Goal: Task Accomplishment & Management: Manage account settings

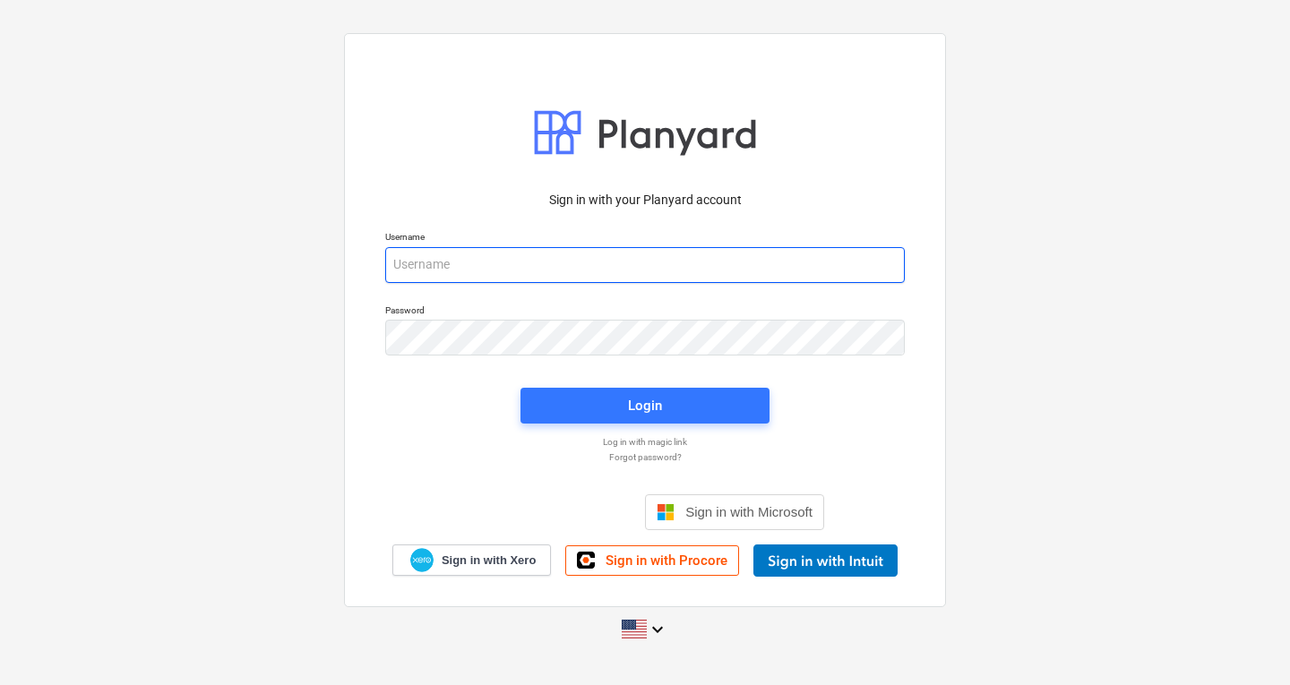
click at [447, 261] on input "email" at bounding box center [645, 265] width 520 height 36
paste input "rafeequemptc@gmail.com"
type input "rafeequemptc@gmail.com"
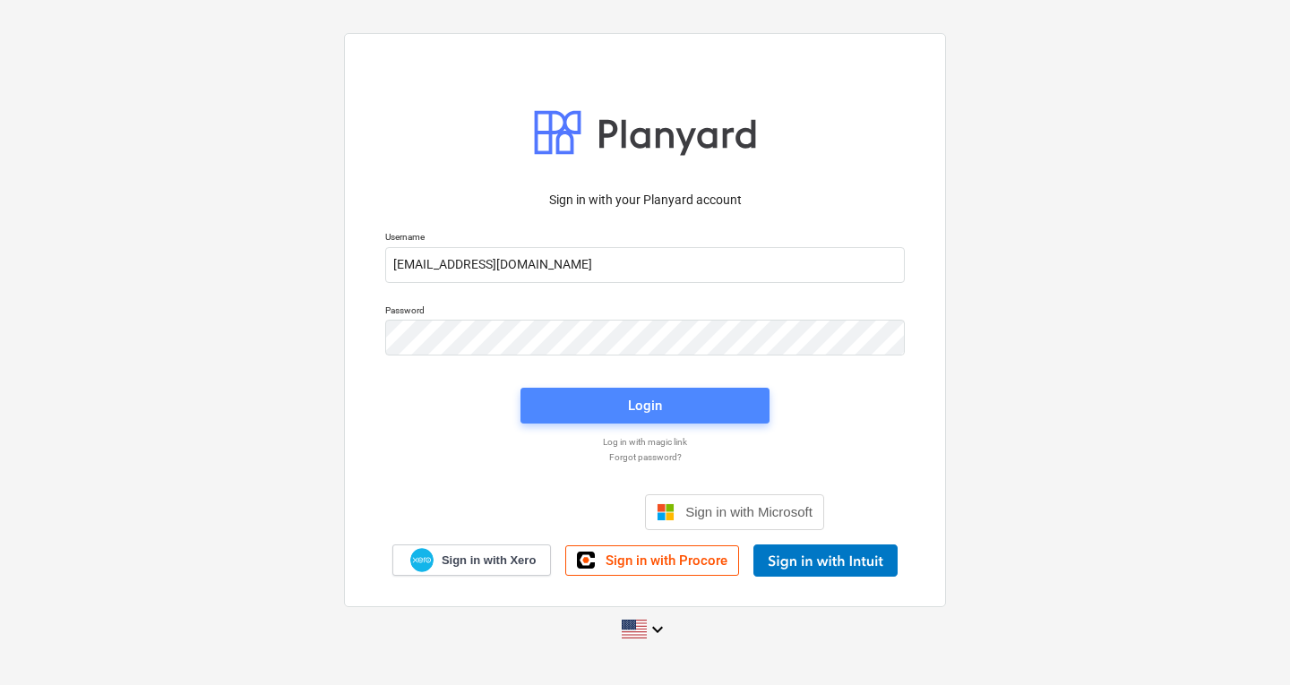
click at [652, 402] on div "Login" at bounding box center [645, 405] width 34 height 23
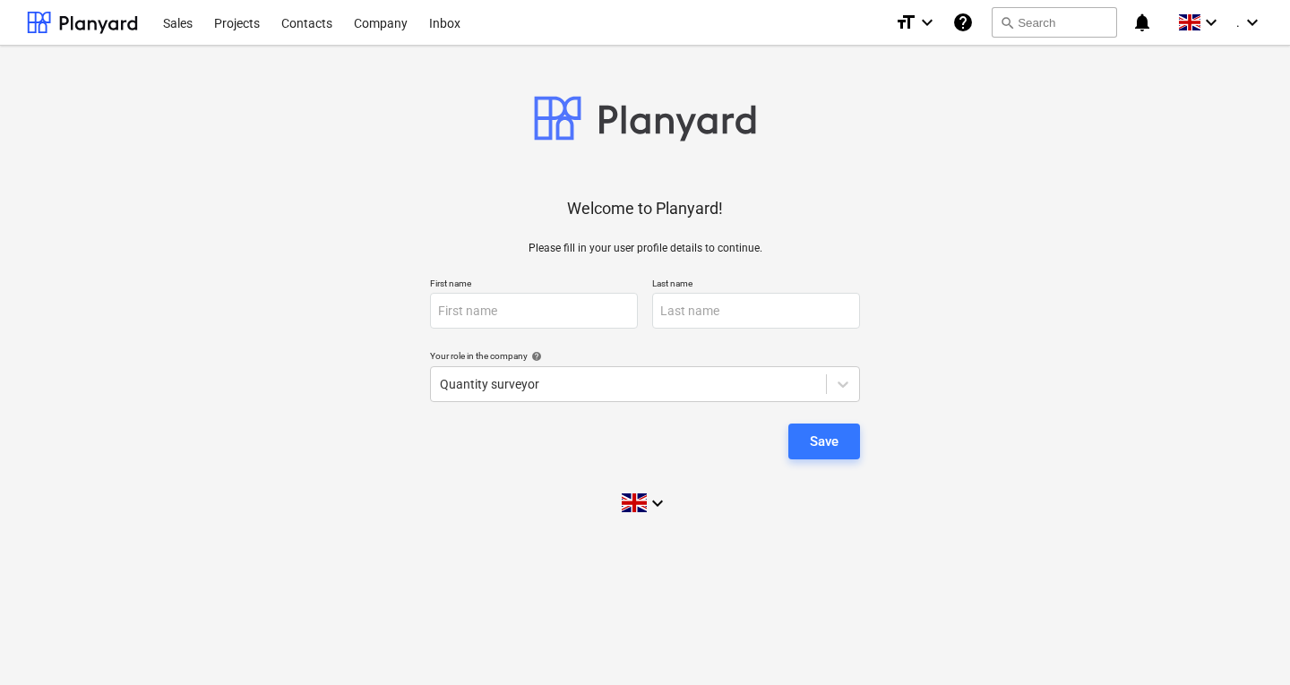
click at [443, 333] on div "Welcome to Planyard! Please fill in your user profile details to continue. Firs…" at bounding box center [645, 293] width 1236 height 466
click at [460, 310] on input "text" at bounding box center [534, 311] width 208 height 36
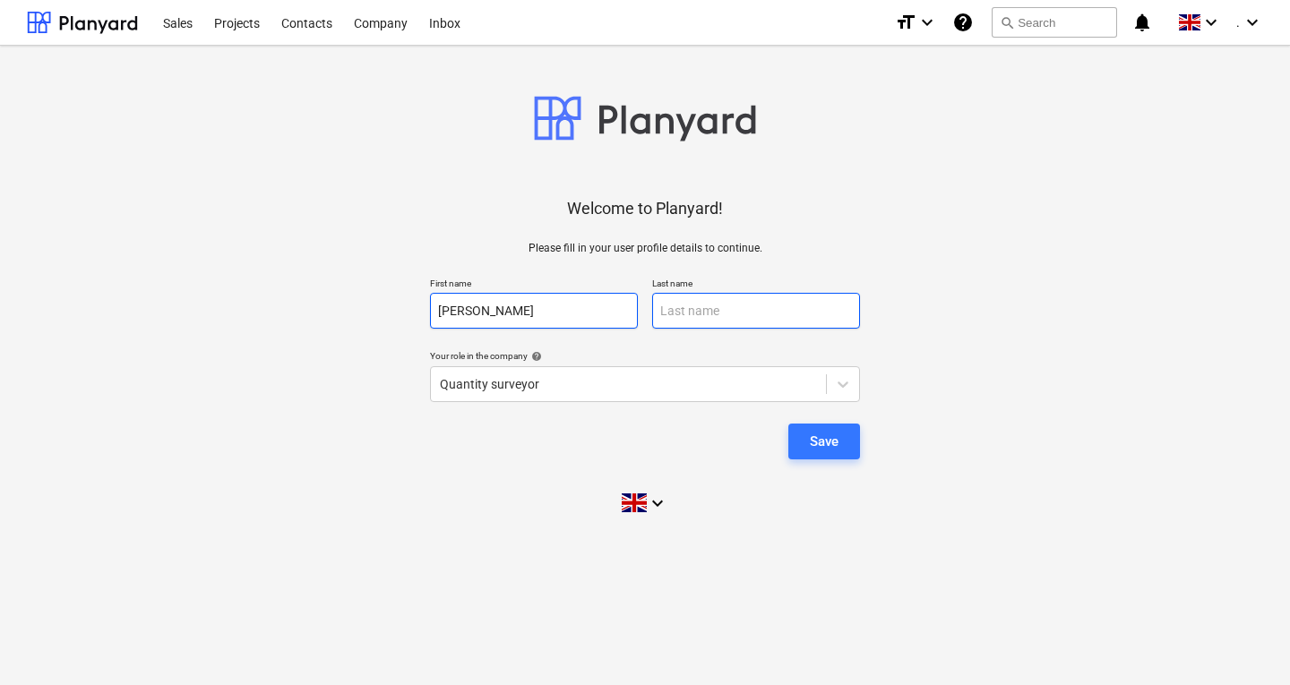
type input "ABDUL RAFEEQUE"
click at [732, 293] on input "text" at bounding box center [756, 311] width 208 height 36
type input "VADAKKANGARA"
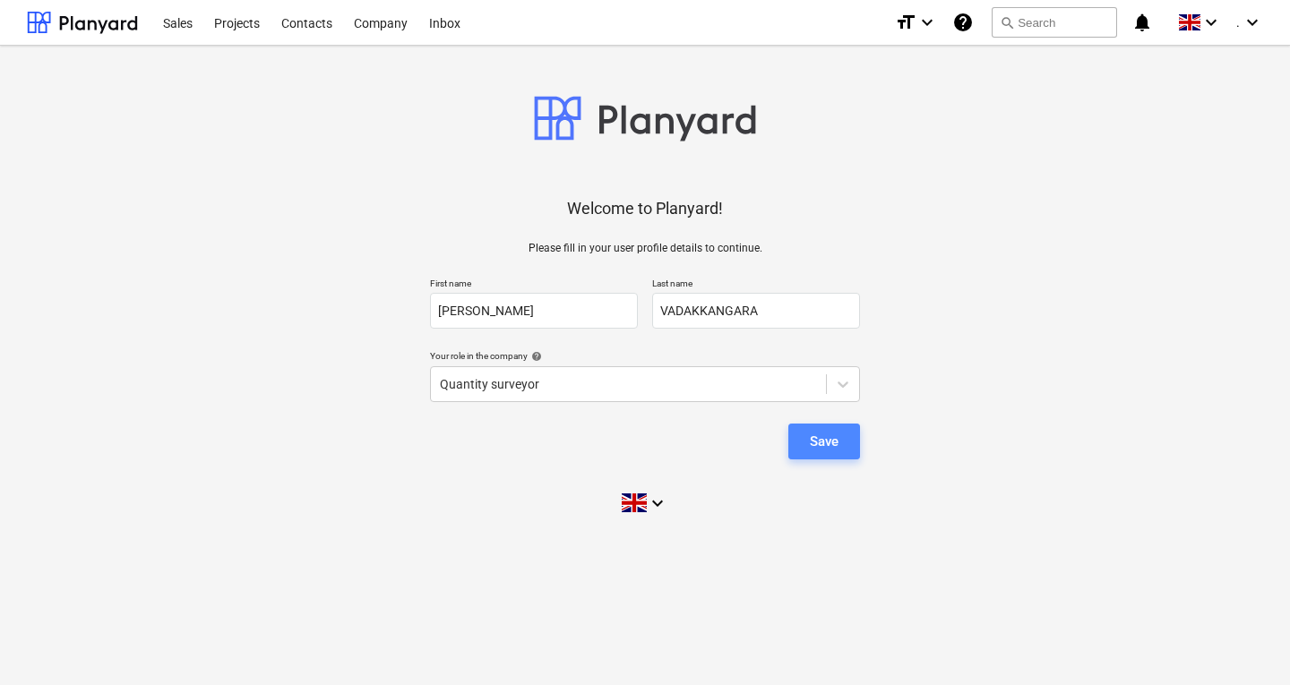
click at [808, 446] on button "Save" at bounding box center [824, 442] width 72 height 36
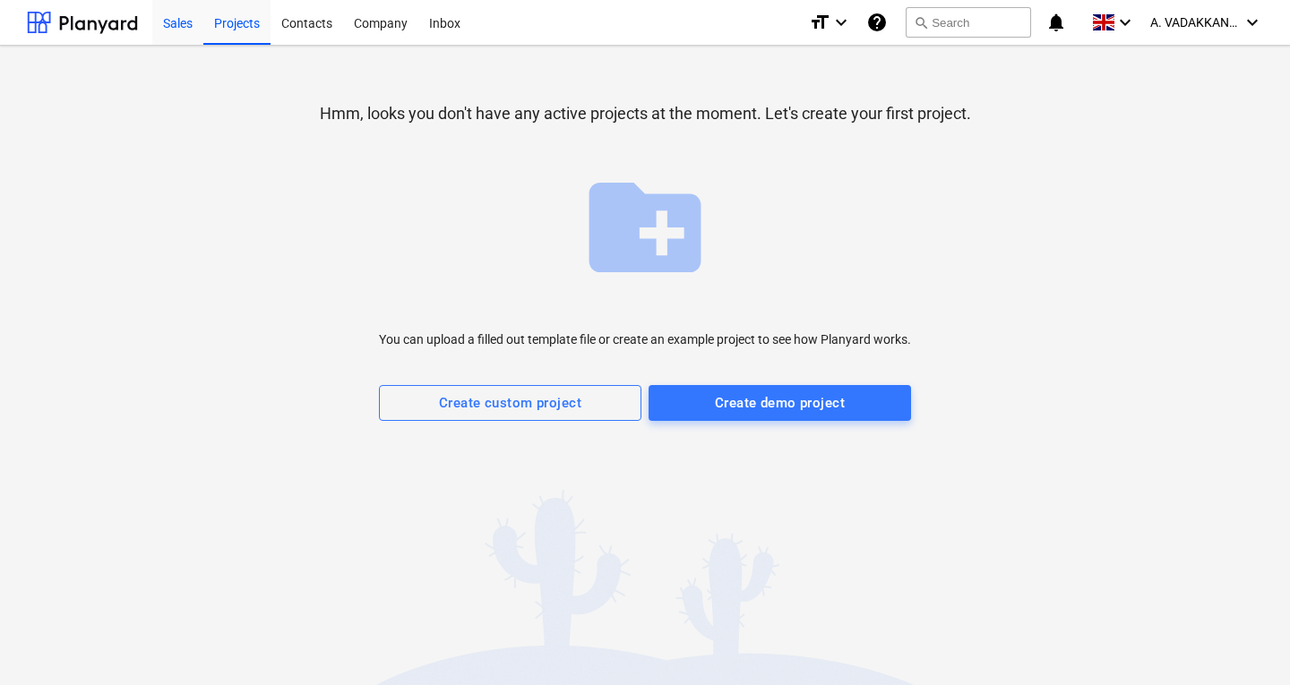
click at [186, 29] on div "Sales" at bounding box center [177, 22] width 51 height 46
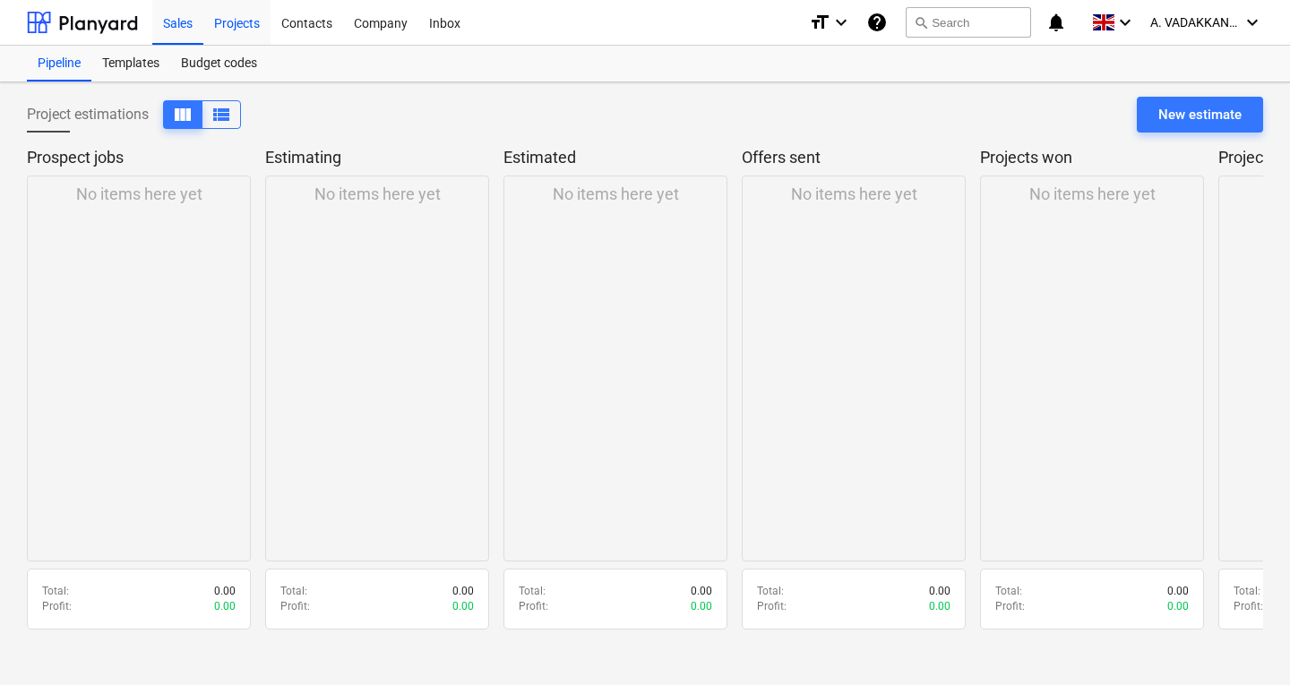
click at [233, 21] on div "Projects" at bounding box center [236, 22] width 67 height 46
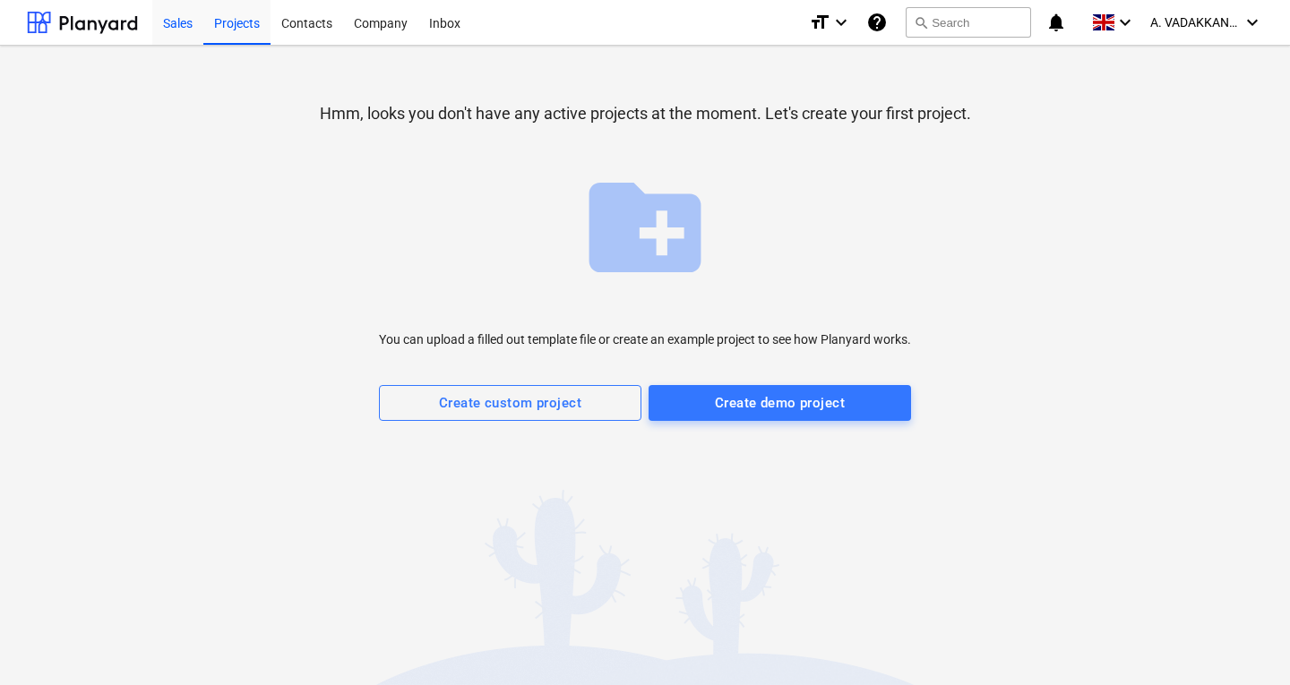
click at [175, 39] on div "Sales" at bounding box center [177, 22] width 51 height 46
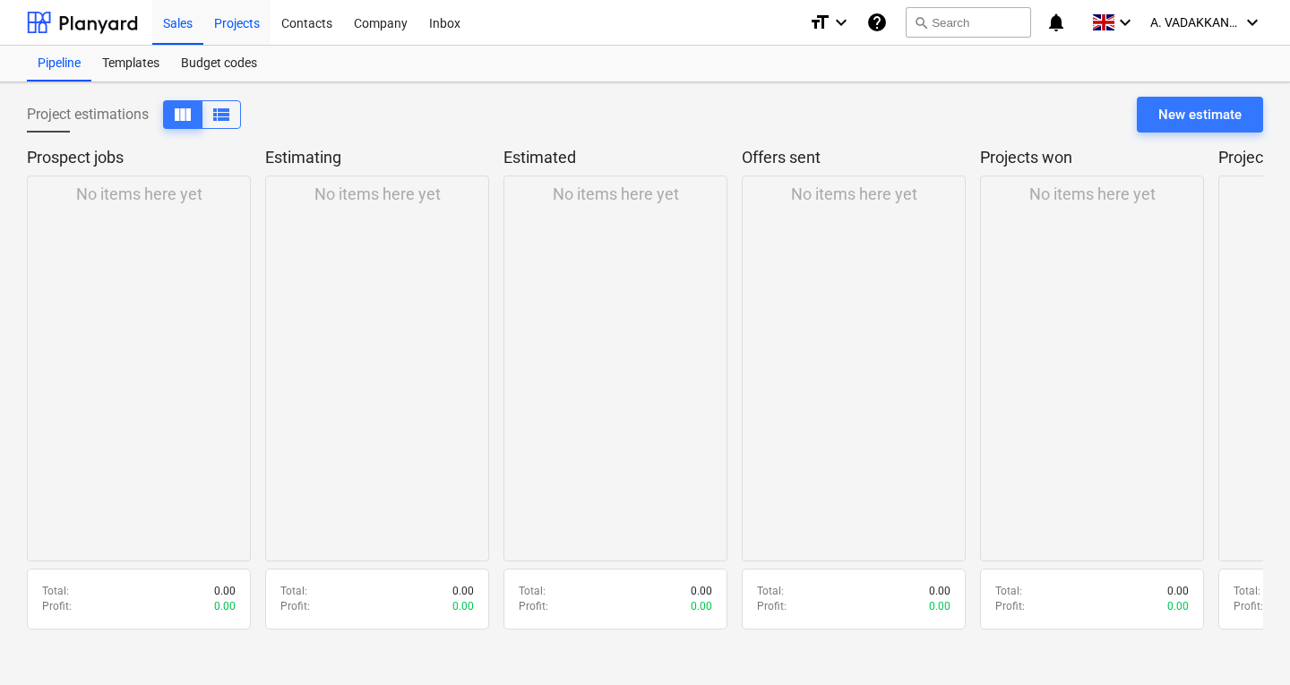
click at [236, 29] on div "Projects" at bounding box center [236, 22] width 67 height 46
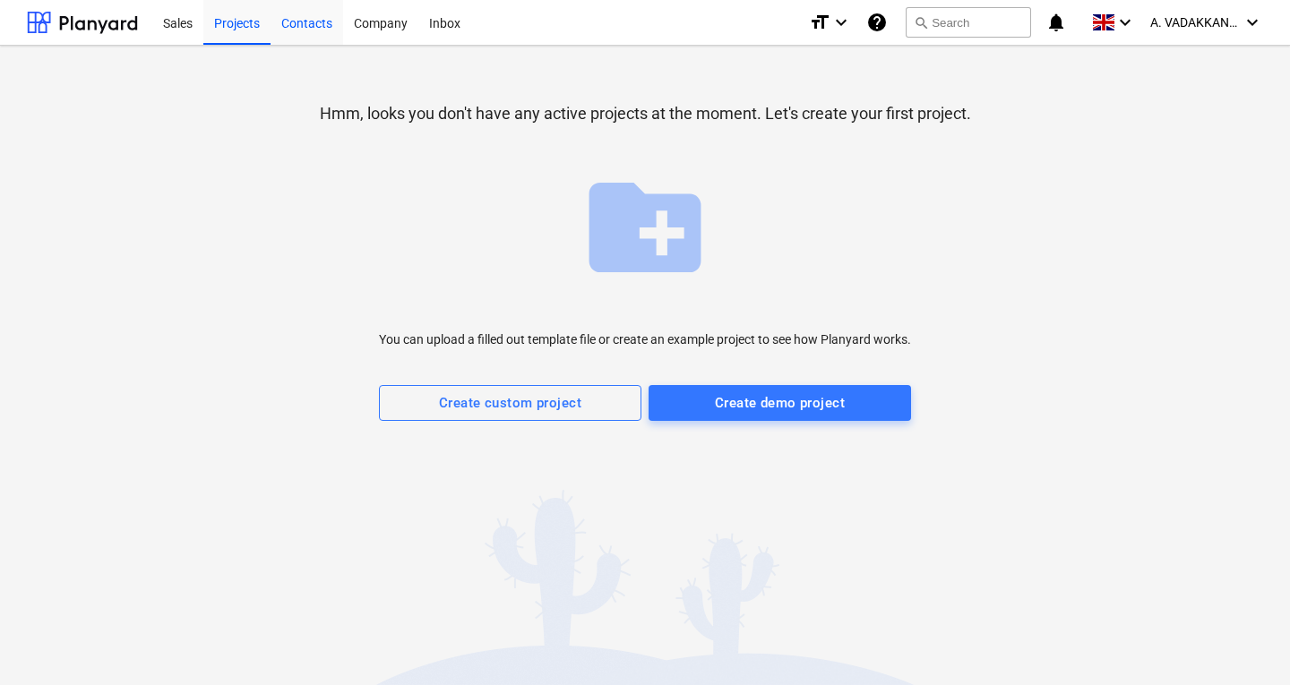
click at [296, 17] on div "Contacts" at bounding box center [307, 22] width 73 height 46
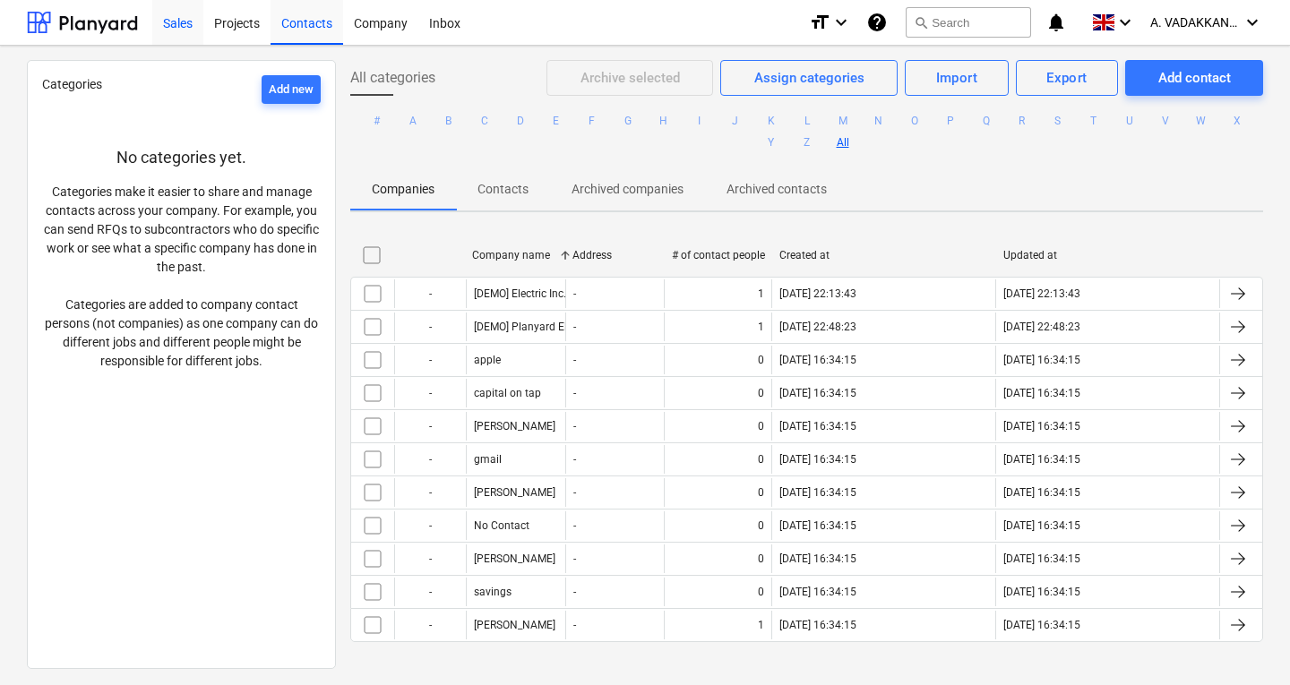
click at [156, 23] on div "Sales" at bounding box center [177, 22] width 51 height 46
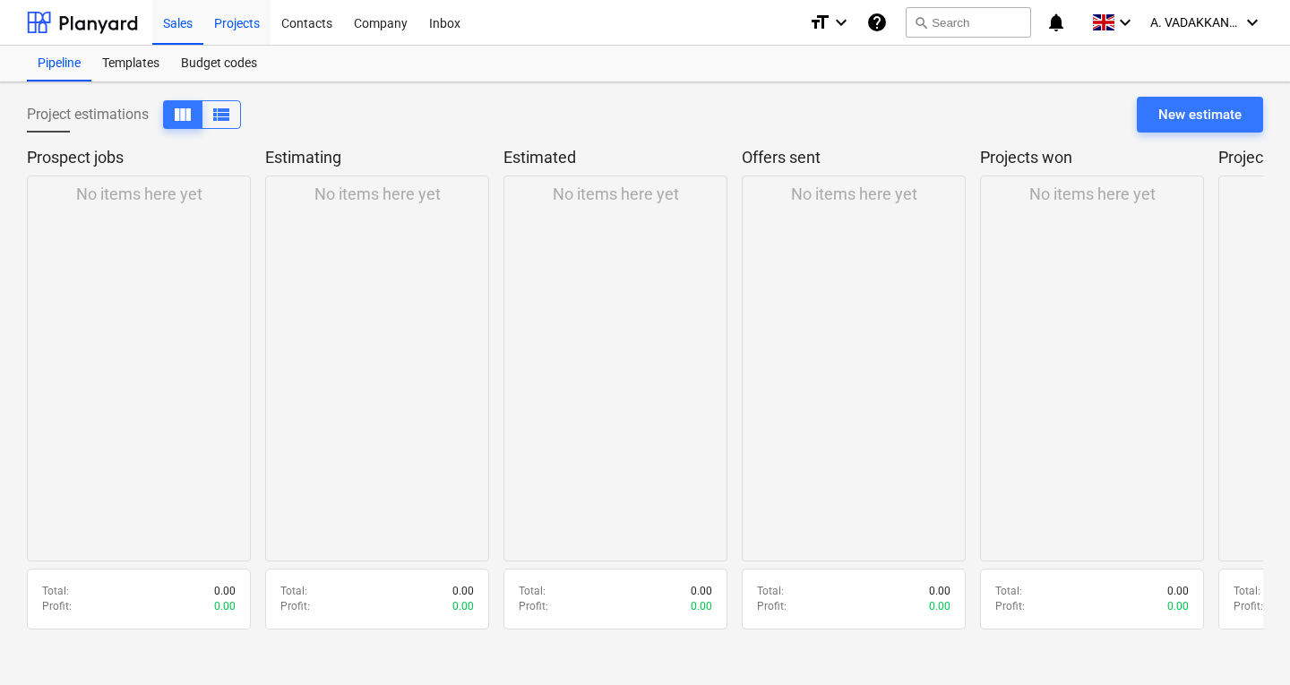
click at [242, 18] on div "Projects" at bounding box center [236, 22] width 67 height 46
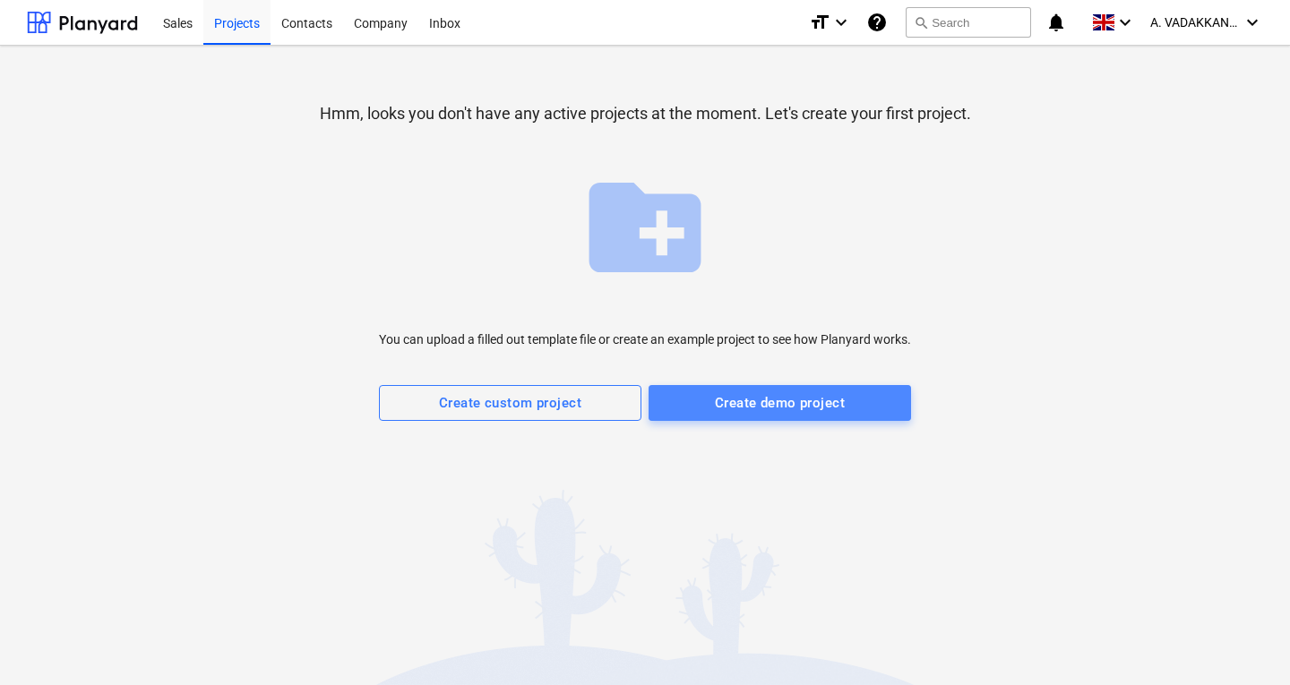
click at [718, 417] on button "Create demo project" at bounding box center [780, 403] width 262 height 36
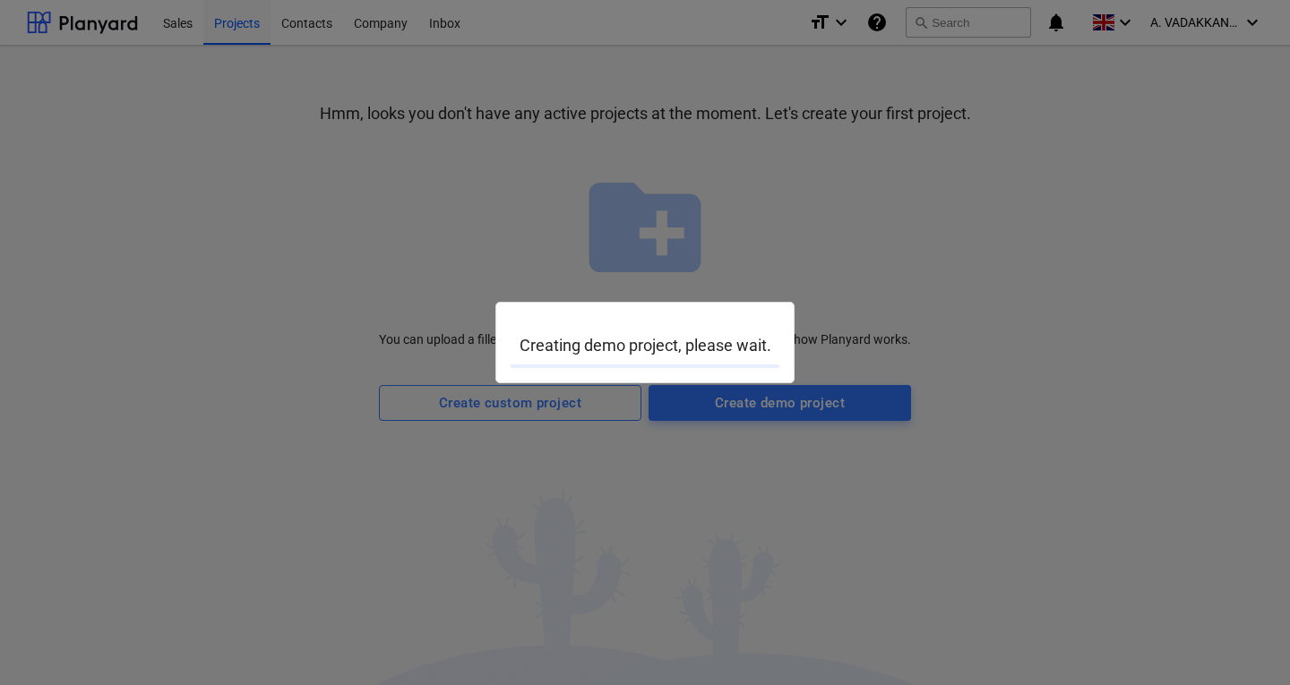
click at [546, 398] on div at bounding box center [645, 342] width 1290 height 685
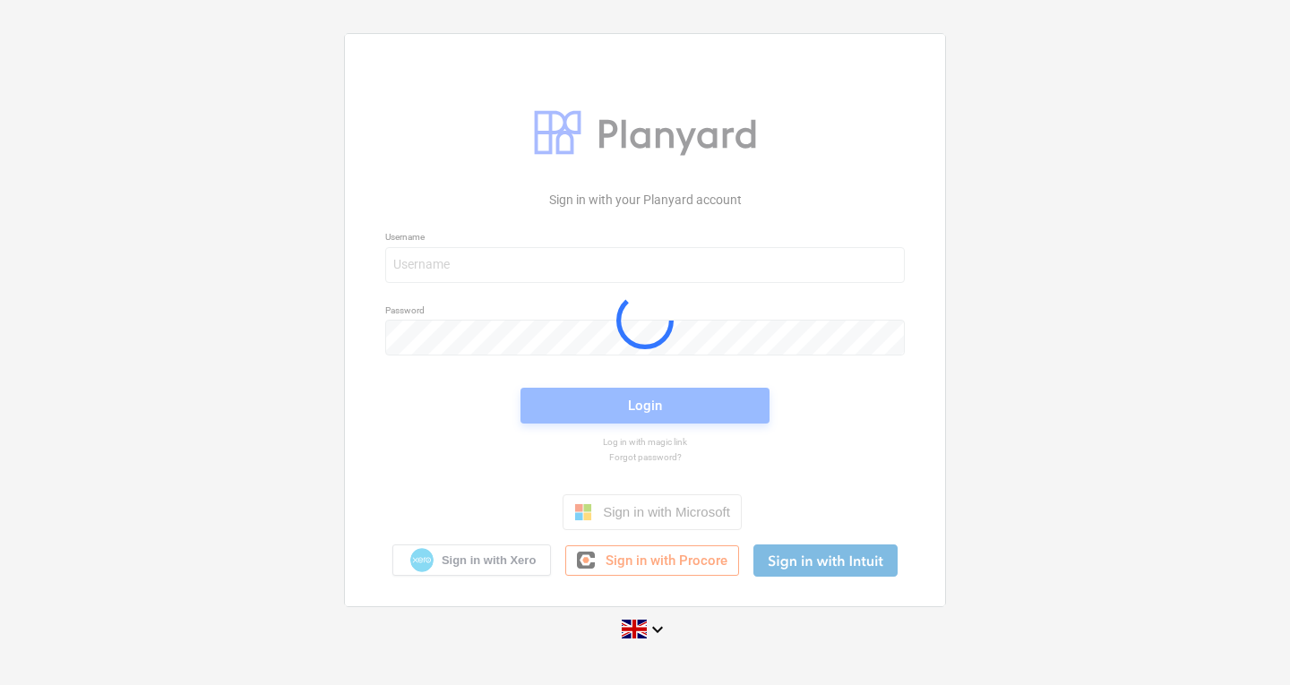
click at [443, 259] on div at bounding box center [645, 319] width 600 height 571
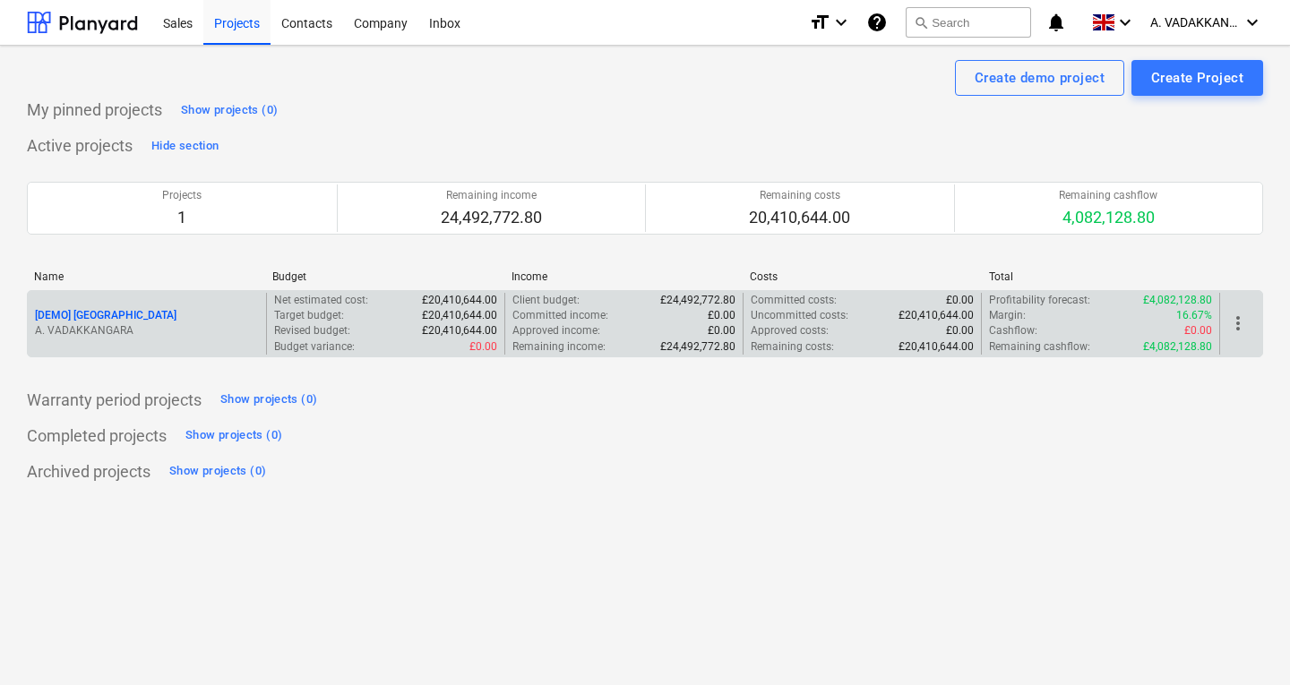
click at [158, 330] on p "A. VADAKKANGARA" at bounding box center [147, 330] width 224 height 15
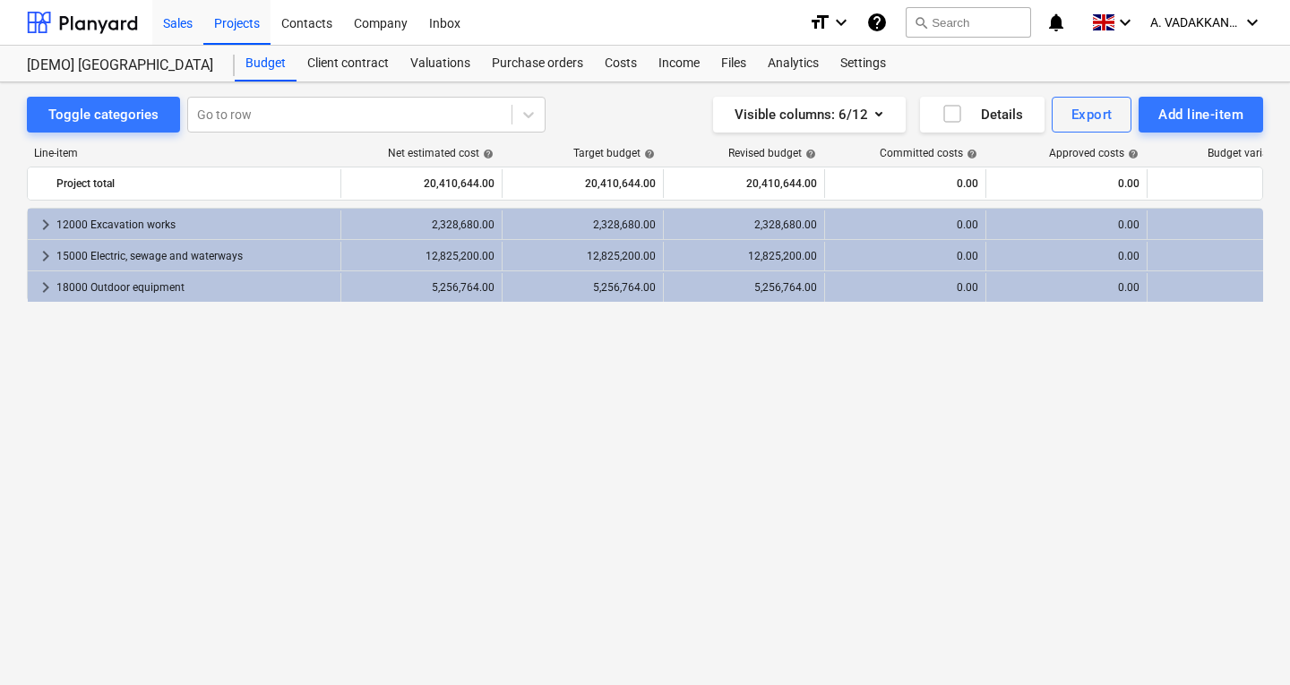
click at [180, 30] on div "Sales" at bounding box center [177, 22] width 51 height 46
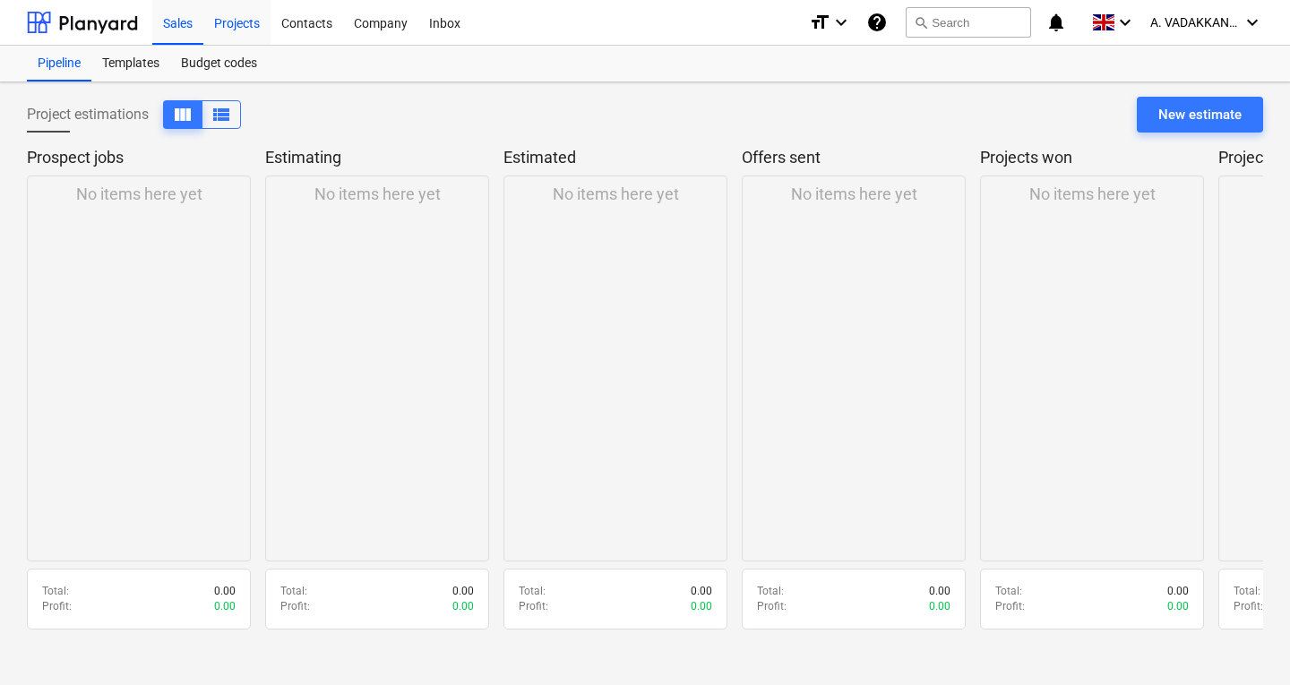
click at [241, 19] on div "Projects" at bounding box center [236, 22] width 67 height 46
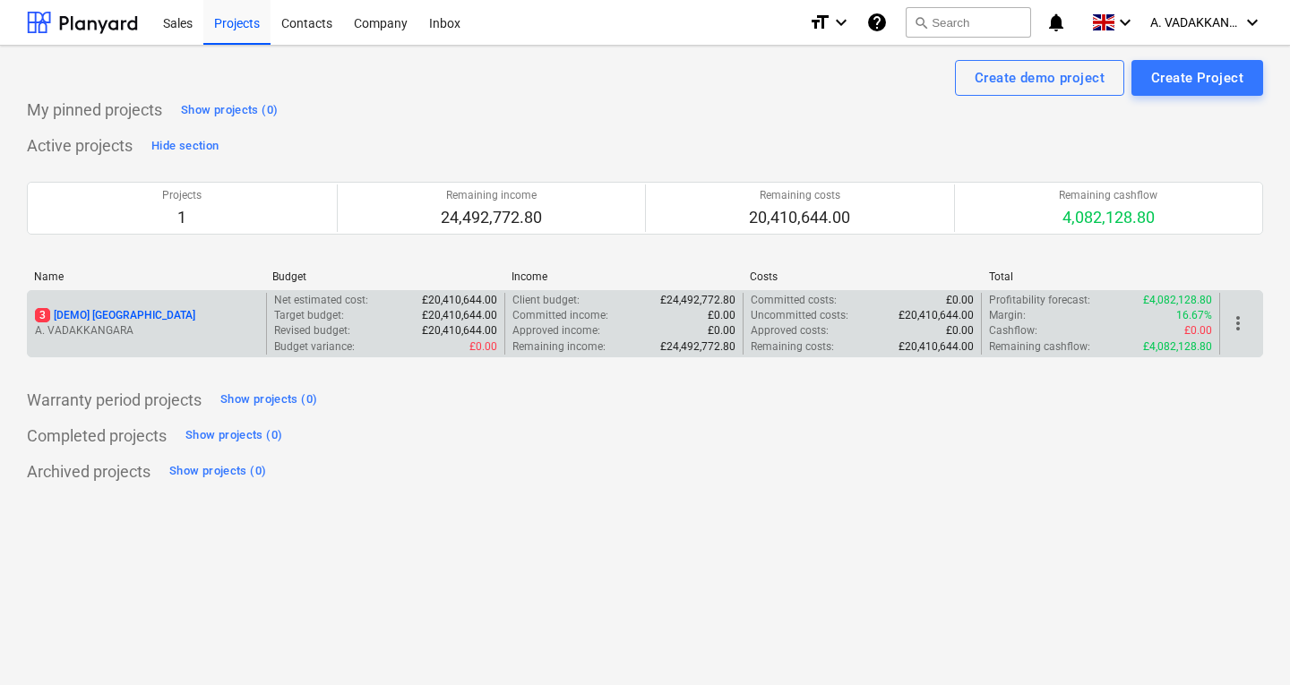
click at [99, 322] on p "3 [DEMO] Stone Road House" at bounding box center [115, 315] width 160 height 15
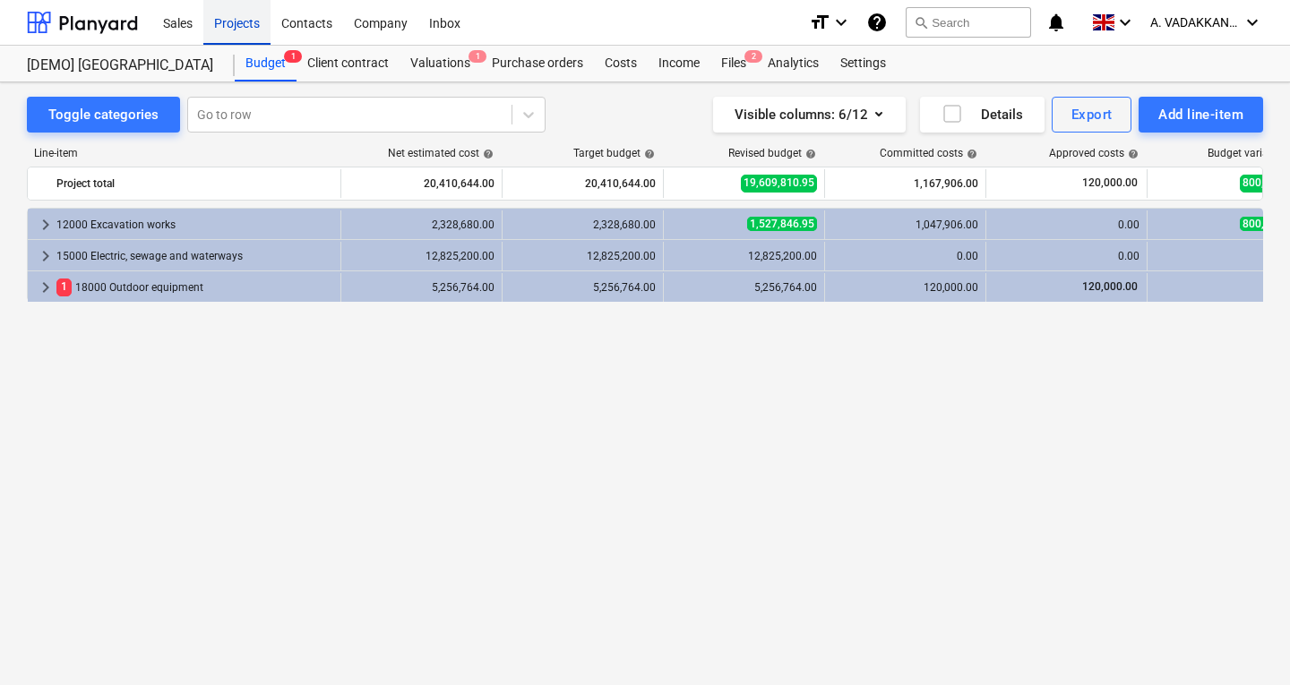
click at [257, 27] on div "Projects" at bounding box center [236, 22] width 67 height 46
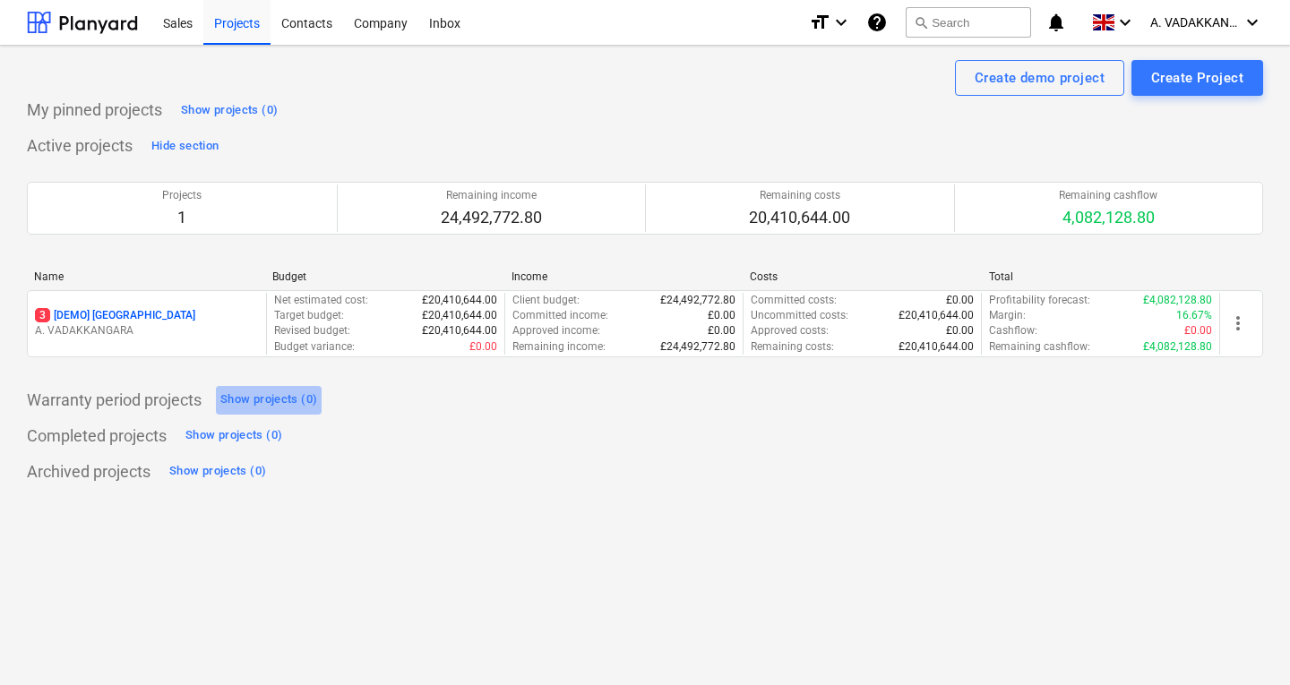
click at [273, 406] on div "Show projects (0)" at bounding box center [268, 400] width 97 height 21
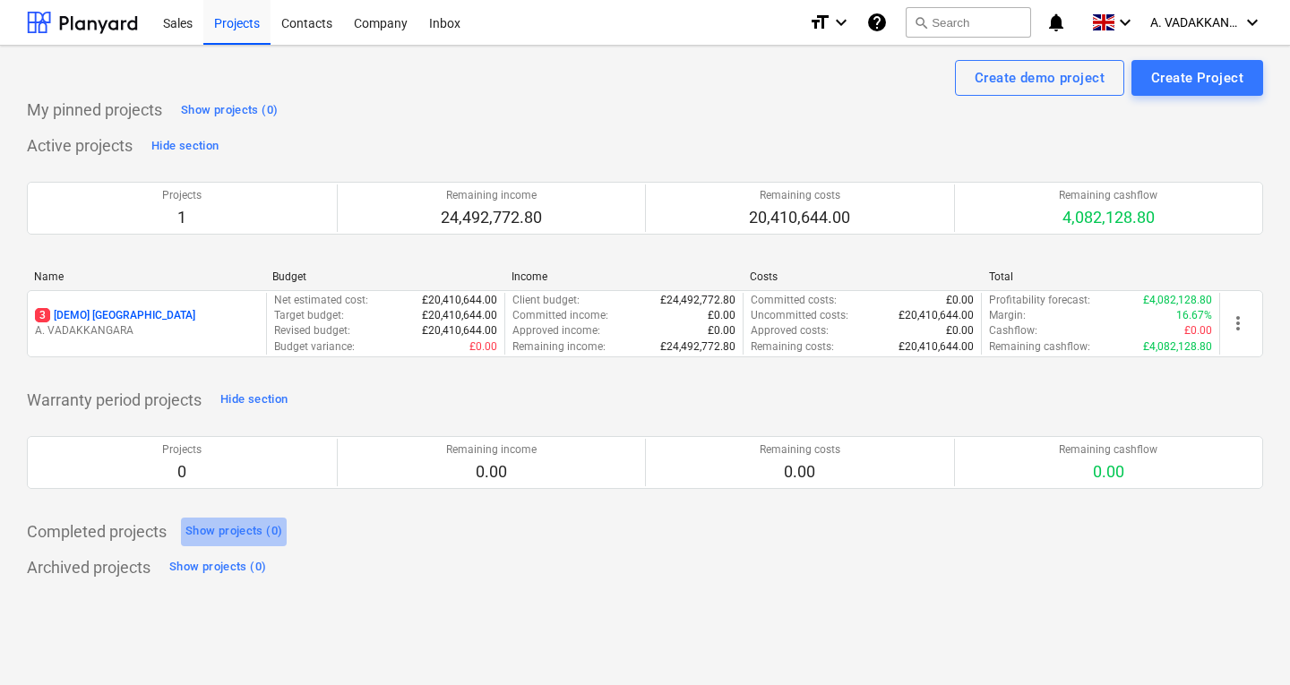
click at [246, 536] on div "Show projects (0)" at bounding box center [233, 531] width 97 height 21
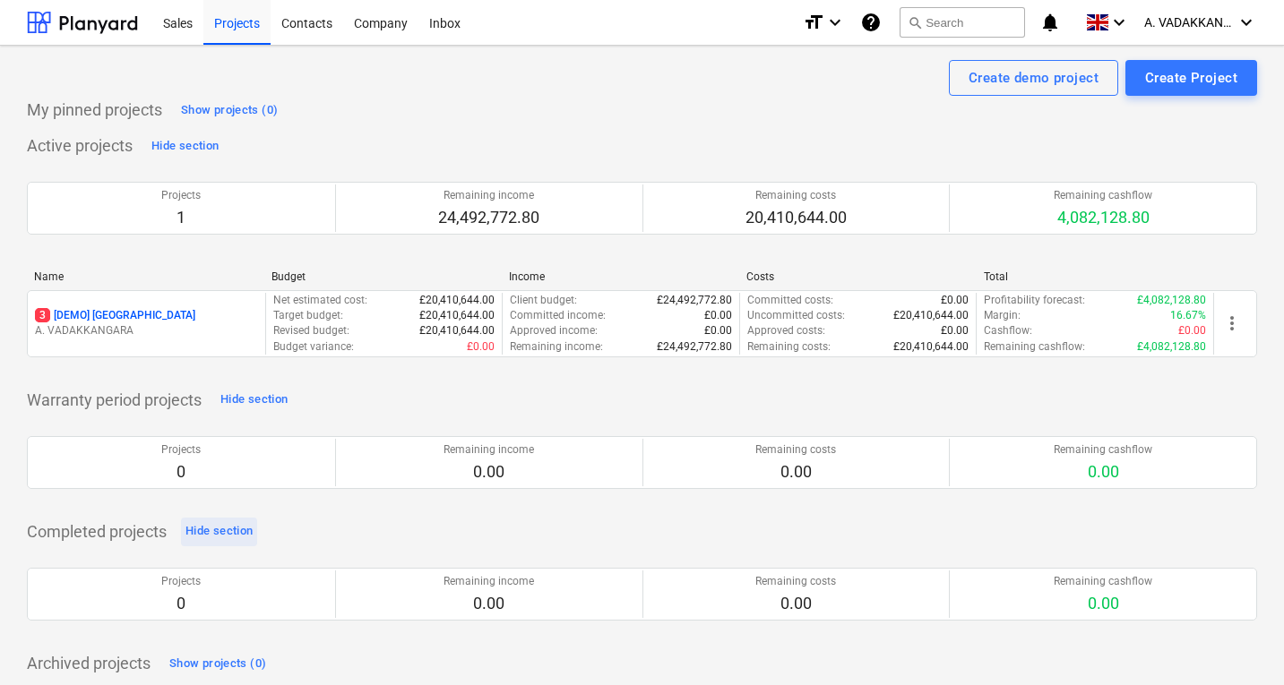
scroll to position [7, 0]
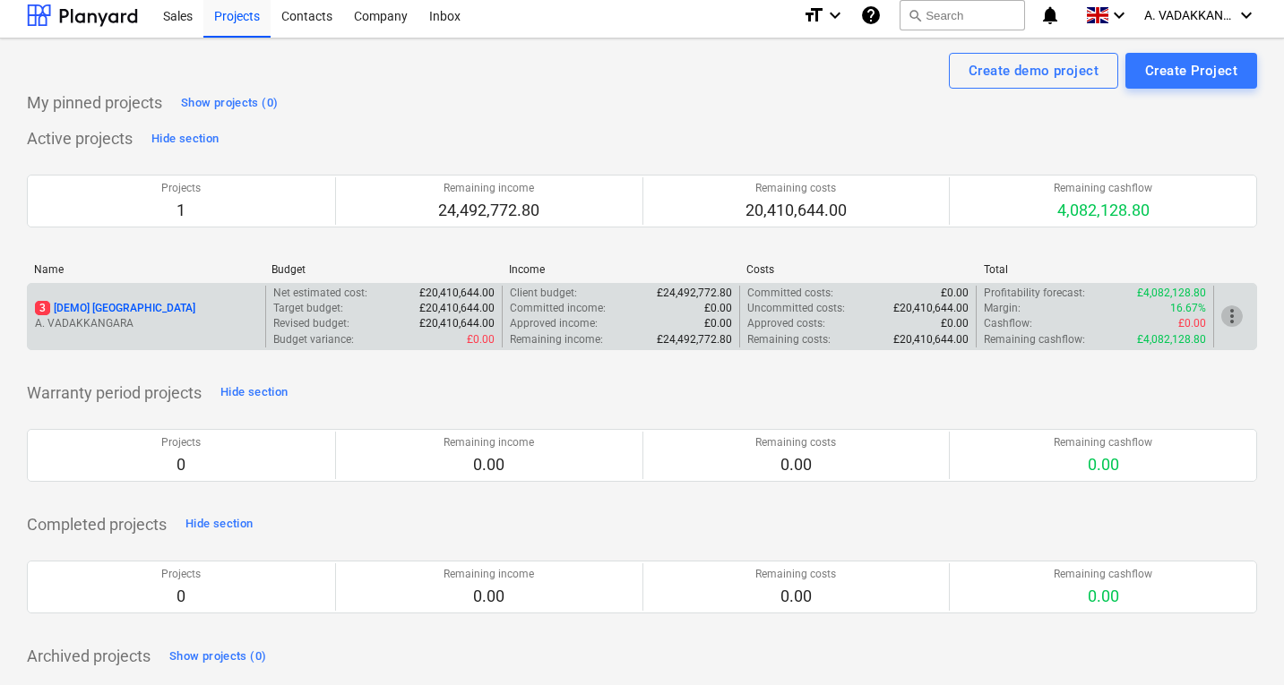
click at [1236, 318] on span "more_vert" at bounding box center [1231, 315] width 21 height 21
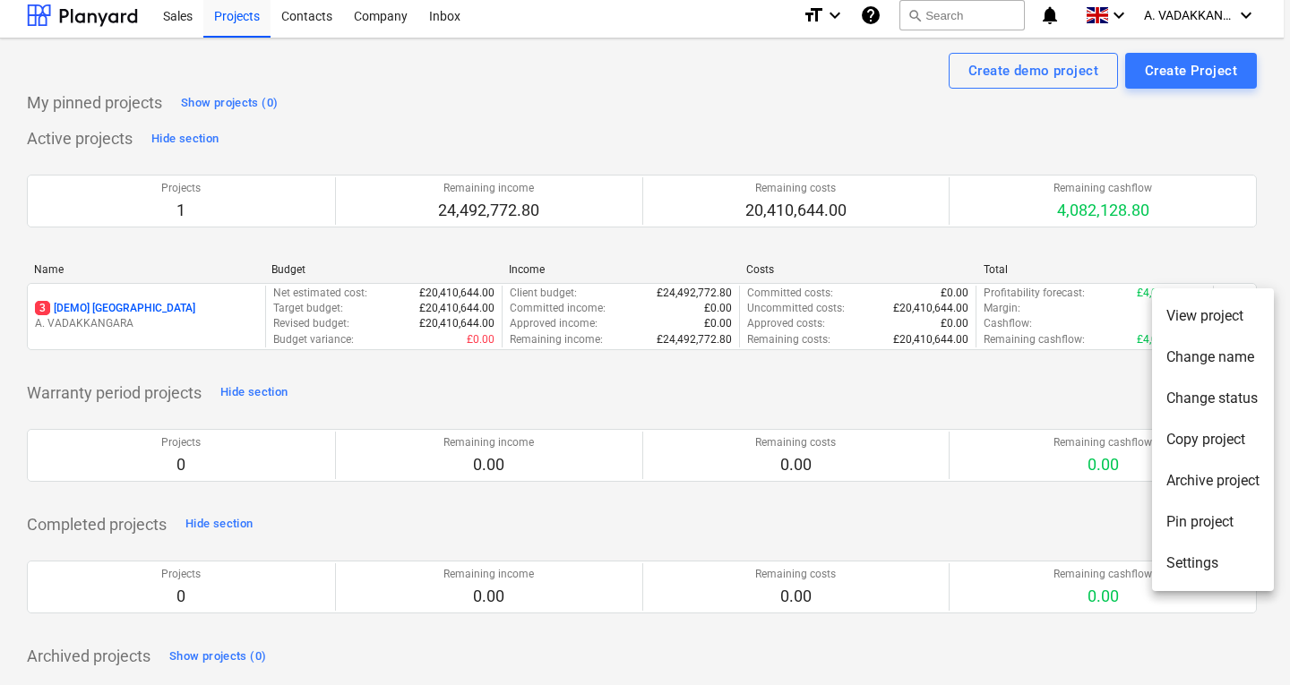
click at [1153, 237] on div at bounding box center [645, 342] width 1290 height 685
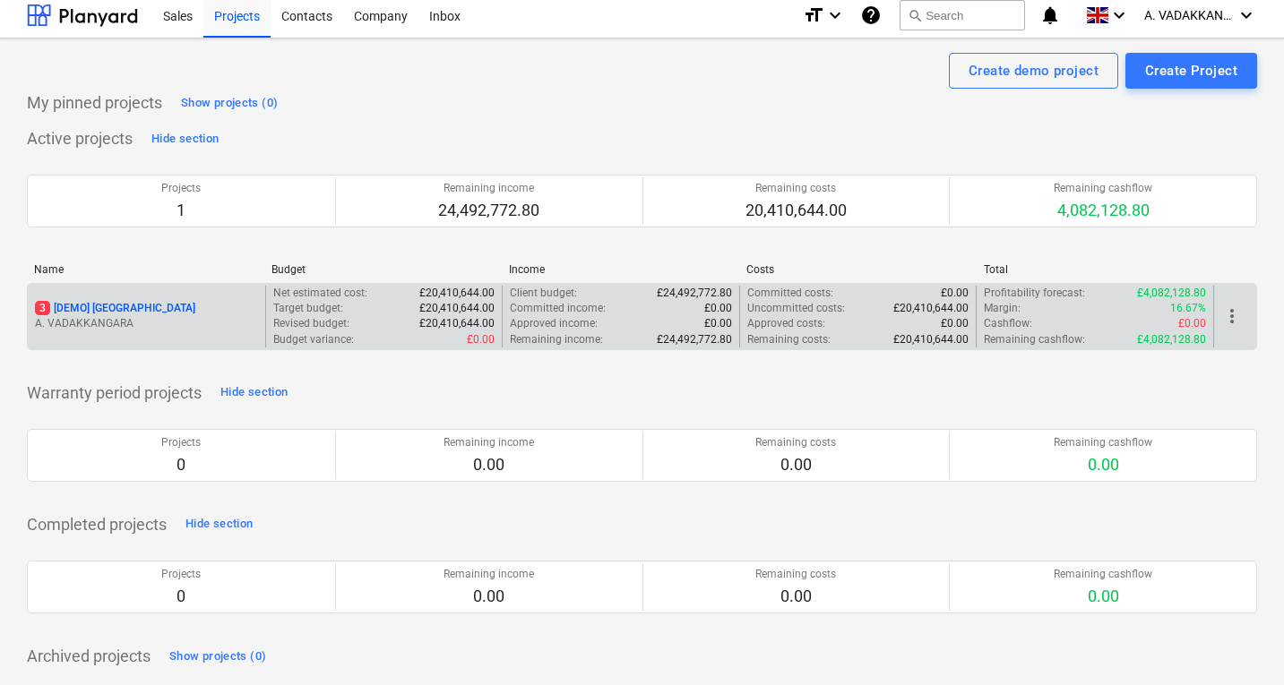
click at [1242, 322] on div "more_vert" at bounding box center [1234, 317] width 43 height 62
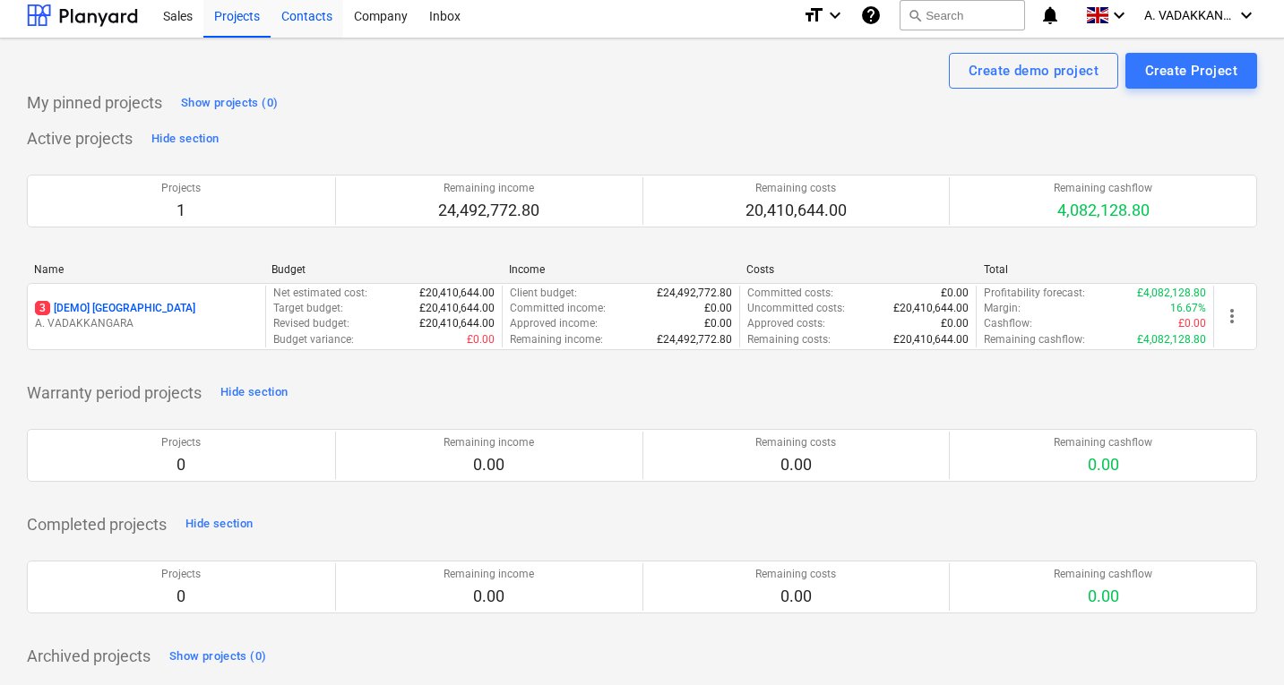
click at [303, 11] on div "Contacts" at bounding box center [307, 15] width 73 height 46
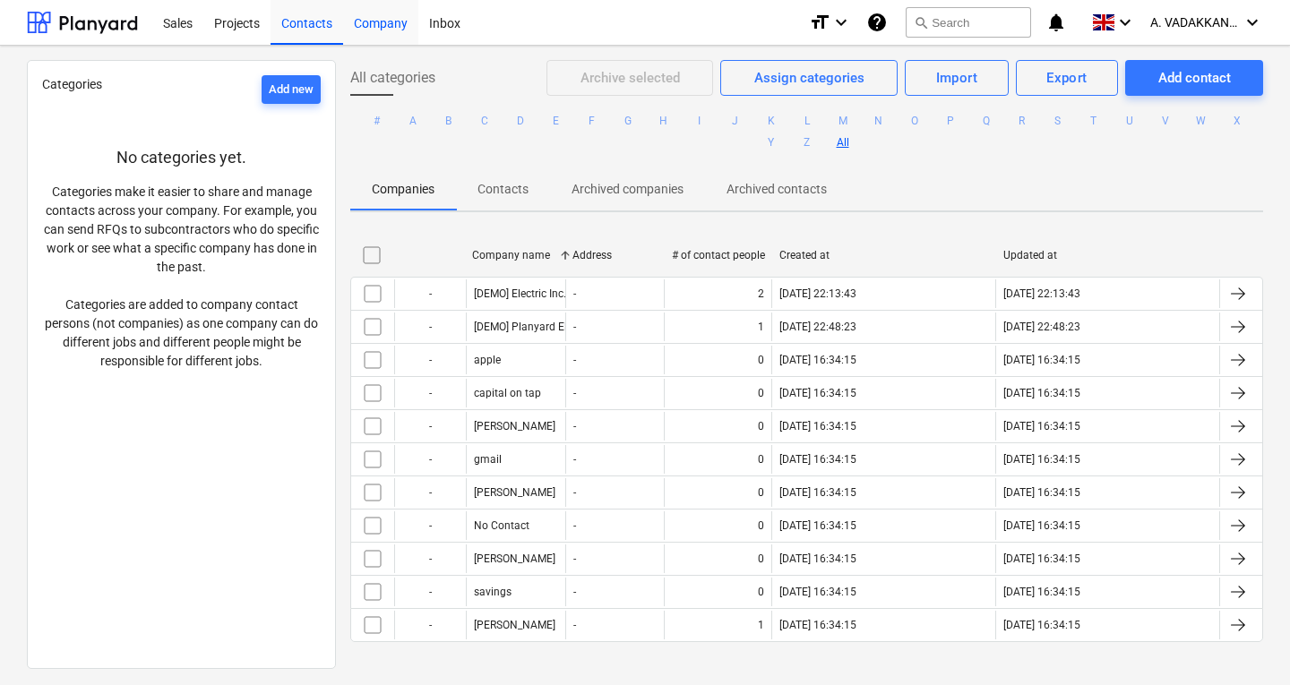
click at [391, 23] on div "Company" at bounding box center [380, 22] width 75 height 46
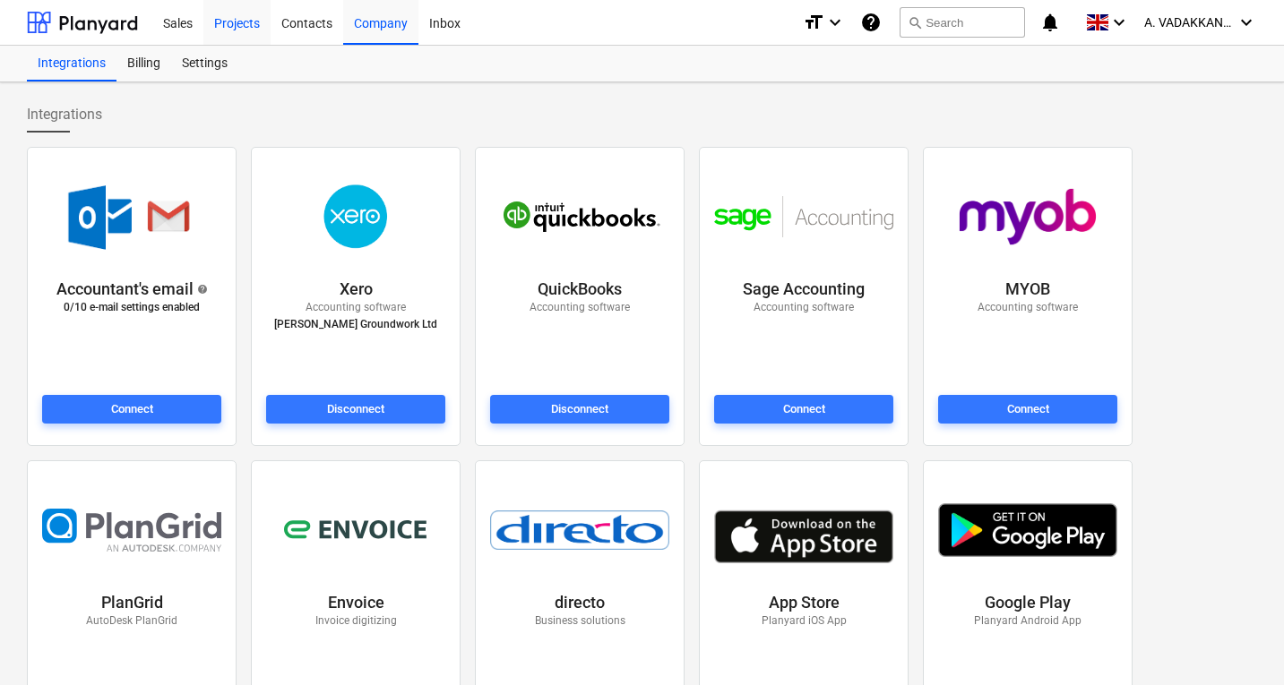
click at [253, 24] on div "Projects" at bounding box center [236, 22] width 67 height 46
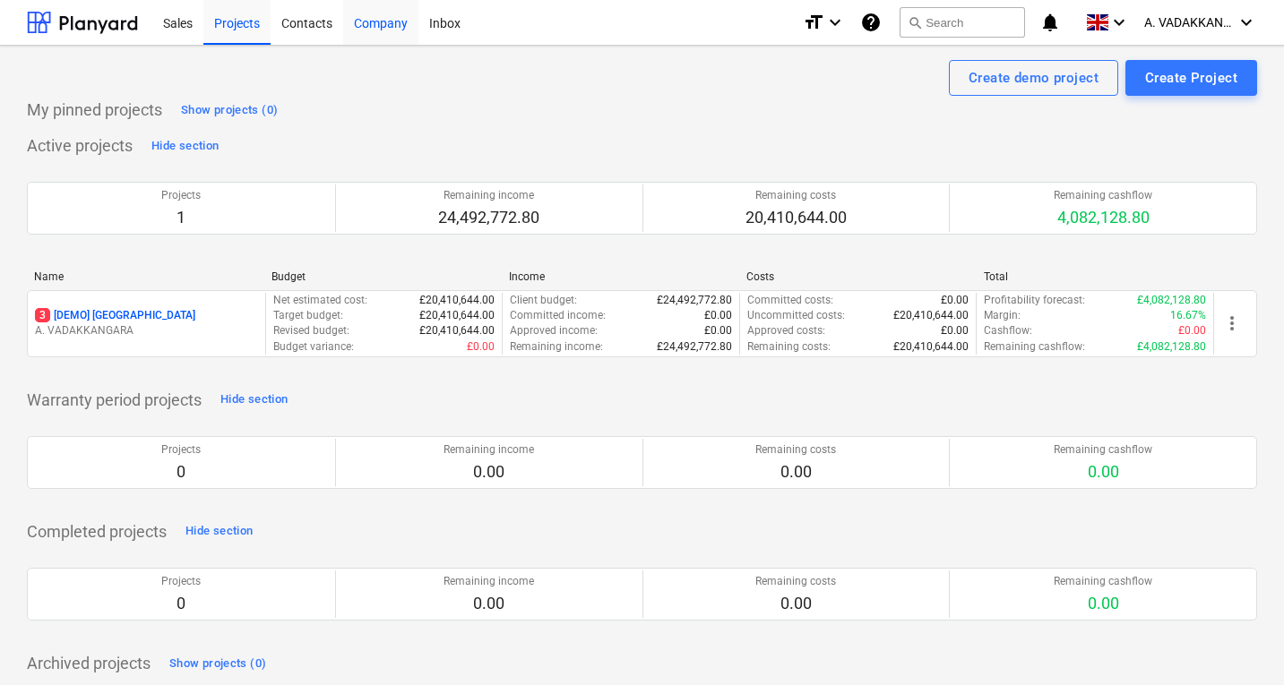
click at [390, 21] on div "Company" at bounding box center [380, 22] width 75 height 46
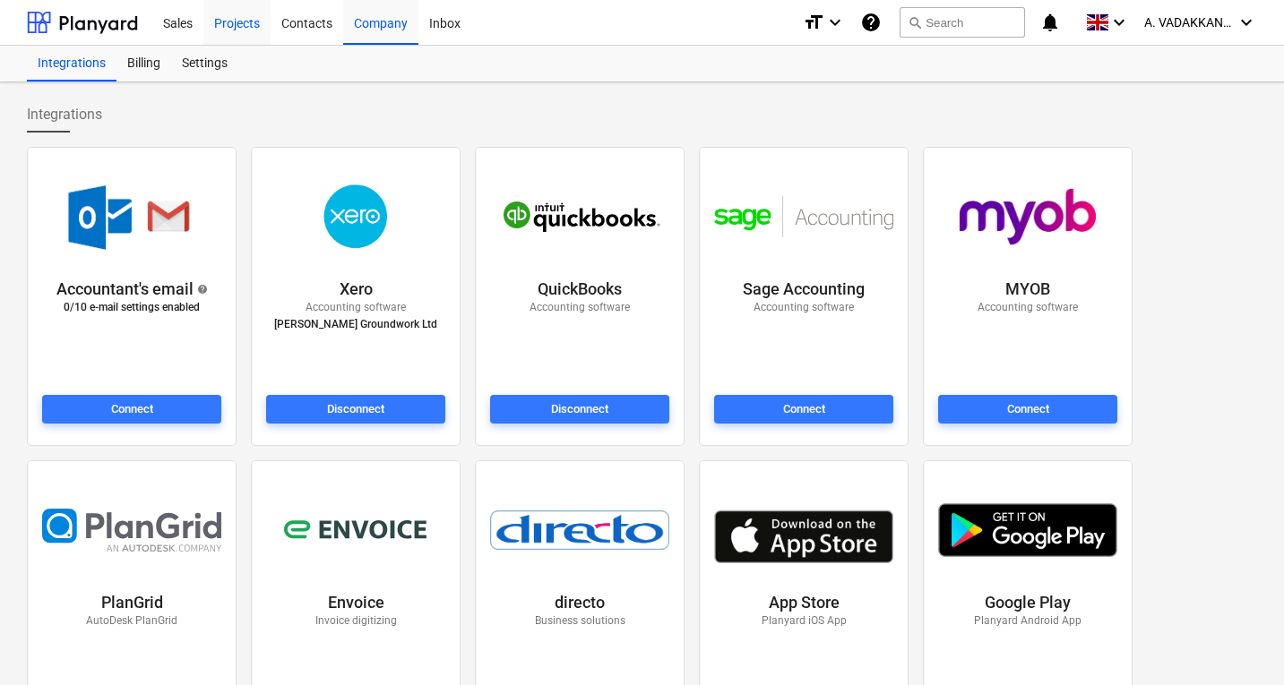
click at [251, 25] on div "Projects" at bounding box center [236, 22] width 67 height 46
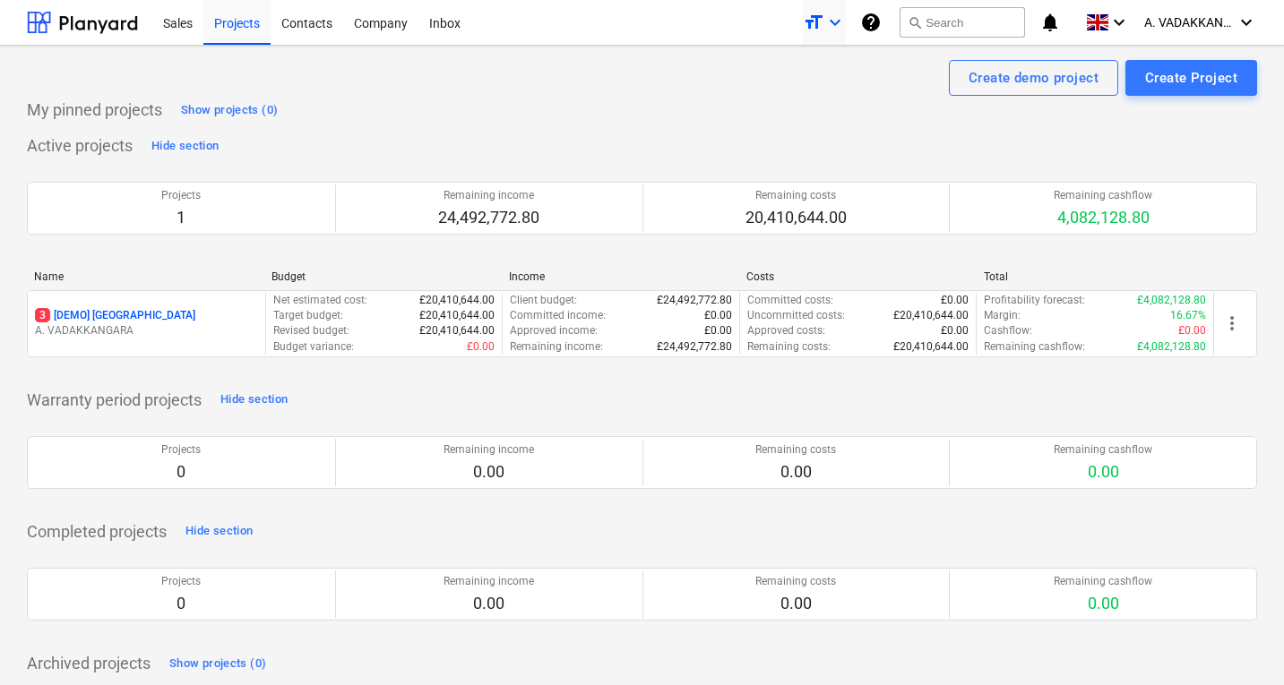
click at [822, 21] on icon "format_size" at bounding box center [813, 22] width 21 height 21
click at [825, 99] on div "Normal text" at bounding box center [791, 98] width 107 height 29
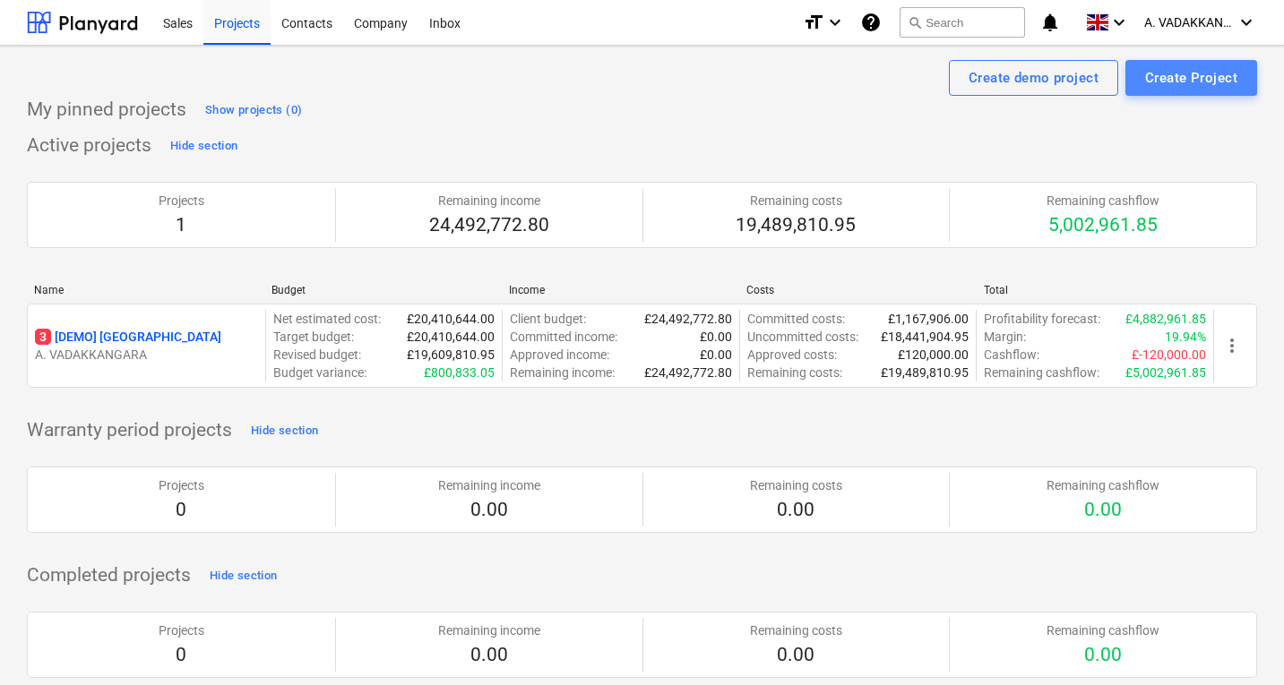
click at [1168, 82] on div "Create Project" at bounding box center [1191, 77] width 92 height 23
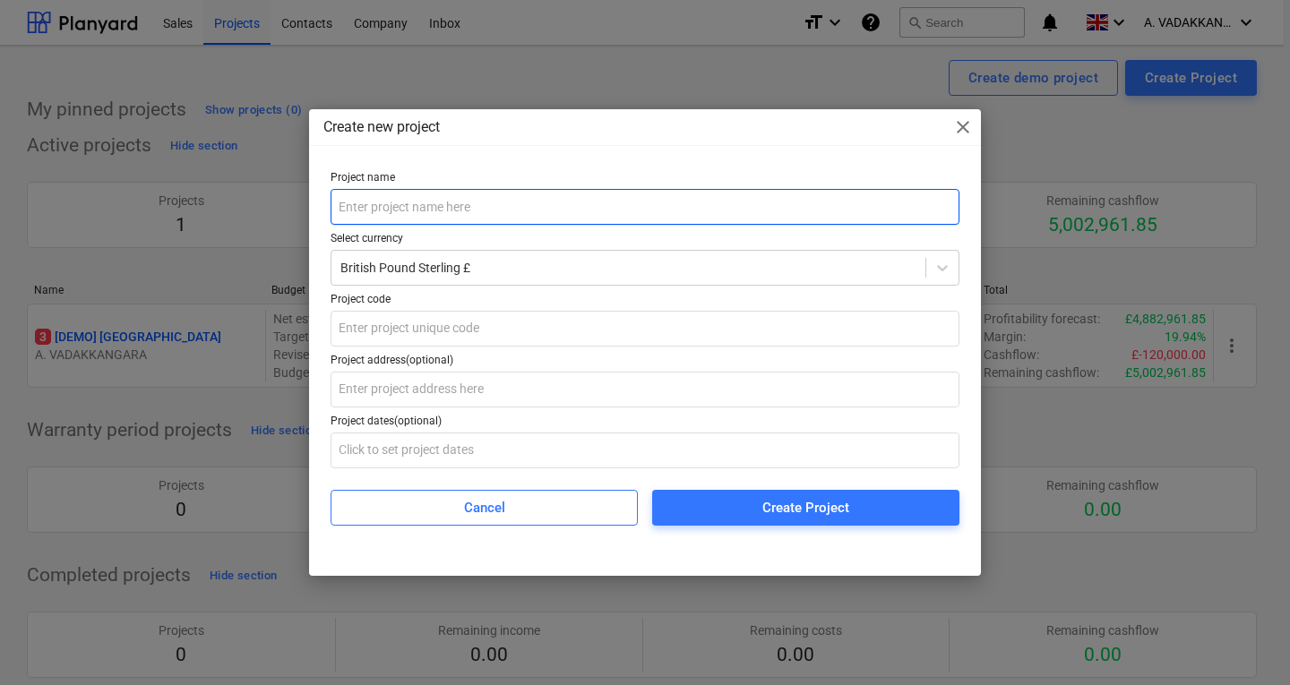
click at [525, 200] on input "text" at bounding box center [645, 207] width 629 height 36
type input "t"
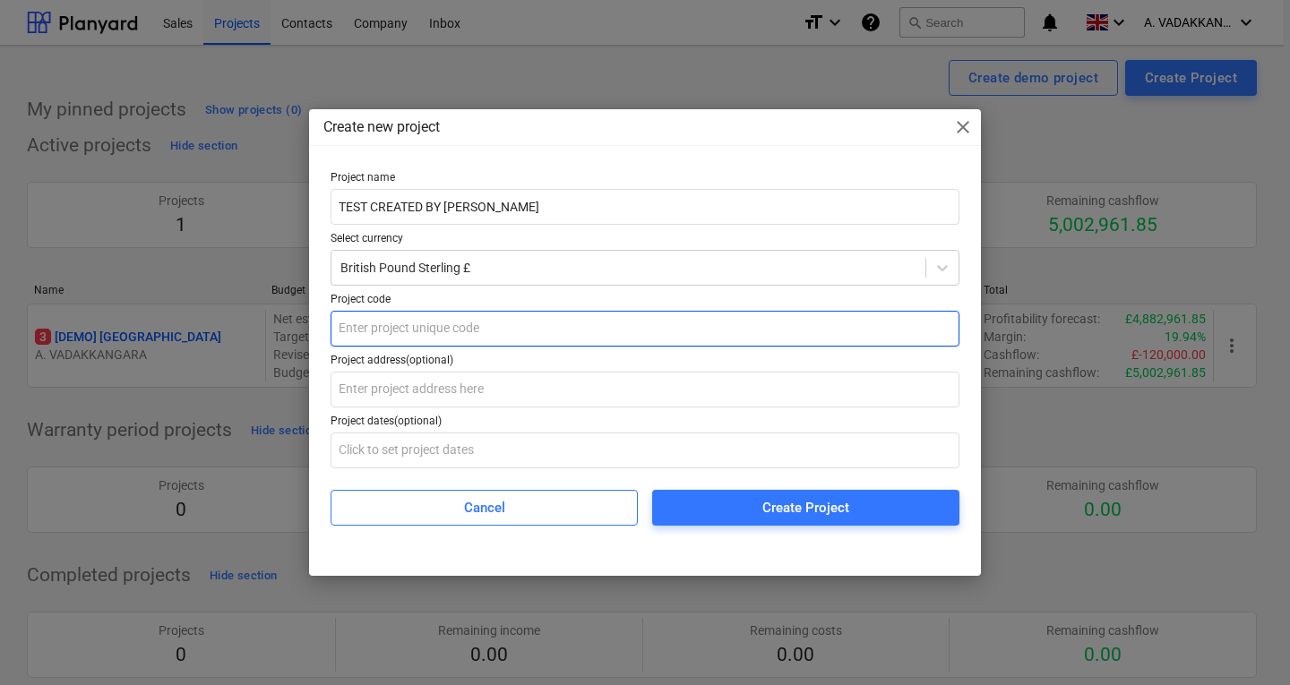
type input "TEST CREATED BY ABDUL"
click at [396, 331] on input "text" at bounding box center [645, 329] width 629 height 36
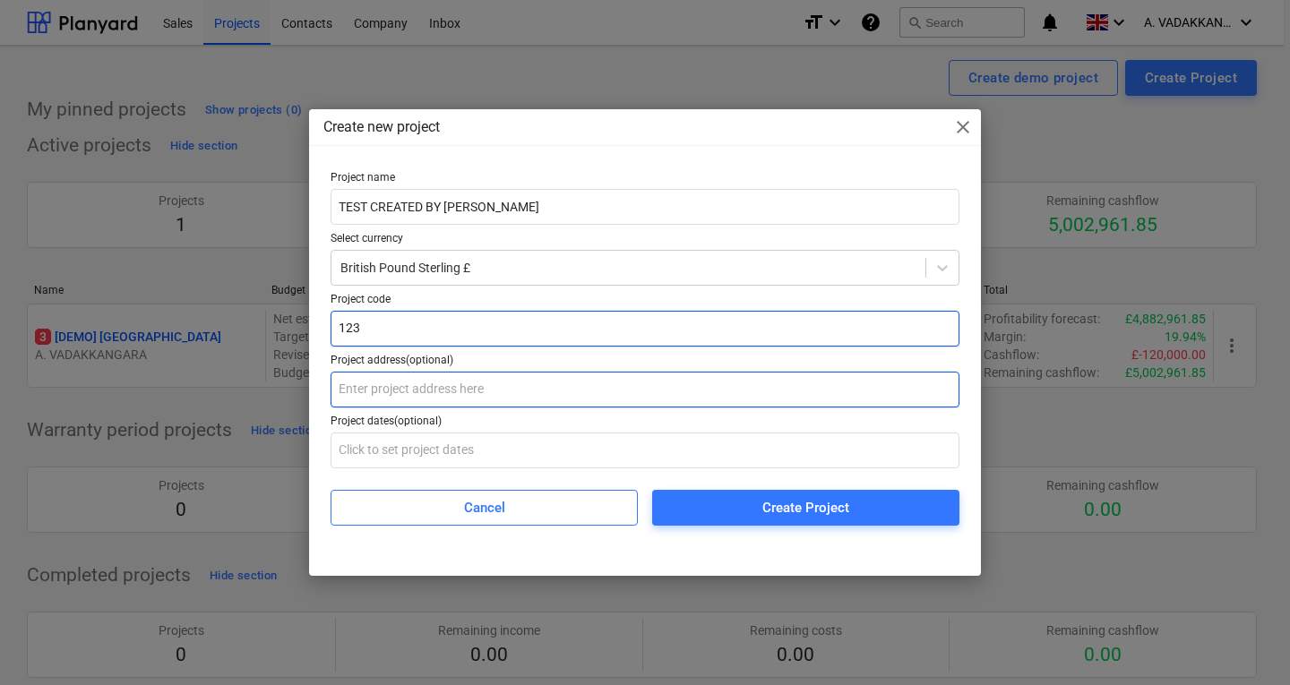
type input "123"
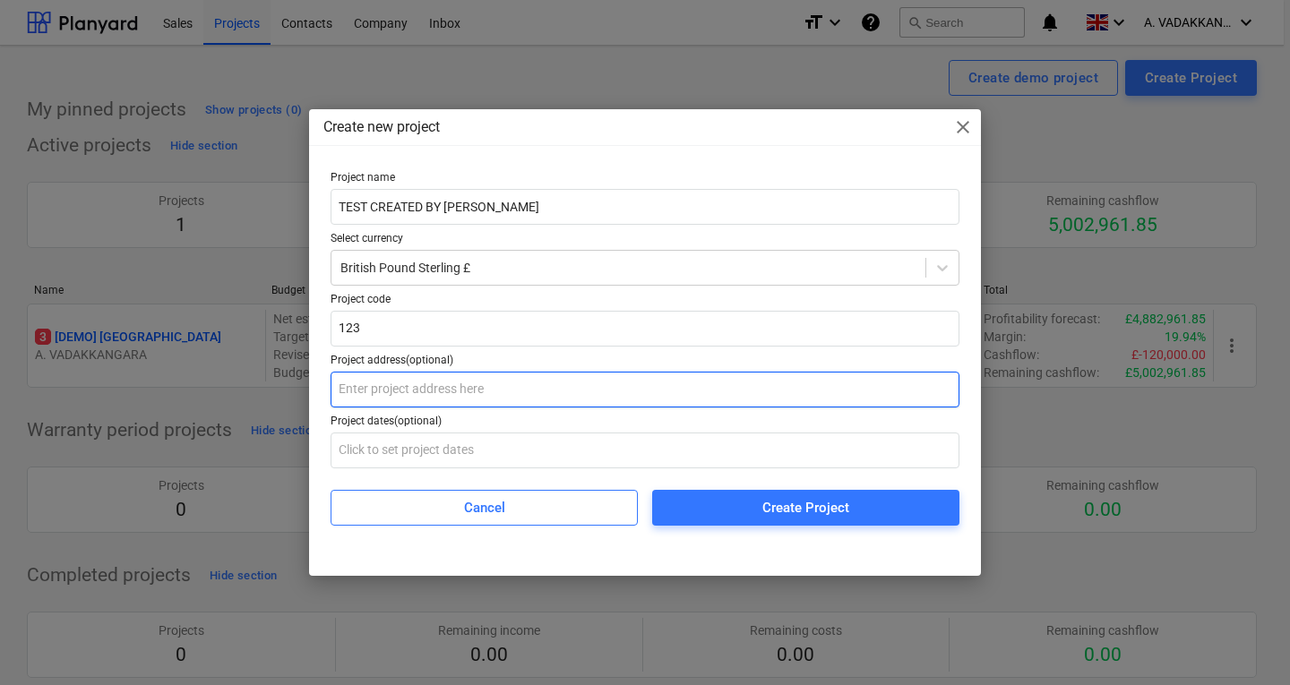
click at [383, 395] on input "text" at bounding box center [645, 390] width 629 height 36
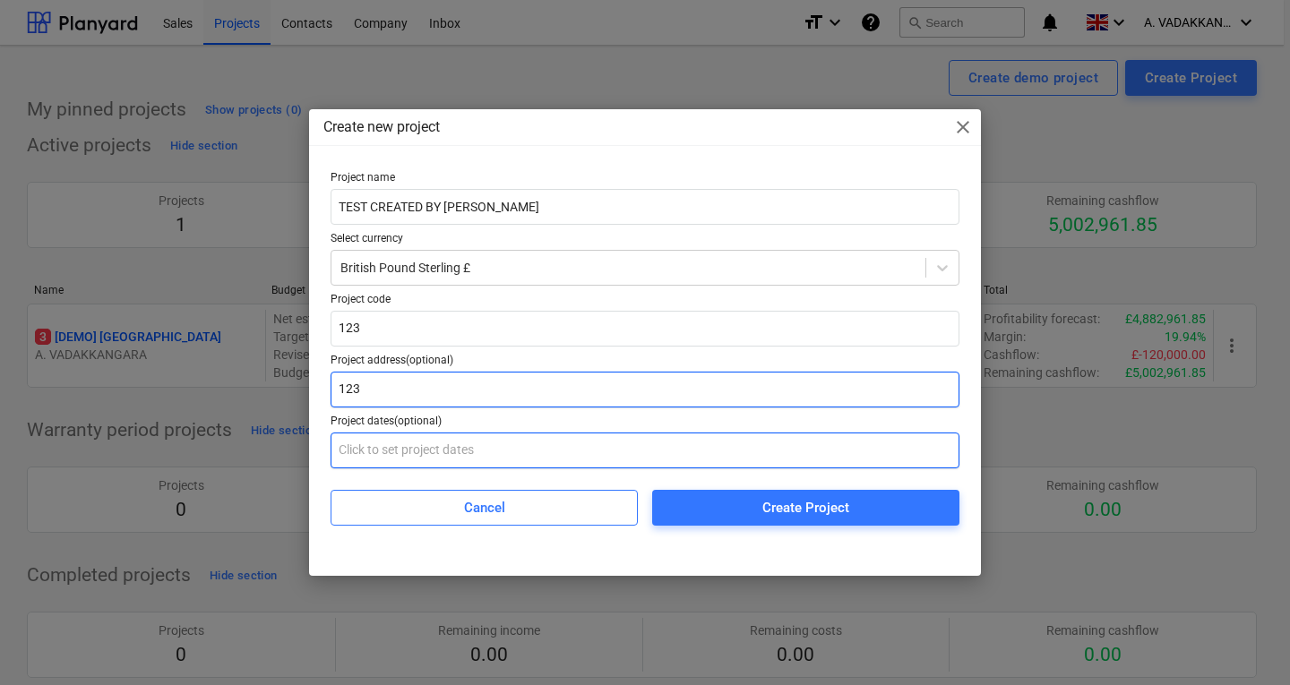
type input "123"
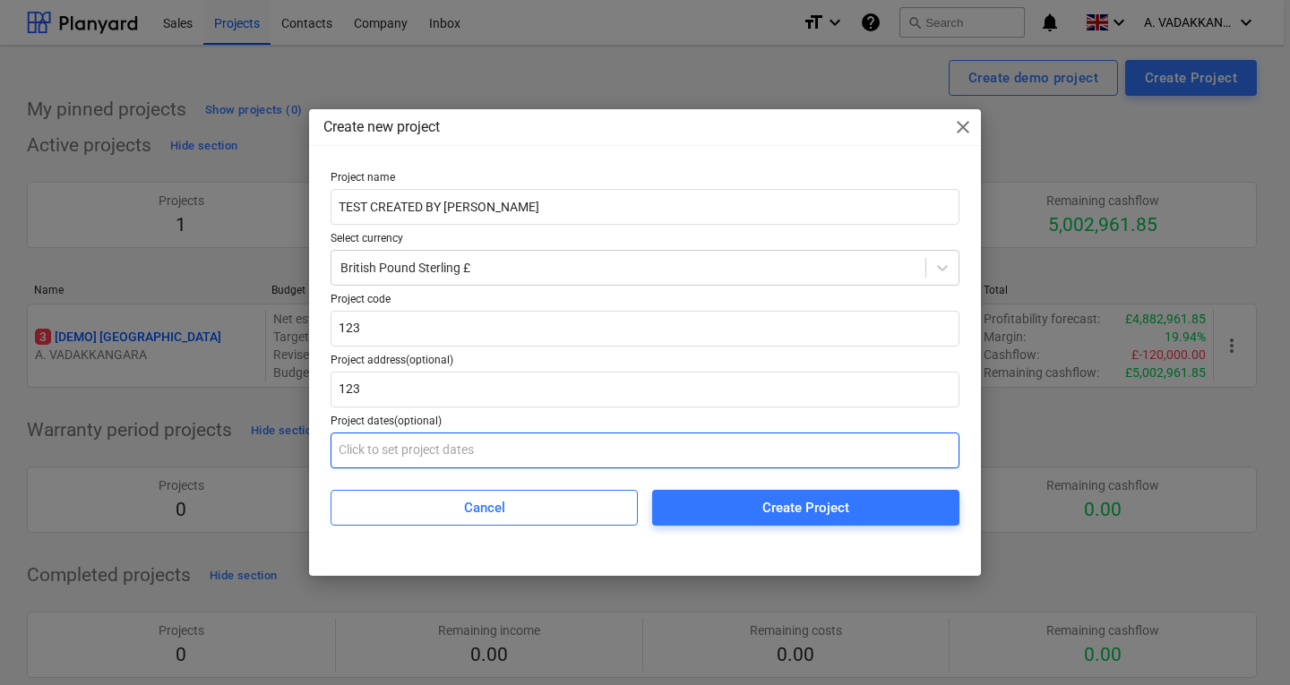
click at [369, 438] on input "text" at bounding box center [645, 451] width 629 height 36
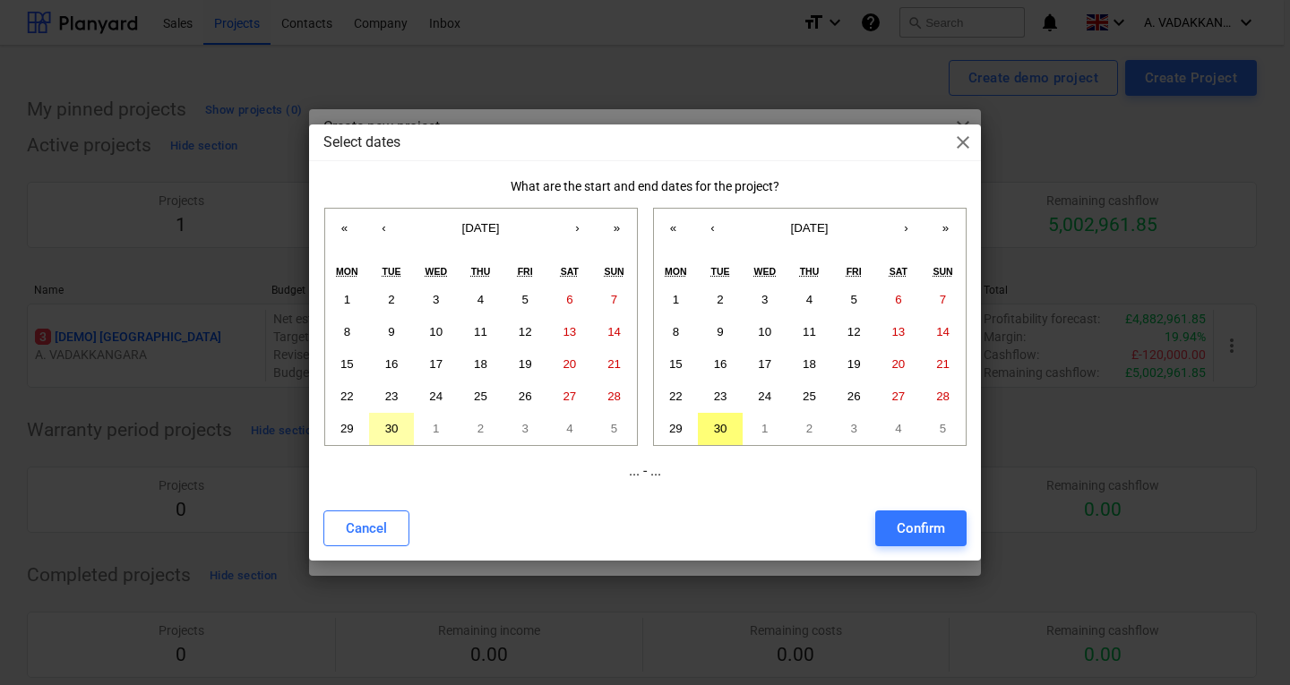
click at [394, 432] on abbr "30" at bounding box center [391, 428] width 13 height 13
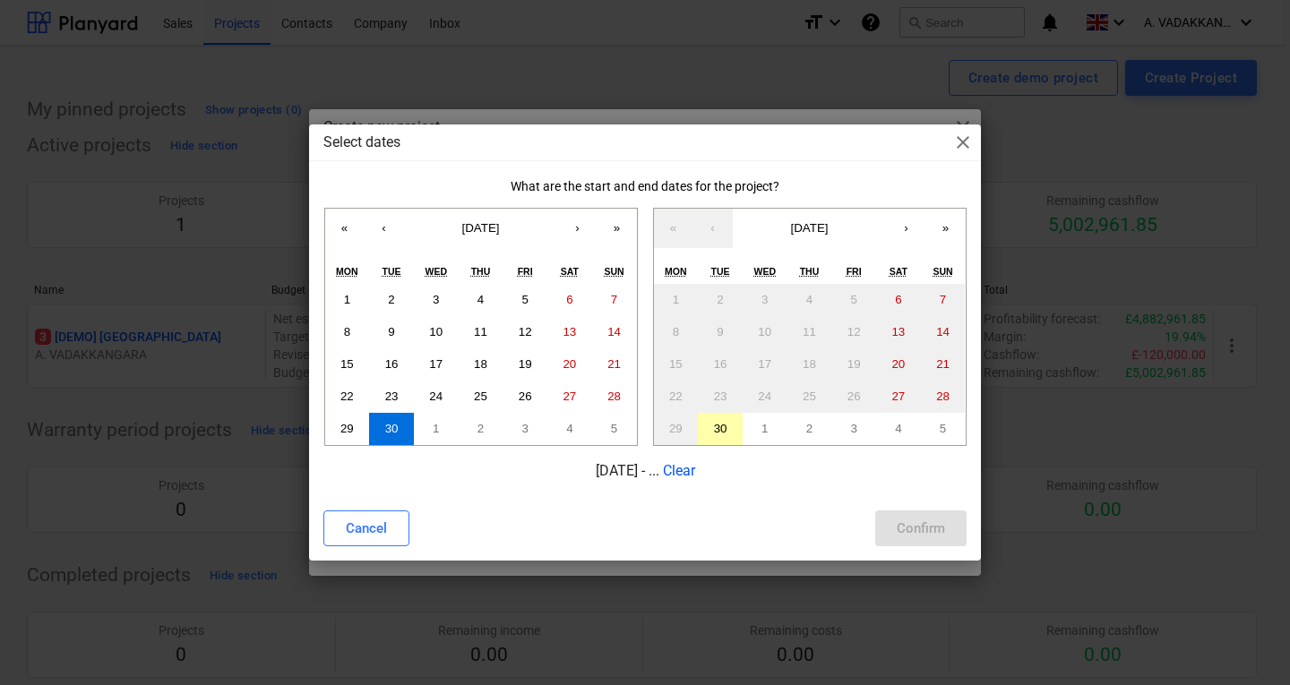
click at [734, 424] on button "30" at bounding box center [720, 429] width 45 height 32
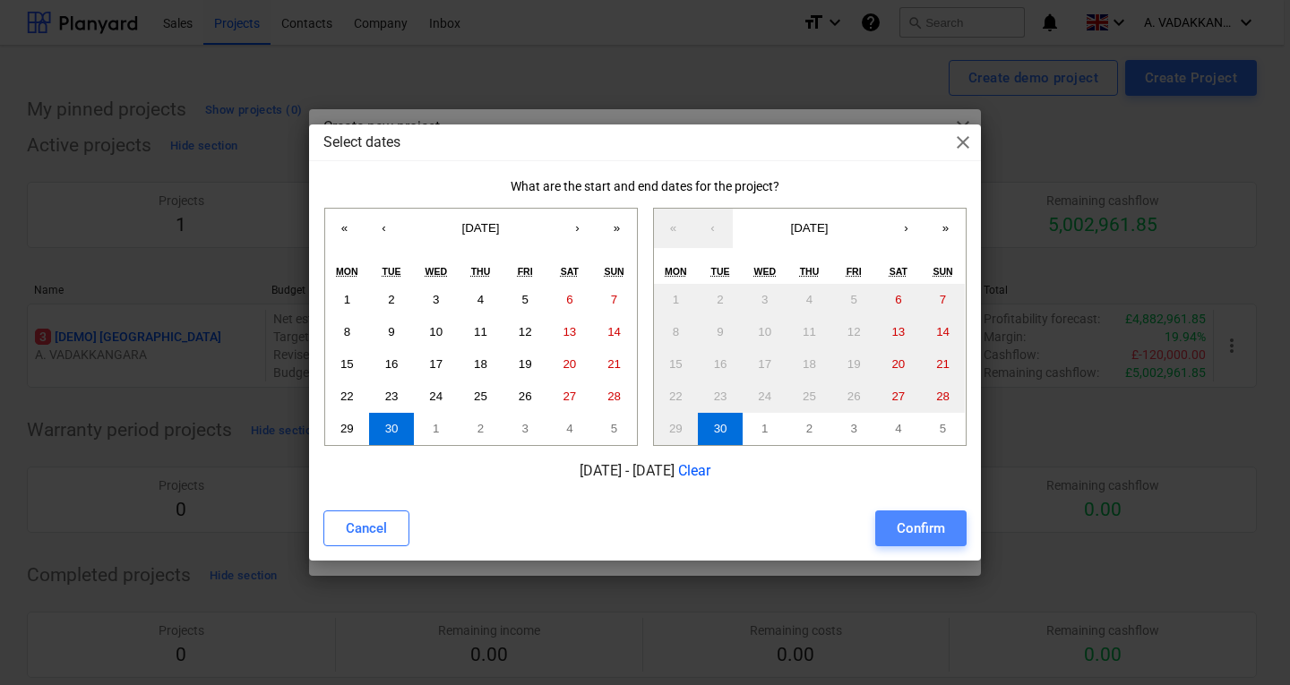
click at [911, 529] on div "Confirm" at bounding box center [921, 528] width 48 height 23
type input "30.09.2025 - 30.09.2025"
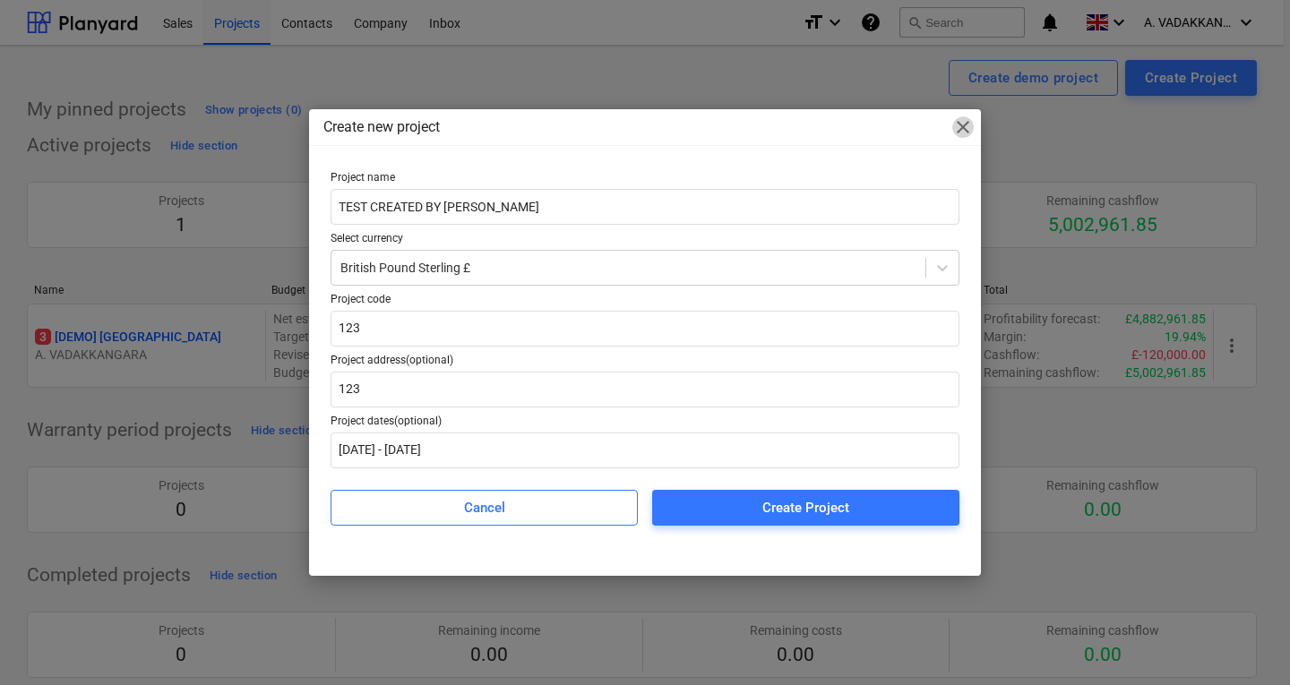
click at [958, 125] on span "close" at bounding box center [962, 126] width 21 height 21
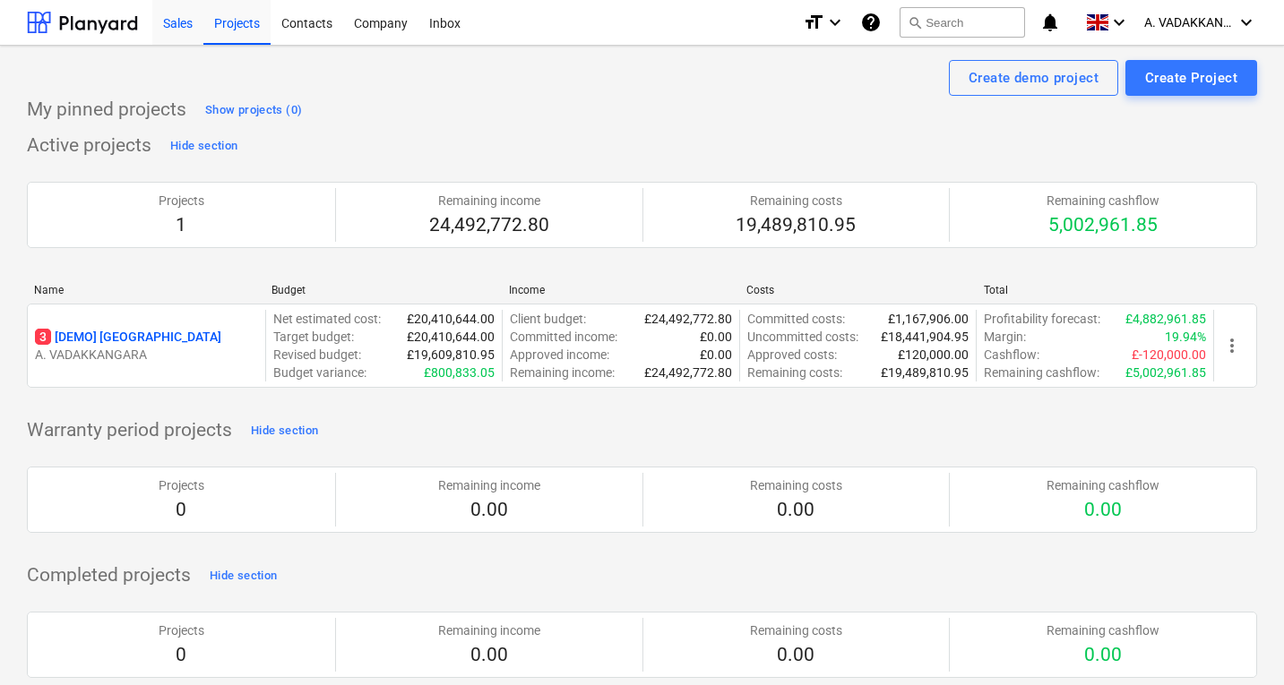
click at [180, 27] on div "Sales" at bounding box center [177, 22] width 51 height 46
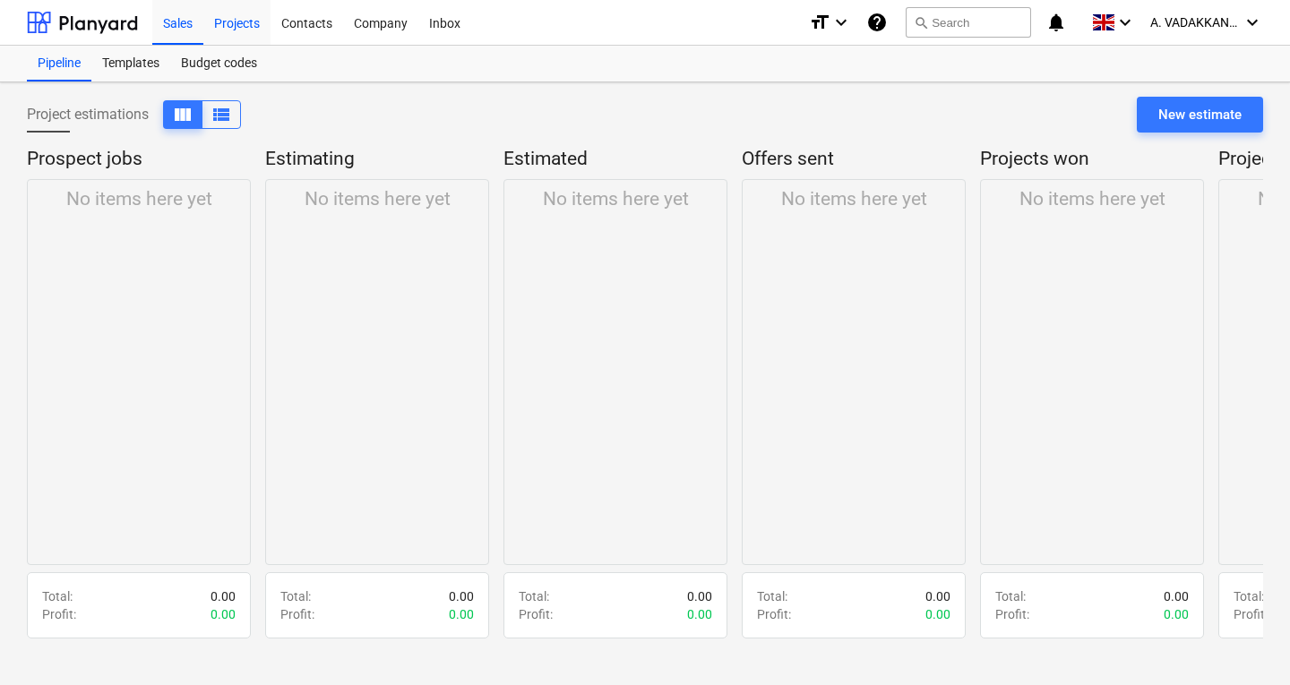
click at [232, 17] on div "Projects" at bounding box center [236, 22] width 67 height 46
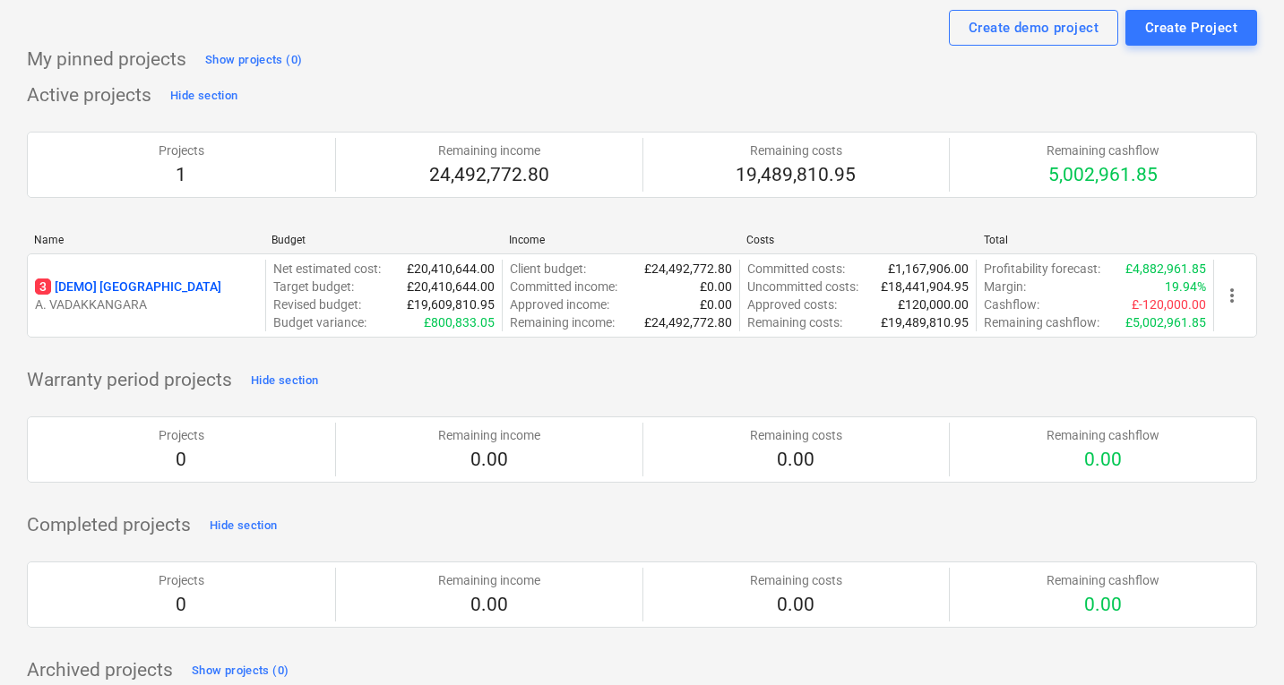
scroll to position [64, 0]
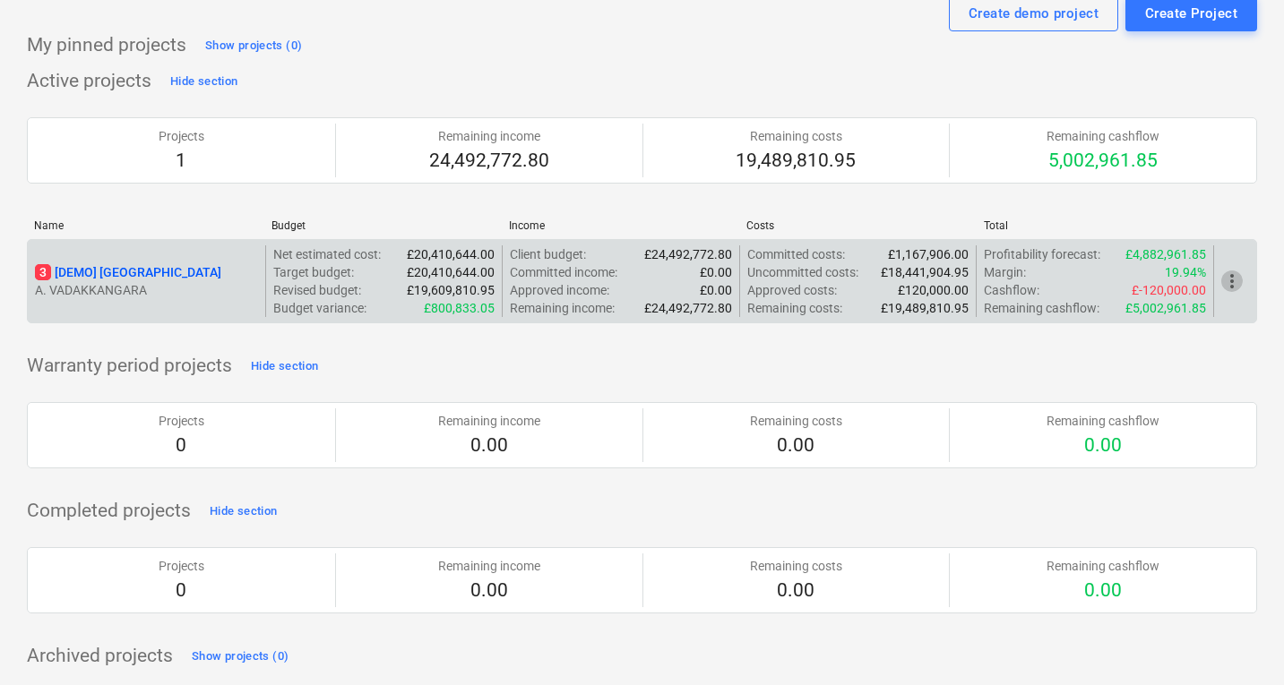
click at [1239, 284] on span "more_vert" at bounding box center [1231, 281] width 21 height 21
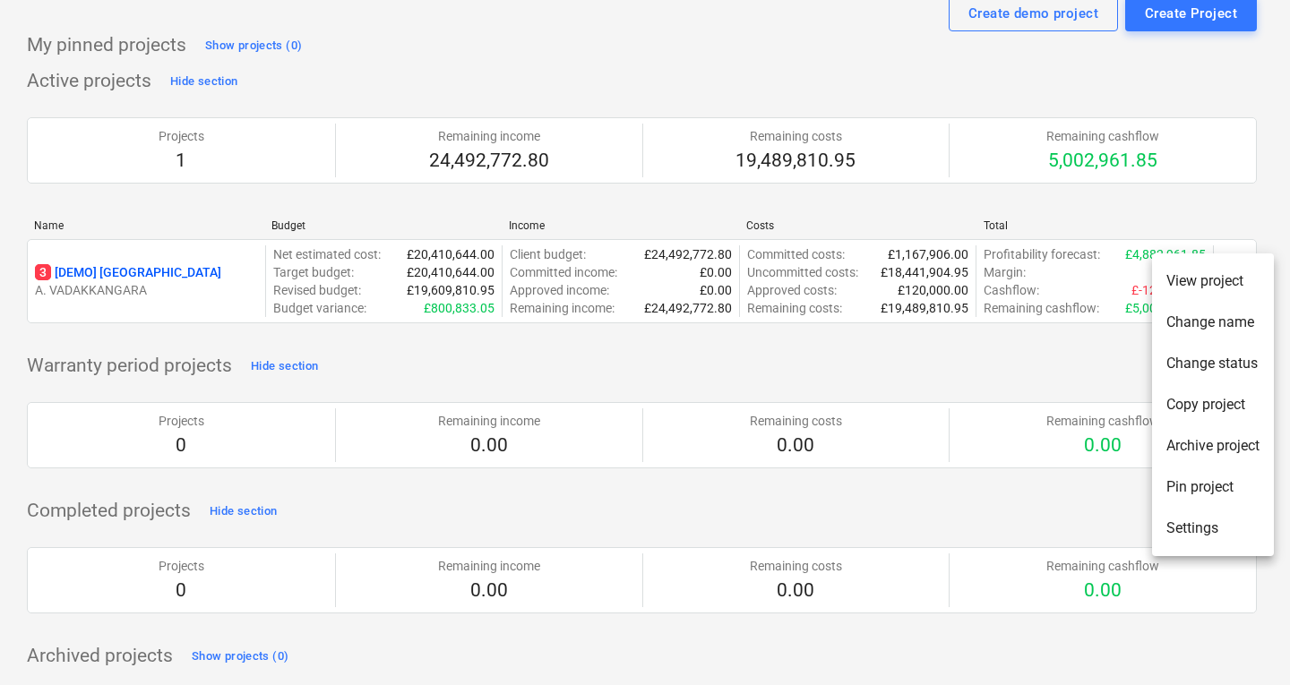
click at [153, 290] on div at bounding box center [645, 342] width 1290 height 685
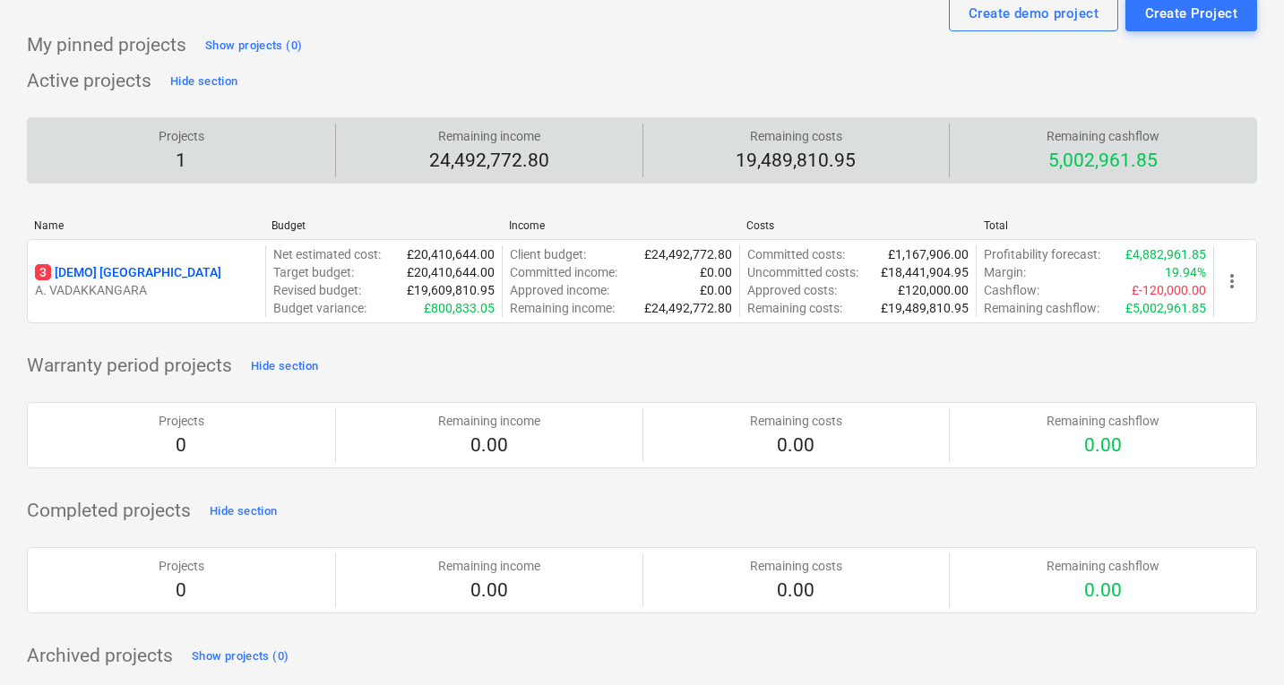
scroll to position [0, 0]
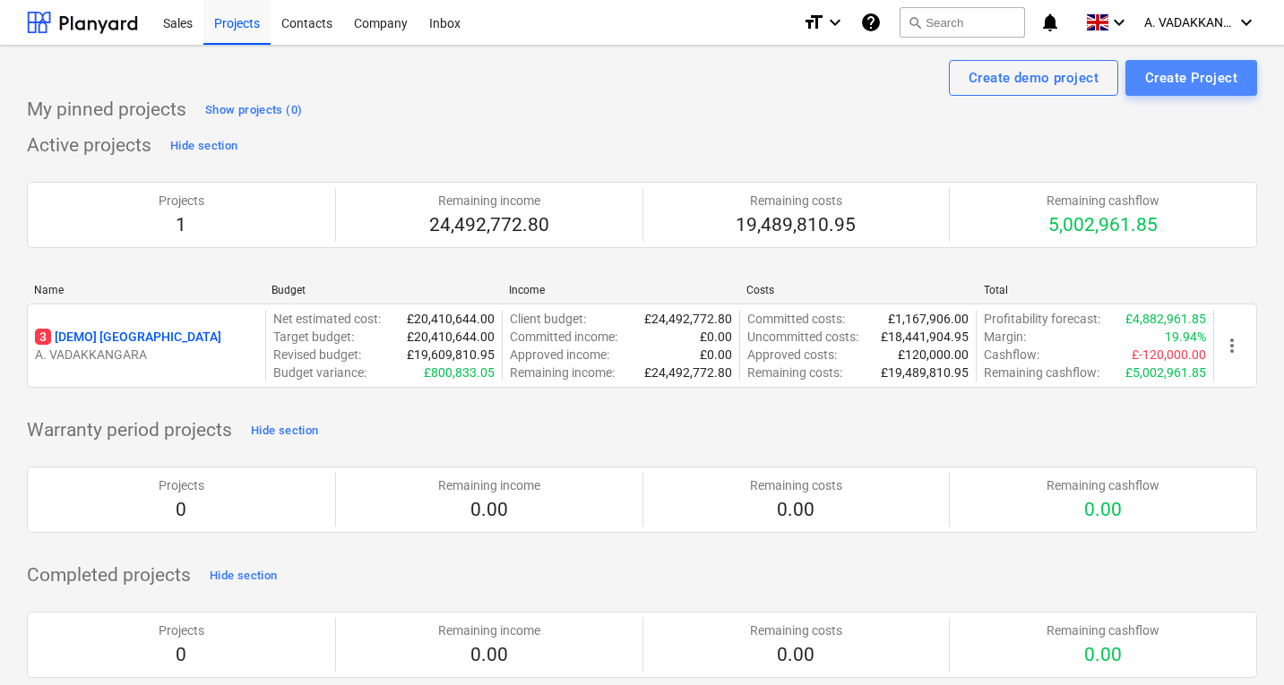
click at [1166, 73] on div "Create Project" at bounding box center [1191, 77] width 92 height 23
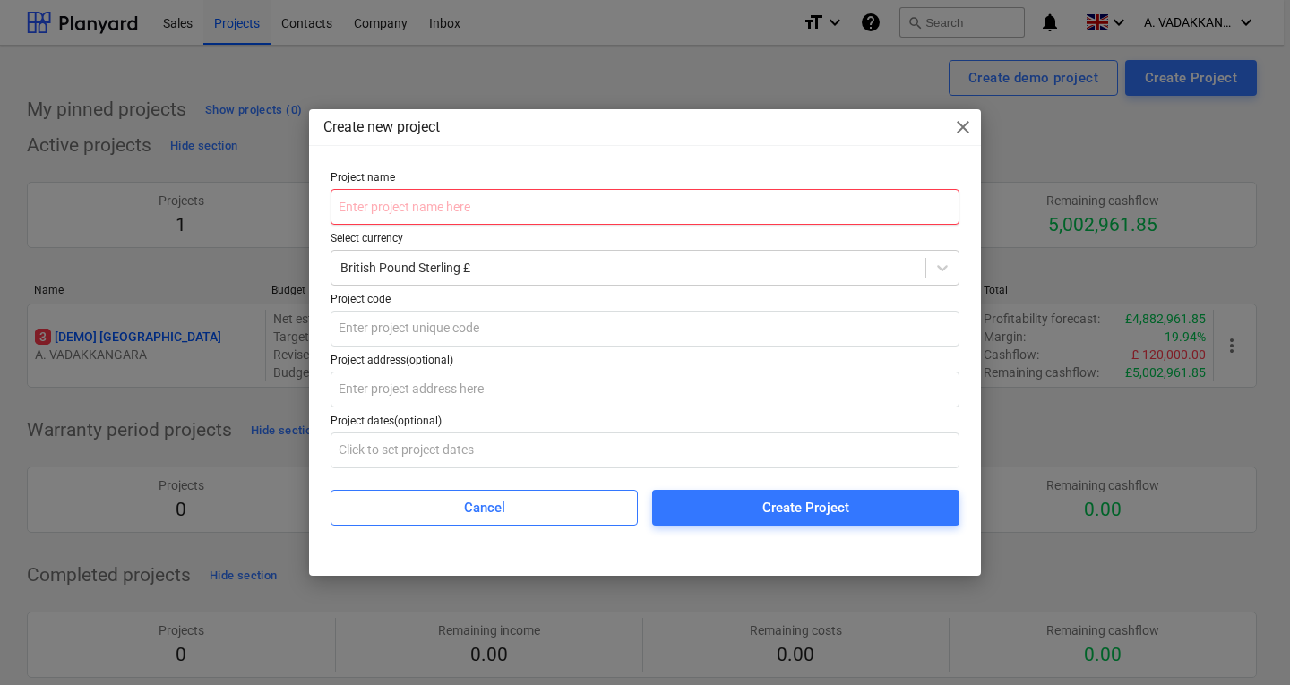
click at [438, 210] on input "text" at bounding box center [645, 207] width 629 height 36
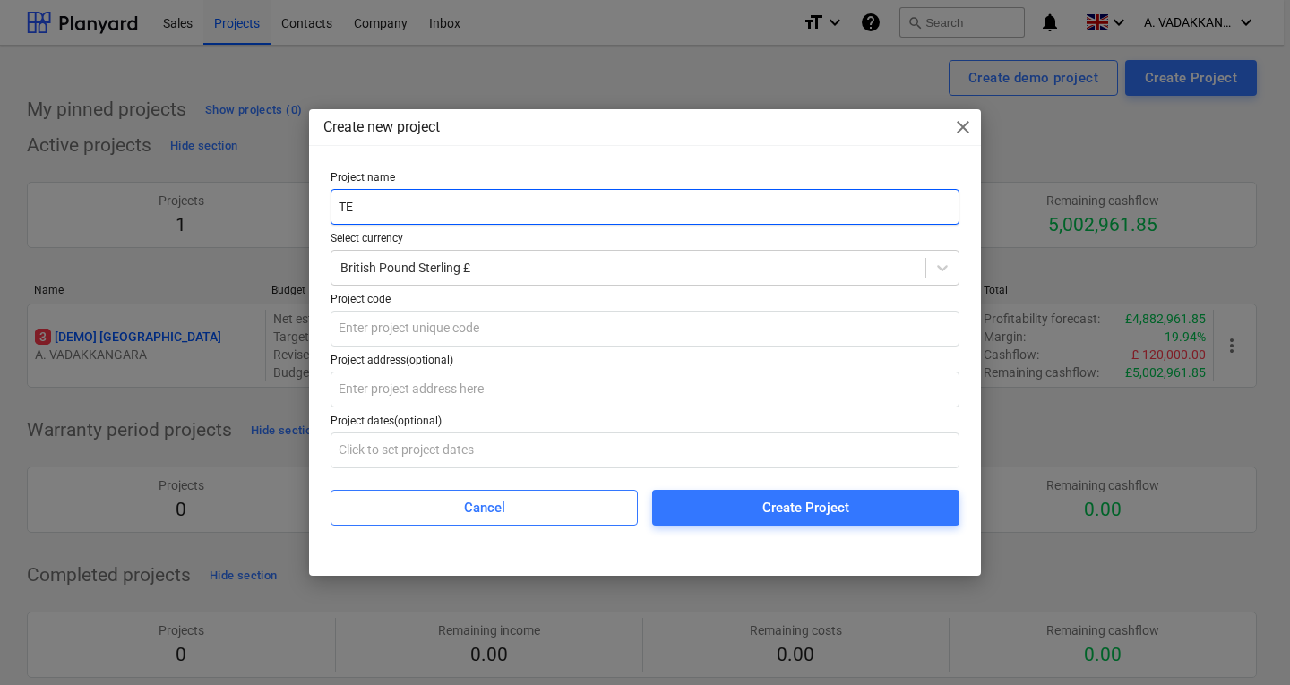
type input "T"
type input "P"
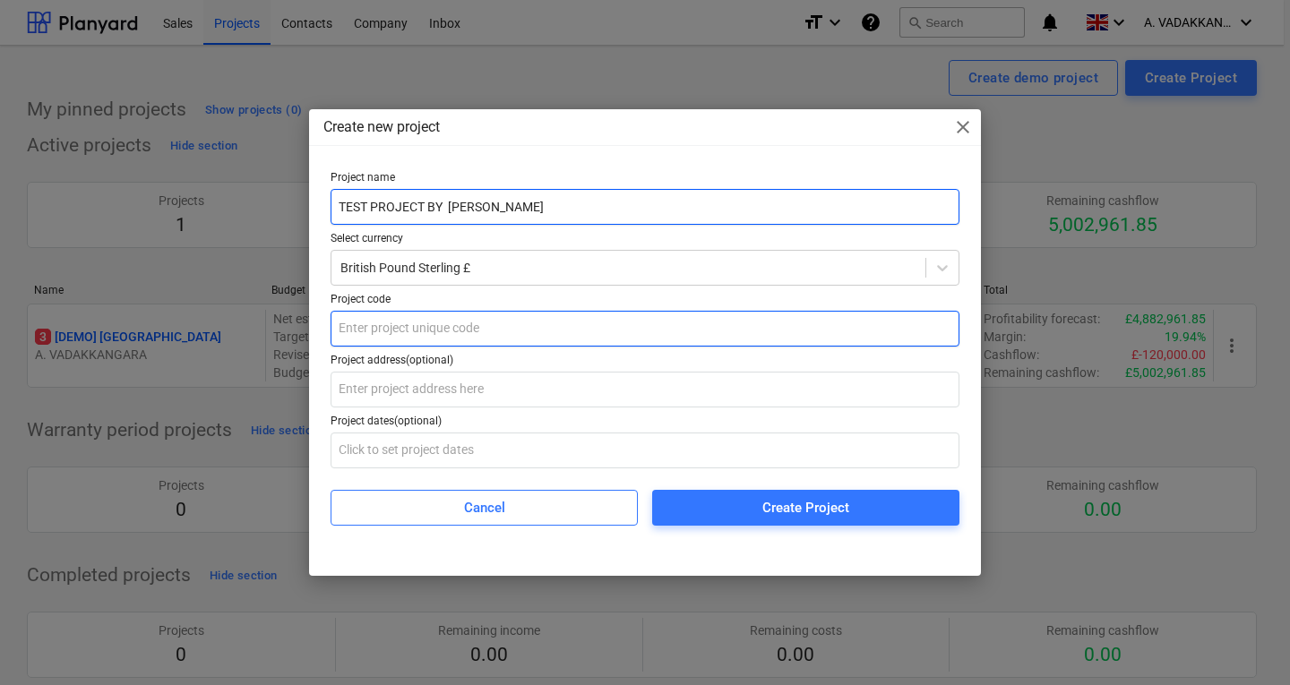
type input "TEST PROJECT BY ABDUL"
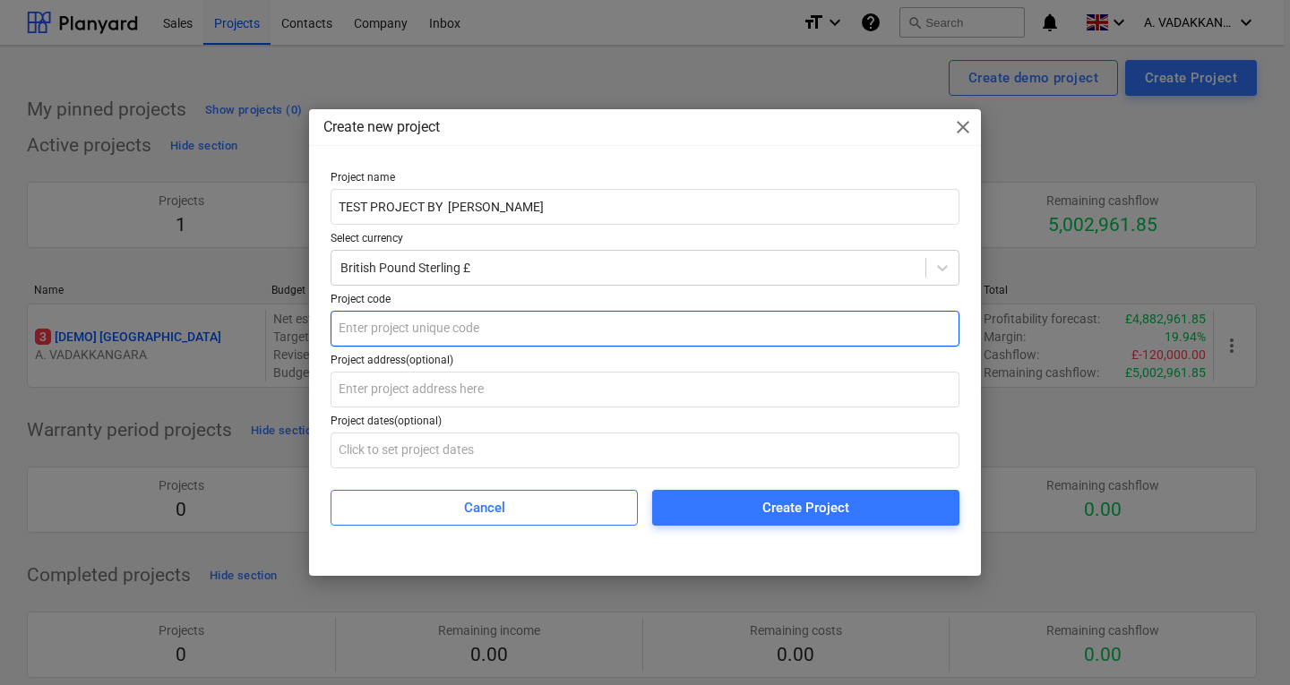
click at [372, 320] on input "text" at bounding box center [645, 329] width 629 height 36
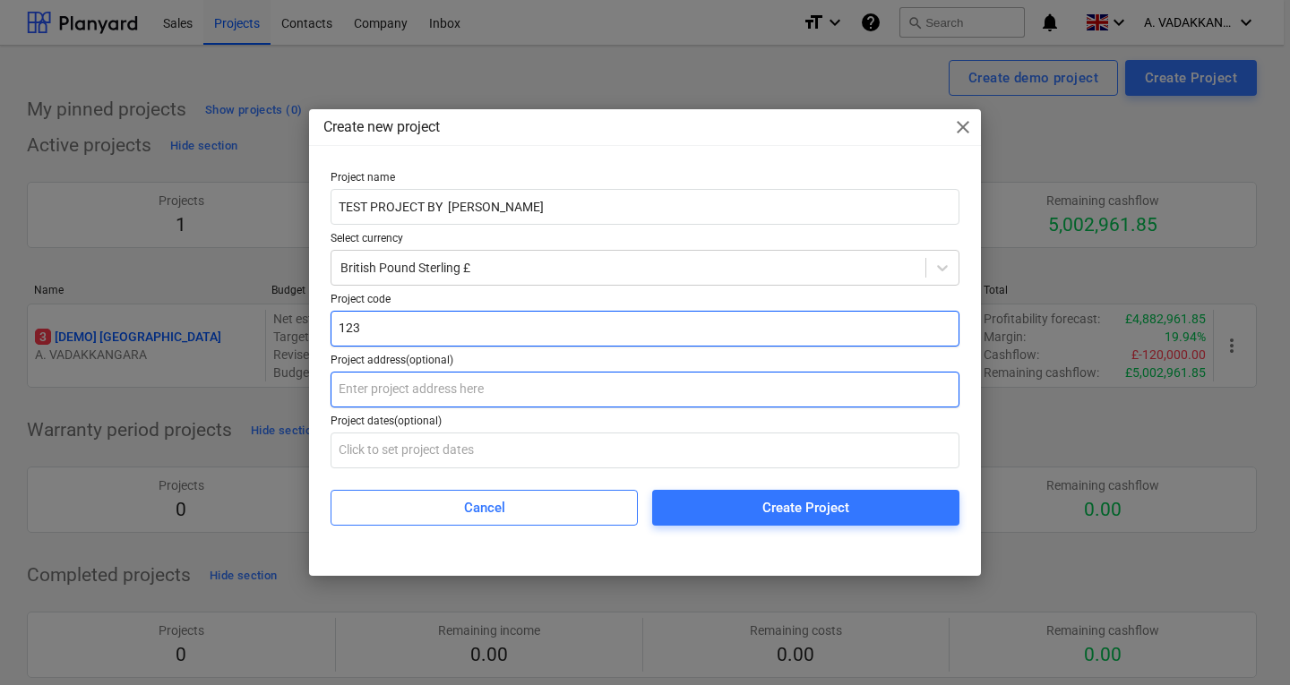
type input "123"
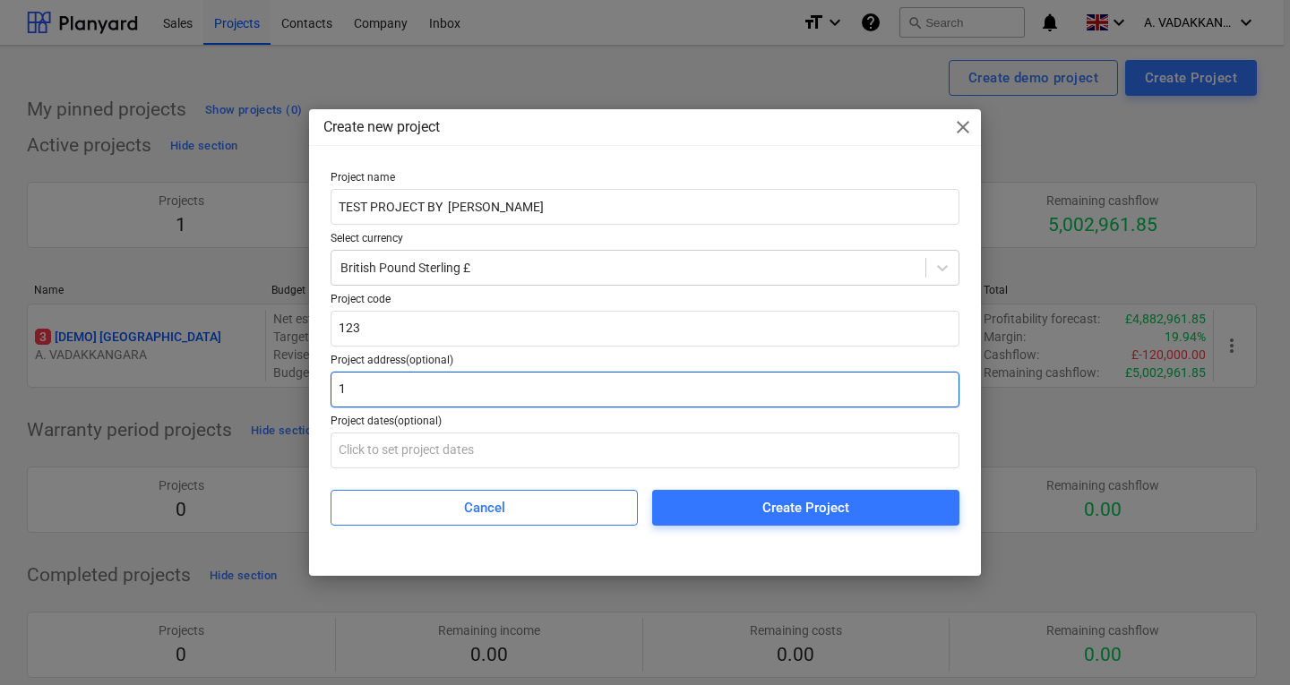
click at [363, 385] on input "1" at bounding box center [645, 390] width 629 height 36
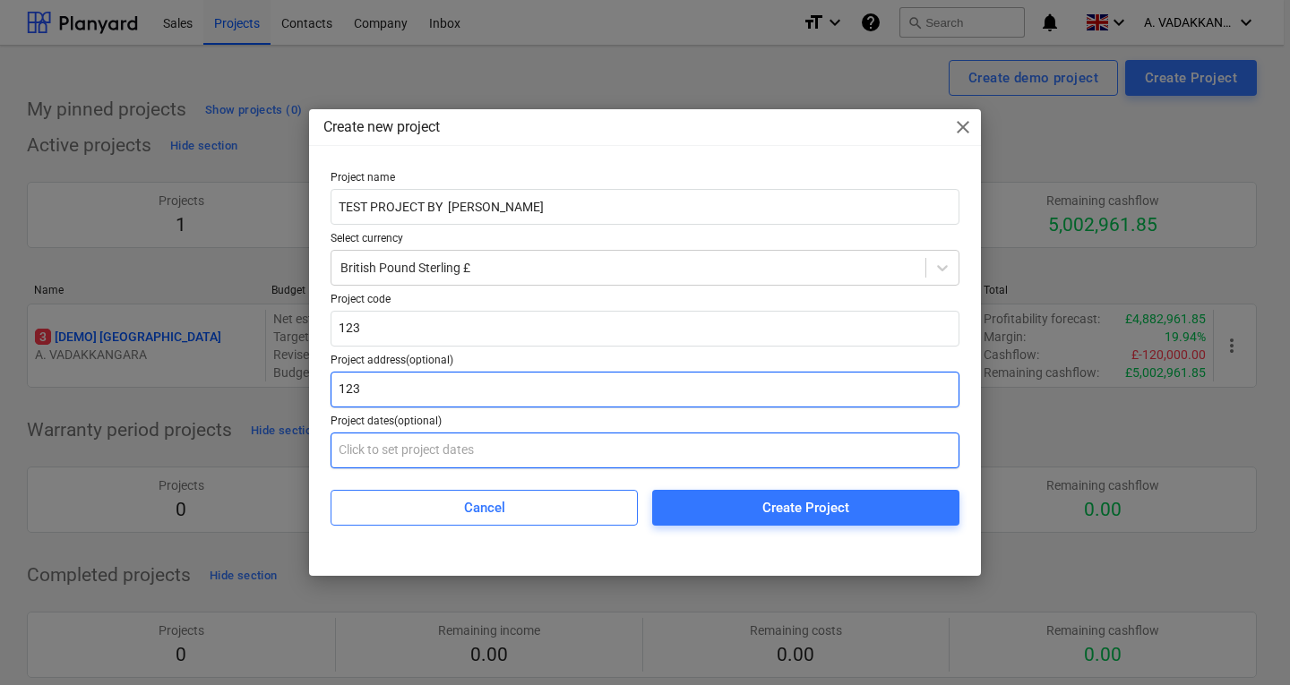
type input "123"
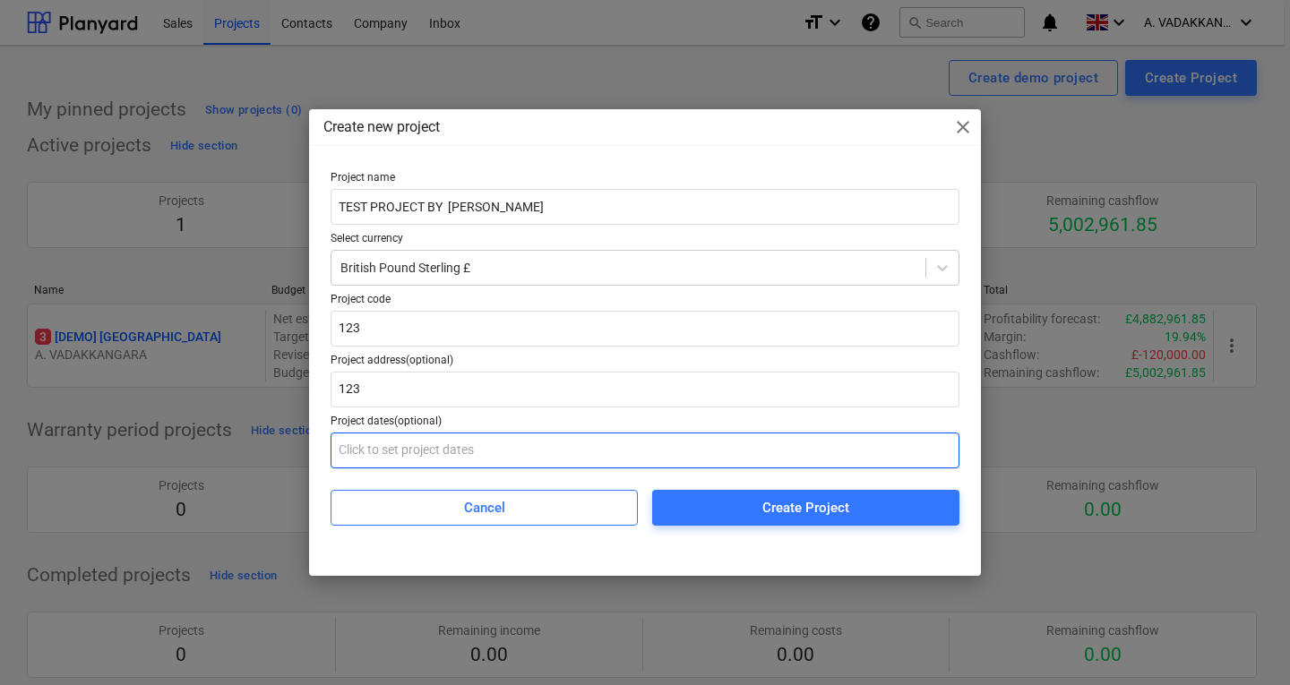
click at [352, 443] on input "text" at bounding box center [645, 451] width 629 height 36
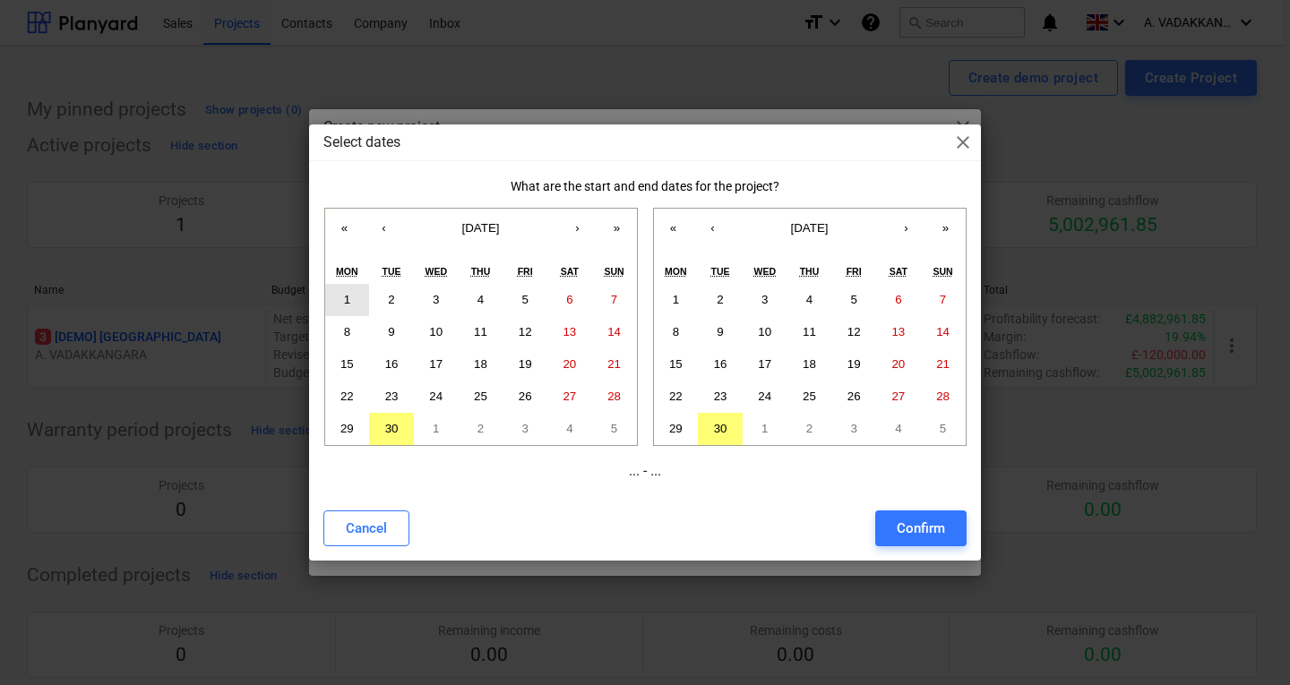
click at [354, 312] on button "1" at bounding box center [347, 300] width 45 height 32
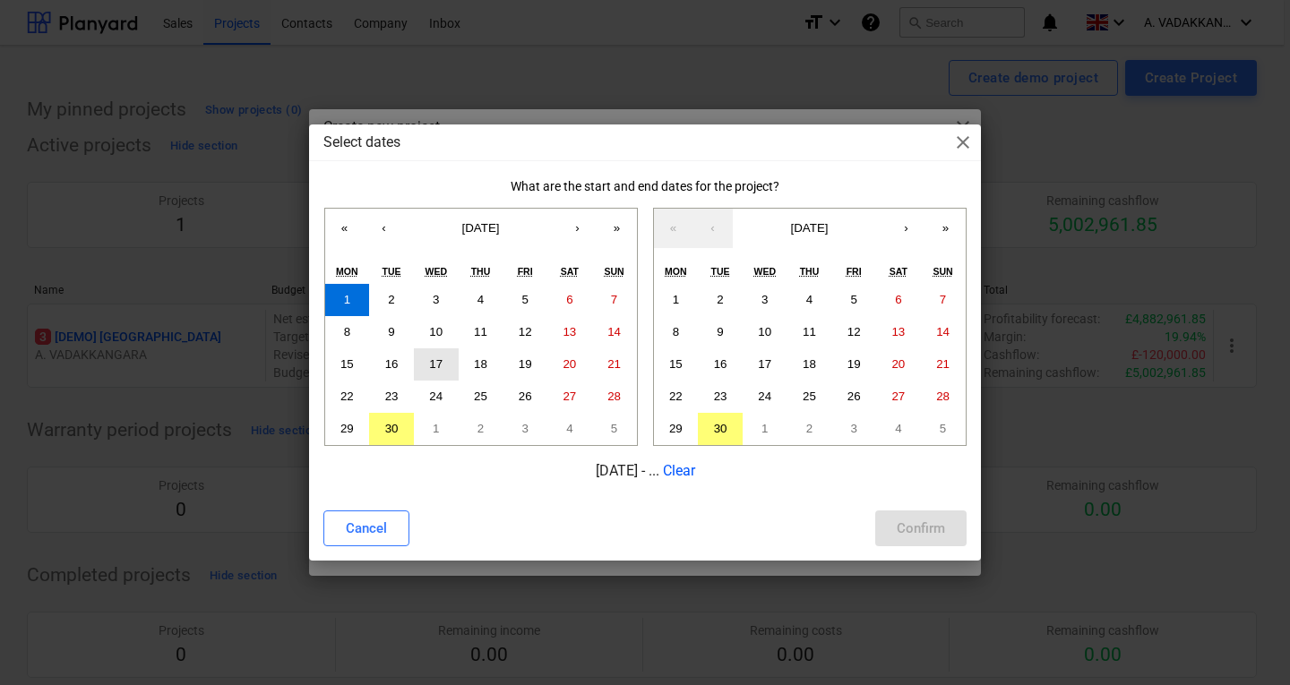
click at [454, 349] on button "17" at bounding box center [436, 364] width 45 height 32
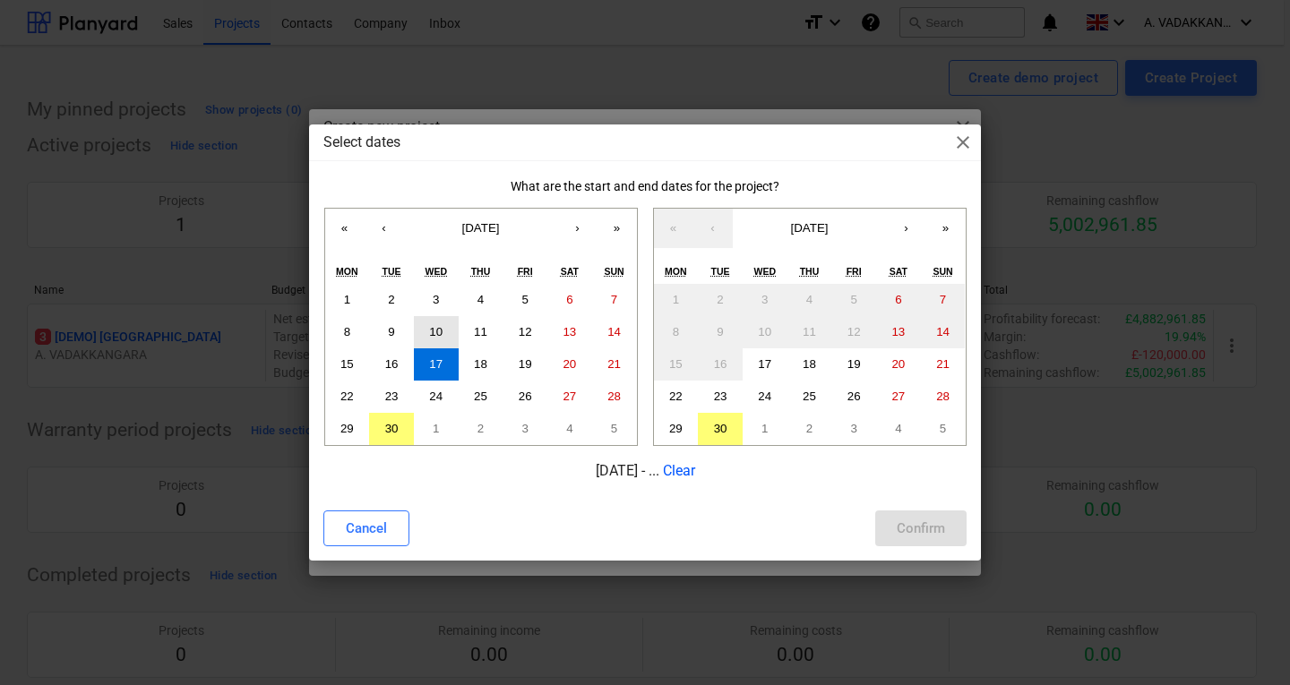
click at [451, 341] on button "10" at bounding box center [436, 332] width 45 height 32
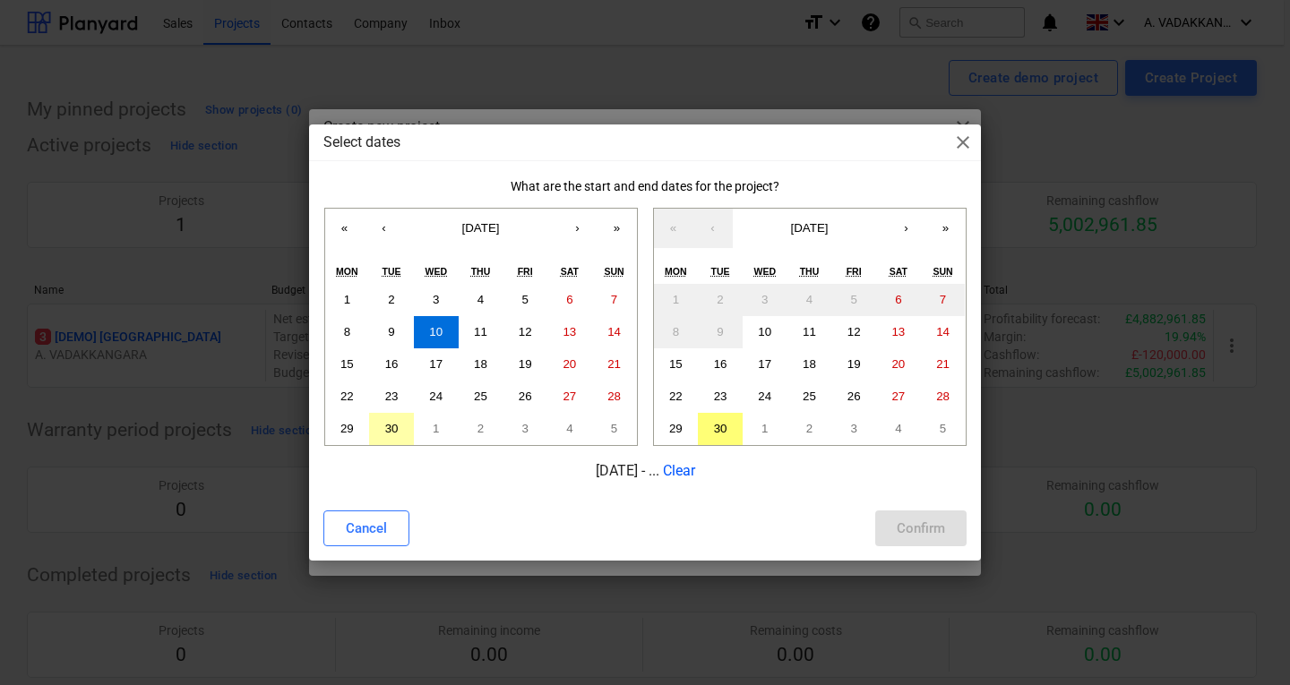
click at [391, 426] on abbr "30" at bounding box center [391, 428] width 13 height 13
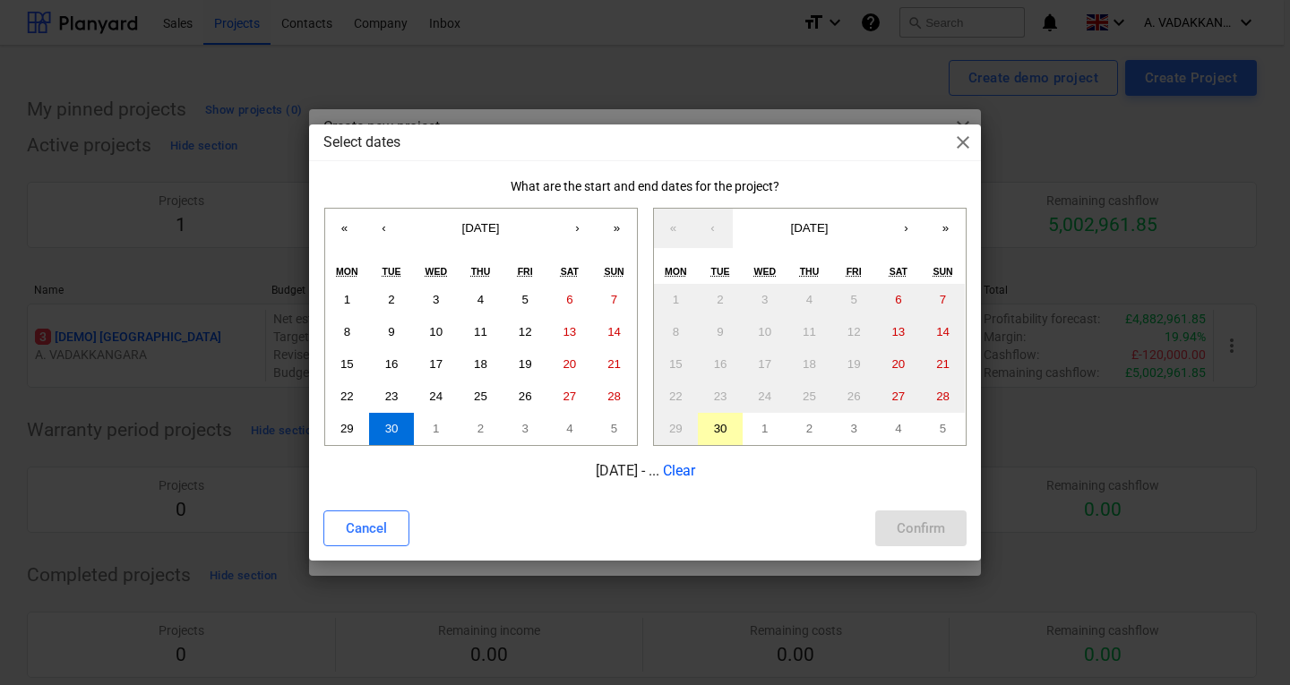
click at [717, 431] on abbr "30" at bounding box center [720, 428] width 13 height 13
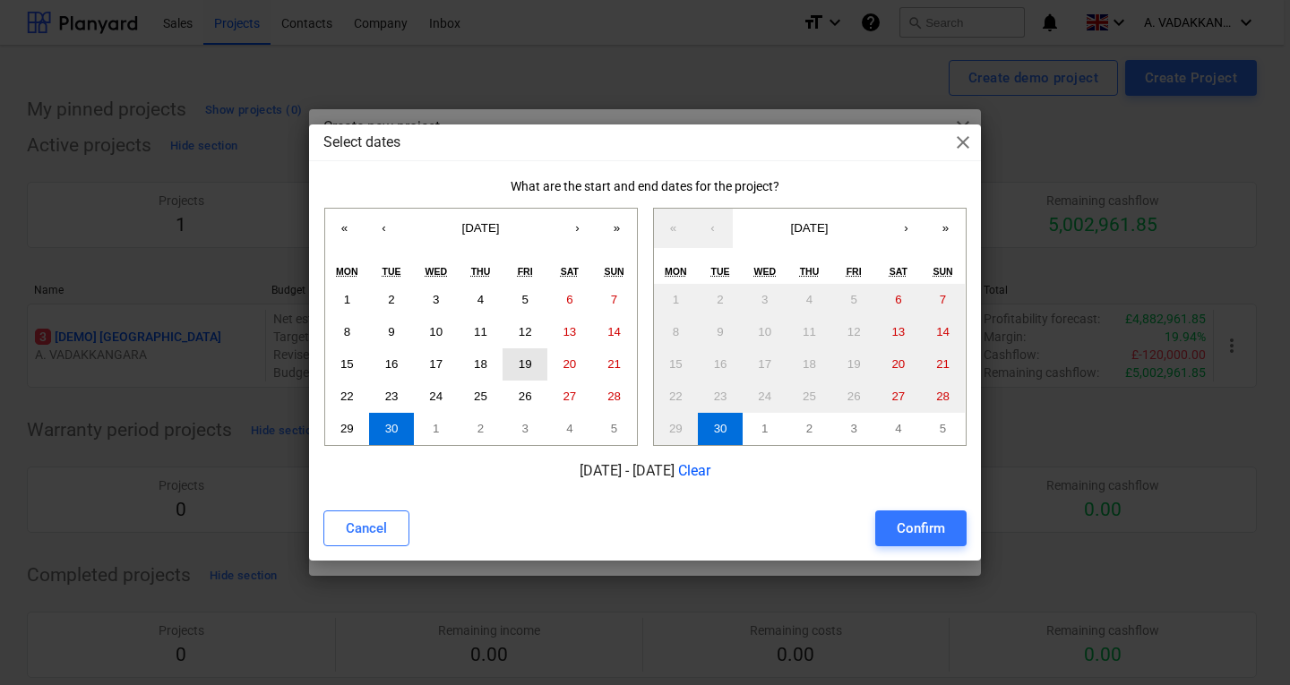
click at [511, 362] on button "19" at bounding box center [524, 364] width 45 height 32
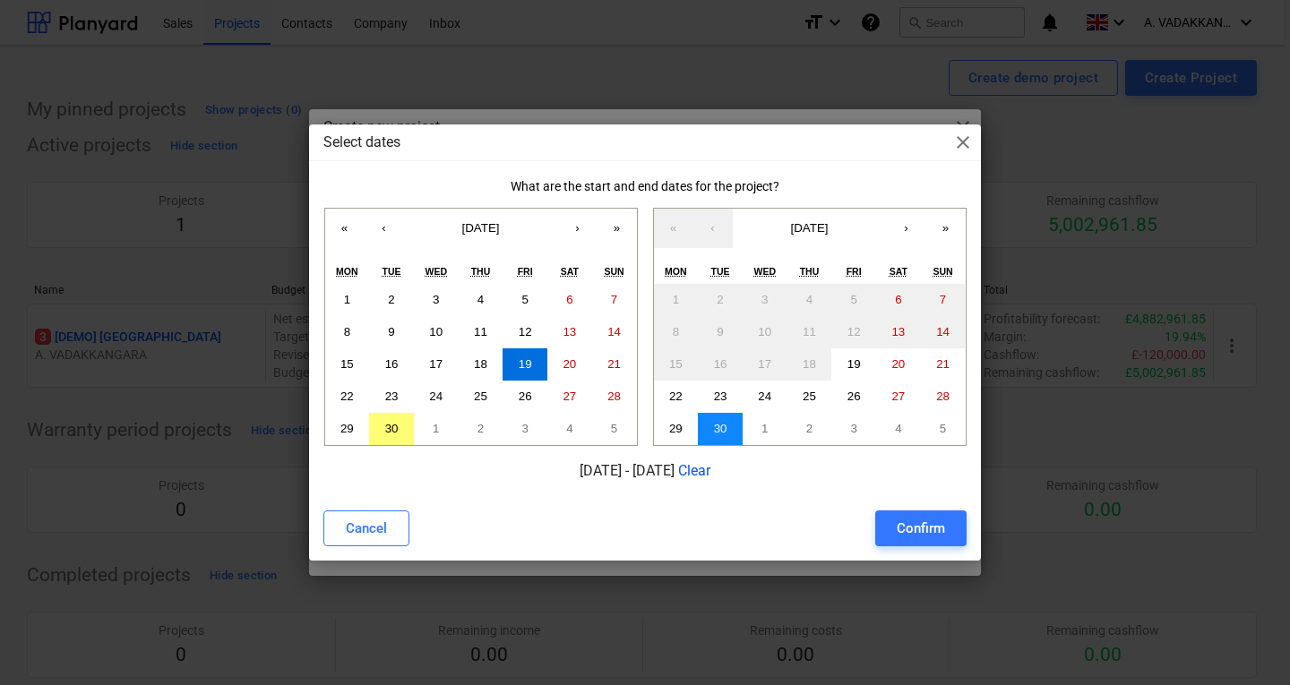
click at [716, 420] on button "30" at bounding box center [720, 429] width 45 height 32
click at [941, 537] on div "Confirm" at bounding box center [921, 528] width 48 height 23
type input "19.09.2025 - 30.09.2025"
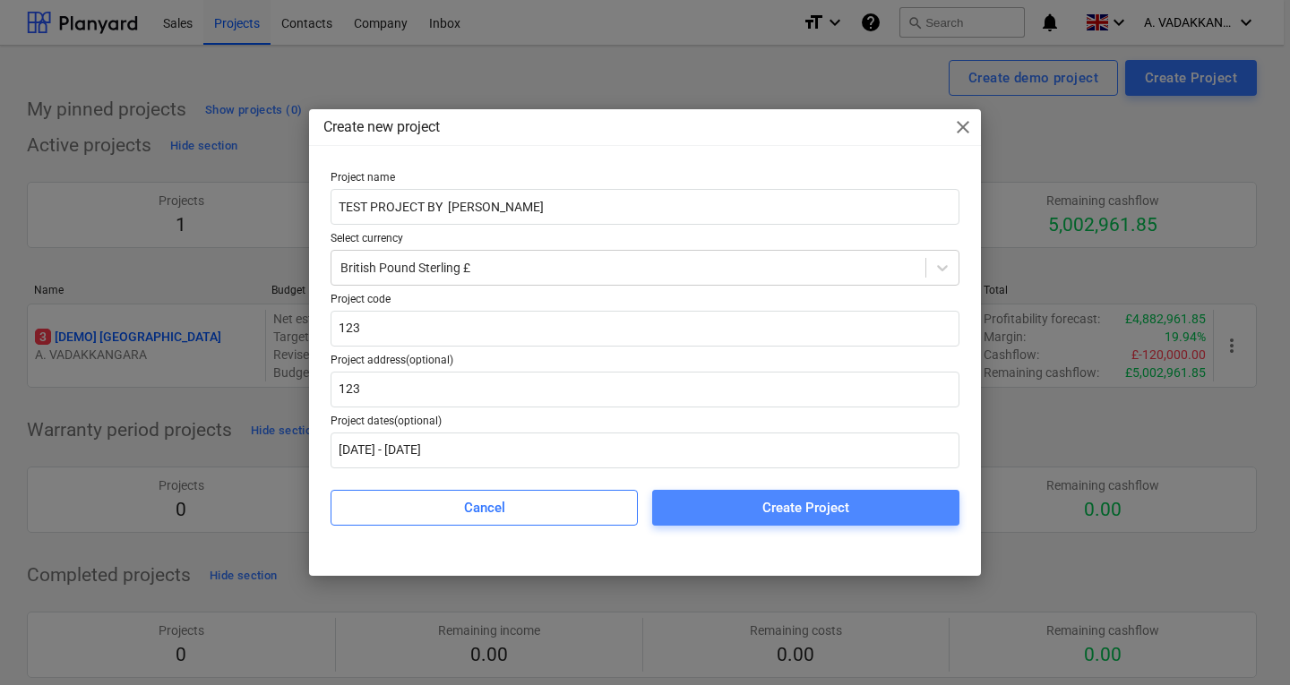
click at [777, 508] on div "Create Project" at bounding box center [805, 507] width 87 height 23
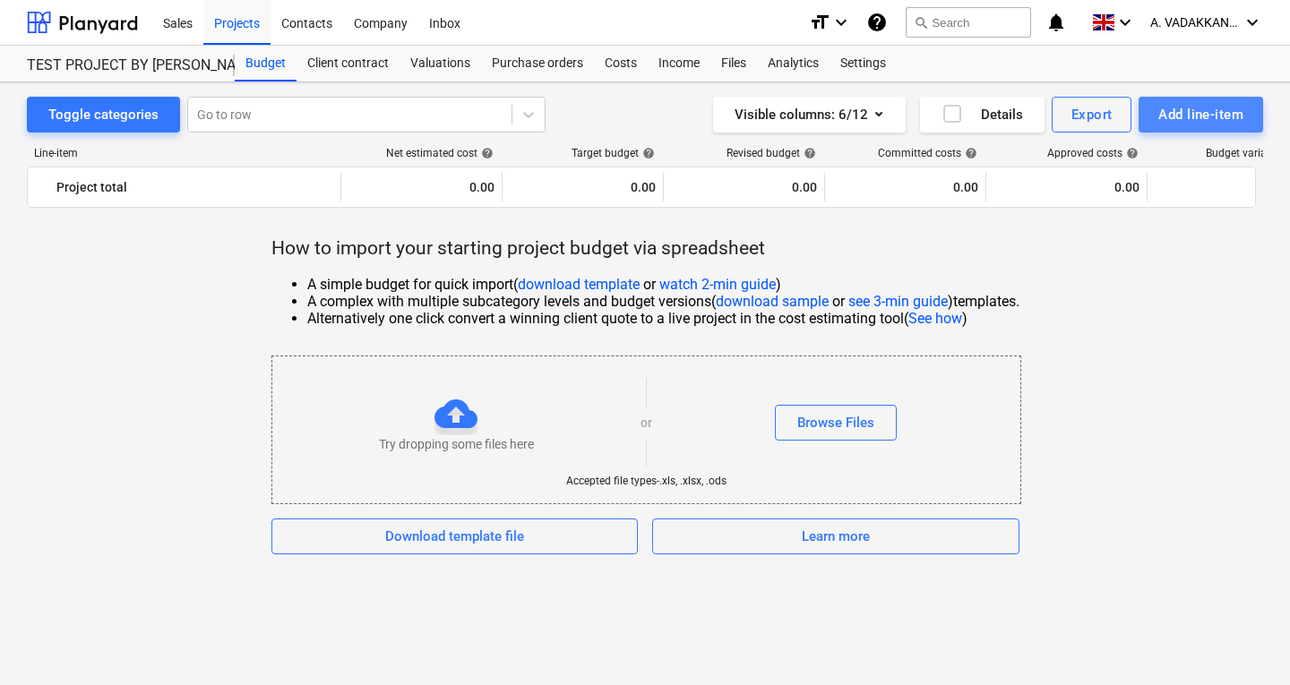
click at [1190, 124] on div "Add line-item" at bounding box center [1200, 114] width 85 height 23
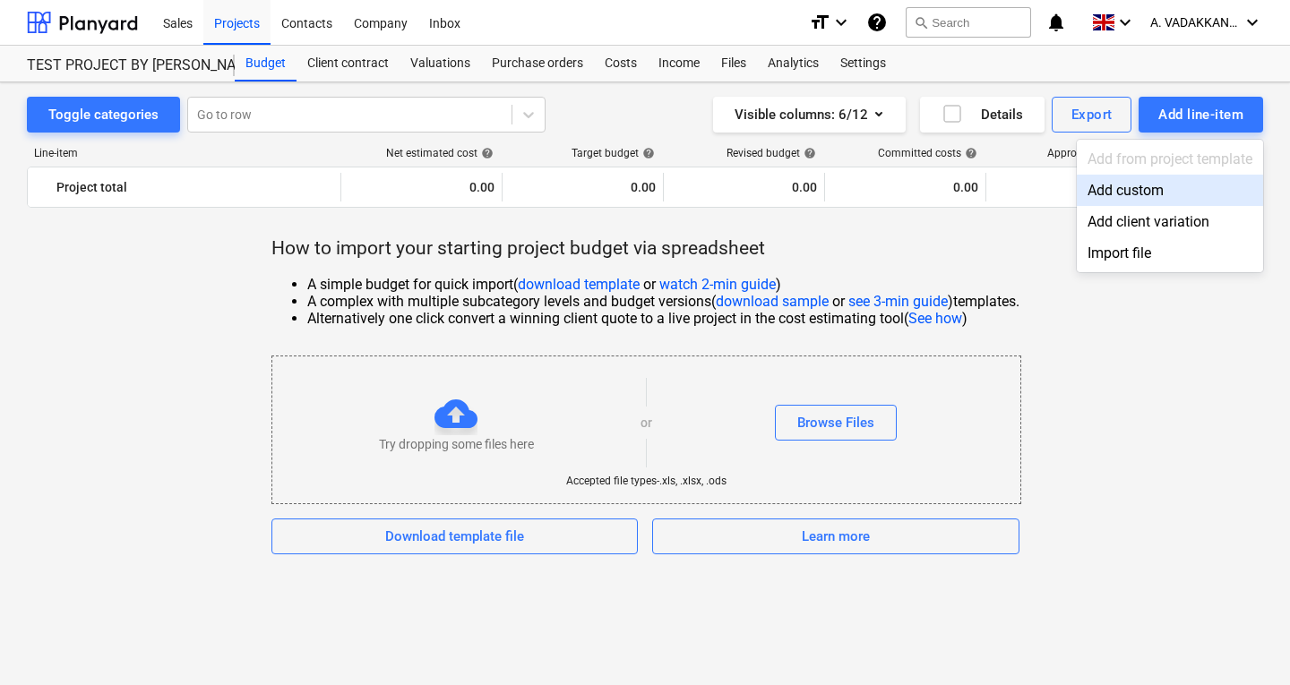
click at [1139, 188] on div "Add custom" at bounding box center [1170, 190] width 186 height 31
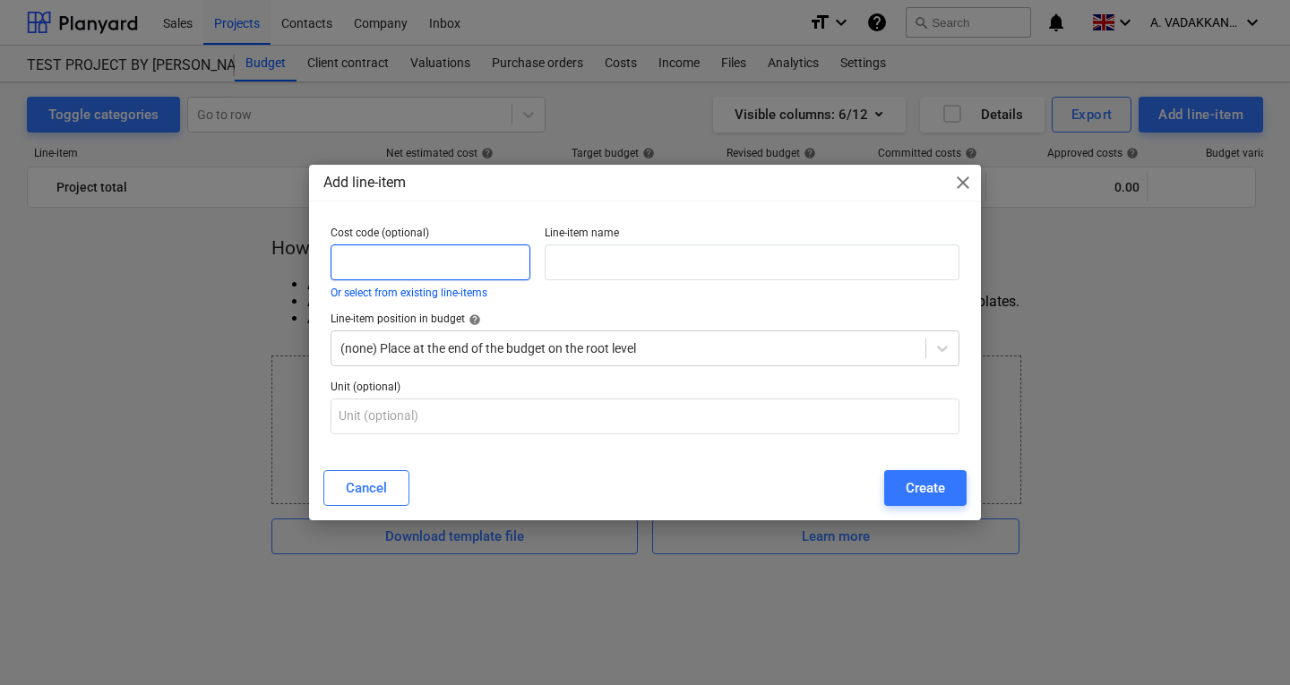
click at [423, 265] on input "text" at bounding box center [431, 263] width 200 height 36
type input "1"
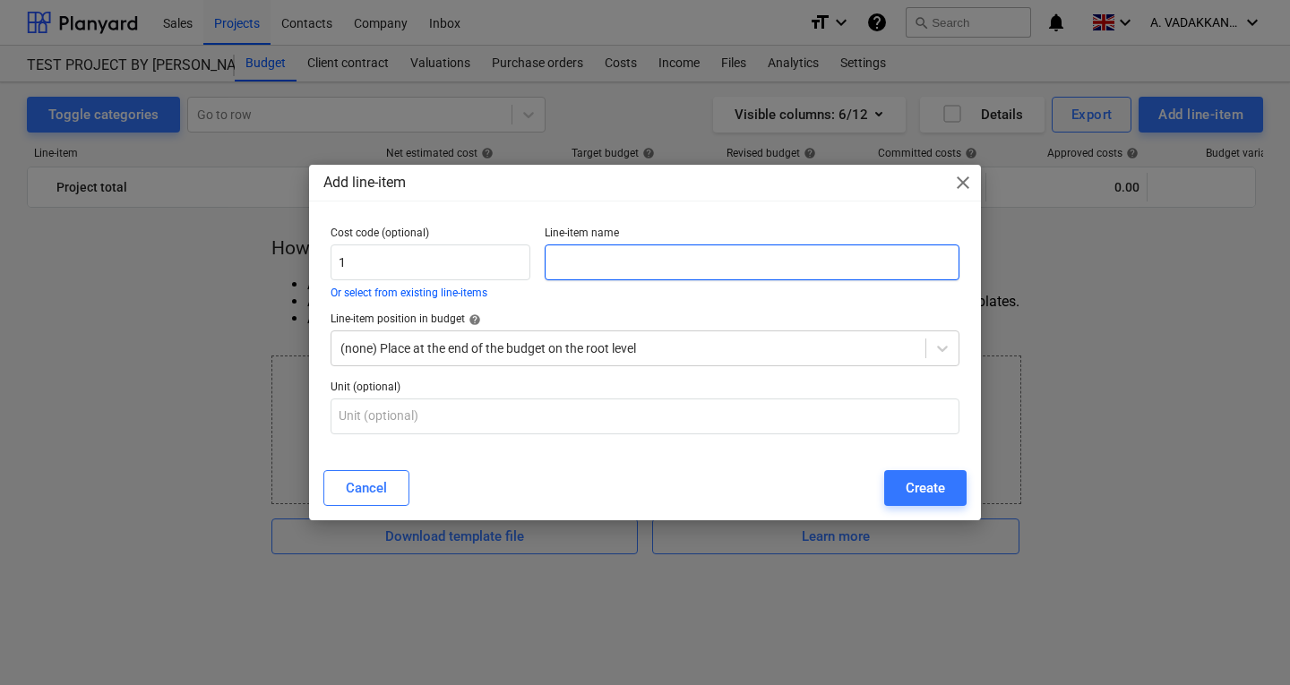
click at [592, 268] on input "text" at bounding box center [752, 263] width 415 height 36
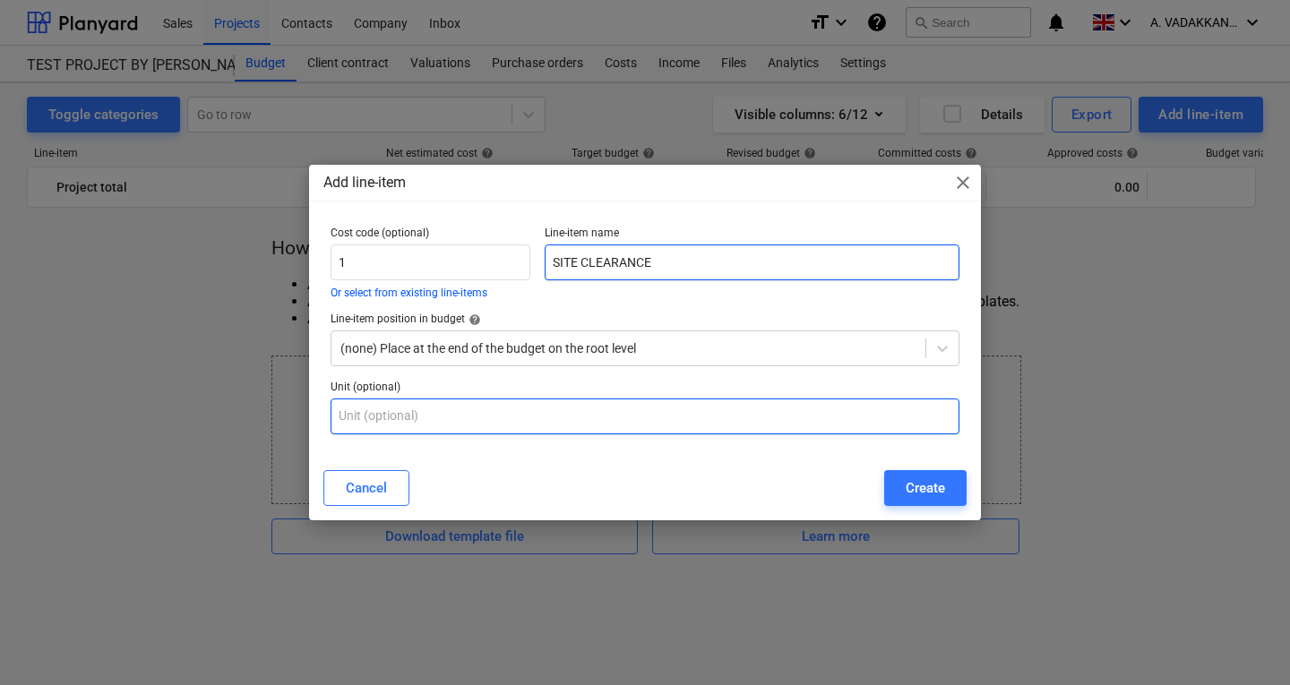
type input "SITE CLEARANCE"
click at [438, 414] on input "text" at bounding box center [645, 417] width 629 height 36
type input "1"
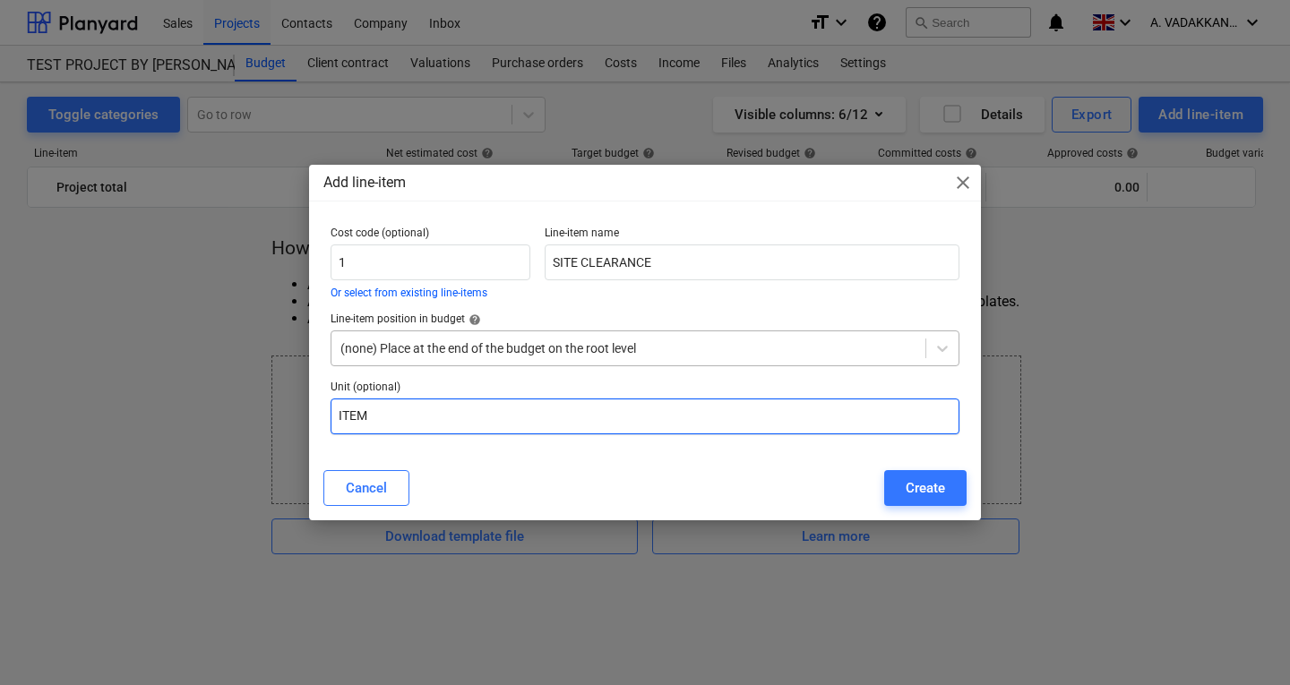
type input "ITEM"
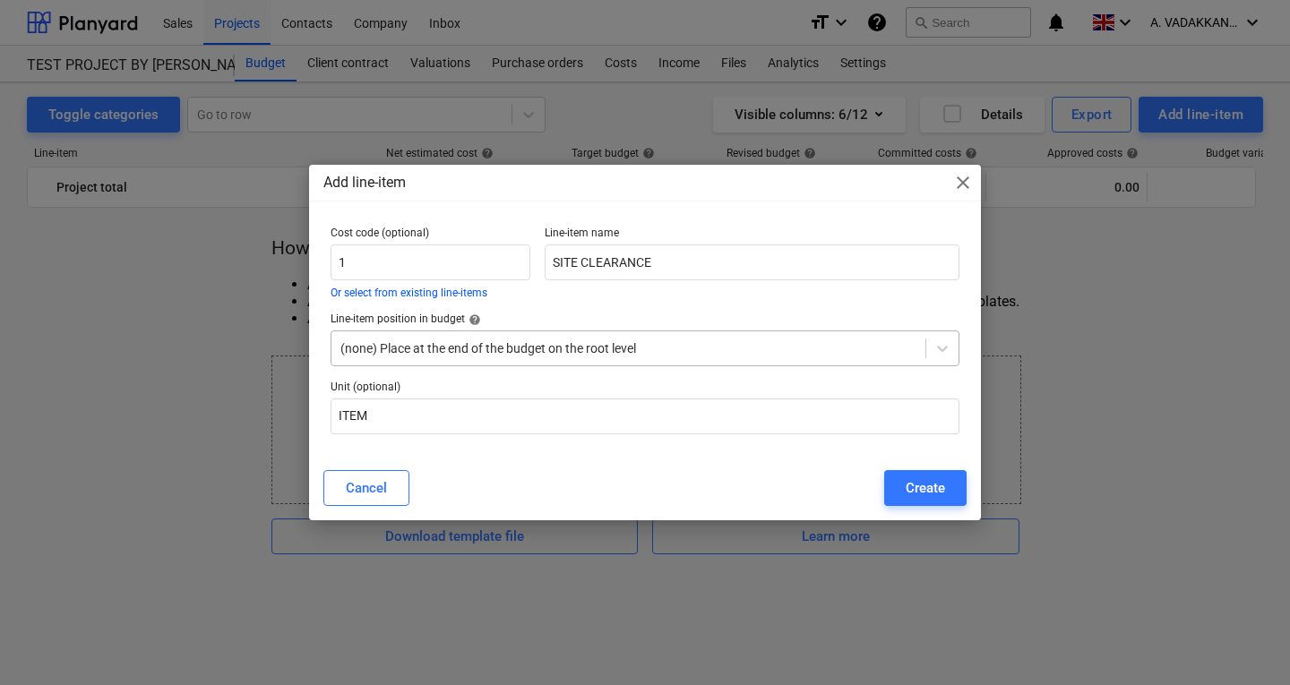
click at [691, 350] on div at bounding box center [628, 348] width 576 height 18
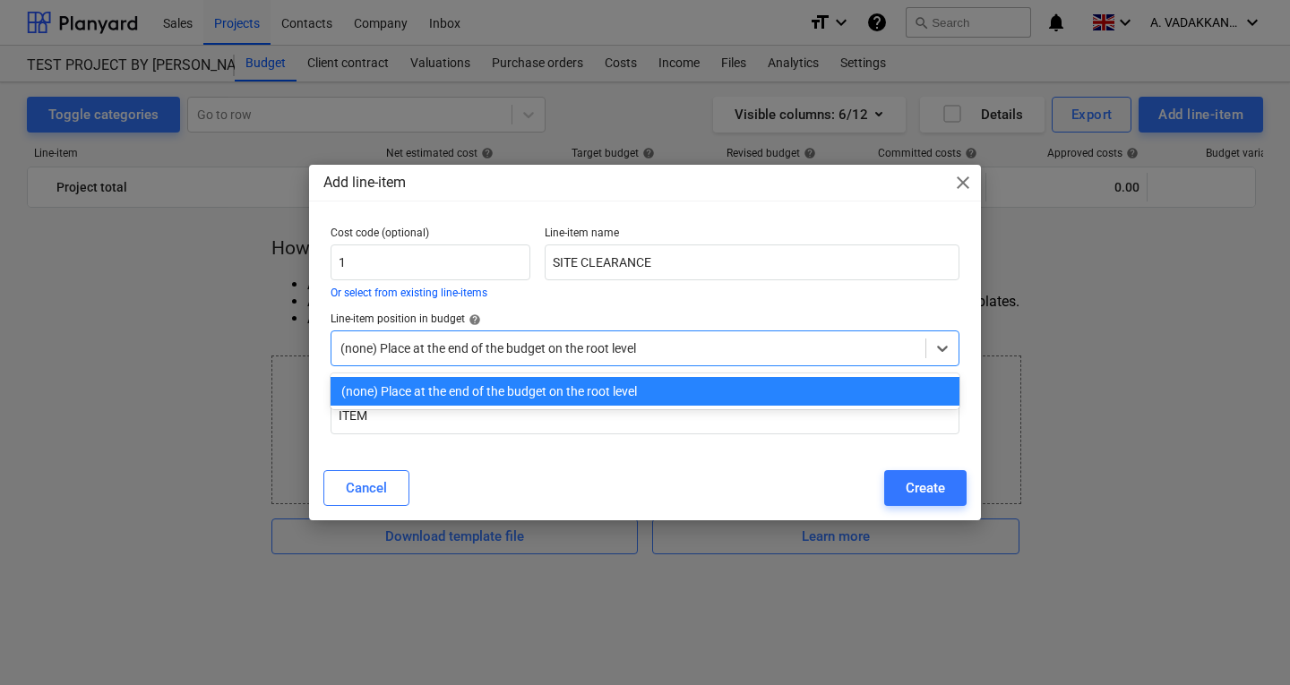
click at [691, 350] on div at bounding box center [628, 348] width 576 height 18
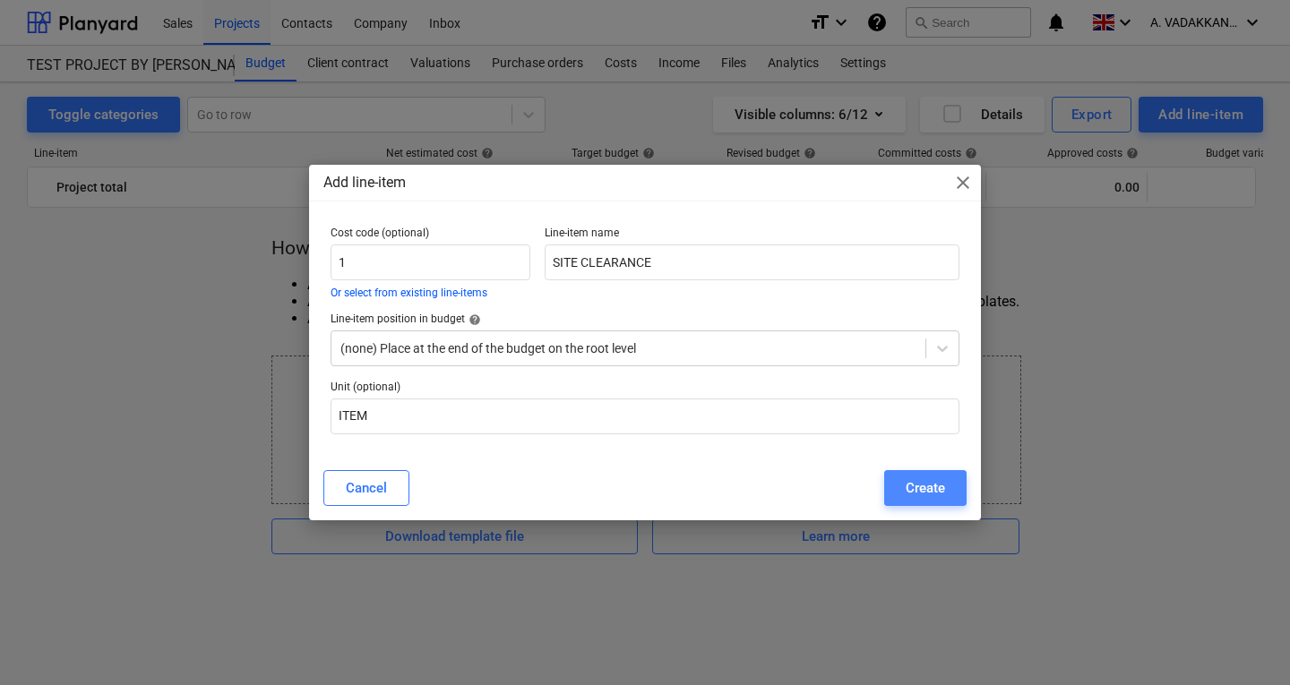
click at [928, 492] on div "Create" at bounding box center [925, 488] width 39 height 23
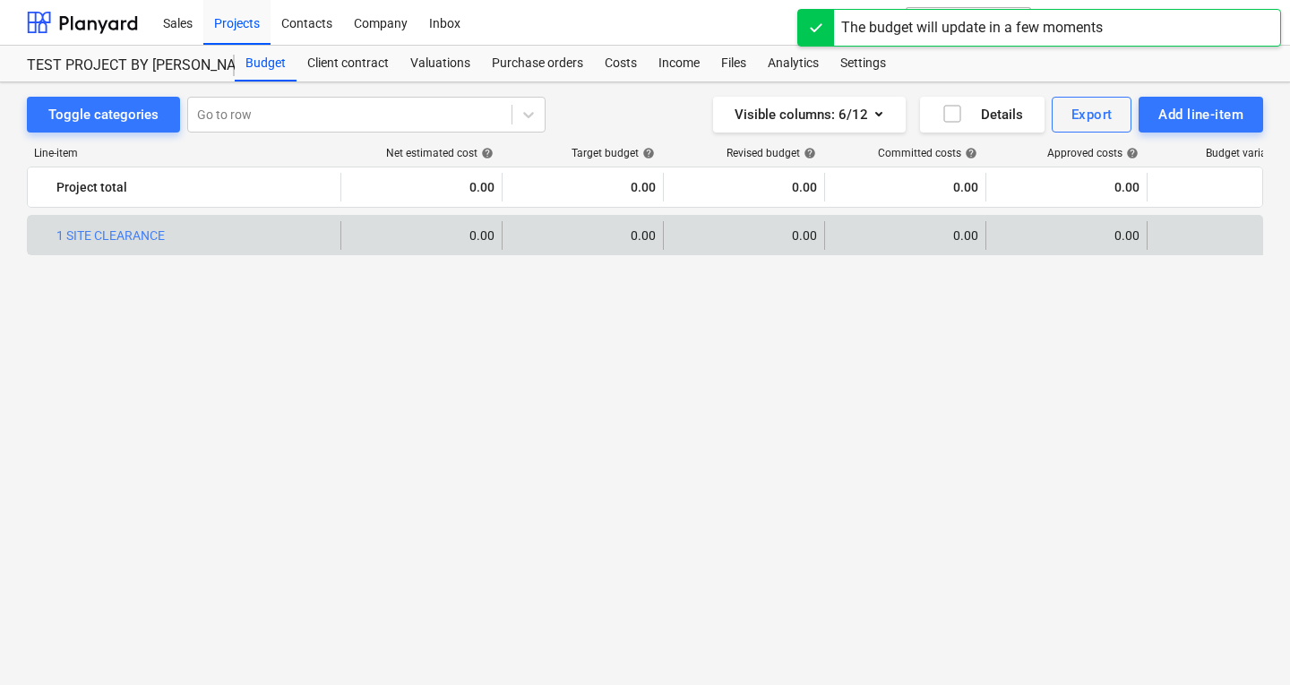
click at [445, 236] on div "0.00" at bounding box center [421, 235] width 146 height 14
click at [482, 236] on div "0.00" at bounding box center [421, 235] width 146 height 14
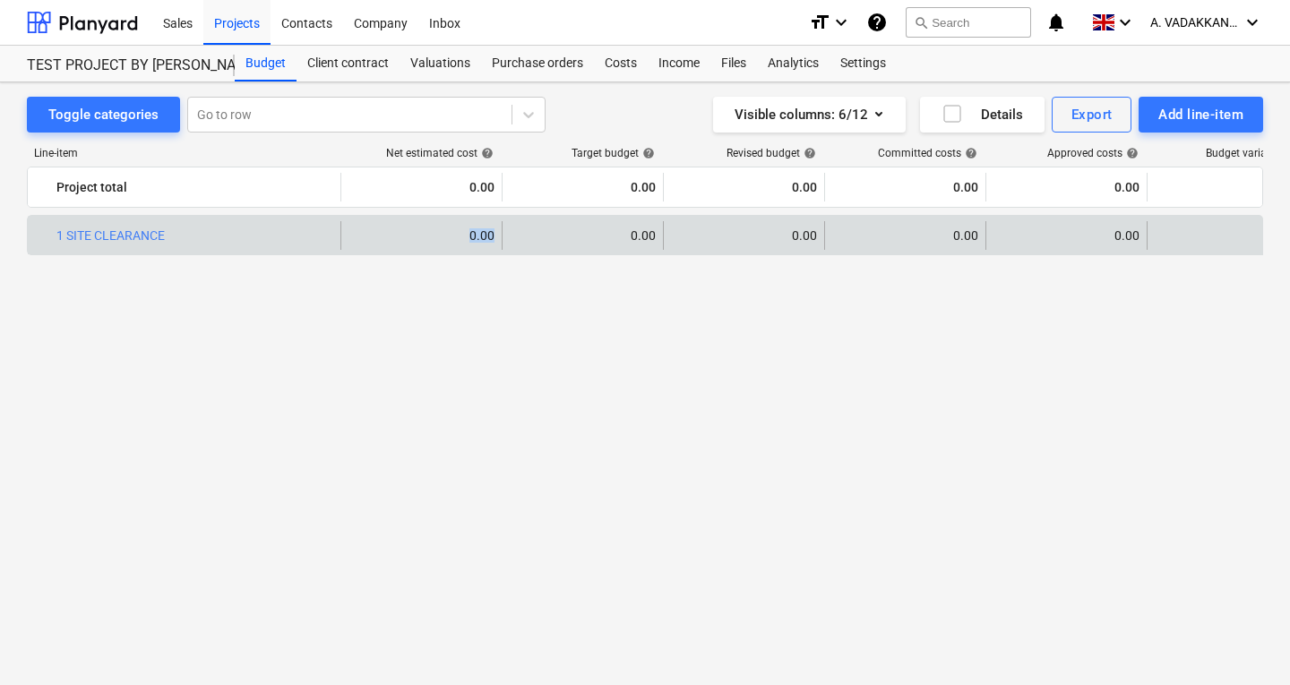
click at [482, 236] on div "0.00" at bounding box center [421, 235] width 146 height 14
drag, startPoint x: 460, startPoint y: 225, endPoint x: 416, endPoint y: 230, distance: 45.1
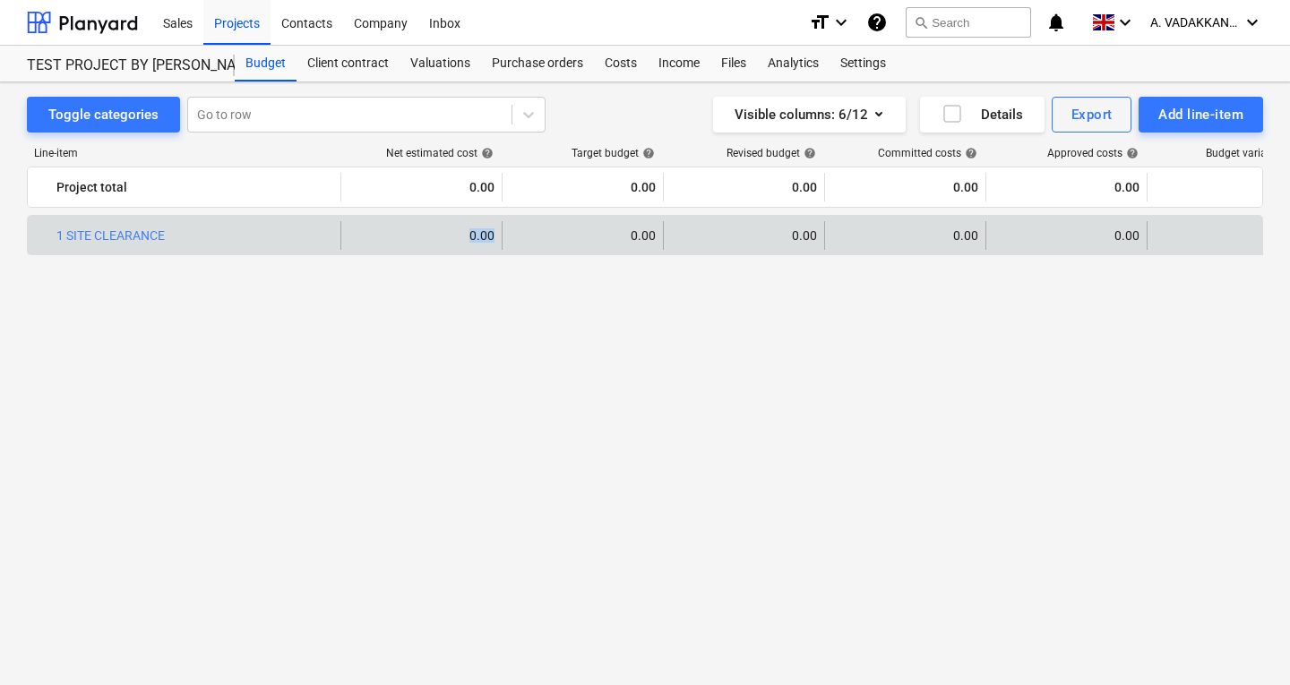
click at [416, 230] on div "0.00" at bounding box center [421, 235] width 146 height 14
click at [139, 228] on div "bar_chart 1 SITE CLEARANCE" at bounding box center [194, 235] width 277 height 29
click at [108, 244] on div "bar_chart 1 SITE CLEARANCE" at bounding box center [194, 235] width 277 height 29
click at [84, 236] on link "1 SITE CLEARANCE" at bounding box center [110, 235] width 108 height 14
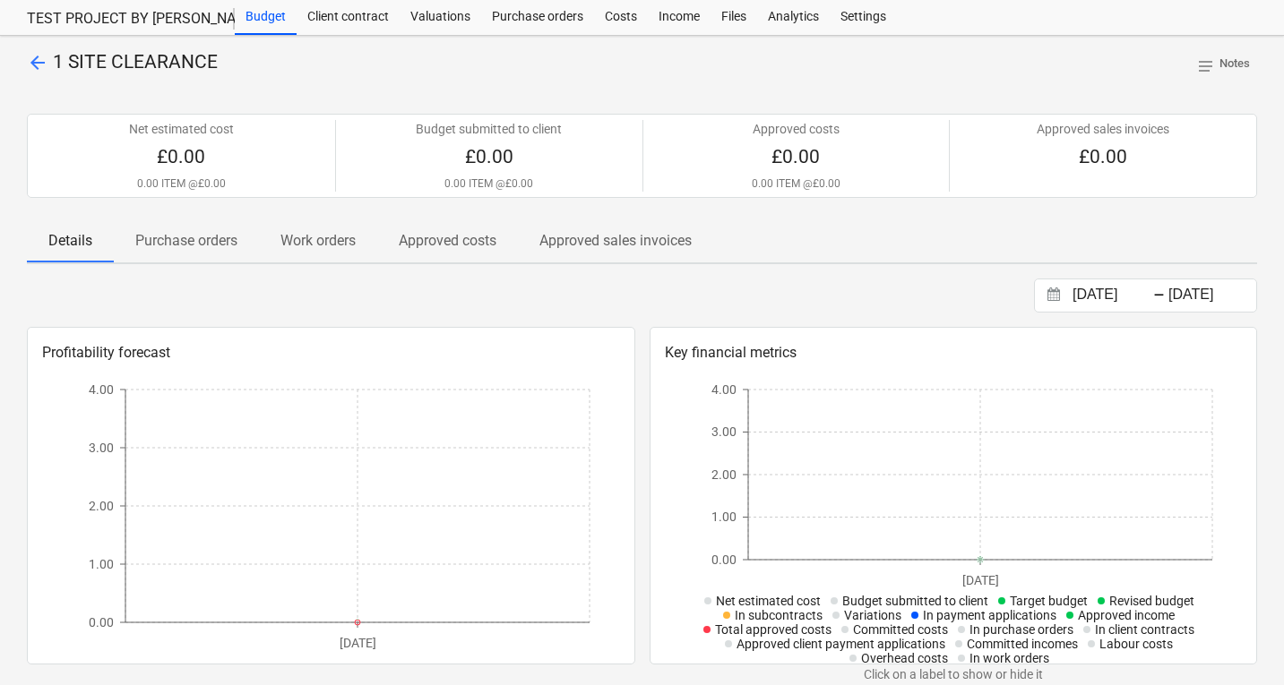
scroll to position [46, 0]
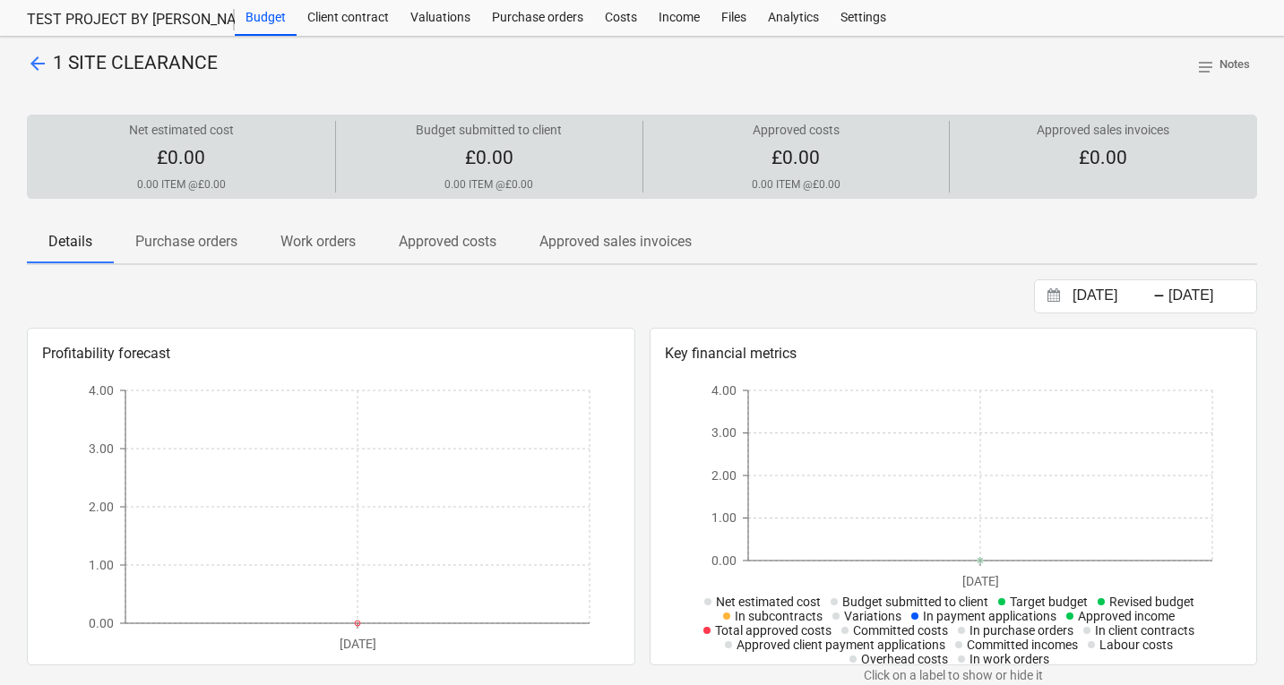
click at [262, 144] on div at bounding box center [181, 142] width 293 height 7
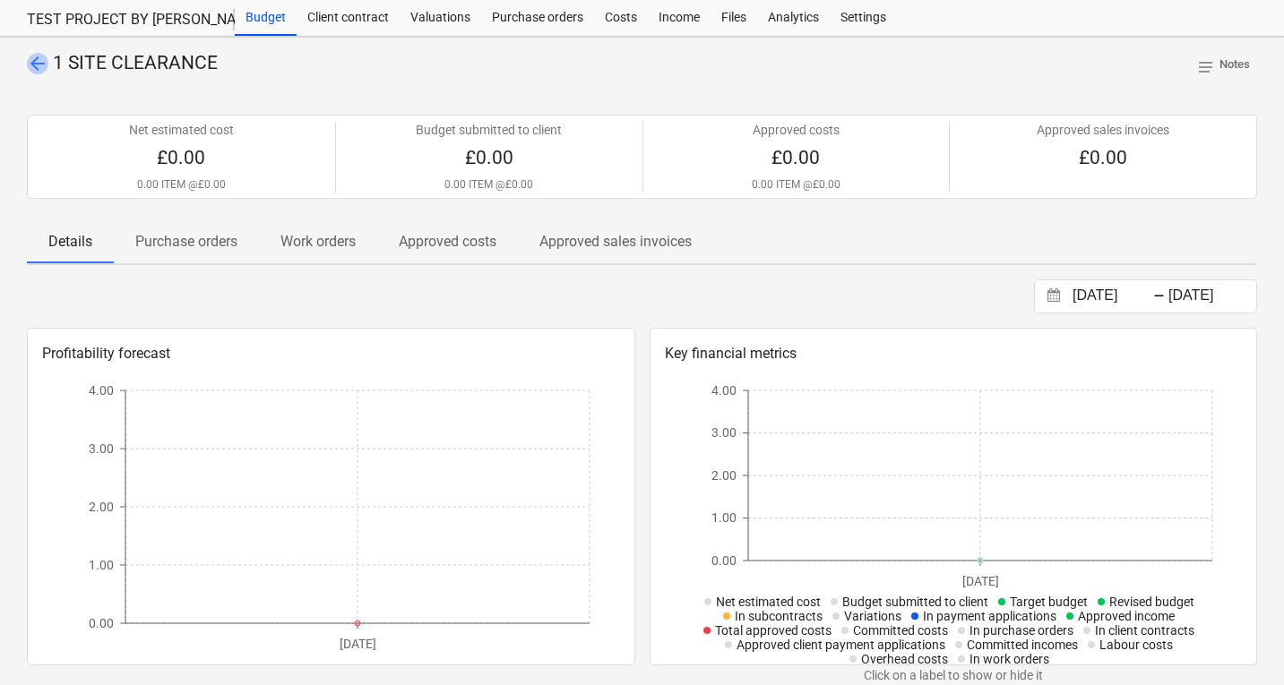
click at [41, 71] on span "arrow_back" at bounding box center [37, 63] width 21 height 21
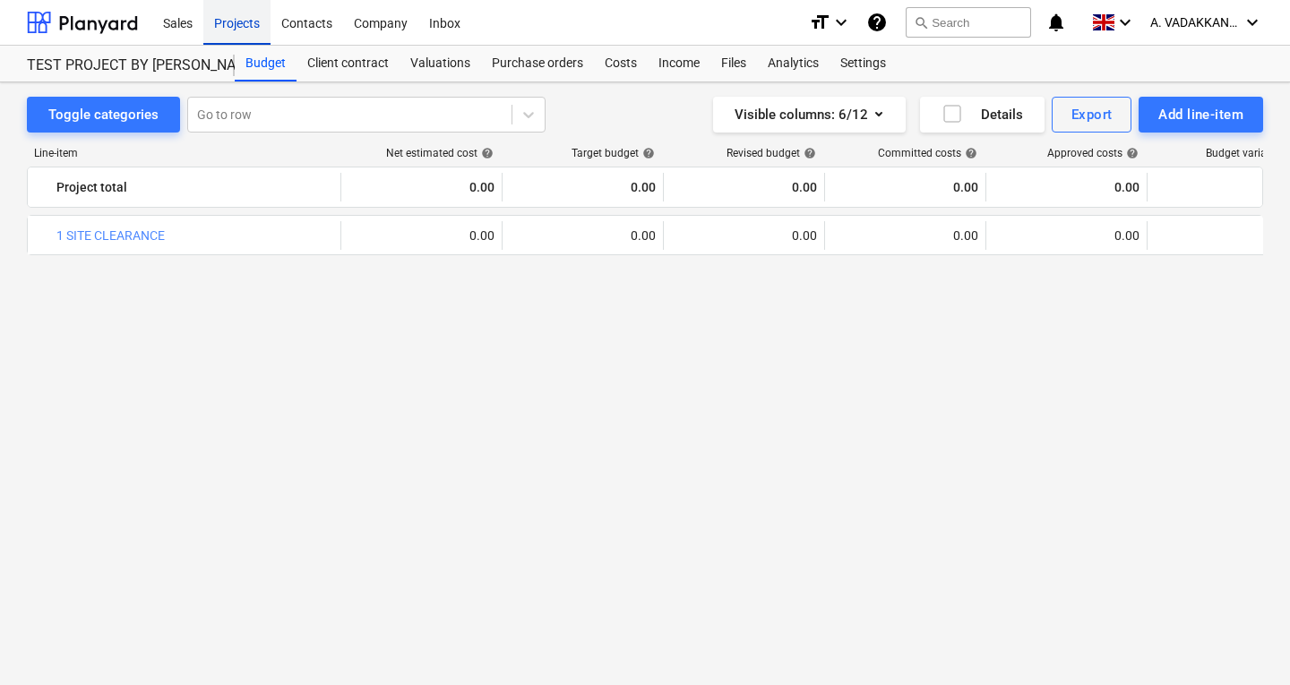
click at [239, 25] on div "Projects" at bounding box center [236, 22] width 67 height 46
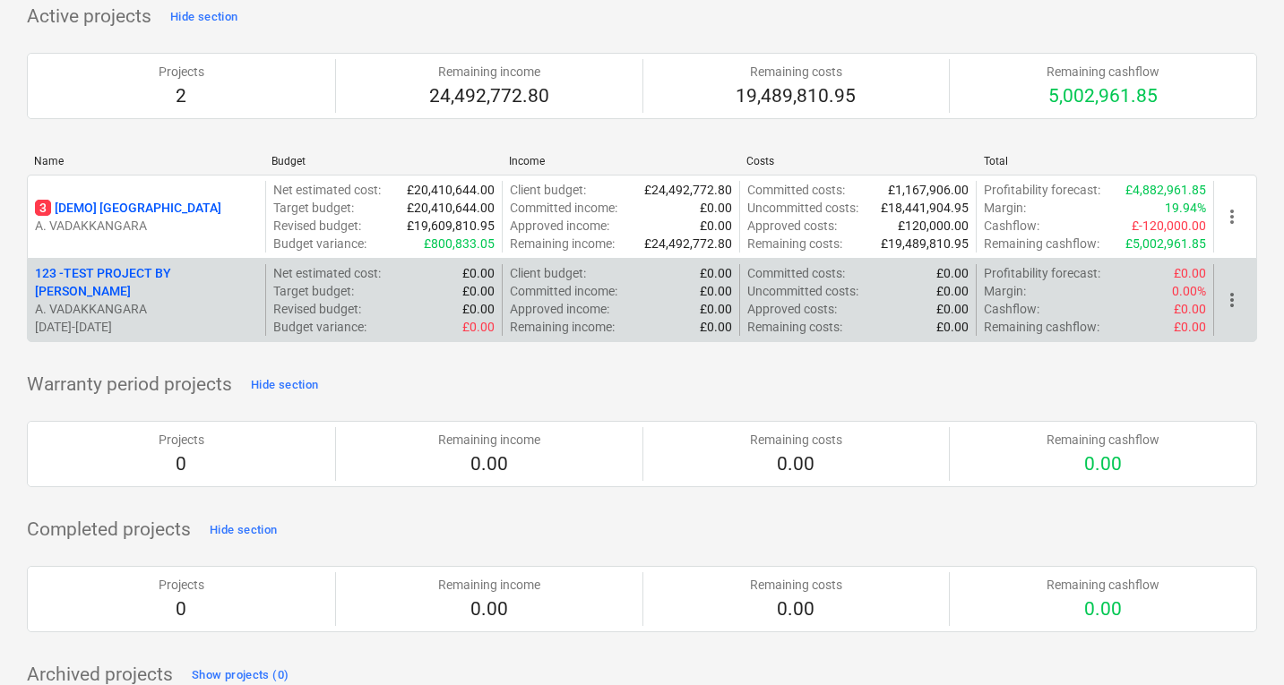
scroll to position [148, 0]
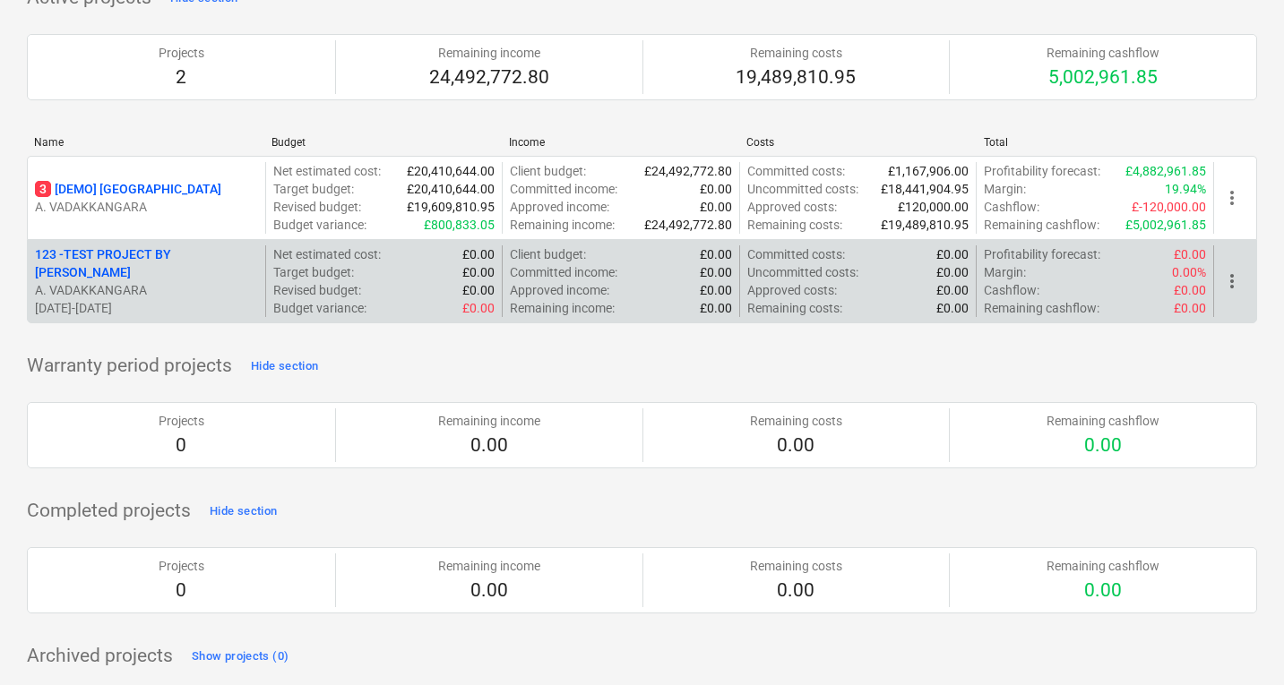
click at [348, 280] on p "Target budget :" at bounding box center [313, 272] width 81 height 18
click at [139, 255] on p "123 - TEST PROJECT BY ABDUL" at bounding box center [146, 263] width 223 height 36
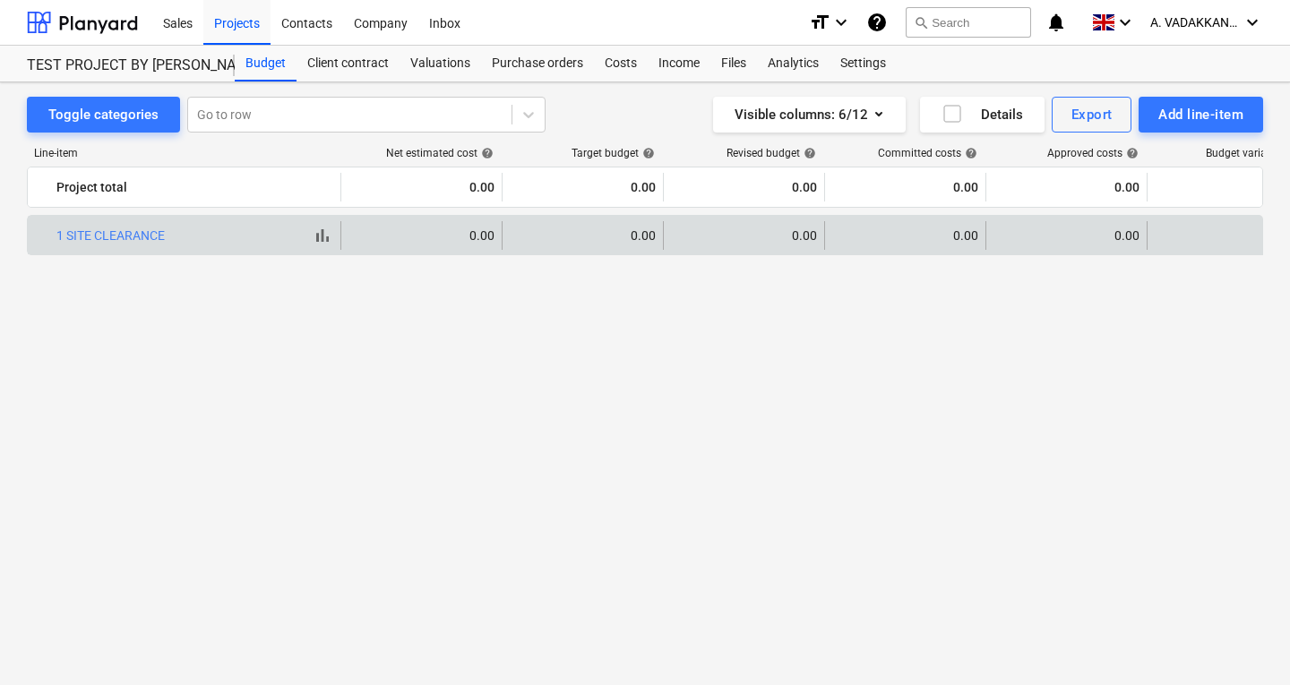
click at [195, 242] on div "bar_chart 1 SITE CLEARANCE" at bounding box center [194, 235] width 277 height 14
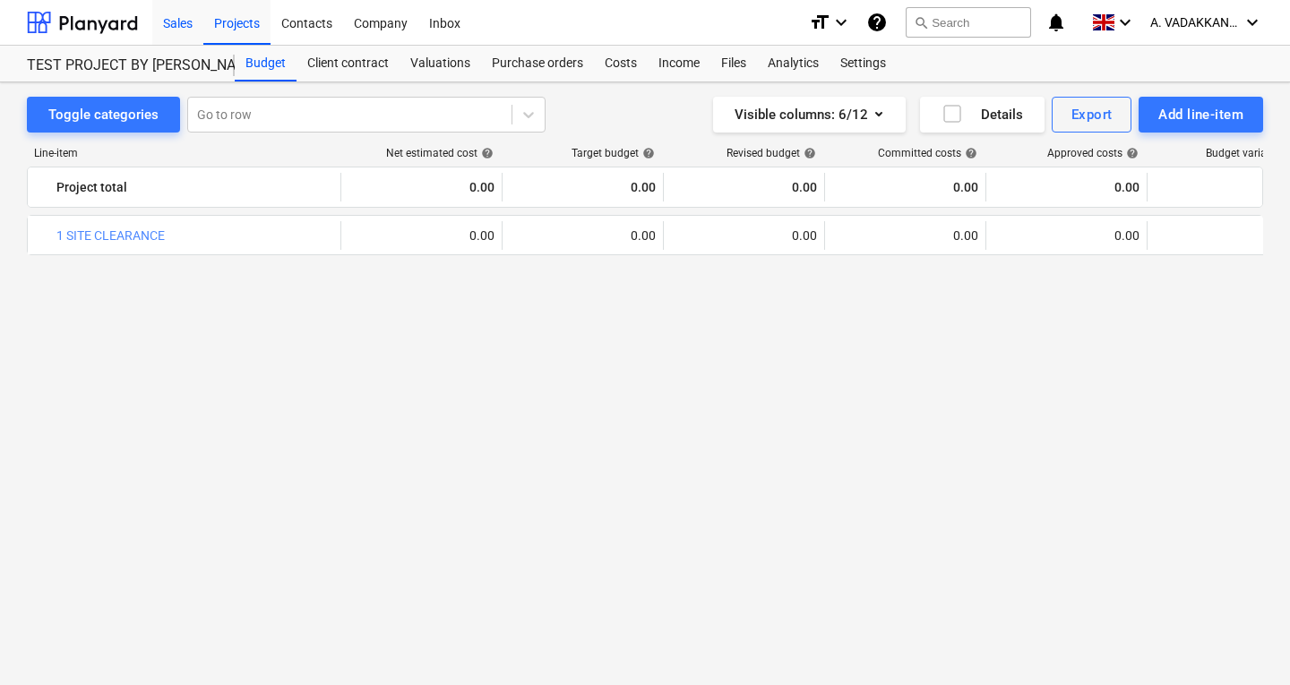
click at [180, 20] on div "Sales" at bounding box center [177, 22] width 51 height 46
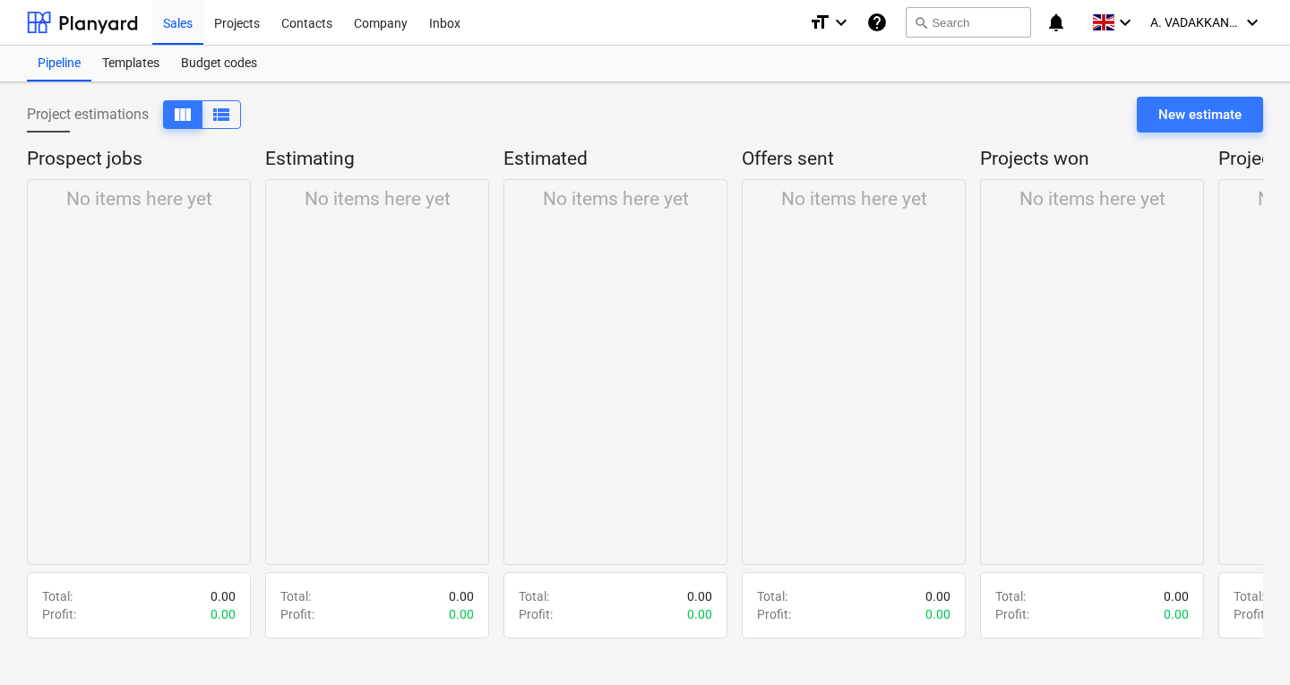
click at [335, 163] on p "Estimating" at bounding box center [373, 159] width 217 height 25
click at [146, 295] on div "No items here yet" at bounding box center [139, 372] width 224 height 386
click at [83, 217] on div "No items here yet" at bounding box center [139, 372] width 224 height 386
click at [238, 120] on button "view_list" at bounding box center [221, 114] width 39 height 29
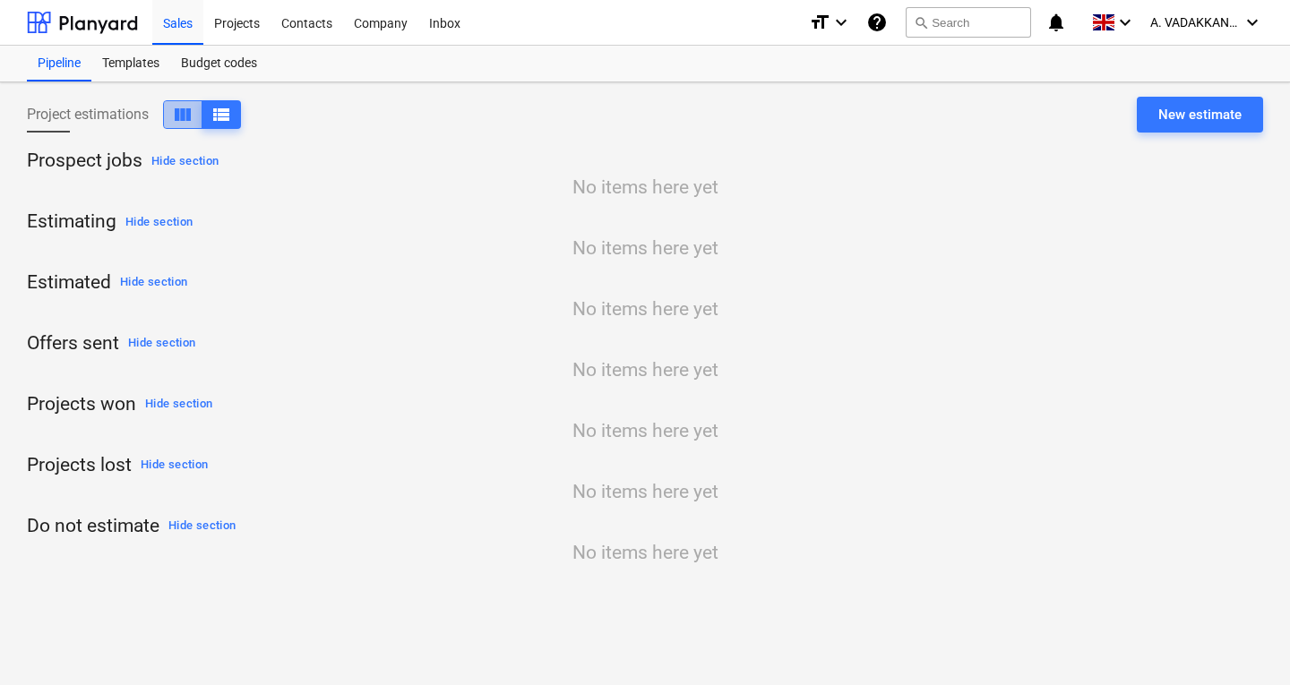
click at [187, 110] on span "view_column" at bounding box center [182, 114] width 21 height 21
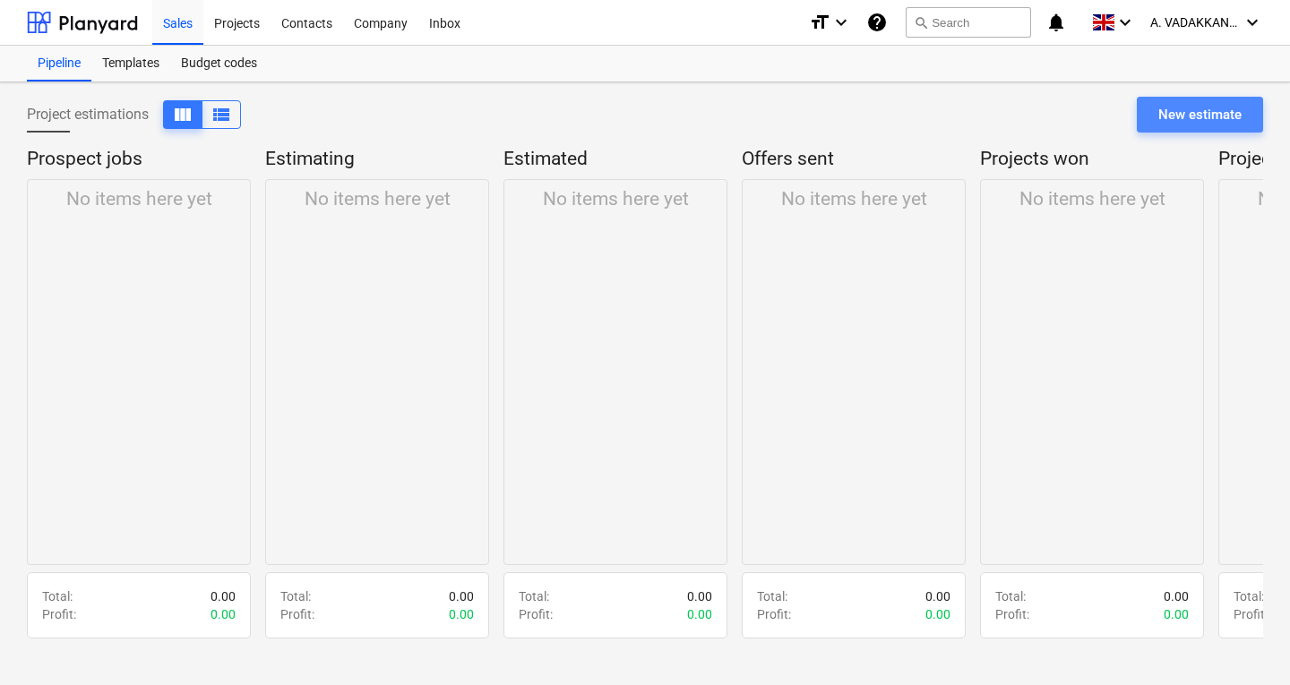
click at [1189, 121] on div "New estimate" at bounding box center [1199, 114] width 83 height 23
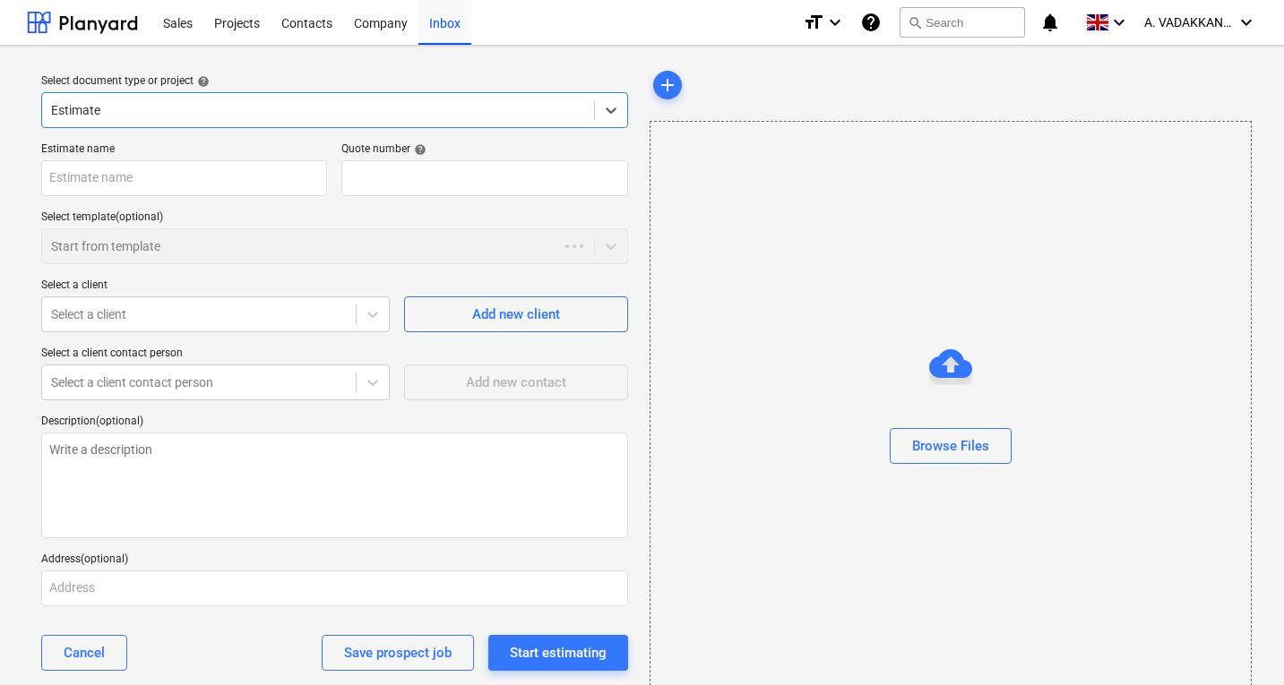
type textarea "x"
type input "QU-0001"
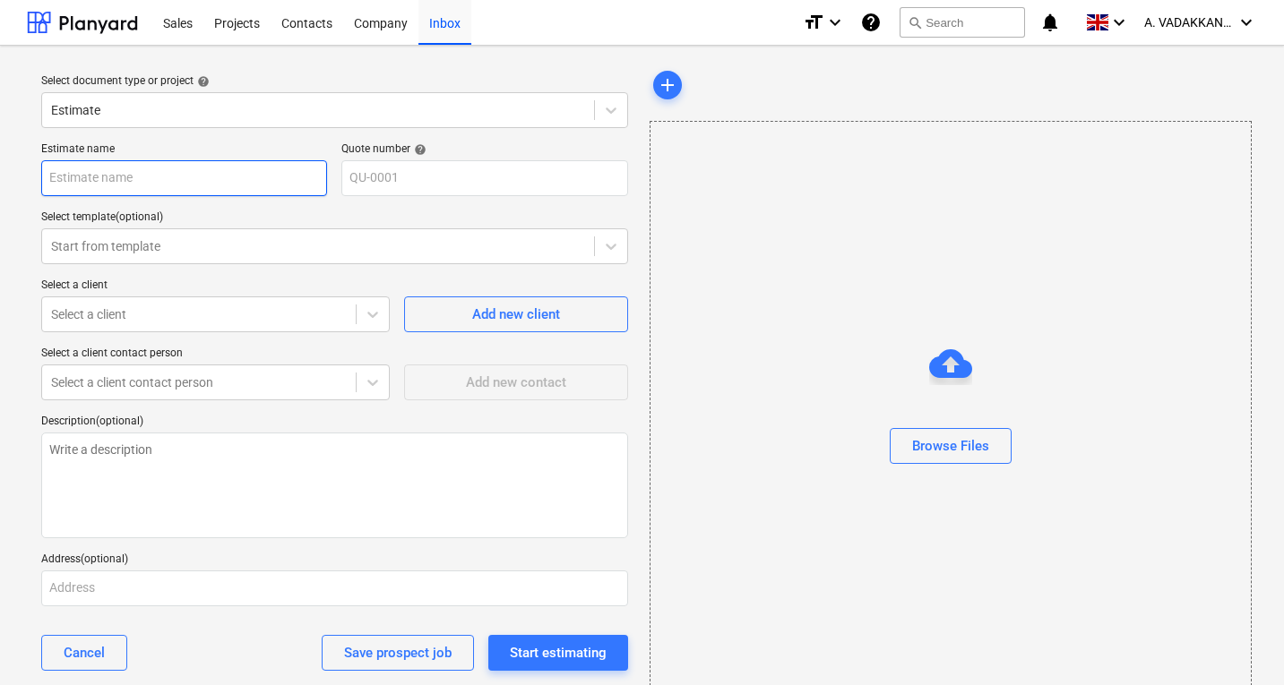
click at [256, 192] on input "text" at bounding box center [184, 178] width 286 height 36
type textarea "x"
type input "S"
type textarea "x"
type input "SI"
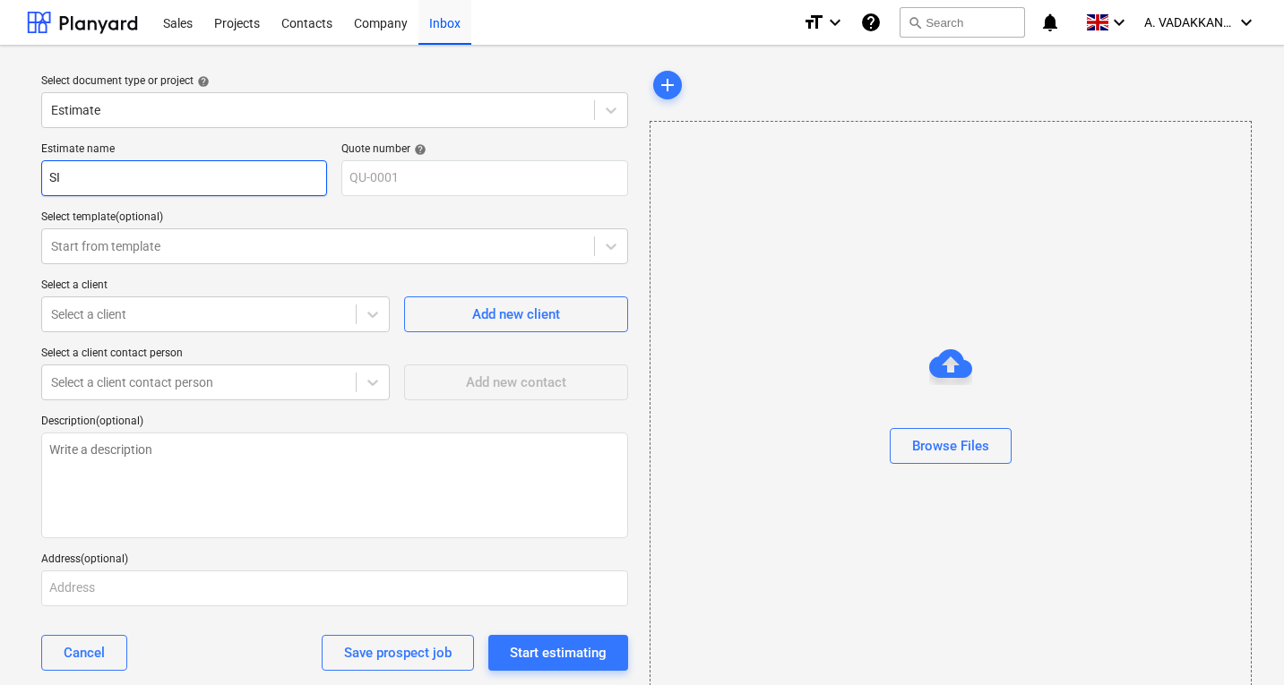
type textarea "x"
type input "SIT"
type textarea "x"
type input "SITE"
type textarea "x"
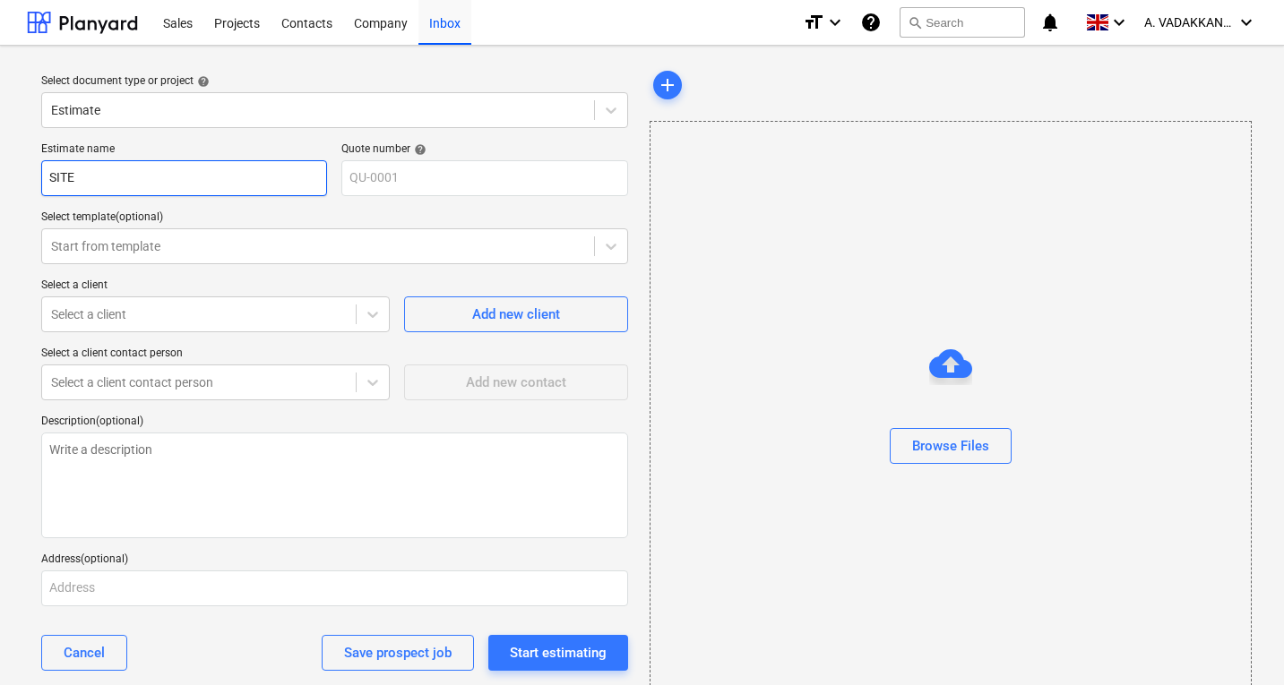
type input "SITE"
type textarea "x"
type input "SITE CL"
type textarea "x"
type input "SITE CLE"
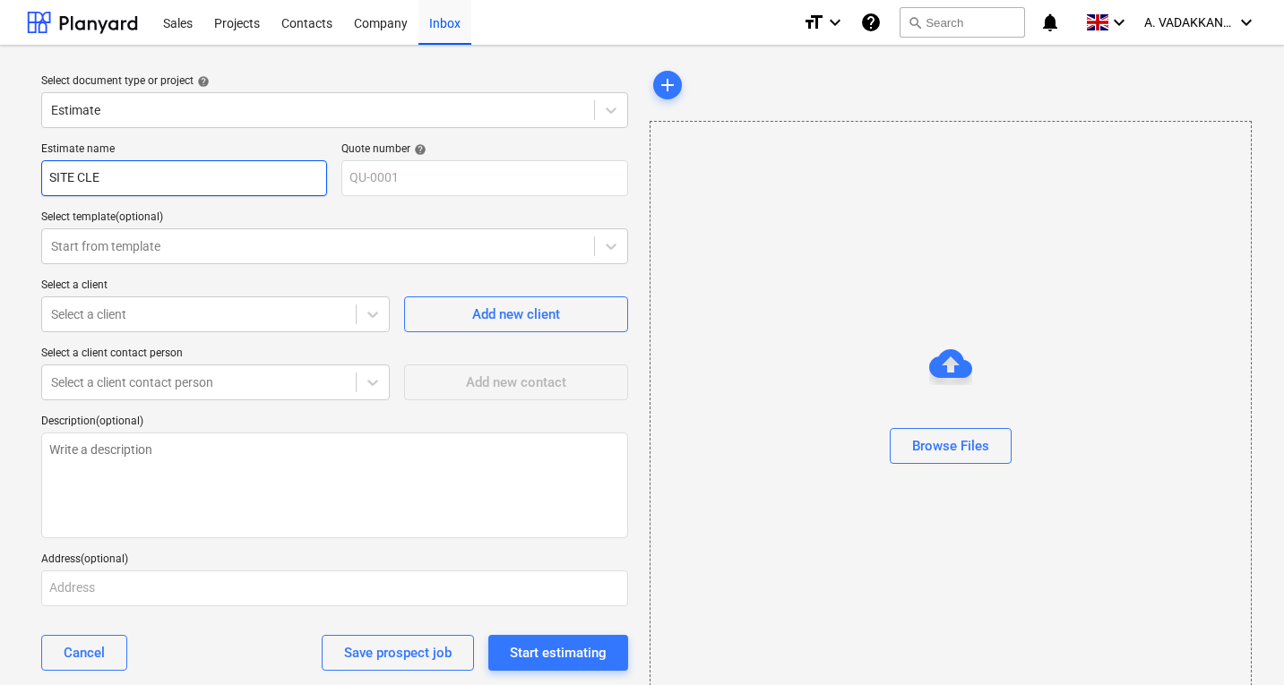
type textarea "x"
type input "SITE CLEA"
type textarea "x"
type input "SITE CLEAR"
type textarea "x"
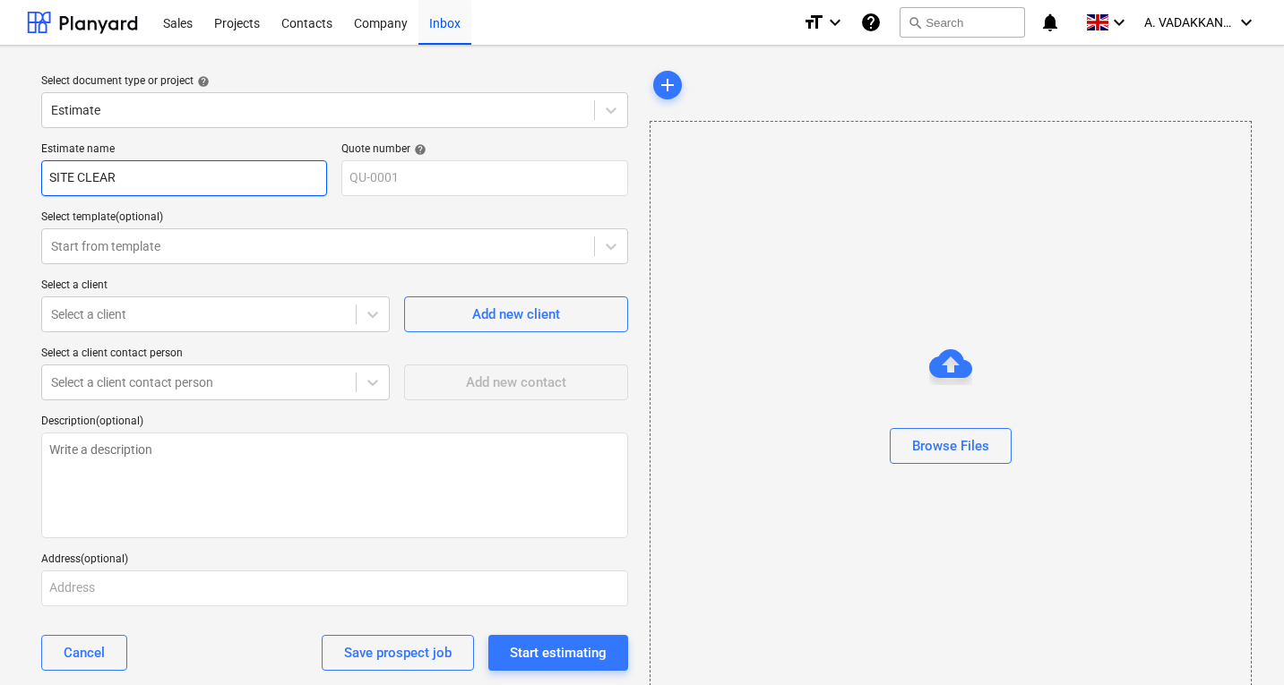
type input "SITE CLEARA"
type textarea "x"
type input "SITE CLEARAN"
type textarea "x"
type input "SITE CLEARANC"
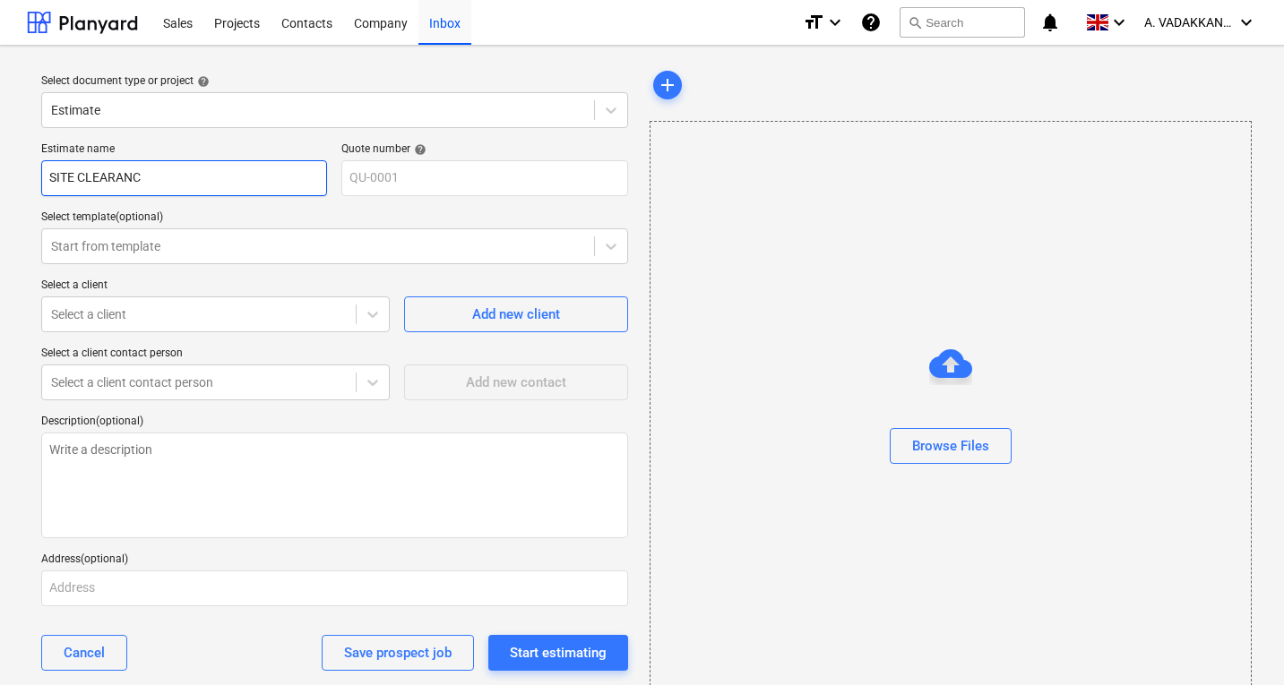
type textarea "x"
type input "SITE CLEARANCE"
type textarea "x"
type input "SITE CLEARANCE"
type textarea "x"
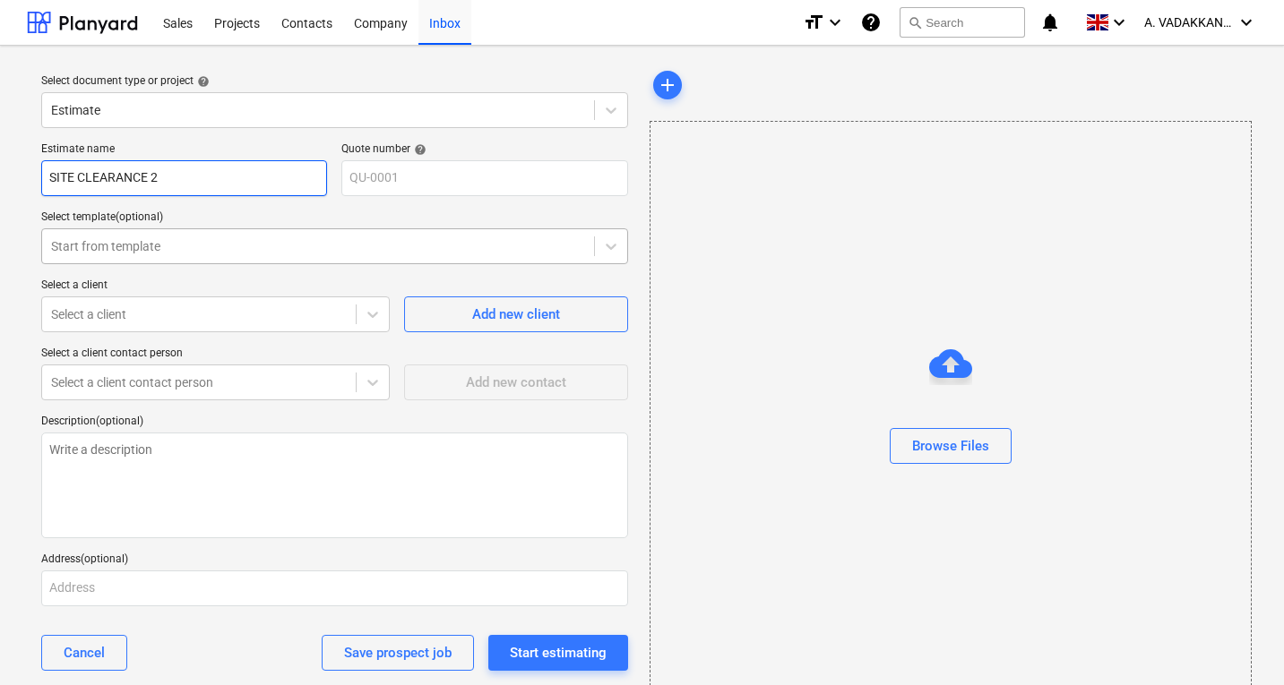
type input "SITE CLEARANCE 2"
type textarea "x"
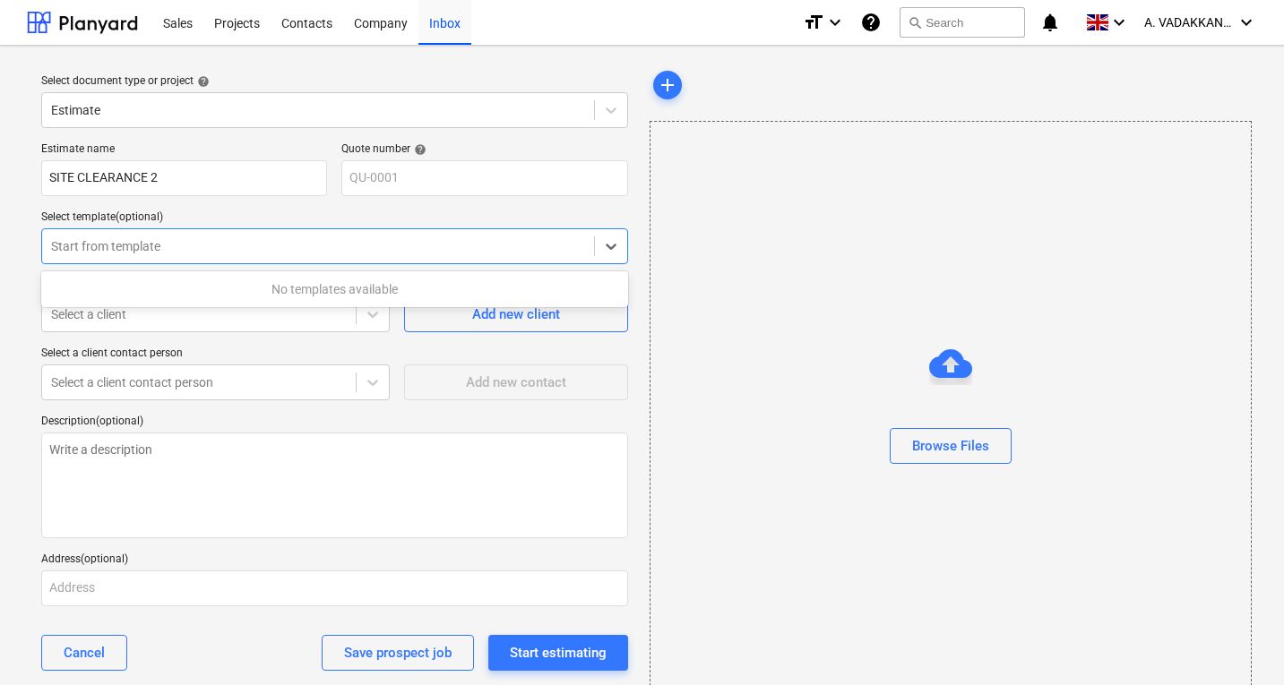
click at [217, 245] on div at bounding box center [318, 246] width 534 height 18
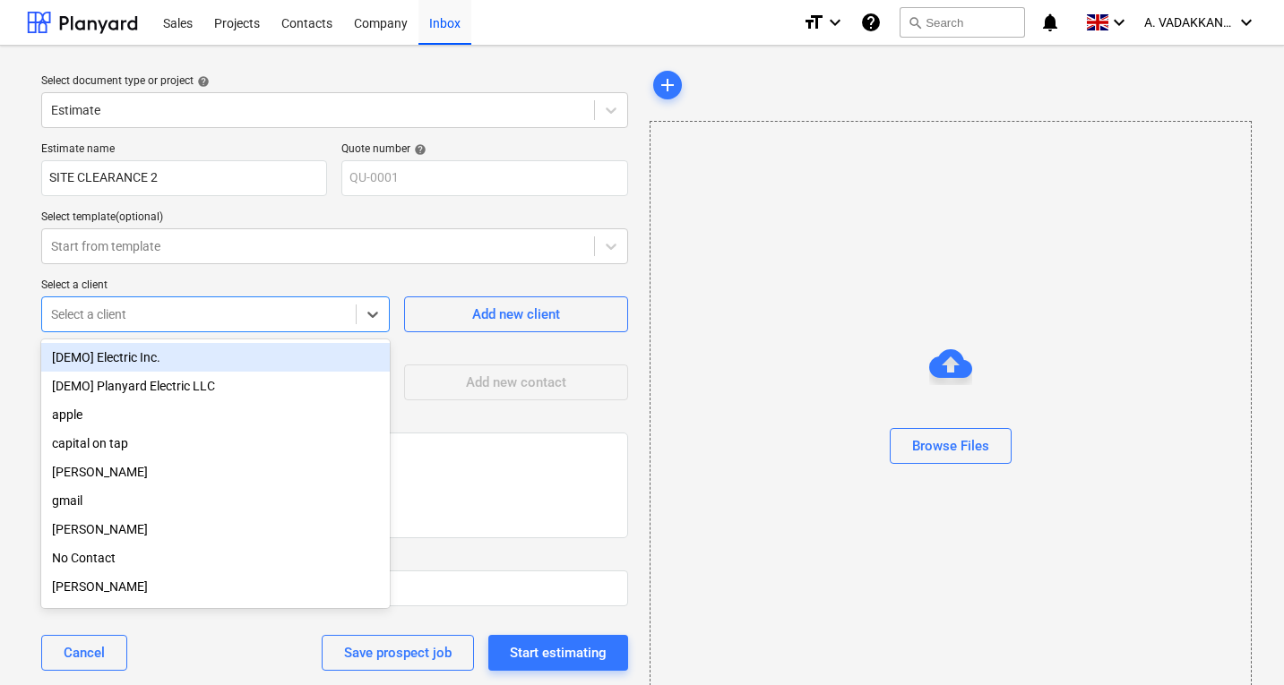
click at [172, 318] on div at bounding box center [199, 314] width 296 height 18
click at [118, 309] on div at bounding box center [199, 314] width 296 height 18
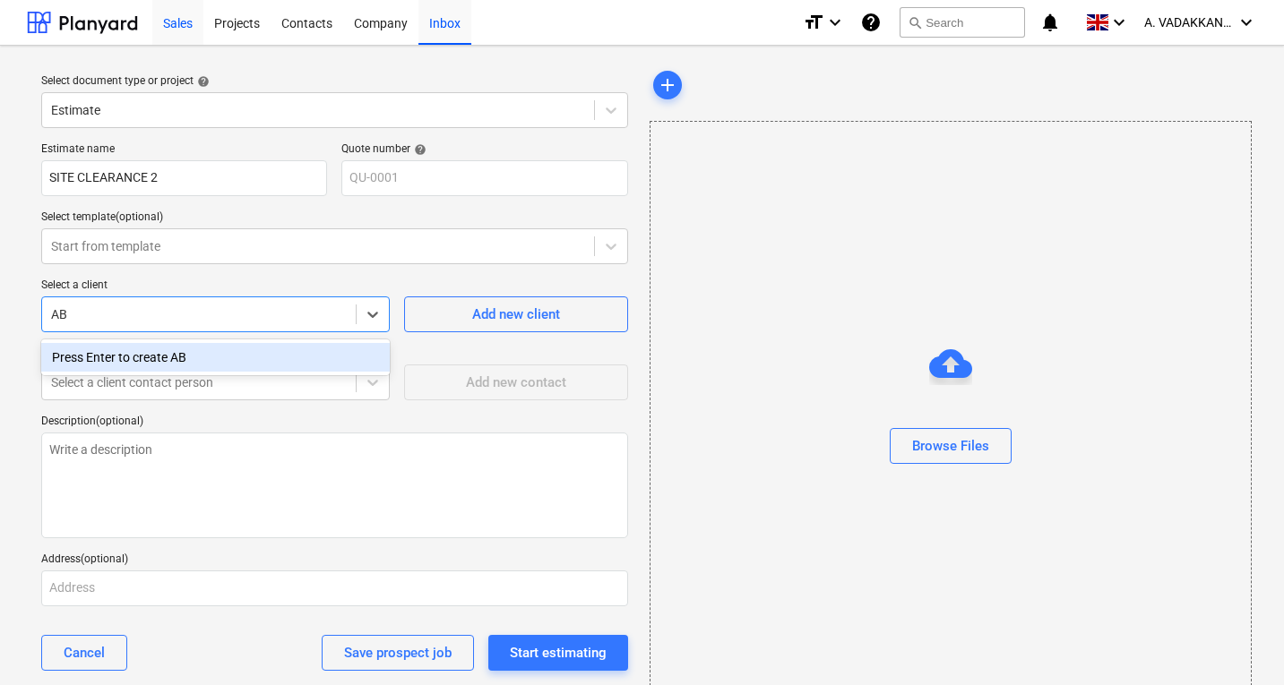
type input "AB"
type textarea "x"
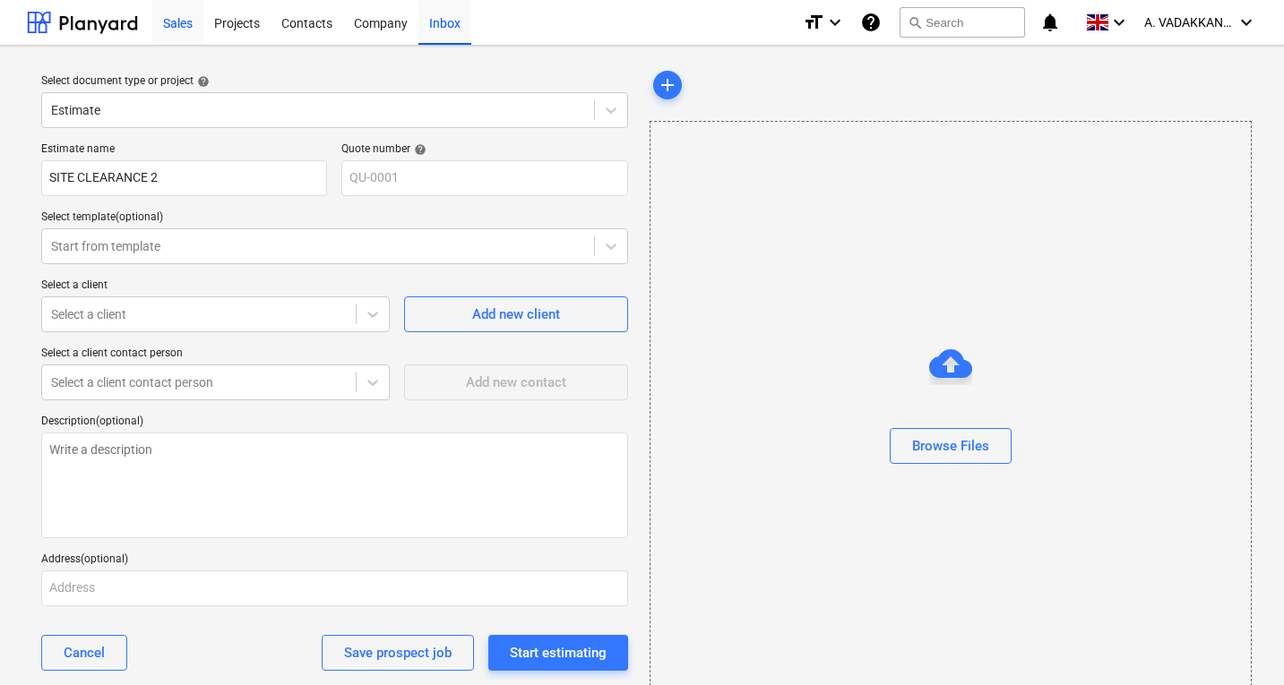
click at [171, 13] on div "Sales" at bounding box center [177, 22] width 51 height 46
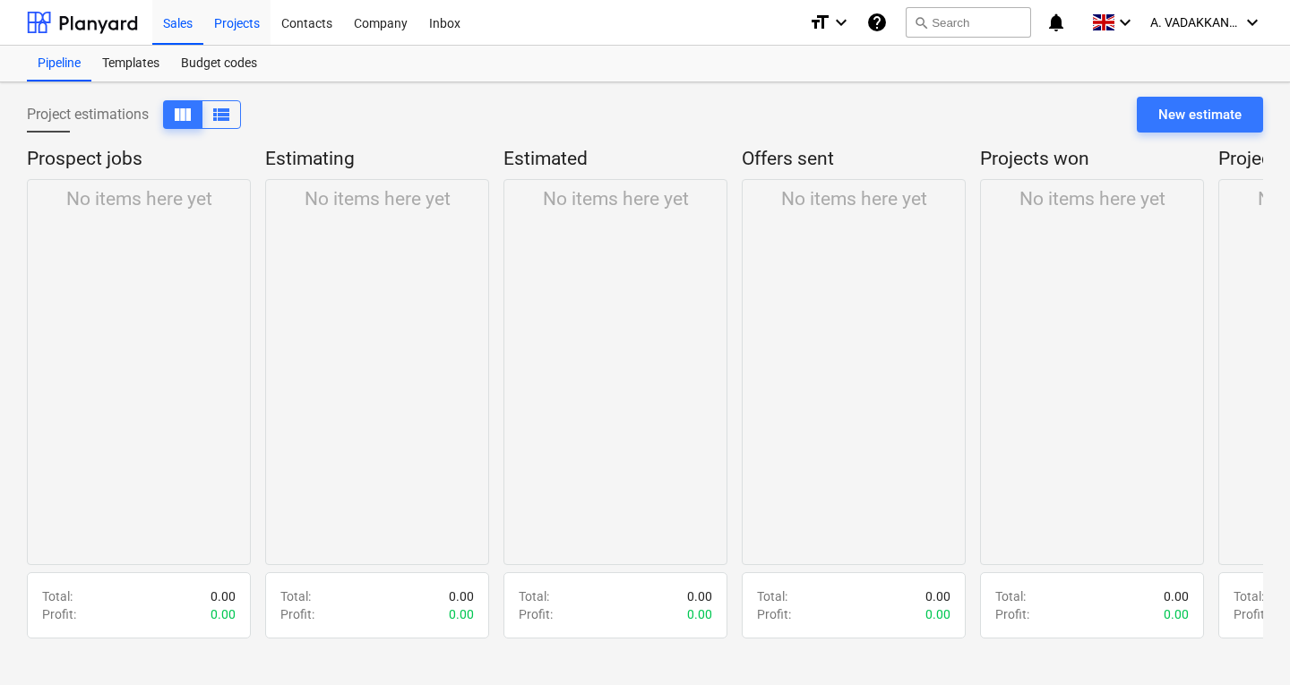
click at [228, 21] on div "Projects" at bounding box center [236, 22] width 67 height 46
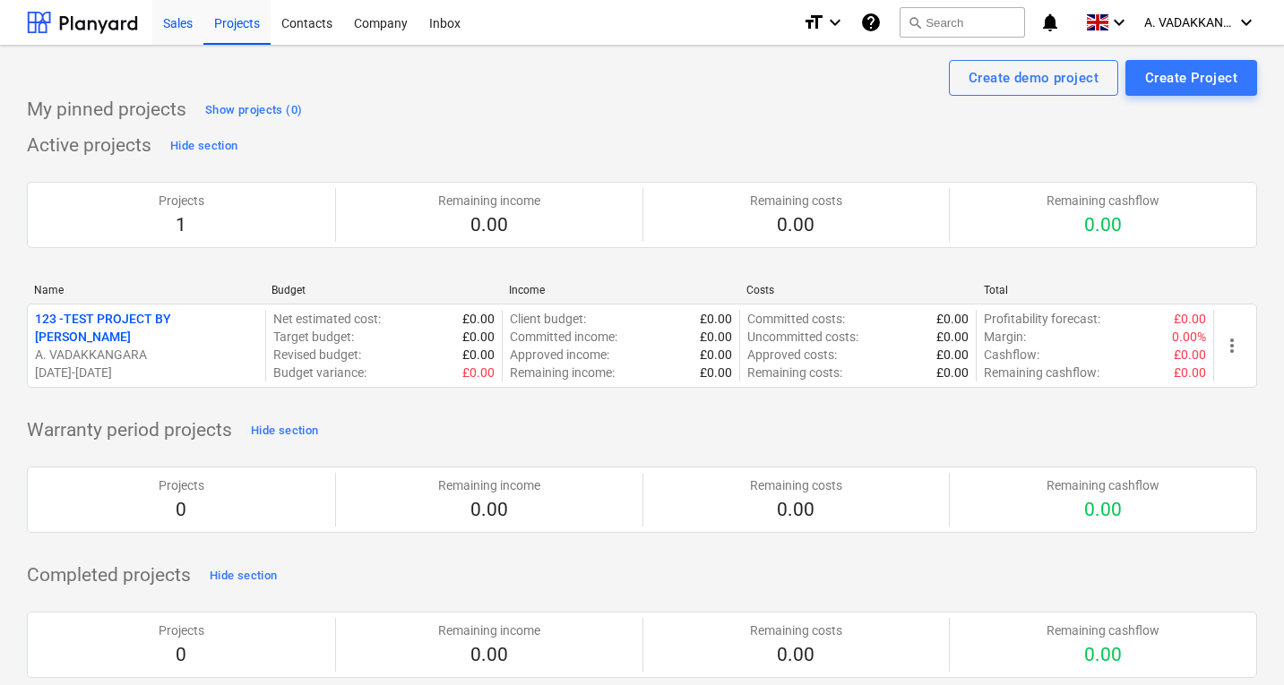
click at [186, 34] on div "Sales" at bounding box center [177, 22] width 51 height 46
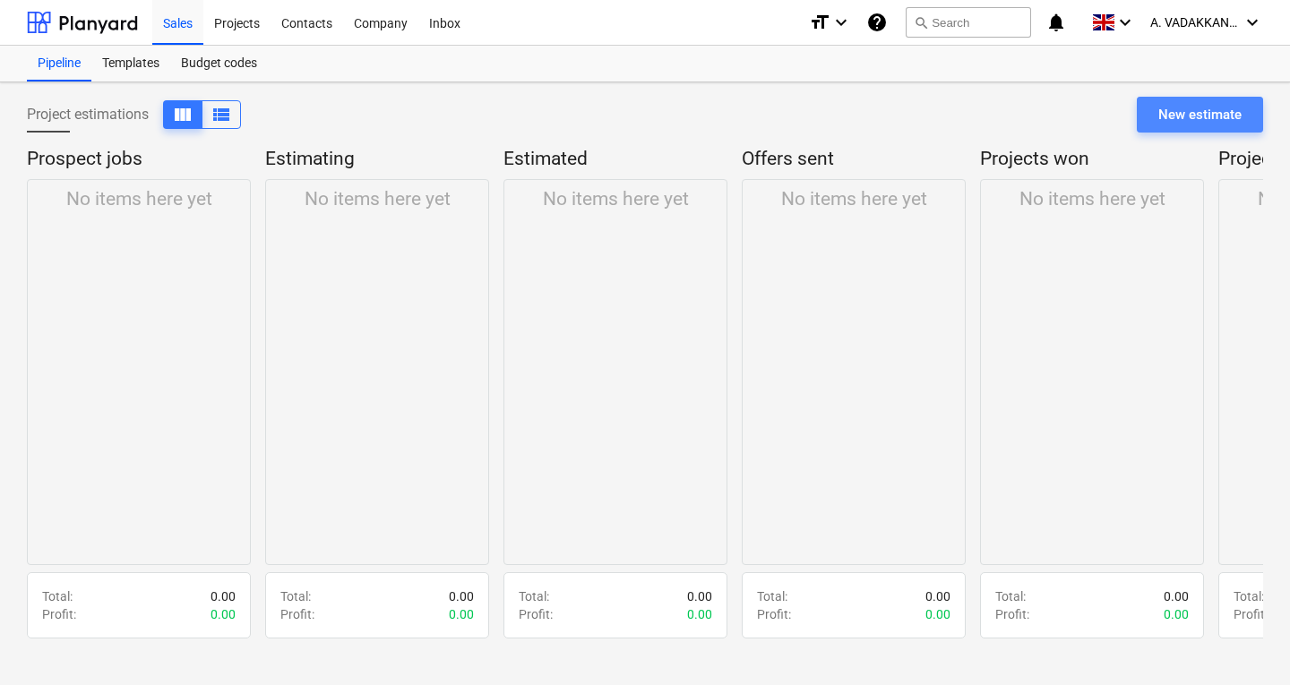
click at [1194, 116] on div "New estimate" at bounding box center [1199, 114] width 83 height 23
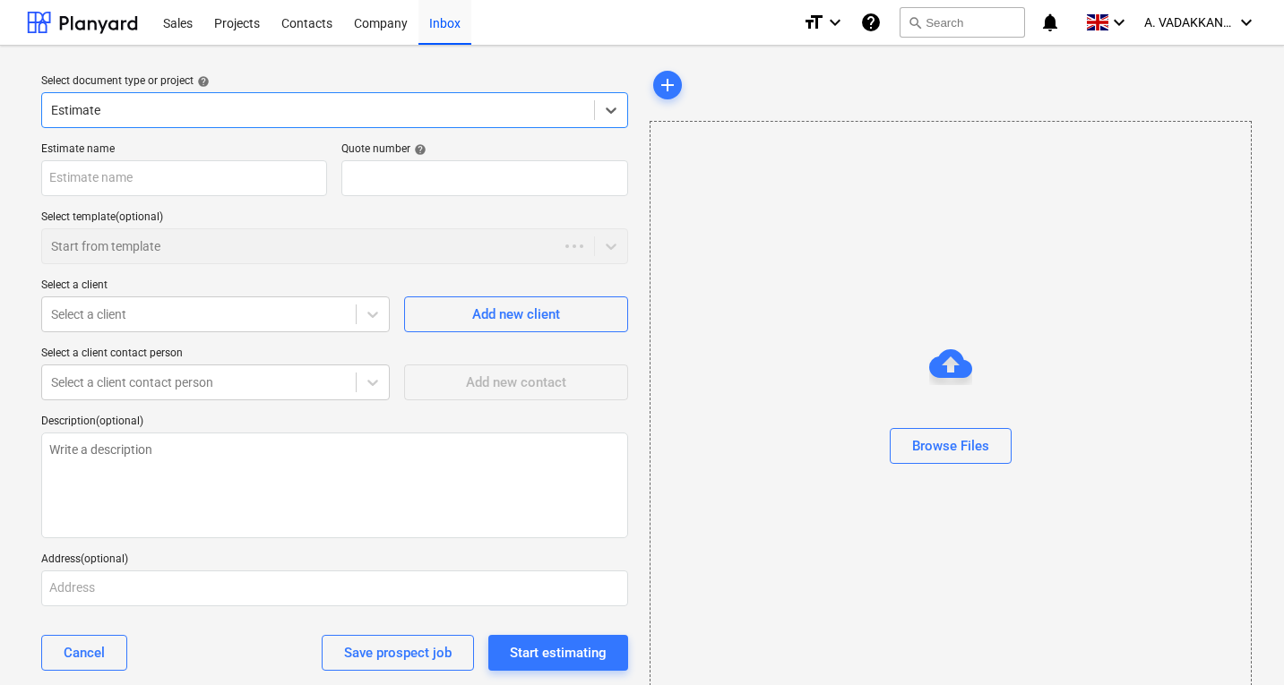
type textarea "x"
type input "QU-0002"
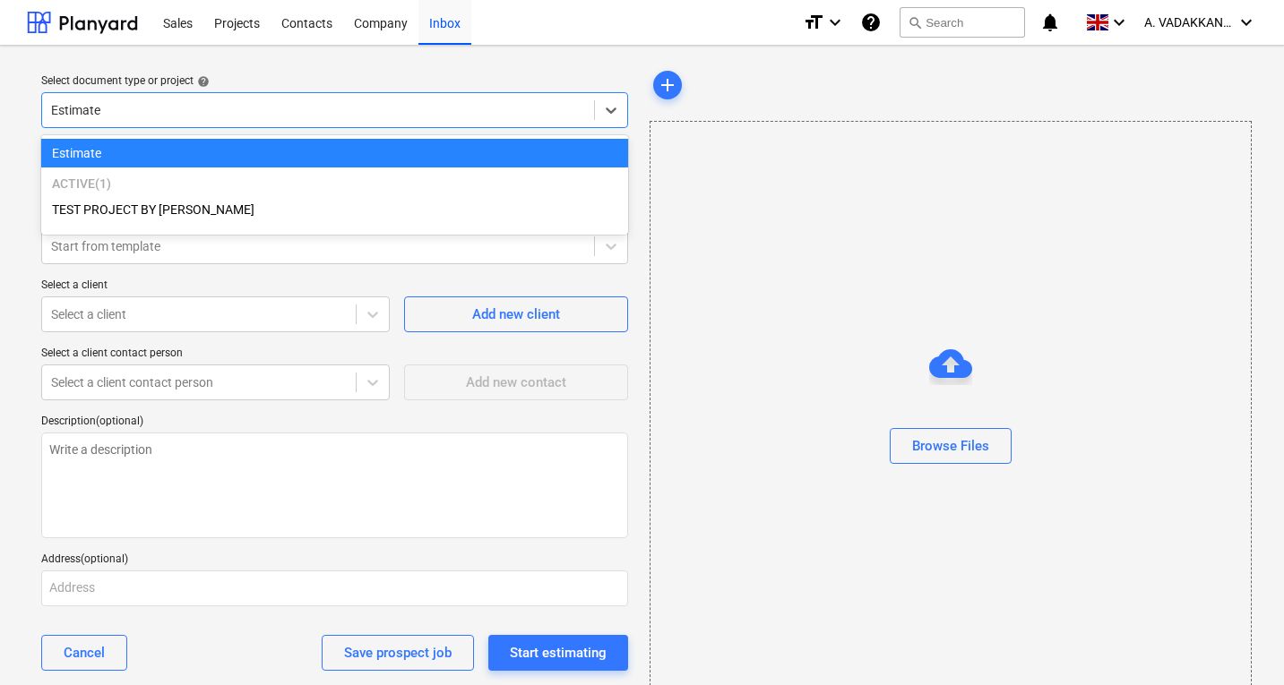
drag, startPoint x: 107, startPoint y: 110, endPoint x: 51, endPoint y: 112, distance: 56.5
click at [51, 112] on div at bounding box center [318, 110] width 534 height 18
click at [124, 105] on div at bounding box center [318, 110] width 534 height 18
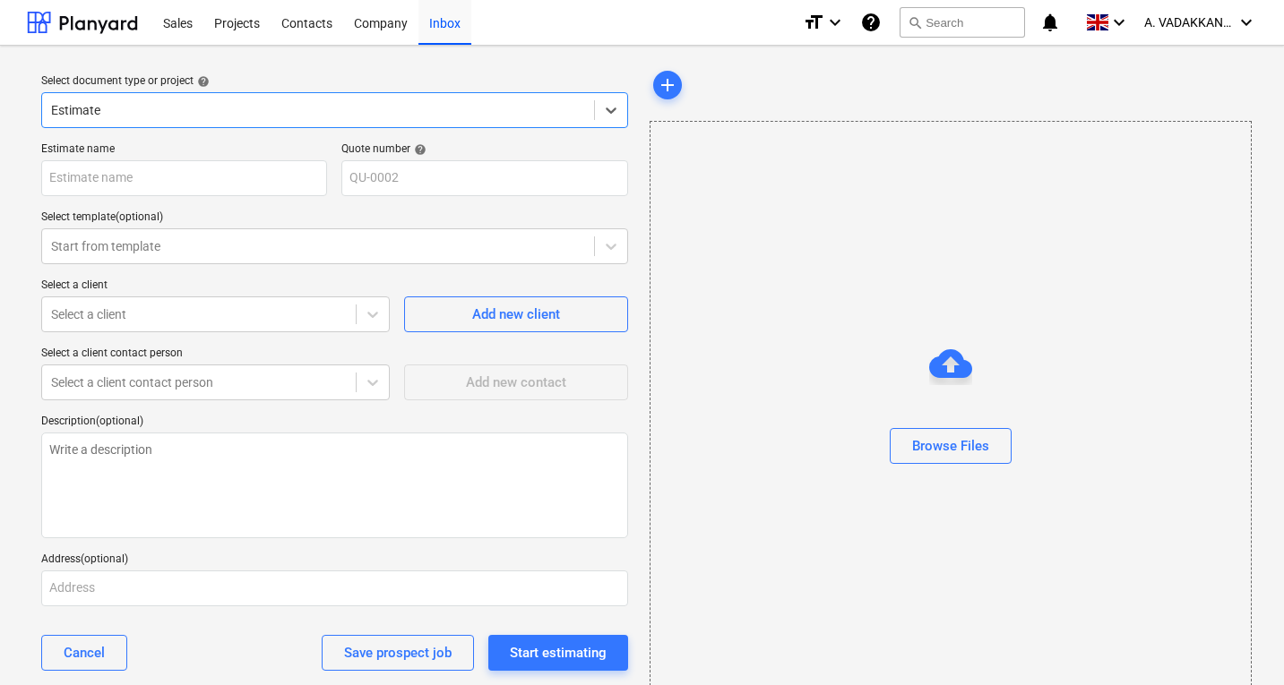
click at [130, 107] on div at bounding box center [318, 110] width 534 height 18
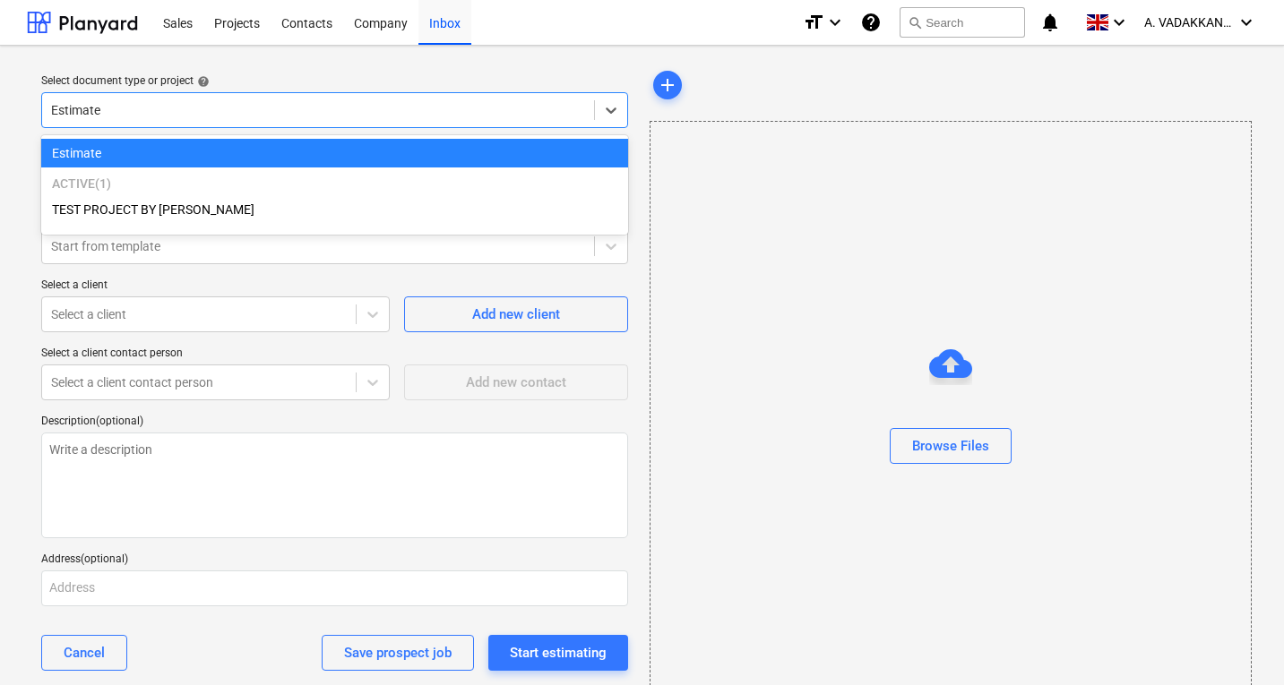
click at [130, 107] on div at bounding box center [318, 110] width 534 height 18
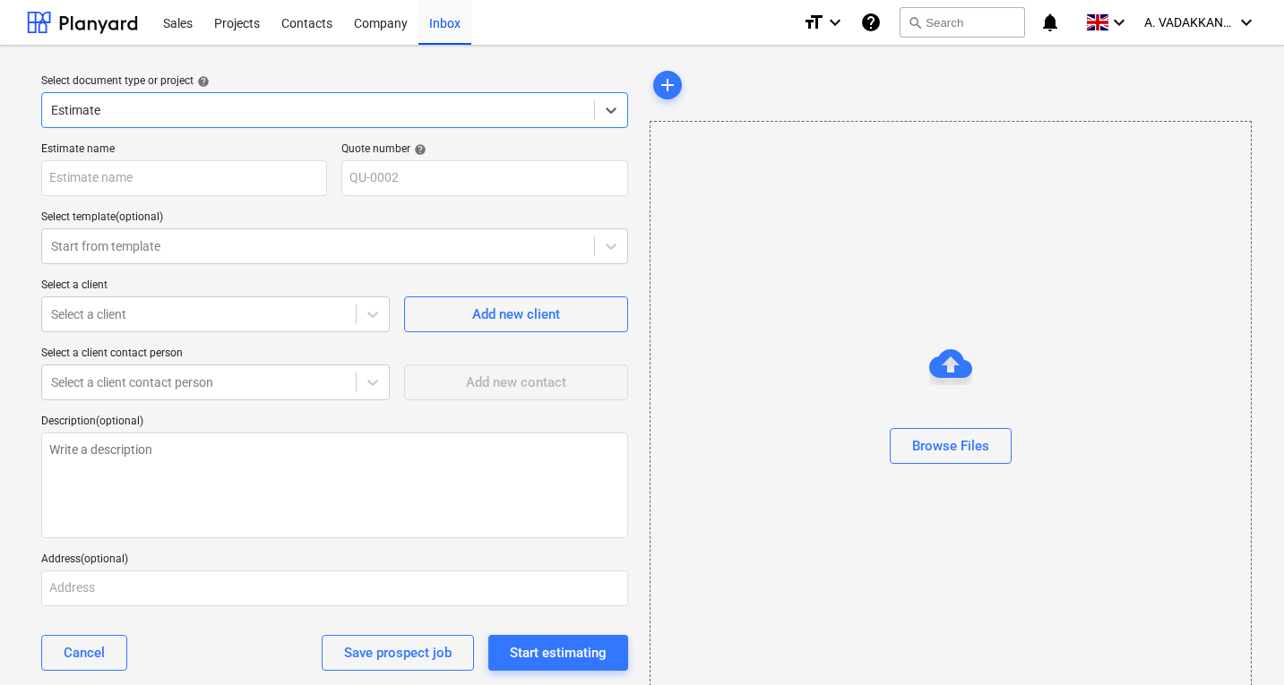
click at [130, 107] on div at bounding box center [318, 110] width 534 height 18
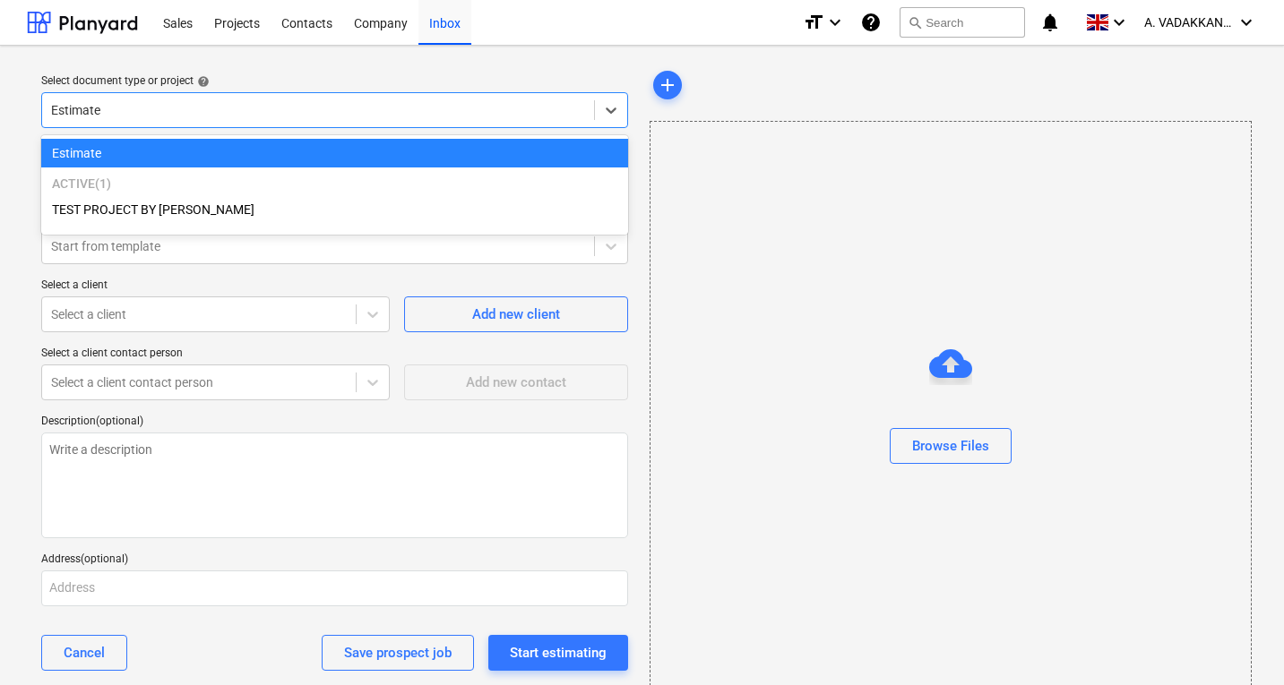
click at [130, 107] on div at bounding box center [318, 110] width 534 height 18
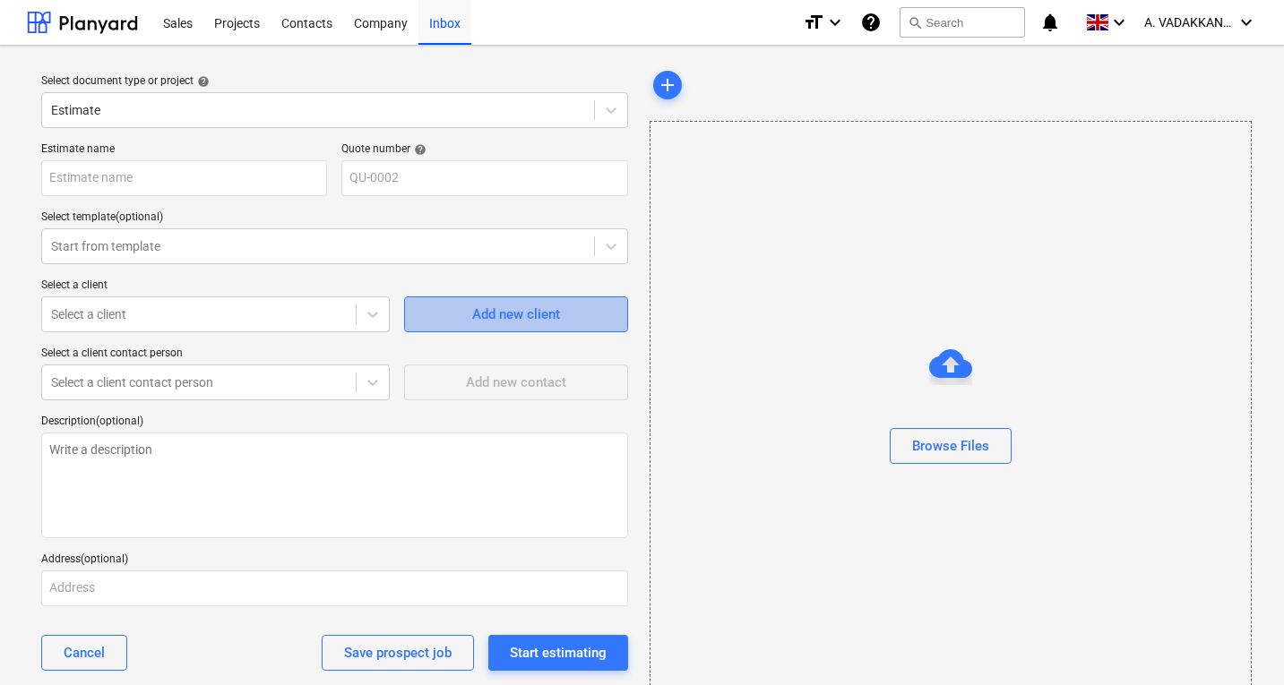
click at [501, 320] on div "Add new client" at bounding box center [516, 314] width 88 height 23
type textarea "x"
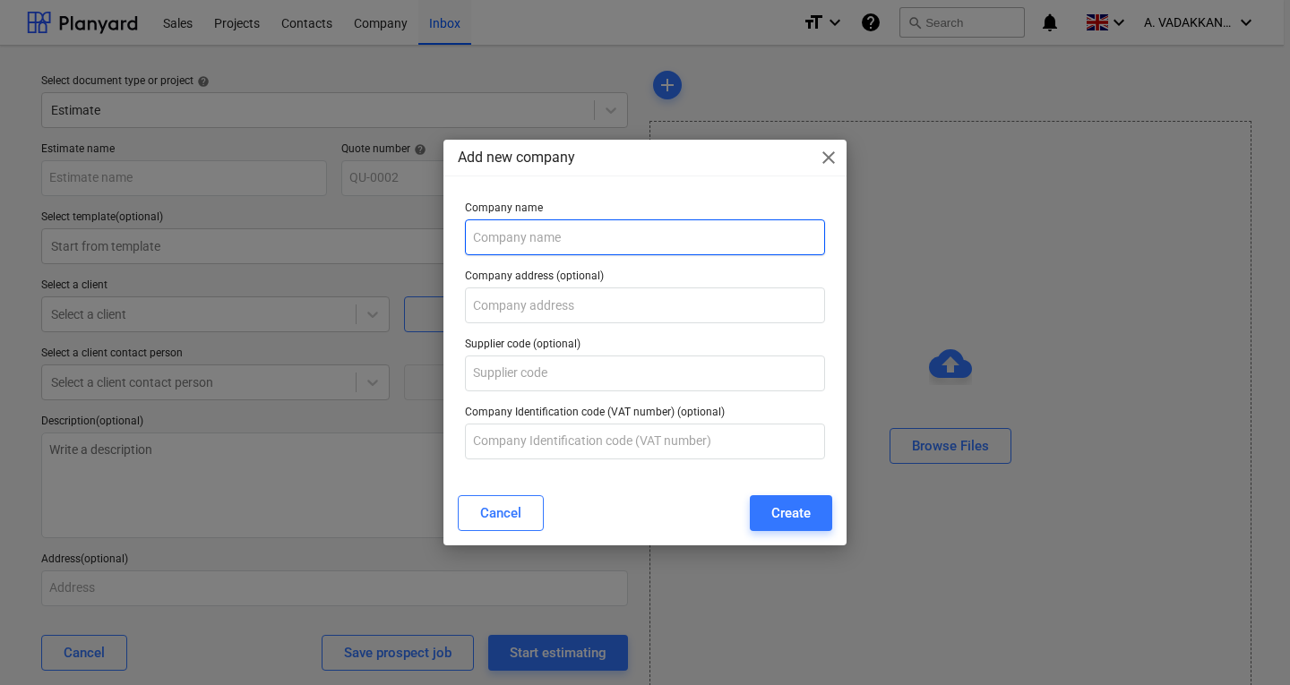
click at [520, 243] on input "text" at bounding box center [645, 237] width 360 height 36
type input "g"
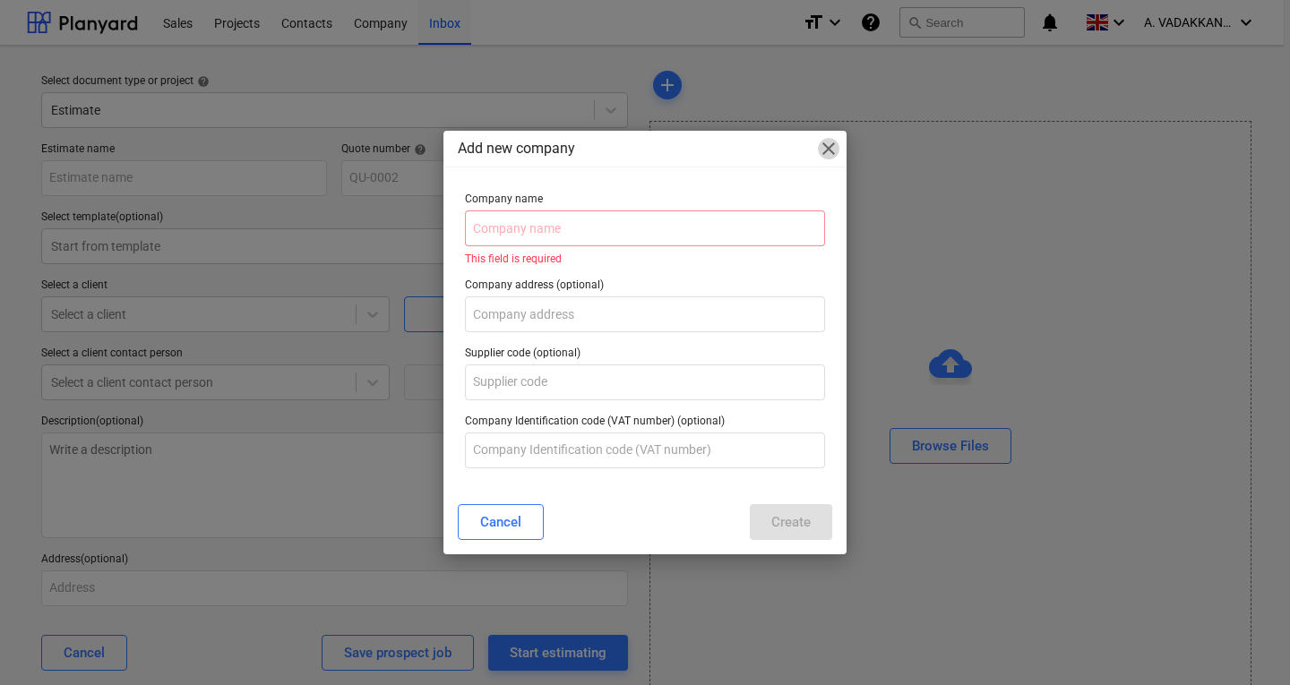
click at [820, 153] on span "close" at bounding box center [828, 148] width 21 height 21
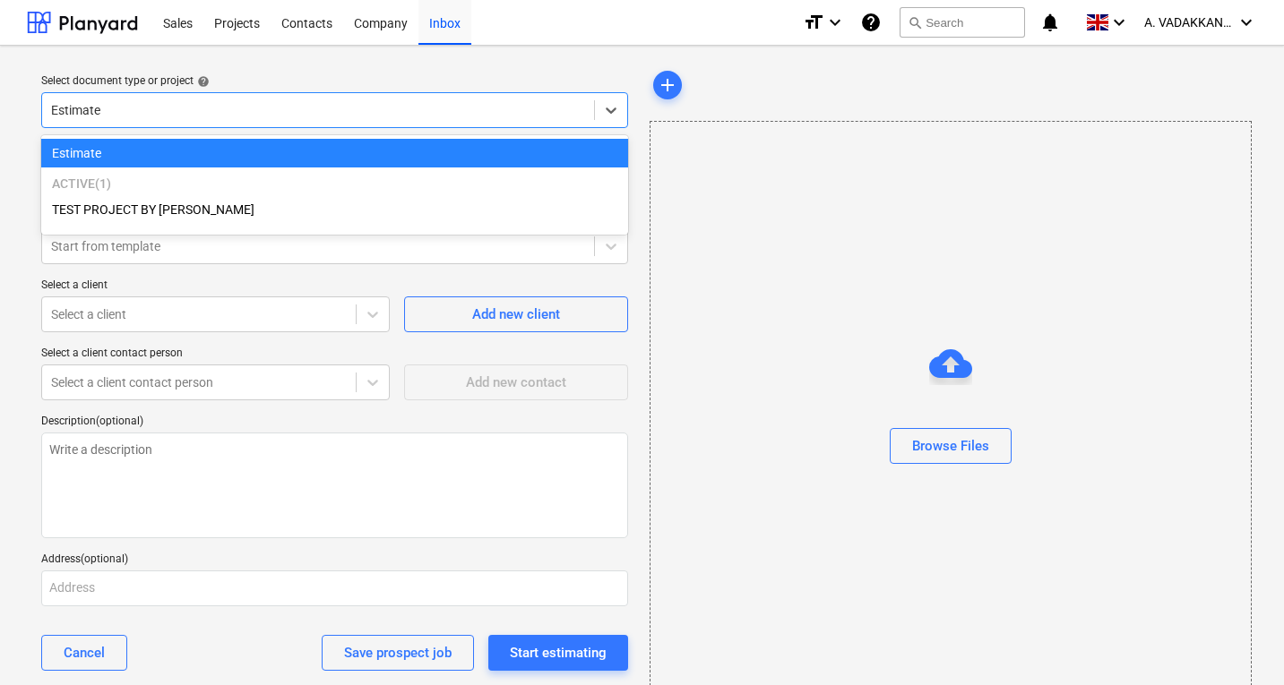
click at [133, 119] on div at bounding box center [318, 110] width 534 height 18
click at [116, 178] on p "Active ( 1 )" at bounding box center [334, 184] width 565 height 18
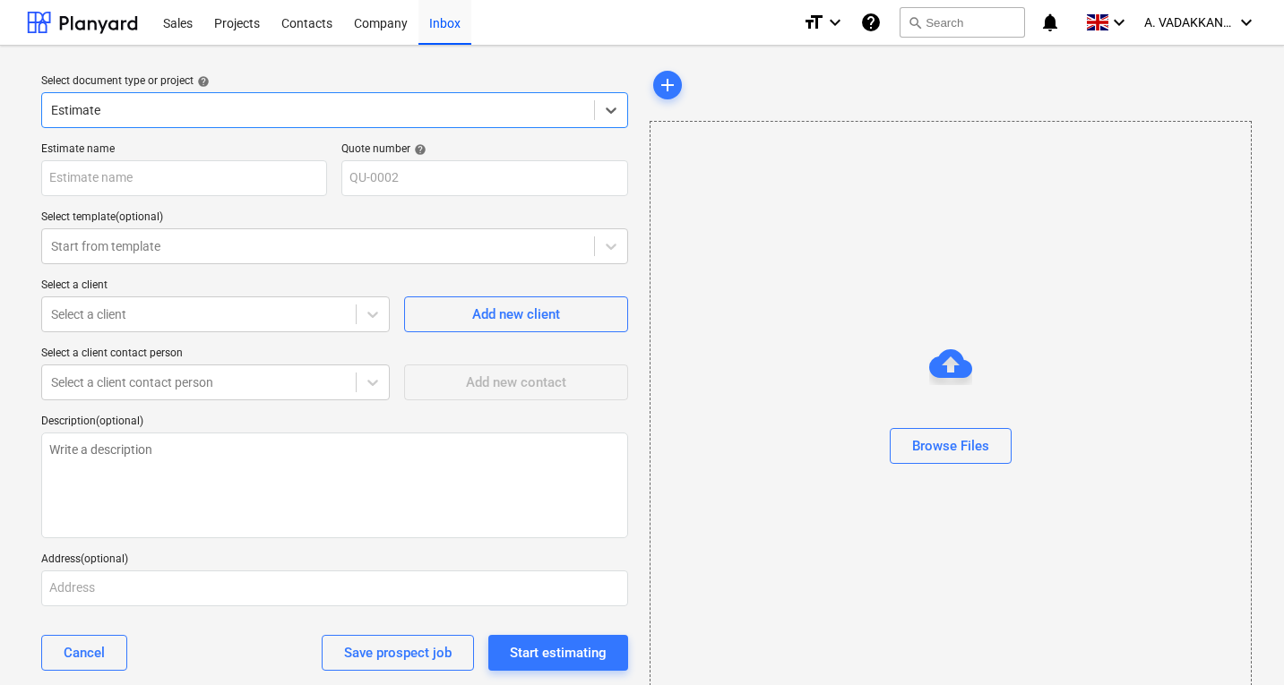
click at [109, 102] on div at bounding box center [318, 110] width 534 height 18
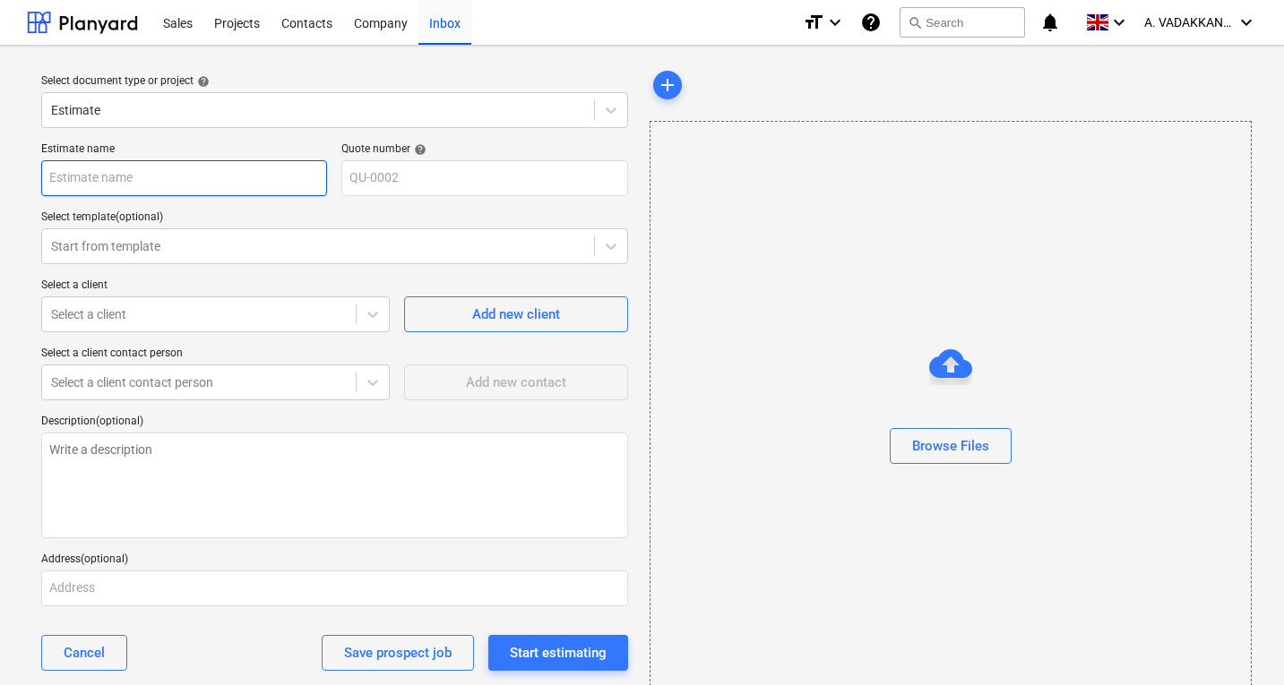
click at [157, 185] on input "text" at bounding box center [184, 178] width 286 height 36
type textarea "x"
type input "k"
type textarea "x"
type input "kn"
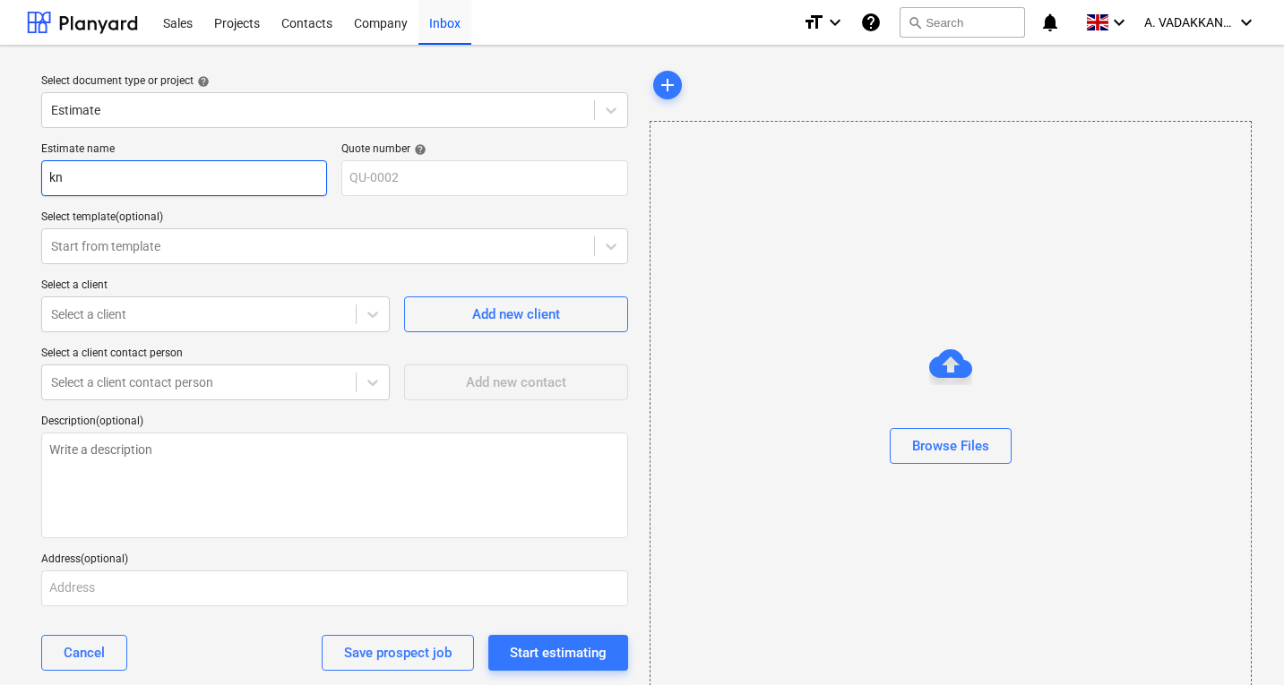
type textarea "x"
type input "k"
type textarea "x"
type input "K"
type textarea "x"
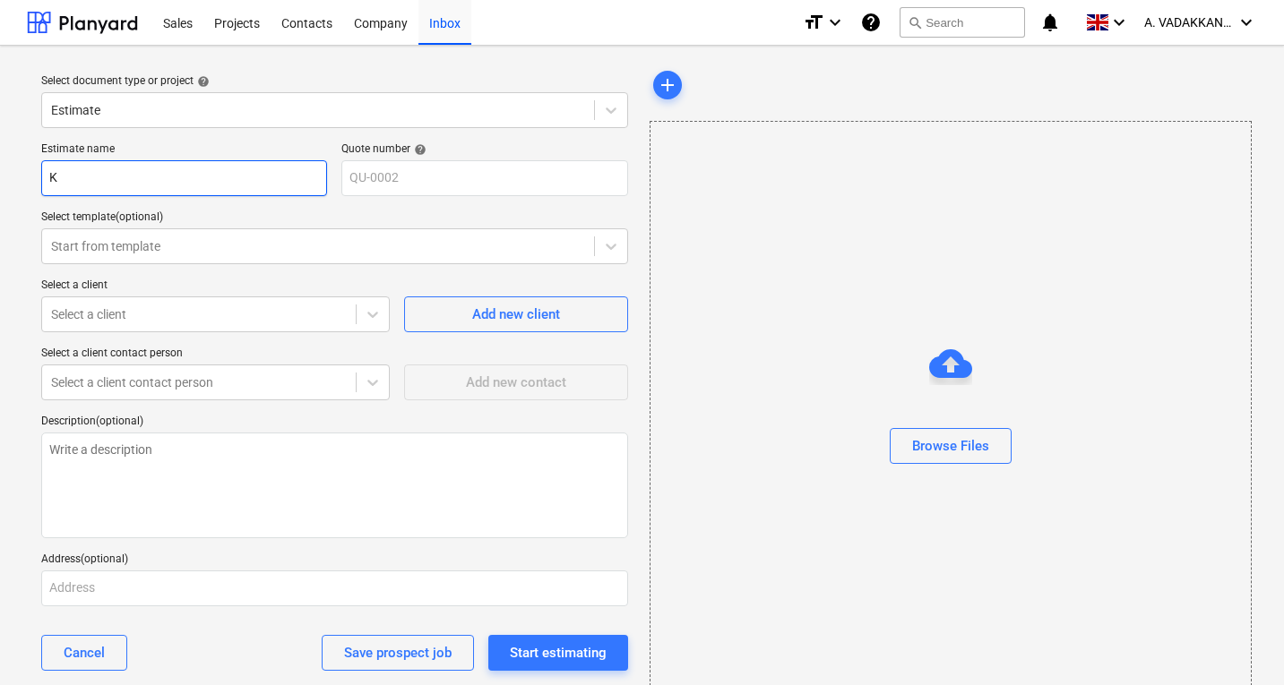
type input "KN"
type textarea "x"
type input "KNO"
type textarea "x"
type input "KNOW"
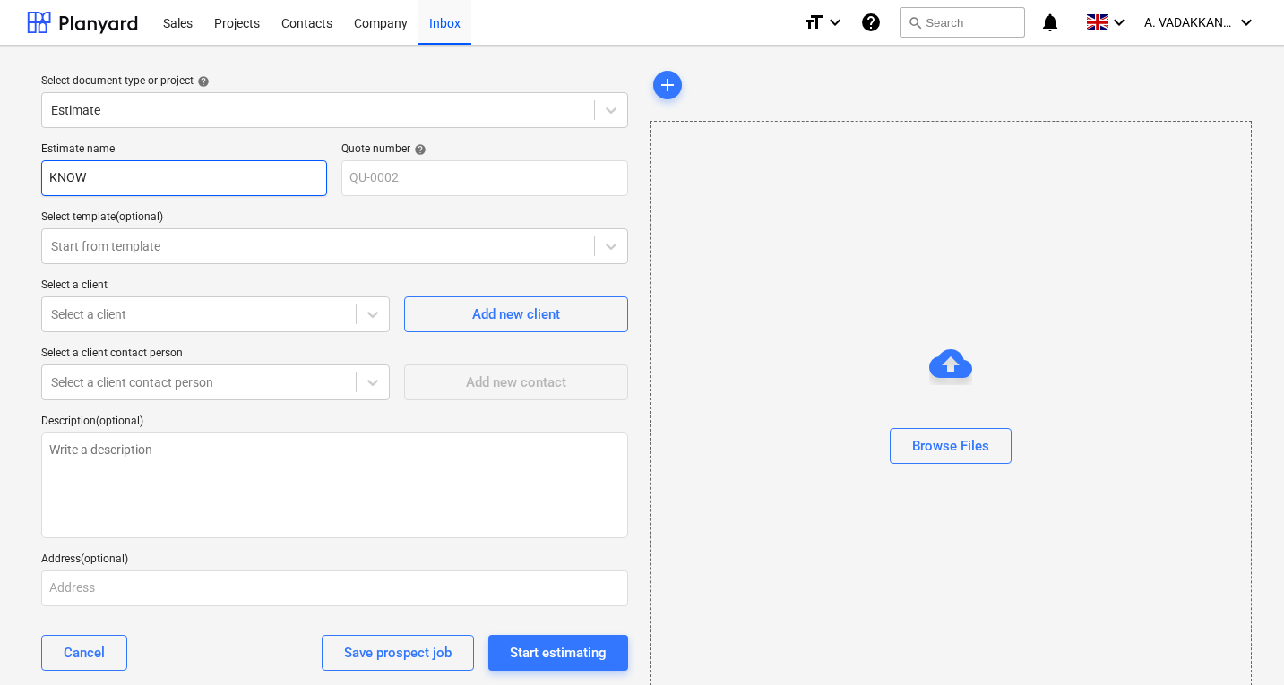
type textarea "x"
type input "KNOWS"
type textarea "x"
type input "KNOWSE"
type textarea "x"
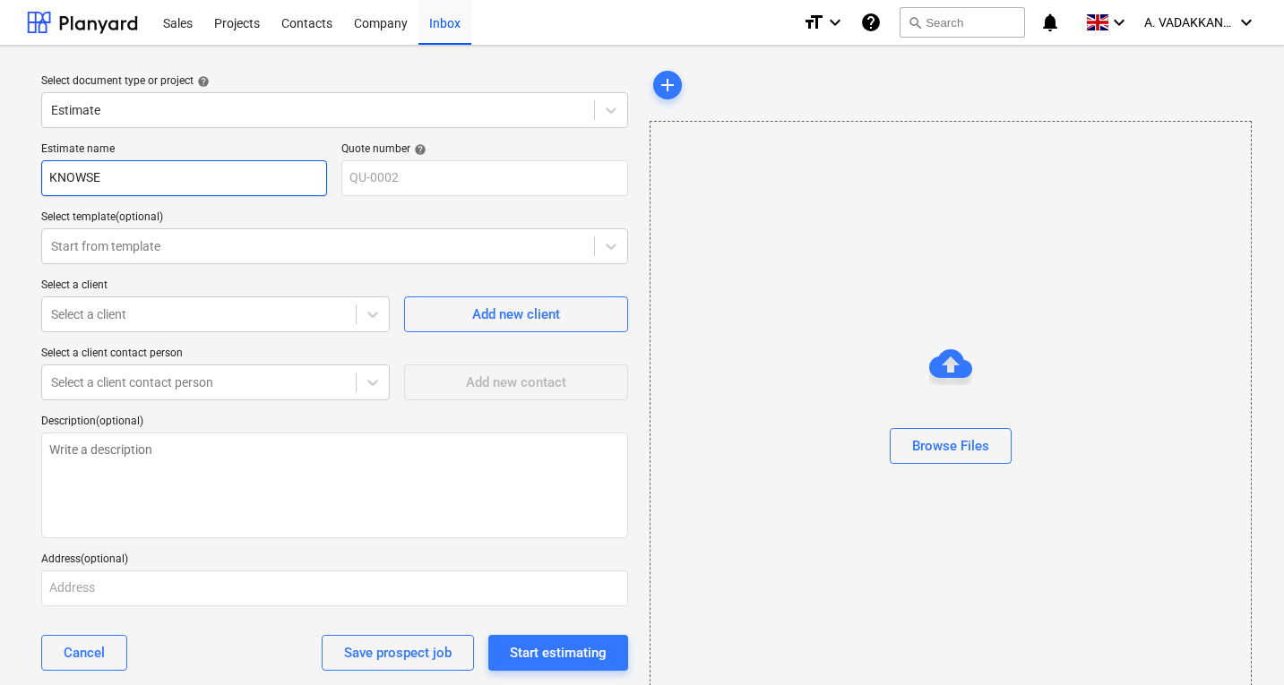
type input "KNOWSEL"
type textarea "x"
type input "KNOWSELY"
type textarea "x"
type input "KNOWSELY"
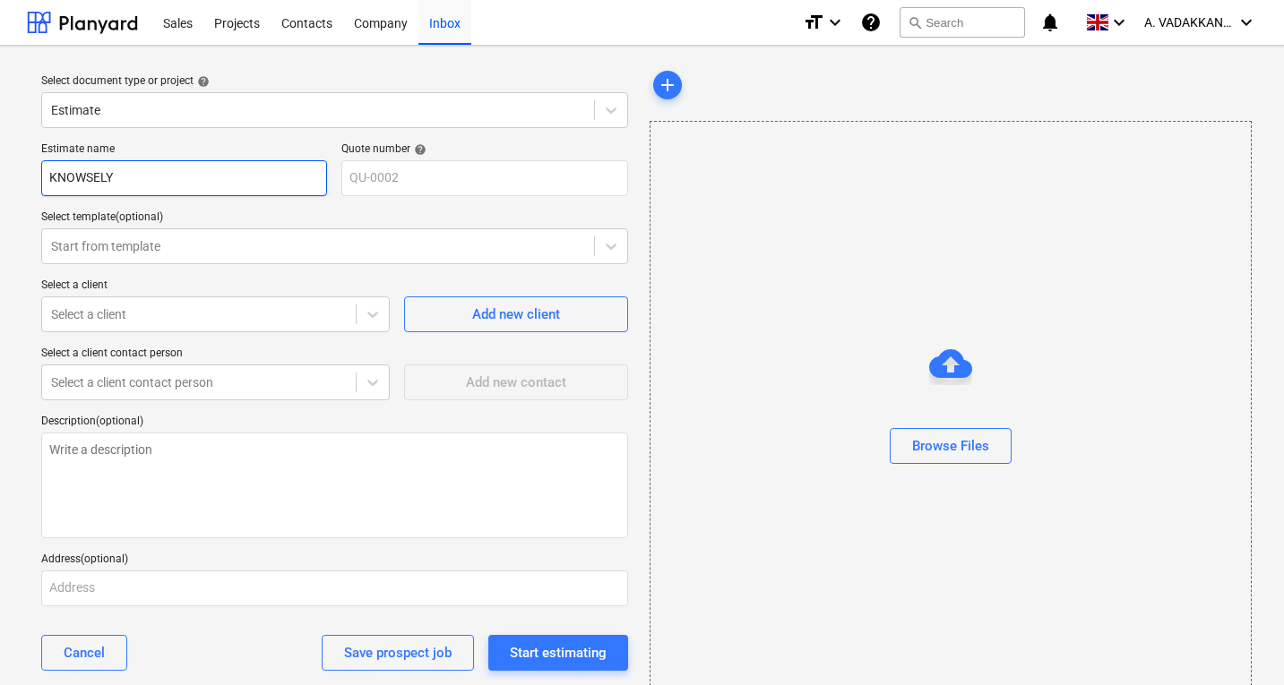
type textarea "x"
type input "KNOWSELY T"
type textarea "x"
type input "KNOWSELY TE"
type textarea "x"
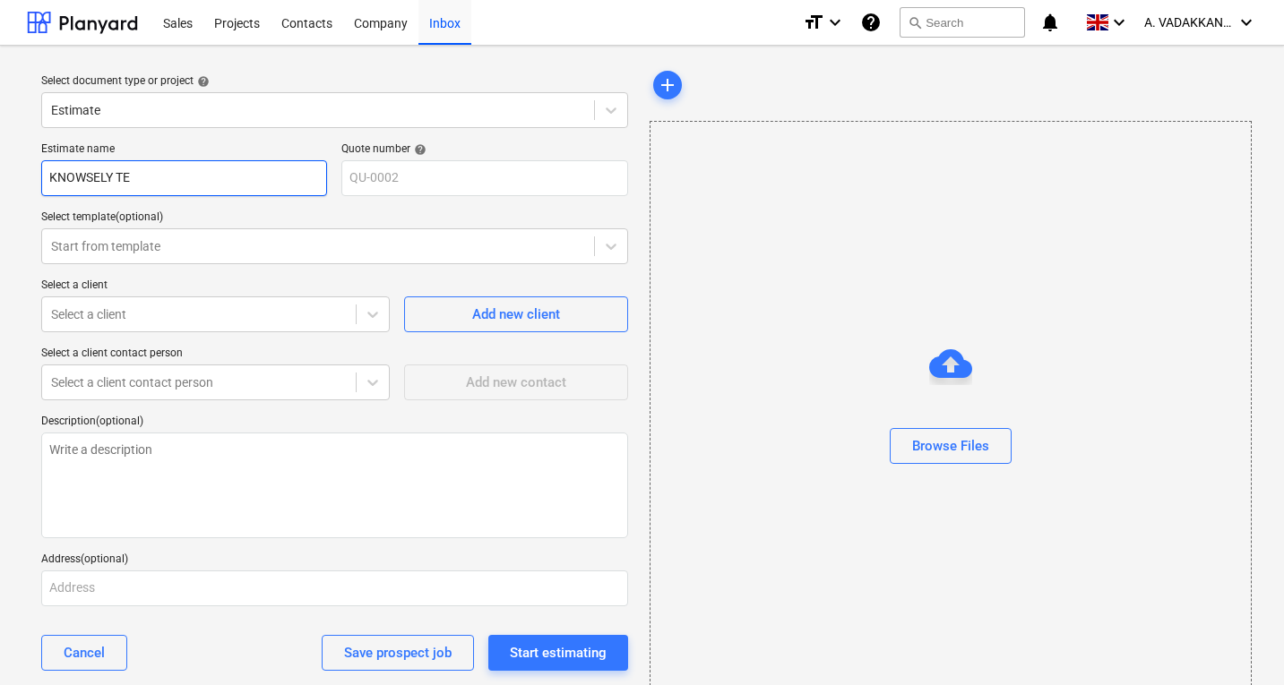
type input "KNOWSELY TES"
type textarea "x"
type input "KNOWSELY TEST"
type textarea "x"
type input "KNOWSELY TEST"
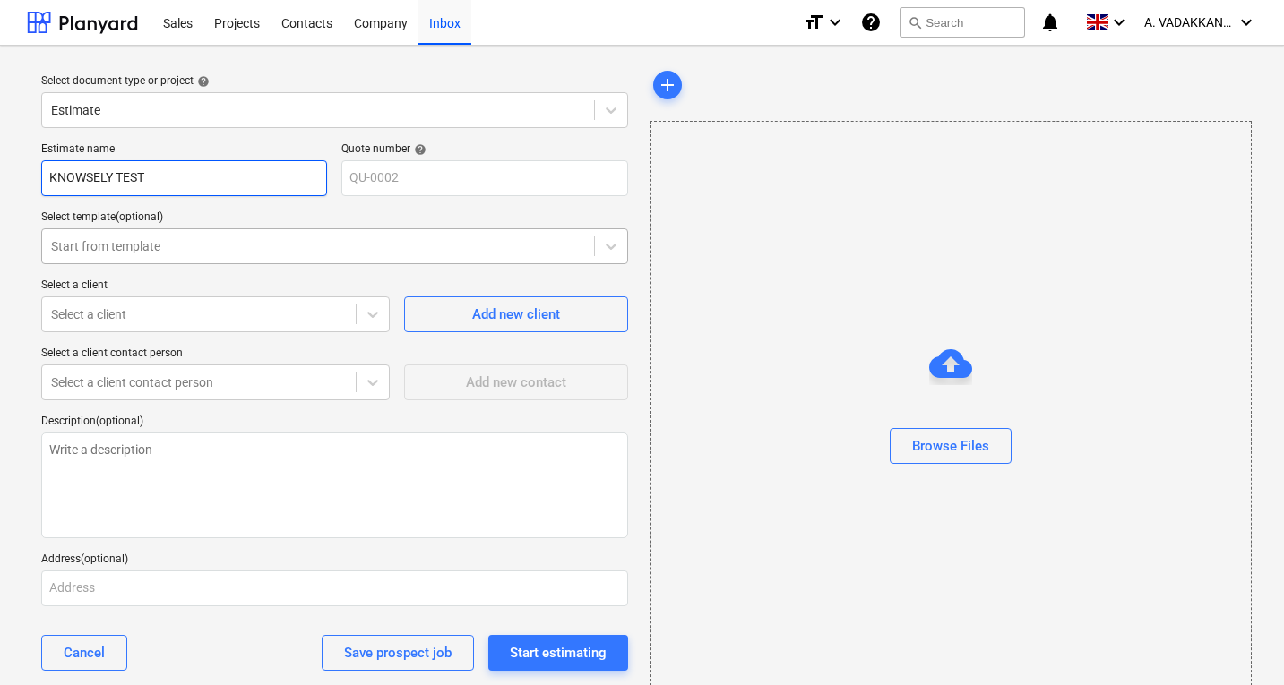
type textarea "x"
type input "KNOWSELY TEST 1"
type textarea "x"
click at [191, 253] on div at bounding box center [318, 246] width 534 height 18
click at [197, 247] on div at bounding box center [318, 246] width 534 height 18
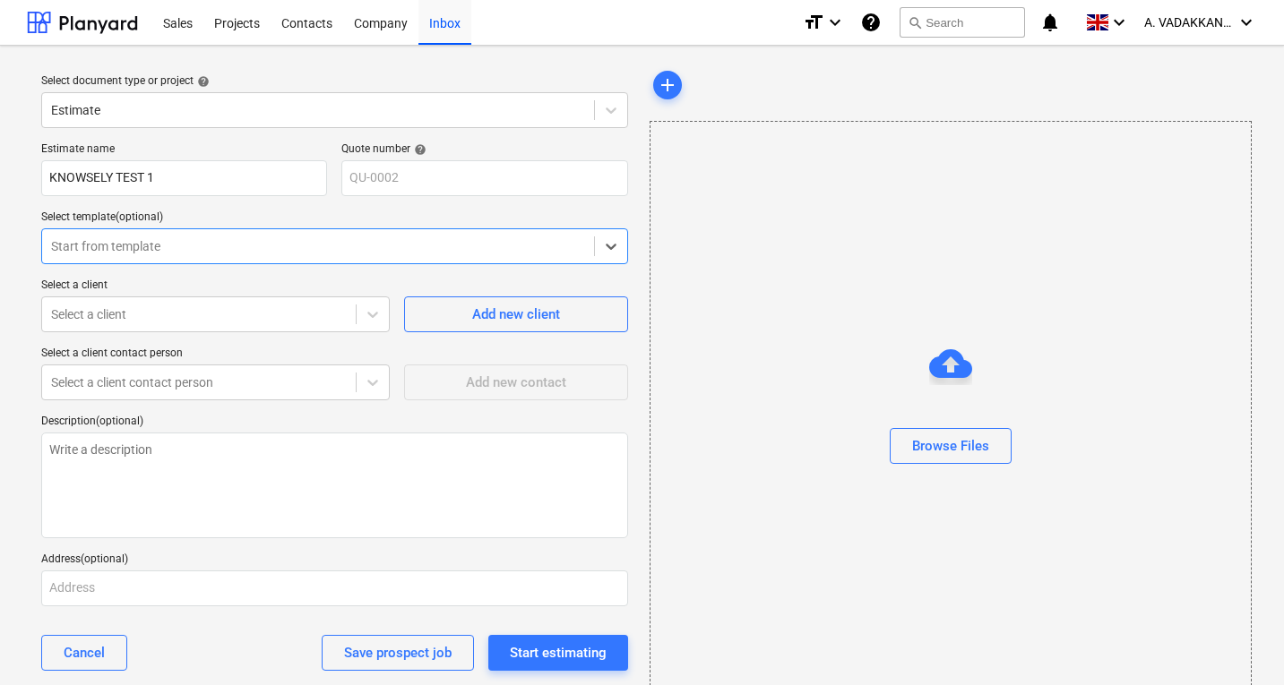
click at [265, 237] on div at bounding box center [318, 246] width 534 height 18
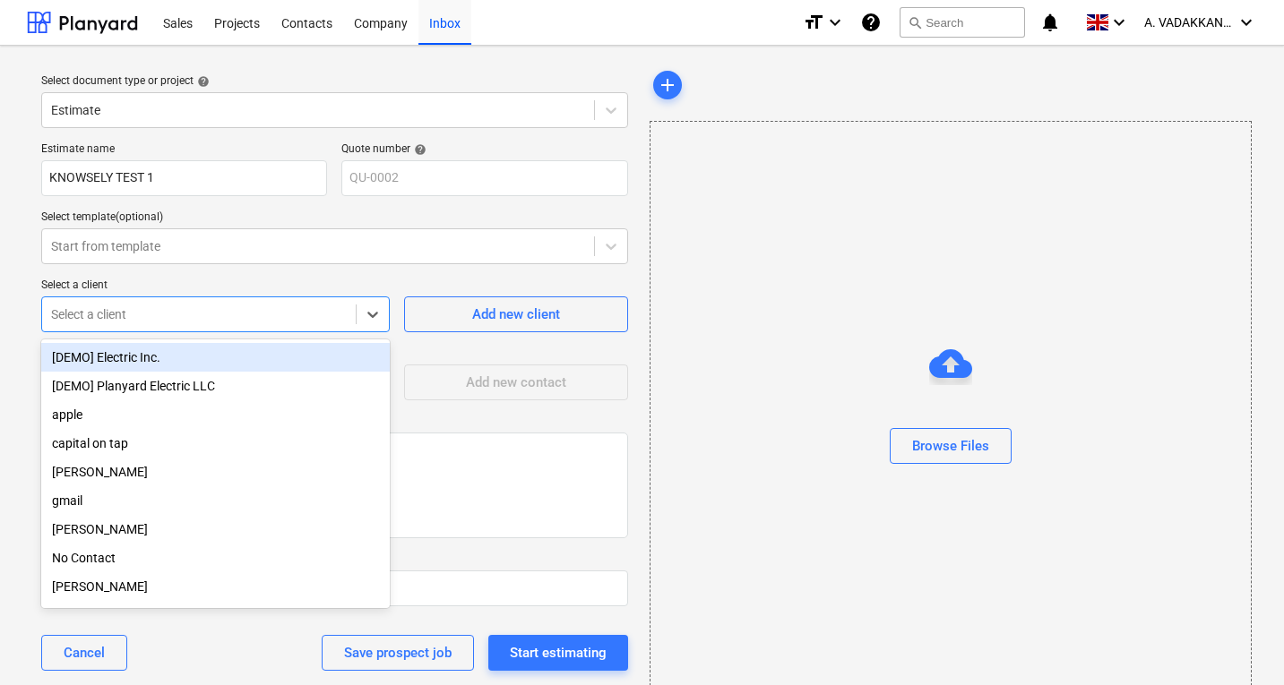
click at [171, 315] on div at bounding box center [199, 314] width 296 height 18
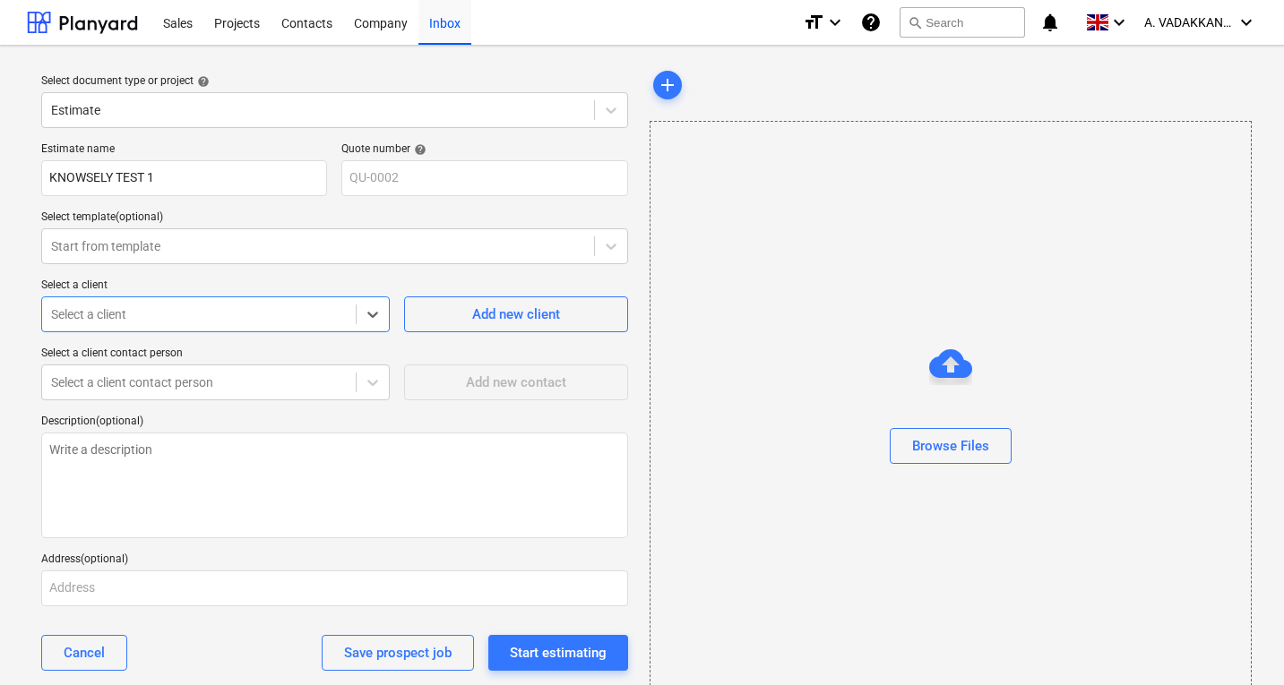
click at [178, 305] on div at bounding box center [199, 314] width 296 height 18
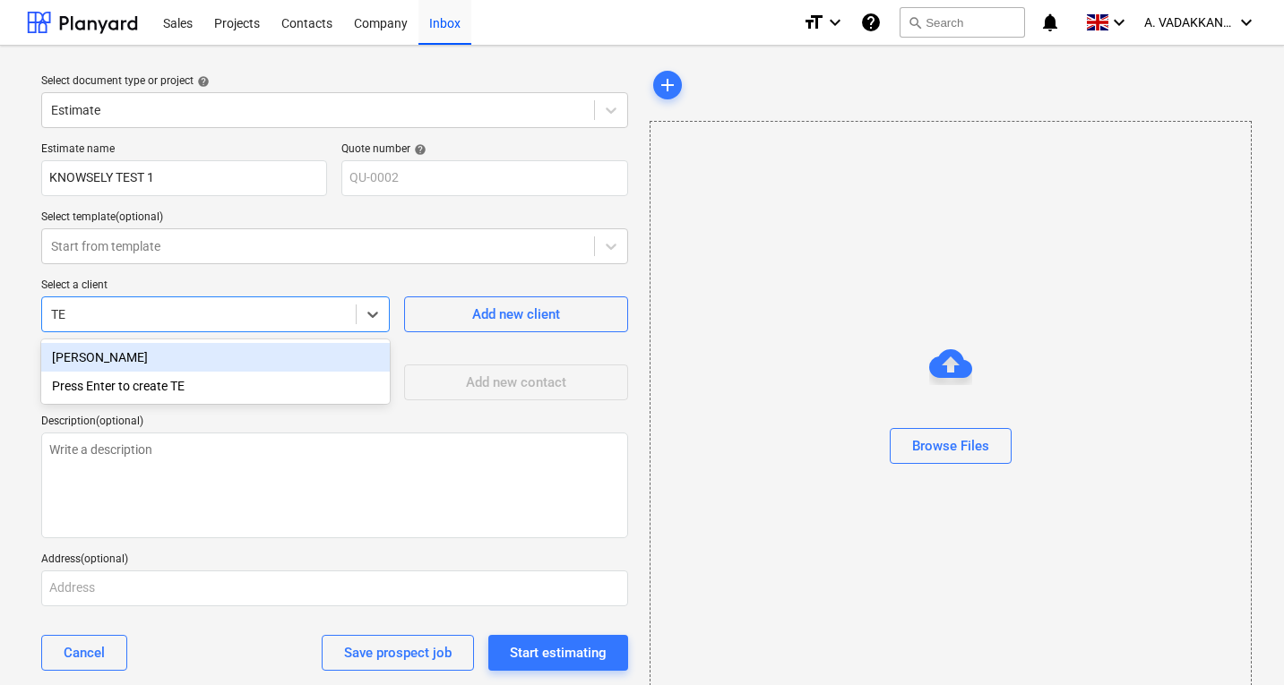
type input "T"
type input "CLIENT TEST"
type textarea "x"
click at [525, 319] on div "Add new client" at bounding box center [516, 314] width 88 height 23
type textarea "x"
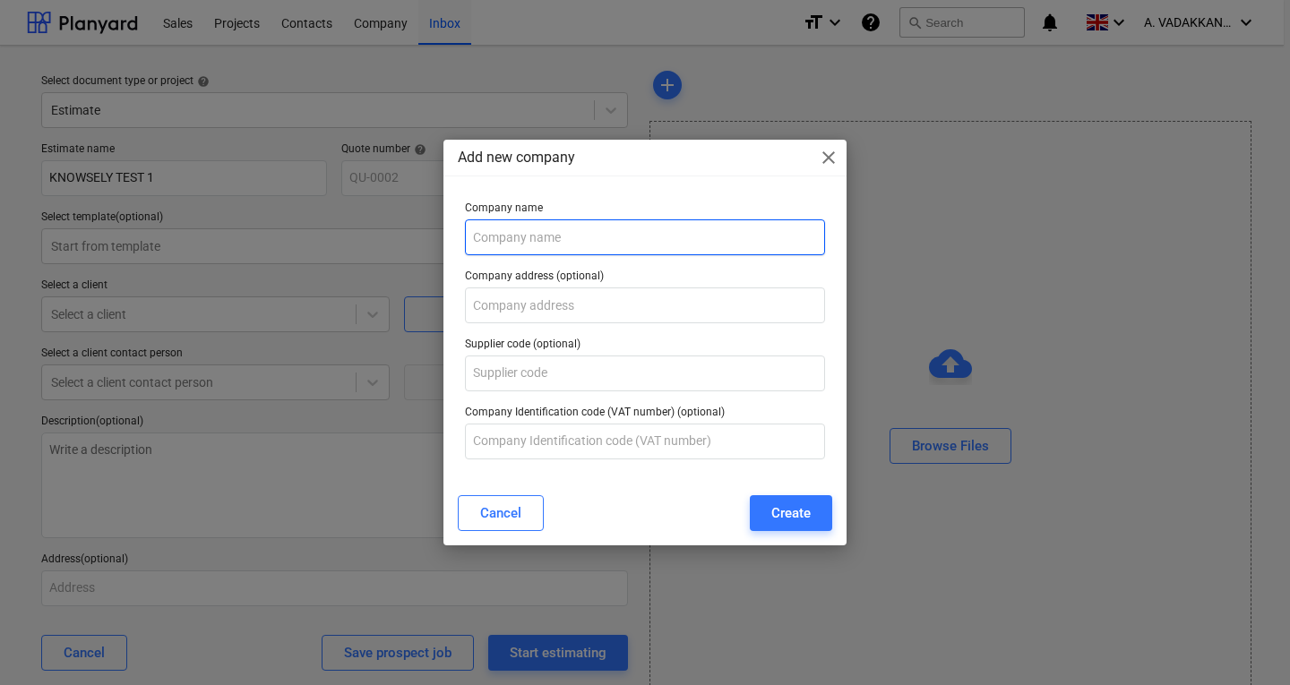
click at [523, 242] on input "text" at bounding box center [645, 237] width 360 height 36
drag, startPoint x: 491, startPoint y: 245, endPoint x: 396, endPoint y: 246, distance: 95.0
click at [396, 246] on div "Add new company close Company name TEST Company address (optional) Supplier cod…" at bounding box center [645, 342] width 1290 height 685
type input "TEST"
click at [832, 157] on span "close" at bounding box center [828, 157] width 21 height 21
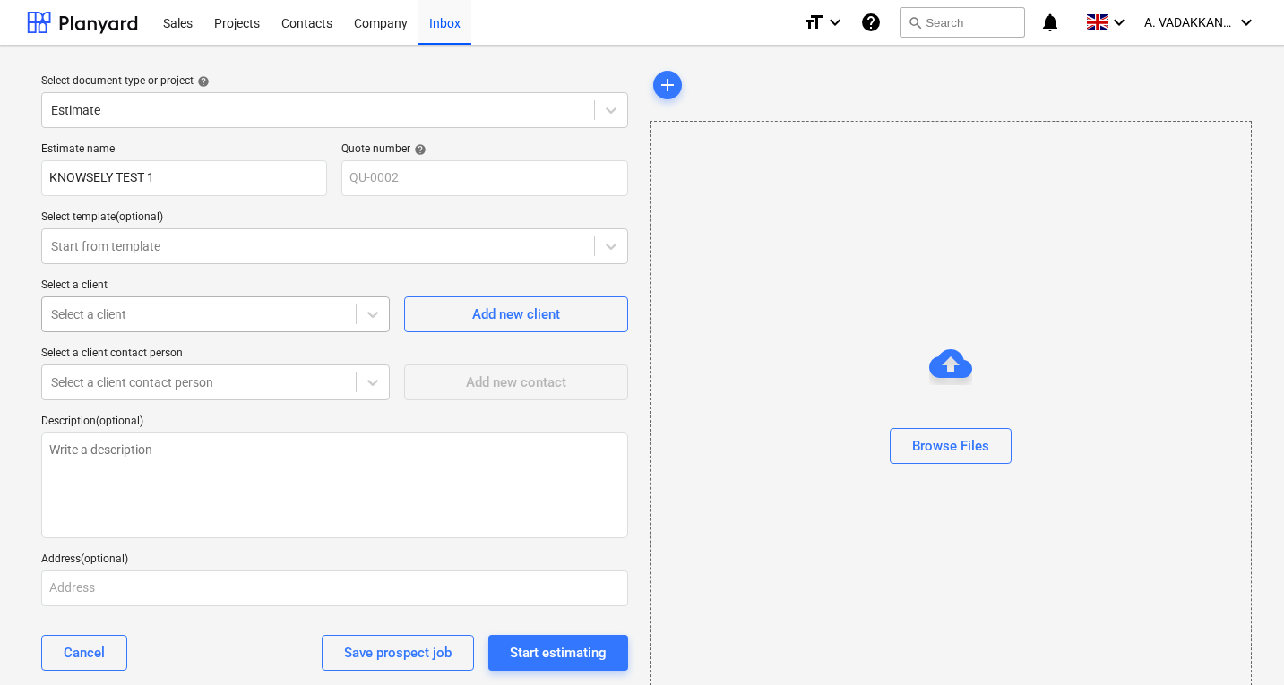
click at [247, 311] on div at bounding box center [199, 314] width 296 height 18
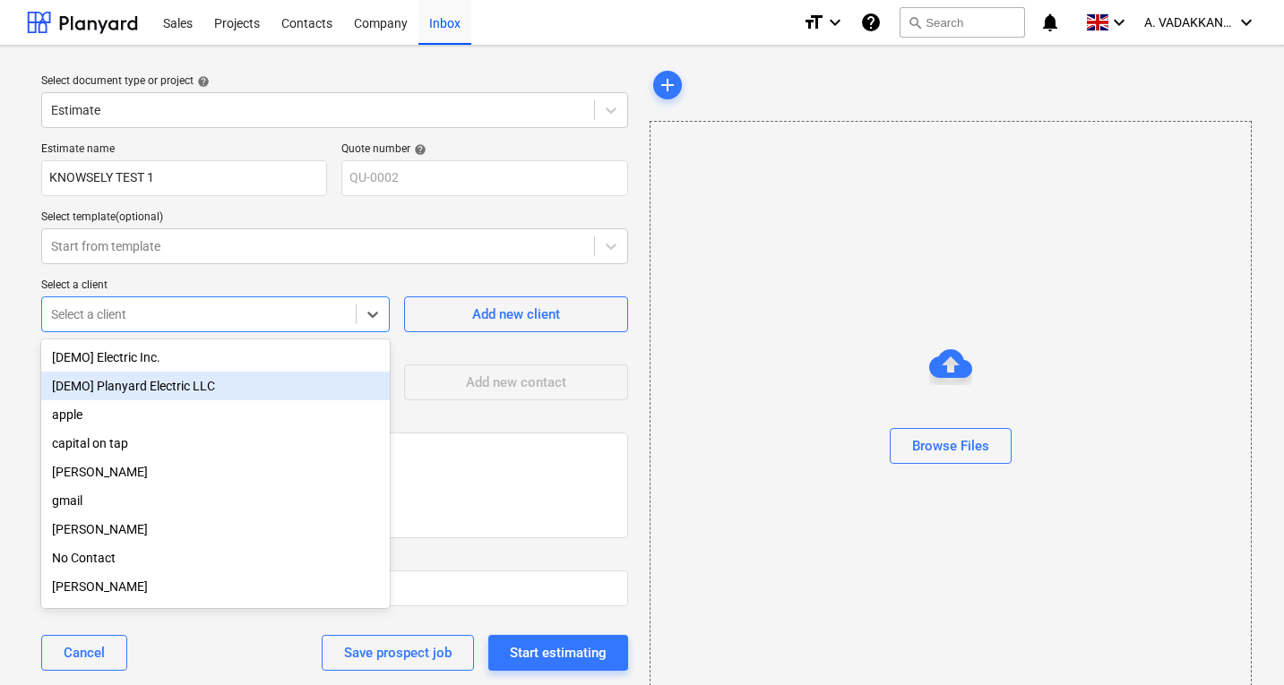
click at [120, 393] on div "[DEMO] Planyard Electric LLC" at bounding box center [215, 386] width 348 height 29
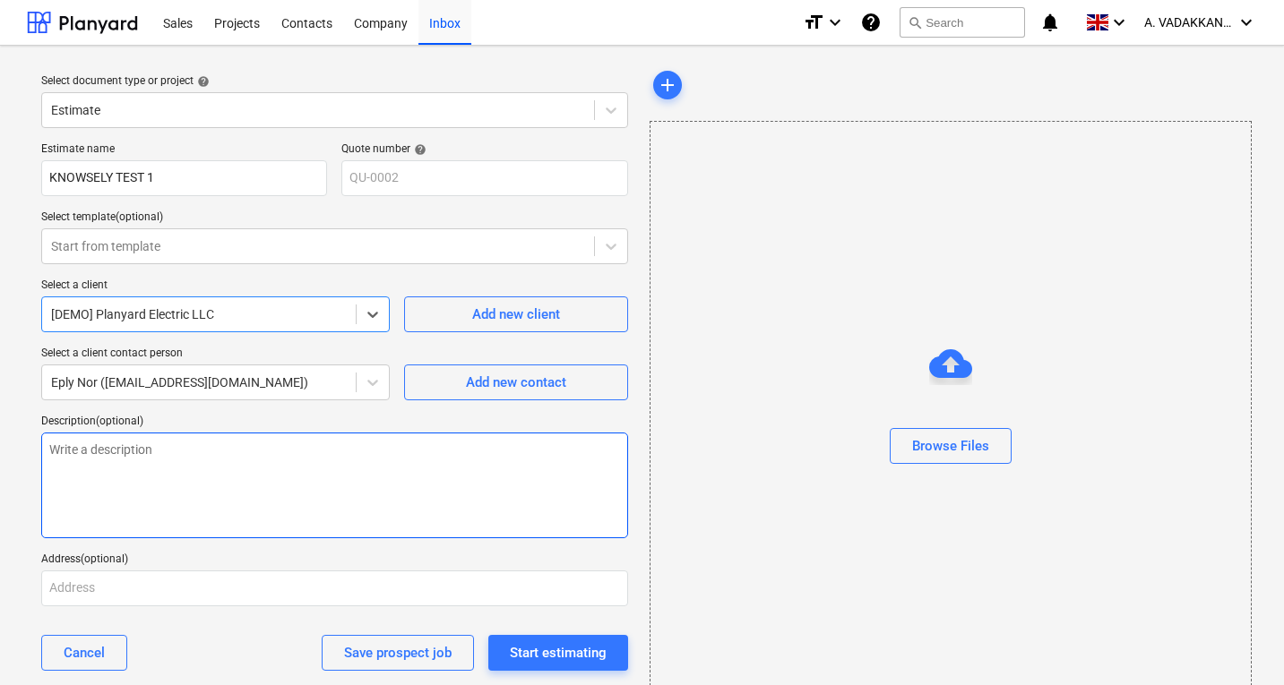
click at [206, 444] on textarea at bounding box center [334, 486] width 587 height 106
click at [176, 439] on textarea at bounding box center [334, 486] width 587 height 106
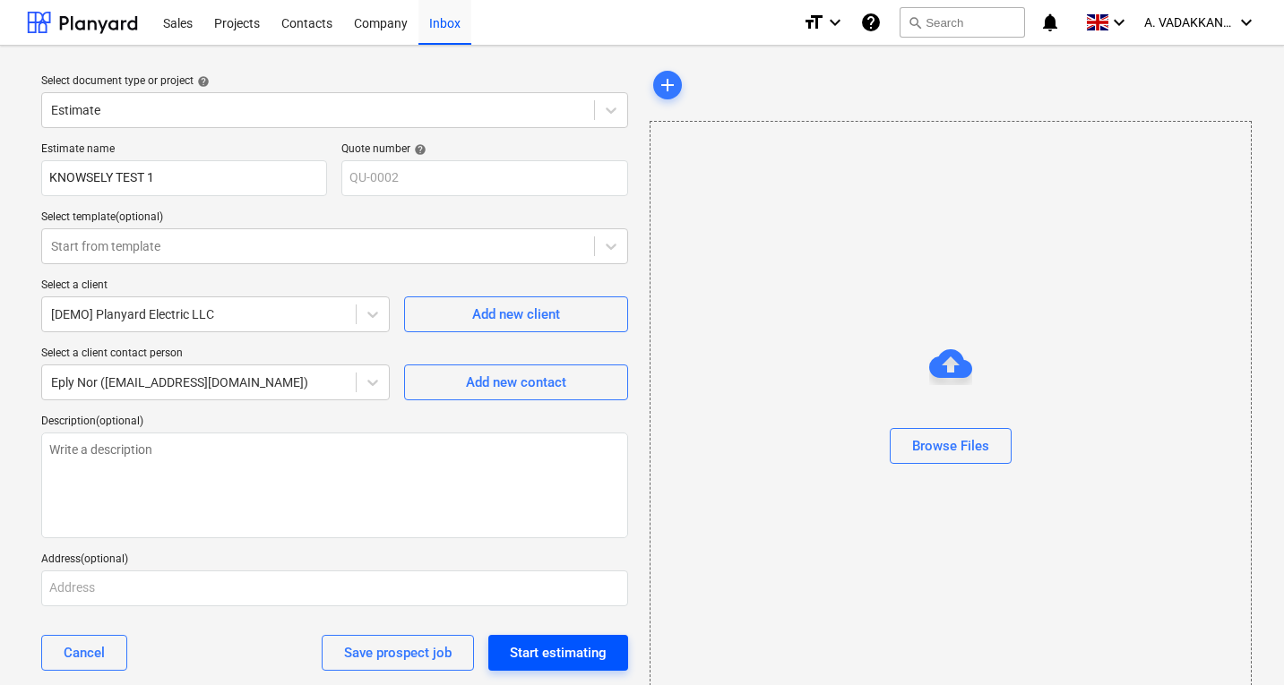
click at [516, 648] on div "Start estimating" at bounding box center [558, 652] width 97 height 23
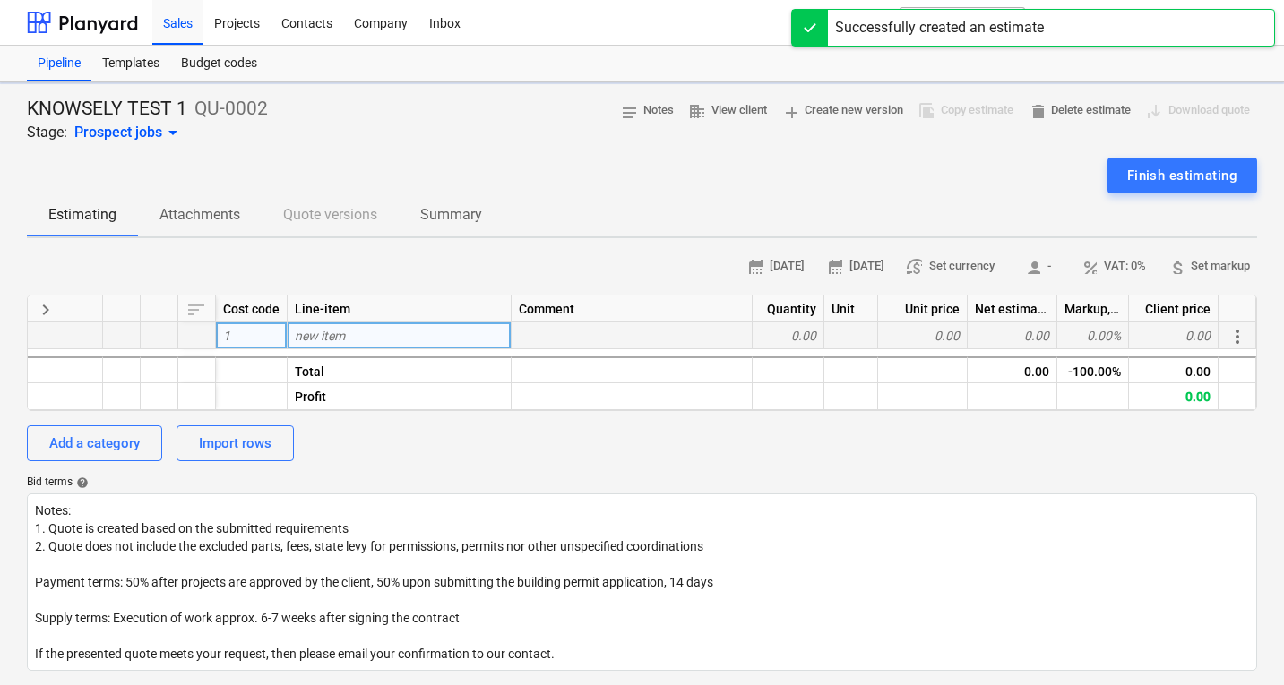
type textarea "x"
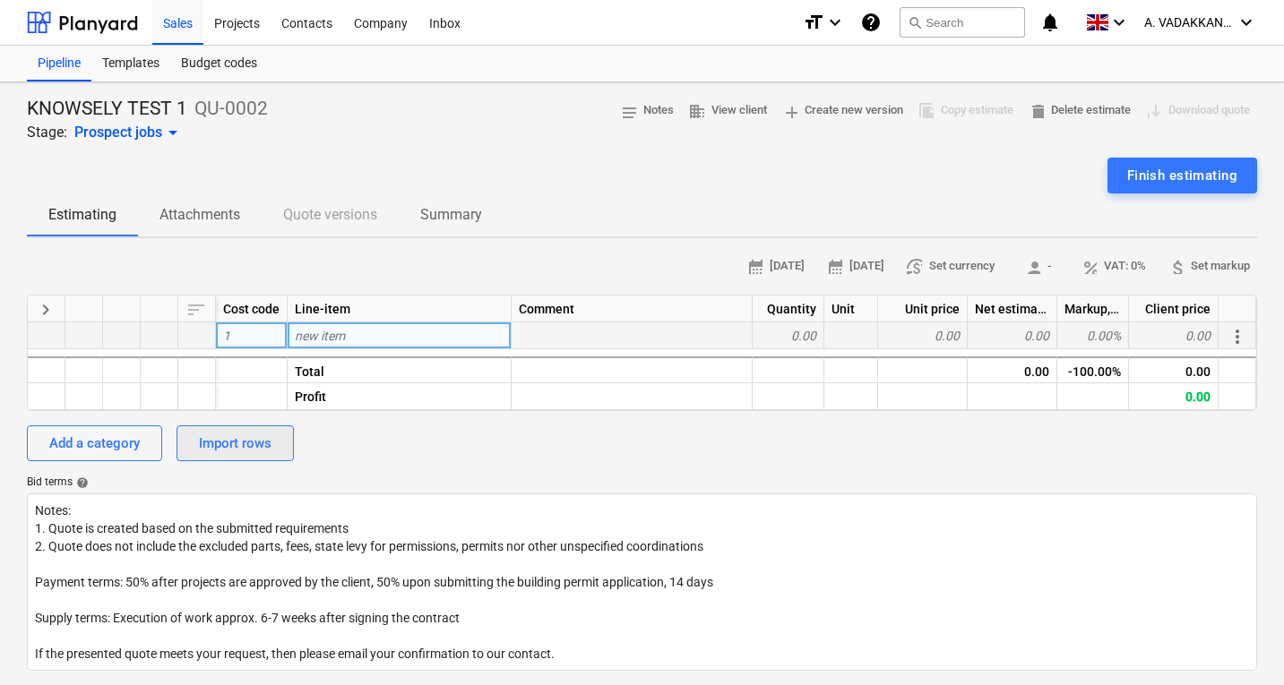
click at [252, 449] on div "Import rows" at bounding box center [235, 443] width 73 height 23
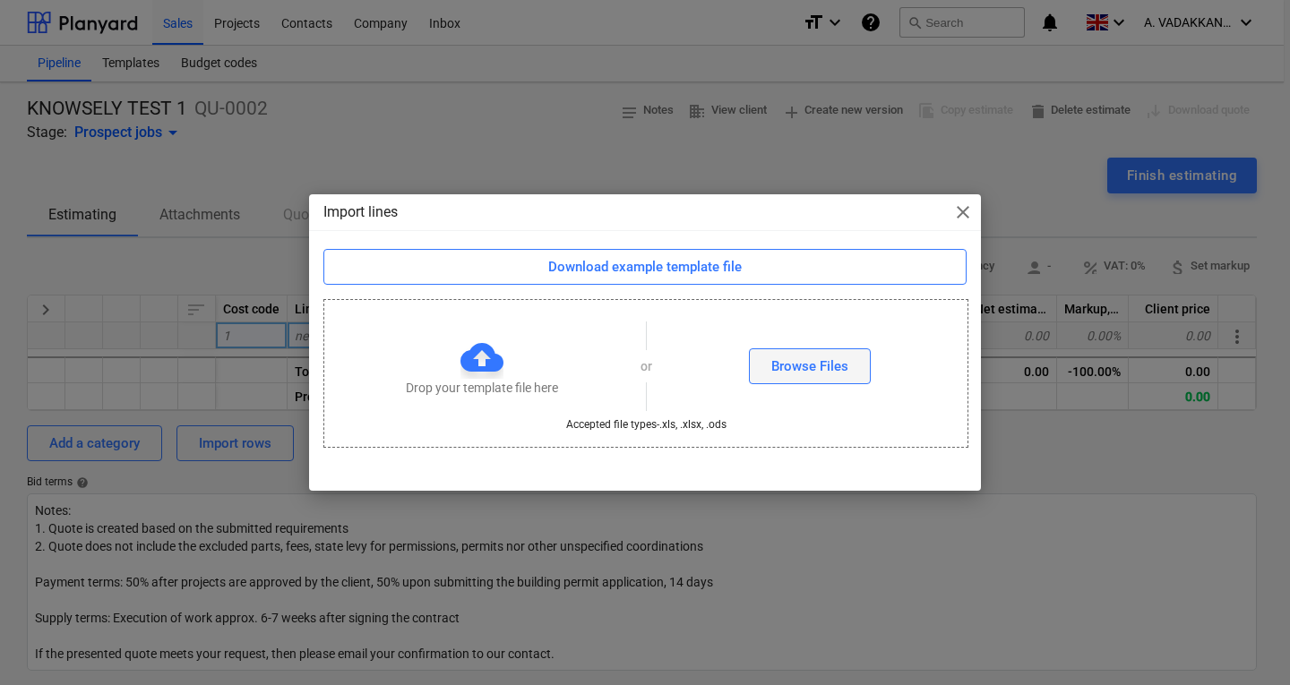
click at [796, 365] on div "Browse Files" at bounding box center [809, 366] width 77 height 23
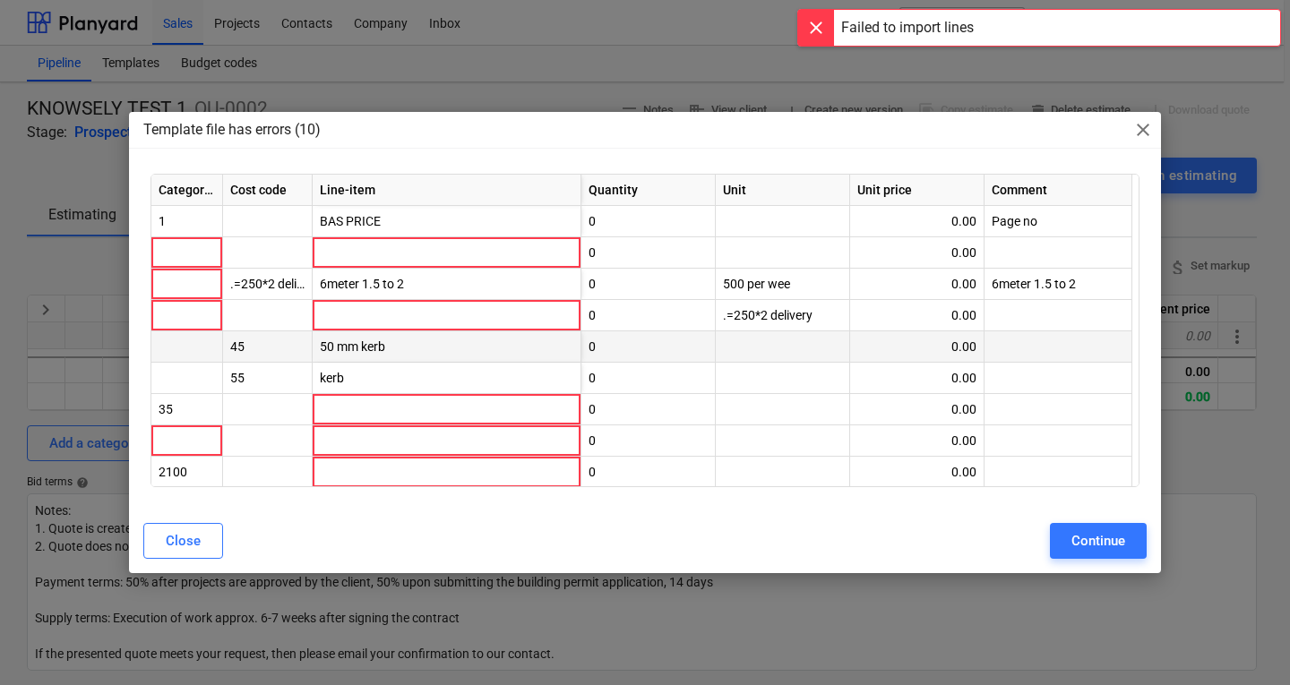
drag, startPoint x: 363, startPoint y: 350, endPoint x: 321, endPoint y: 347, distance: 42.3
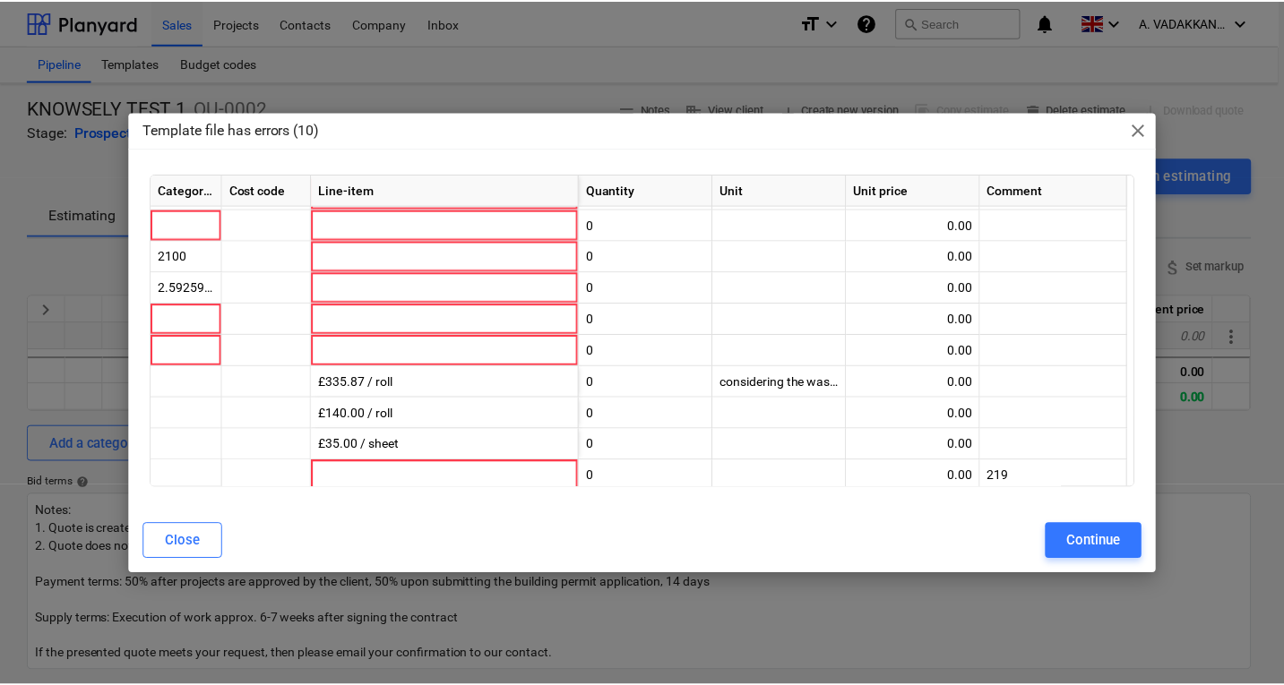
scroll to position [221, 0]
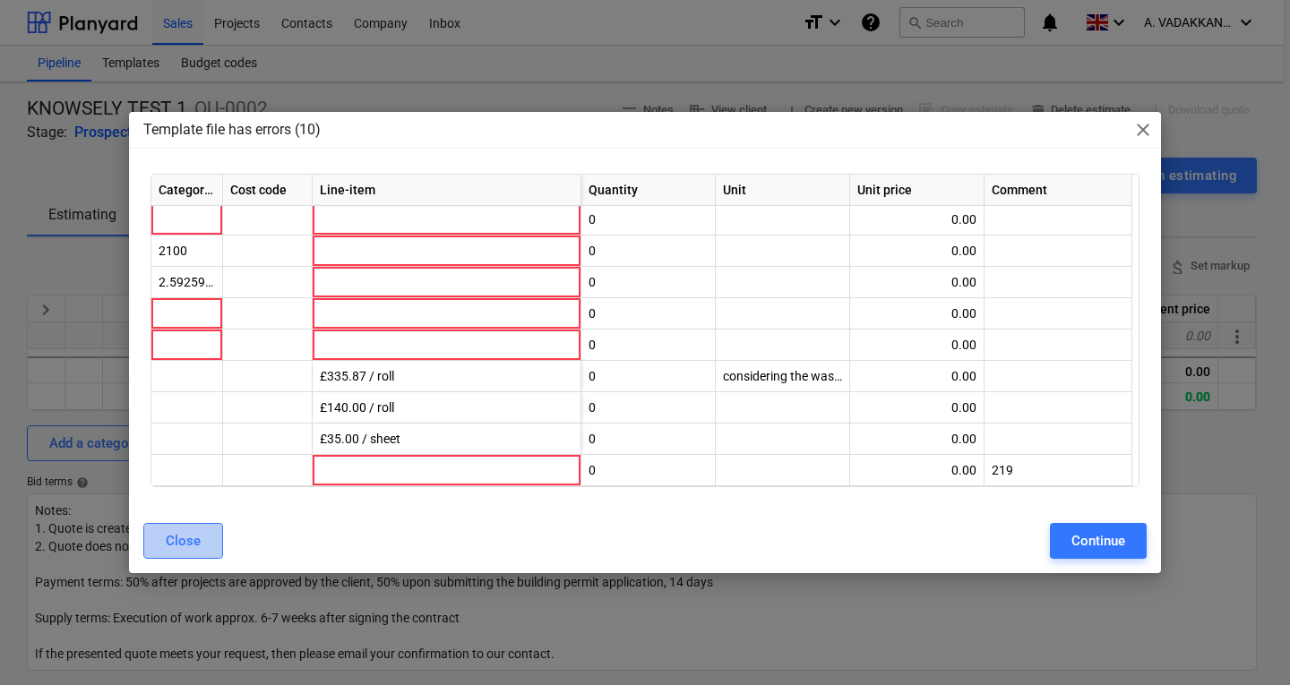
click at [184, 544] on div "Close" at bounding box center [183, 540] width 35 height 23
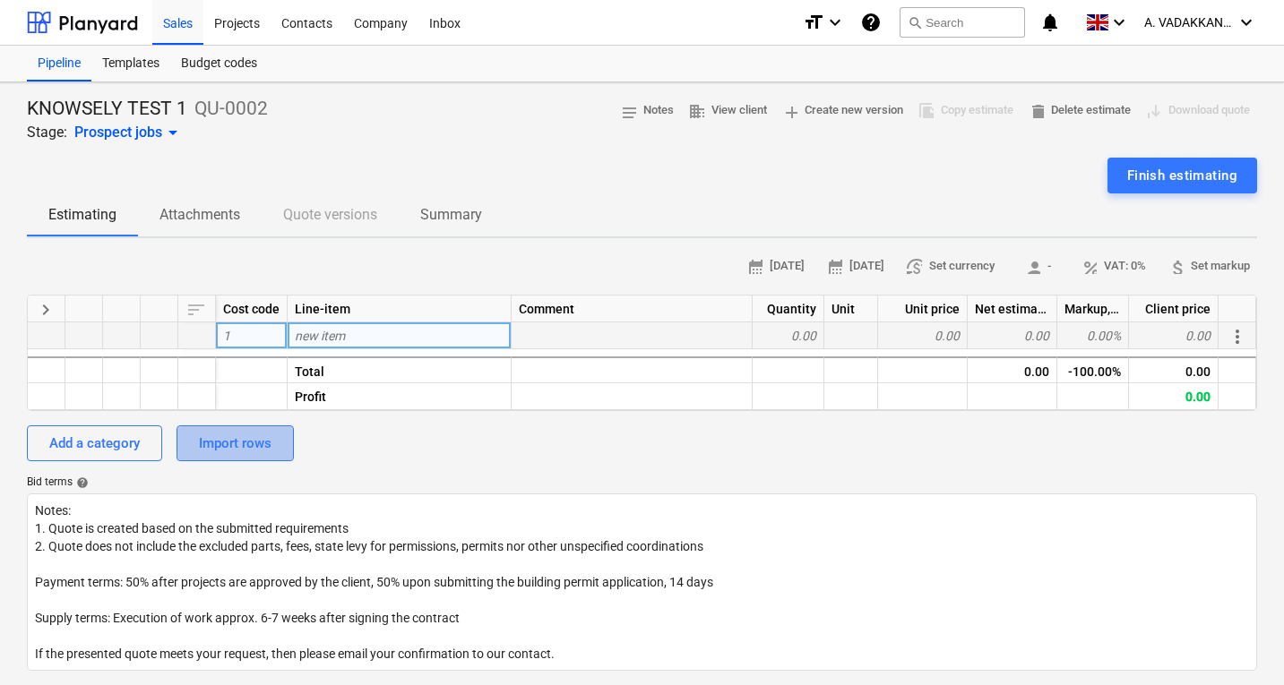
click at [204, 446] on div "Import rows" at bounding box center [235, 443] width 73 height 23
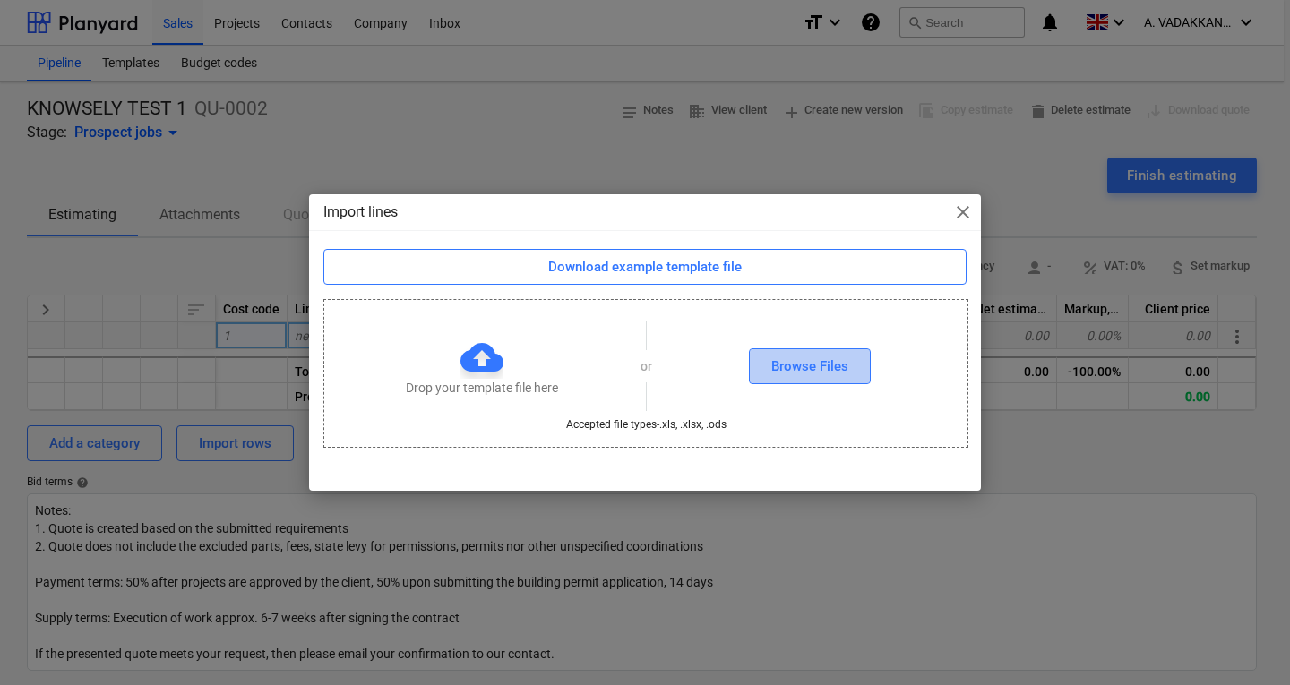
click at [769, 366] on button "Browse Files" at bounding box center [810, 366] width 122 height 36
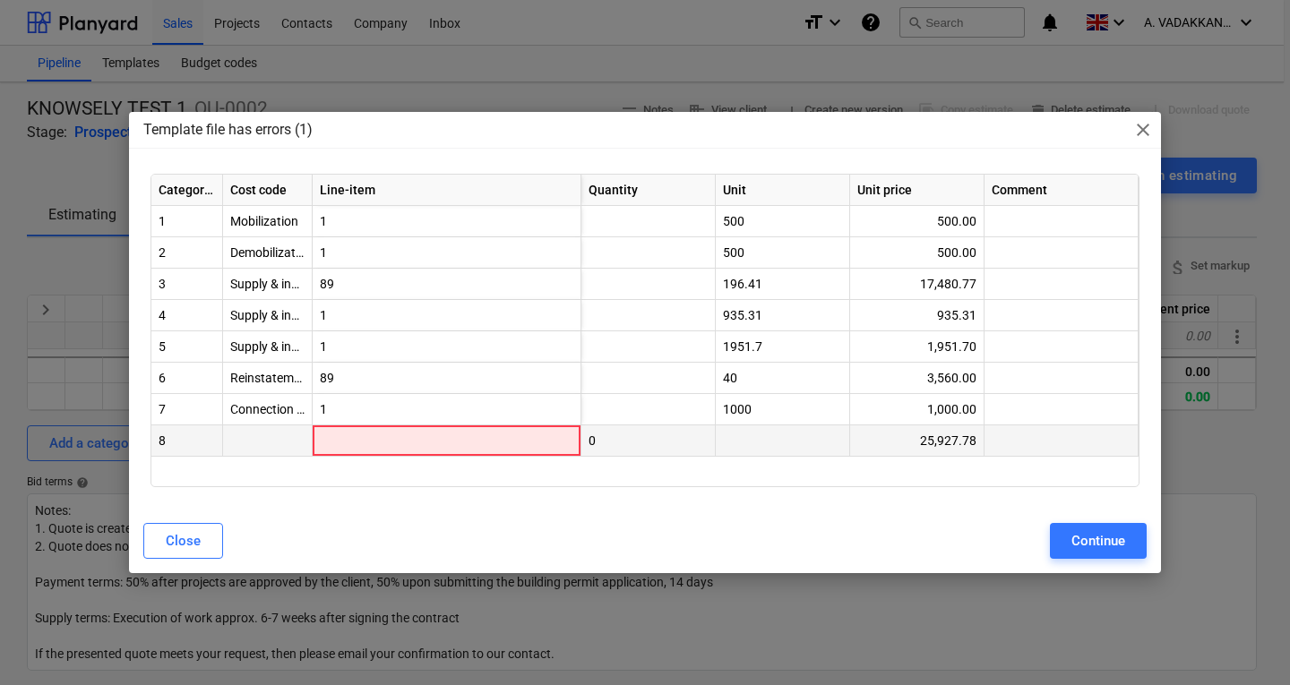
click at [545, 440] on div at bounding box center [447, 440] width 269 height 31
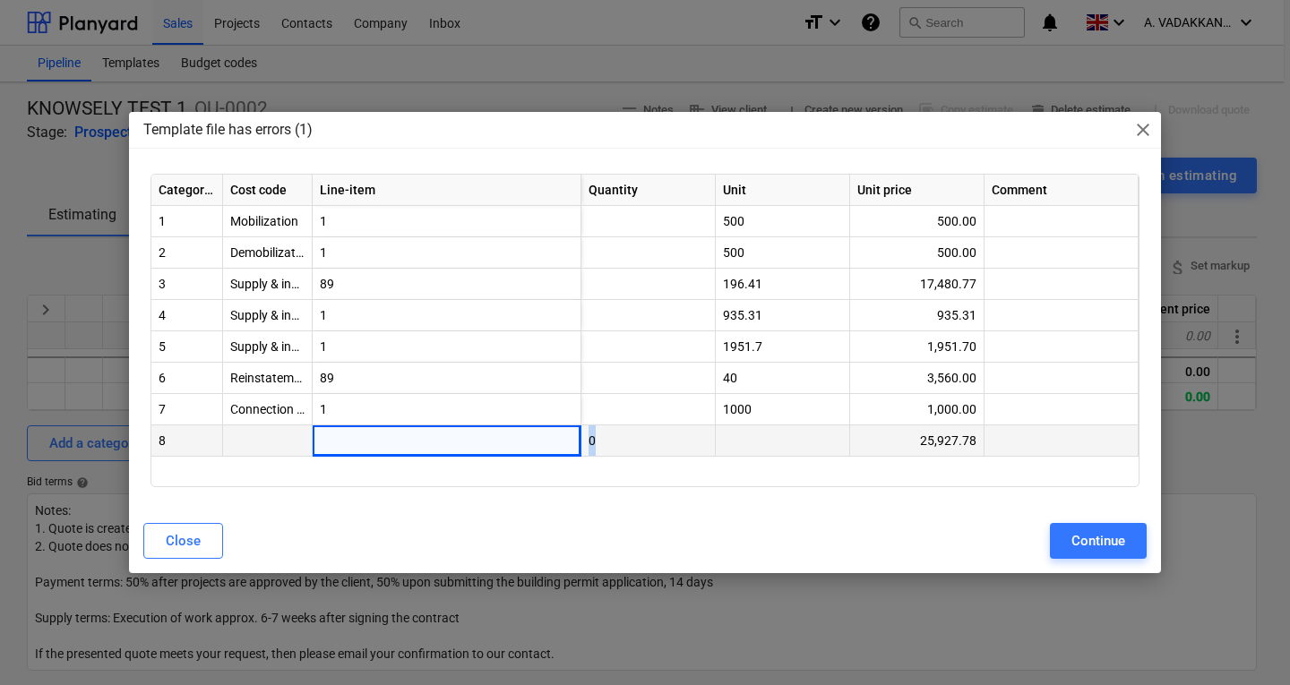
click at [649, 447] on div "0" at bounding box center [648, 440] width 134 height 31
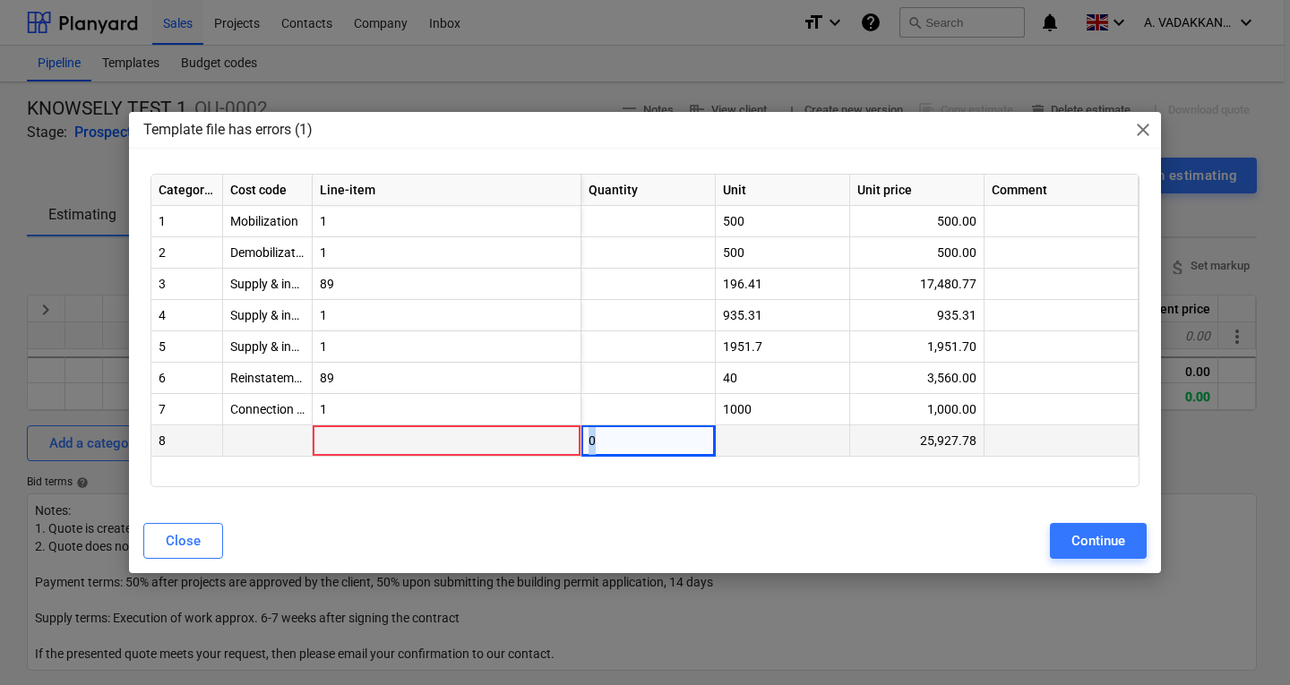
click at [616, 444] on div "0" at bounding box center [648, 440] width 134 height 31
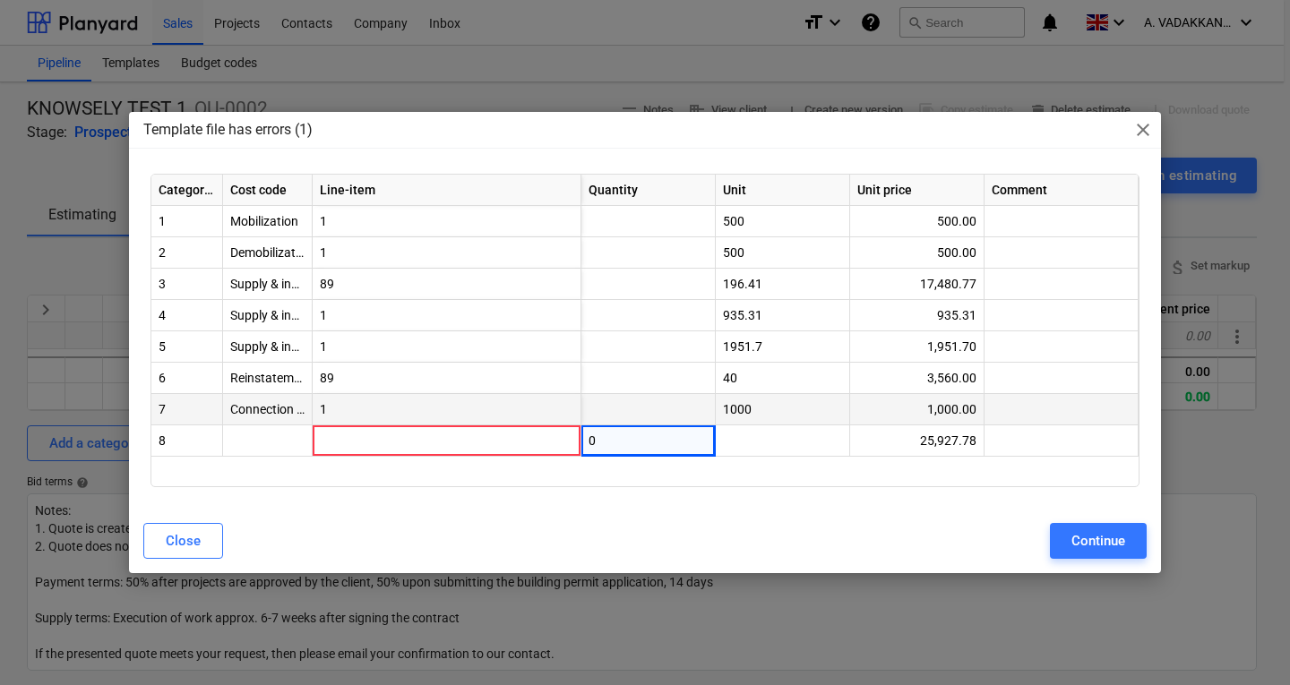
click at [461, 424] on div "1" at bounding box center [447, 409] width 269 height 31
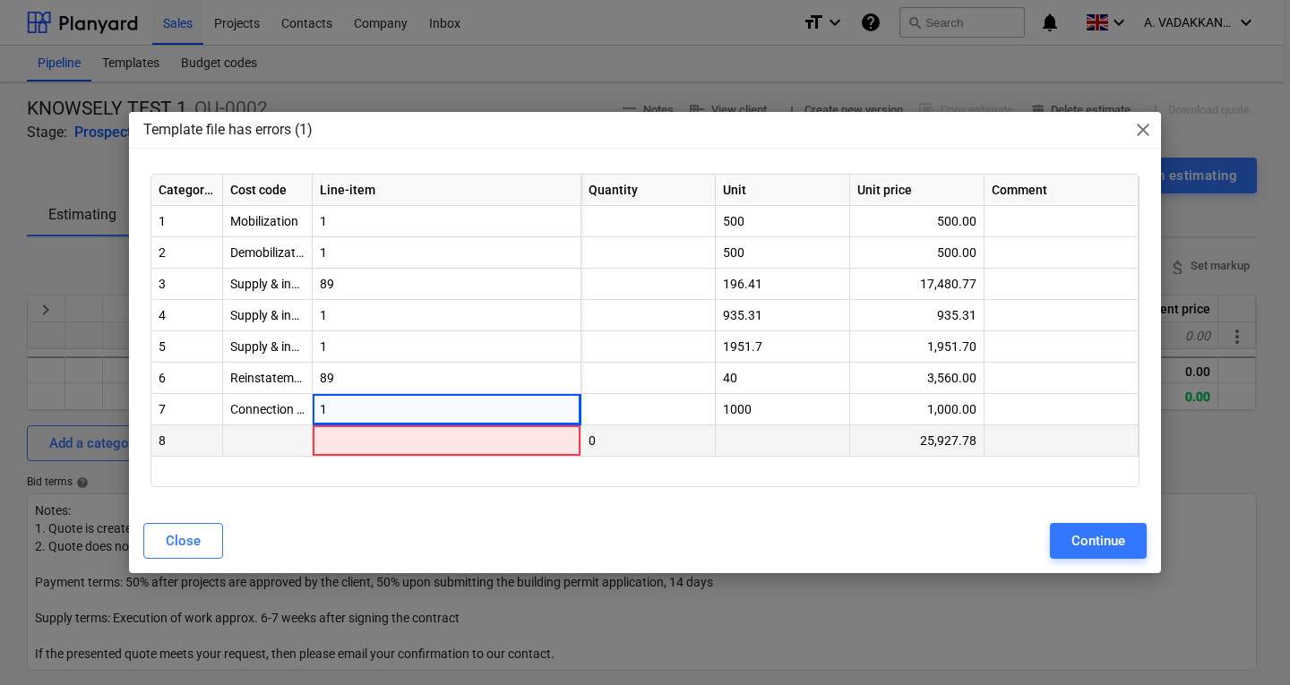
click at [314, 443] on div at bounding box center [447, 440] width 269 height 31
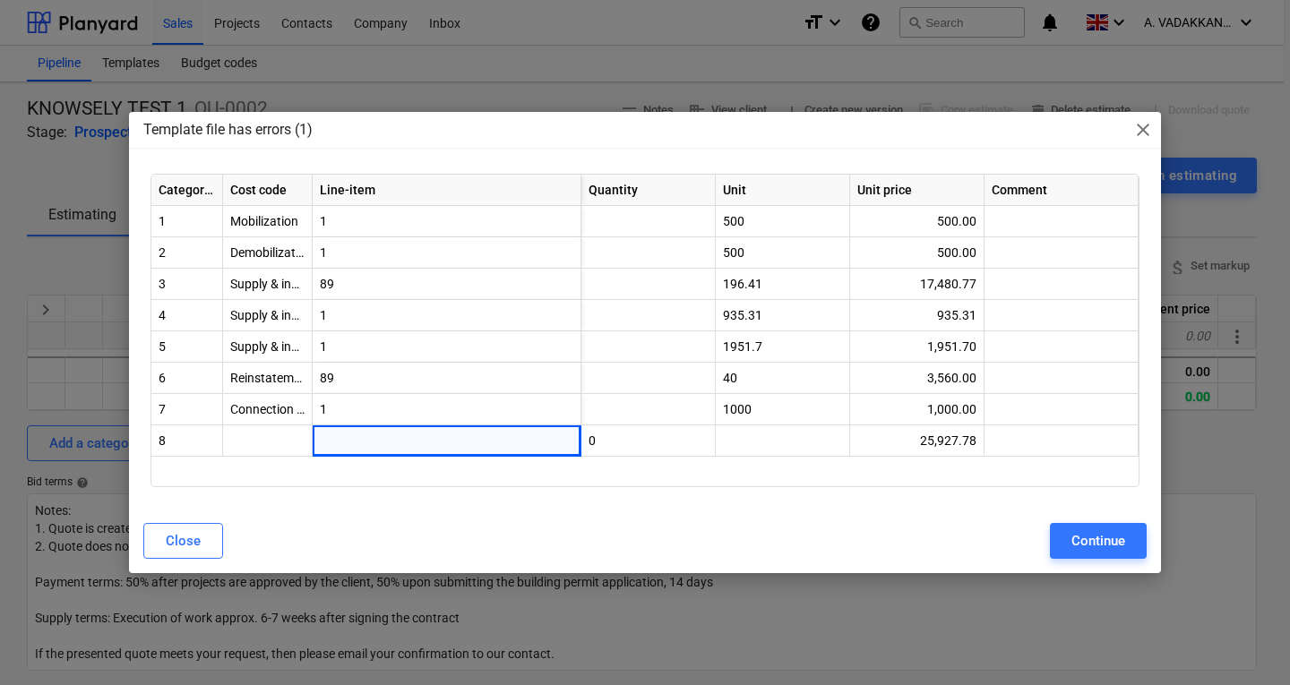
click at [1139, 137] on span "close" at bounding box center [1142, 129] width 21 height 21
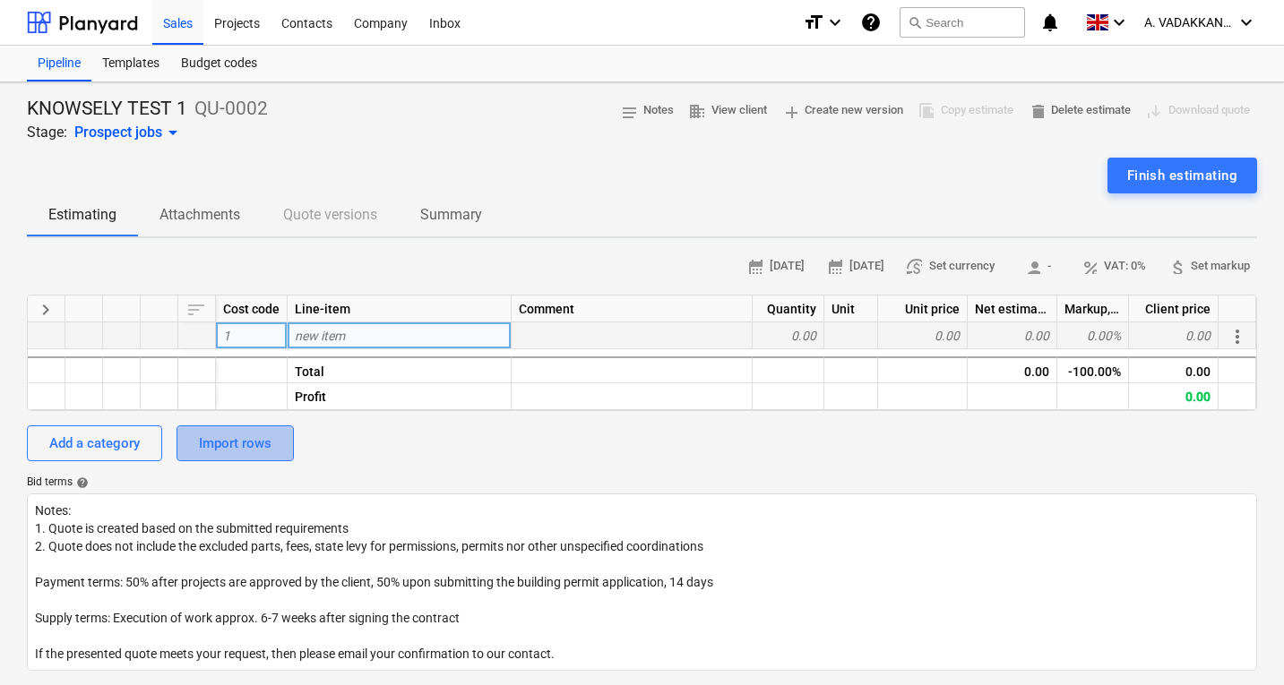
click at [271, 437] on button "Import rows" at bounding box center [234, 443] width 117 height 36
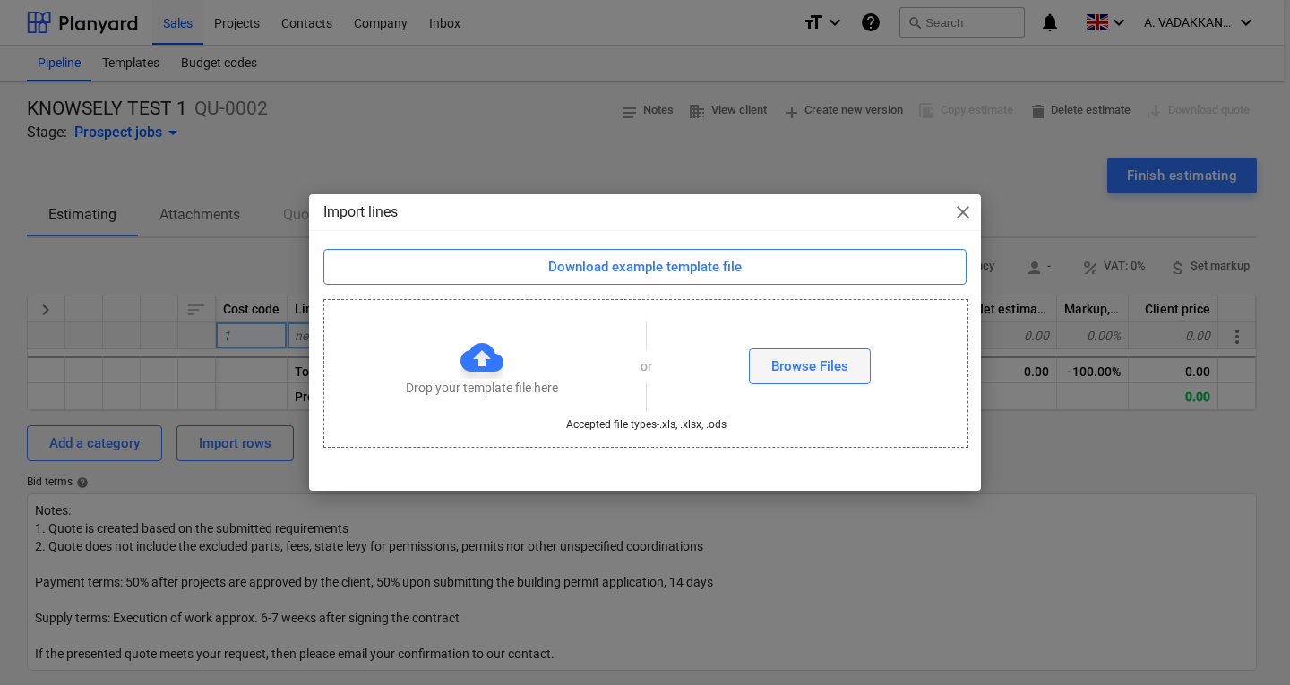
click at [790, 366] on div "Browse Files" at bounding box center [809, 366] width 77 height 23
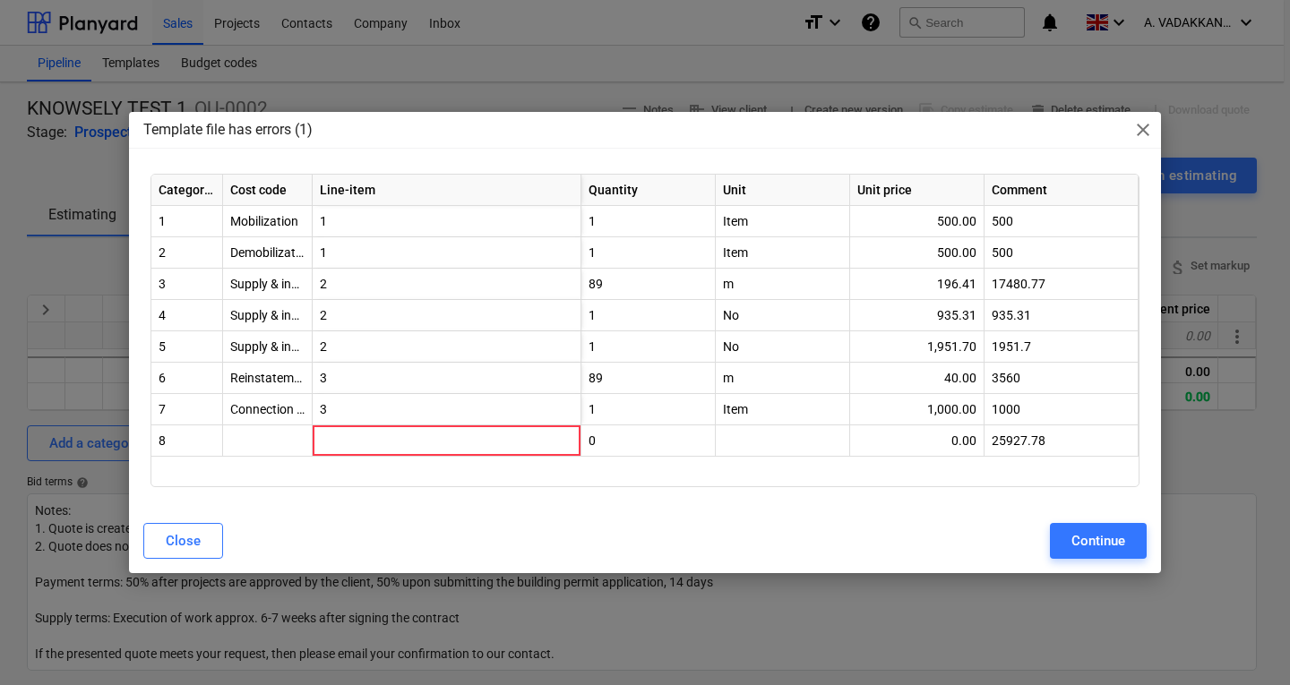
click at [1146, 131] on span "close" at bounding box center [1142, 129] width 21 height 21
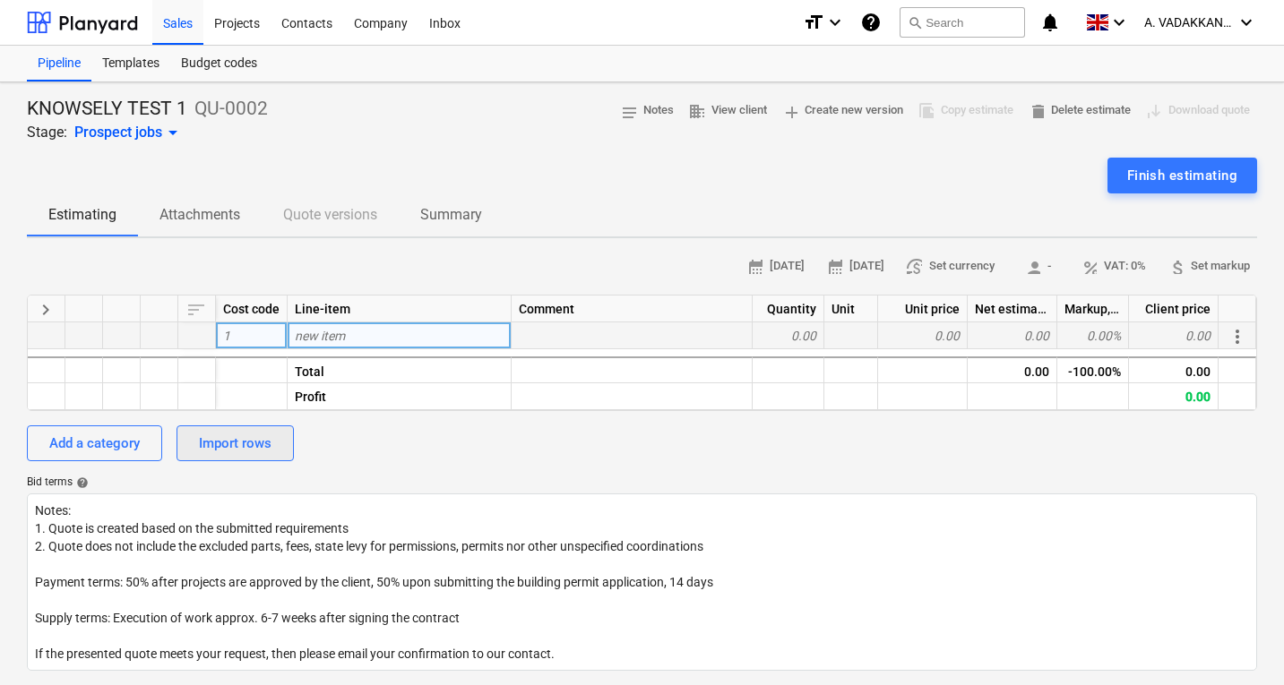
click at [248, 442] on div "Import rows" at bounding box center [235, 443] width 73 height 23
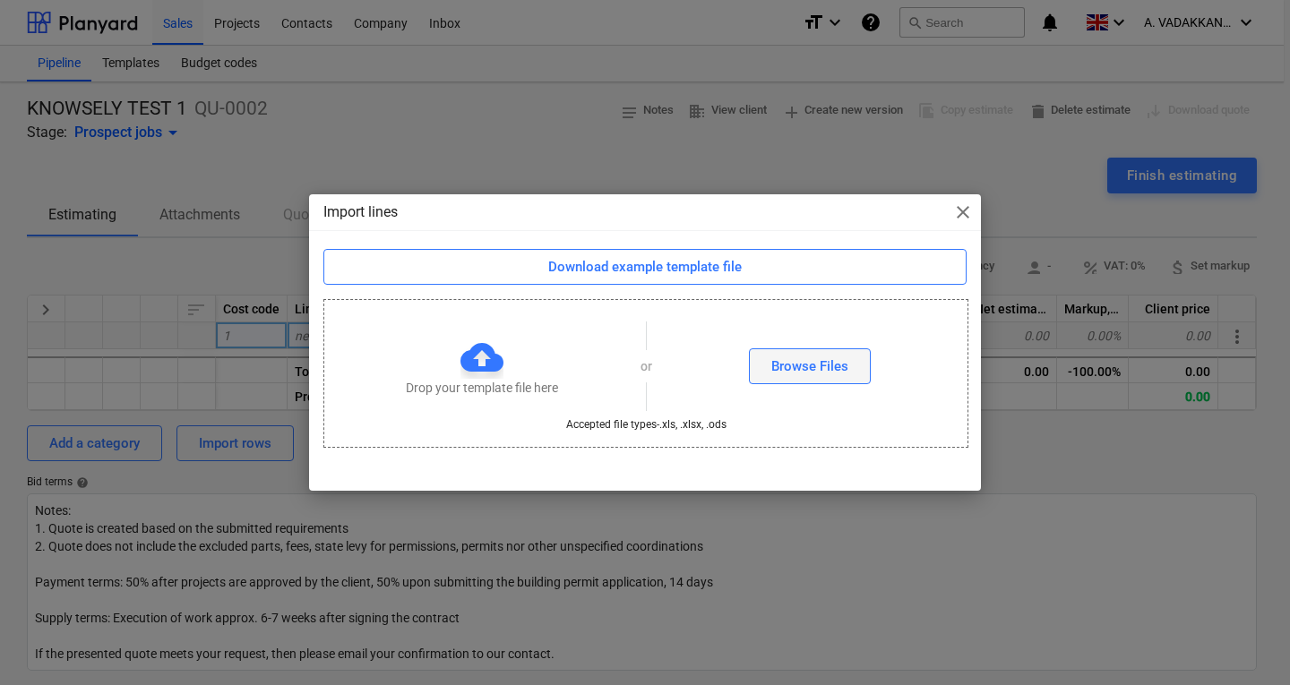
click at [821, 368] on div "Browse Files" at bounding box center [809, 366] width 77 height 23
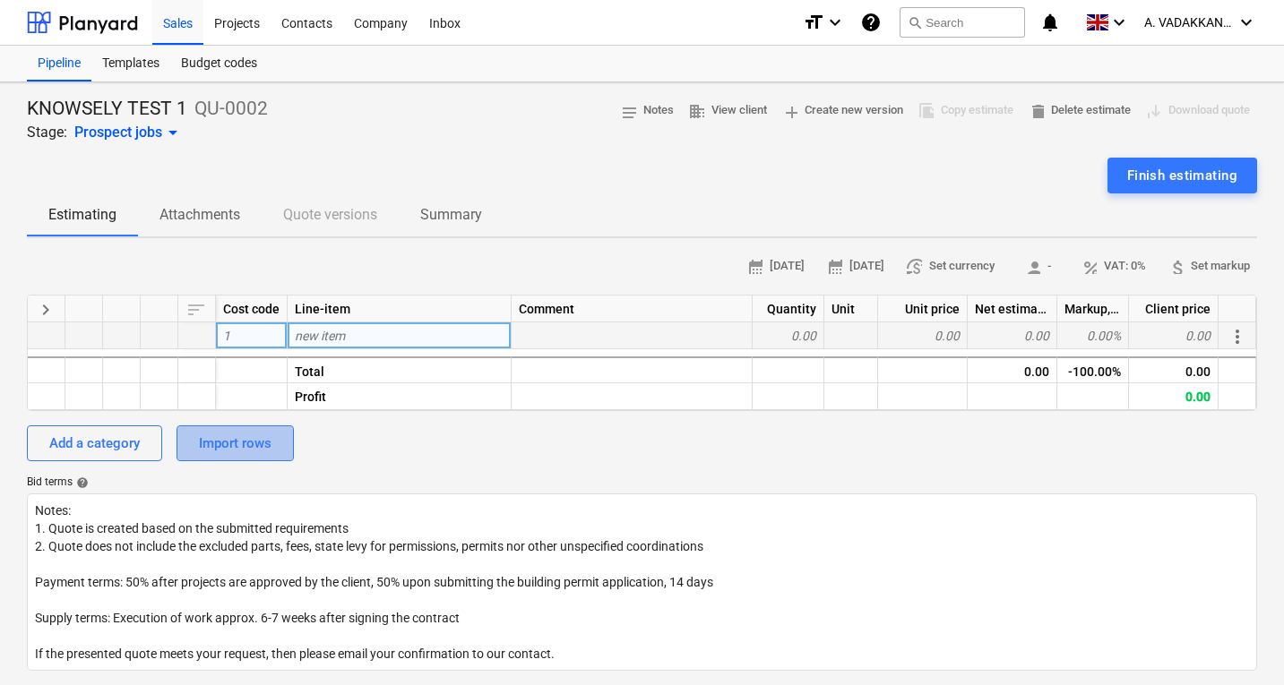
click at [253, 436] on div "Import rows" at bounding box center [235, 443] width 73 height 23
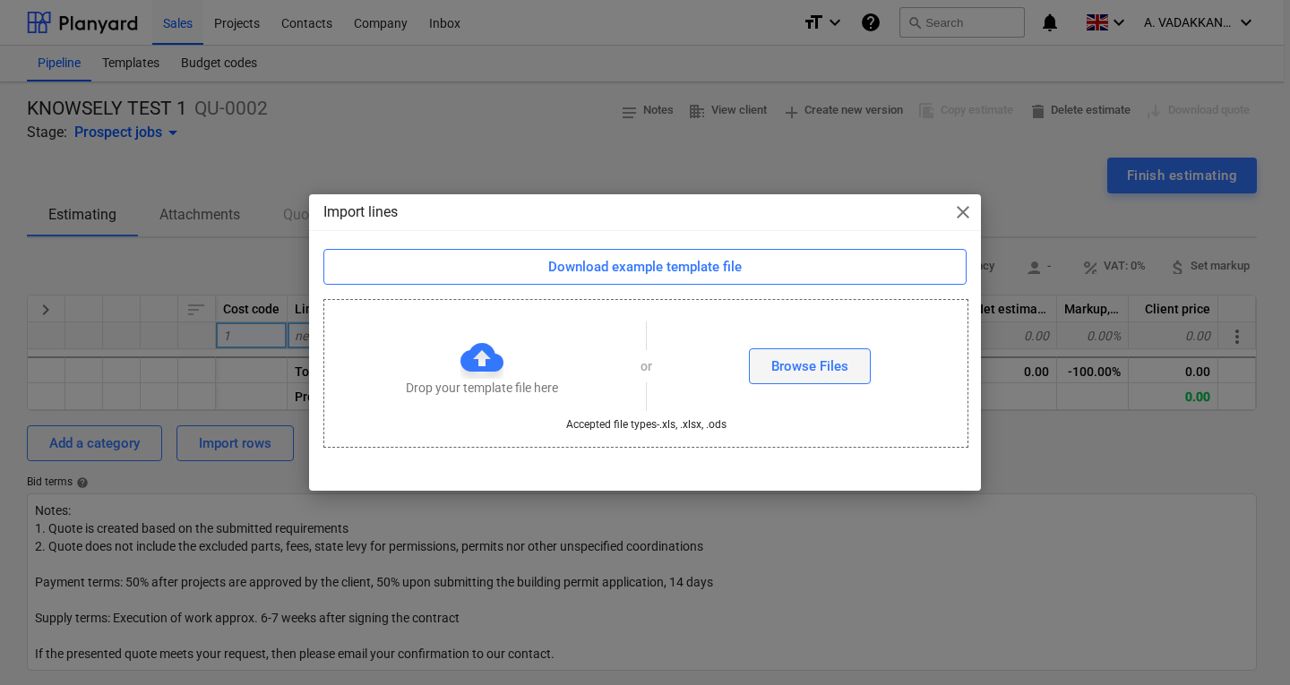
click at [785, 369] on div "Browse Files" at bounding box center [809, 366] width 77 height 23
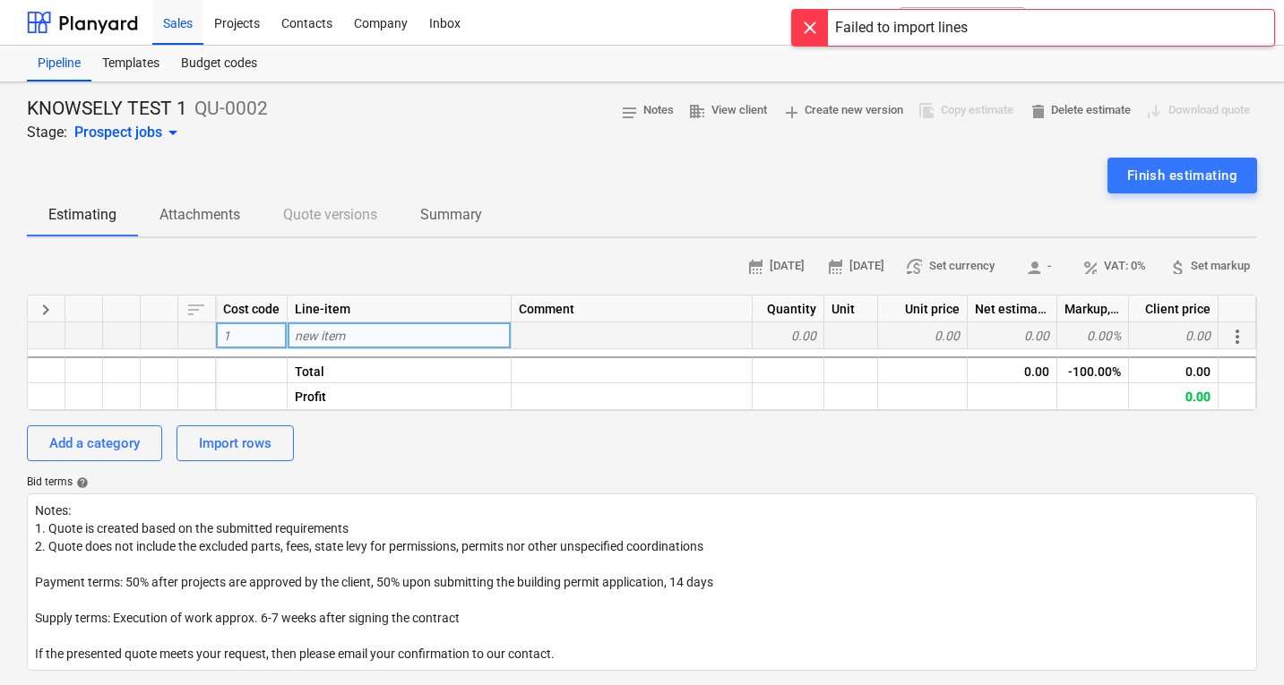
click at [806, 27] on div at bounding box center [810, 28] width 36 height 36
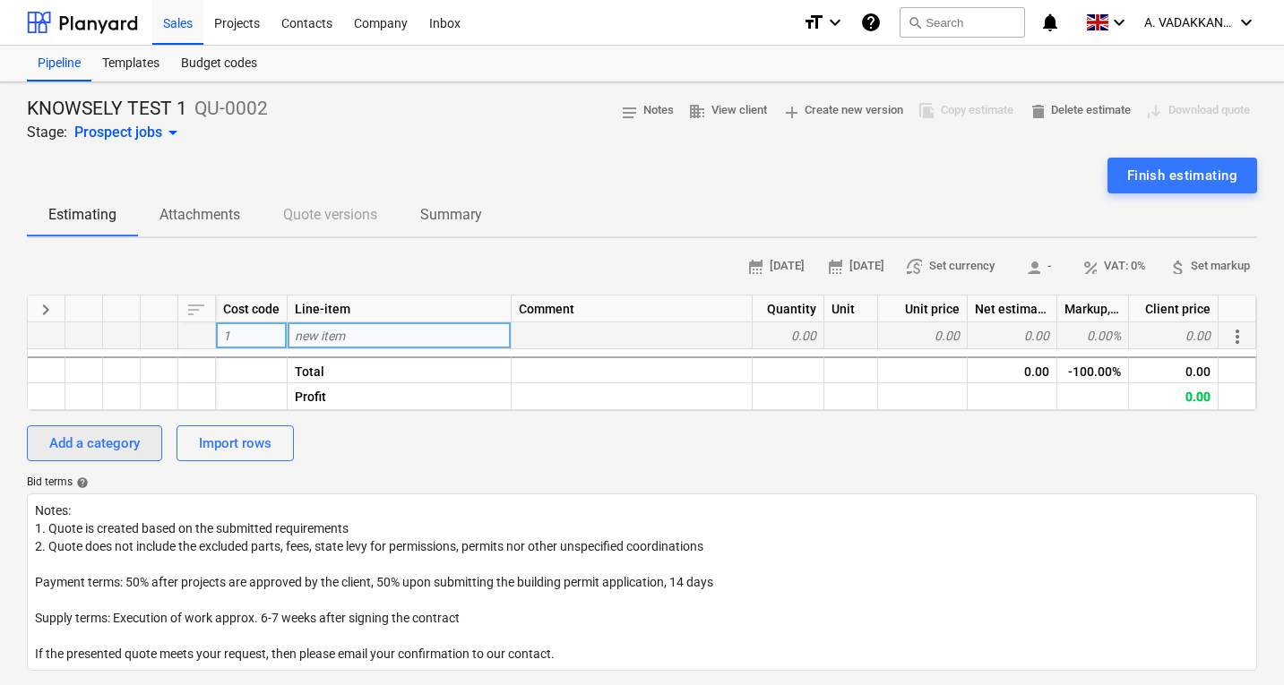
click at [140, 441] on div "Add a category" at bounding box center [94, 443] width 90 height 23
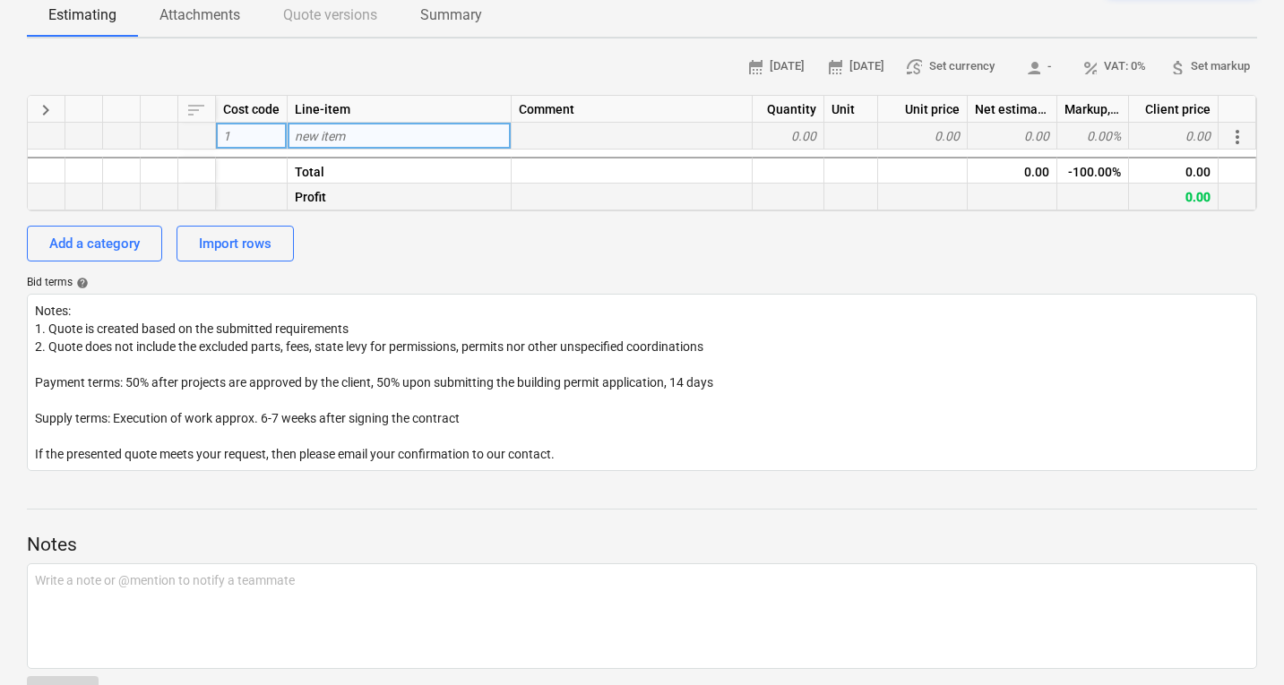
scroll to position [165, 0]
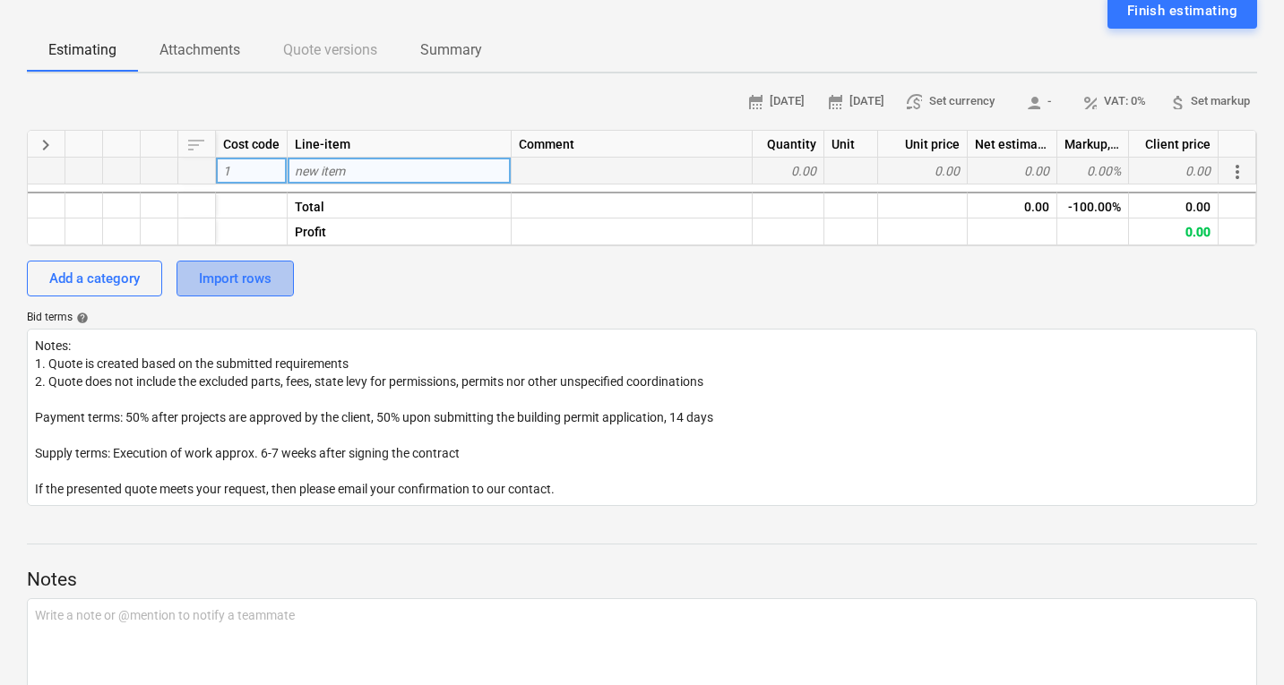
click at [235, 277] on div "Import rows" at bounding box center [235, 278] width 73 height 23
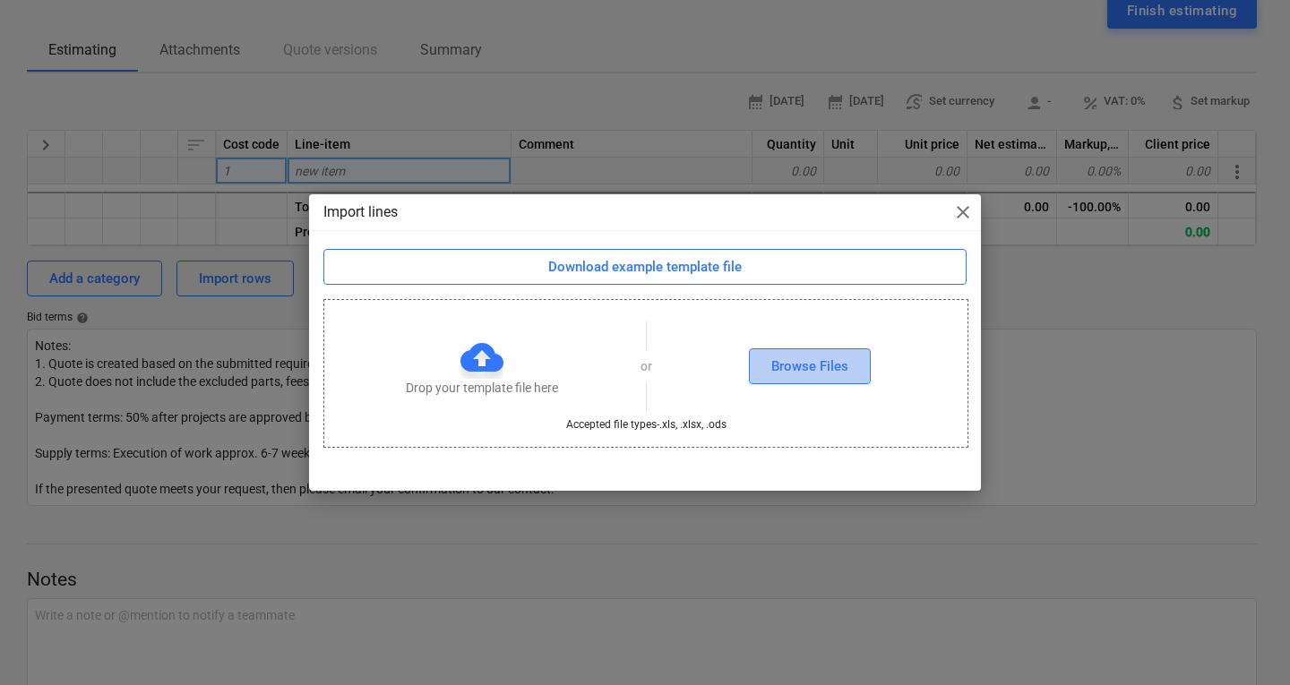
click at [810, 365] on div "Browse Files" at bounding box center [809, 366] width 77 height 23
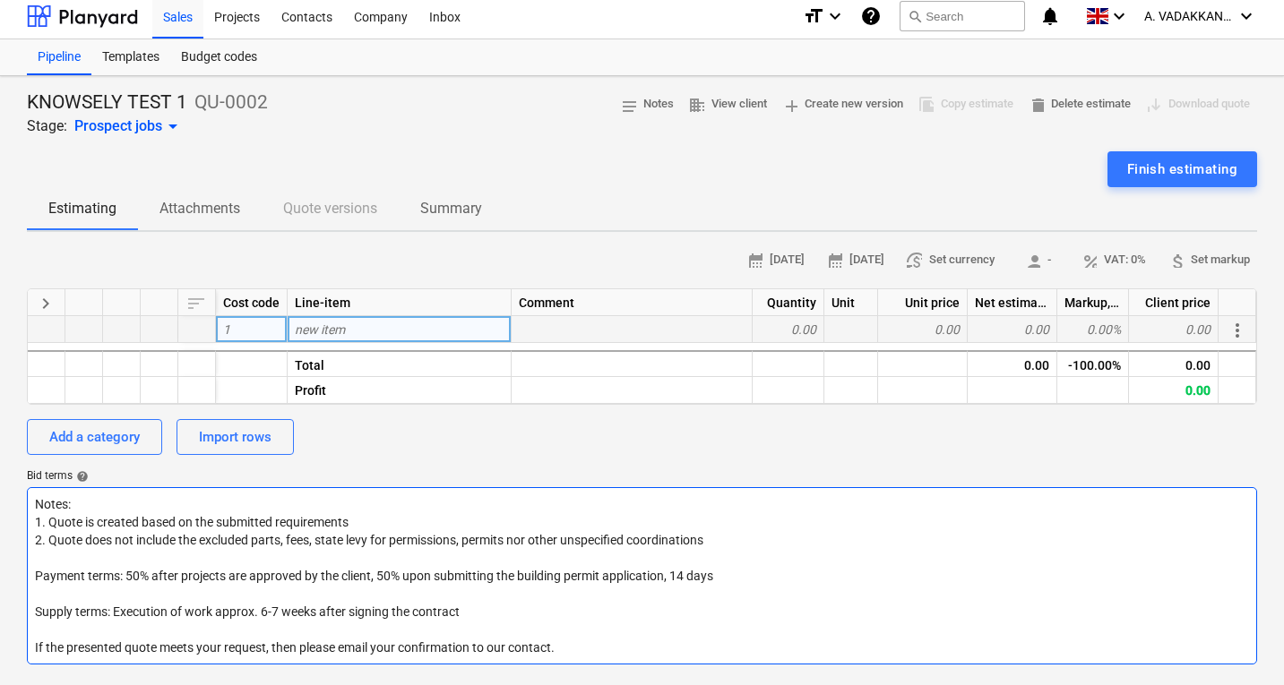
scroll to position [0, 0]
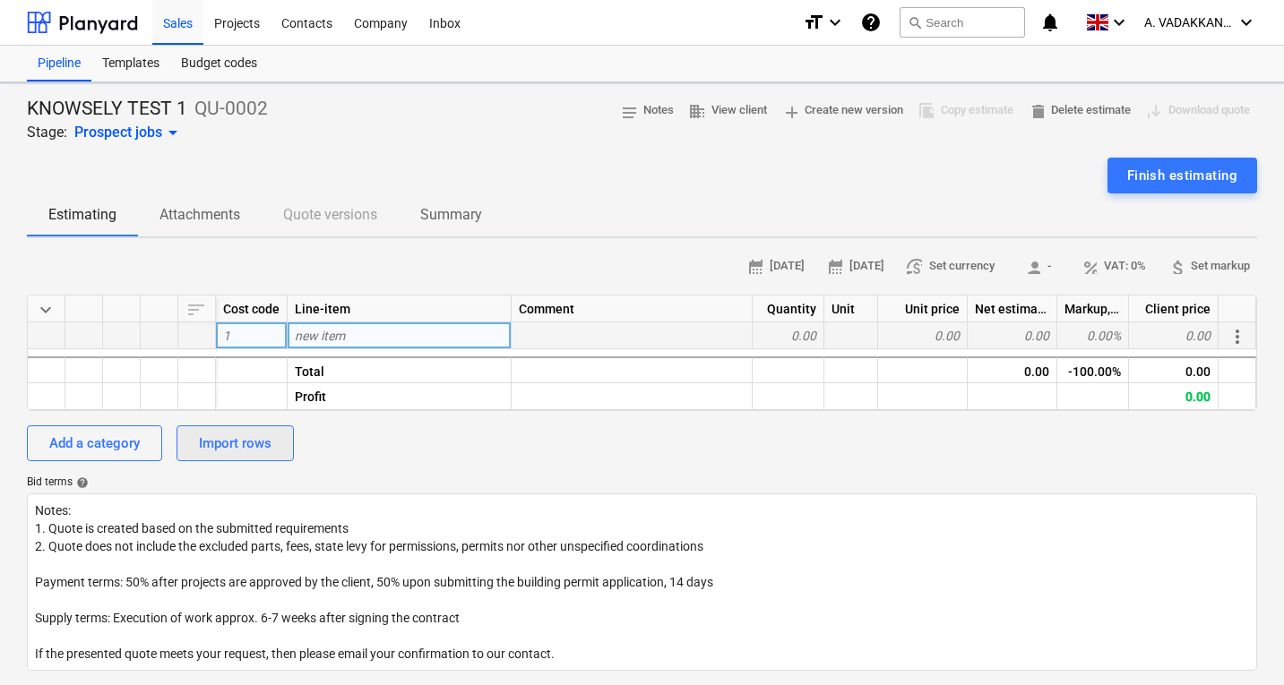
click at [262, 442] on div "Import rows" at bounding box center [235, 443] width 73 height 23
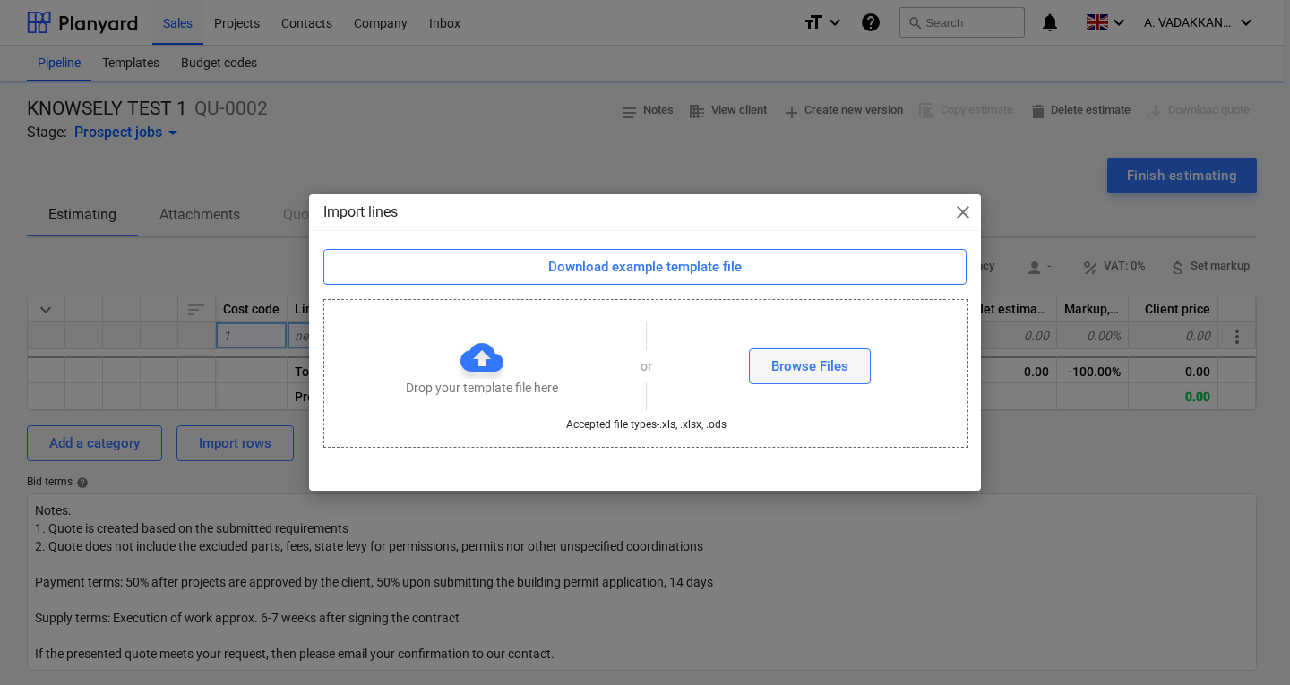
click at [828, 356] on div "Browse Files" at bounding box center [809, 366] width 77 height 23
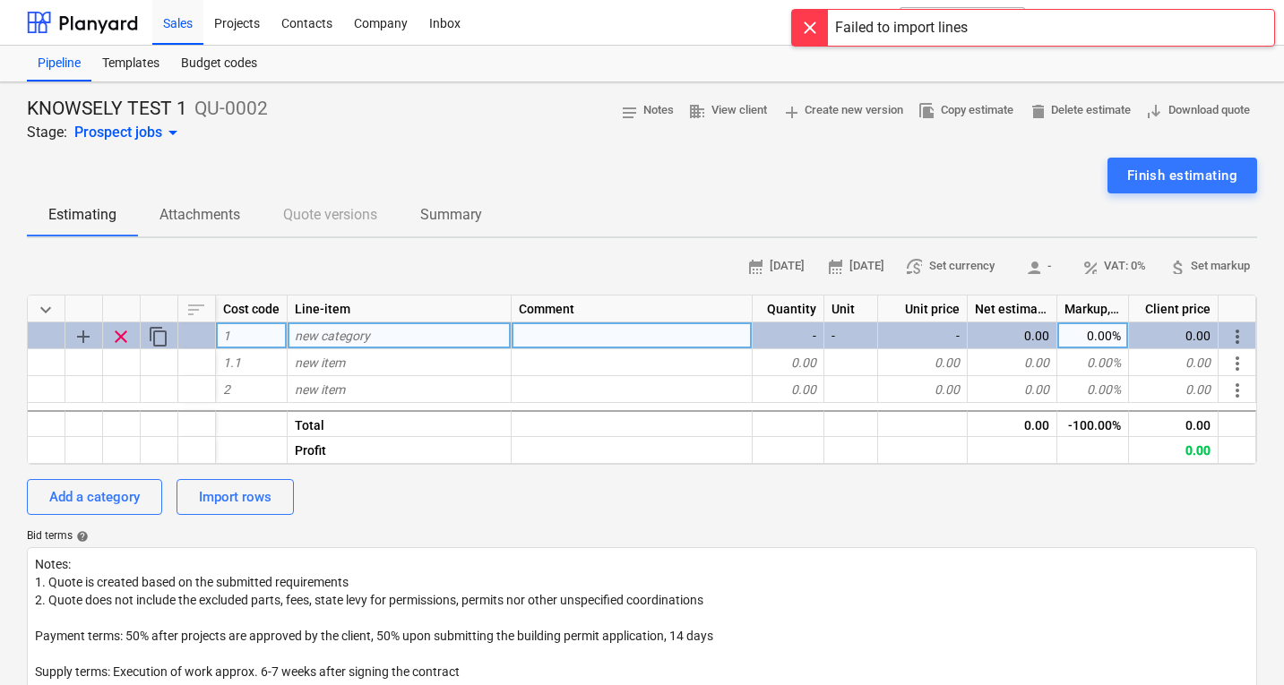
click at [120, 339] on span "clear" at bounding box center [120, 336] width 21 height 21
click at [120, 341] on span "clear" at bounding box center [120, 336] width 21 height 21
click at [119, 341] on span "clear" at bounding box center [120, 336] width 21 height 21
click at [91, 339] on span "add" at bounding box center [83, 336] width 21 height 21
click at [90, 339] on span "add" at bounding box center [83, 336] width 21 height 21
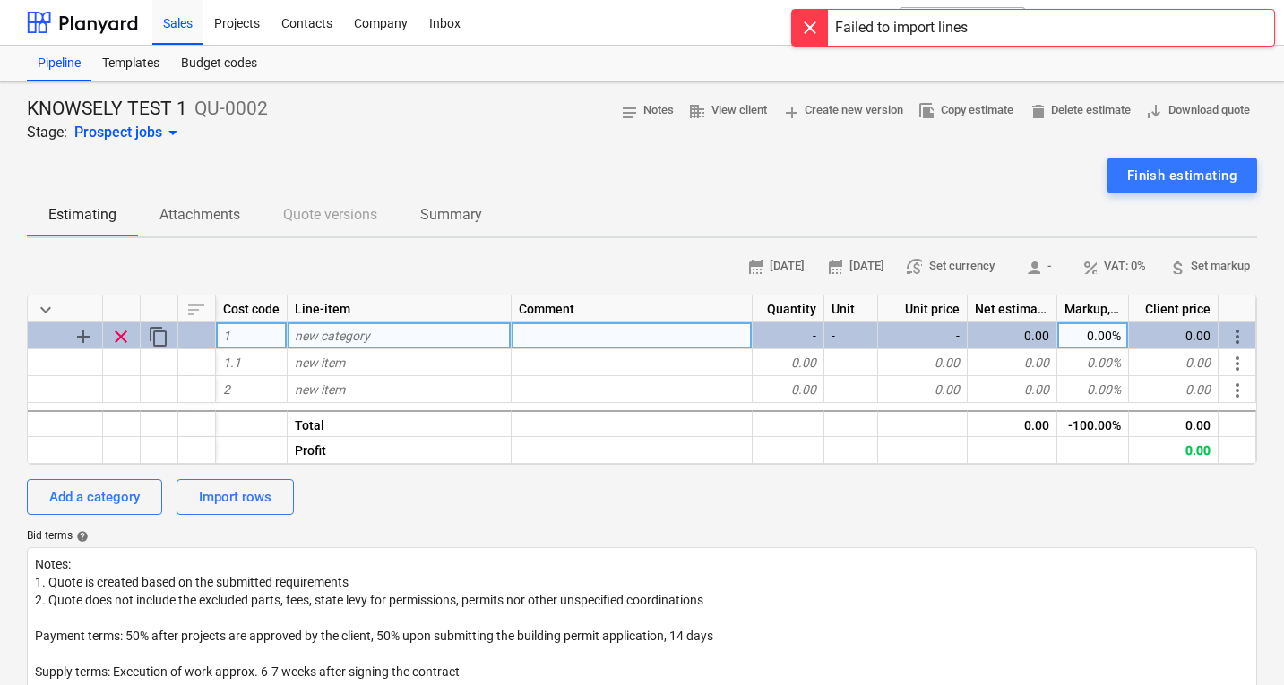
click at [90, 335] on span "add" at bounding box center [83, 336] width 21 height 21
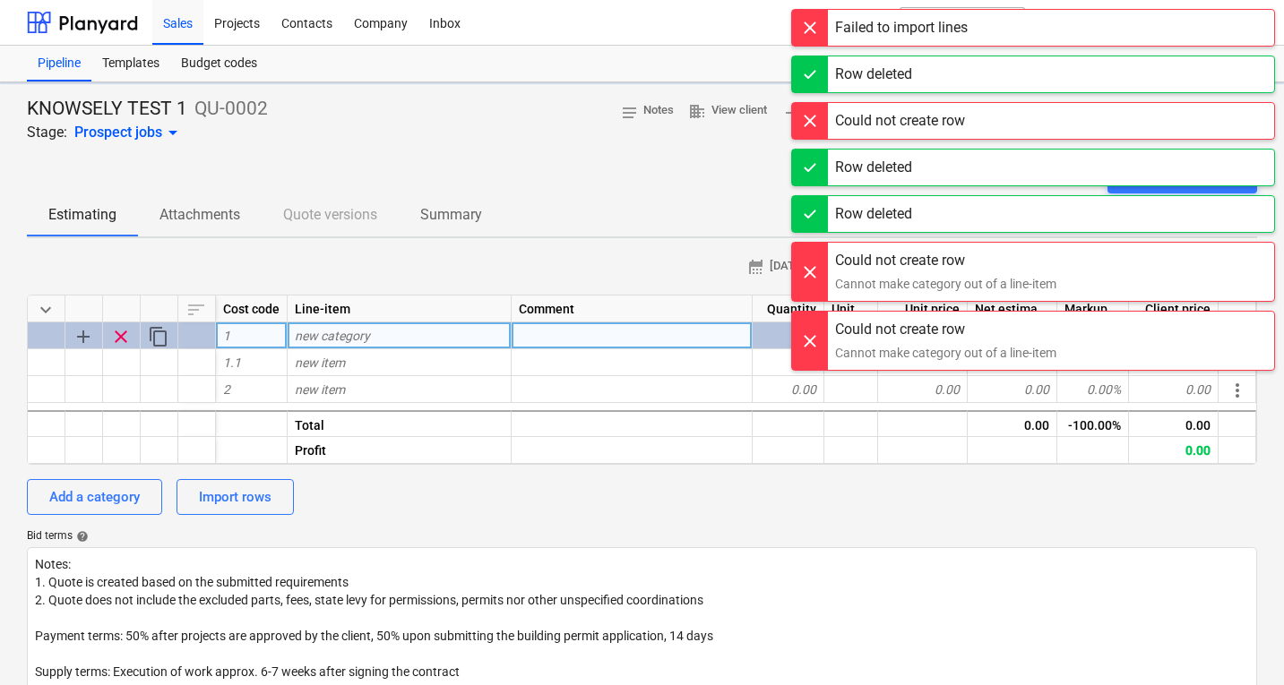
type textarea "x"
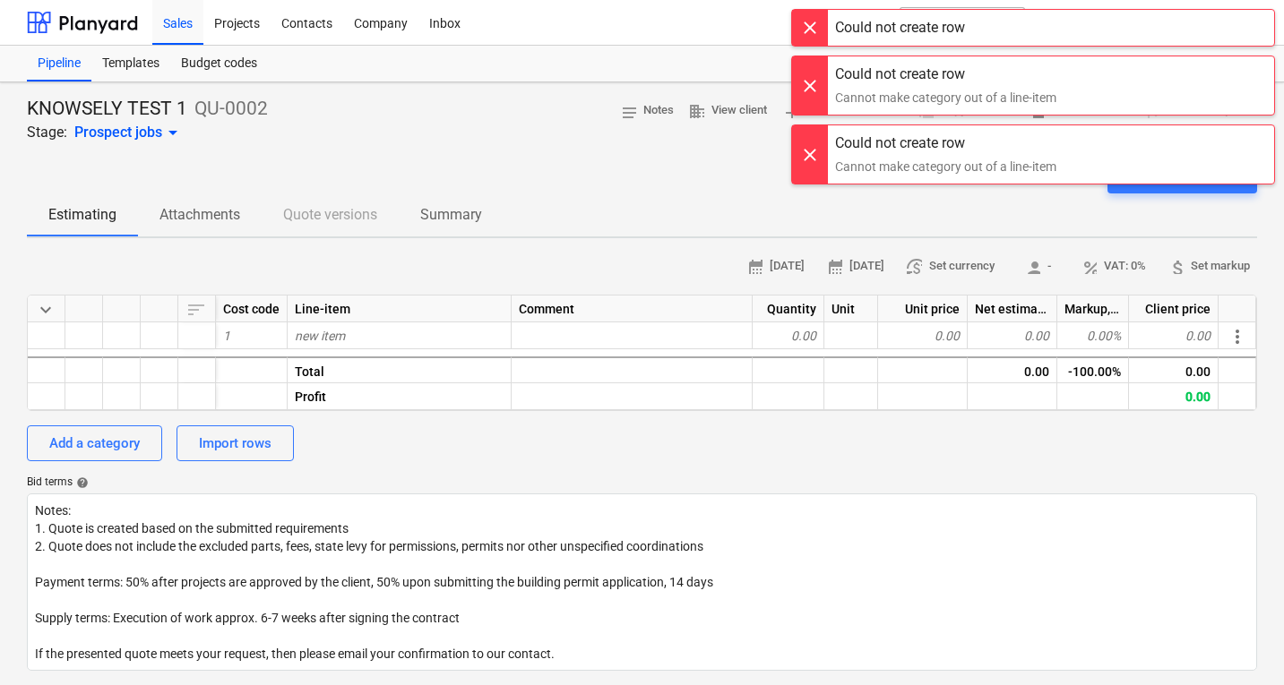
click at [74, 339] on div at bounding box center [84, 335] width 38 height 27
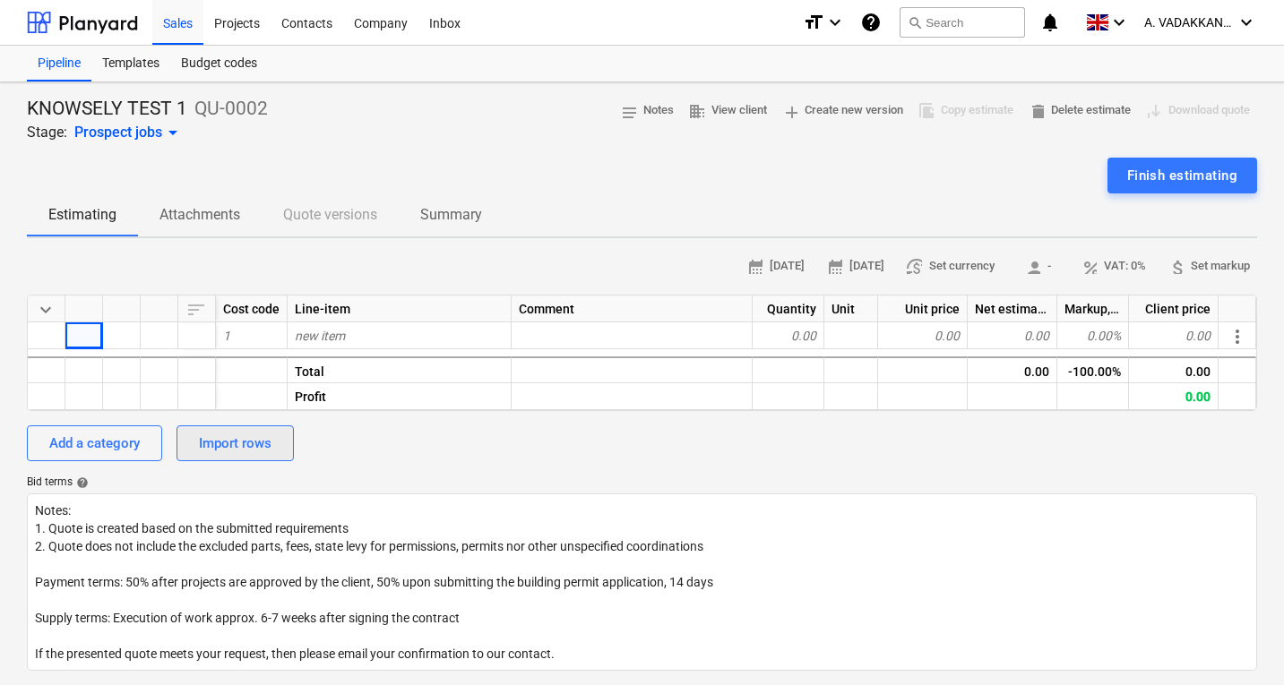
click at [226, 429] on button "Import rows" at bounding box center [234, 443] width 117 height 36
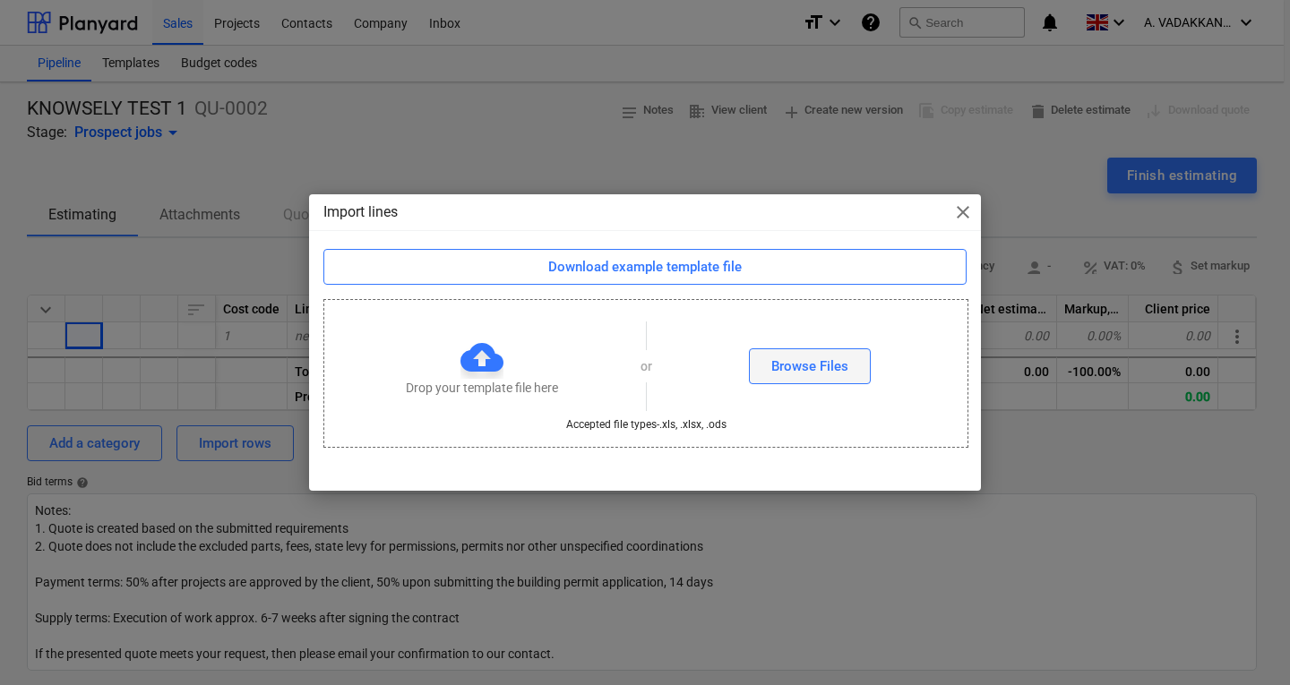
click at [818, 374] on div "Browse Files" at bounding box center [809, 366] width 77 height 23
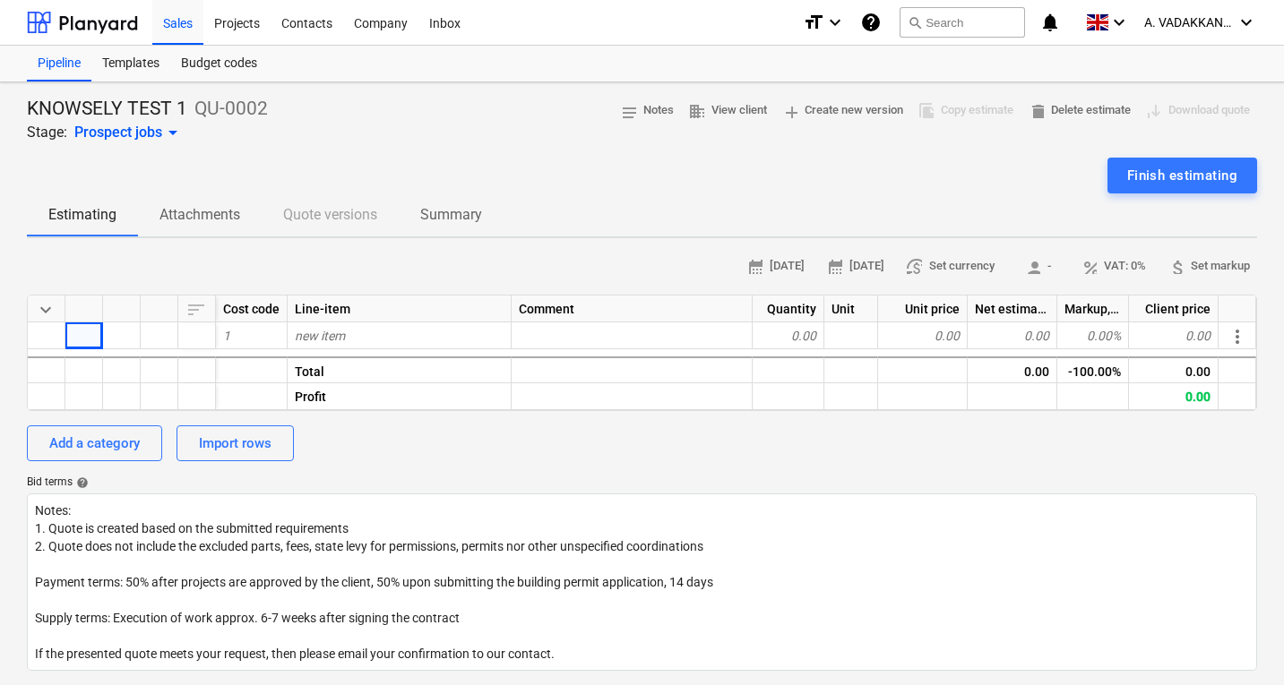
click at [253, 303] on div "Cost code" at bounding box center [252, 309] width 72 height 27
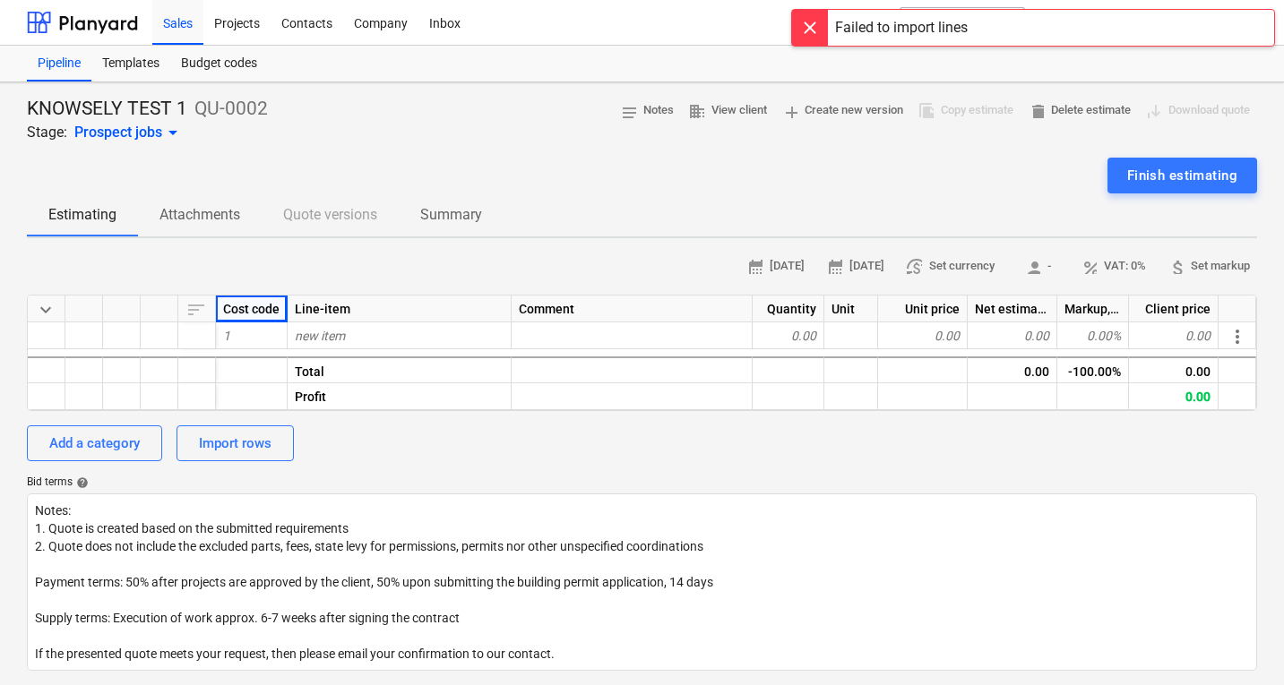
click at [821, 36] on div at bounding box center [810, 28] width 36 height 36
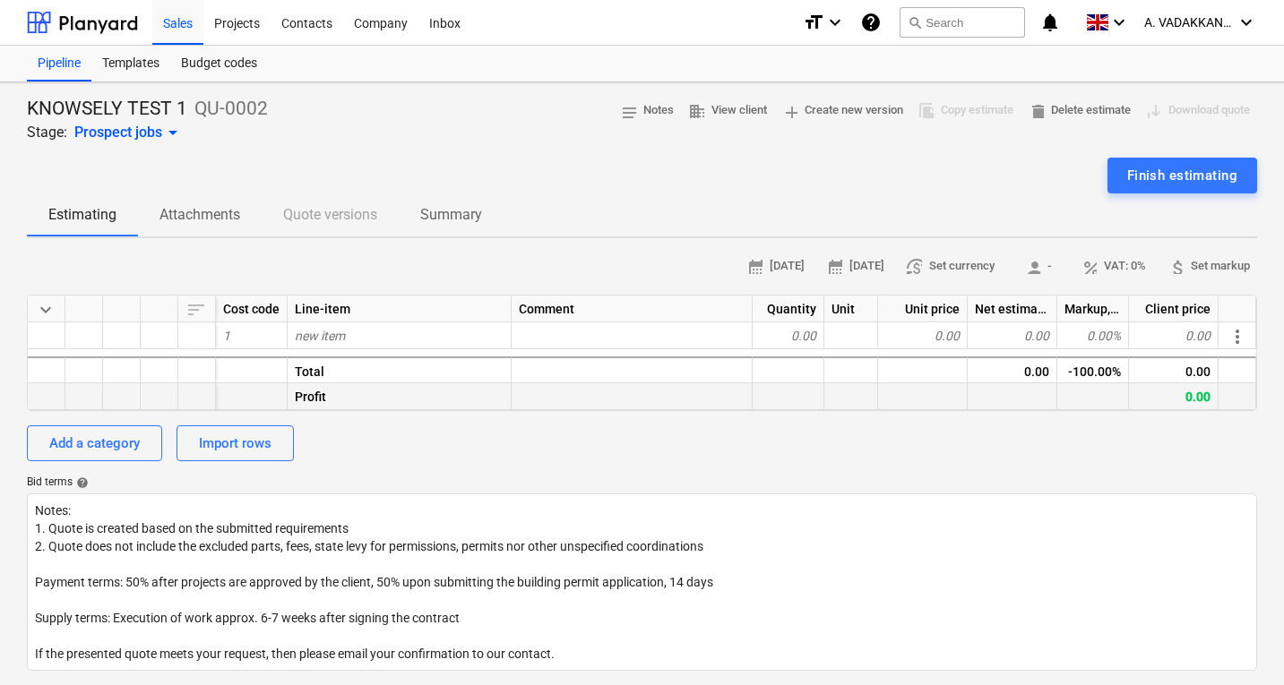
type textarea "x"
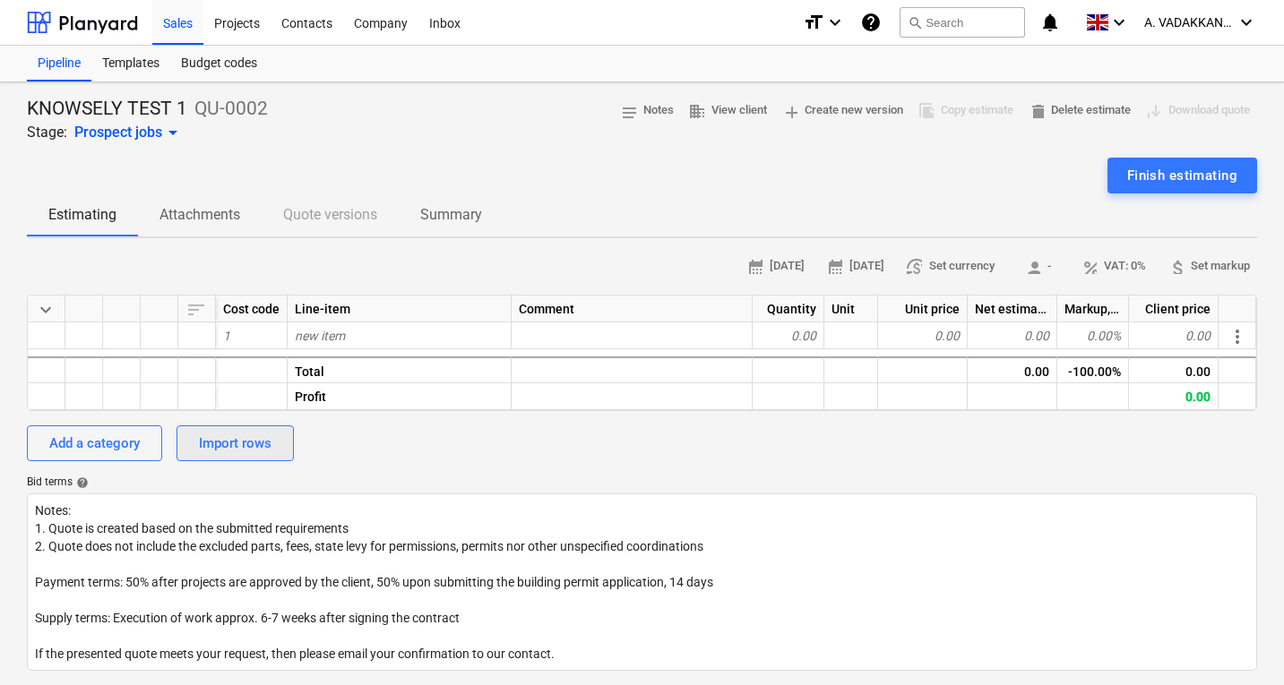
click at [247, 442] on div "Import rows" at bounding box center [235, 443] width 73 height 23
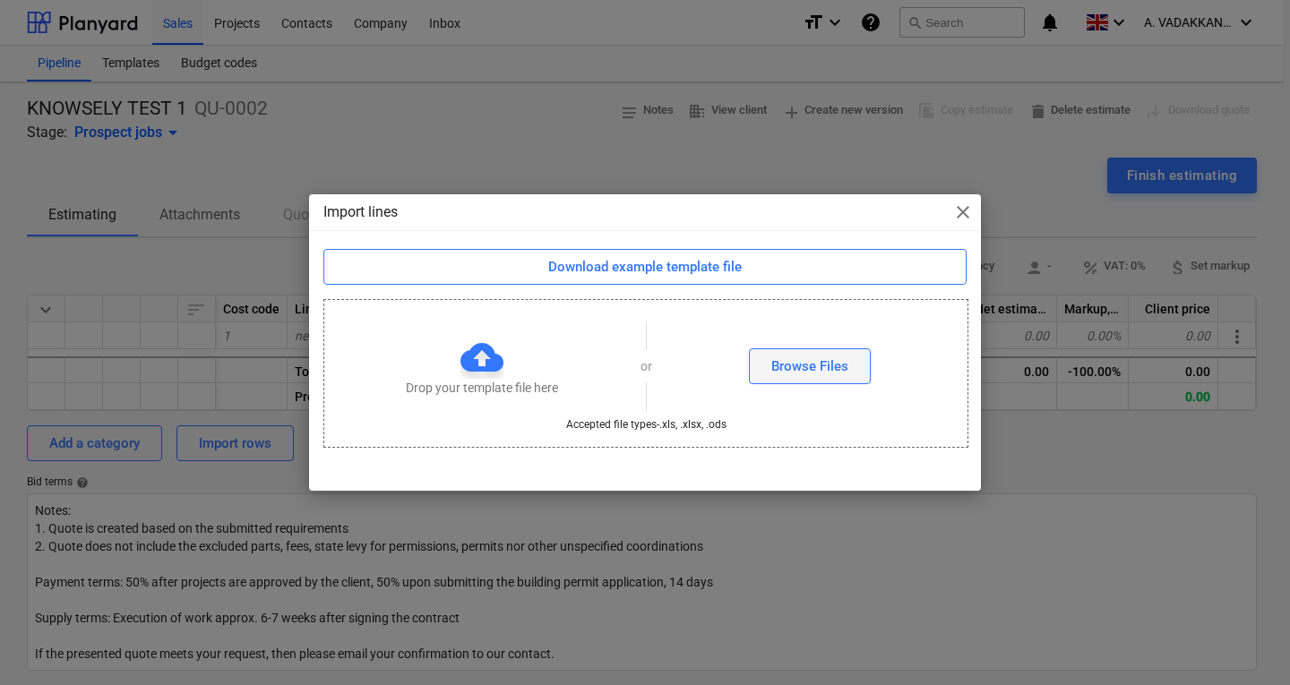
click at [781, 365] on div "Browse Files" at bounding box center [809, 366] width 77 height 23
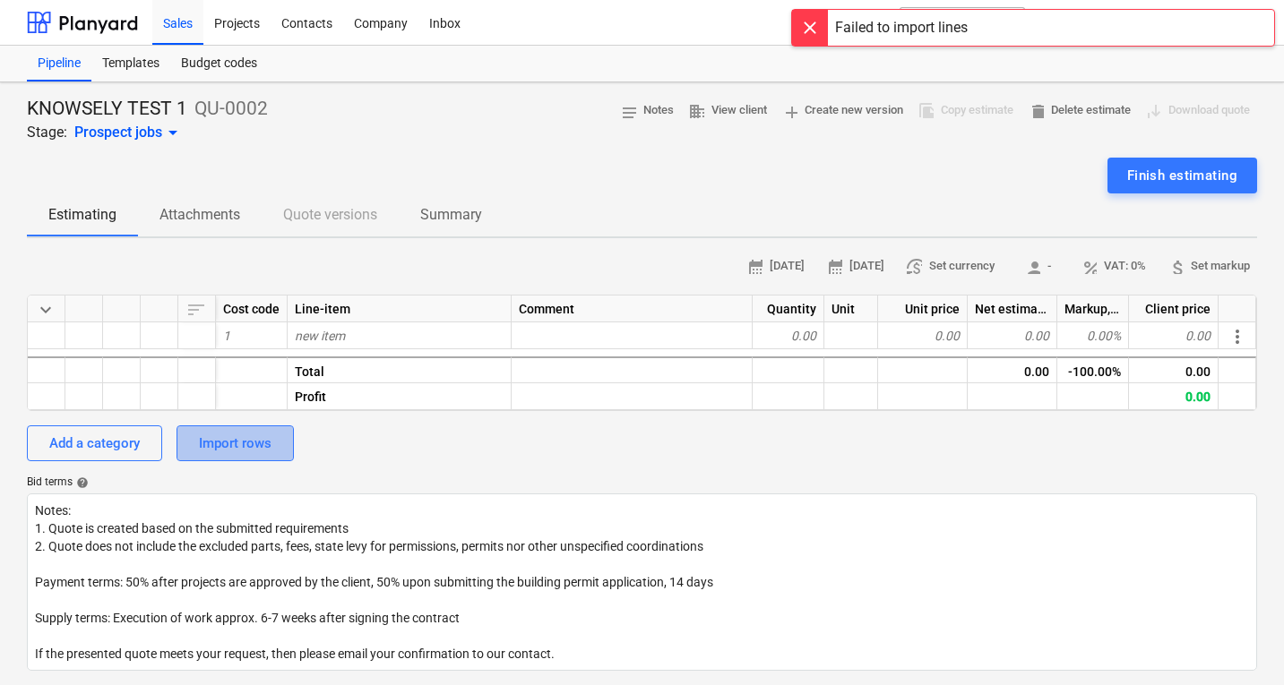
click at [214, 451] on div "Import rows" at bounding box center [235, 443] width 73 height 23
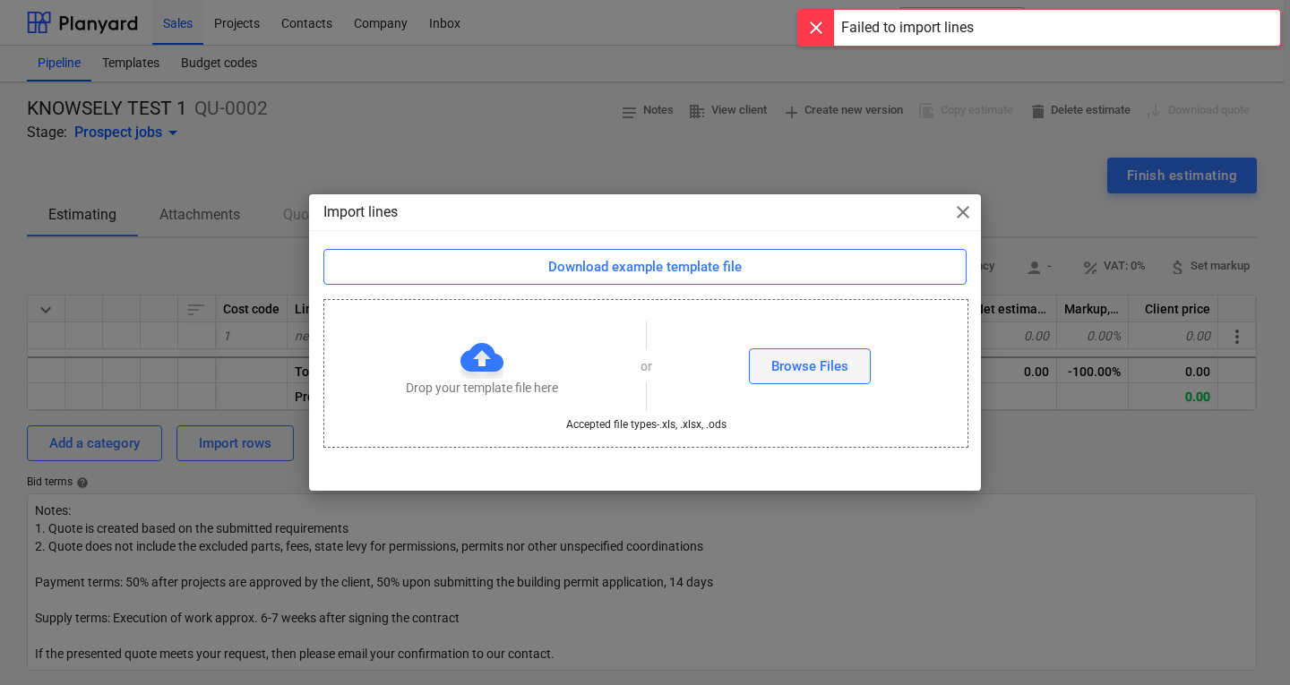
click at [858, 372] on button "Browse Files" at bounding box center [810, 366] width 122 height 36
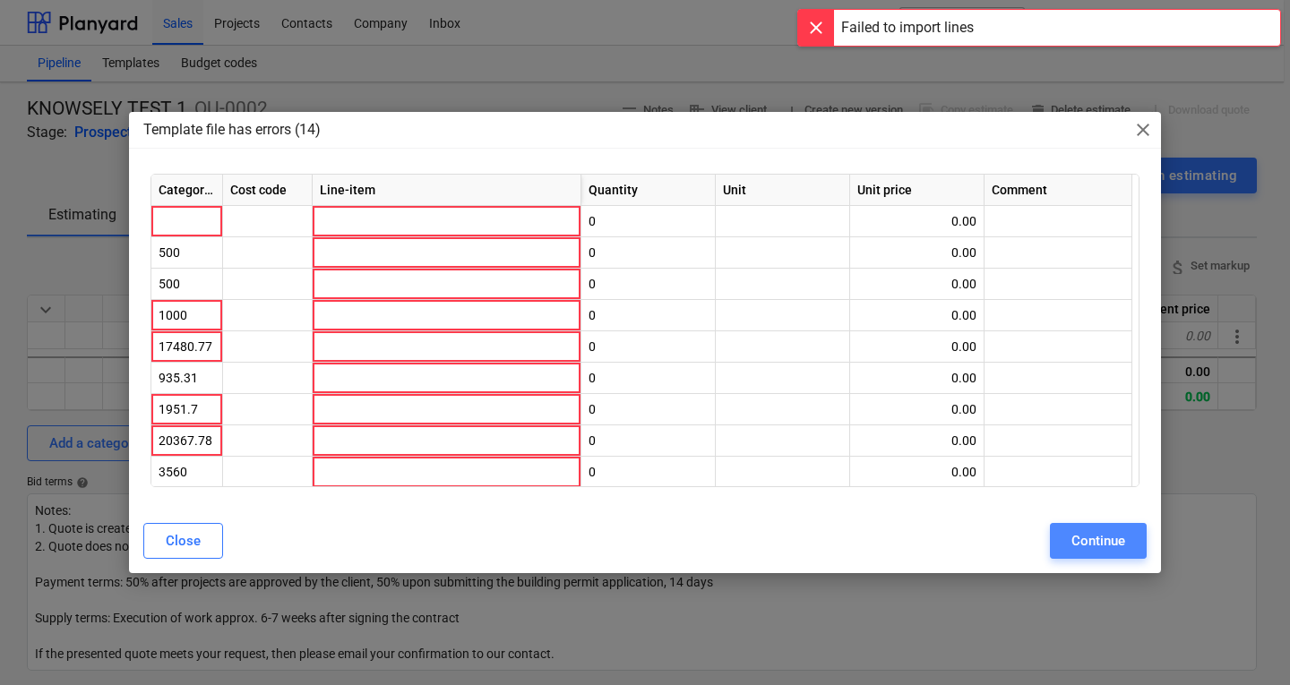
click at [1069, 542] on button "Continue" at bounding box center [1098, 541] width 97 height 36
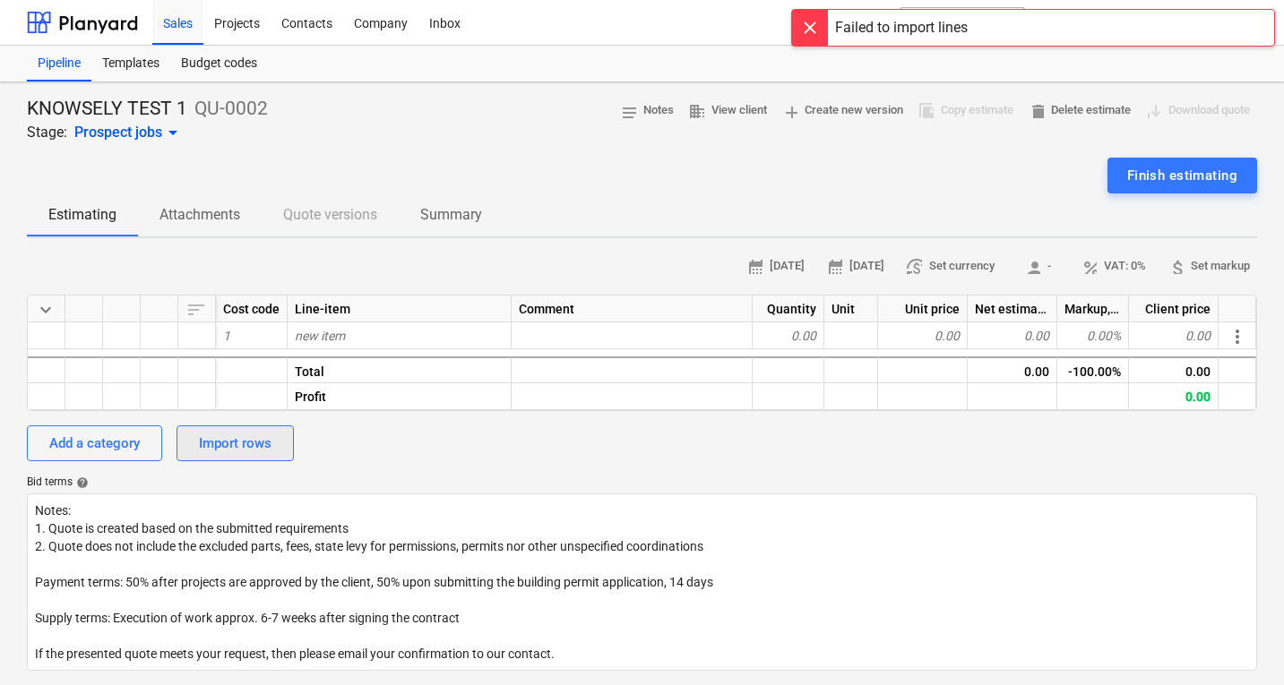
click at [273, 439] on button "Import rows" at bounding box center [234, 443] width 117 height 36
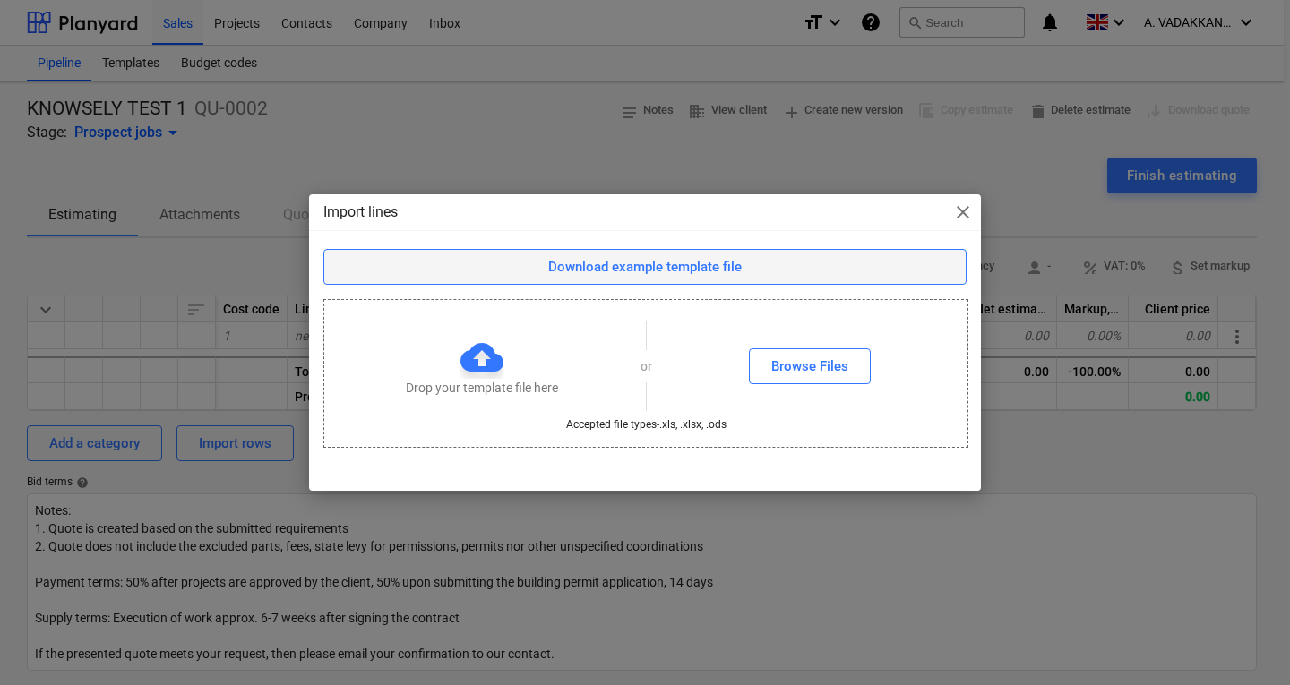
click at [735, 273] on div "Download example template file" at bounding box center [644, 266] width 193 height 23
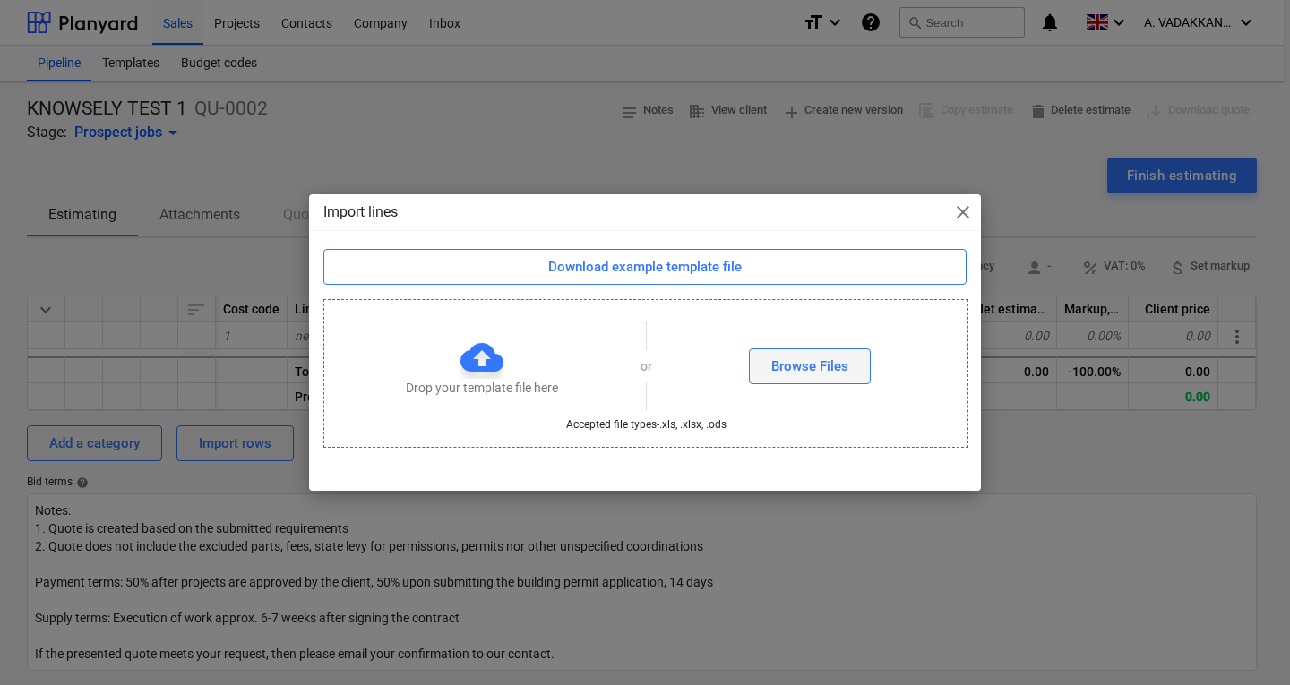
click at [824, 372] on div "Browse Files" at bounding box center [809, 366] width 77 height 23
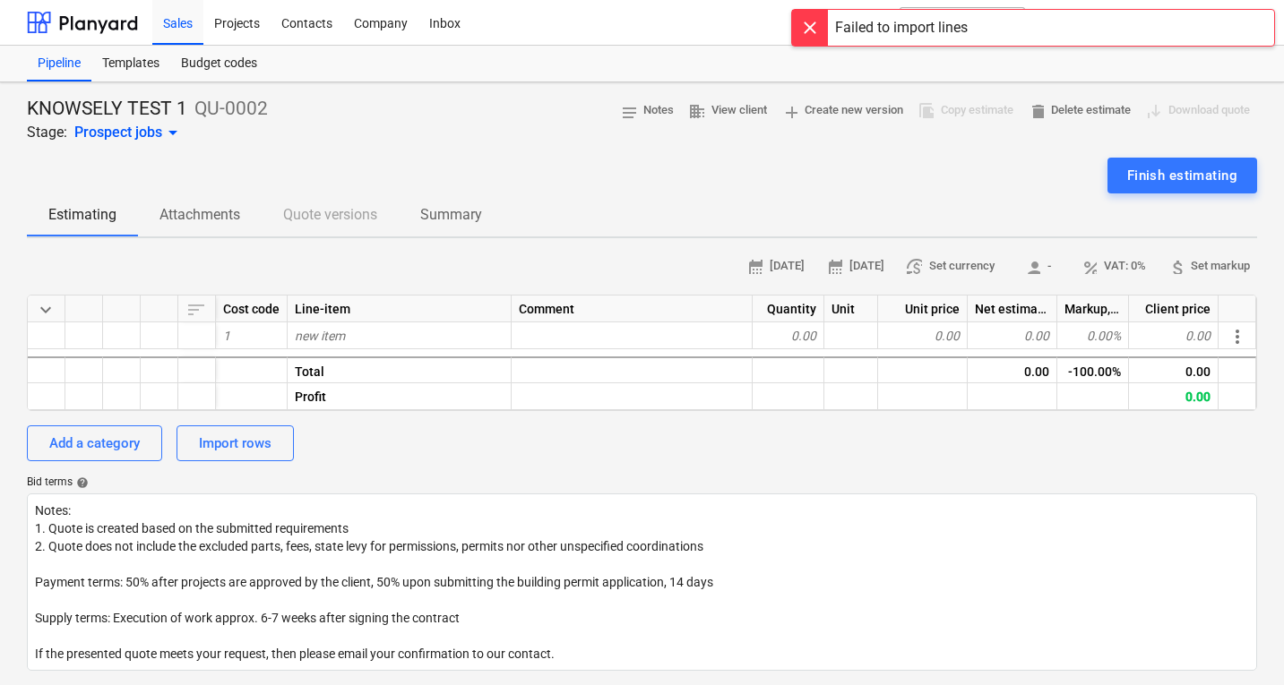
click at [870, 33] on div "Failed to import lines" at bounding box center [901, 27] width 133 height 21
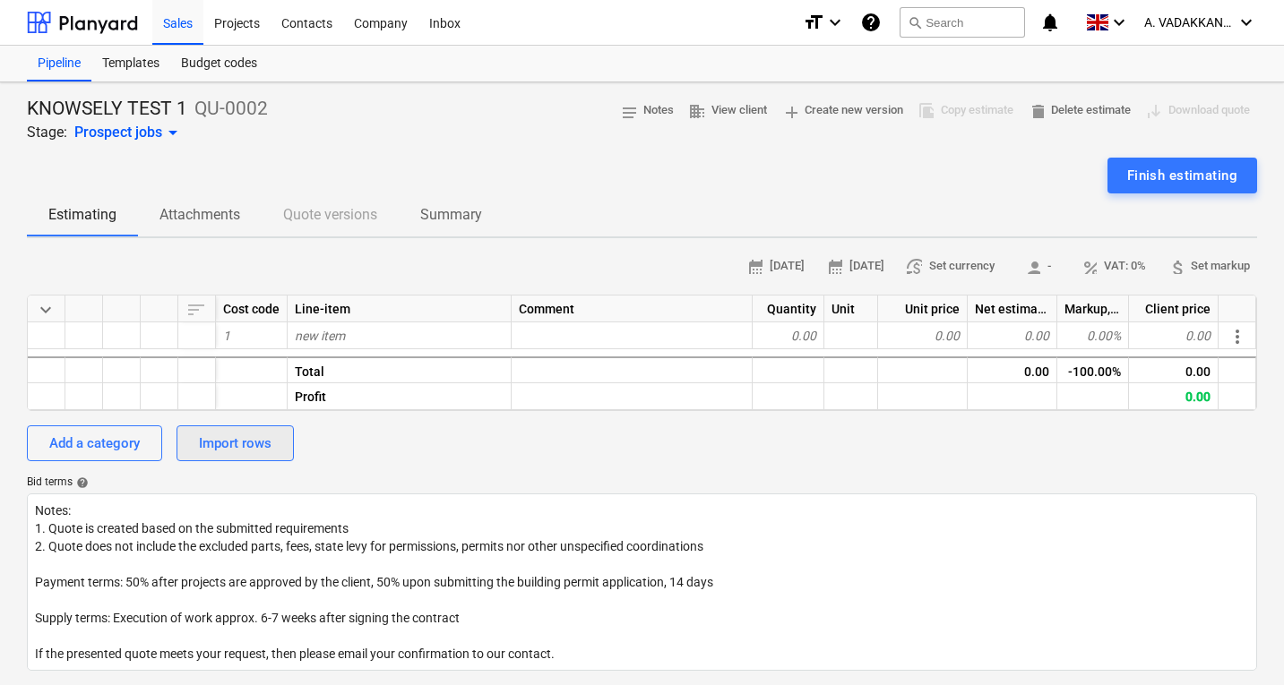
click at [254, 446] on div "Import rows" at bounding box center [235, 443] width 73 height 23
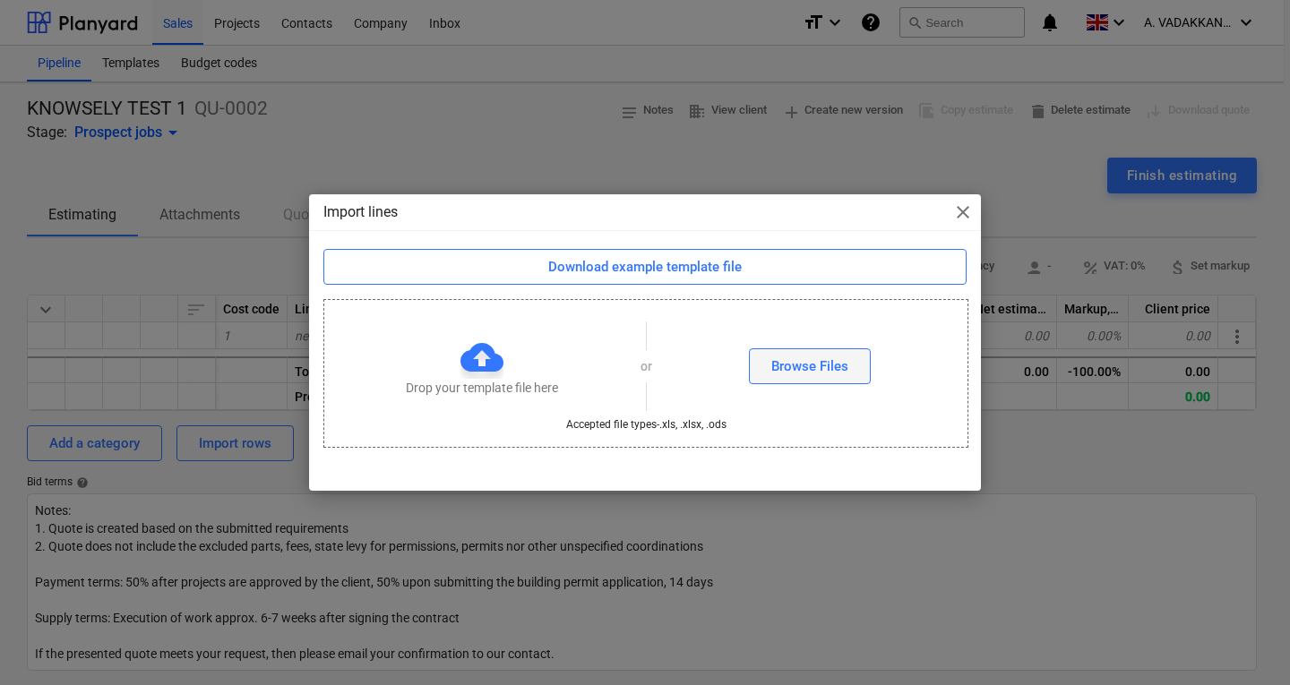
click at [846, 369] on div "Browse Files" at bounding box center [809, 366] width 77 height 23
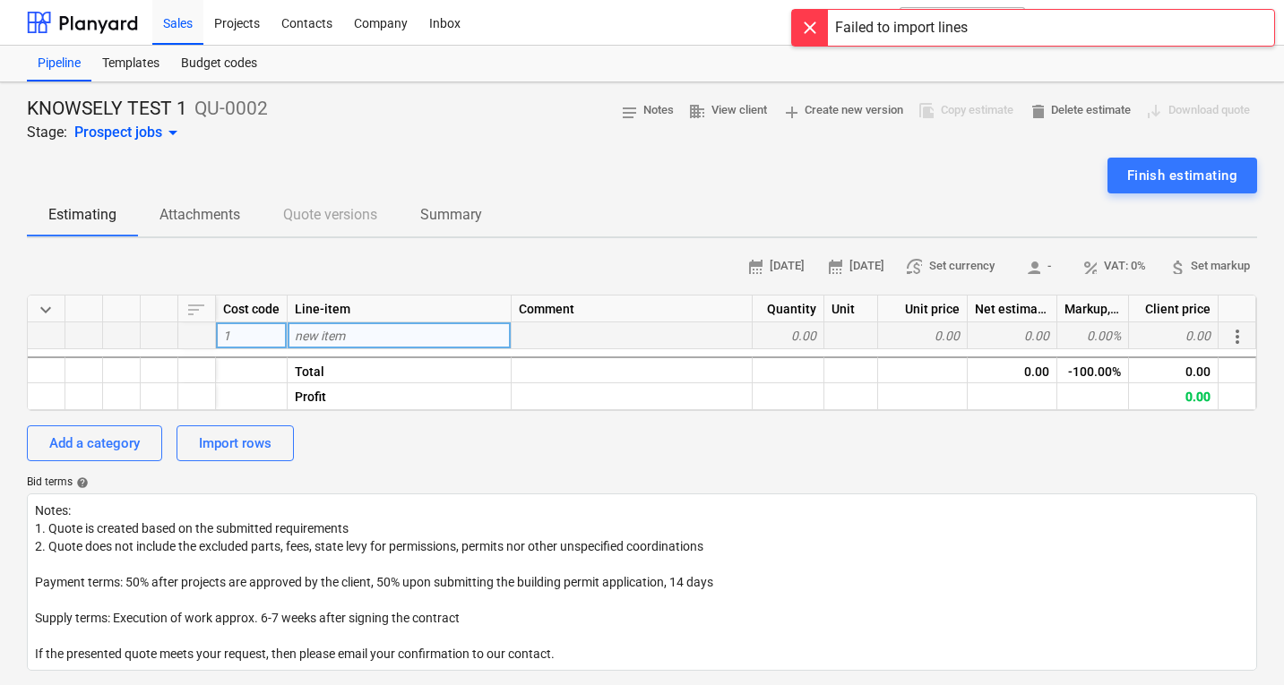
click at [325, 327] on div "new item" at bounding box center [400, 335] width 224 height 27
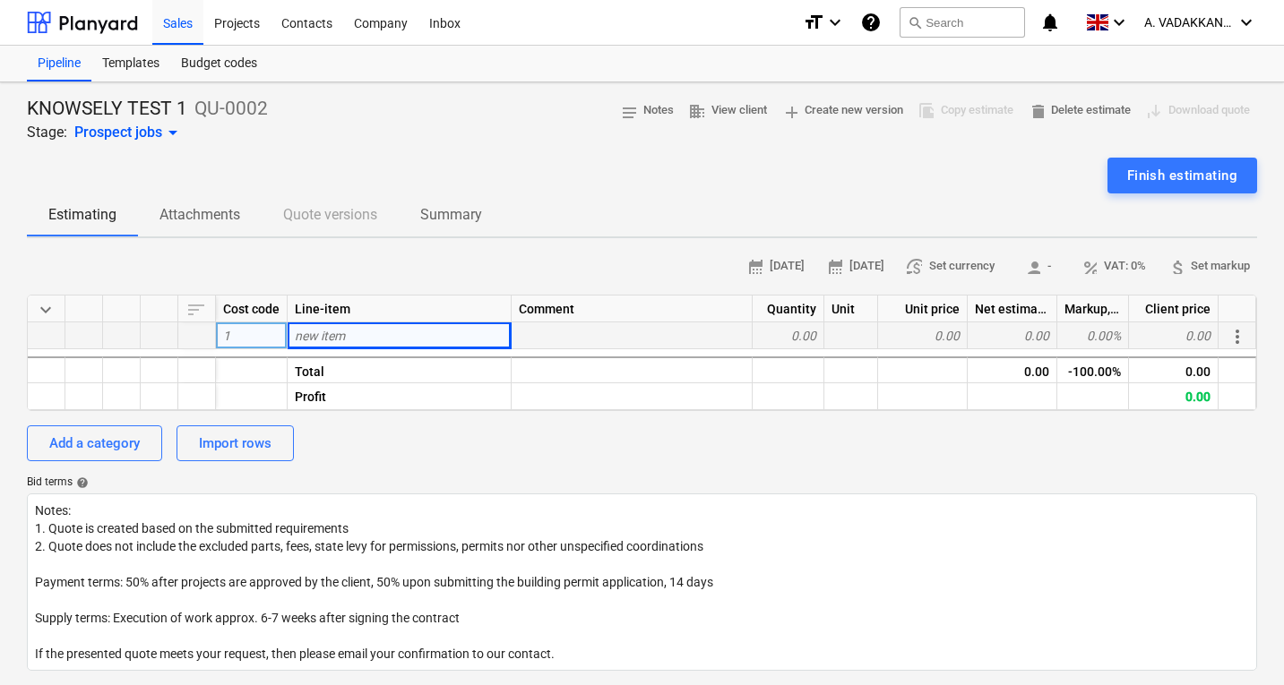
click at [427, 325] on div "new item" at bounding box center [400, 335] width 224 height 27
type input "Mobilization"
click at [552, 335] on div at bounding box center [631, 335] width 241 height 27
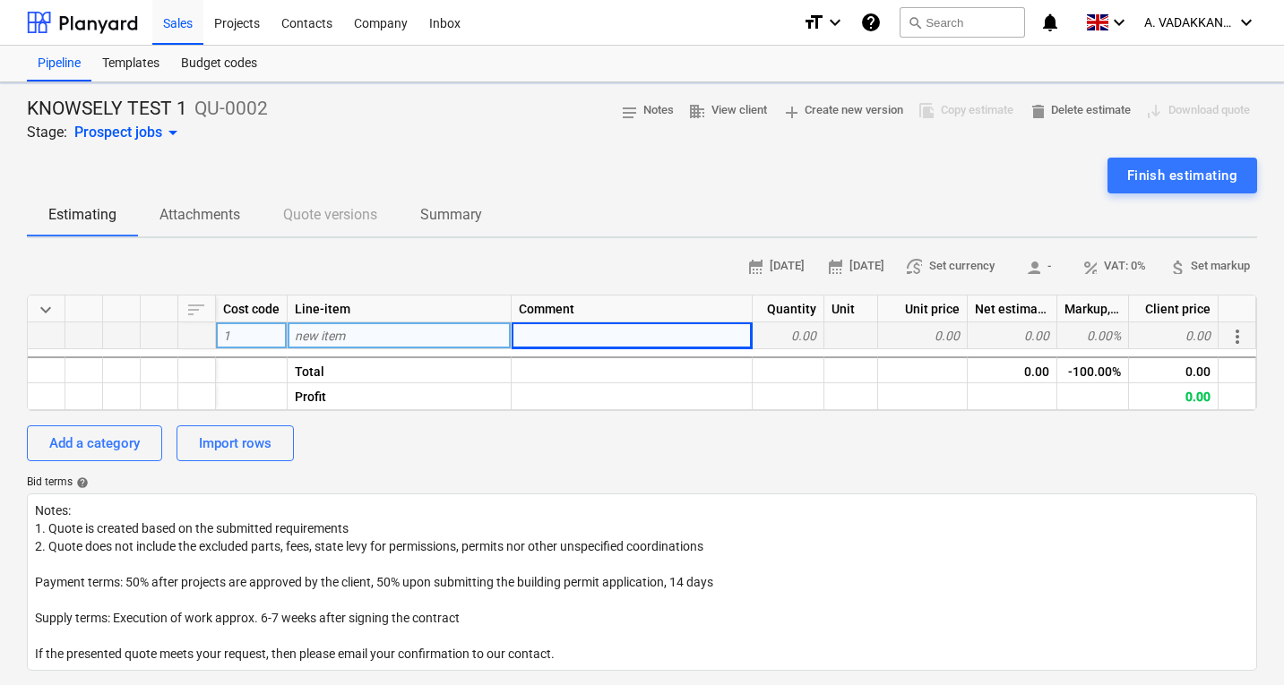
type textarea "x"
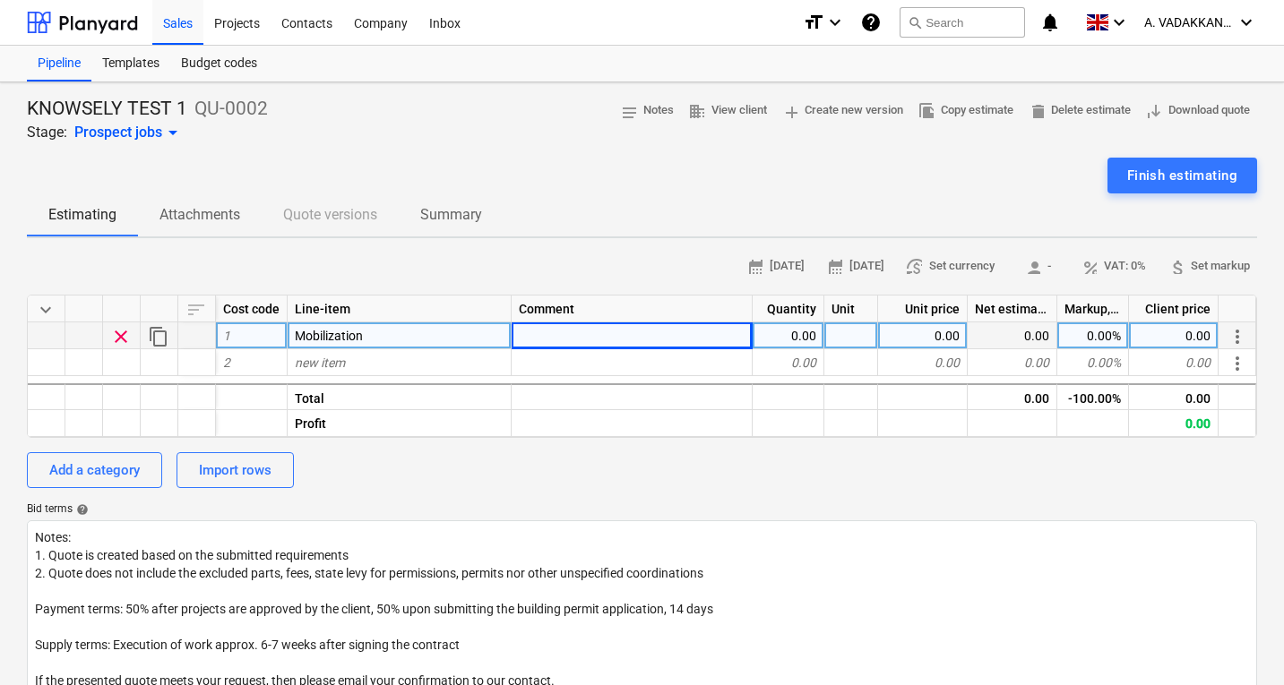
click at [790, 334] on div "0.00" at bounding box center [788, 335] width 72 height 27
type input "1"
type textarea "x"
click at [867, 323] on div at bounding box center [851, 335] width 54 height 27
type input "ITEM"
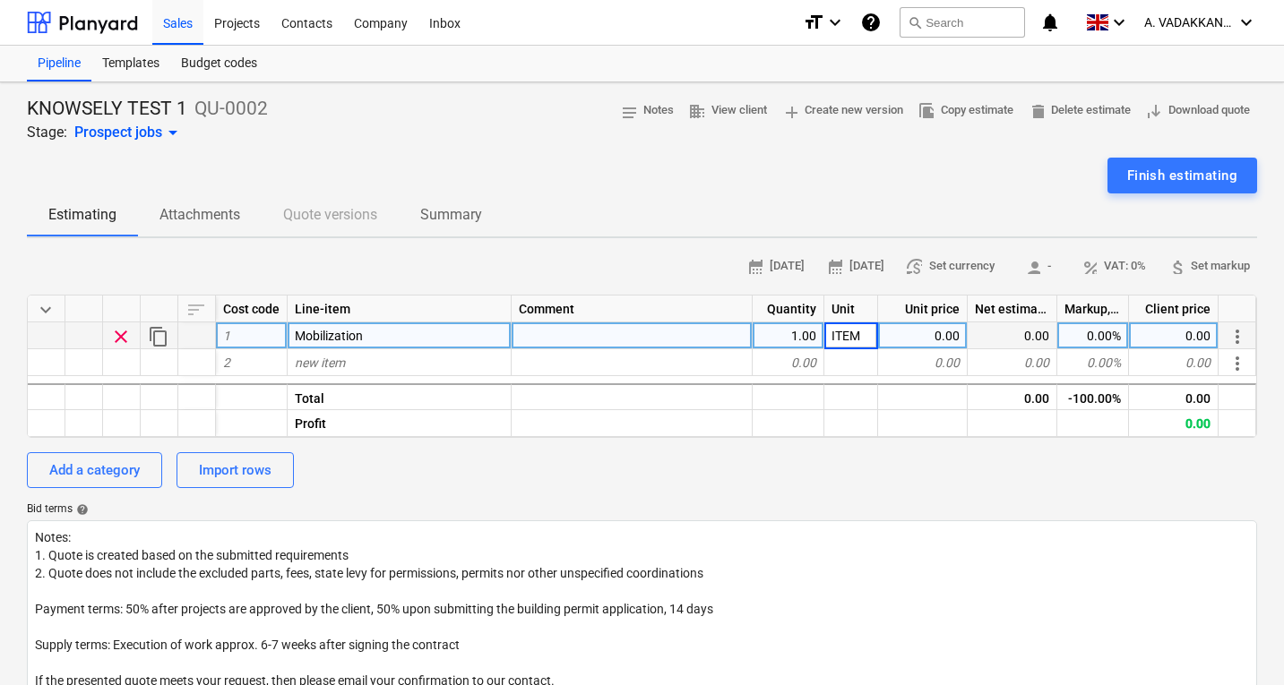
type textarea "x"
click at [916, 331] on div "0.00" at bounding box center [923, 335] width 90 height 27
type input "500"
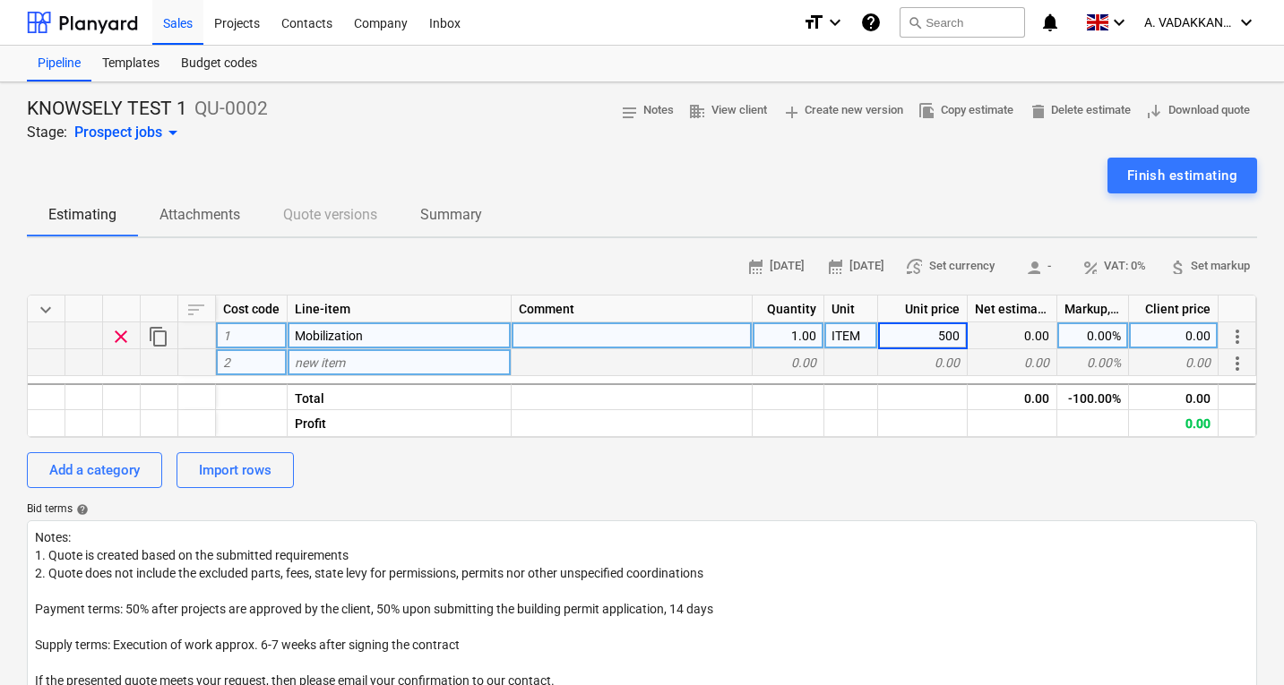
type textarea "x"
click at [992, 358] on div "0.00" at bounding box center [1012, 362] width 90 height 27
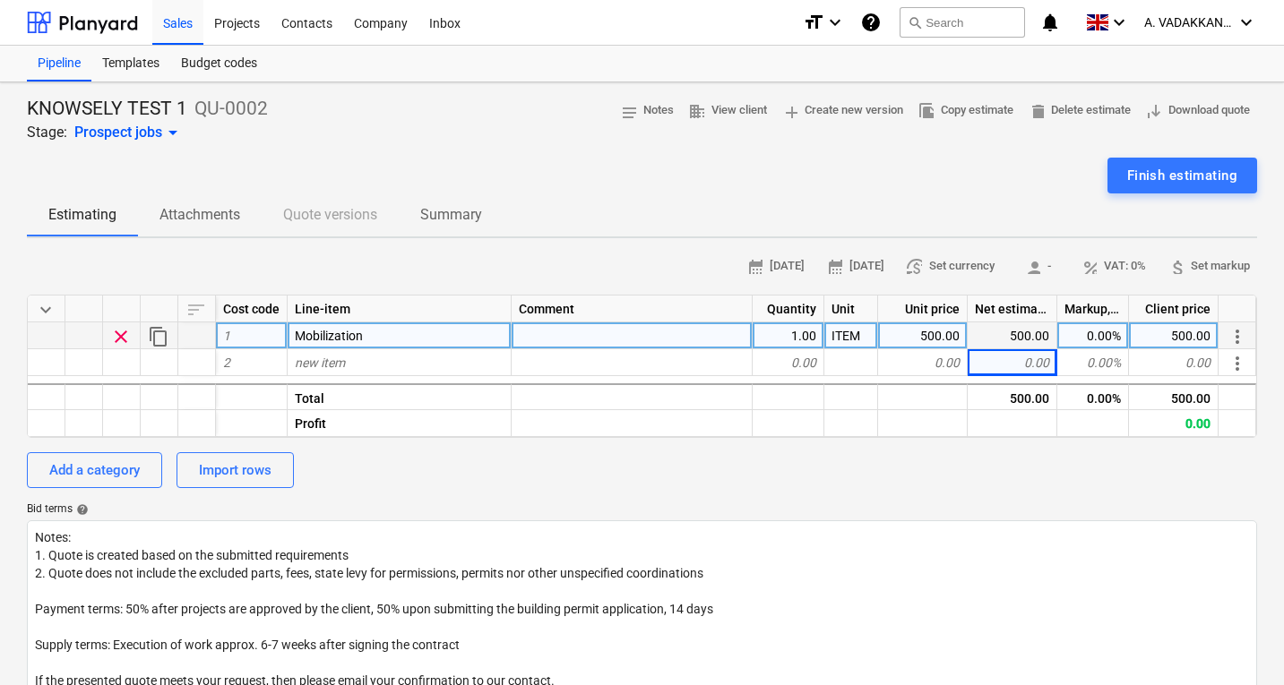
click at [1071, 330] on div "0.00%" at bounding box center [1093, 335] width 72 height 27
type input "20"
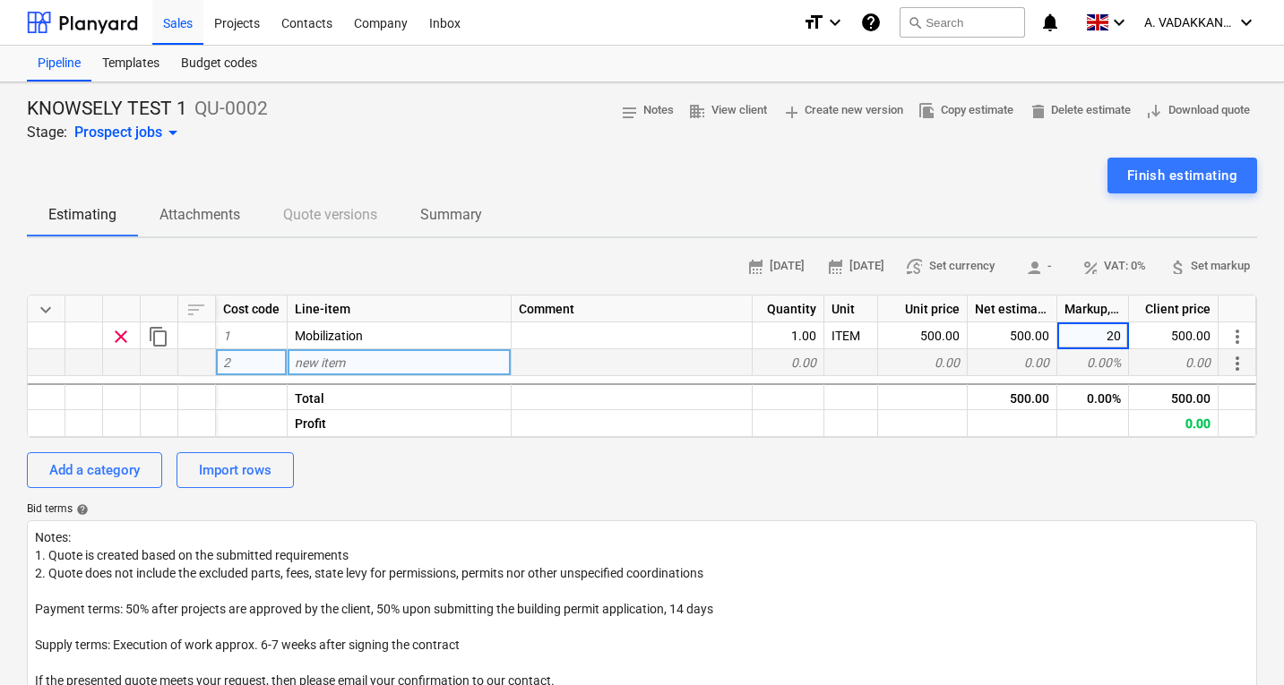
type textarea "x"
click at [1071, 349] on div "0.00%" at bounding box center [1093, 362] width 72 height 27
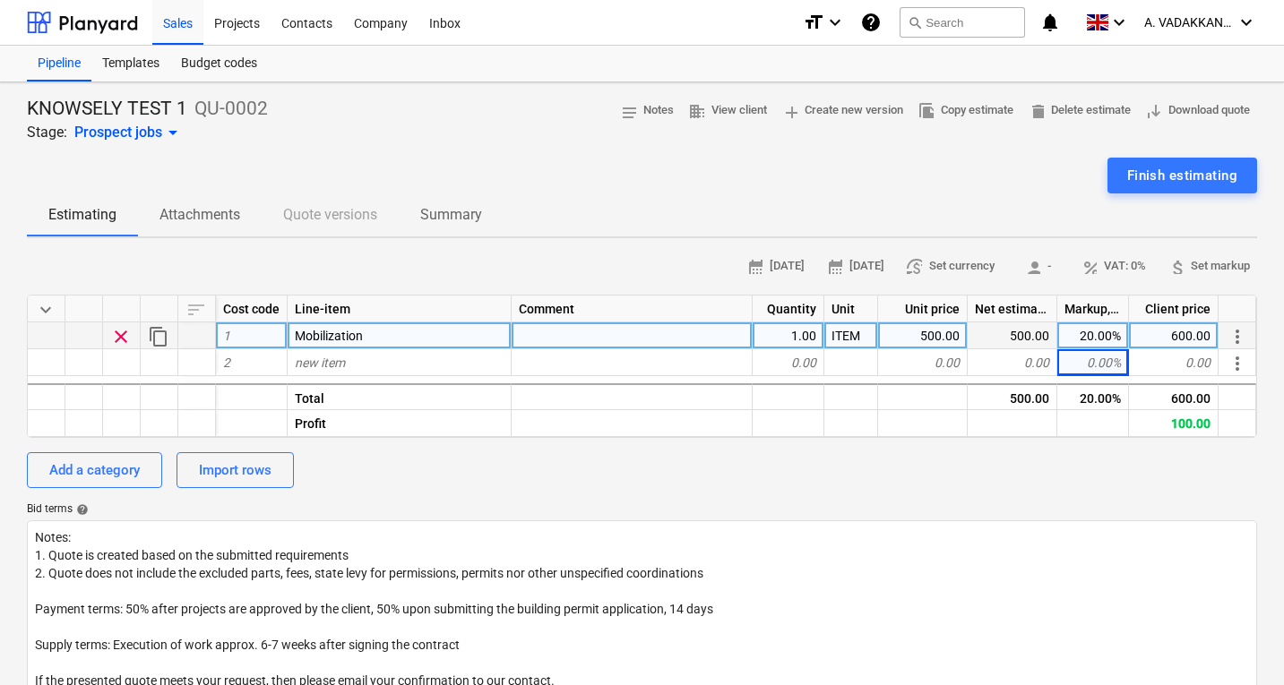
click at [935, 330] on div "500.00" at bounding box center [923, 335] width 90 height 27
type input "400"
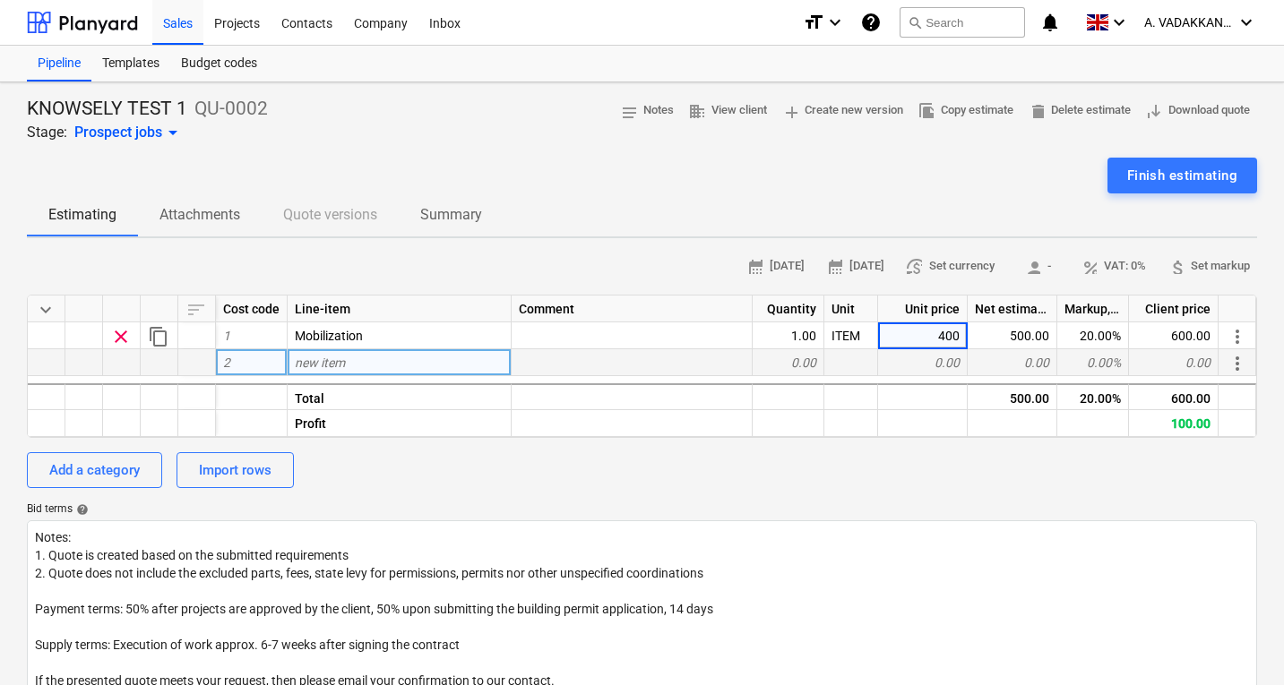
type textarea "x"
click at [955, 355] on div "0.00" at bounding box center [923, 362] width 90 height 27
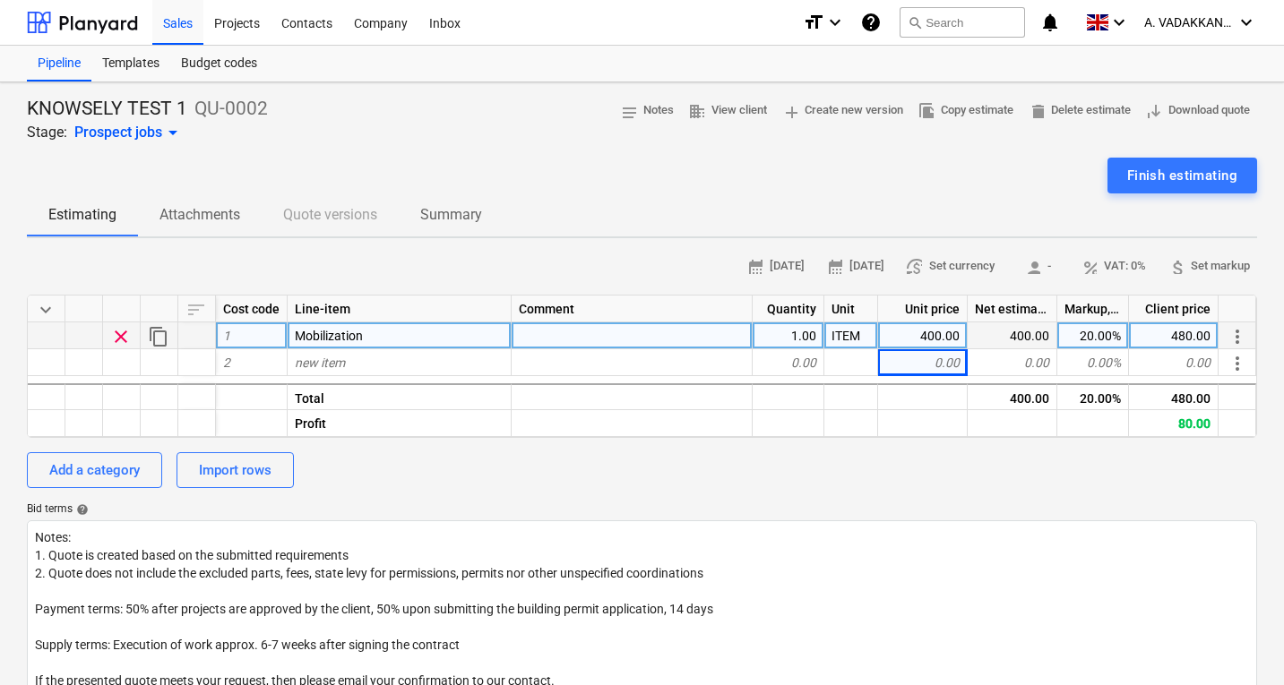
click at [958, 342] on div "400.00" at bounding box center [923, 335] width 90 height 27
type input "420"
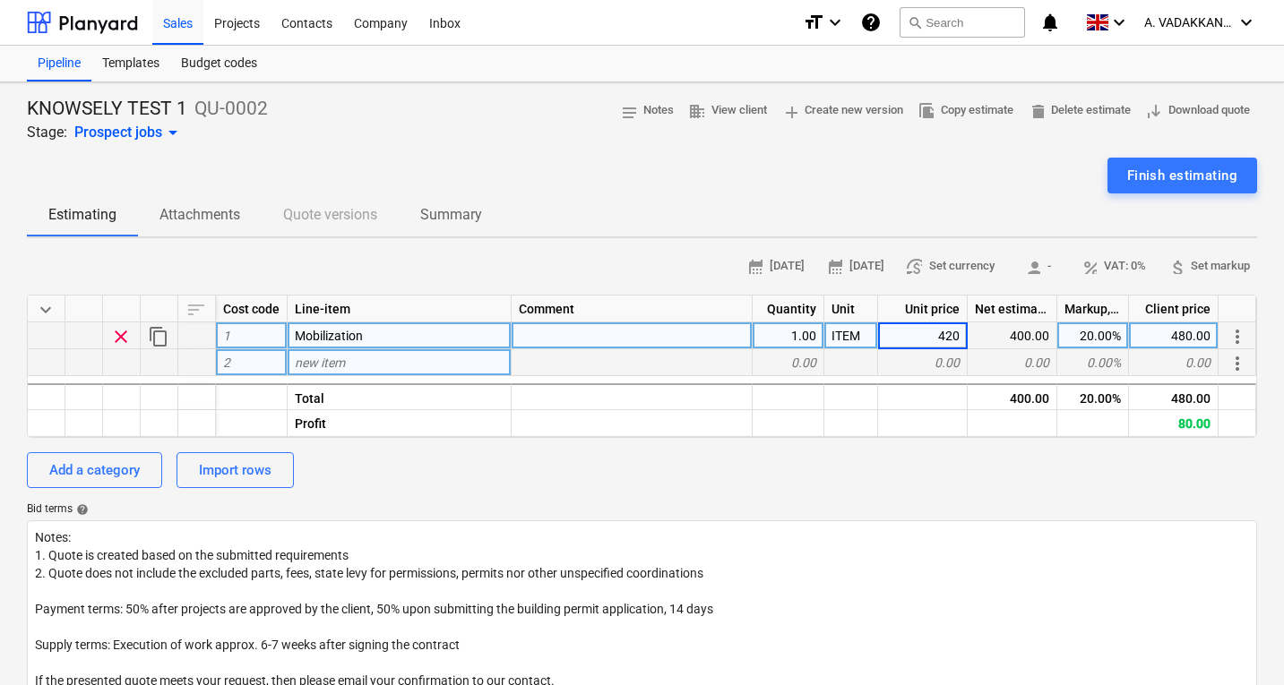
type textarea "x"
click at [958, 360] on div "0.00" at bounding box center [923, 362] width 90 height 27
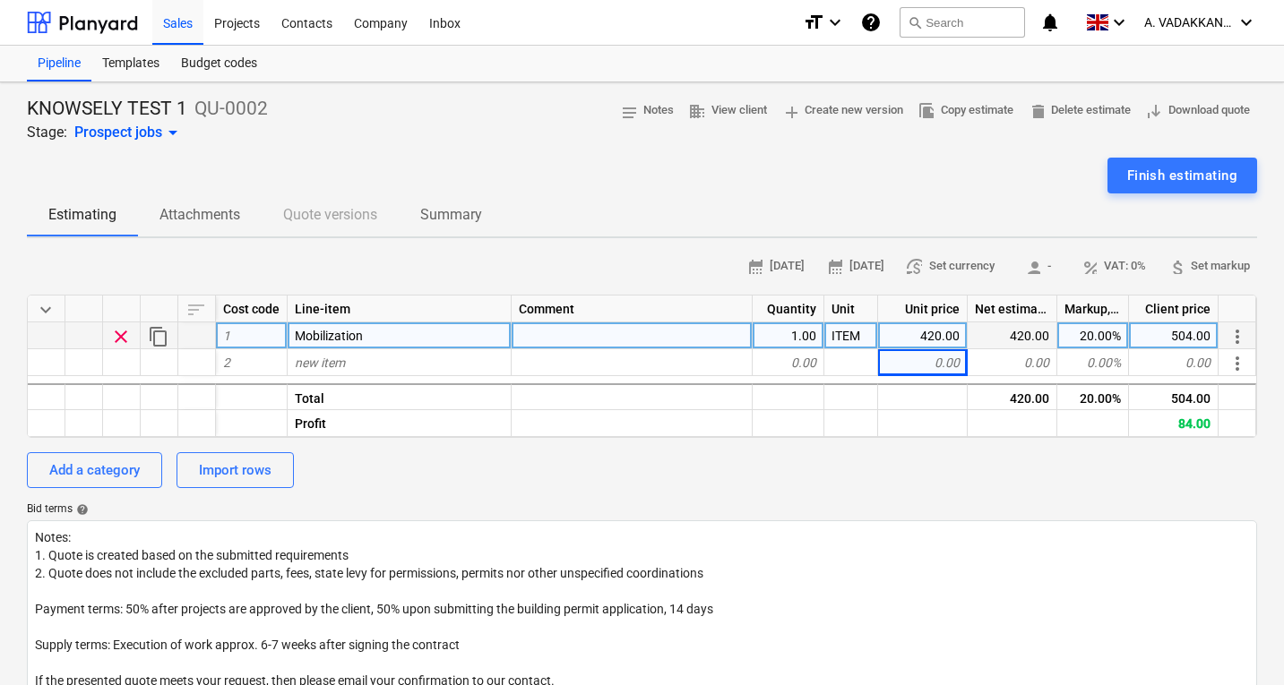
click at [941, 336] on div "420.00" at bounding box center [923, 335] width 90 height 27
click at [941, 336] on input "420" at bounding box center [922, 335] width 89 height 26
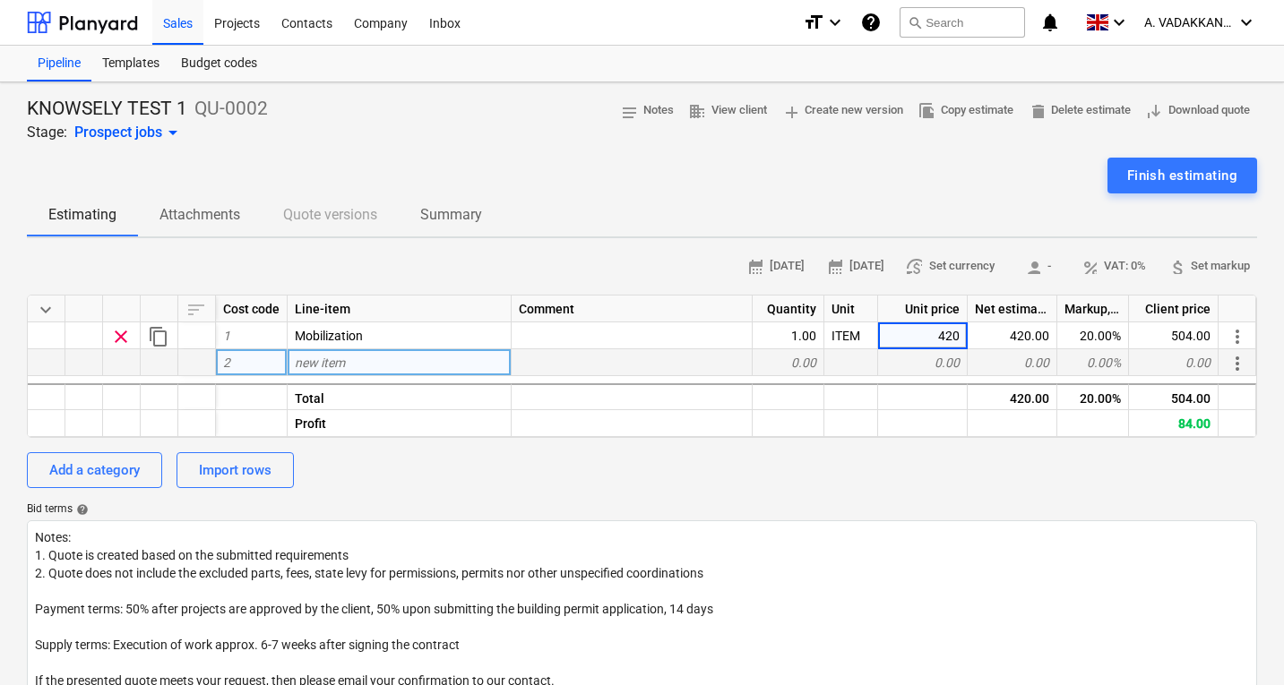
click at [959, 360] on div "0.00" at bounding box center [923, 362] width 90 height 27
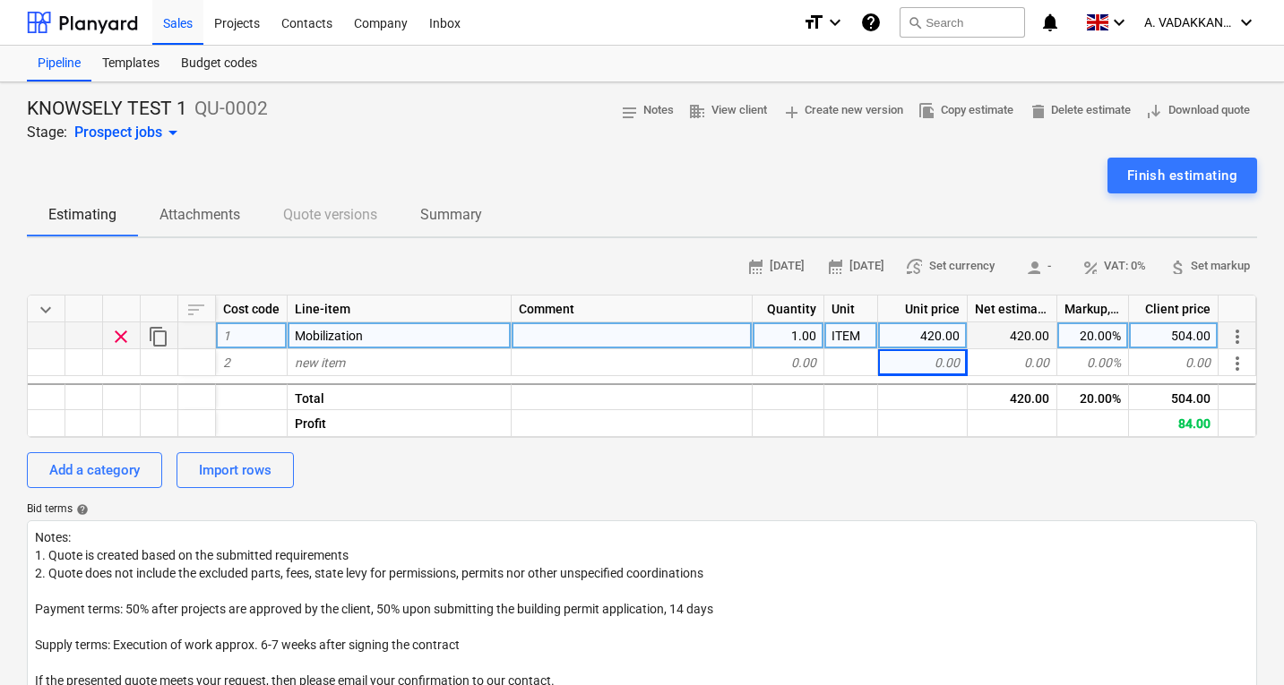
click at [953, 342] on div "420.00" at bounding box center [923, 335] width 90 height 27
click at [822, 318] on div "Quantity" at bounding box center [788, 309] width 72 height 27
click at [862, 311] on div "Unit" at bounding box center [851, 309] width 54 height 27
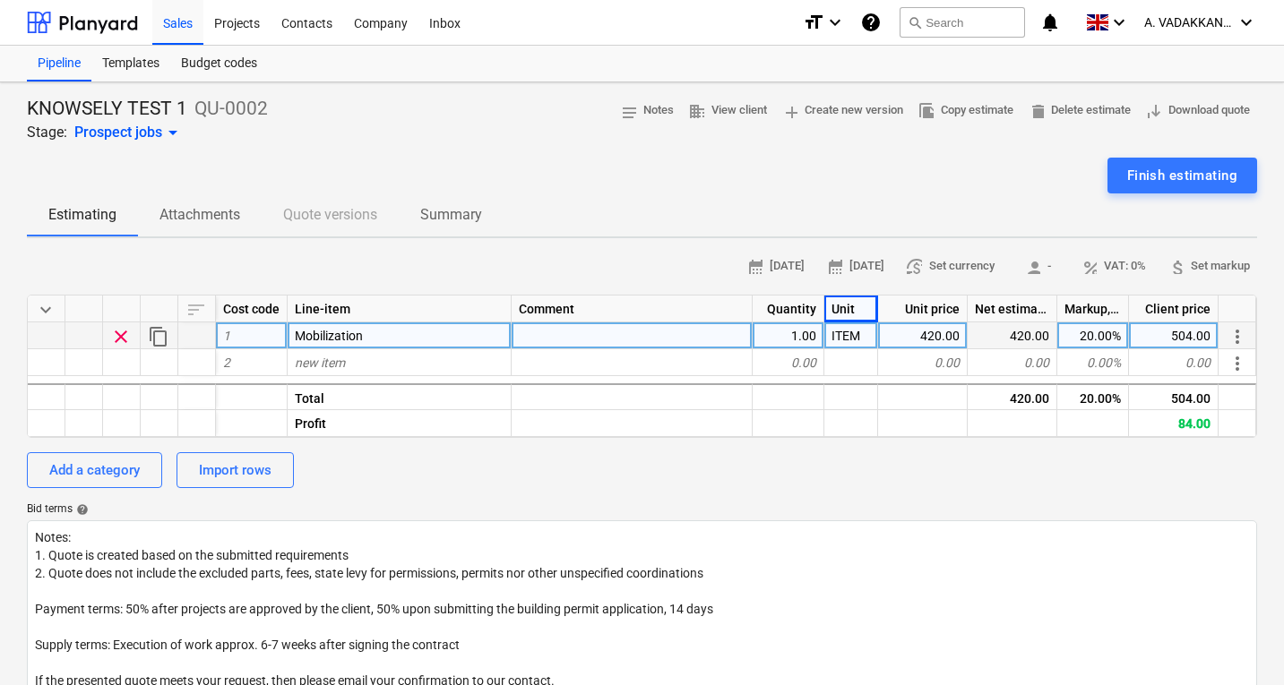
click at [862, 311] on div "Unit" at bounding box center [851, 309] width 54 height 27
click at [1233, 335] on span "more_vert" at bounding box center [1236, 336] width 21 height 21
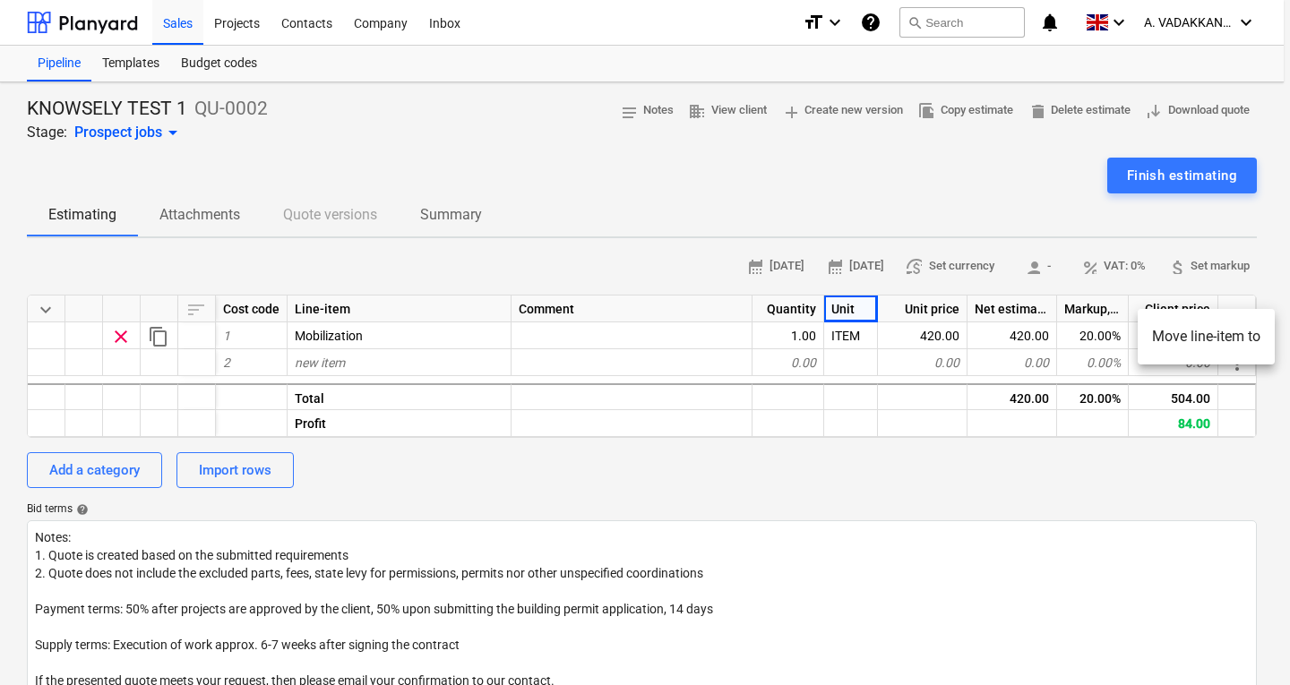
click at [1031, 335] on div at bounding box center [645, 342] width 1290 height 685
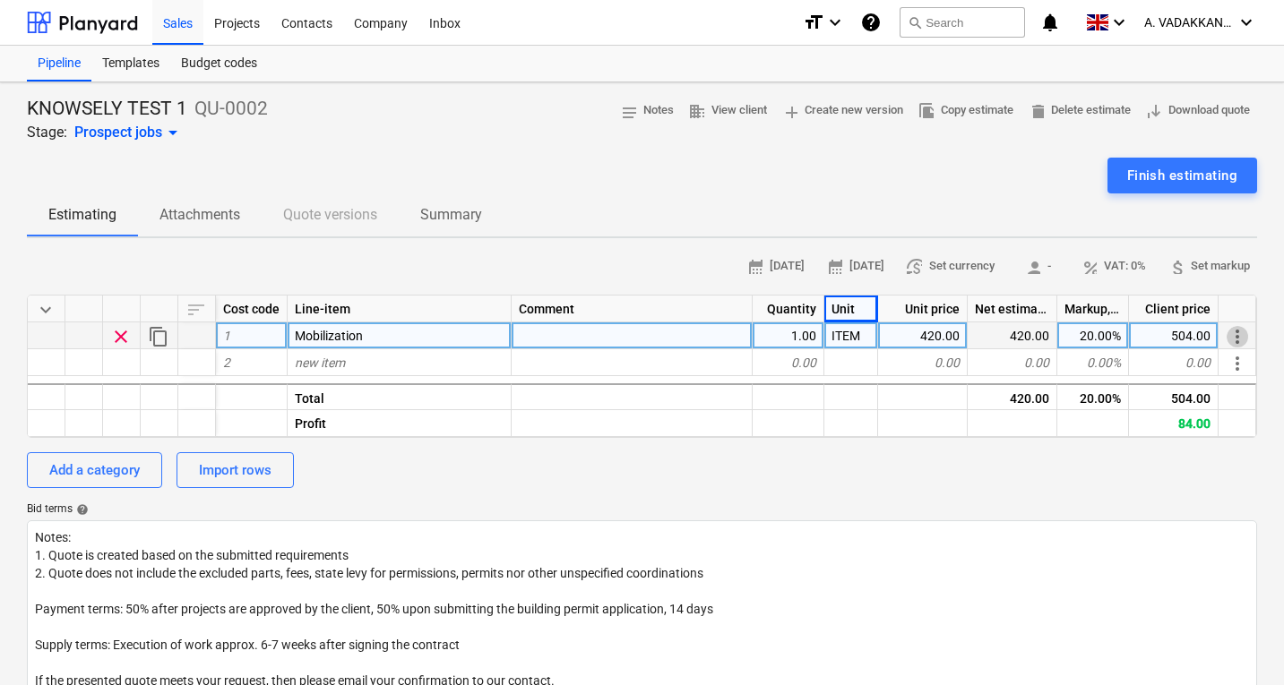
click at [1240, 344] on span "more_vert" at bounding box center [1236, 336] width 21 height 21
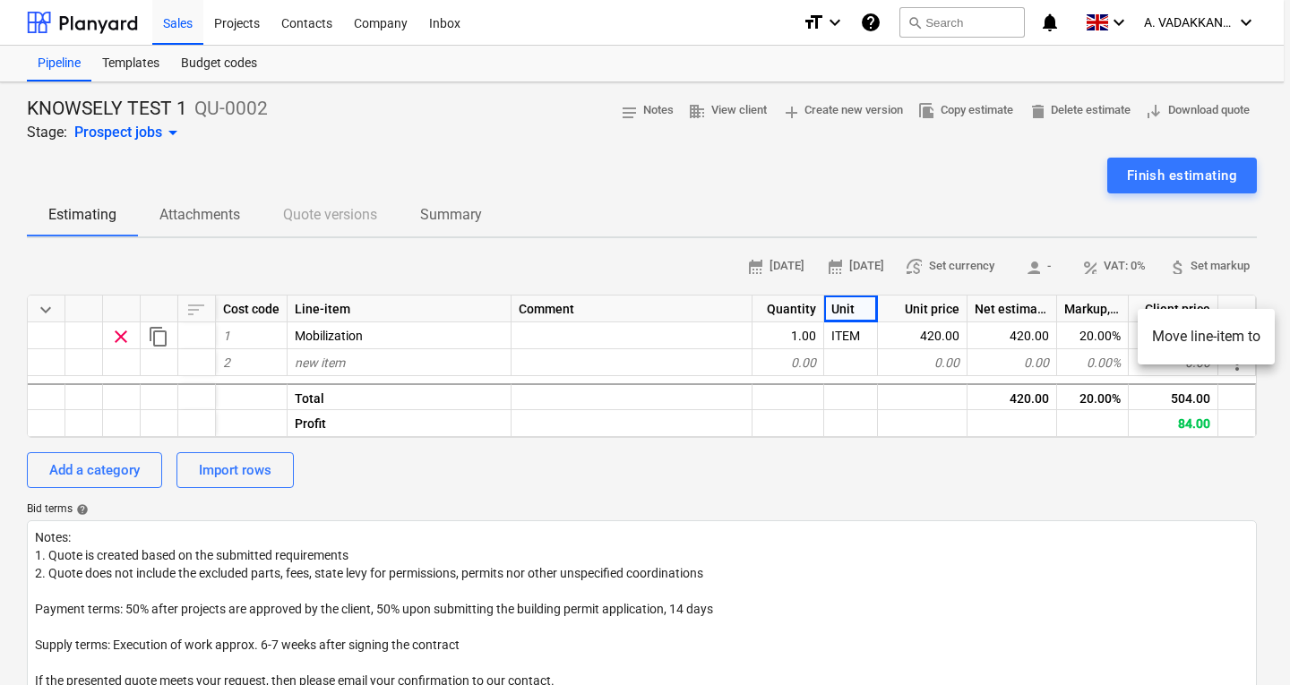
click at [1239, 346] on li "Move line-item to" at bounding box center [1206, 336] width 137 height 41
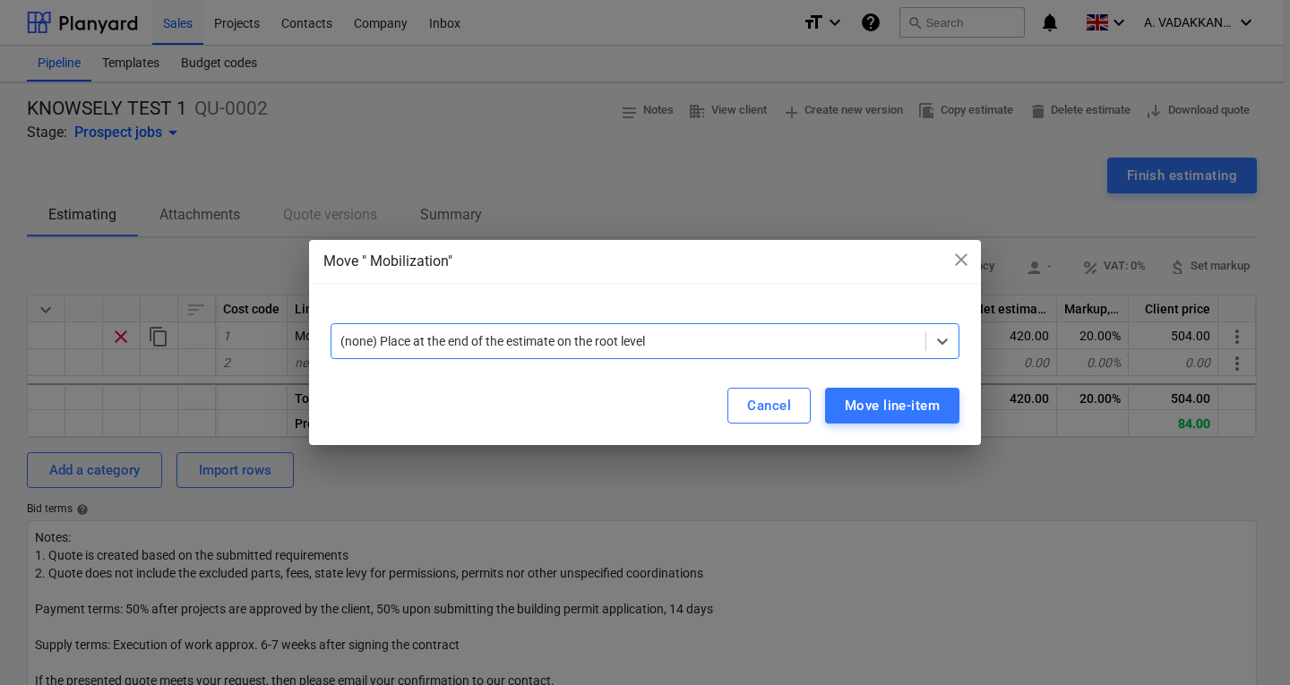
click at [743, 353] on div "(none) Place at the end of the estimate on the root level" at bounding box center [628, 341] width 594 height 25
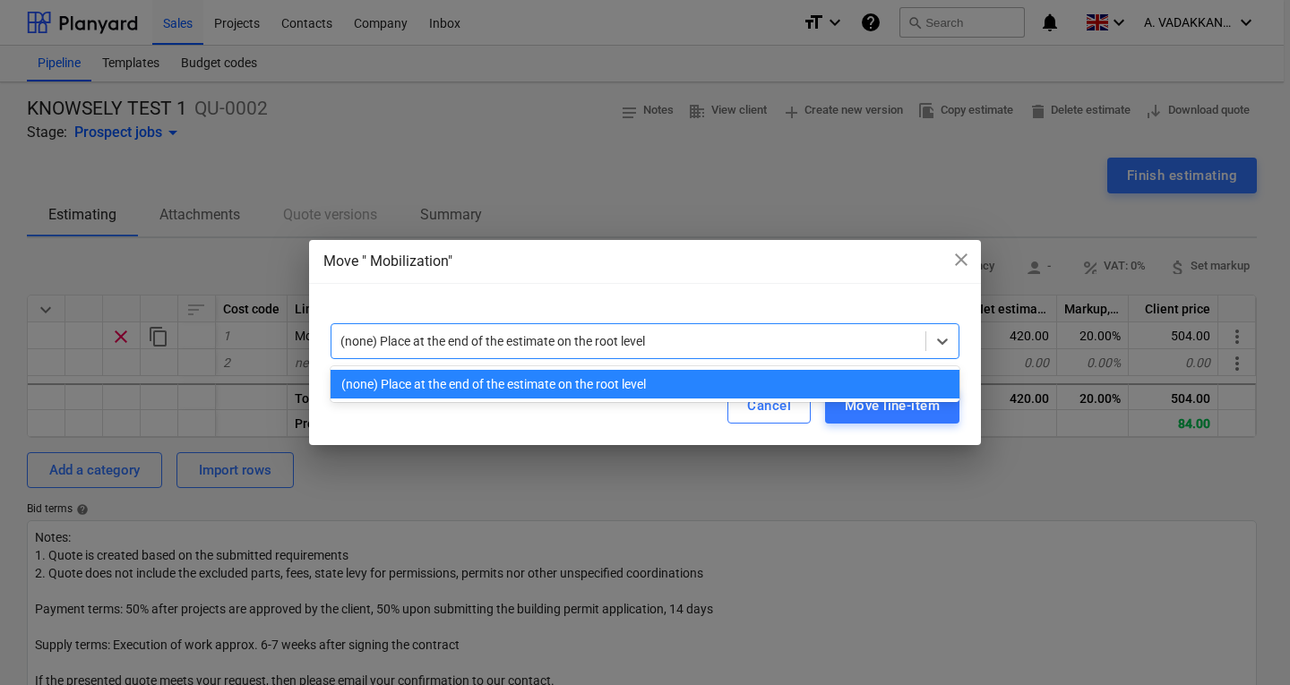
click at [739, 350] on div "(none) Place at the end of the estimate on the root level" at bounding box center [628, 341] width 594 height 25
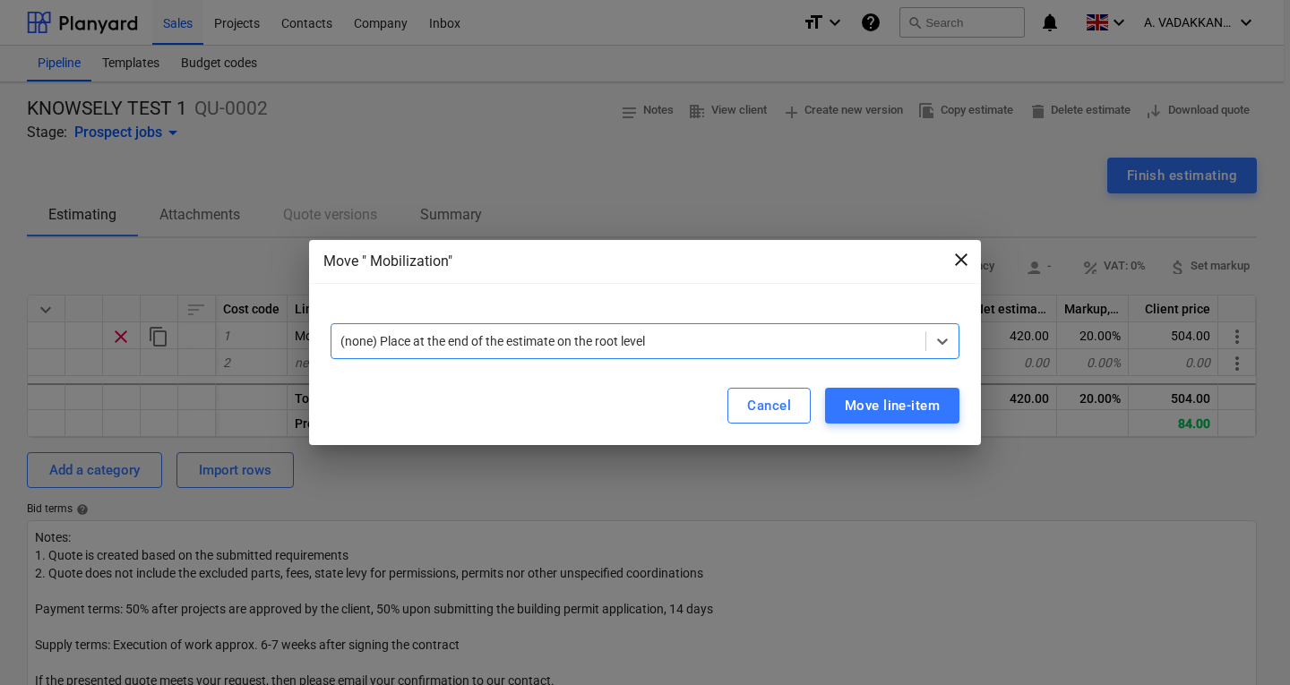
click at [953, 270] on span "close" at bounding box center [960, 259] width 21 height 21
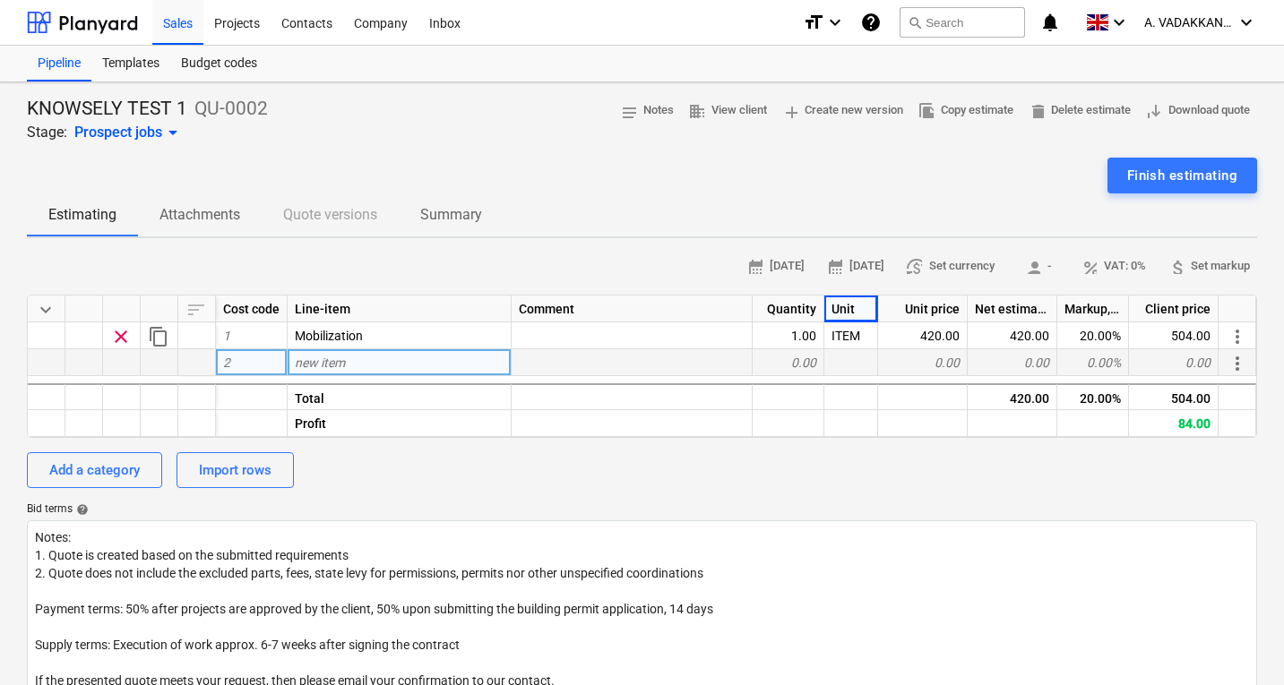
click at [336, 365] on span "new item" at bounding box center [320, 363] width 50 height 14
click at [401, 361] on div "new item" at bounding box center [400, 362] width 224 height 27
click at [401, 361] on input at bounding box center [399, 362] width 223 height 26
type input "Demobilization"
click at [570, 364] on div at bounding box center [631, 362] width 241 height 27
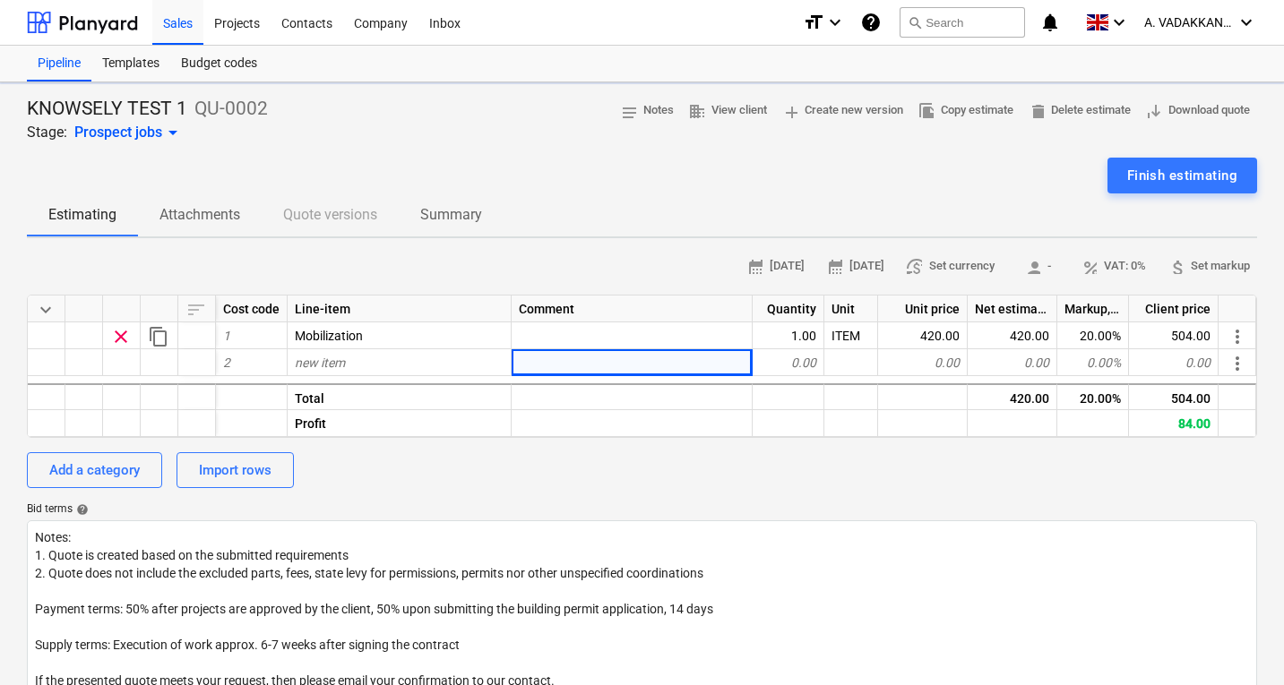
type textarea "x"
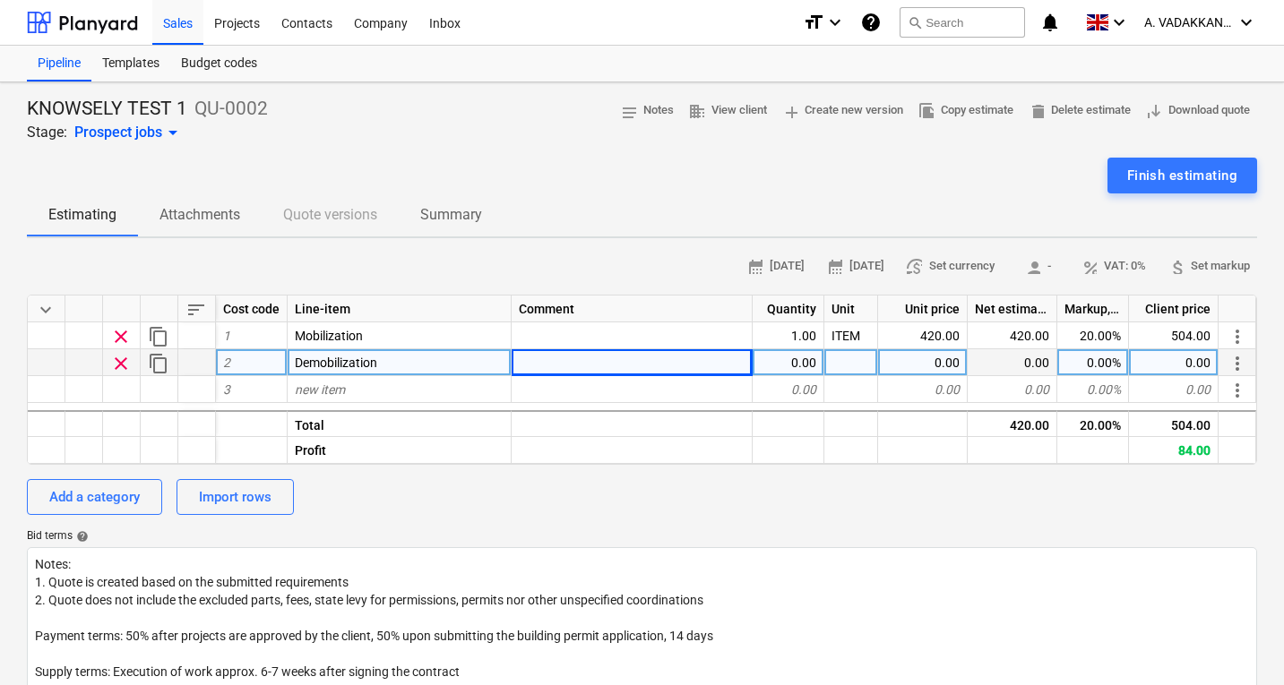
click at [803, 367] on div "0.00" at bounding box center [788, 362] width 72 height 27
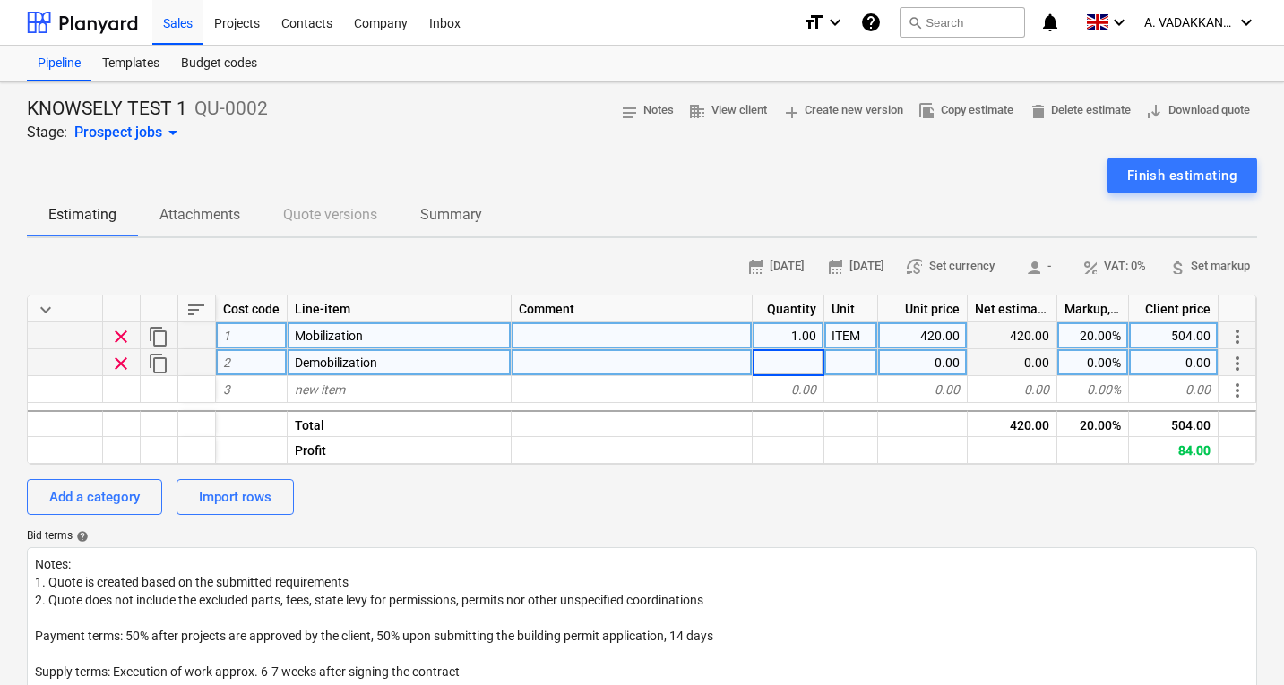
click at [806, 340] on div "1.00" at bounding box center [788, 335] width 72 height 27
click at [804, 356] on div "0.00" at bounding box center [788, 362] width 72 height 27
type input "1"
type textarea "x"
click at [836, 365] on div at bounding box center [851, 362] width 54 height 27
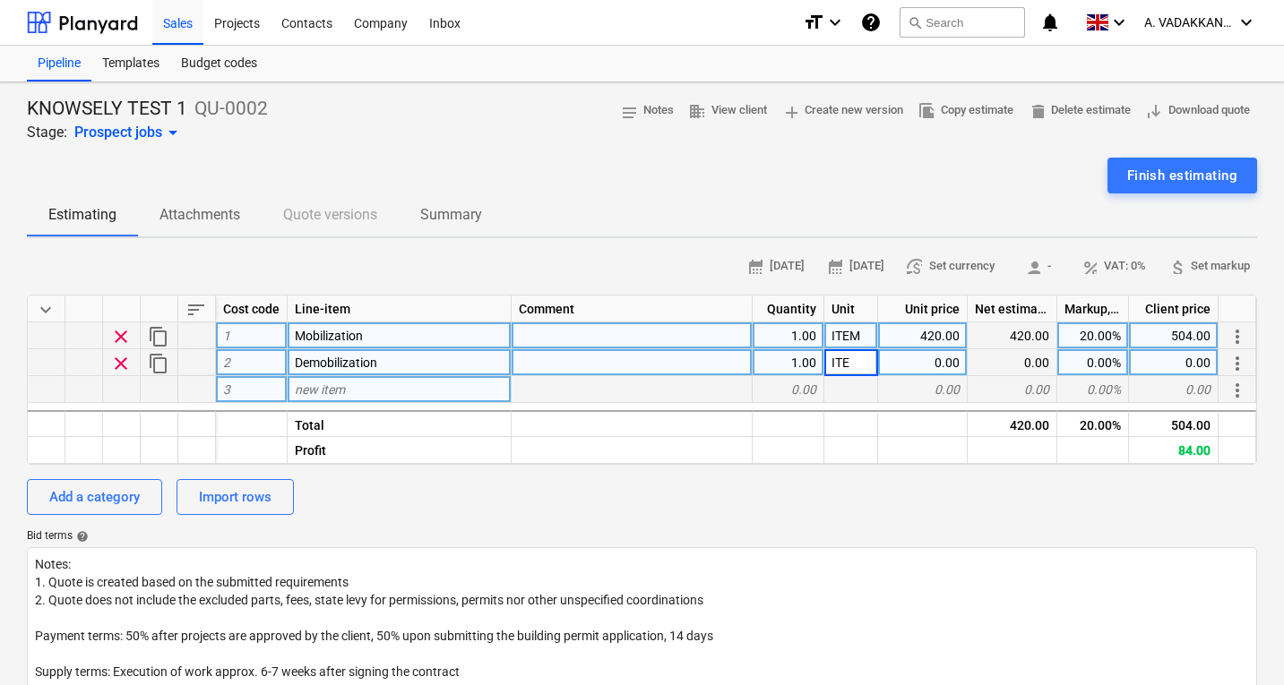
type input "ITEM"
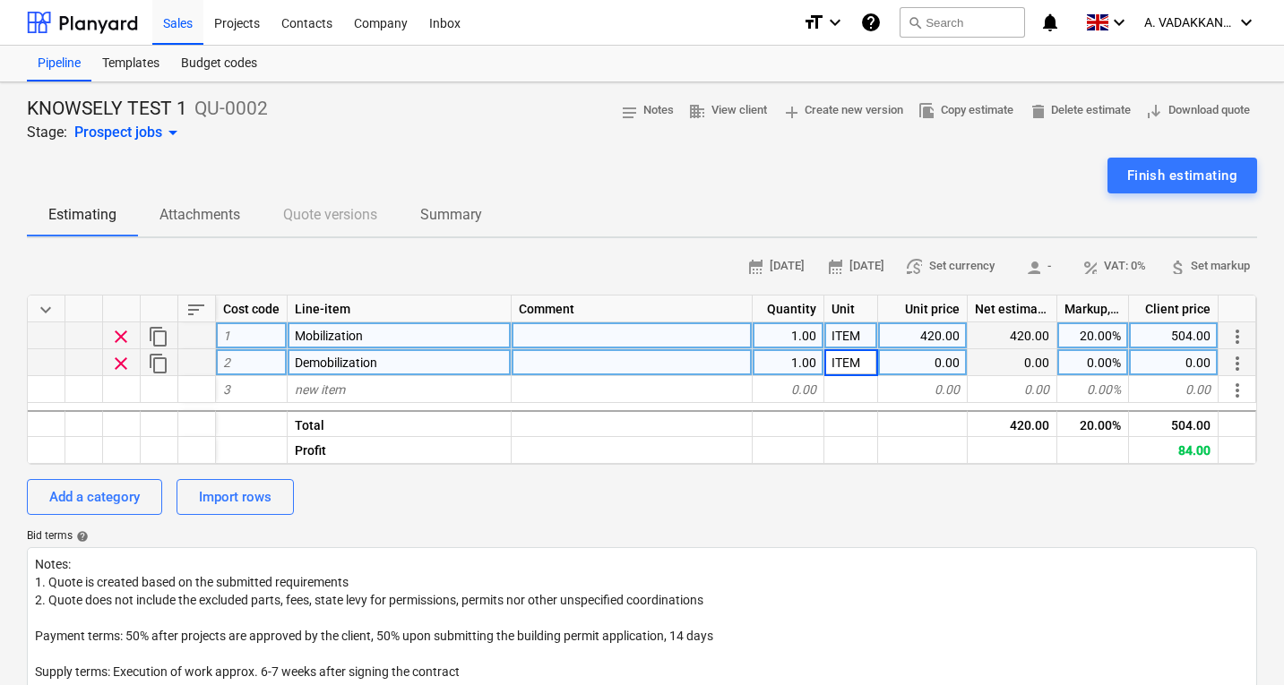
type textarea "x"
click at [910, 367] on div "0.00" at bounding box center [923, 362] width 90 height 27
type input "419"
type textarea "x"
click at [1045, 363] on div "0.00" at bounding box center [1012, 362] width 90 height 27
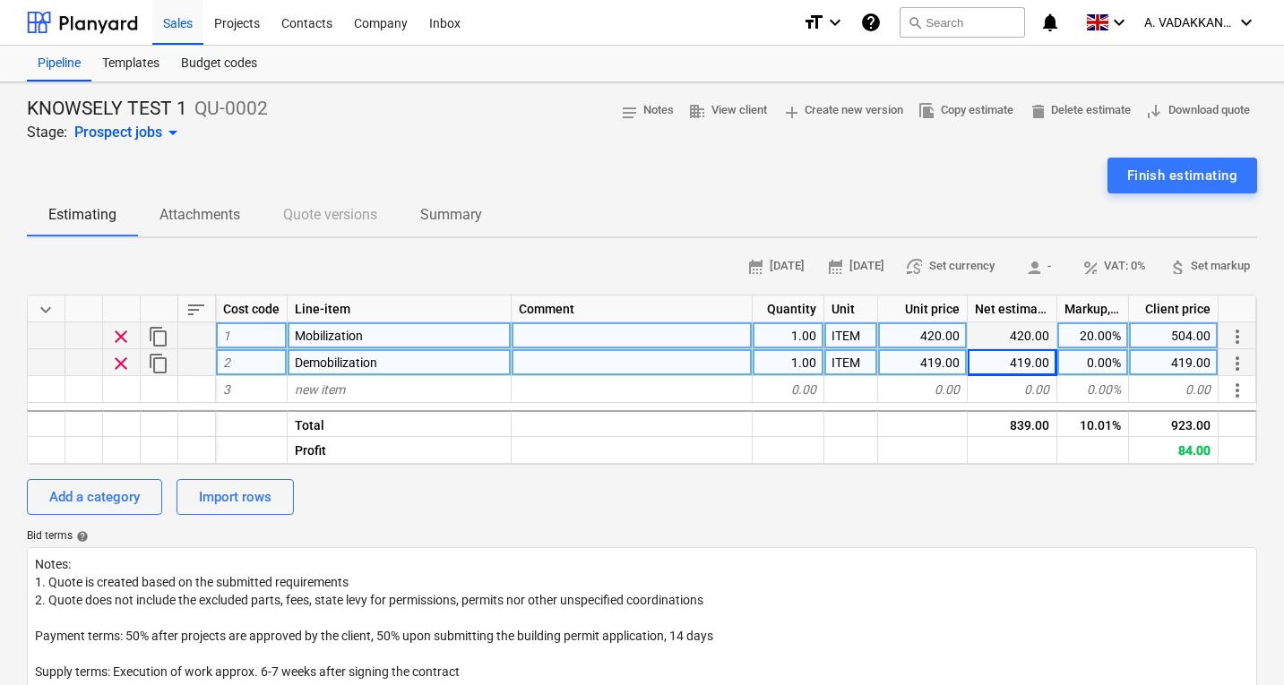
click at [1094, 364] on div "0.00%" at bounding box center [1093, 362] width 72 height 27
type input "20"
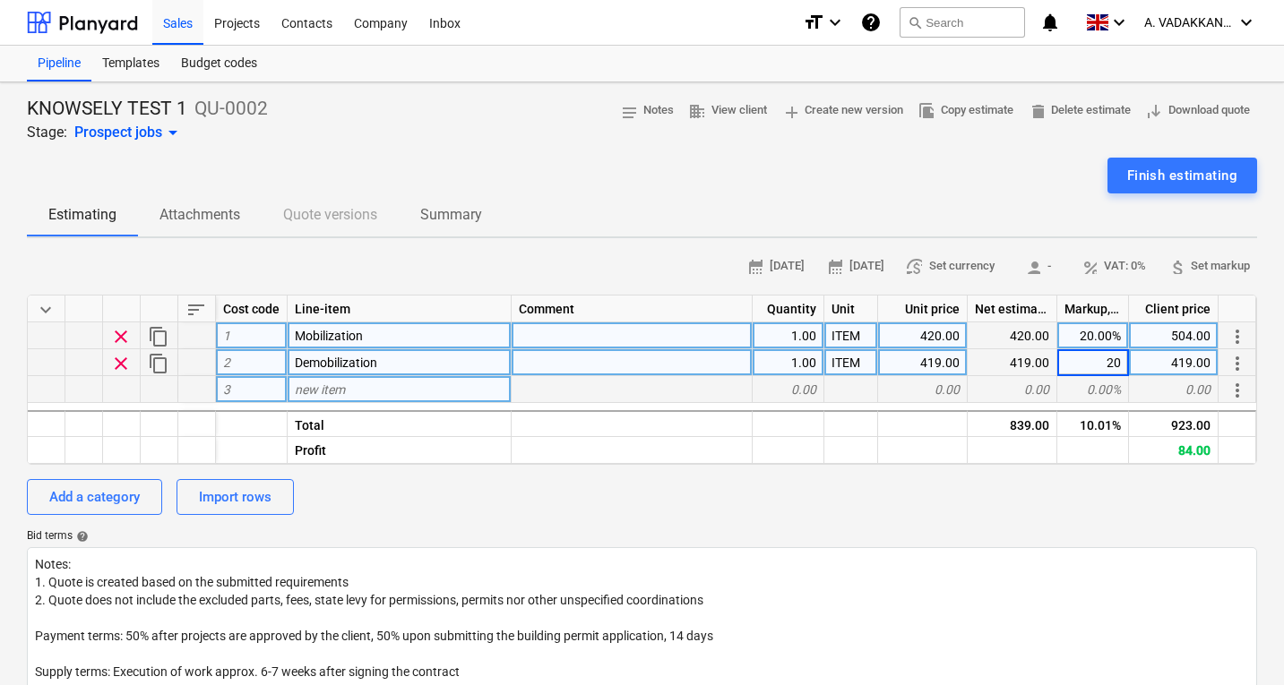
type textarea "x"
click at [1094, 385] on div "0.00%" at bounding box center [1093, 389] width 72 height 27
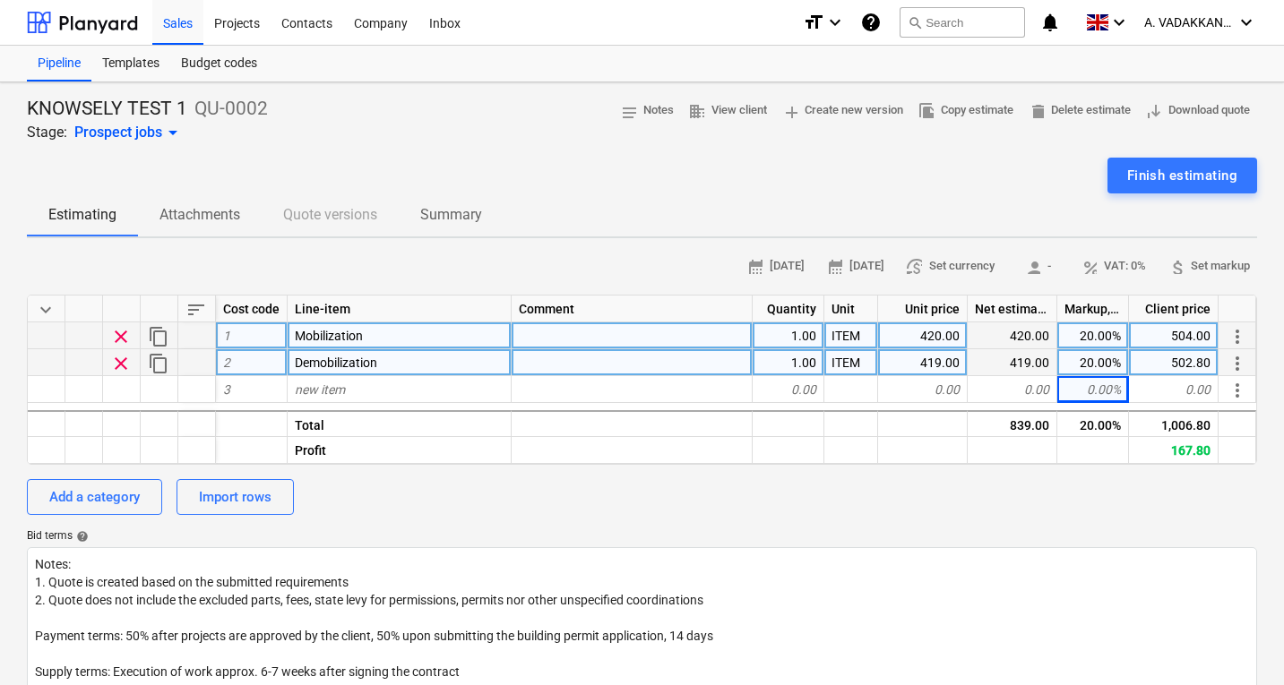
drag, startPoint x: 1085, startPoint y: 304, endPoint x: 1095, endPoint y: 307, distance: 10.5
click at [1095, 307] on div "Markup, %" at bounding box center [1093, 309] width 72 height 27
click at [949, 363] on div "419.00" at bounding box center [923, 362] width 90 height 27
type input "418"
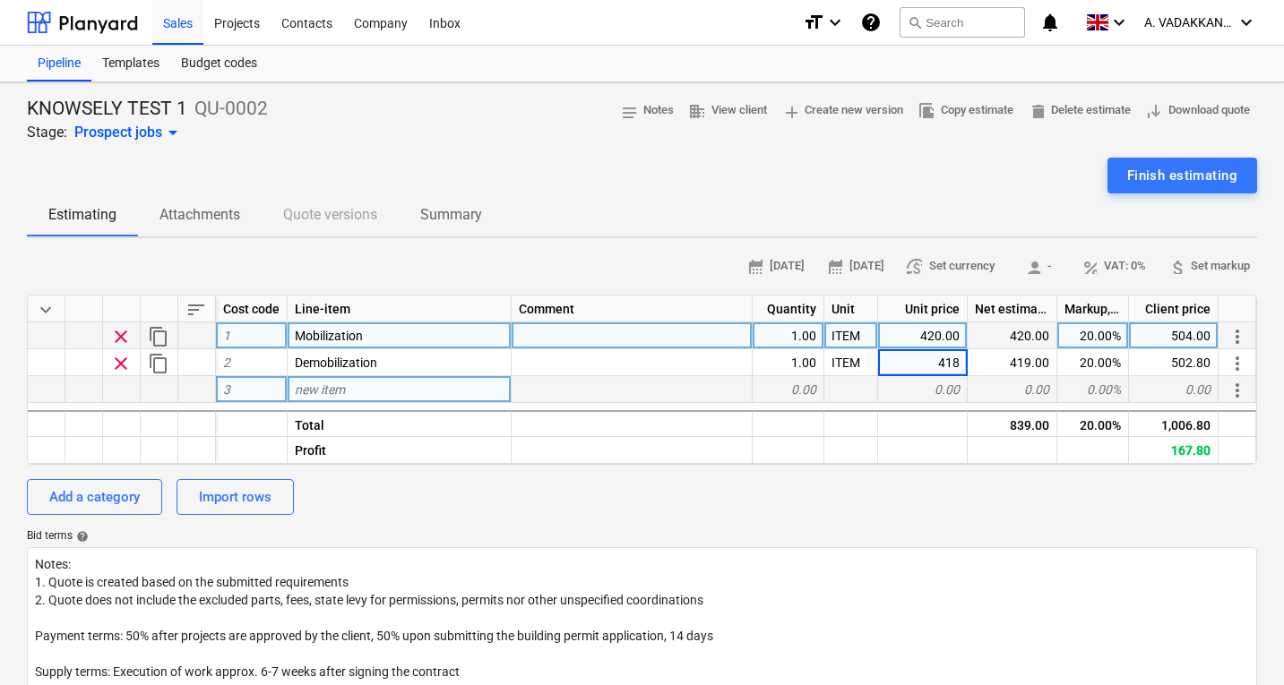
type textarea "x"
click at [959, 383] on div "0.00" at bounding box center [923, 389] width 90 height 27
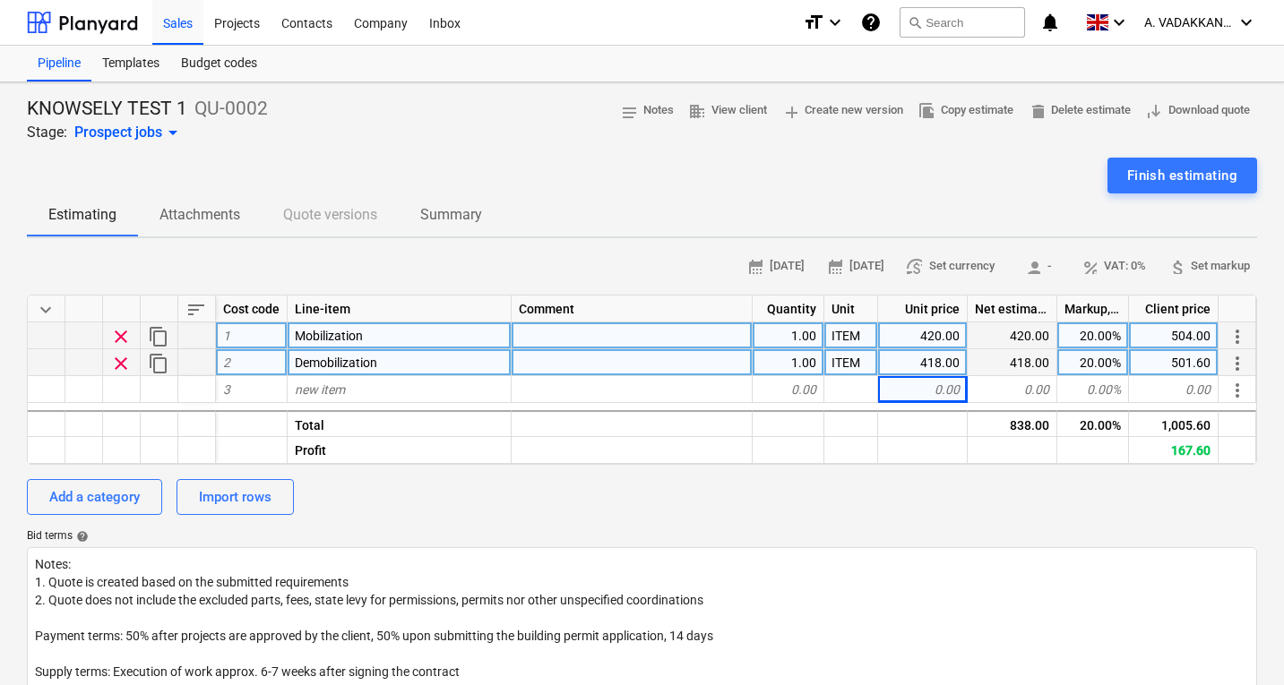
click at [948, 365] on div "418.00" at bounding box center [923, 362] width 90 height 27
type input "417"
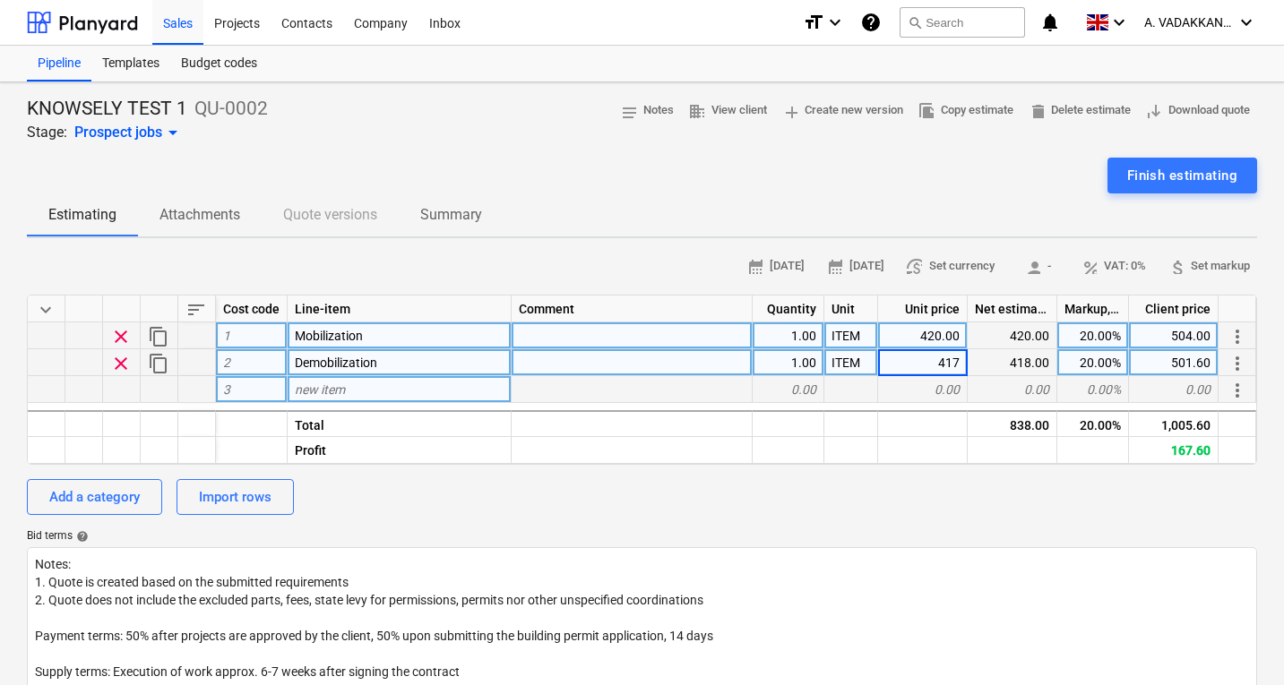
type textarea "x"
click at [1013, 377] on div "0.00" at bounding box center [1012, 389] width 90 height 27
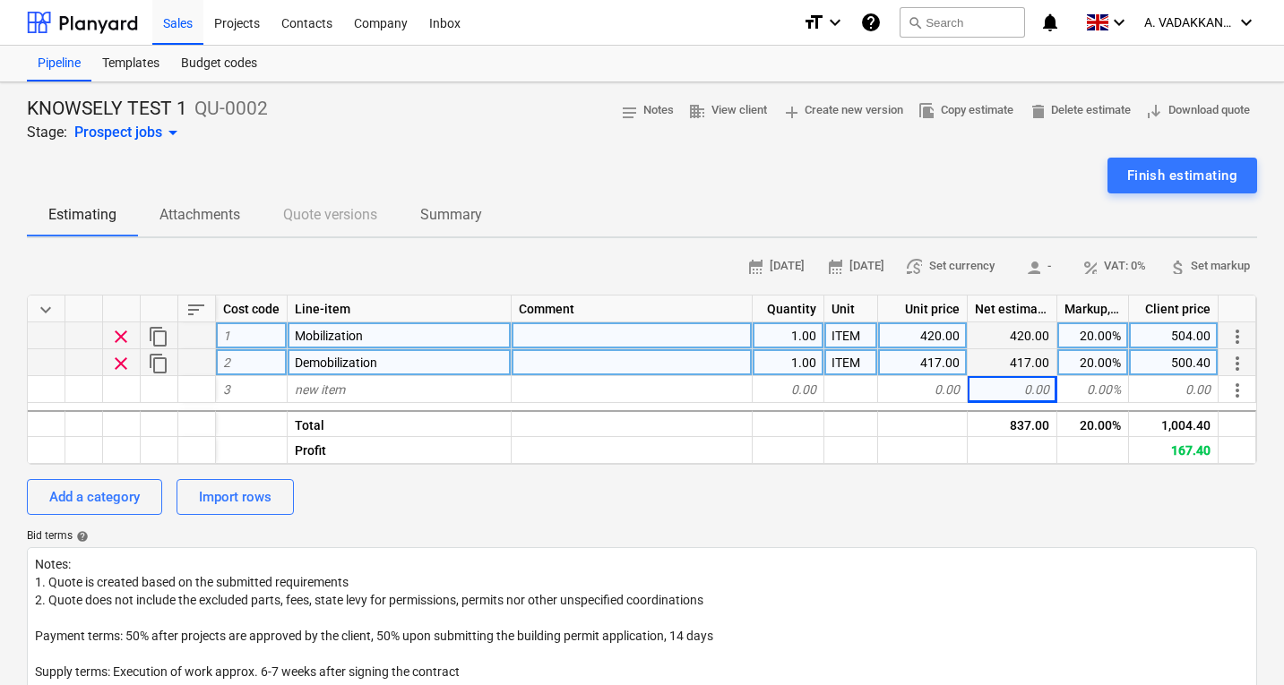
click at [932, 363] on div "417.00" at bounding box center [923, 362] width 90 height 27
type input "416"
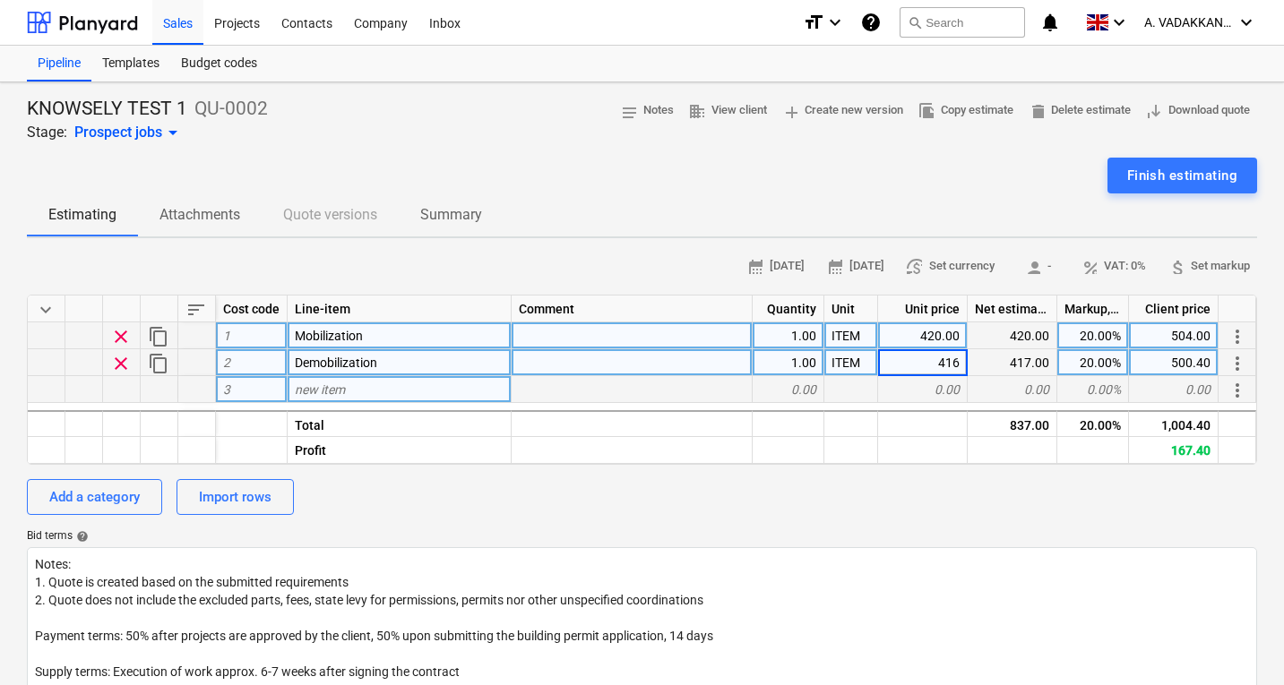
type textarea "x"
click at [956, 378] on div "0.00" at bounding box center [923, 389] width 90 height 27
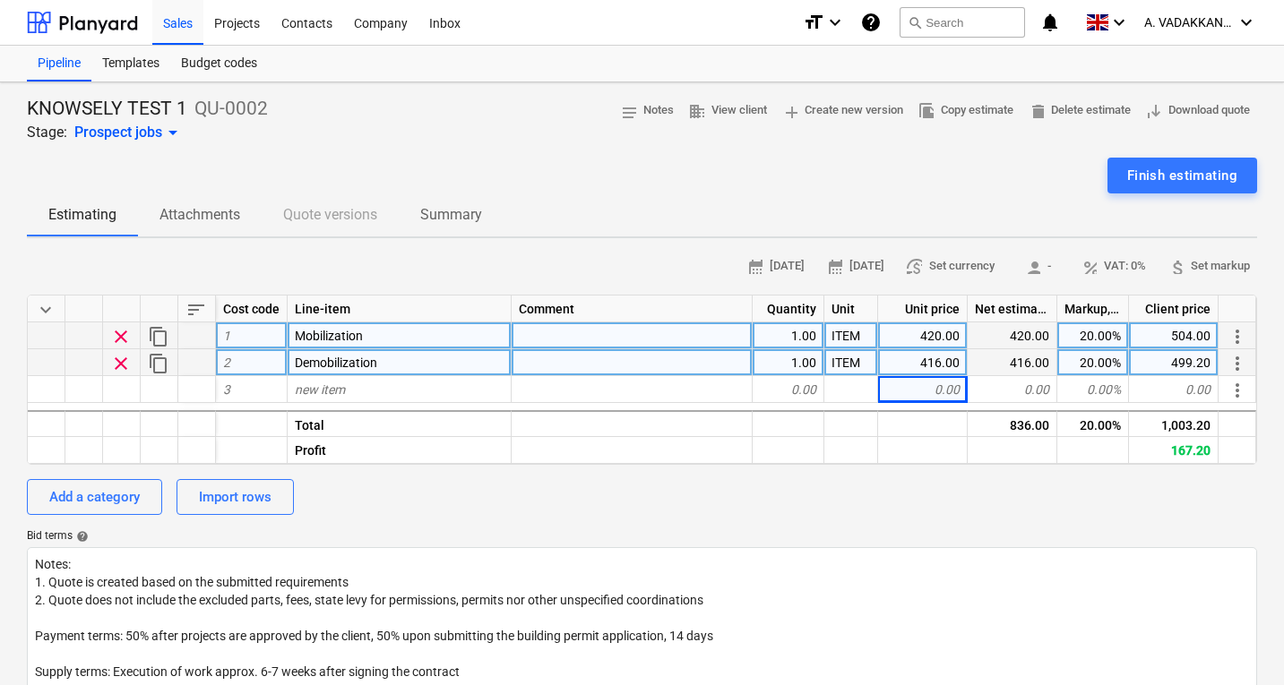
click at [956, 365] on div "416.00" at bounding box center [923, 362] width 90 height 27
click at [964, 359] on input "416" at bounding box center [922, 362] width 89 height 26
type input "416.5"
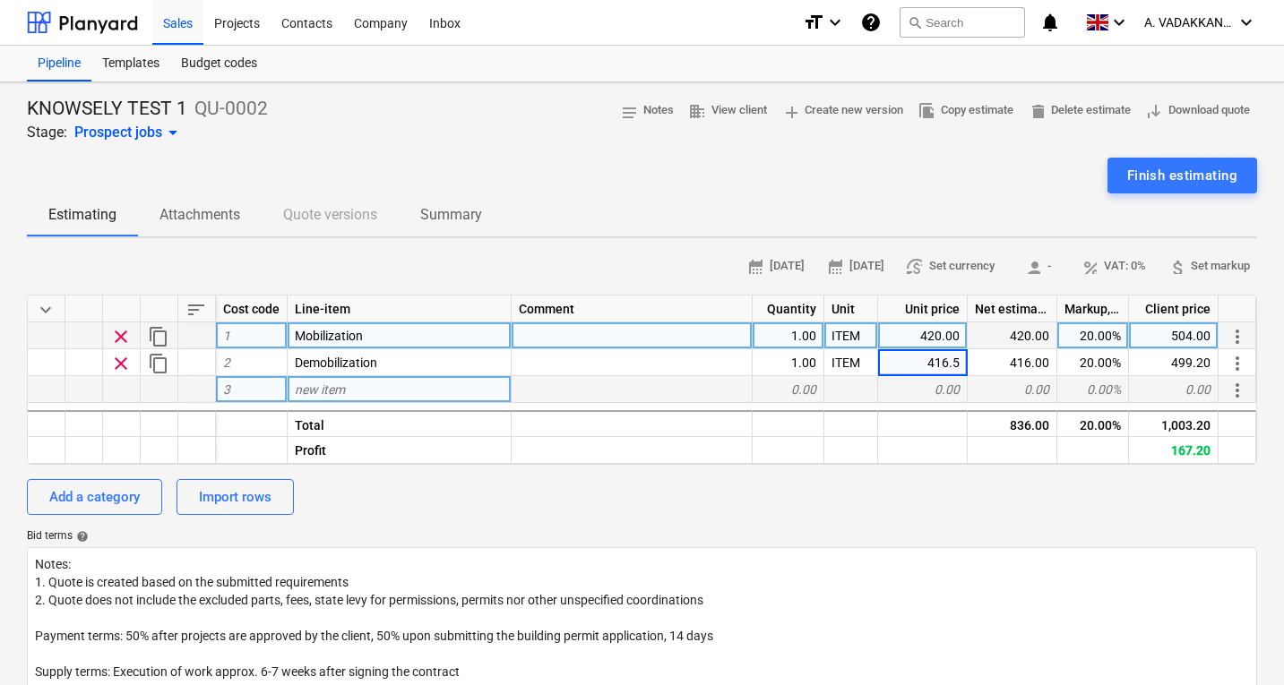
type textarea "x"
click at [949, 379] on div "0.00" at bounding box center [923, 389] width 90 height 27
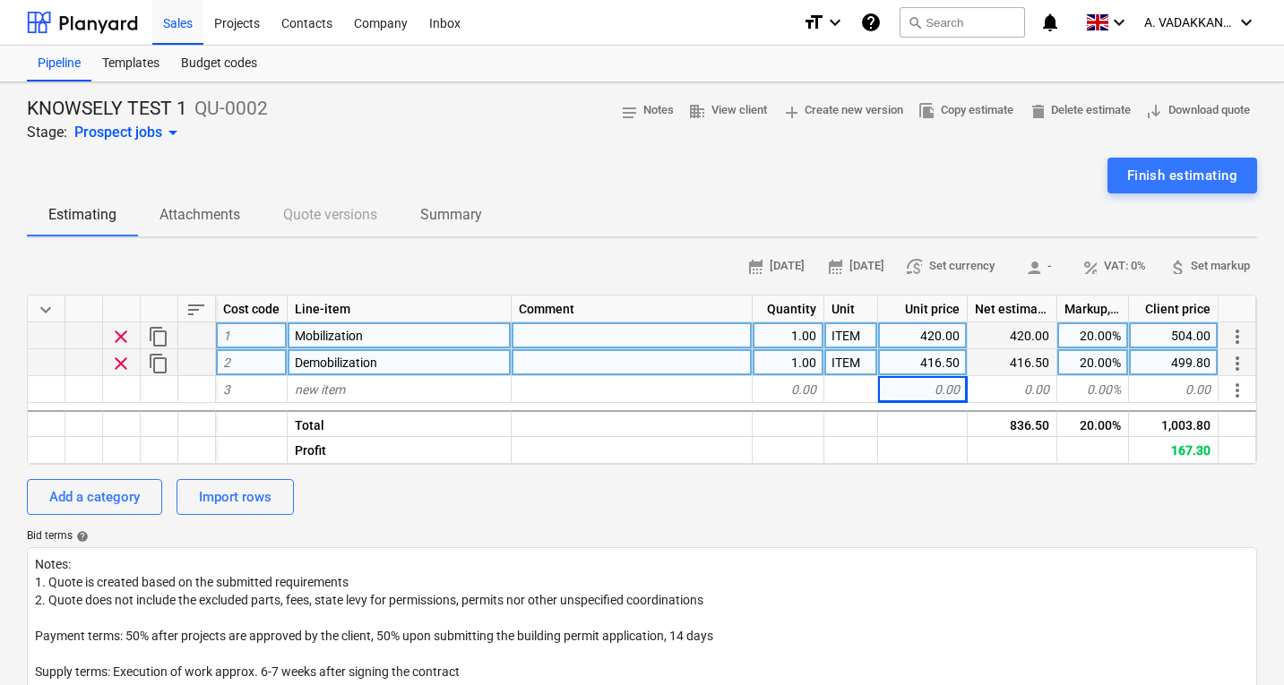
click at [948, 363] on div "416.50" at bounding box center [923, 362] width 90 height 27
click at [961, 360] on input "416.5" at bounding box center [922, 362] width 89 height 26
type input "416.67"
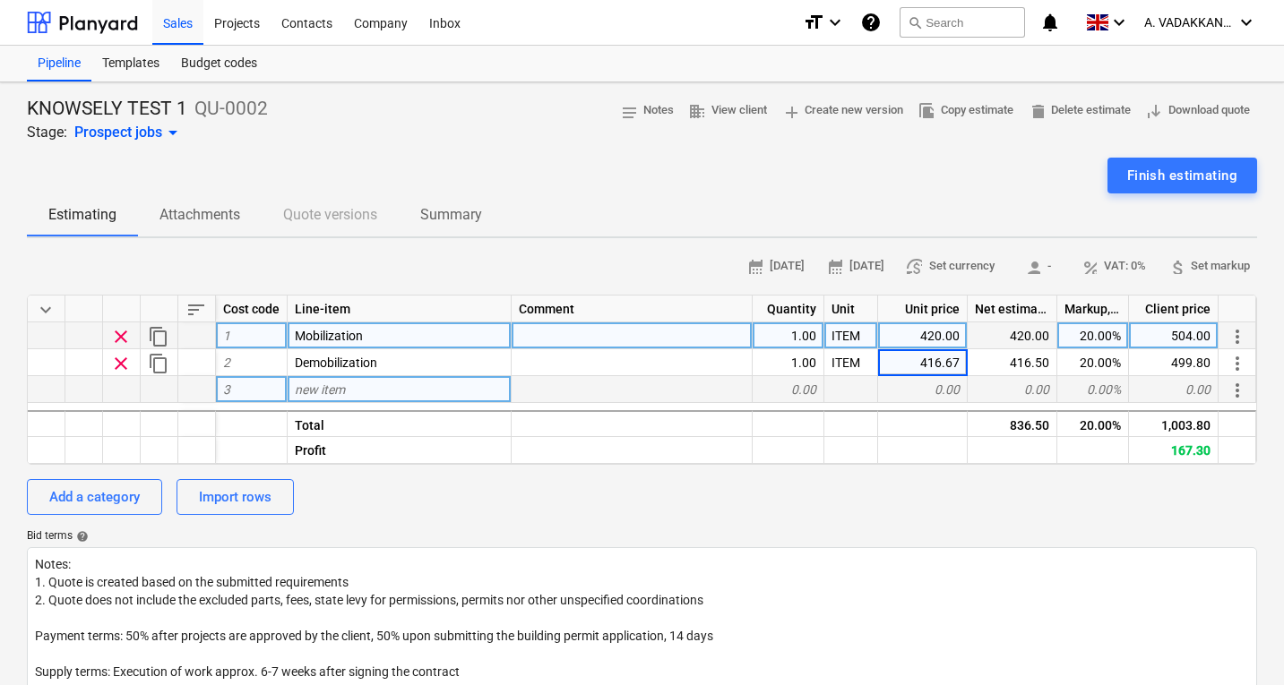
type textarea "x"
click at [948, 380] on div "0.00" at bounding box center [923, 389] width 90 height 27
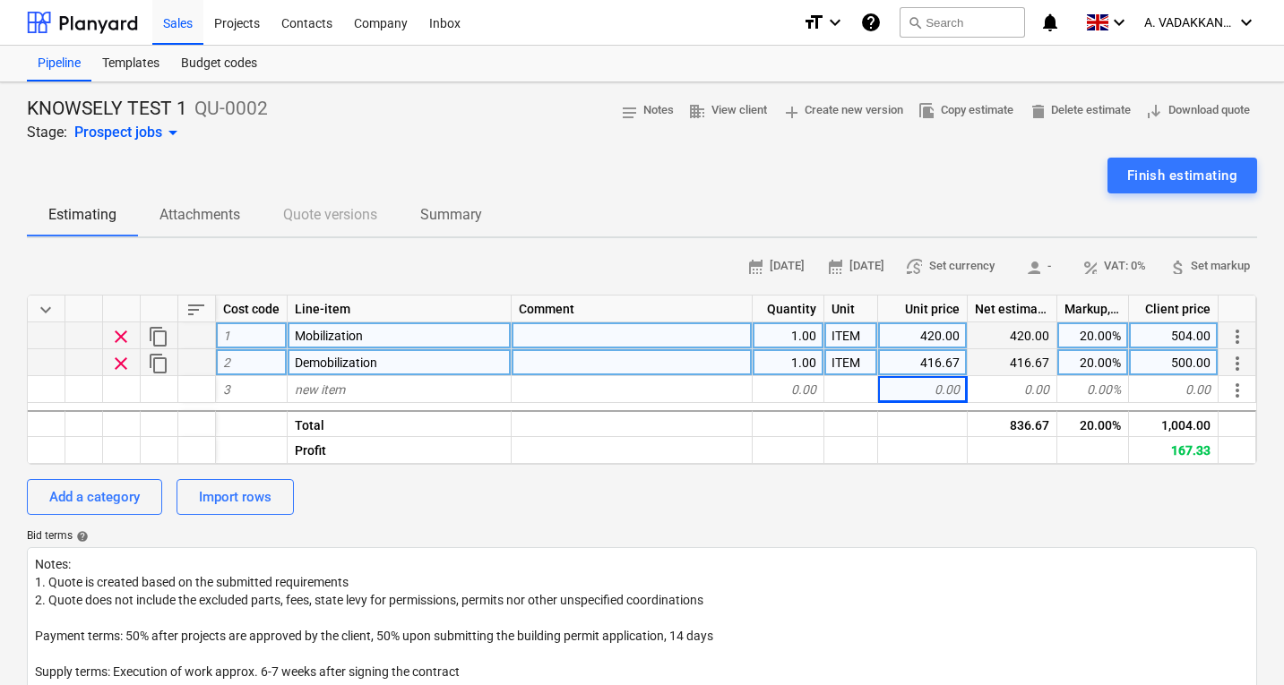
click at [955, 365] on div "416.67" at bounding box center [923, 362] width 90 height 27
click at [961, 347] on div "420.00" at bounding box center [923, 335] width 90 height 27
type input "416.67"
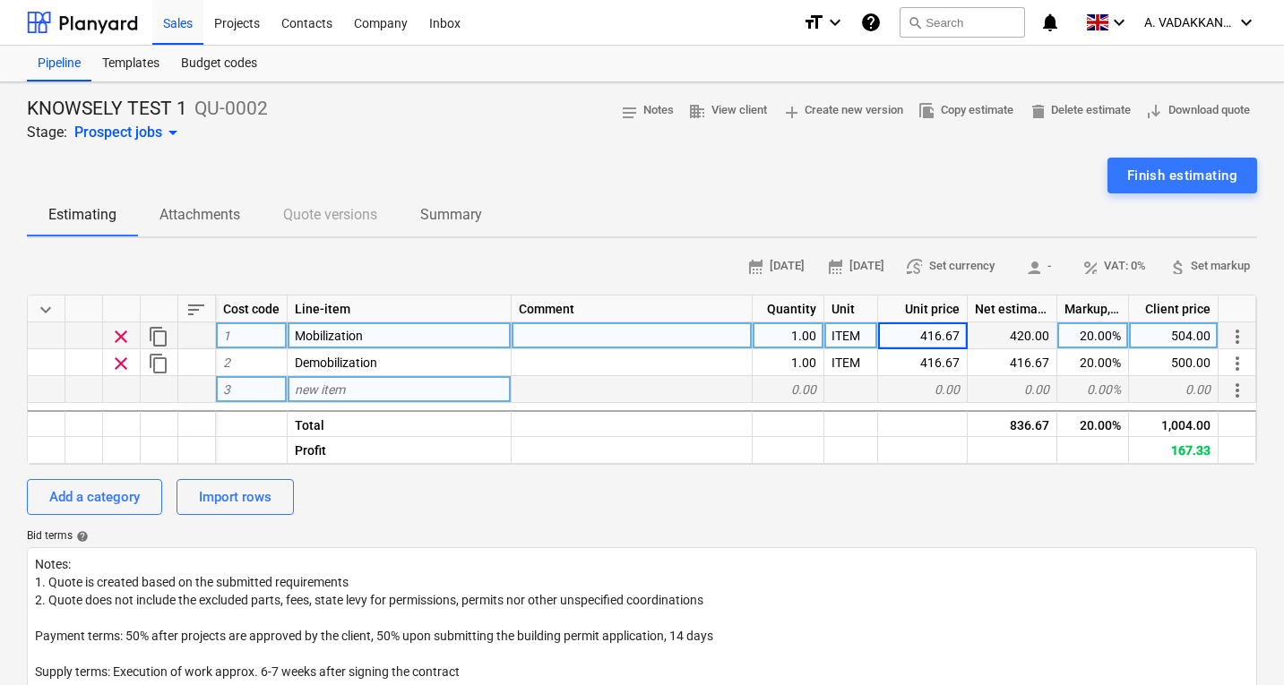
click at [947, 379] on div "0.00" at bounding box center [923, 389] width 90 height 27
type textarea "x"
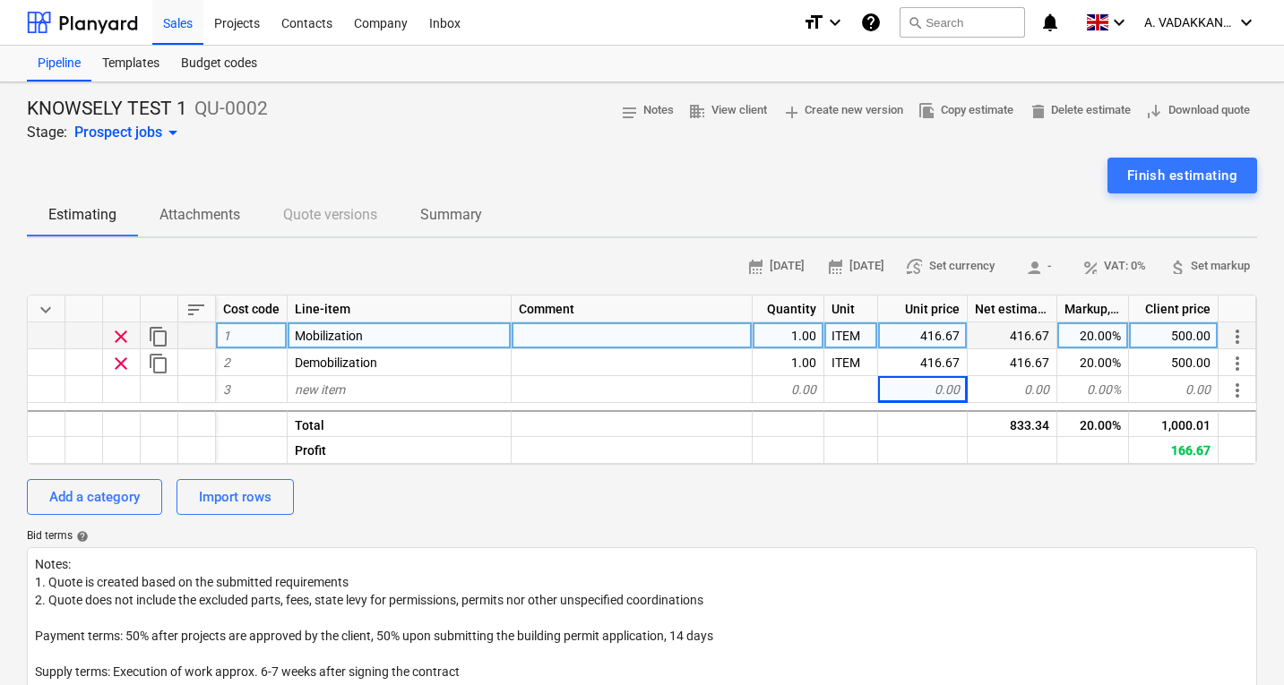
click at [288, 301] on div "Line-item" at bounding box center [400, 309] width 224 height 27
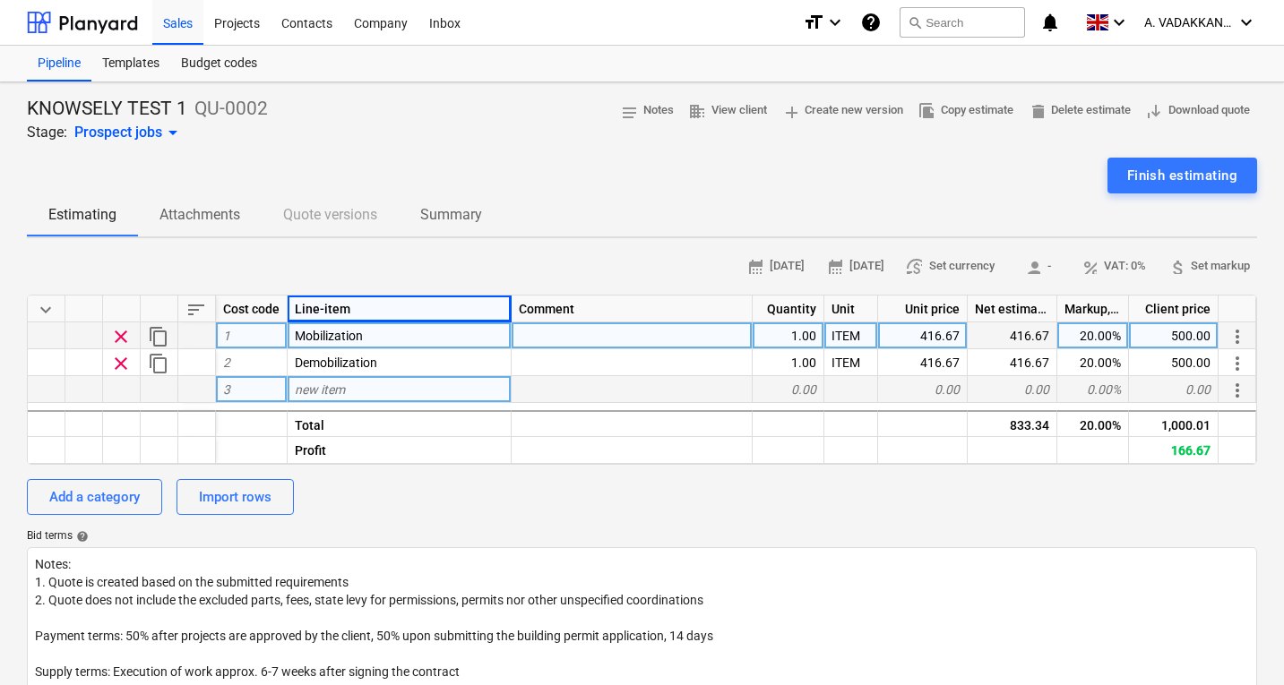
click at [373, 383] on div "new item" at bounding box center [400, 389] width 224 height 27
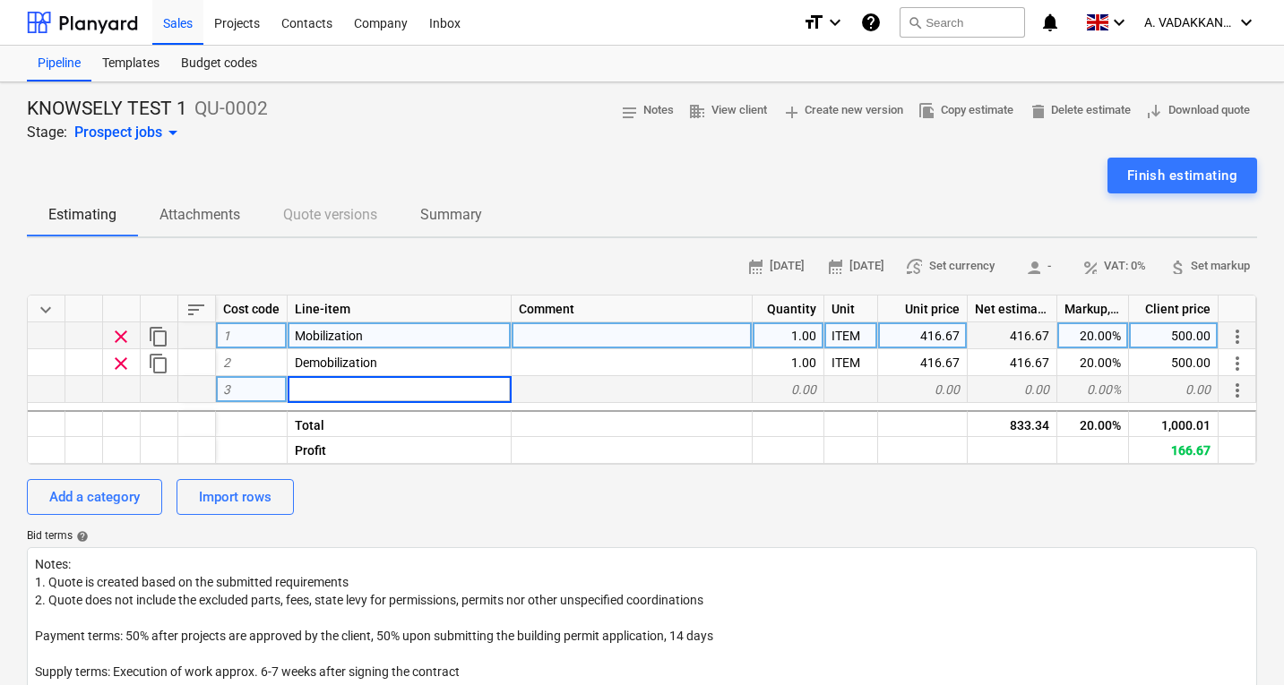
type input "Supply & installation of 150 mm diameter sewer pipe incl. excavation, bedding &…"
click at [538, 395] on div at bounding box center [631, 389] width 241 height 27
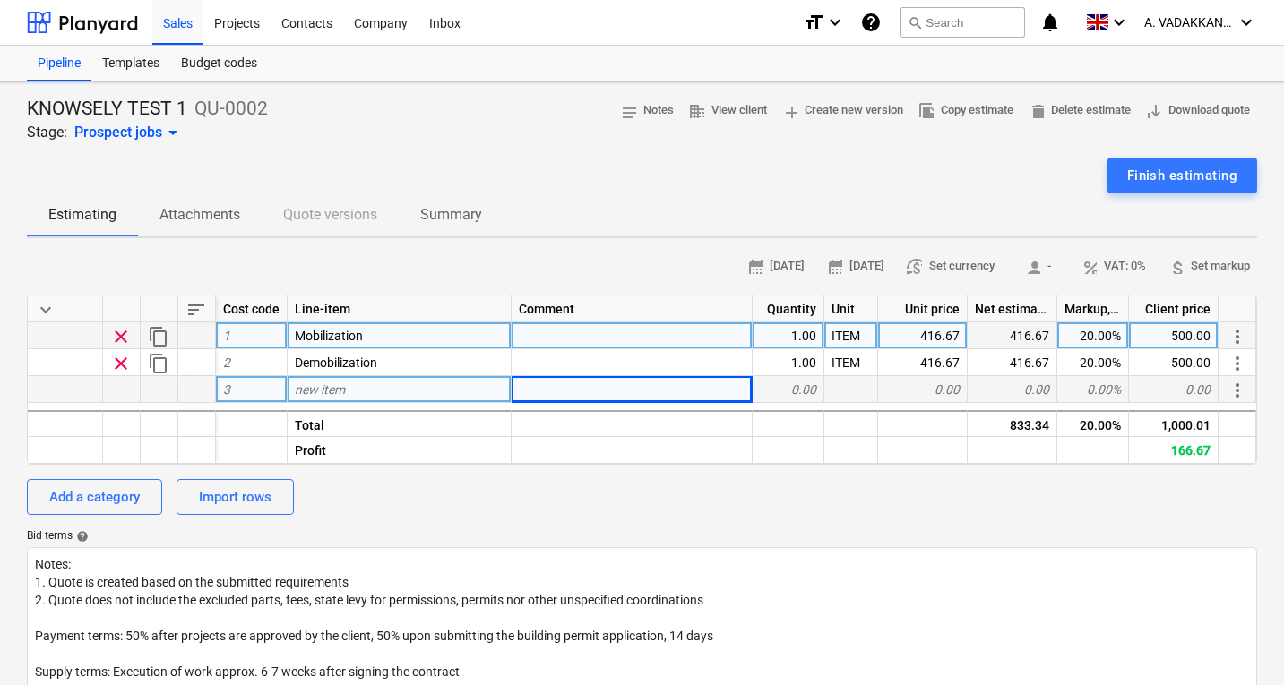
click at [798, 382] on div "0.00" at bounding box center [788, 389] width 72 height 27
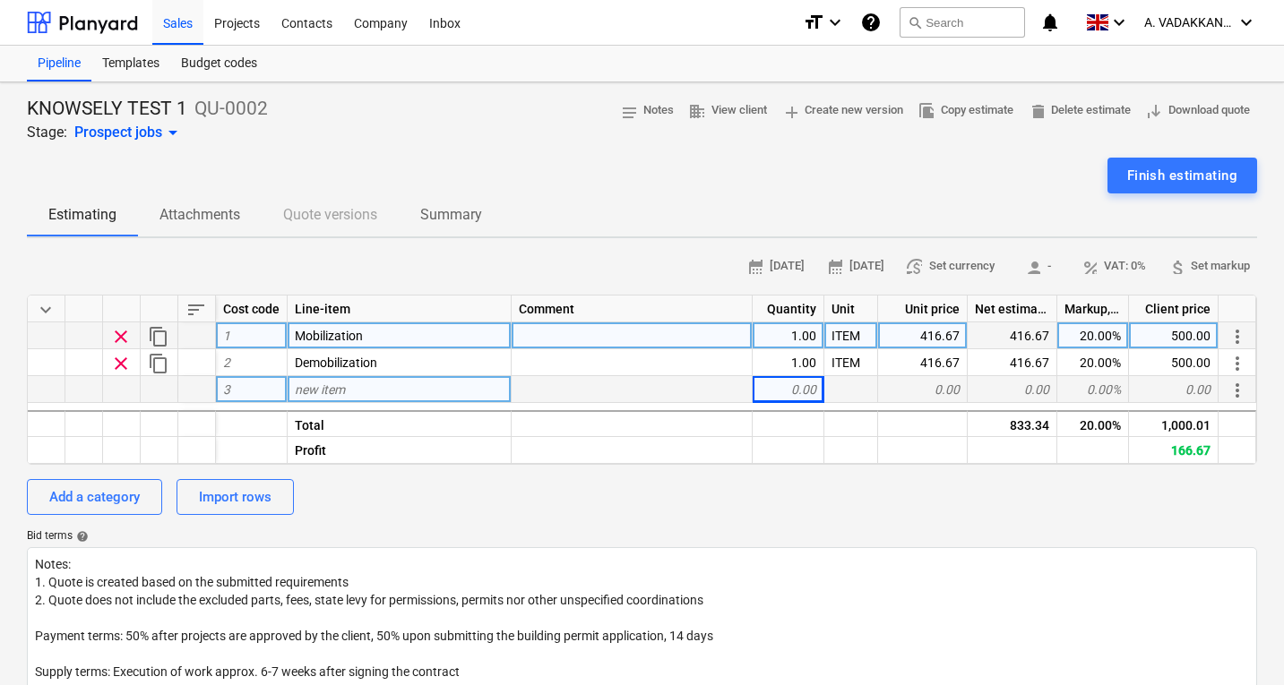
click at [415, 387] on div "new item" at bounding box center [400, 389] width 224 height 27
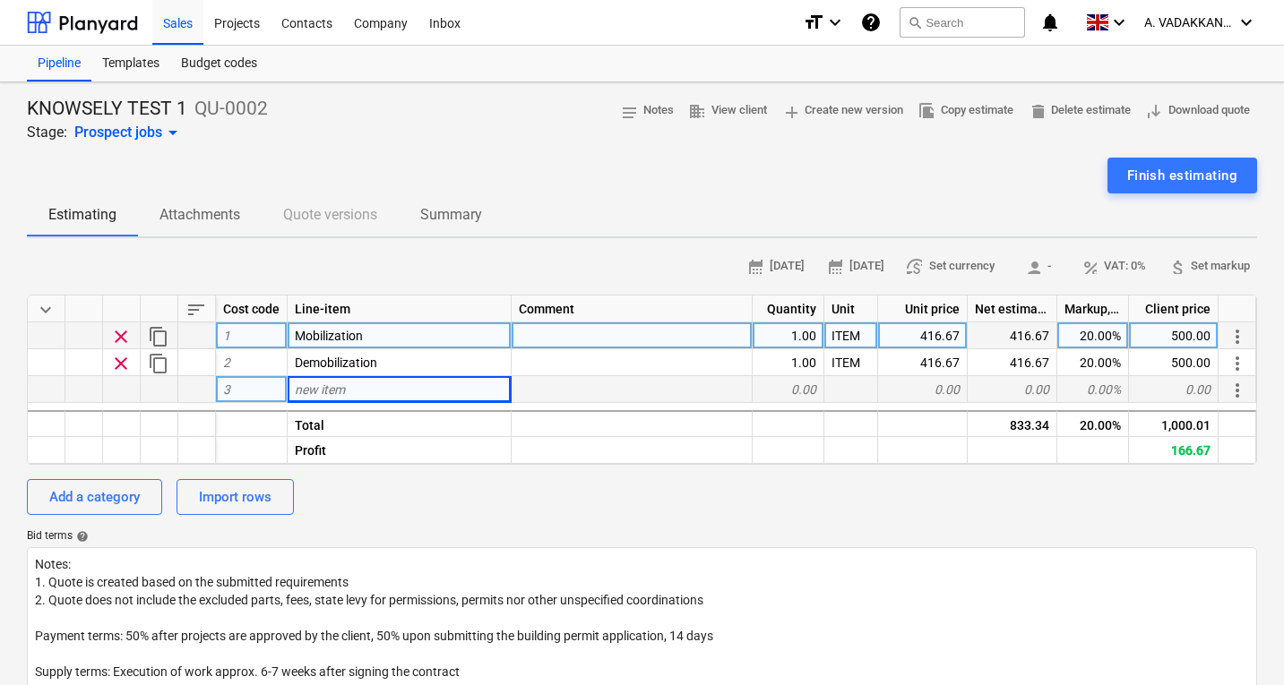
click at [377, 386] on div "new item" at bounding box center [400, 389] width 224 height 27
click at [377, 386] on input at bounding box center [399, 389] width 223 height 26
type input "Supply & installation of 150 mm diameter sewer pipe incl. excavation, bedding &…"
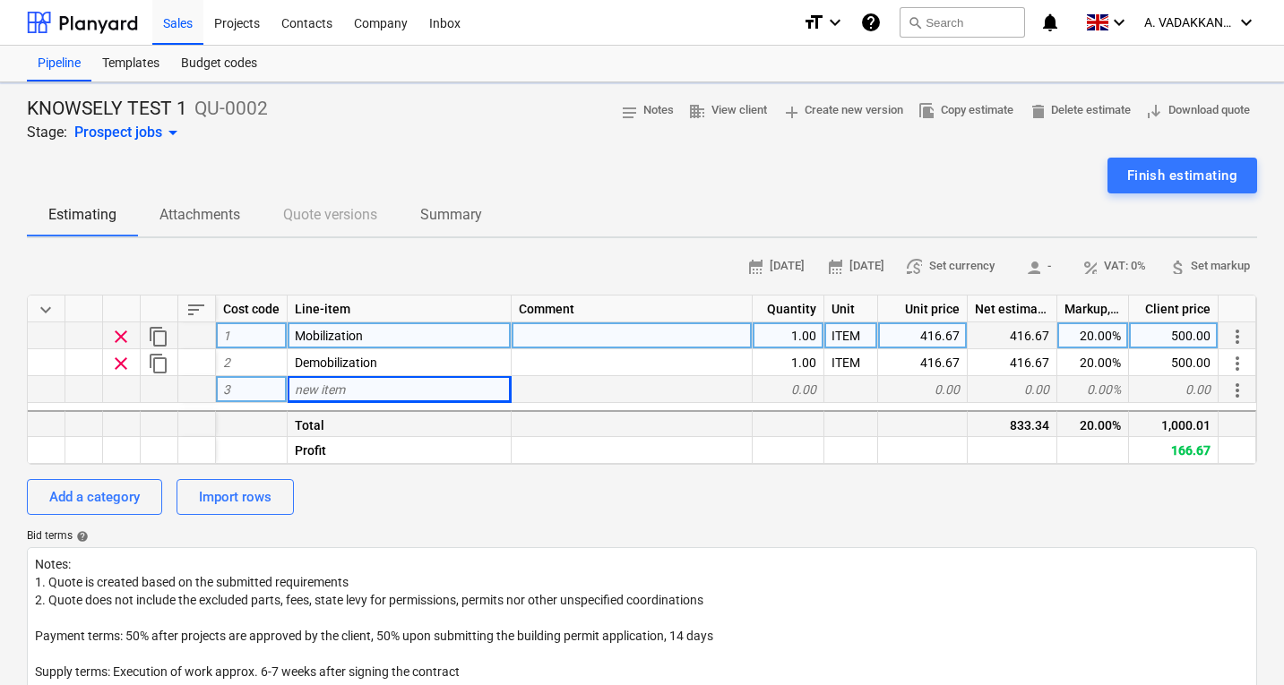
click at [408, 416] on div "keyboard_arrow_down sort Cost code Line-item Comment Quantity Unit Unit price N…" at bounding box center [642, 380] width 1230 height 170
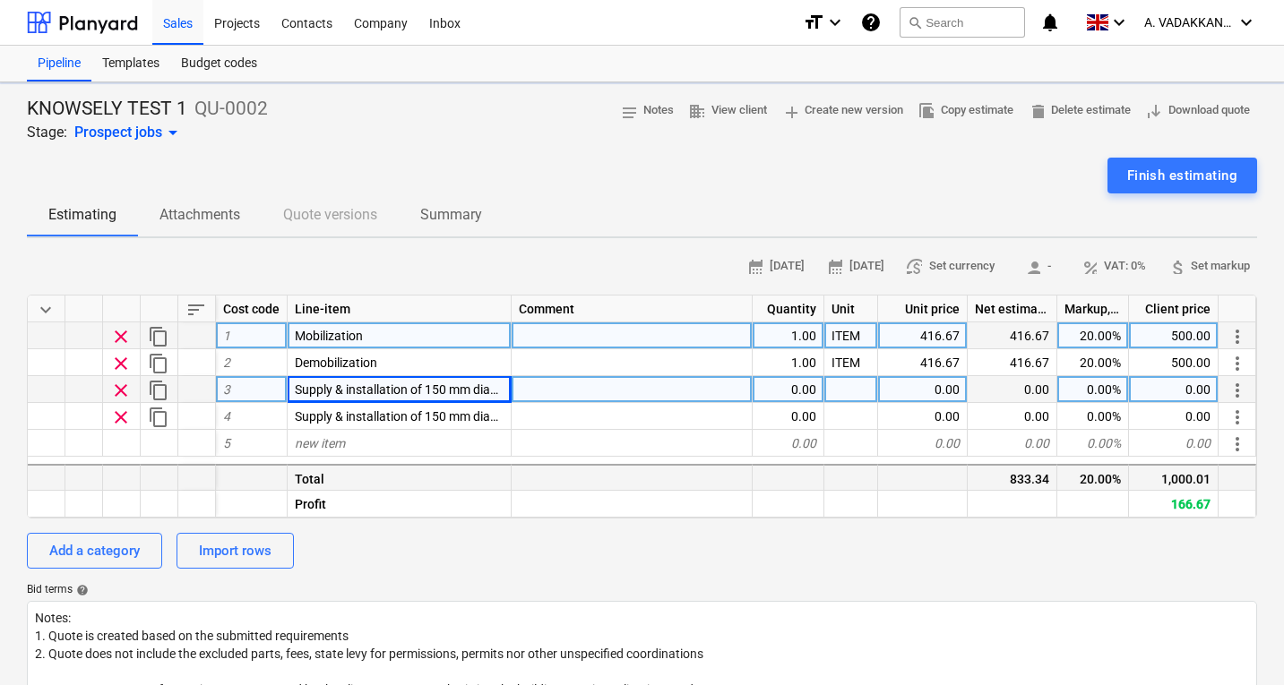
type textarea "x"
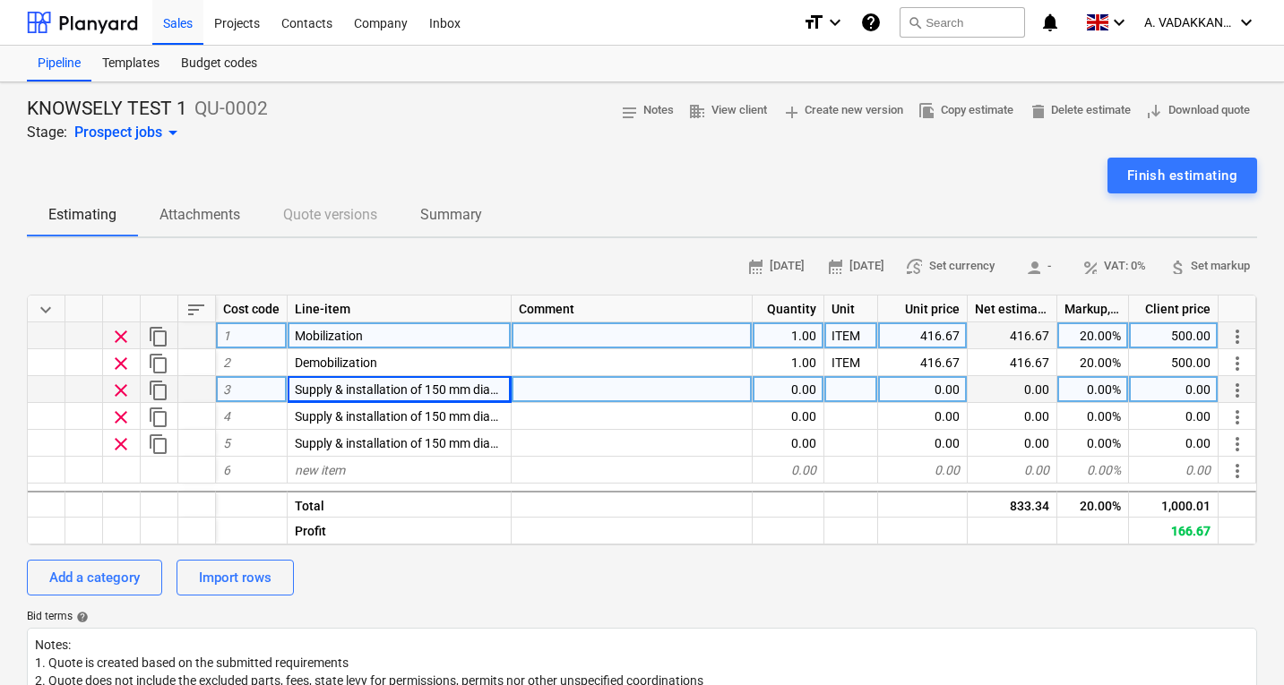
click at [404, 392] on span "Supply & installation of 150 mm diameter sewer pipe incl. excavation, bedding &…" at bounding box center [544, 389] width 498 height 14
click at [404, 387] on input "Supply & installation of 150 mm diameter sewer pipe incl. excavation, bedding &…" at bounding box center [399, 389] width 223 height 26
click at [465, 393] on input "Supply & installation of 150 mm diameter sewer pipe incl. excavation, bedding &…" at bounding box center [399, 389] width 223 height 26
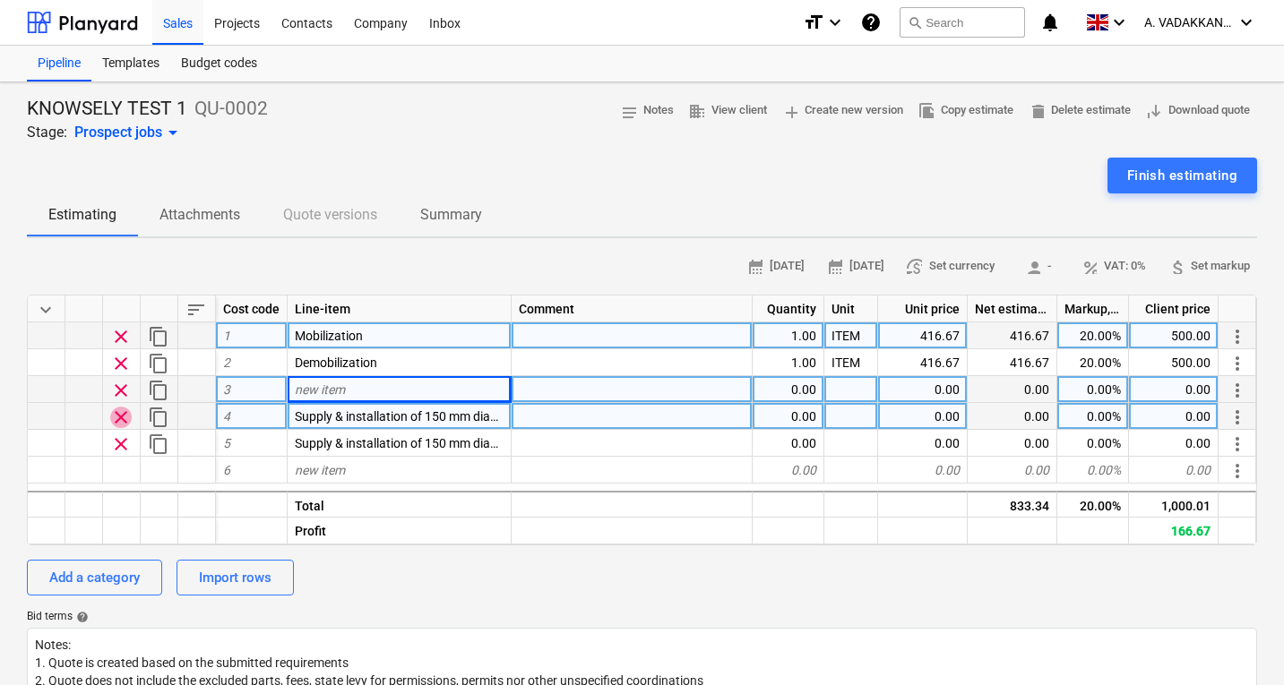
click at [122, 424] on span "clear" at bounding box center [120, 417] width 21 height 21
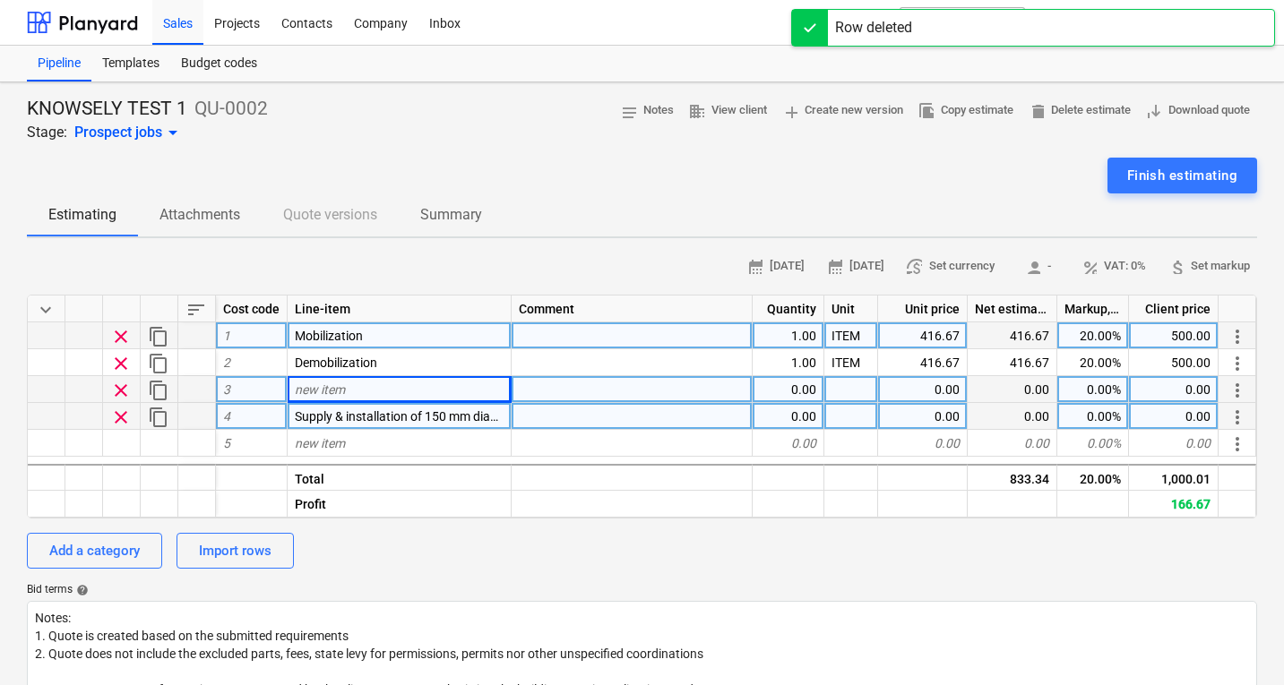
click at [122, 420] on span "clear" at bounding box center [120, 417] width 21 height 21
type textarea "x"
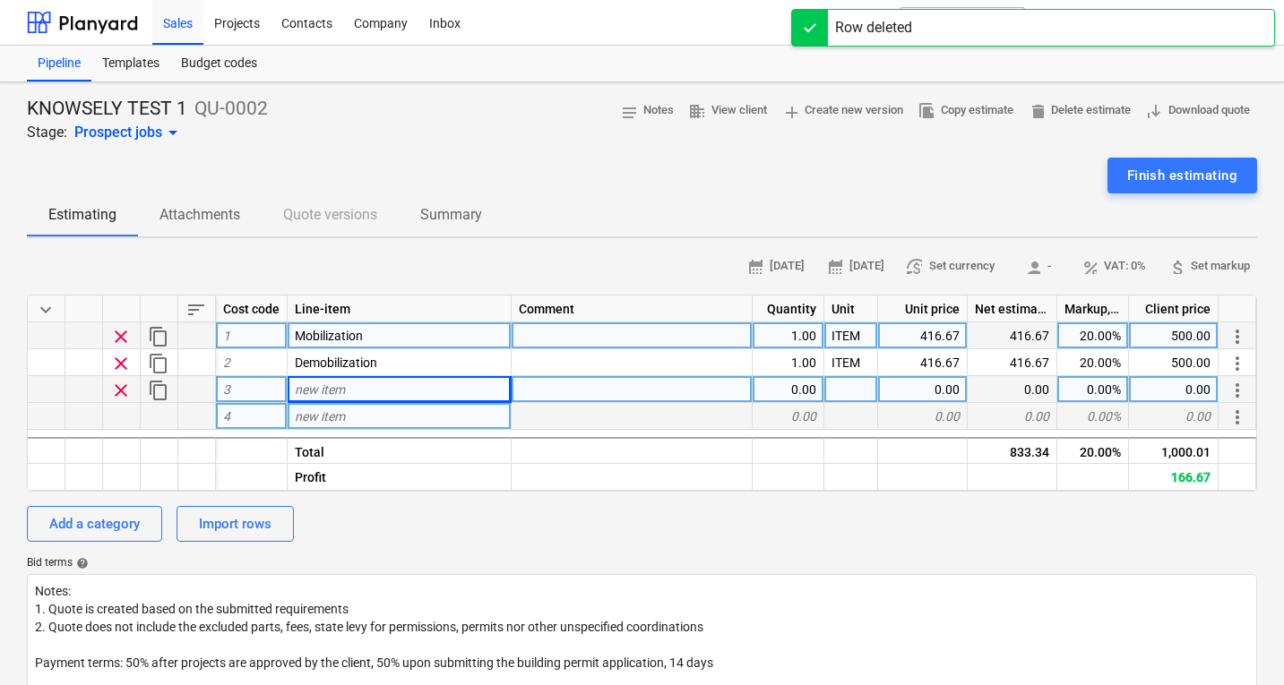
click at [348, 387] on div "new item" at bounding box center [400, 389] width 224 height 27
type input "Supply & installation of 150 mm diameter sewer pipe incl. excavation, bedding &…"
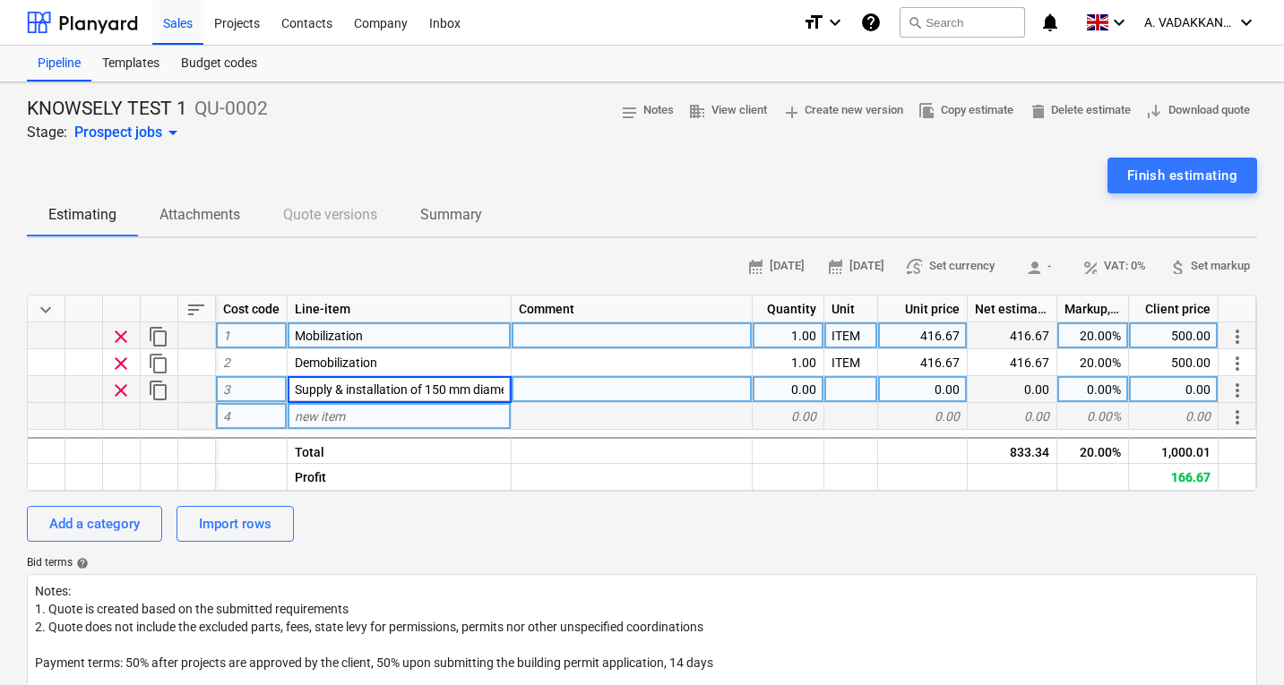
scroll to position [0, 295]
type textarea "x"
click at [402, 417] on div "new item" at bounding box center [400, 416] width 224 height 27
click at [541, 391] on div at bounding box center [631, 389] width 241 height 27
click at [509, 306] on div "Line-item" at bounding box center [400, 309] width 224 height 27
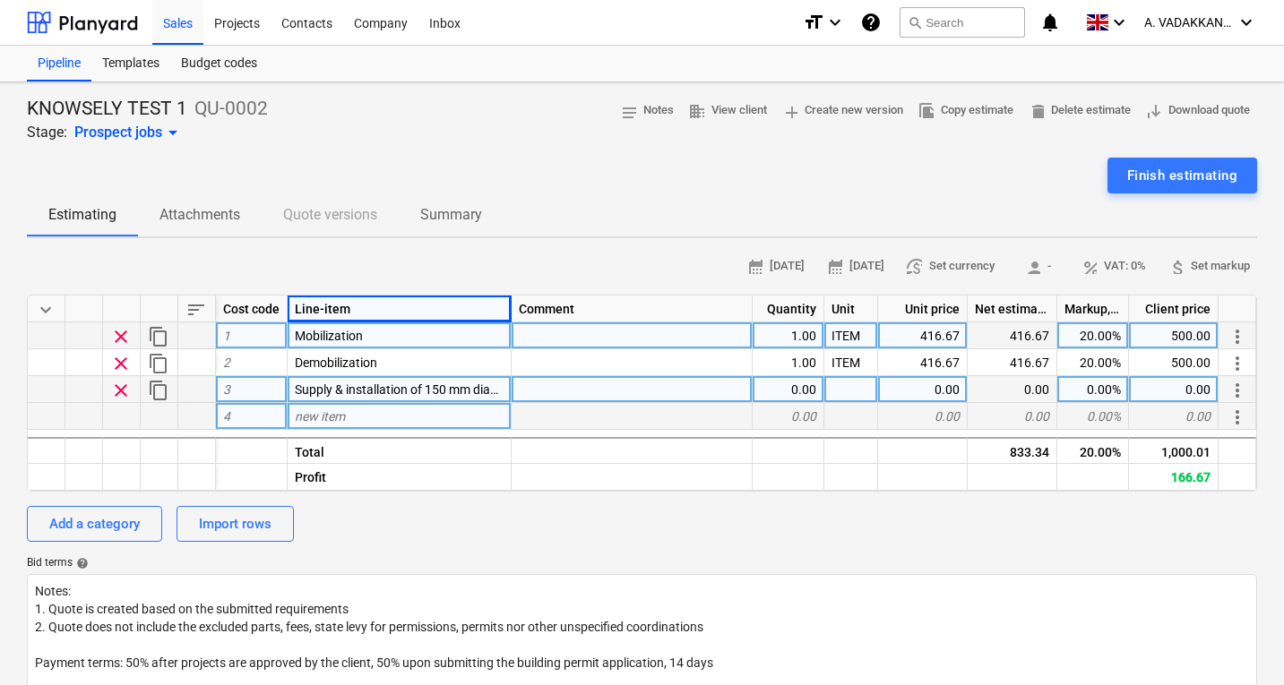
click at [545, 399] on div at bounding box center [631, 389] width 241 height 27
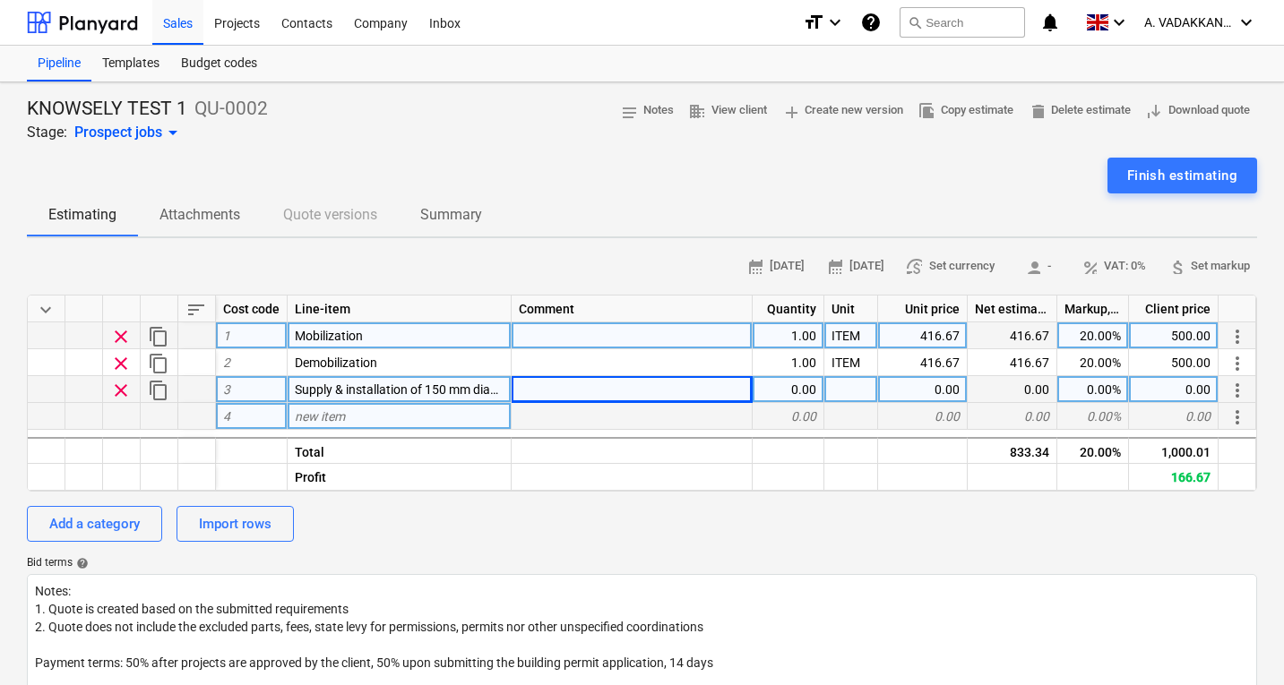
click at [800, 401] on div "0.00" at bounding box center [788, 389] width 72 height 27
type input "89"
type textarea "x"
click at [837, 391] on div at bounding box center [851, 389] width 54 height 27
type input "M"
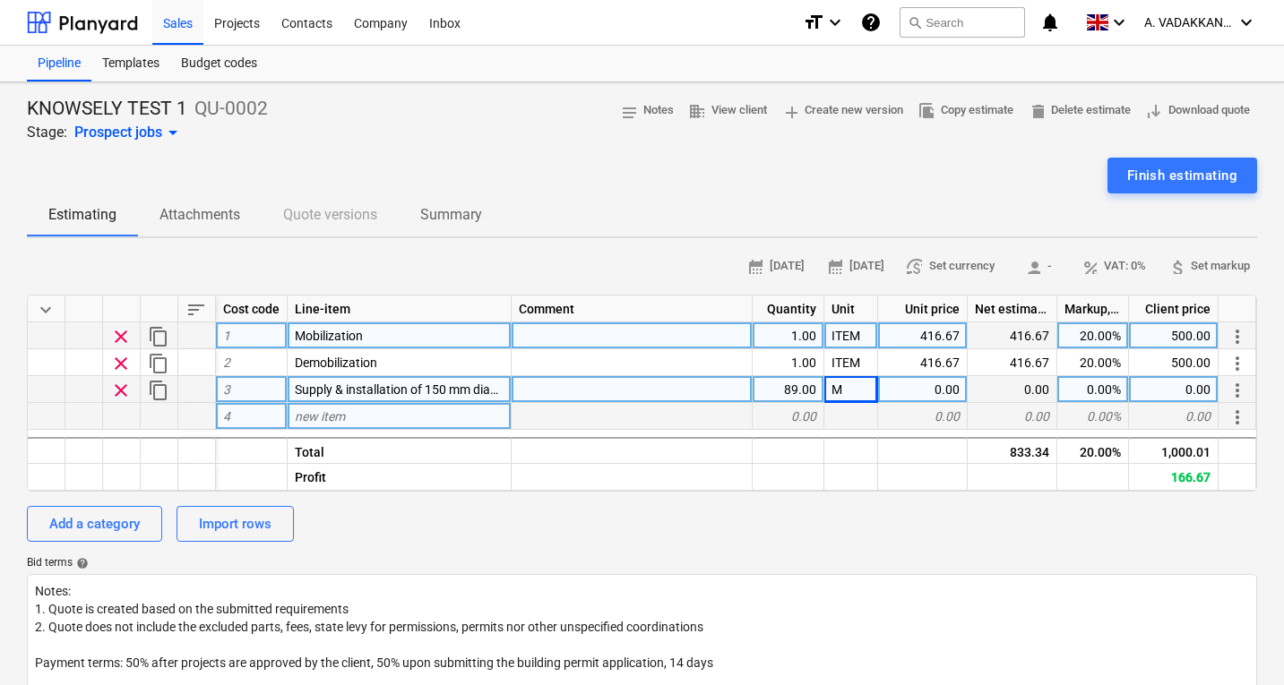
type textarea "x"
click at [890, 388] on div "0.00" at bounding box center [923, 389] width 90 height 27
type input "89"
type textarea "x"
click at [1009, 385] on div "7,921.00" at bounding box center [1012, 389] width 90 height 27
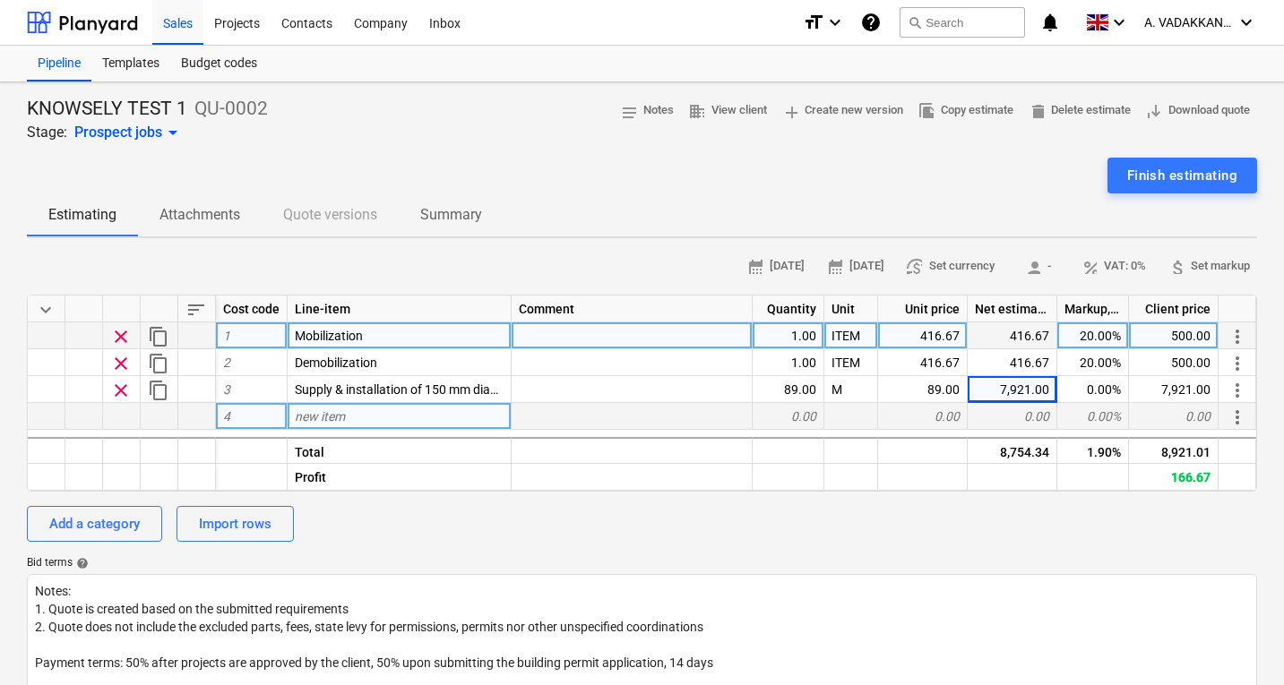
click at [449, 414] on div "new item" at bounding box center [400, 416] width 224 height 27
click at [415, 415] on div "new item" at bounding box center [400, 416] width 224 height 27
click at [415, 415] on input at bounding box center [399, 416] width 223 height 26
type input "Supply & installation of 450 mm diameter PPIC inspection chamber (max 1.0 m dep…"
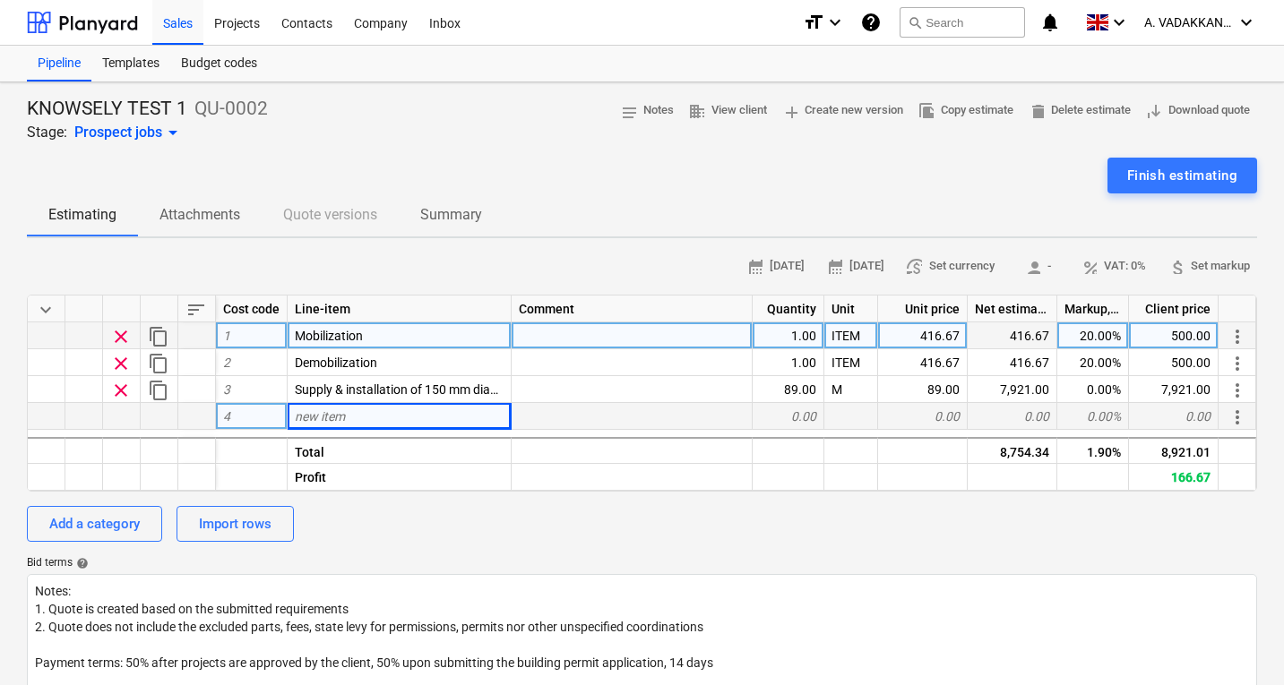
click at [563, 411] on div at bounding box center [631, 416] width 241 height 27
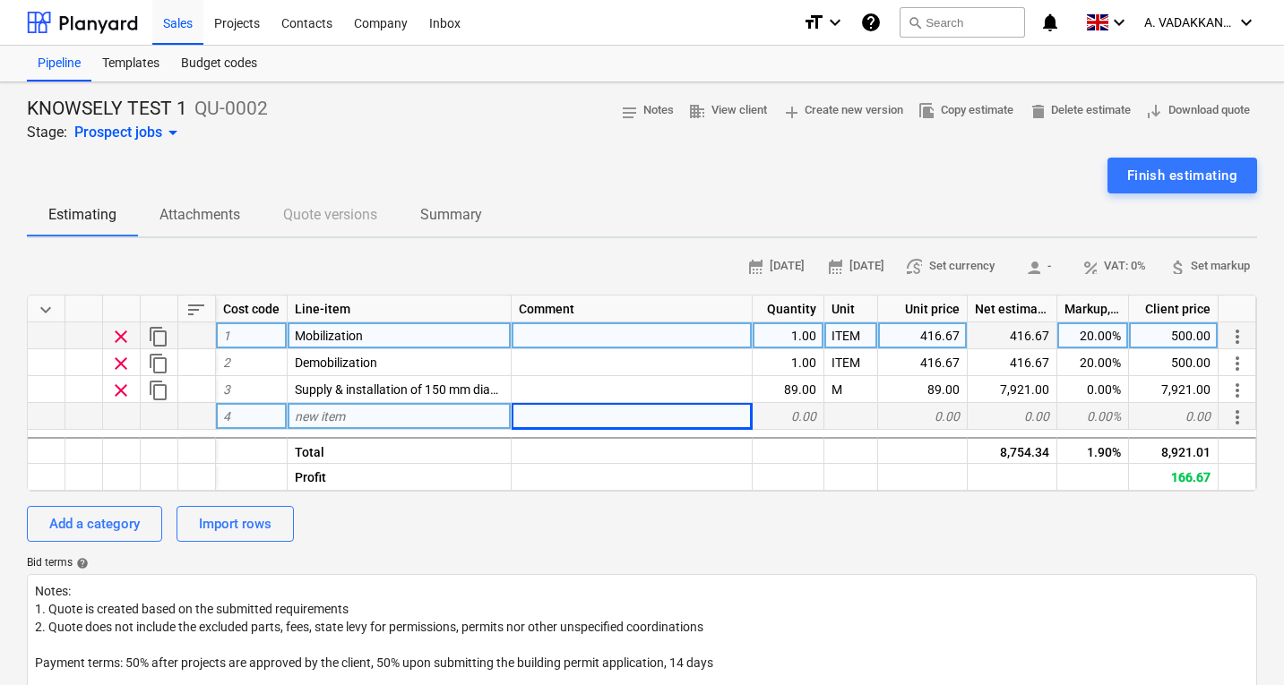
click at [417, 409] on div "new item" at bounding box center [400, 416] width 224 height 27
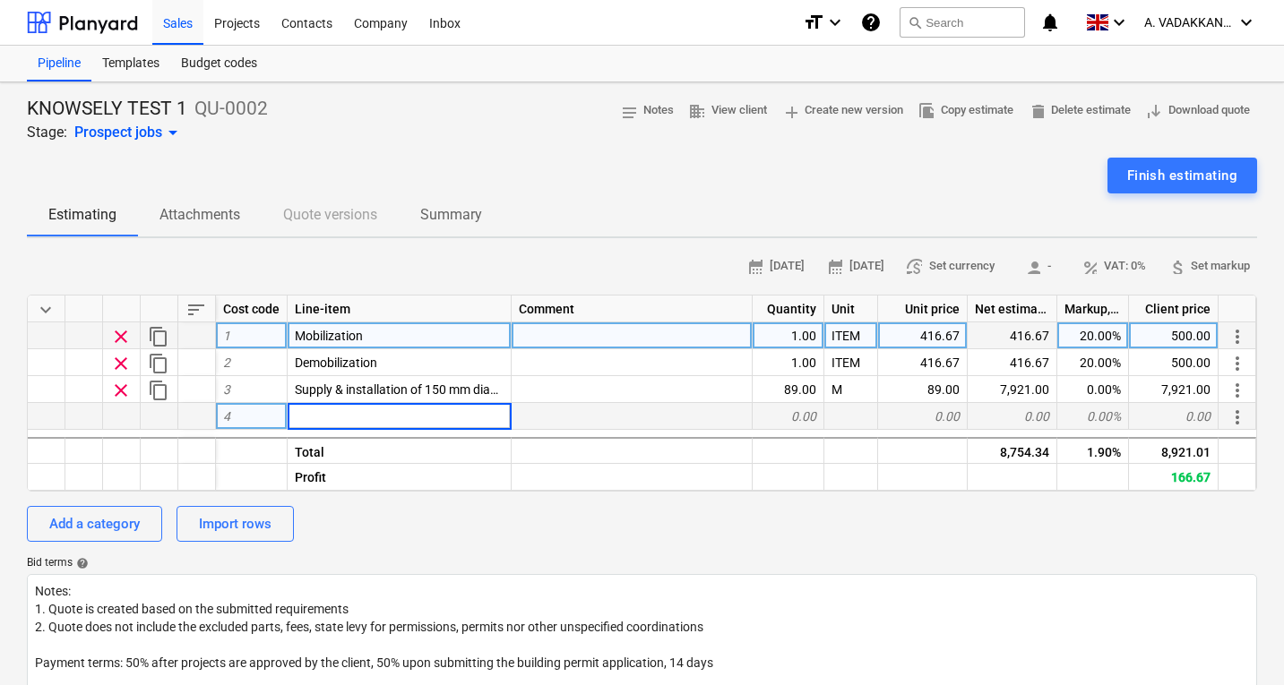
click at [417, 409] on input at bounding box center [399, 416] width 223 height 26
type input "Supply & installation of 450 mm diameter PPIC inspection chamber (max 1.0 m dep…"
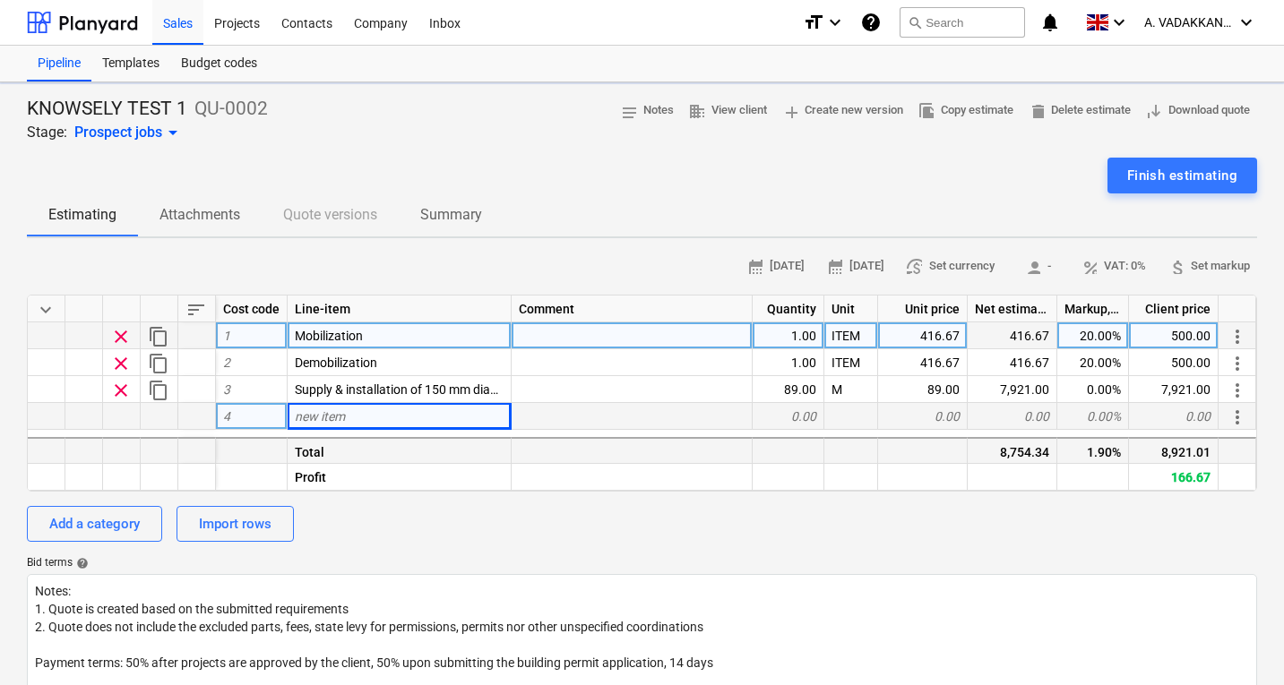
click at [469, 440] on div "Total" at bounding box center [400, 450] width 224 height 27
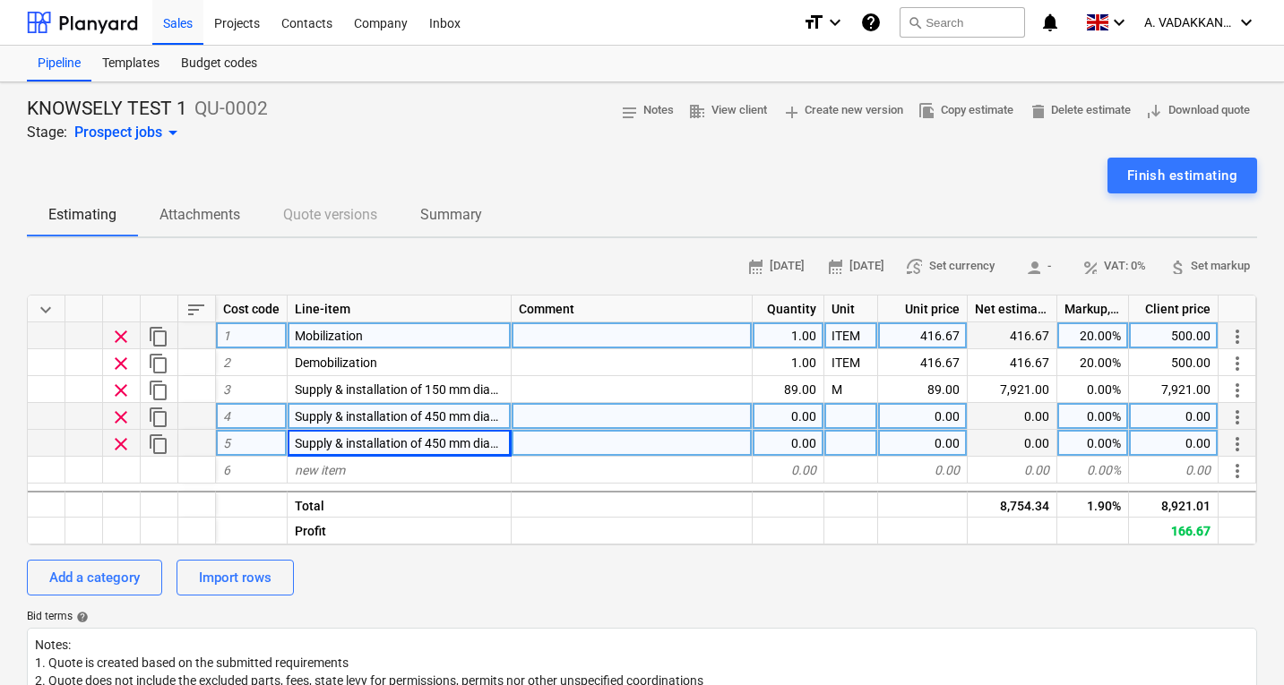
click at [125, 442] on span "clear" at bounding box center [120, 444] width 21 height 21
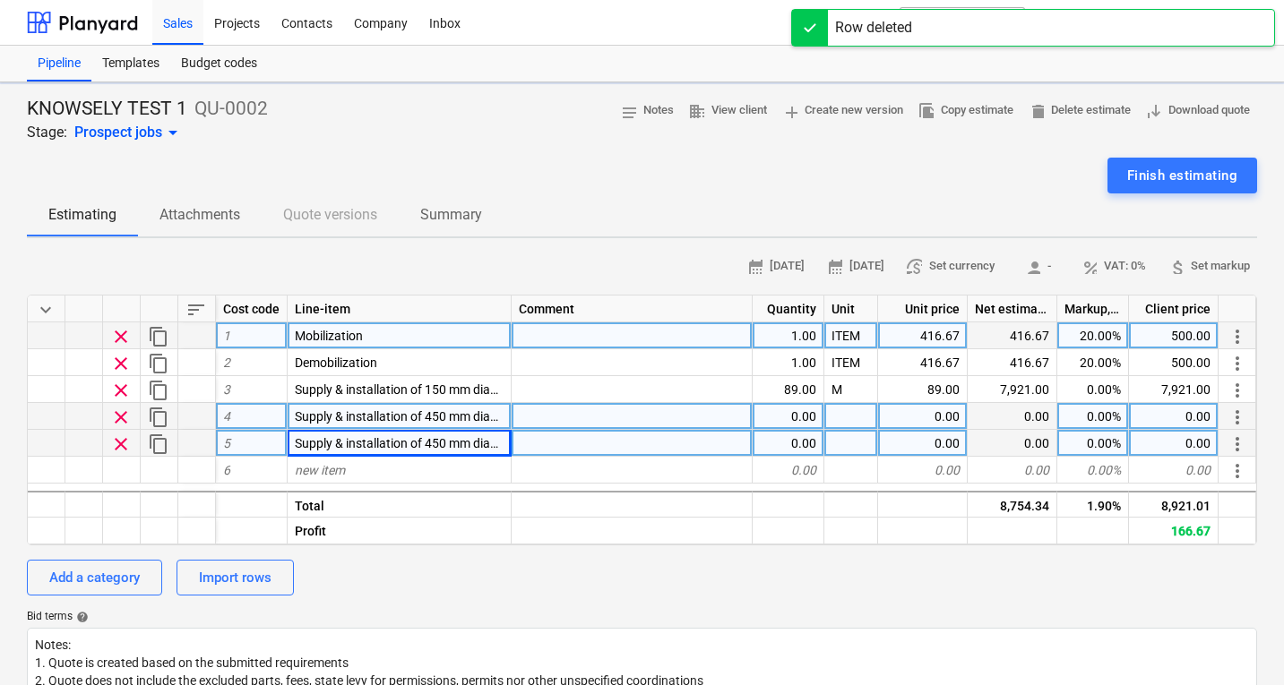
click at [797, 414] on div "0.00" at bounding box center [788, 416] width 72 height 27
type textarea "x"
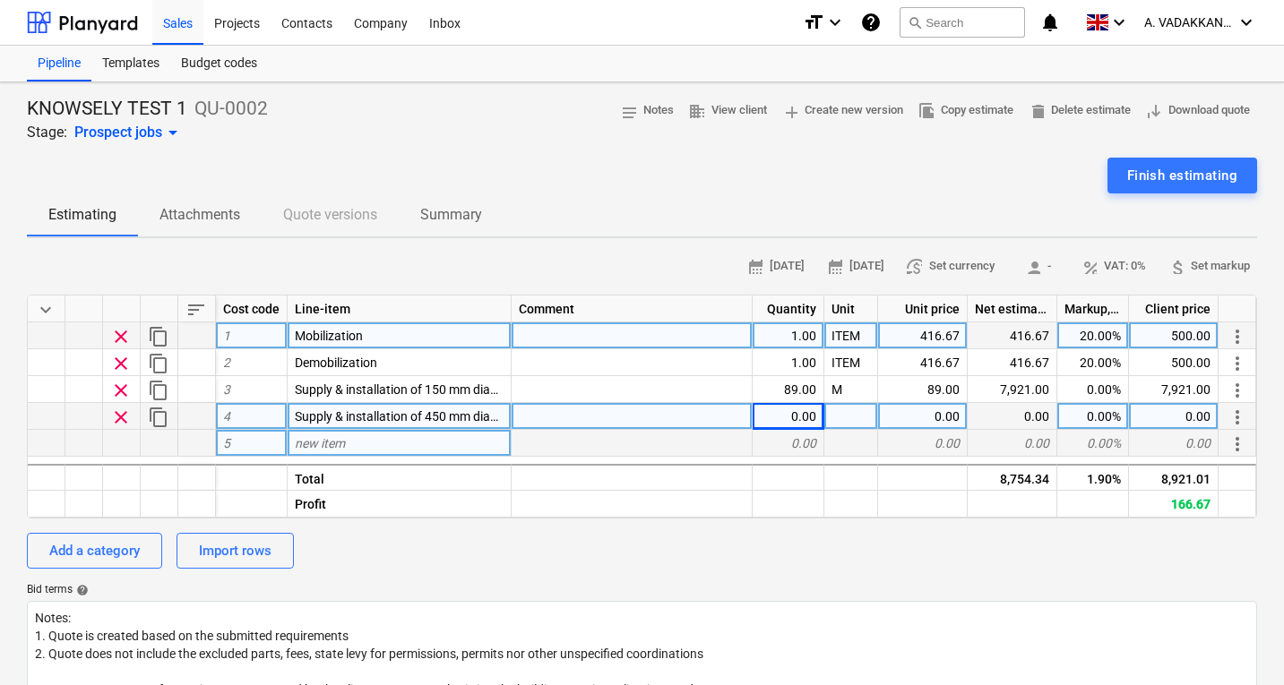
click at [803, 417] on div "0.00" at bounding box center [788, 416] width 72 height 27
type input "1"
type textarea "x"
click at [857, 417] on div at bounding box center [851, 416] width 54 height 27
type input "No"
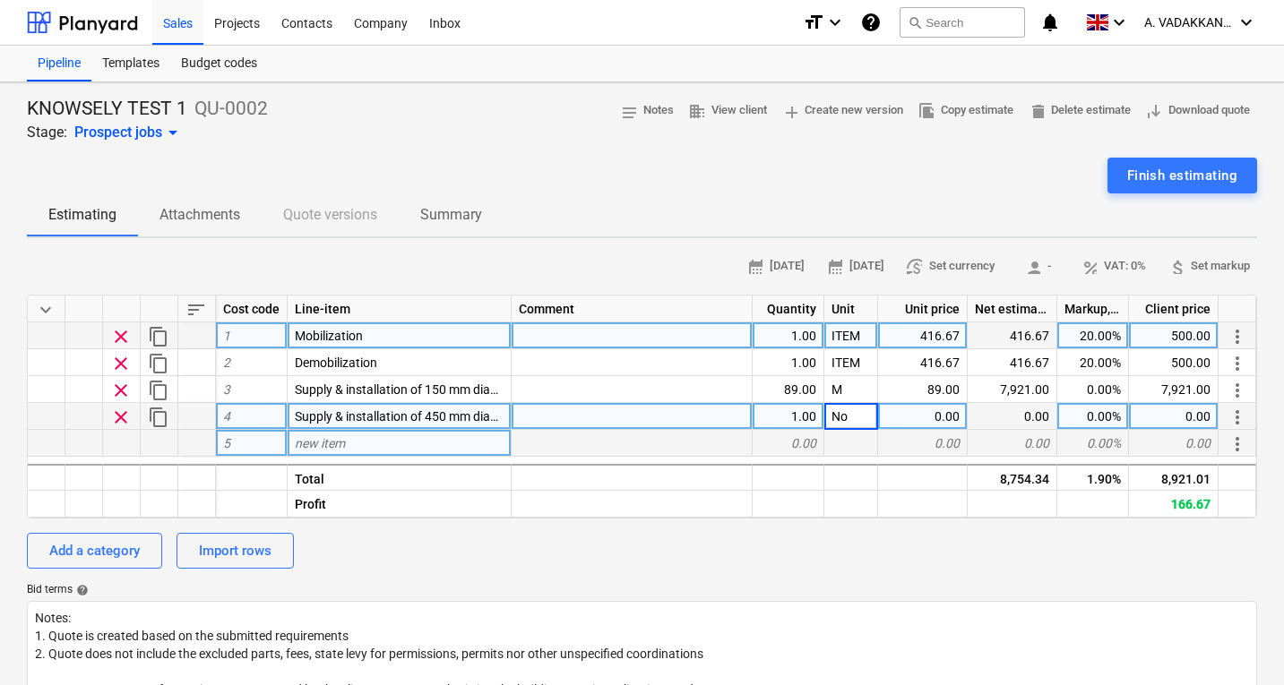
type textarea "x"
click at [912, 423] on div "0.00" at bounding box center [923, 416] width 90 height 27
click at [943, 416] on div "0.00" at bounding box center [923, 416] width 90 height 27
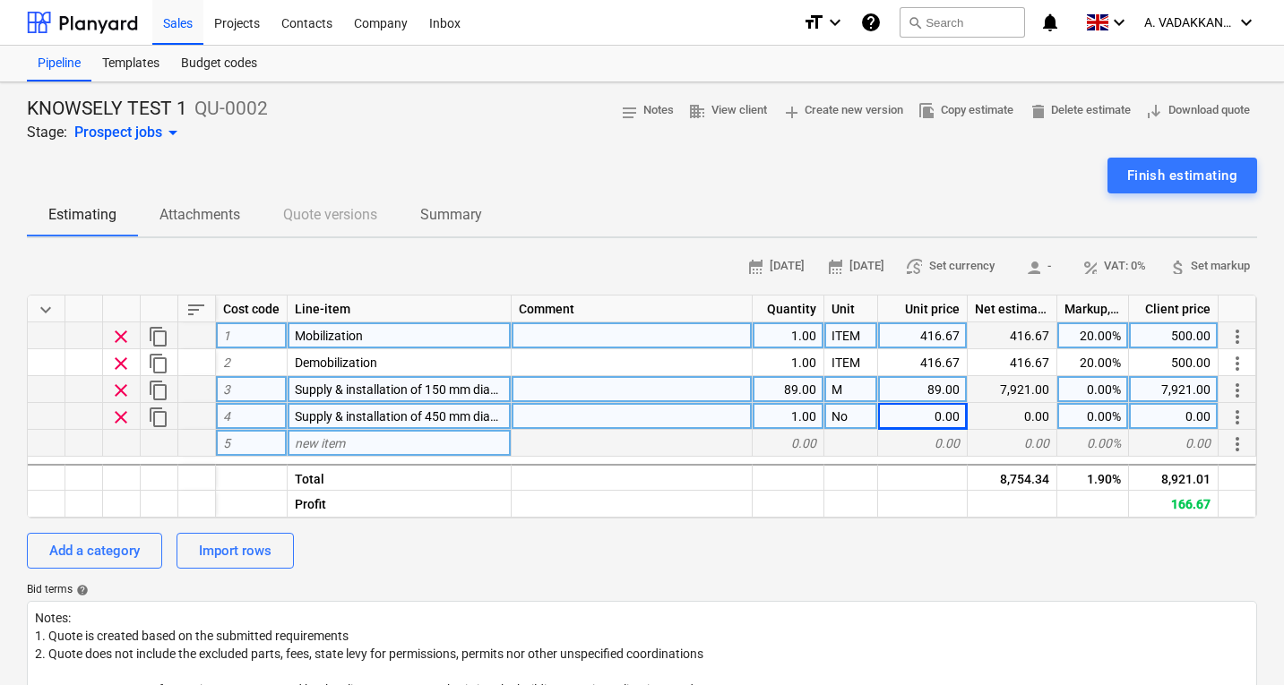
click at [920, 391] on div "89.00" at bounding box center [923, 389] width 90 height 27
click at [920, 391] on input "89" at bounding box center [922, 389] width 89 height 26
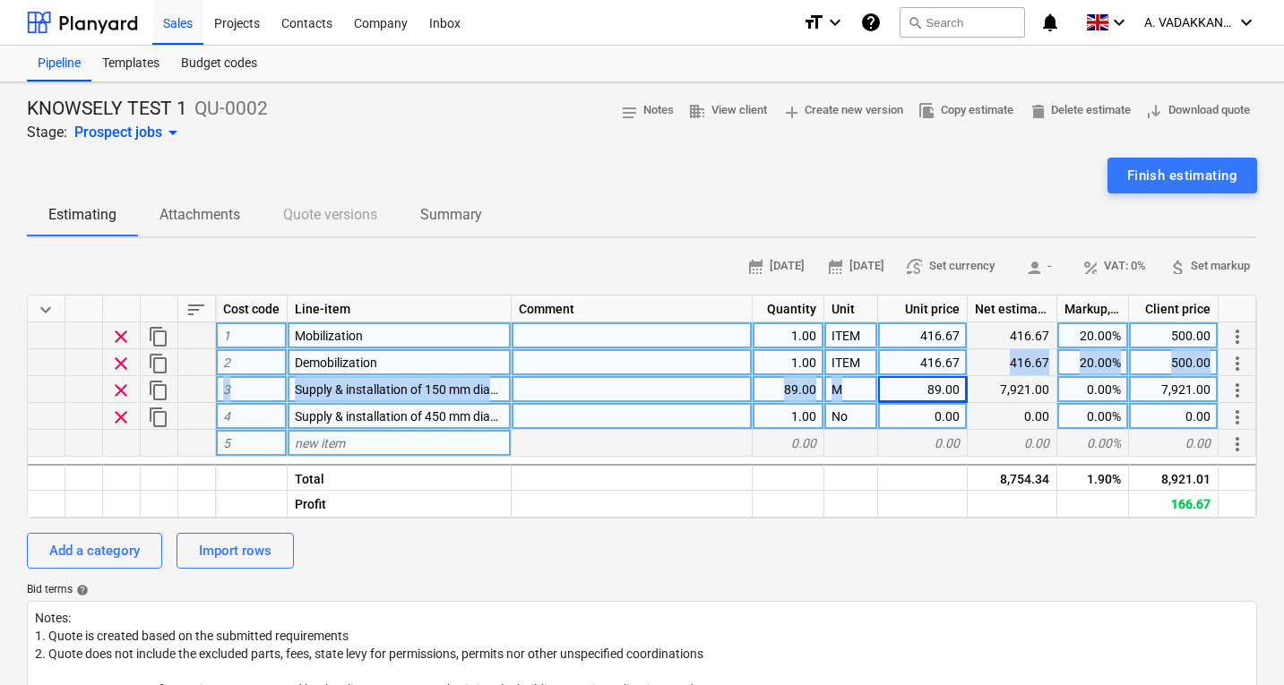
drag, startPoint x: 924, startPoint y: 389, endPoint x: 1002, endPoint y: 373, distance: 79.6
click at [1002, 373] on div "keyboard_arrow_down sort Cost code Line-item Comment Quantity Unit Unit price N…" at bounding box center [642, 407] width 1230 height 224
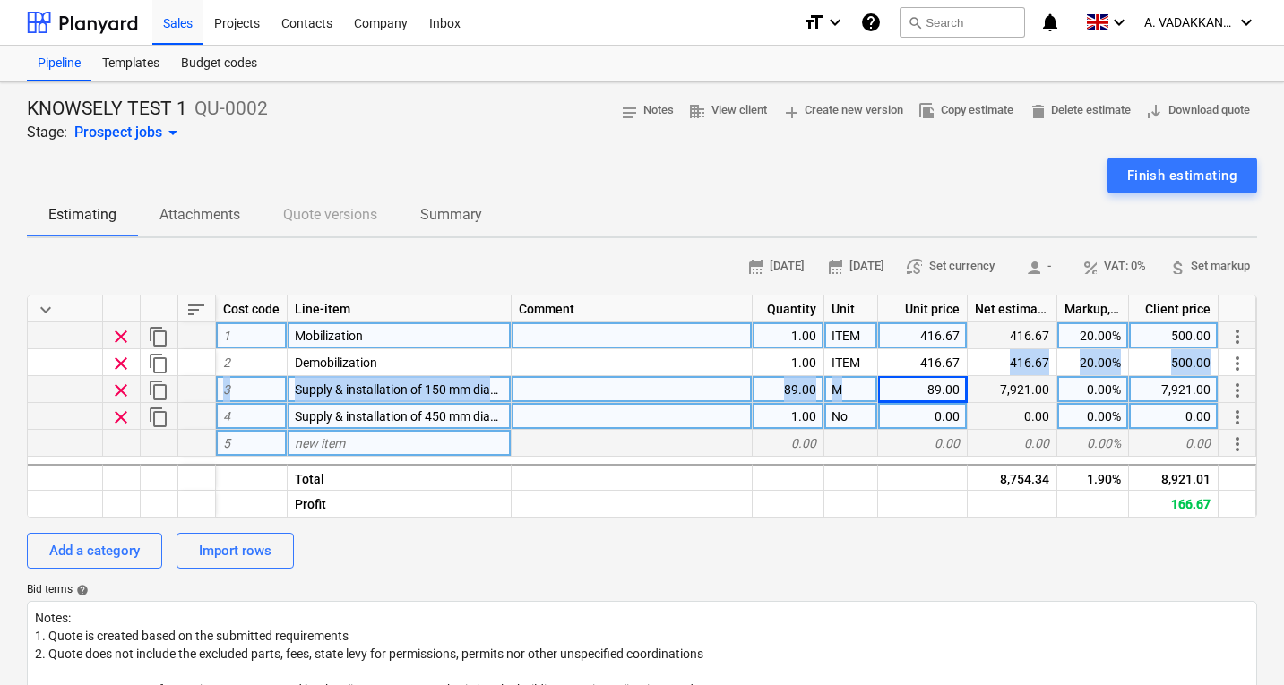
click at [916, 386] on div "89.00" at bounding box center [923, 389] width 90 height 27
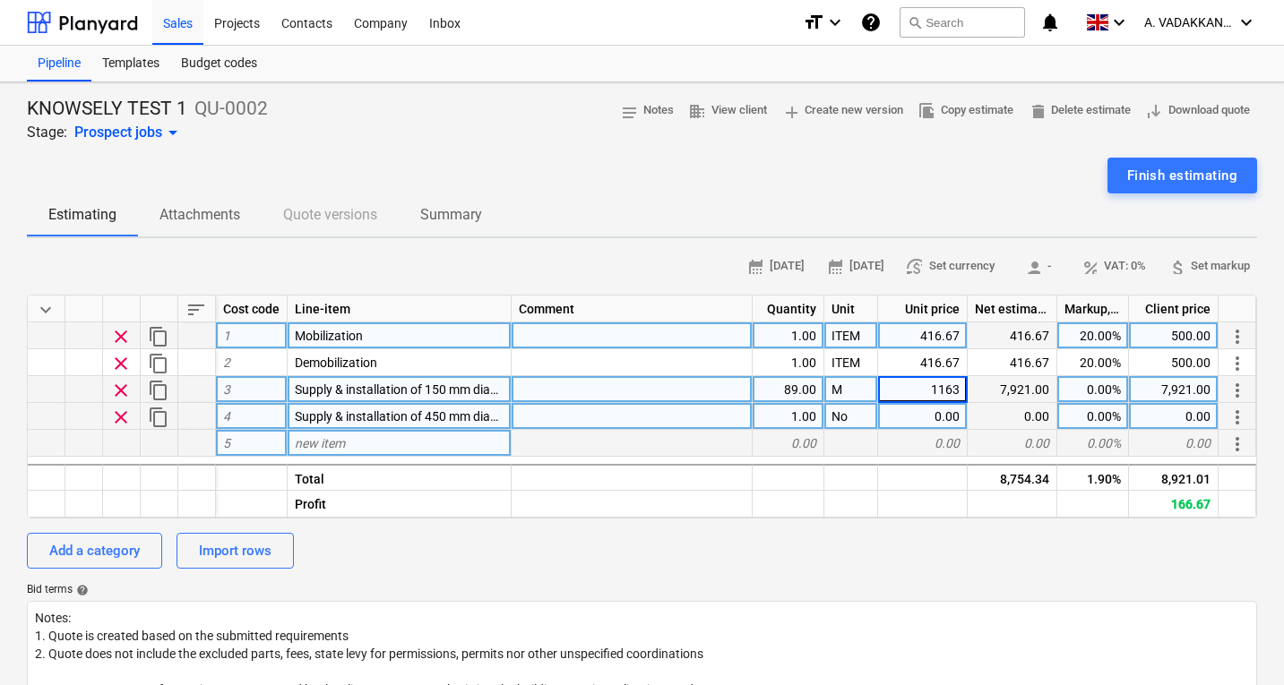
drag, startPoint x: 930, startPoint y: 386, endPoint x: 974, endPoint y: 384, distance: 43.9
click at [0, 0] on div "clear content_copy 3 Supply & installation of 150 mm diameter sewer pipe incl. …" at bounding box center [0, 0] width 0 height 0
type input "163.675"
type textarea "x"
click at [996, 384] on div "7,921.00" at bounding box center [1012, 389] width 90 height 27
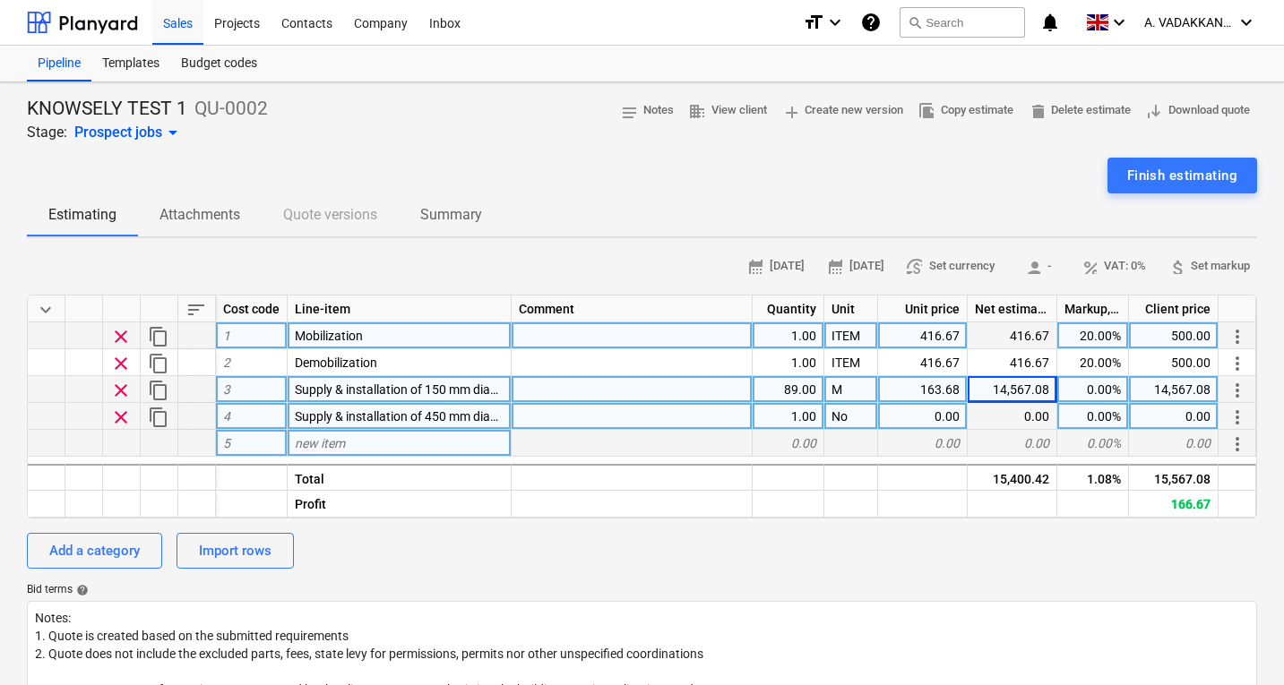
click at [1090, 394] on div "0.00%" at bounding box center [1093, 389] width 72 height 27
click at [1092, 391] on input at bounding box center [1092, 389] width 71 height 26
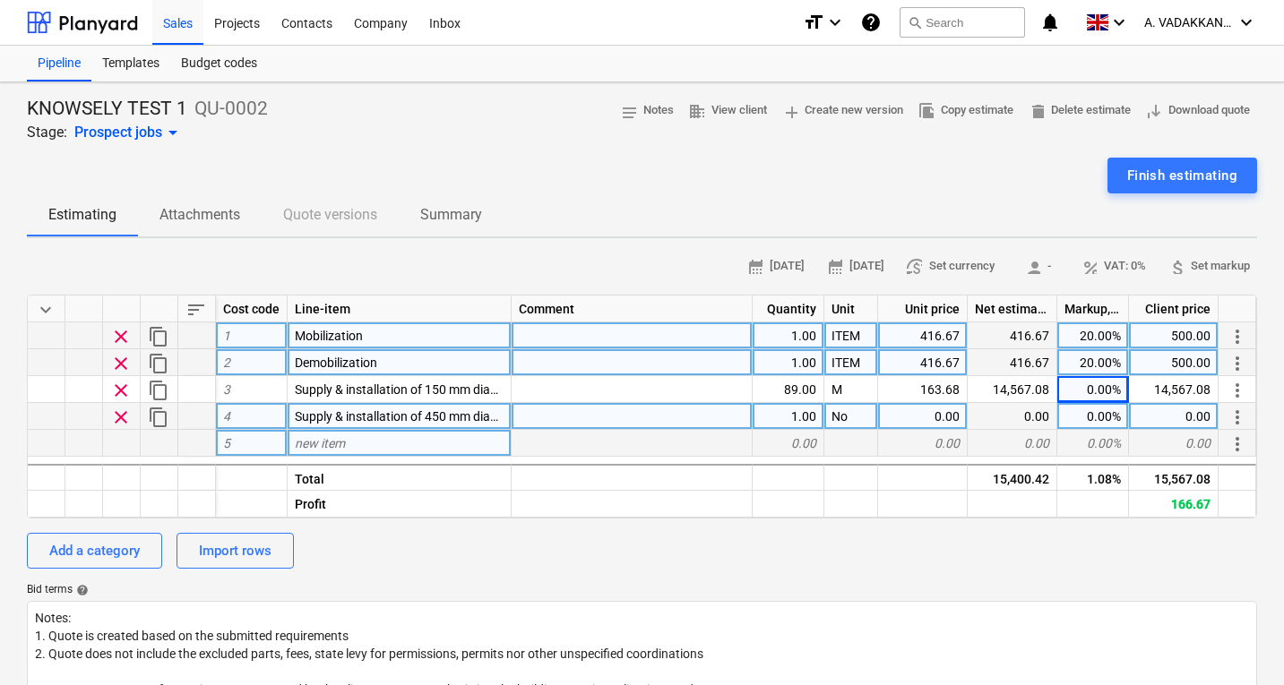
click at [1089, 373] on div "20.00%" at bounding box center [1093, 362] width 72 height 27
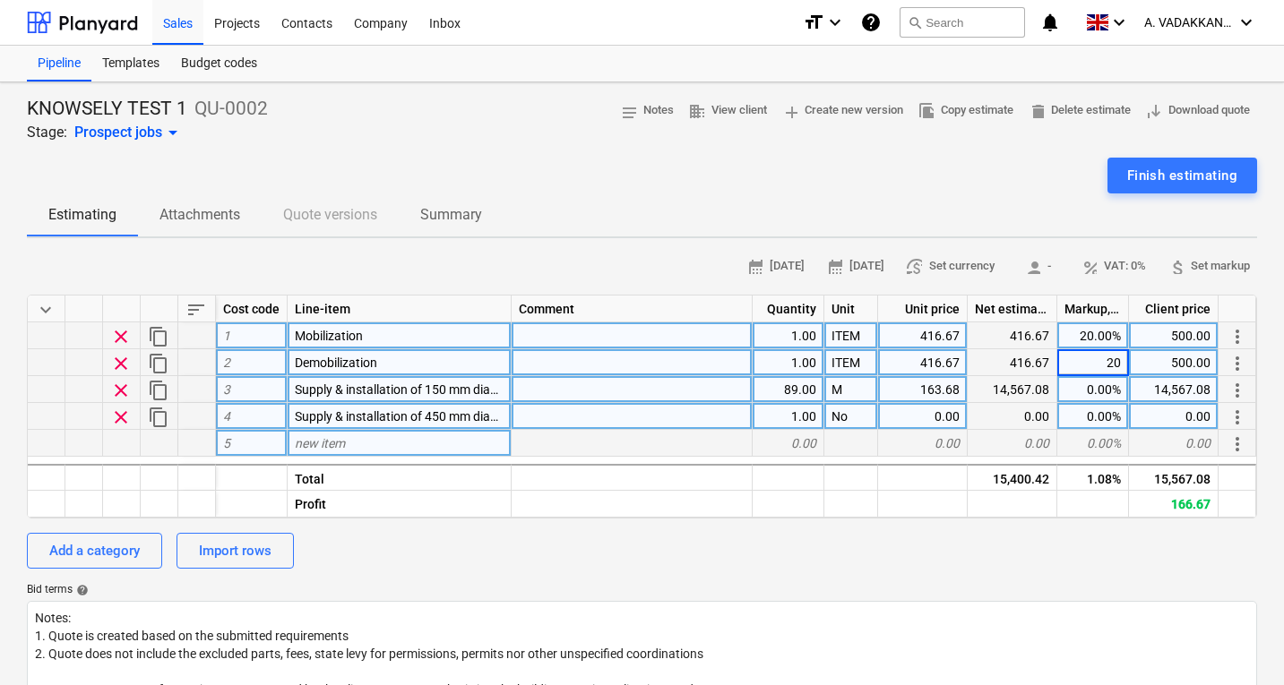
click at [1089, 387] on div "0.00%" at bounding box center [1093, 389] width 72 height 27
drag, startPoint x: 1027, startPoint y: 298, endPoint x: 1084, endPoint y: 335, distance: 67.3
click at [1027, 299] on div "Net estimated cost" at bounding box center [1012, 309] width 90 height 27
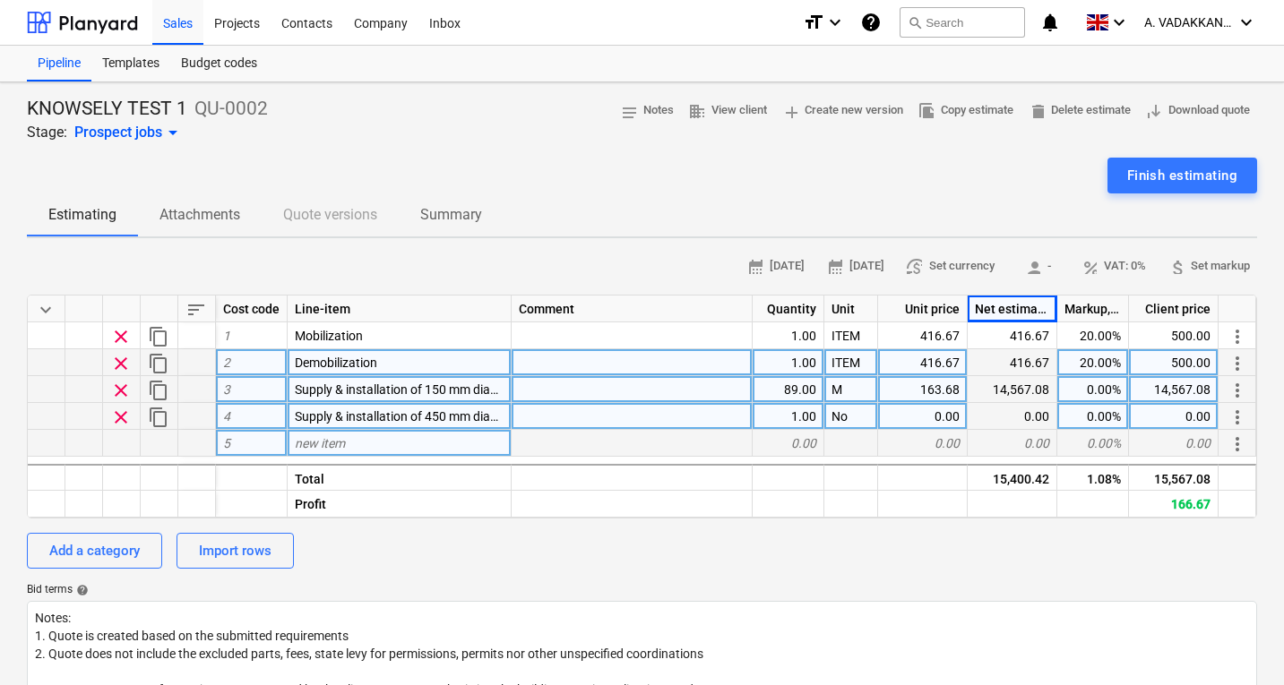
click at [1102, 364] on div "20.00%" at bounding box center [1093, 362] width 72 height 27
click at [1084, 390] on div "0.00%" at bounding box center [1093, 389] width 72 height 27
type input "20"
type textarea "x"
click at [1106, 413] on div "0.00%" at bounding box center [1093, 416] width 72 height 27
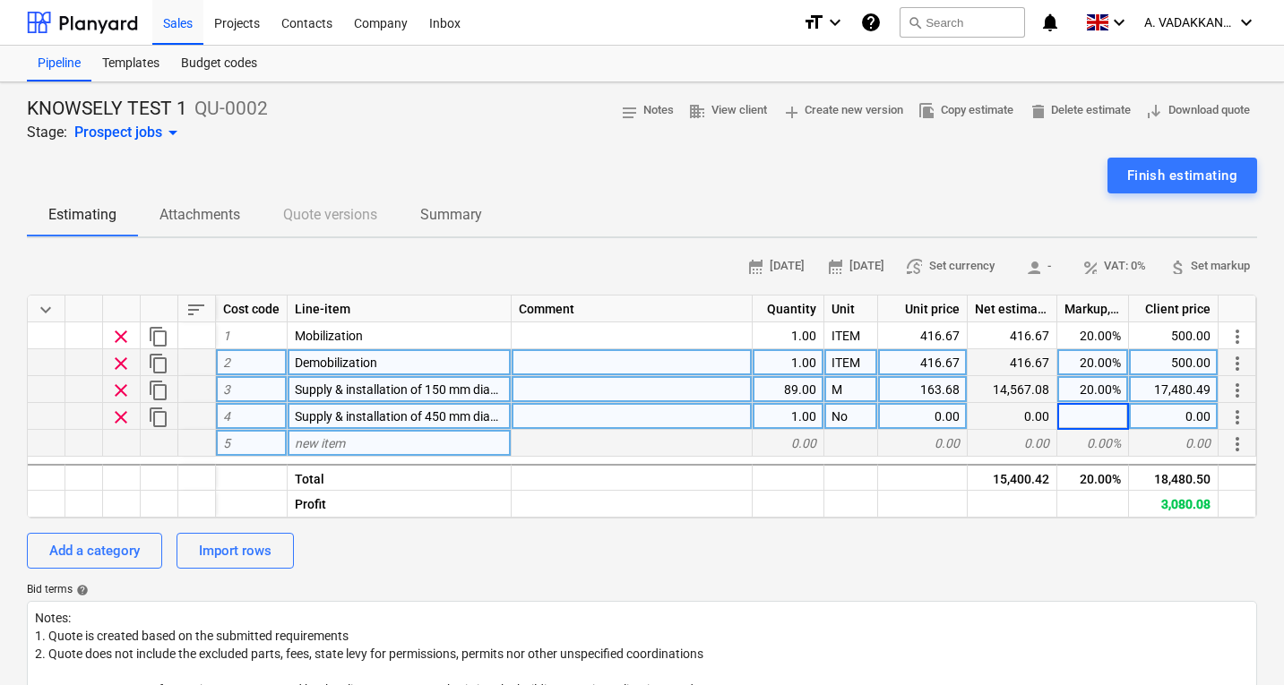
click at [924, 413] on div "0.00" at bounding box center [923, 416] width 90 height 27
click at [941, 417] on div "0.00" at bounding box center [923, 416] width 90 height 27
type input "779.425"
type textarea "x"
click at [1114, 417] on div "0.00%" at bounding box center [1093, 416] width 72 height 27
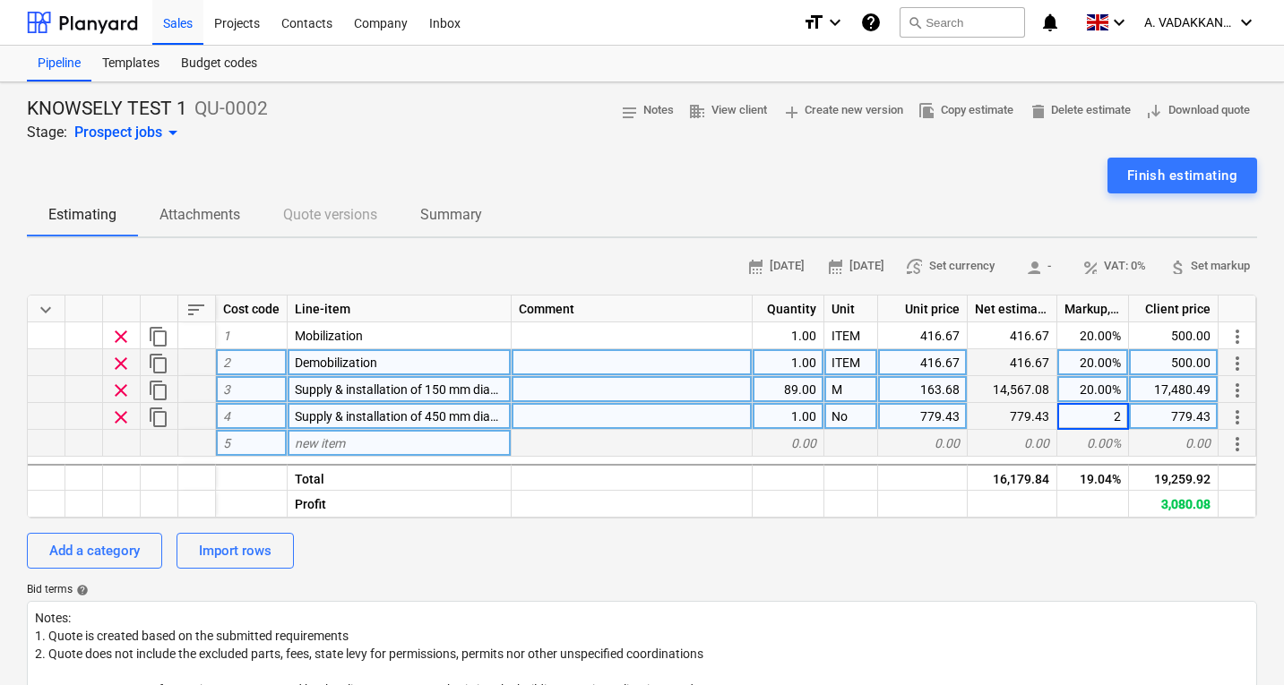
type input "20"
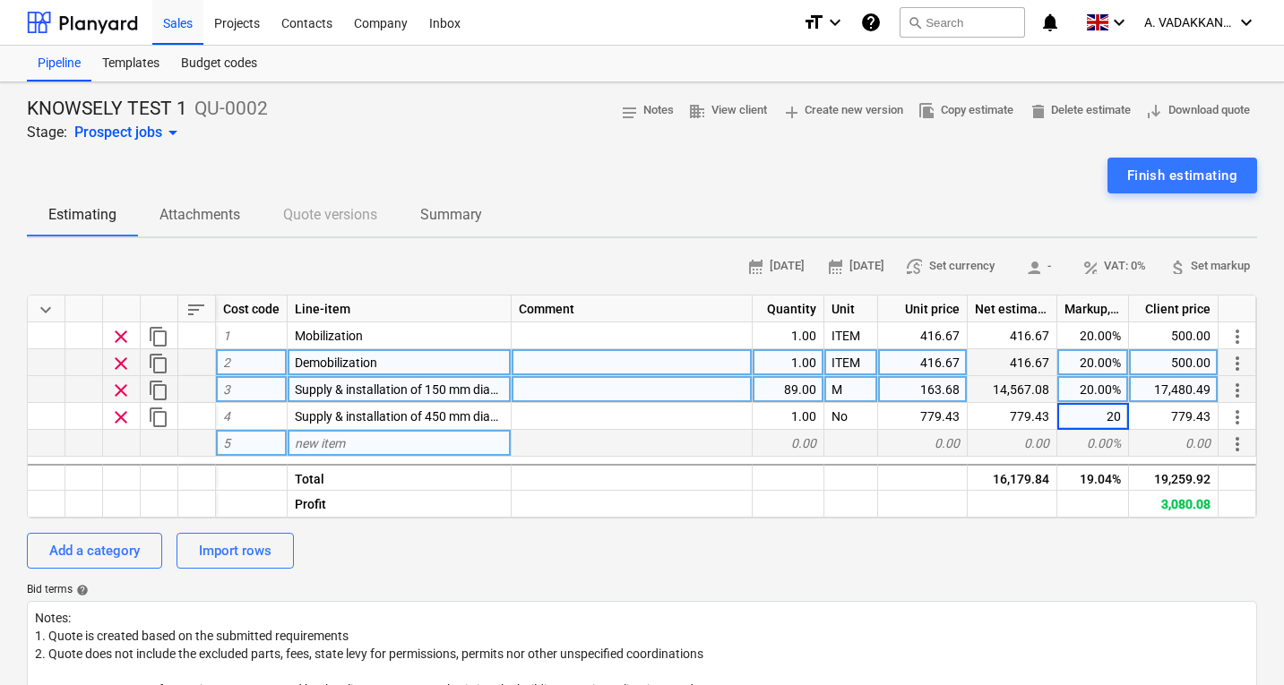
type textarea "x"
click at [1099, 437] on div "0.00%" at bounding box center [1093, 443] width 72 height 27
click at [331, 445] on span "new item" at bounding box center [320, 443] width 50 height 14
click at [375, 443] on div "new item" at bounding box center [400, 443] width 224 height 27
type input "Supply & installation of 1200 mm diameter precast concrete manhole incl. base, …"
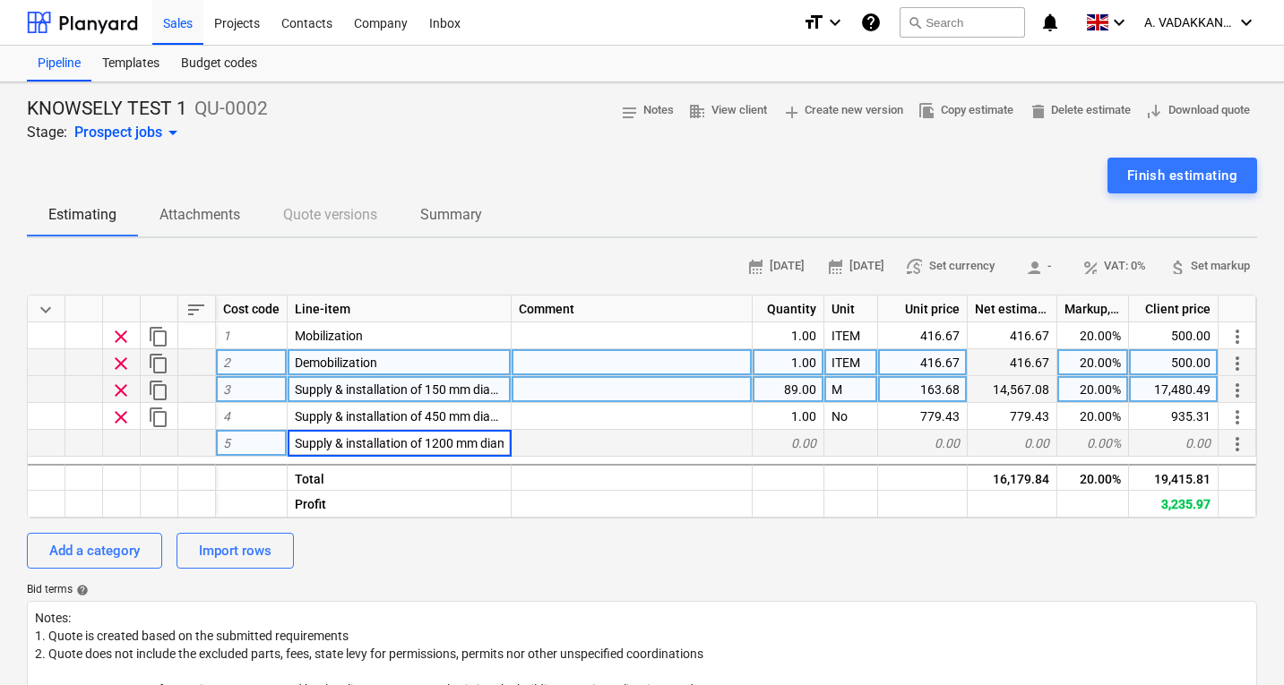
scroll to position [0, 451]
click at [558, 442] on div at bounding box center [631, 443] width 241 height 27
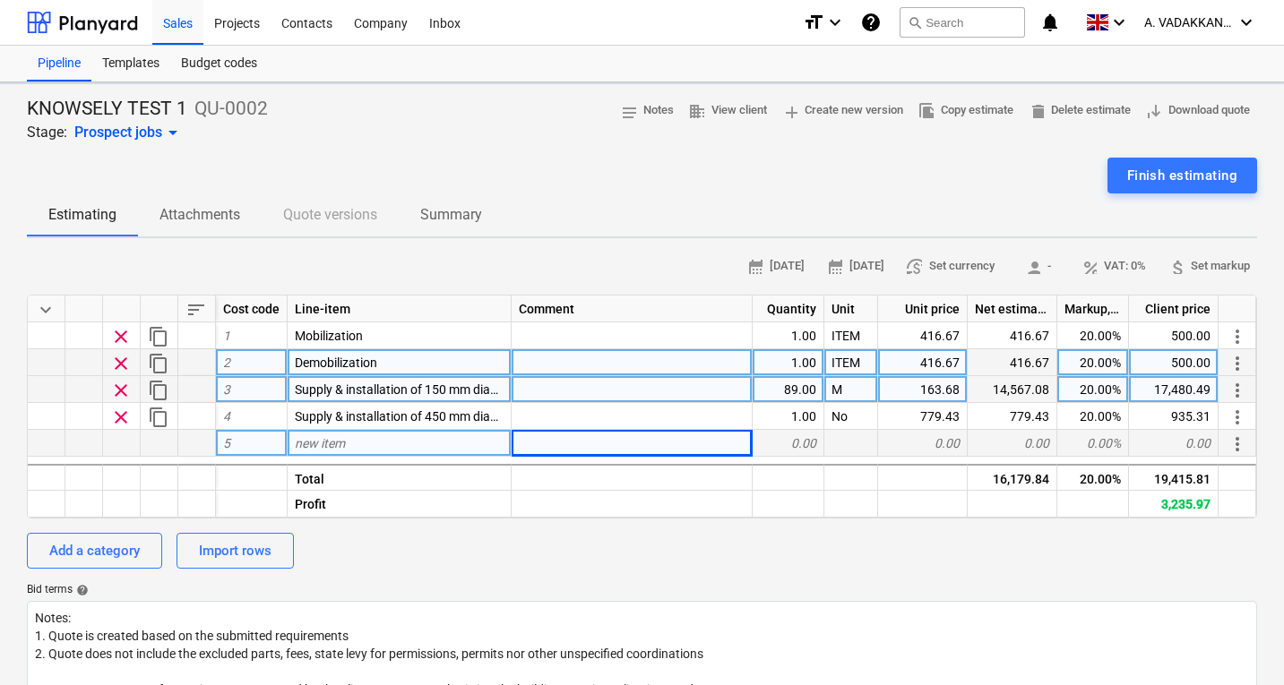
type textarea "x"
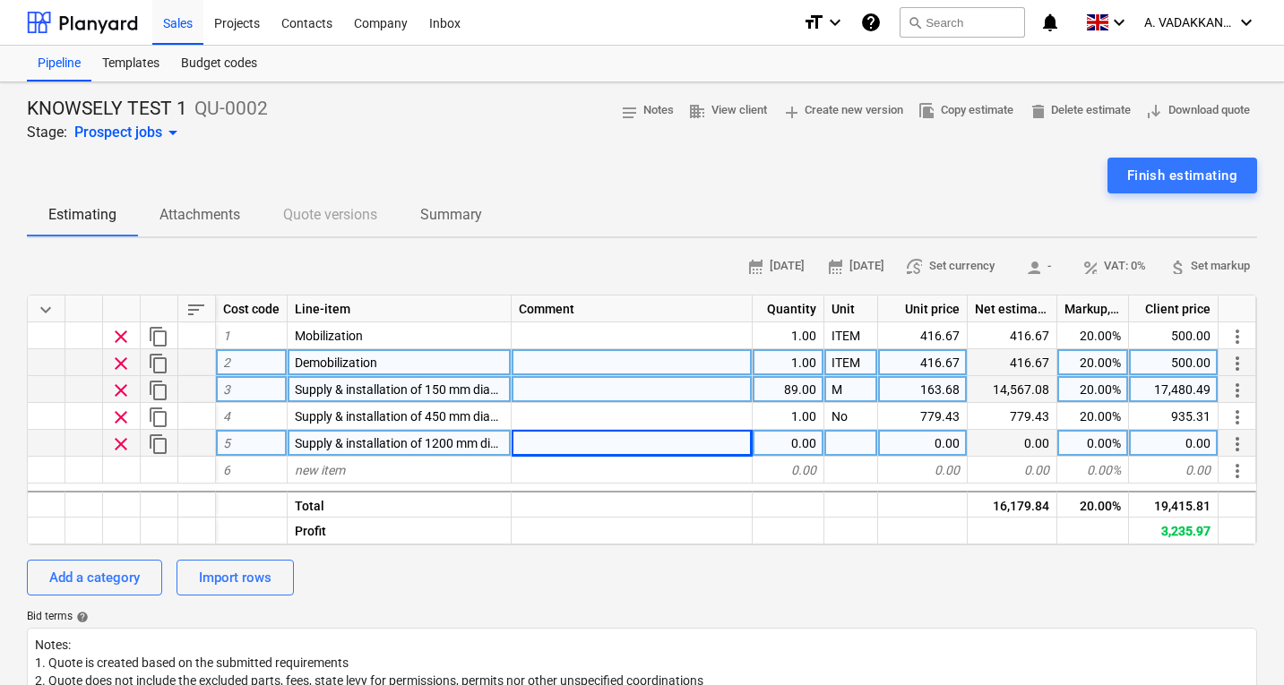
click at [801, 441] on div "0.00" at bounding box center [788, 443] width 72 height 27
type input "1"
type textarea "x"
click at [838, 447] on div at bounding box center [851, 443] width 54 height 27
type input "No"
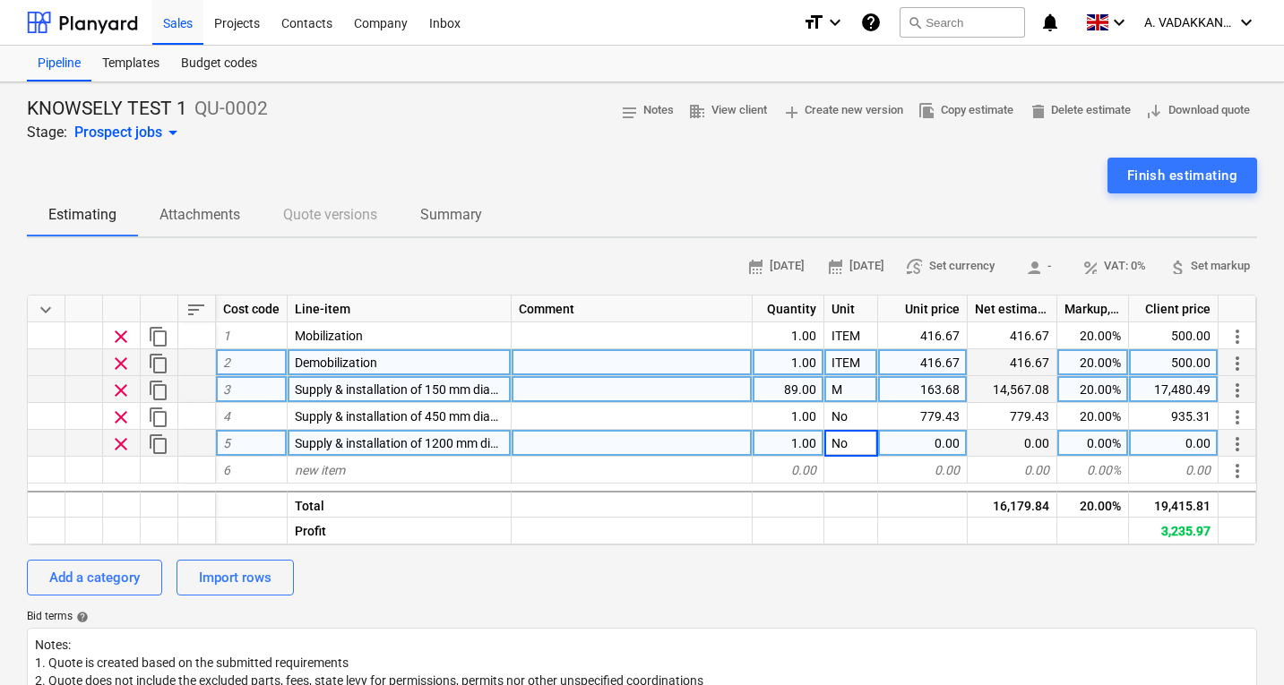
type textarea "x"
click at [903, 442] on div "0.00" at bounding box center [923, 443] width 90 height 27
click at [936, 444] on div "0.00" at bounding box center [923, 443] width 90 height 27
type input "1626.41"
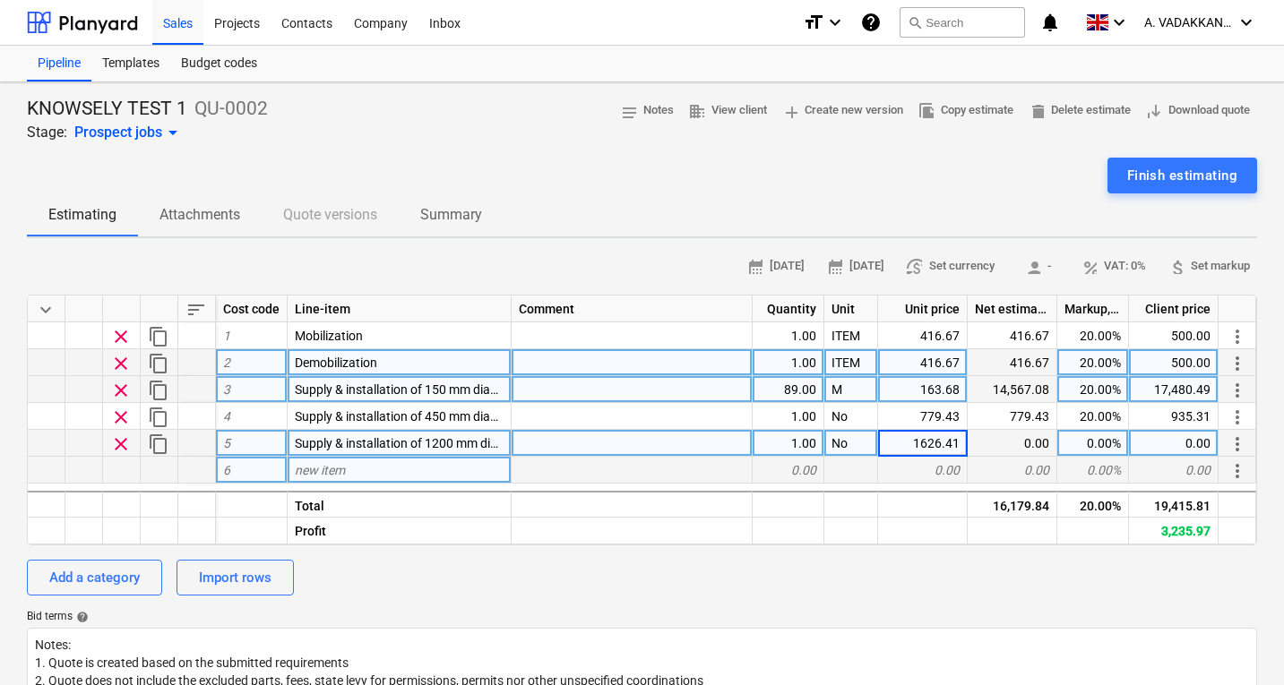
type textarea "x"
click at [952, 460] on div "0.00" at bounding box center [923, 470] width 90 height 27
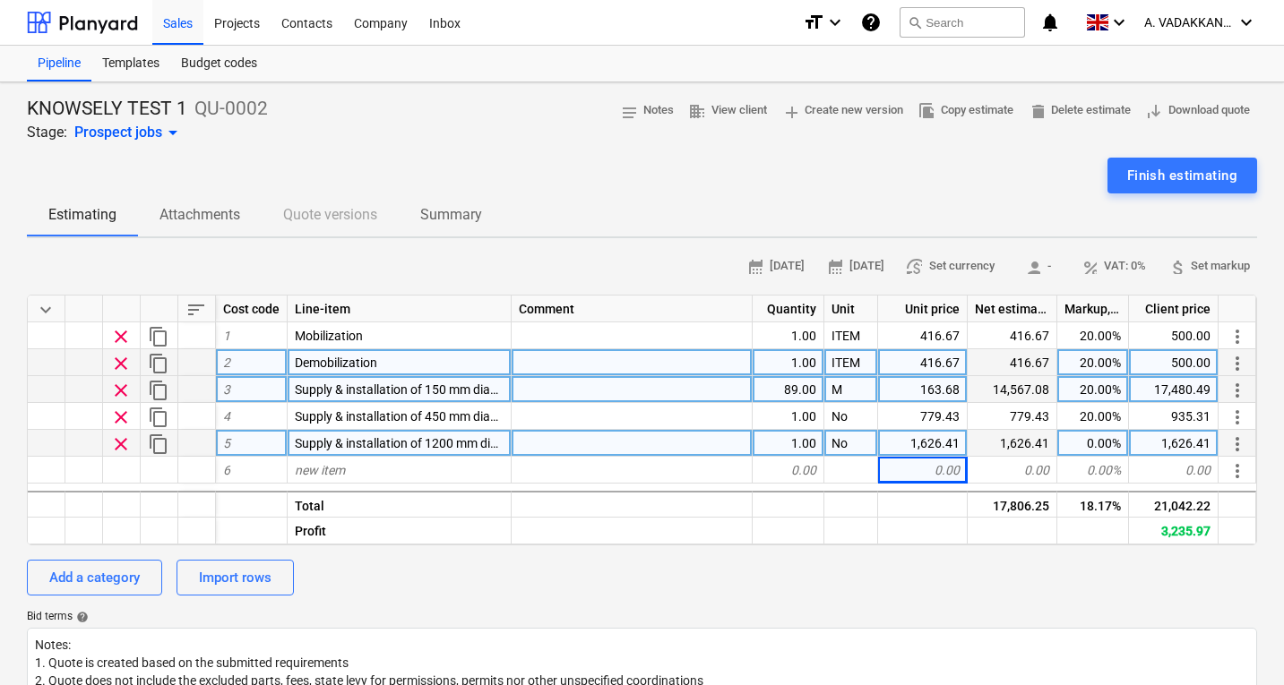
click at [1087, 444] on div "0.00%" at bounding box center [1093, 443] width 72 height 27
type input "20"
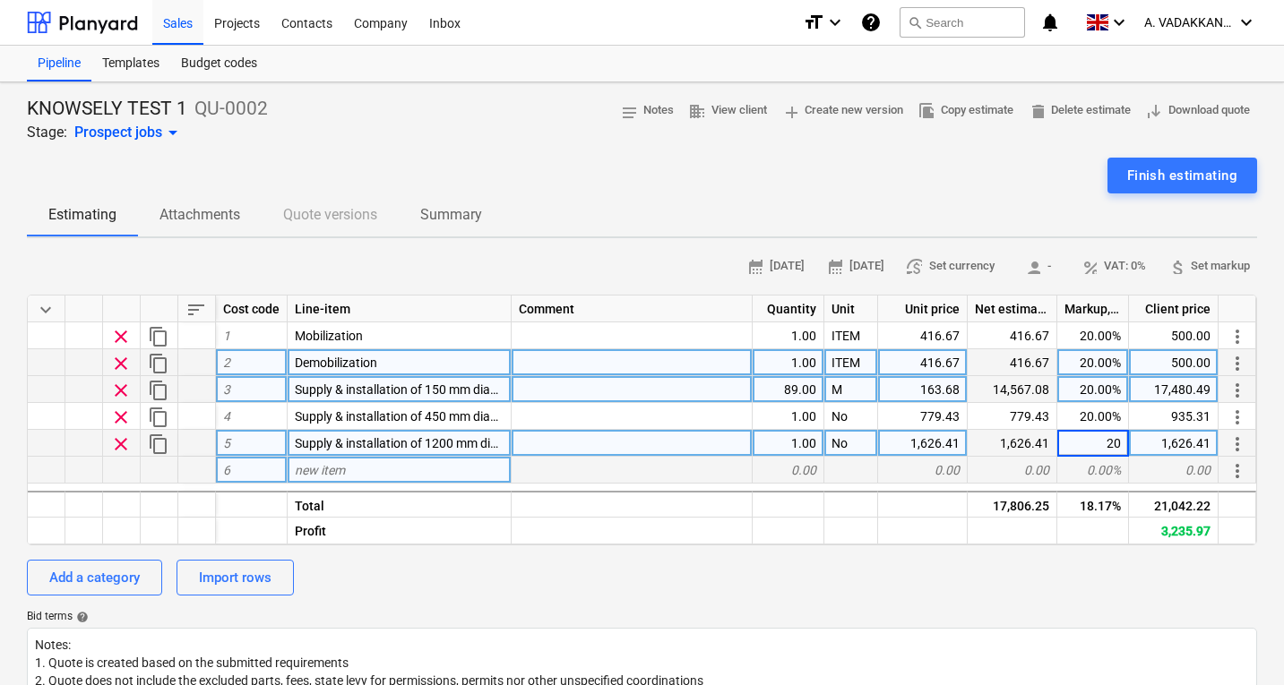
type textarea "x"
click at [1096, 462] on div "0.00%" at bounding box center [1093, 470] width 72 height 27
click at [331, 473] on span "new item" at bounding box center [320, 470] width 50 height 14
click at [337, 468] on span "new item" at bounding box center [320, 470] width 50 height 14
type input "Reinstatement of tarmacadam surface to match existing"
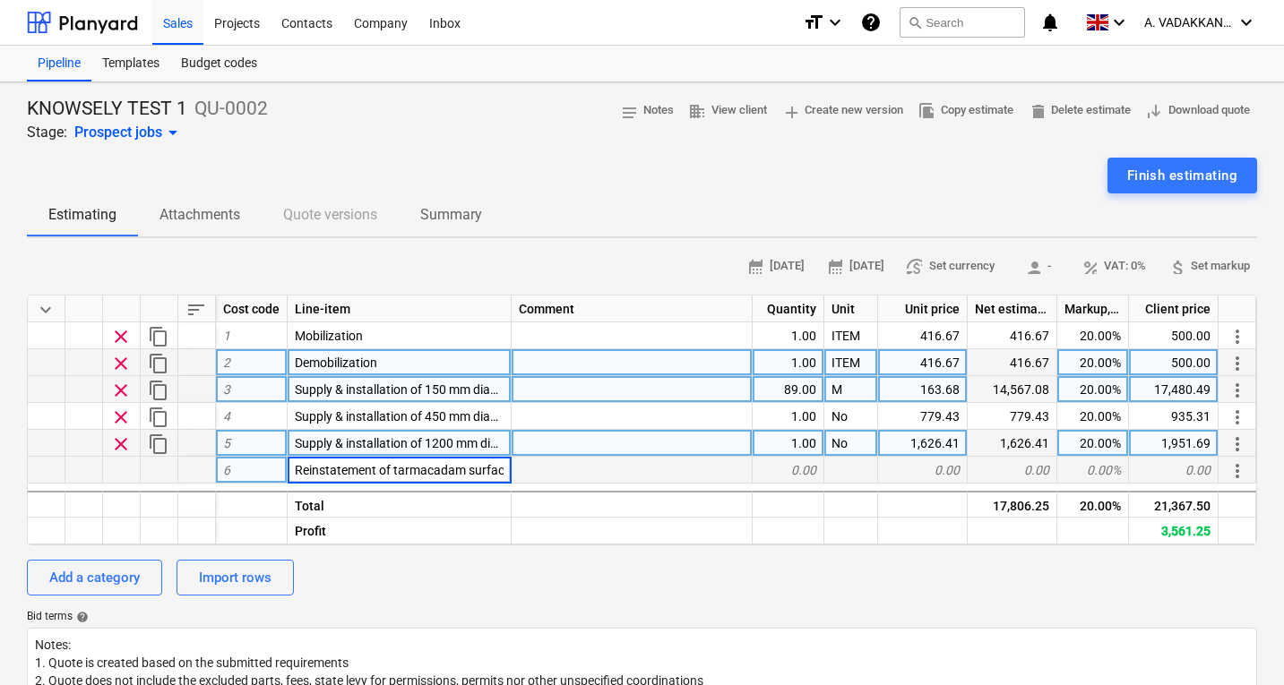
scroll to position [0, 106]
click at [546, 470] on div at bounding box center [631, 470] width 241 height 27
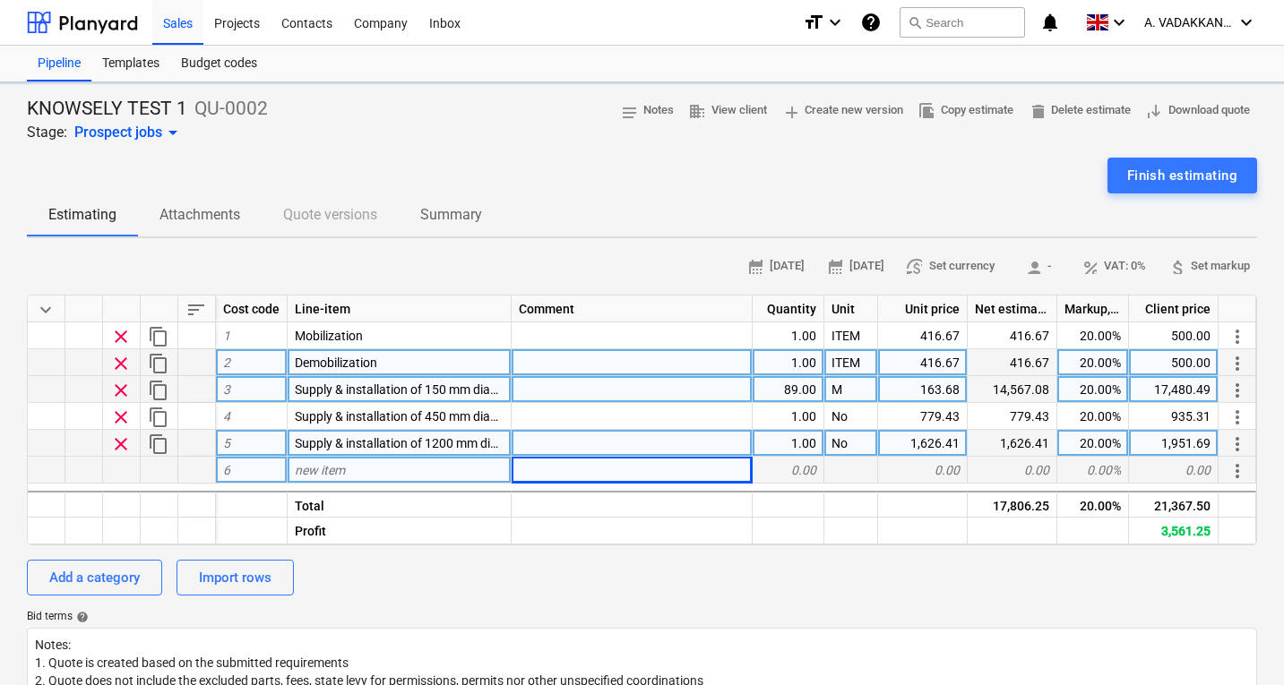
type textarea "x"
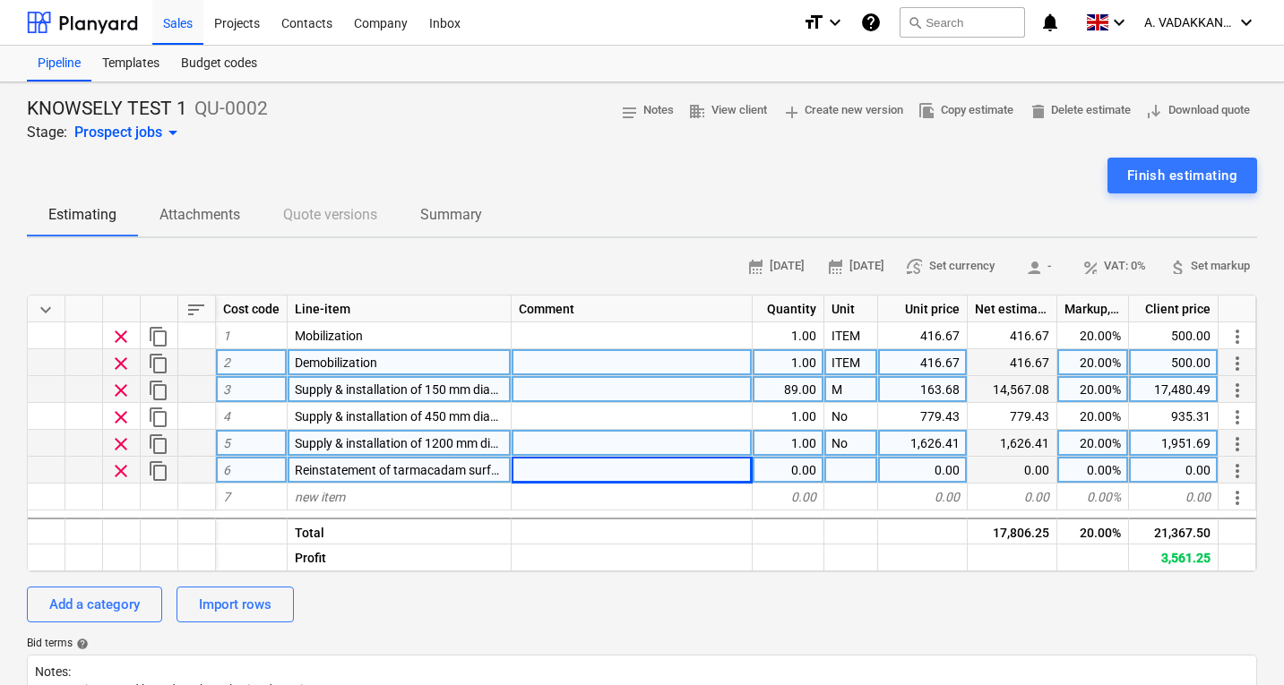
click at [786, 474] on div "0.00" at bounding box center [788, 470] width 72 height 27
click at [799, 471] on div "0.00" at bounding box center [788, 470] width 72 height 27
type input "89"
type textarea "x"
click at [849, 472] on div at bounding box center [851, 470] width 54 height 27
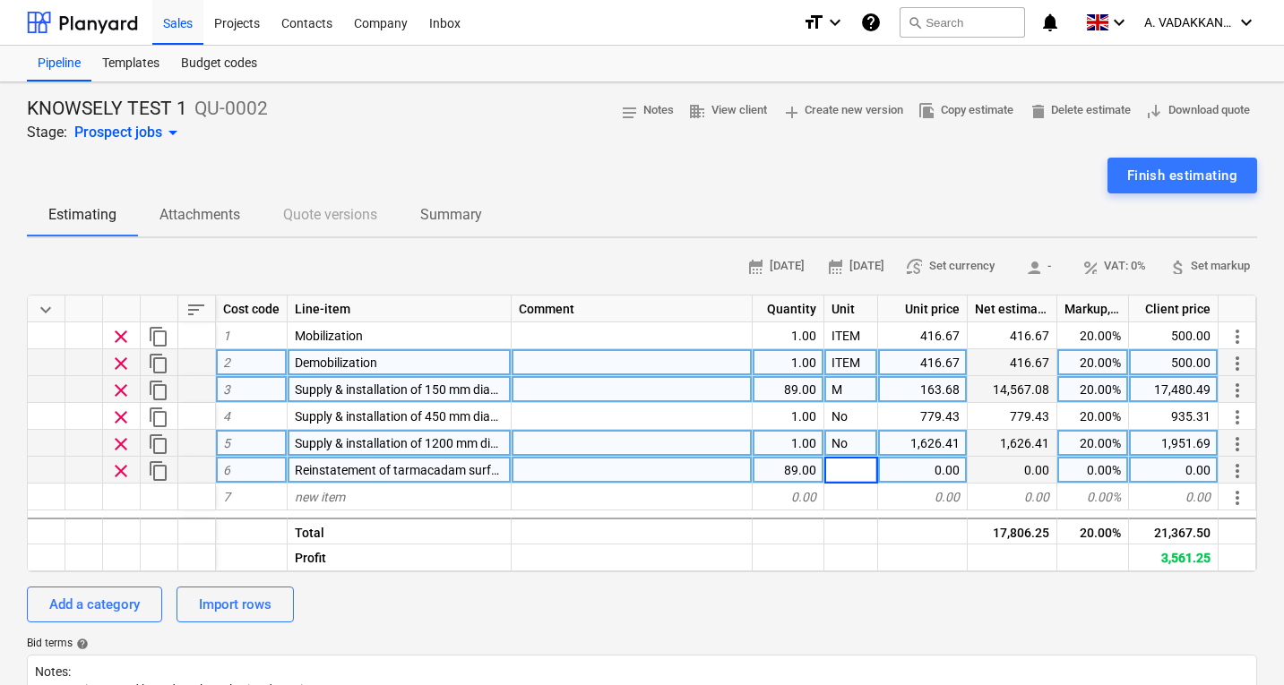
type input "M"
type textarea "x"
click at [929, 474] on div "0.00" at bounding box center [923, 470] width 90 height 27
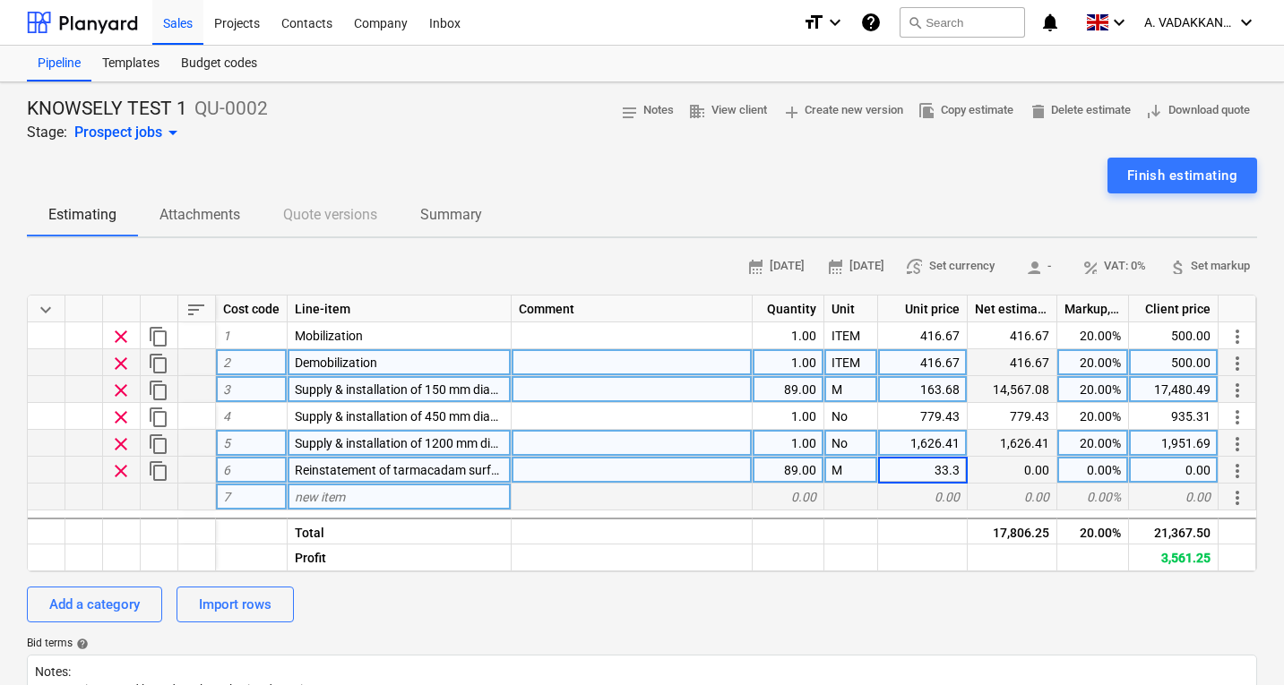
type input "33.33"
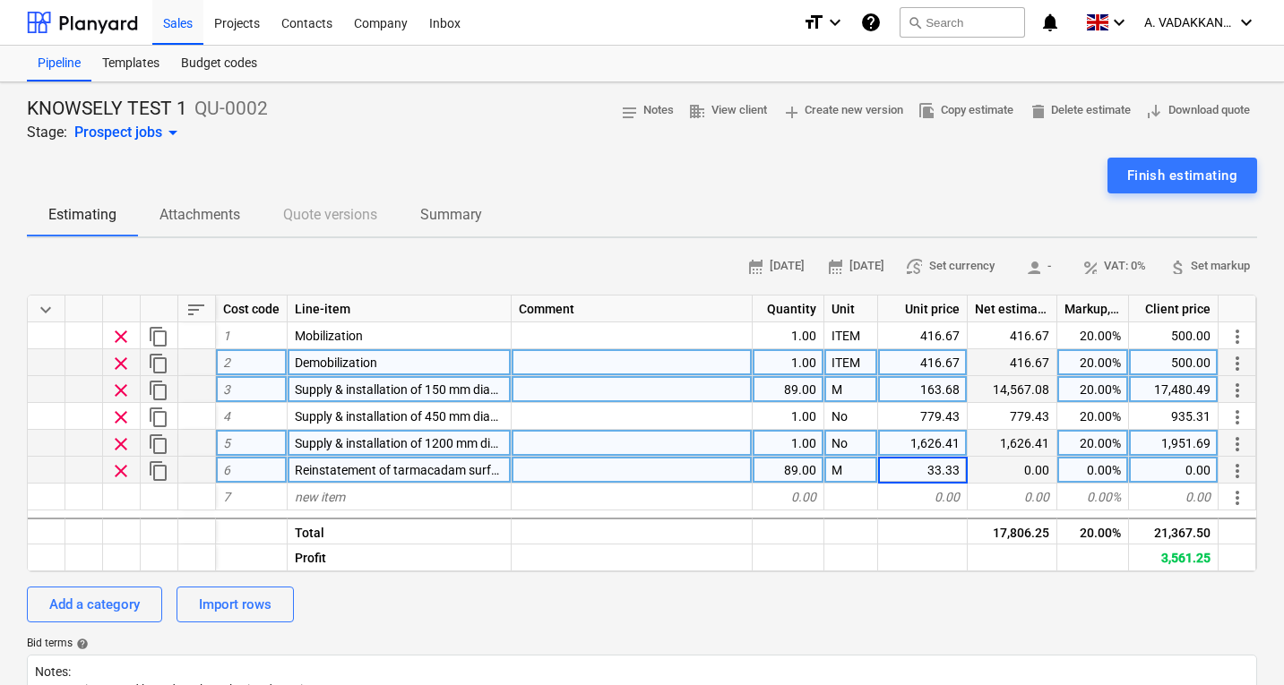
type textarea "x"
click at [1039, 475] on div "0.00" at bounding box center [1012, 470] width 90 height 27
click at [1096, 467] on div "0.00%" at bounding box center [1093, 470] width 72 height 27
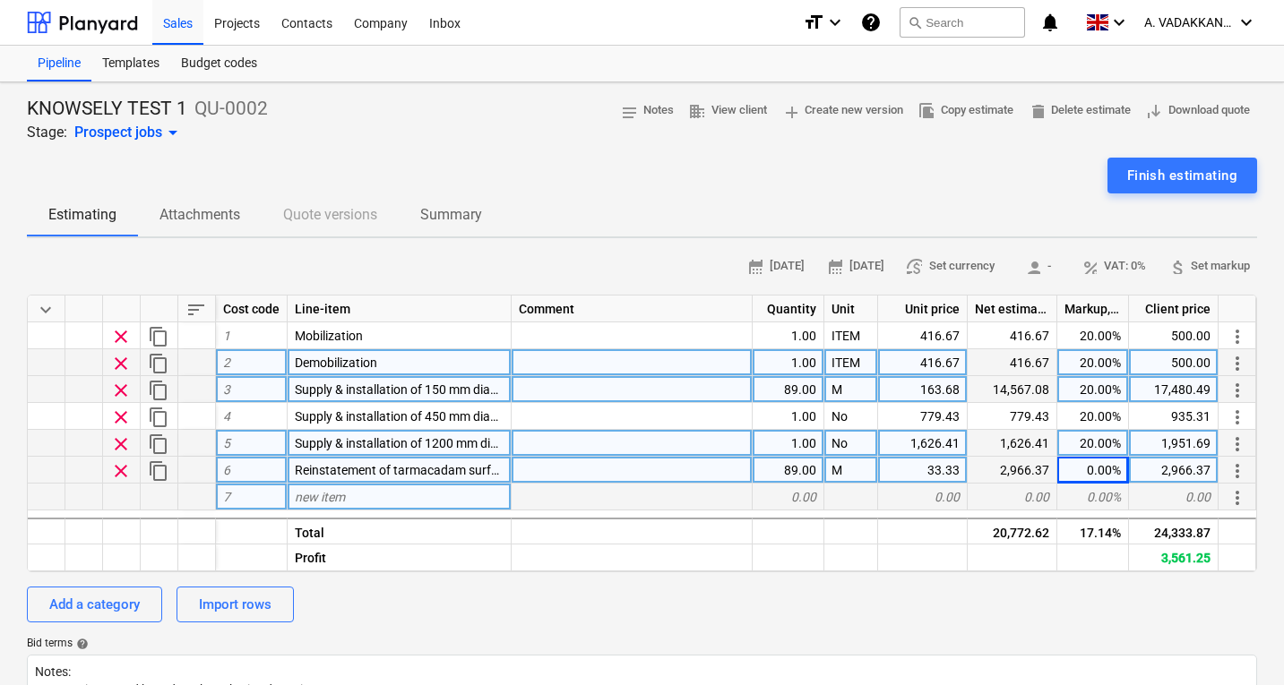
click at [1107, 493] on div "0.00%" at bounding box center [1093, 497] width 72 height 27
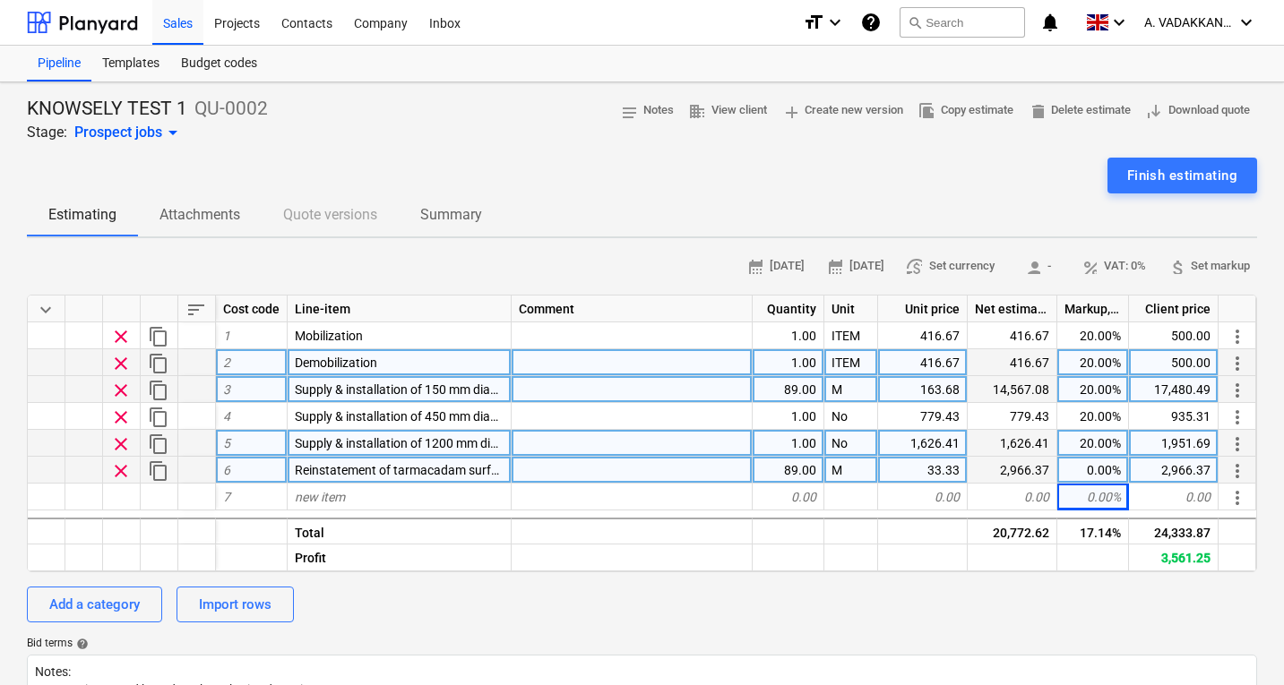
click at [1103, 466] on div "0.00%" at bounding box center [1093, 470] width 72 height 27
type input "20"
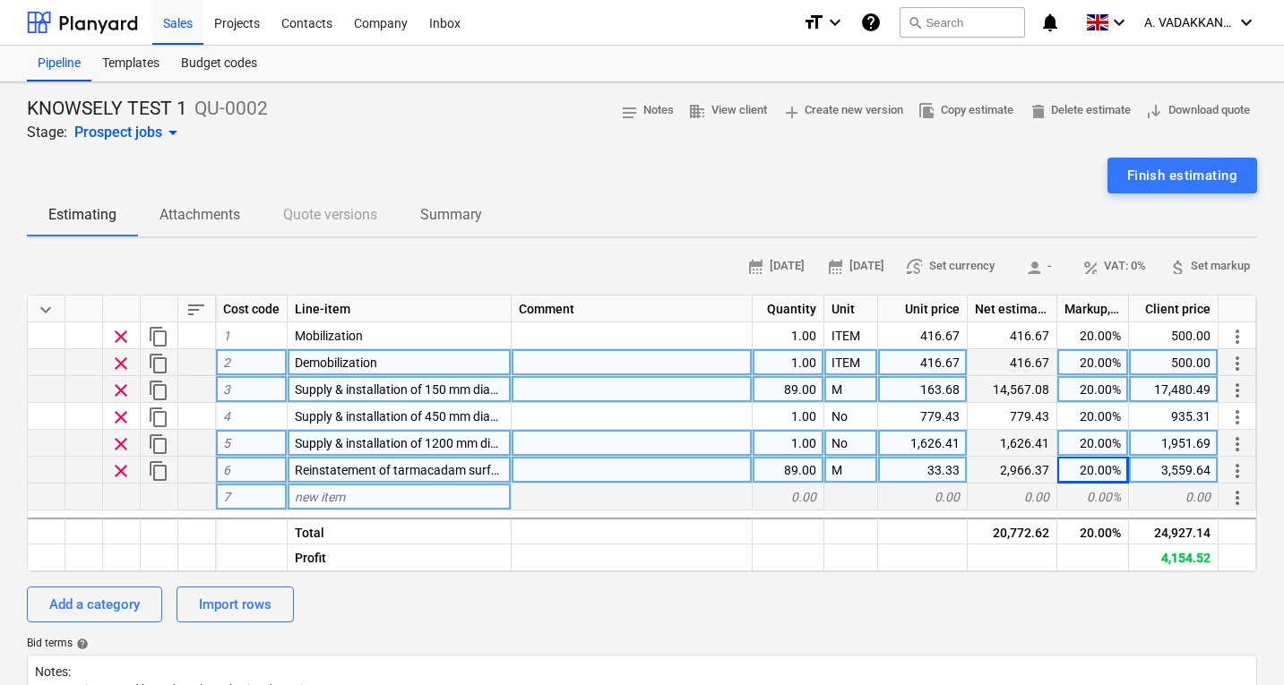
type textarea "x"
click at [1097, 507] on div "0.00%" at bounding box center [1093, 497] width 72 height 27
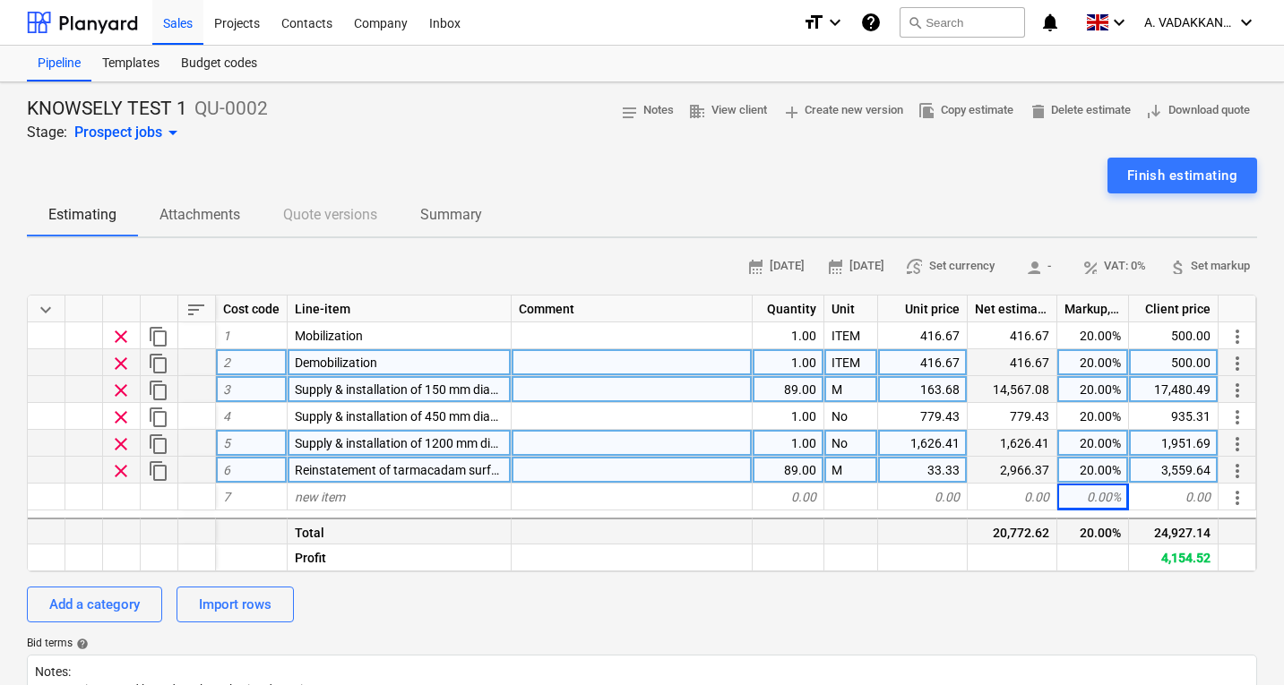
click at [1084, 537] on div "20.00%" at bounding box center [1093, 531] width 72 height 27
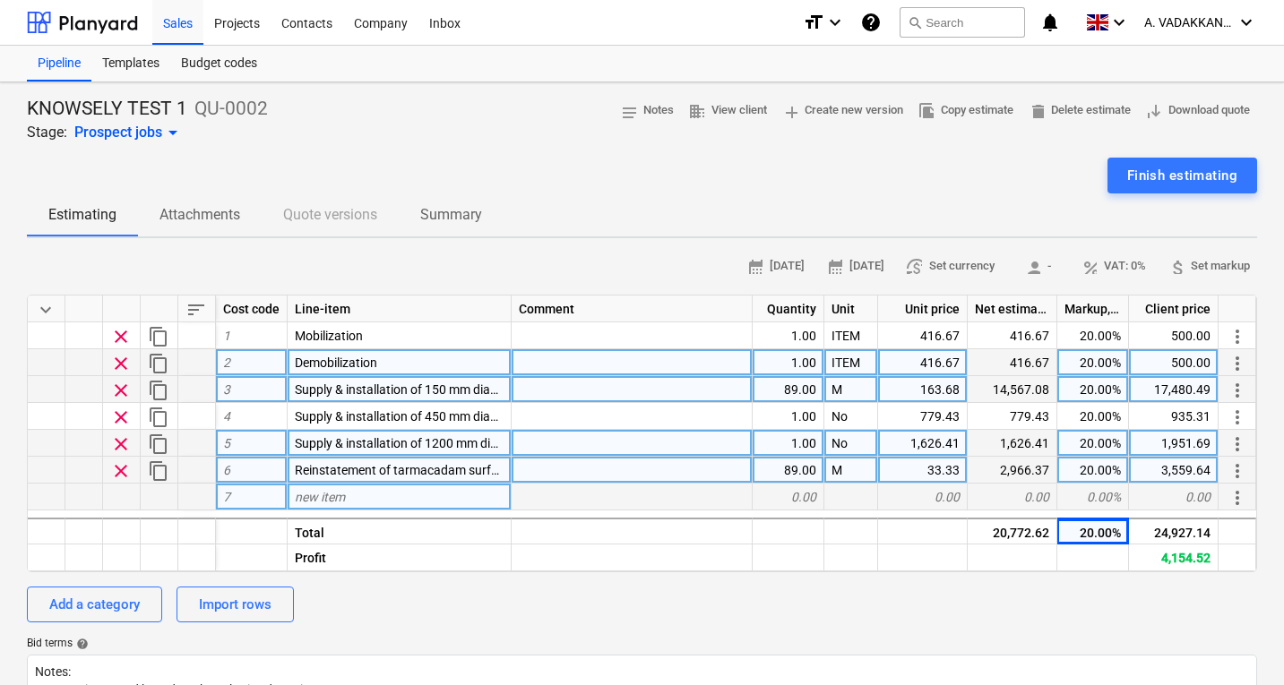
click at [411, 498] on div "new item" at bounding box center [400, 497] width 224 height 27
click at [435, 489] on div "new item" at bounding box center [400, 497] width 224 height 27
type input "Connection to existing manhole incl. core drilling & watertight coupling"
click at [558, 499] on div at bounding box center [631, 497] width 241 height 27
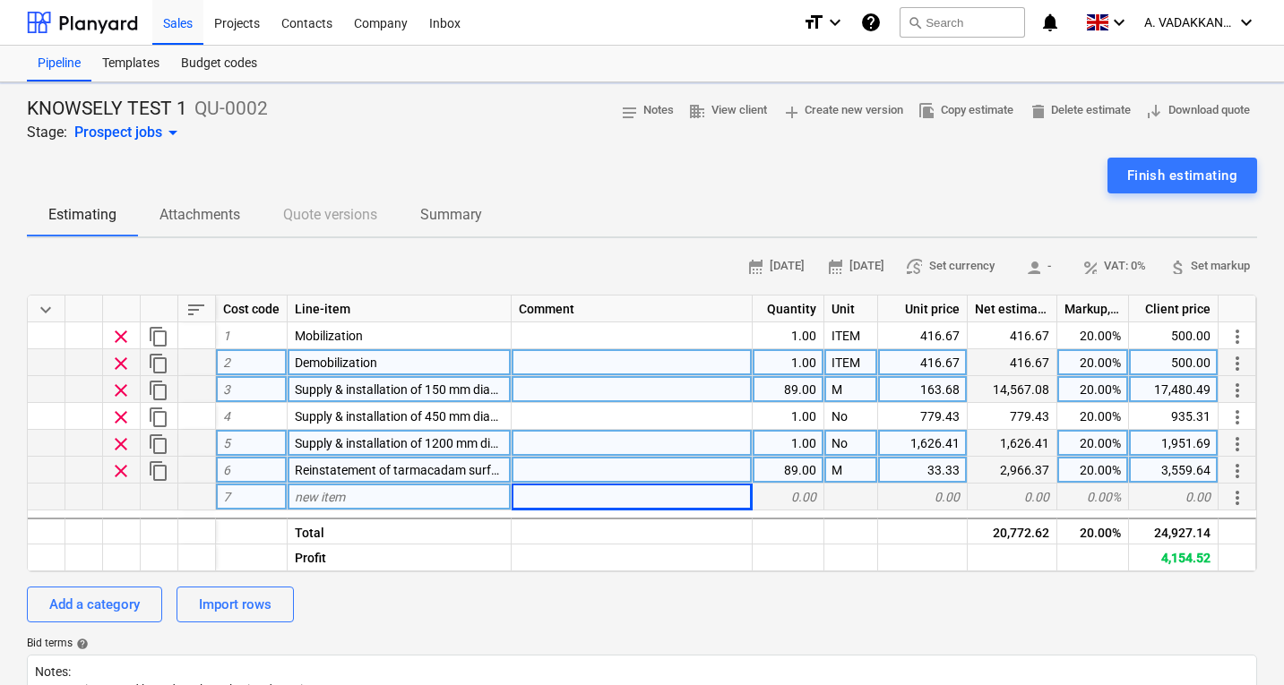
type textarea "x"
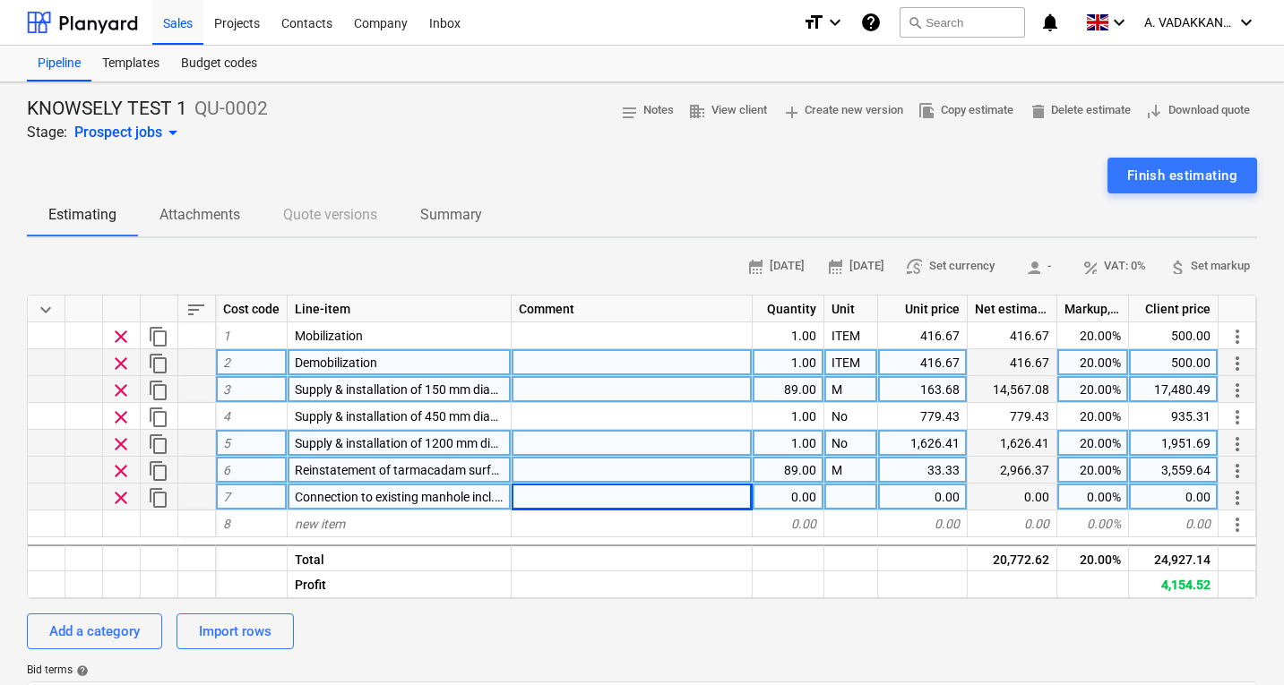
click at [800, 490] on div "0.00" at bounding box center [788, 497] width 72 height 27
type input "1"
type textarea "x"
click at [847, 490] on div at bounding box center [851, 497] width 54 height 27
type input "ITEM"
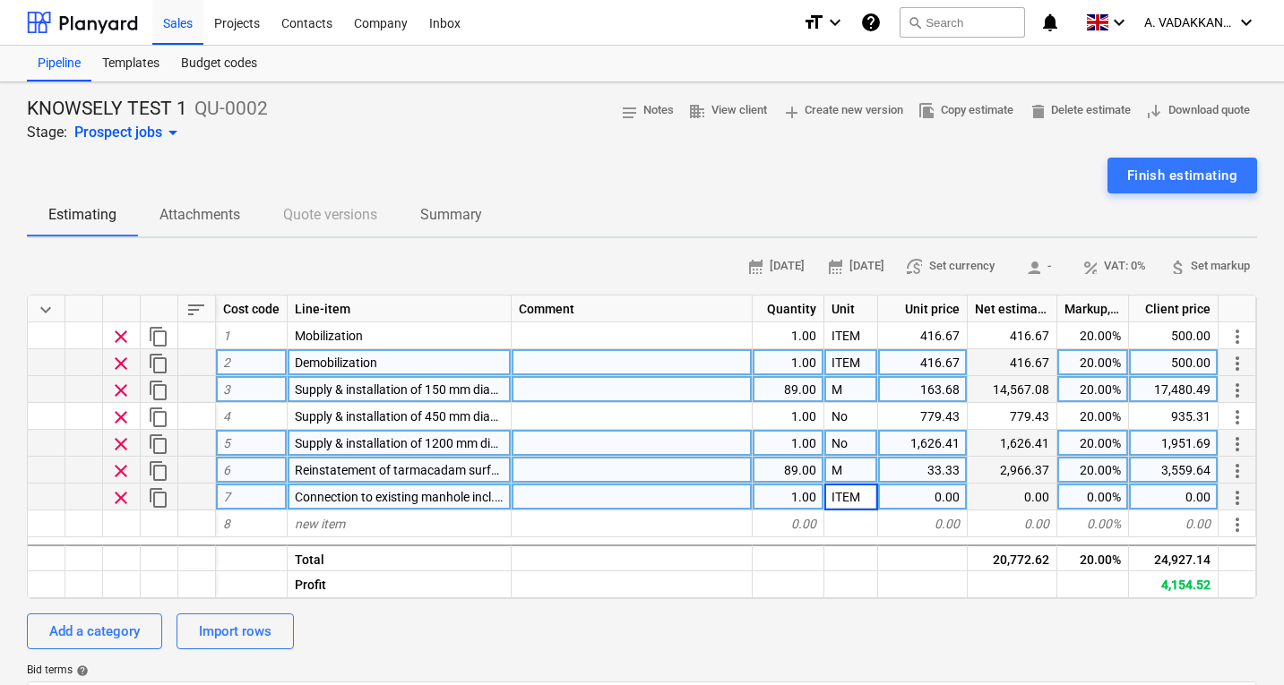
type textarea "x"
click at [936, 502] on div "0.00" at bounding box center [923, 497] width 90 height 27
click at [927, 495] on div "0.00" at bounding box center [923, 497] width 90 height 27
type input "833.33"
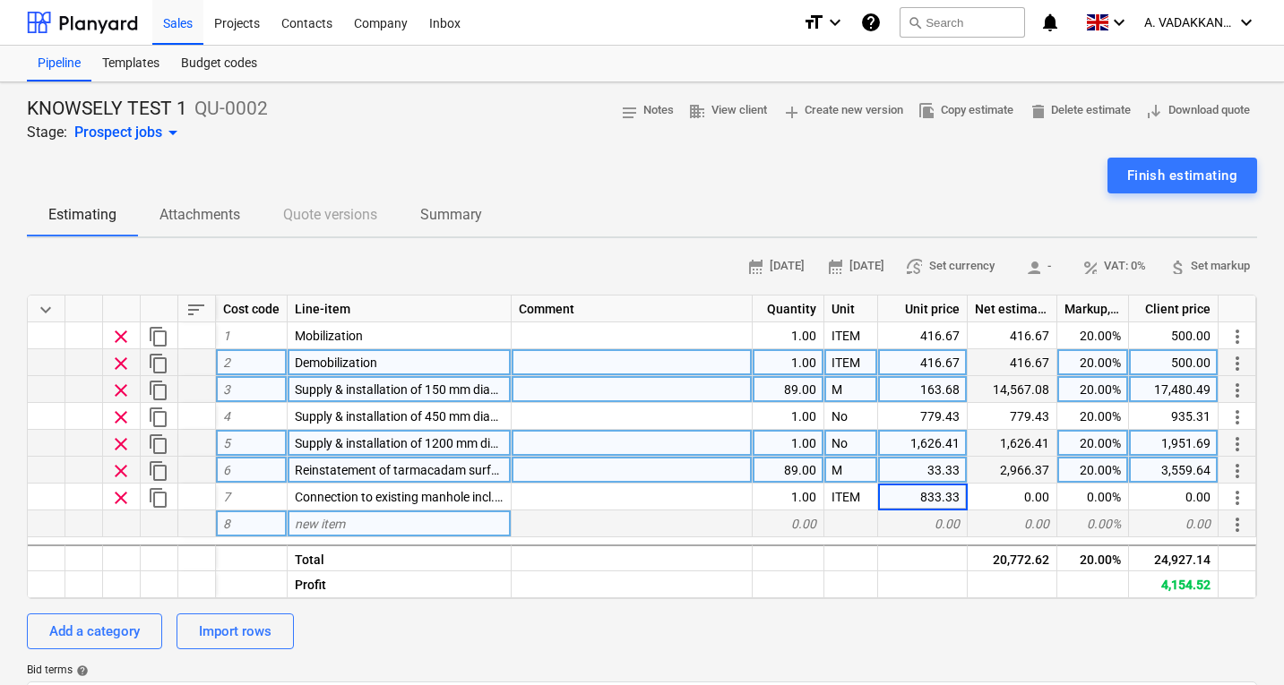
type textarea "x"
click at [970, 523] on div "0.00" at bounding box center [1012, 524] width 90 height 27
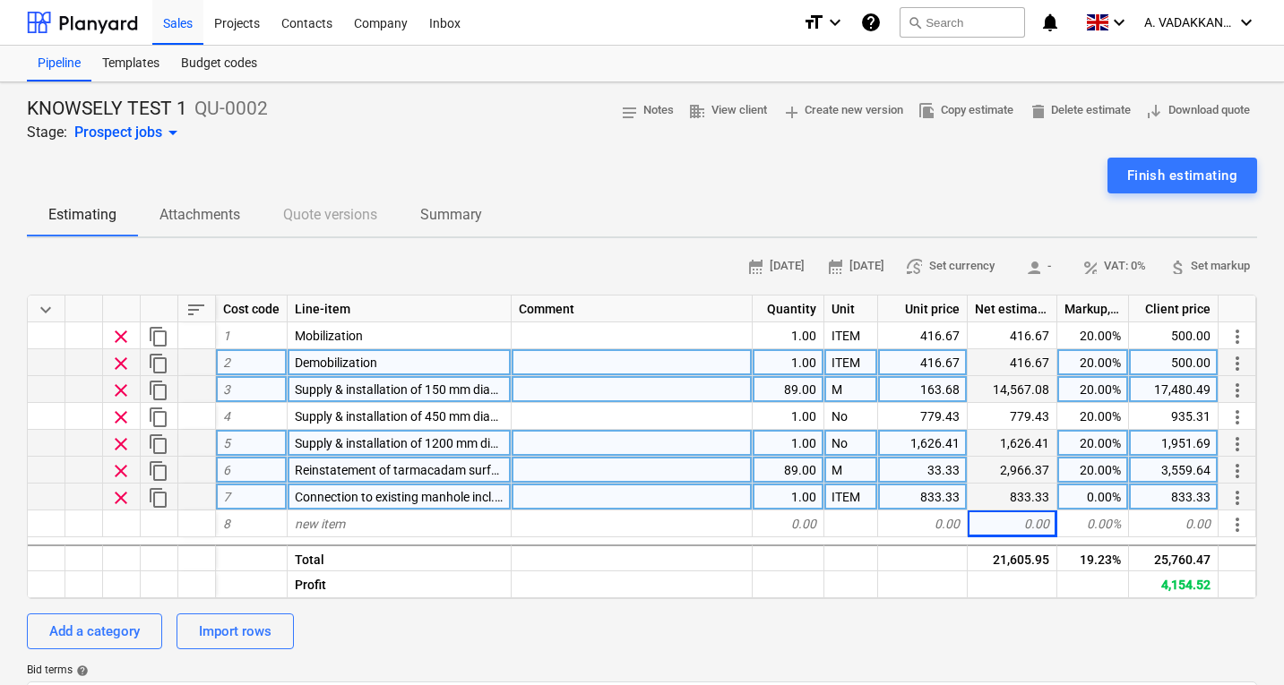
click at [1072, 502] on div "0.00%" at bounding box center [1093, 497] width 72 height 27
type input "20"
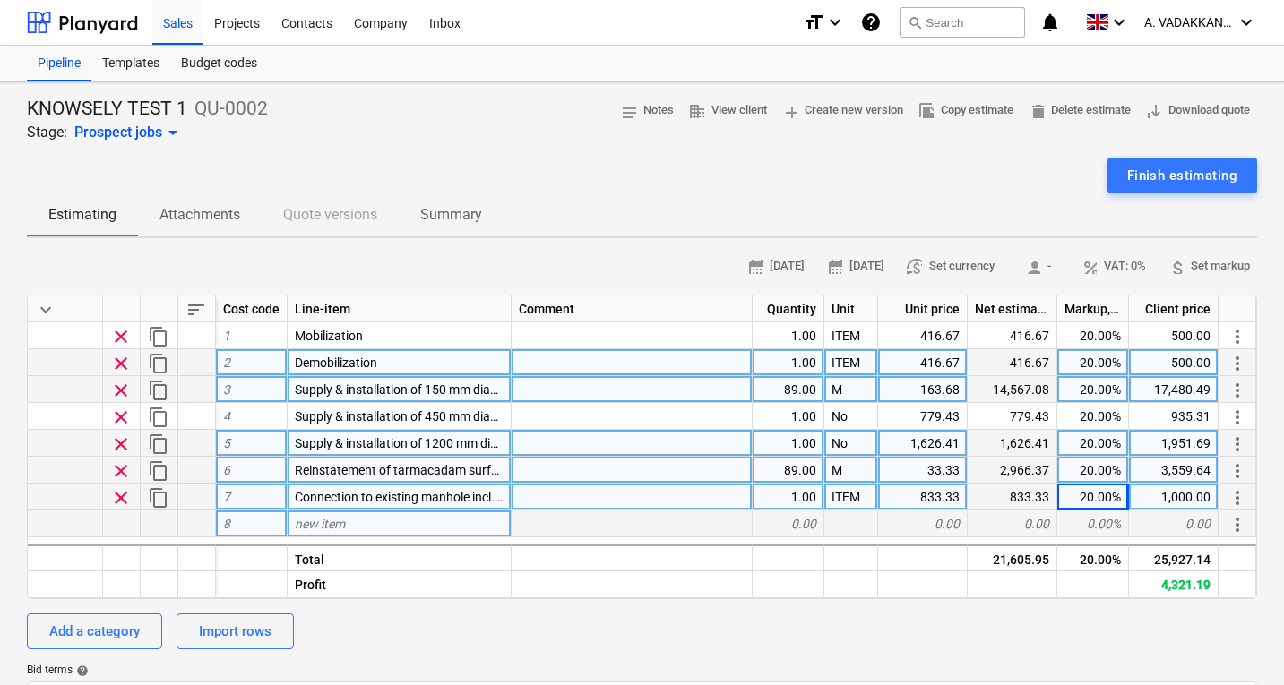
click at [1078, 519] on div "0.00%" at bounding box center [1093, 524] width 72 height 27
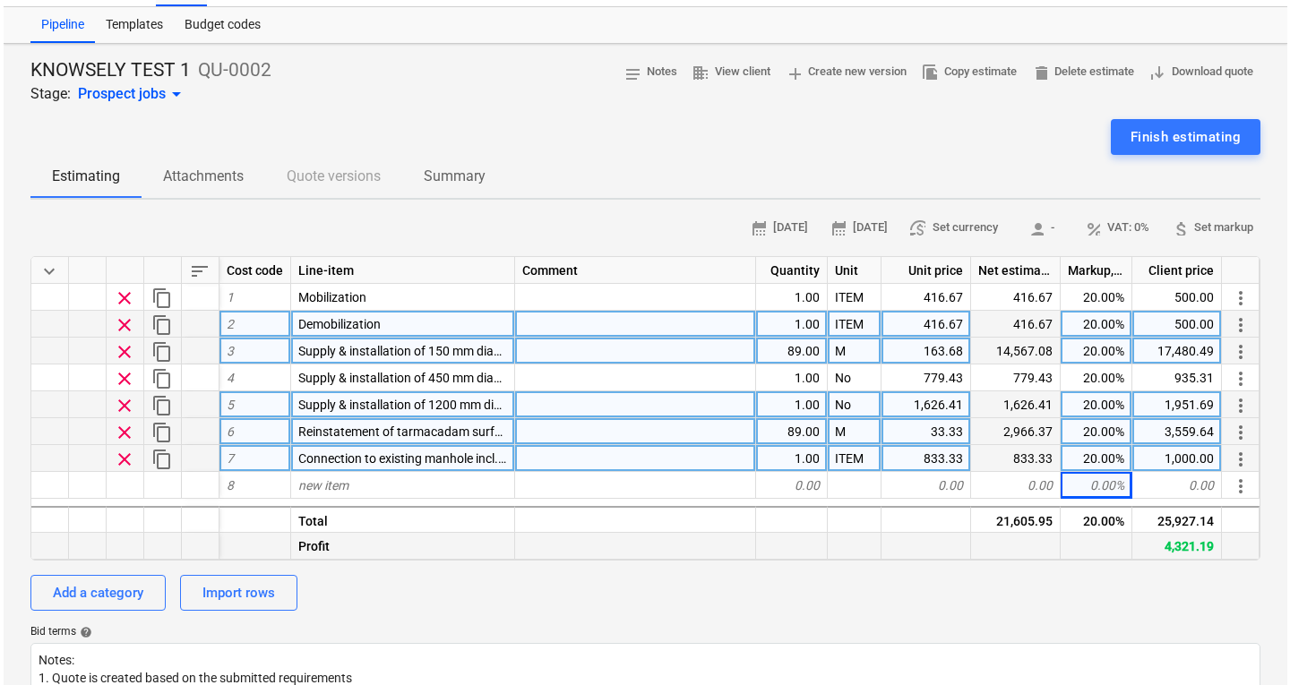
scroll to position [0, 0]
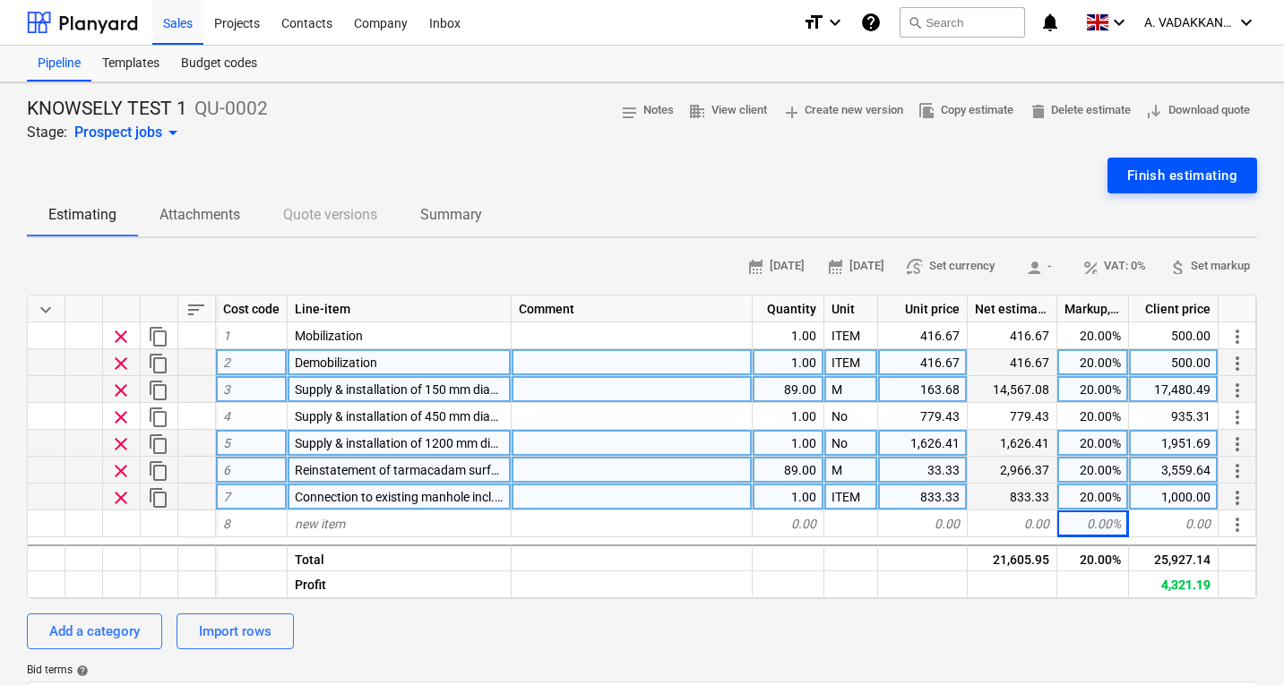
click at [1201, 174] on div "Finish estimating" at bounding box center [1182, 175] width 110 height 23
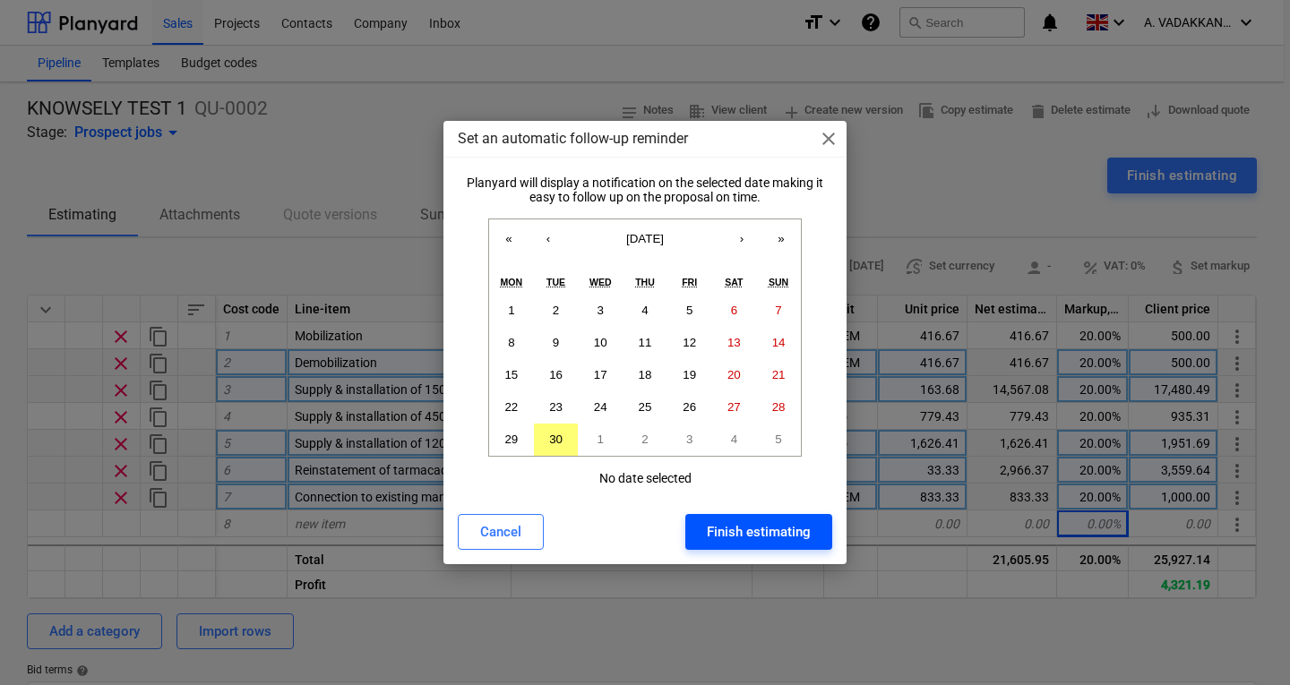
click at [798, 529] on div "Finish estimating" at bounding box center [759, 531] width 104 height 23
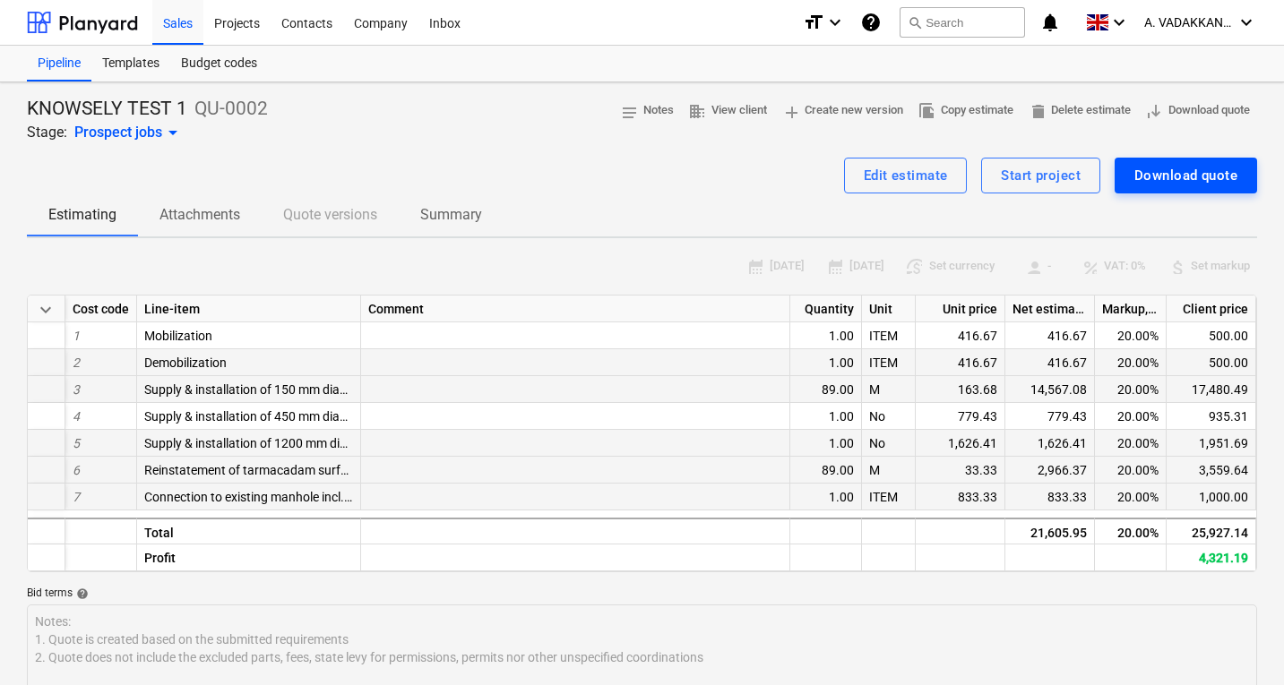
click at [1141, 178] on div "Download quote" at bounding box center [1185, 175] width 103 height 23
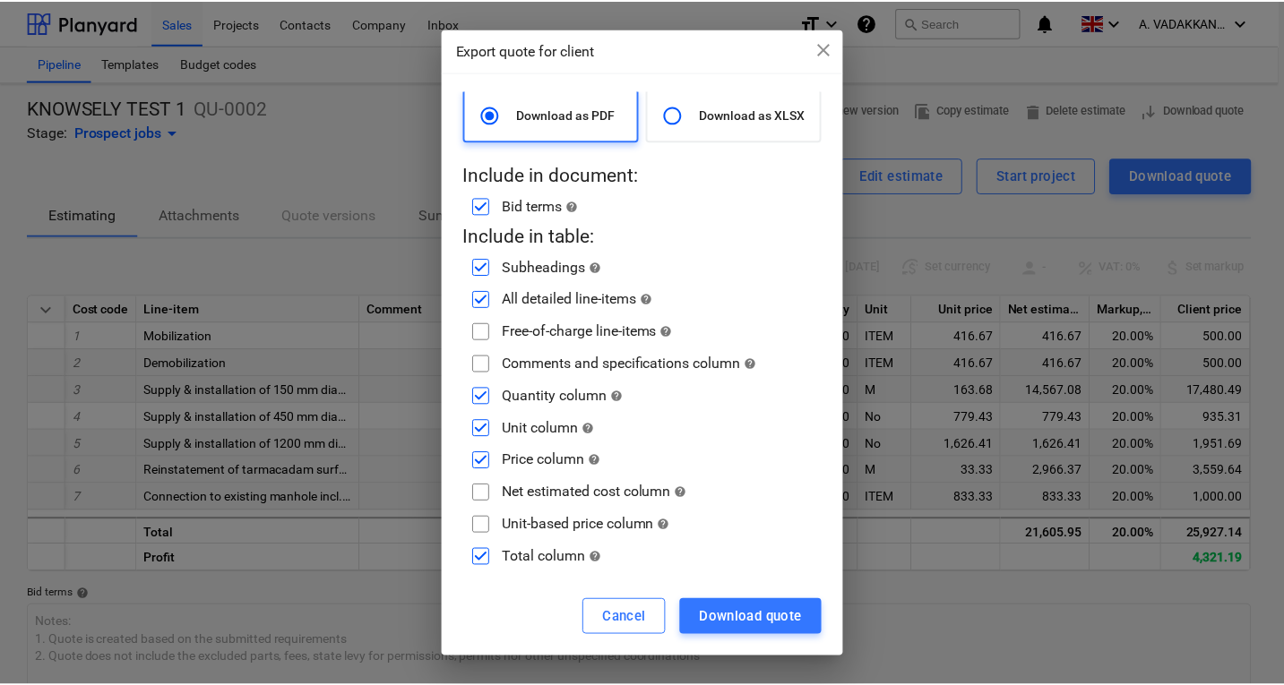
scroll to position [25, 0]
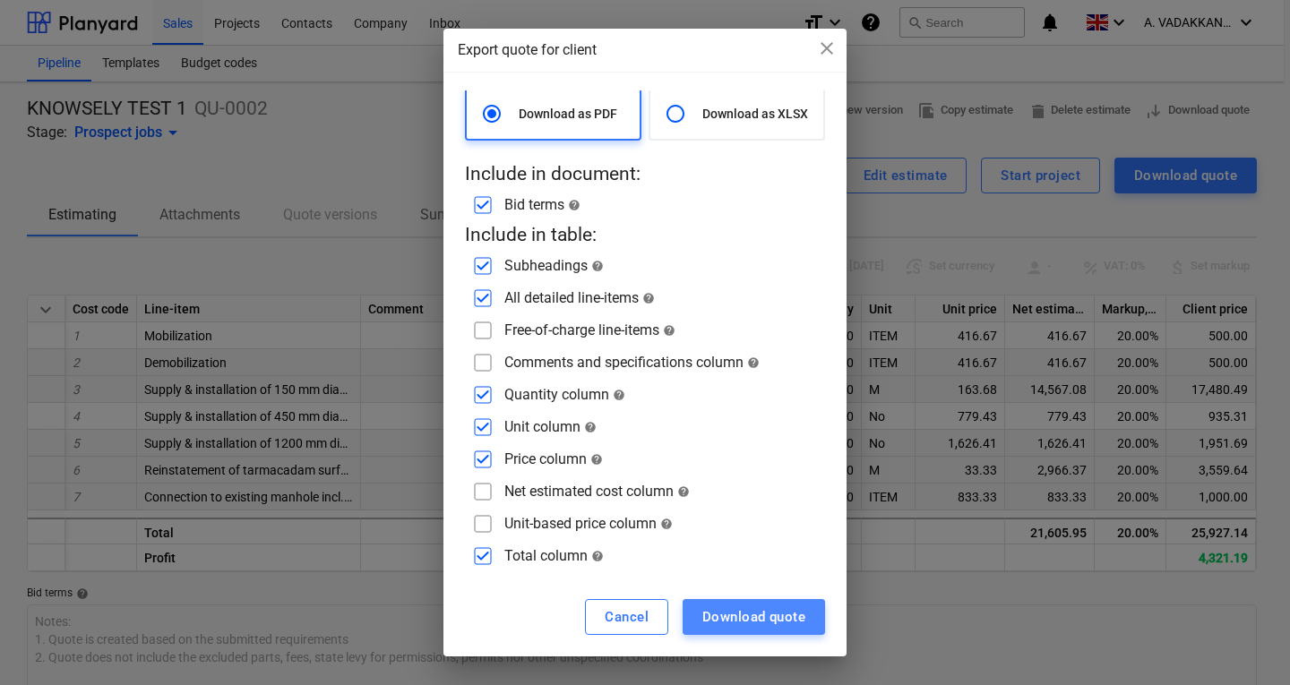
click at [779, 618] on div "Download quote" at bounding box center [753, 617] width 103 height 23
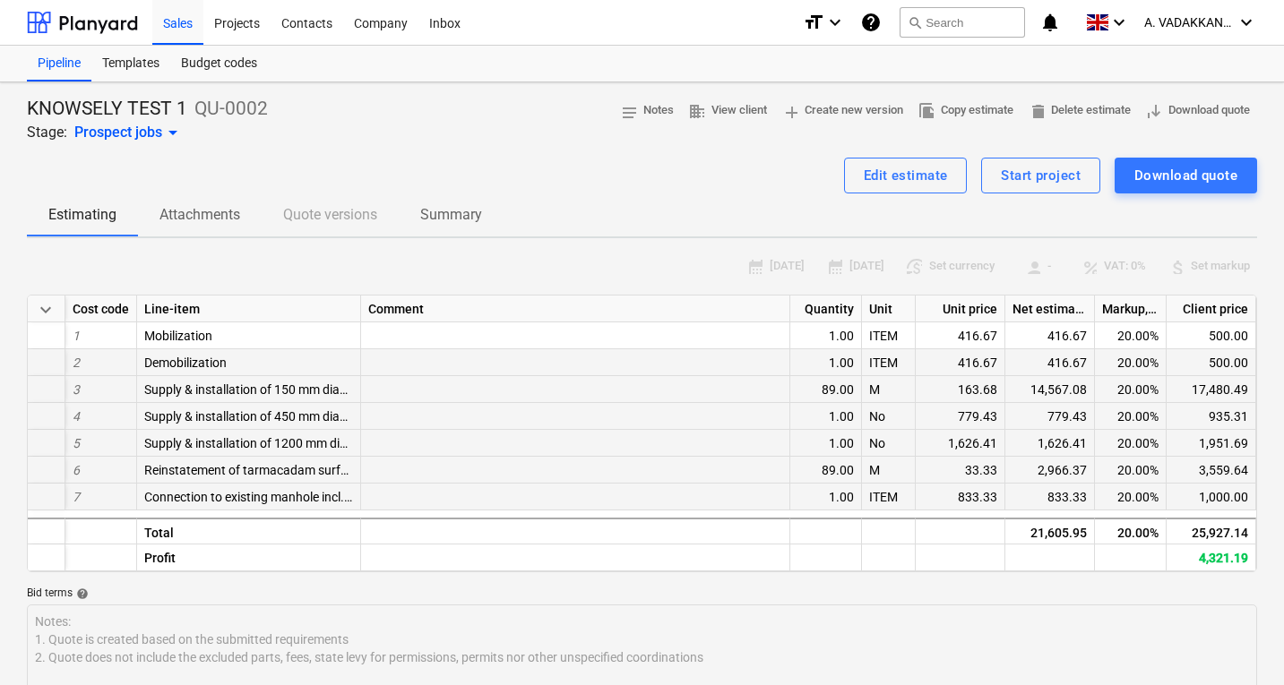
scroll to position [179, 0]
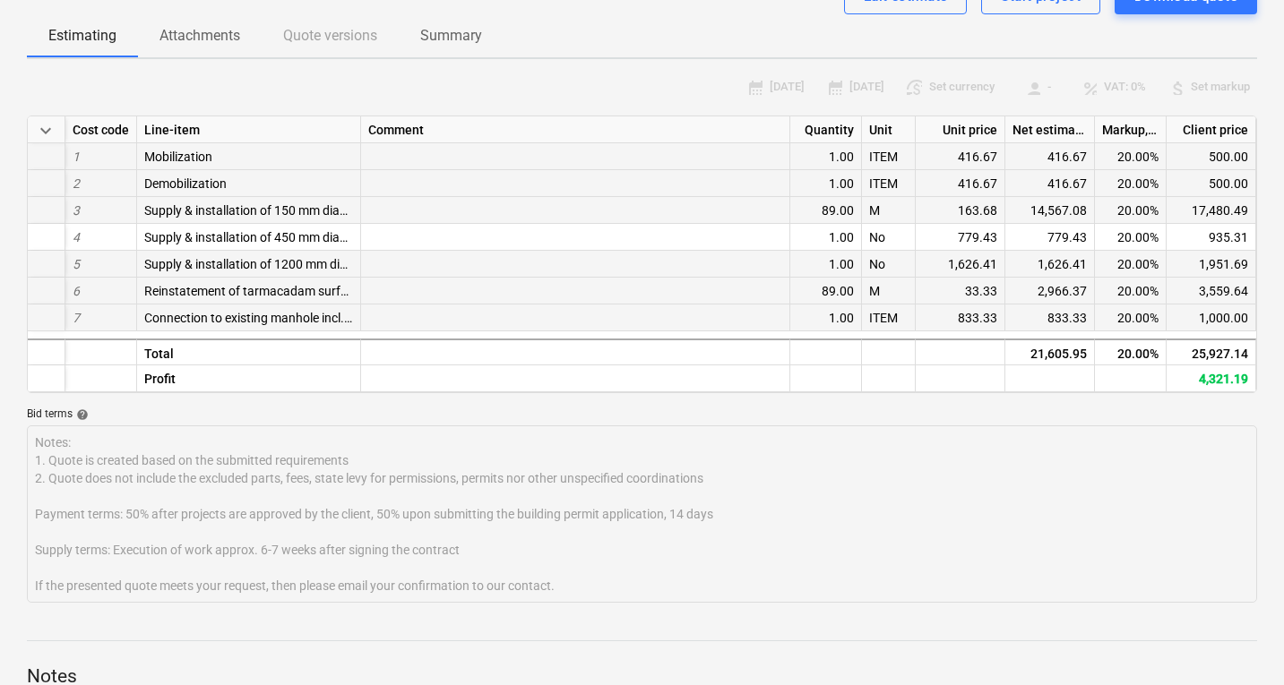
click at [958, 158] on div "416.67" at bounding box center [960, 156] width 90 height 27
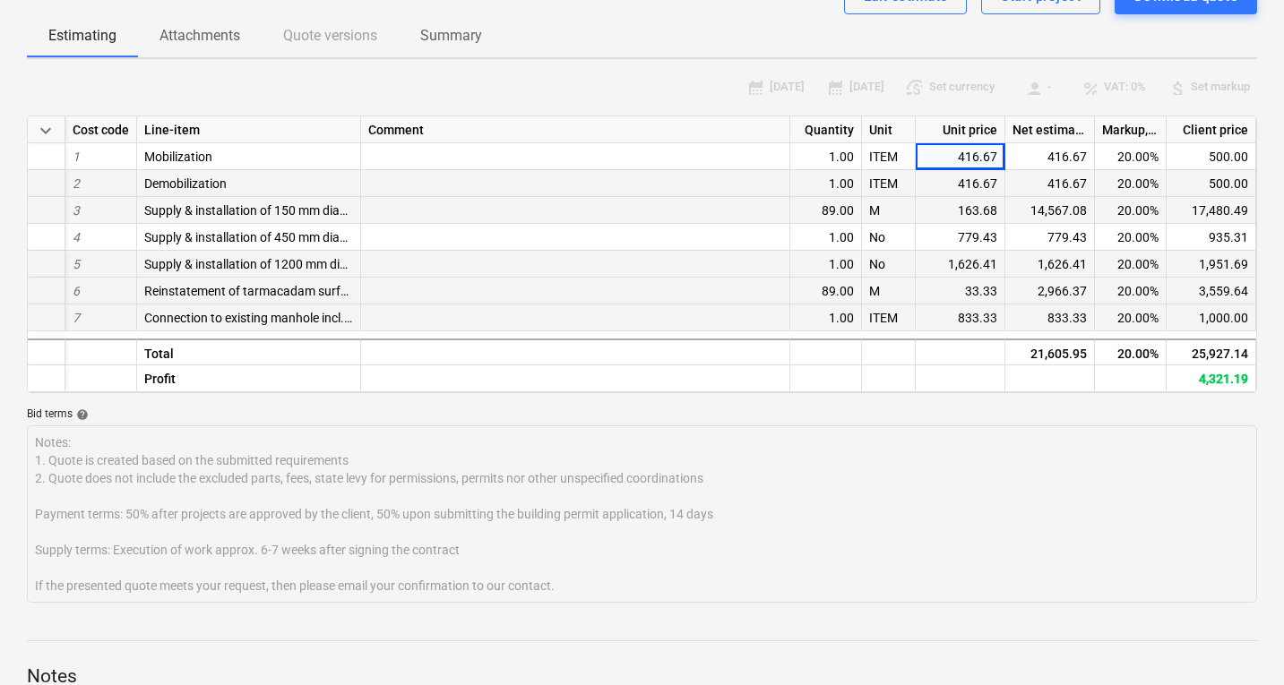
click at [974, 130] on div "Unit price" at bounding box center [960, 129] width 90 height 27
click at [977, 302] on div "33.33" at bounding box center [960, 291] width 90 height 27
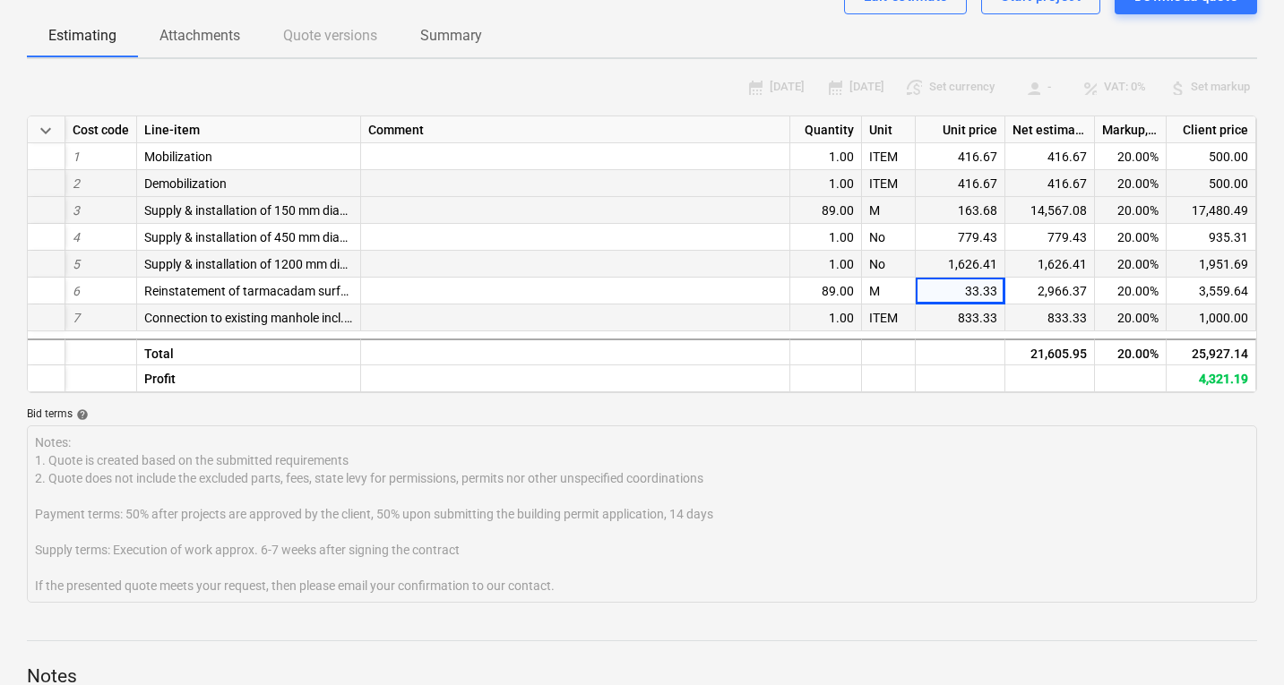
click at [978, 313] on div "833.33" at bounding box center [960, 318] width 90 height 27
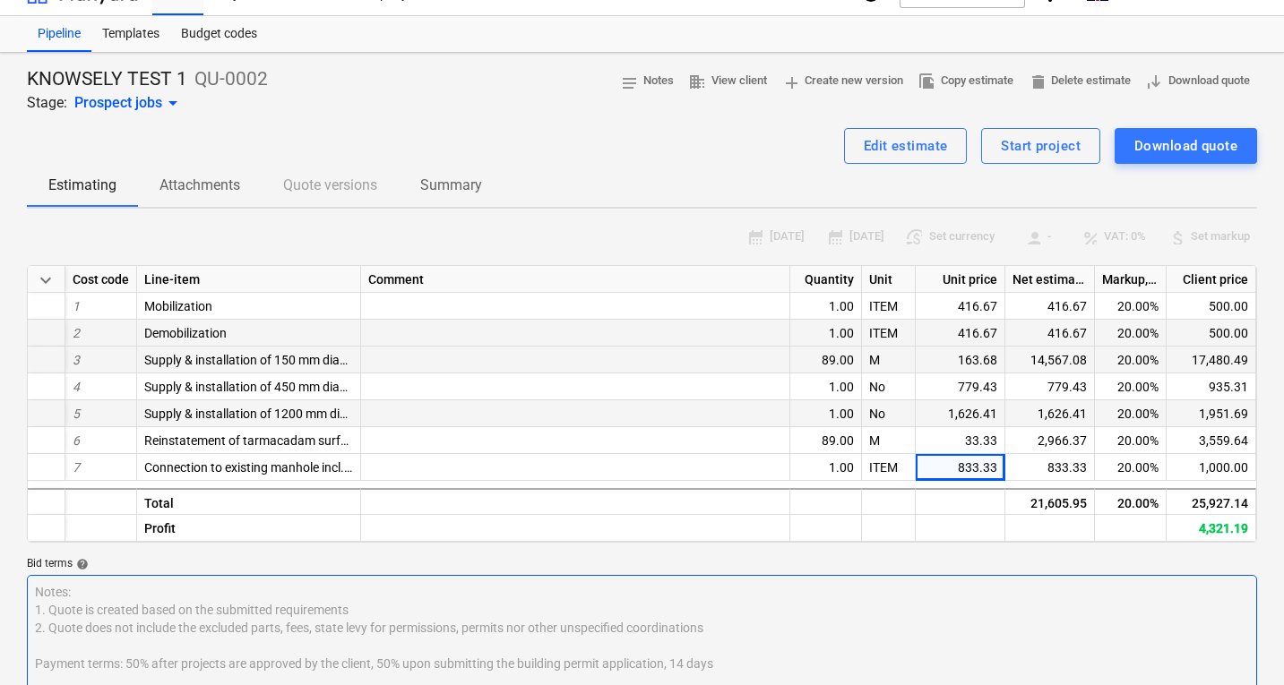
scroll to position [0, 0]
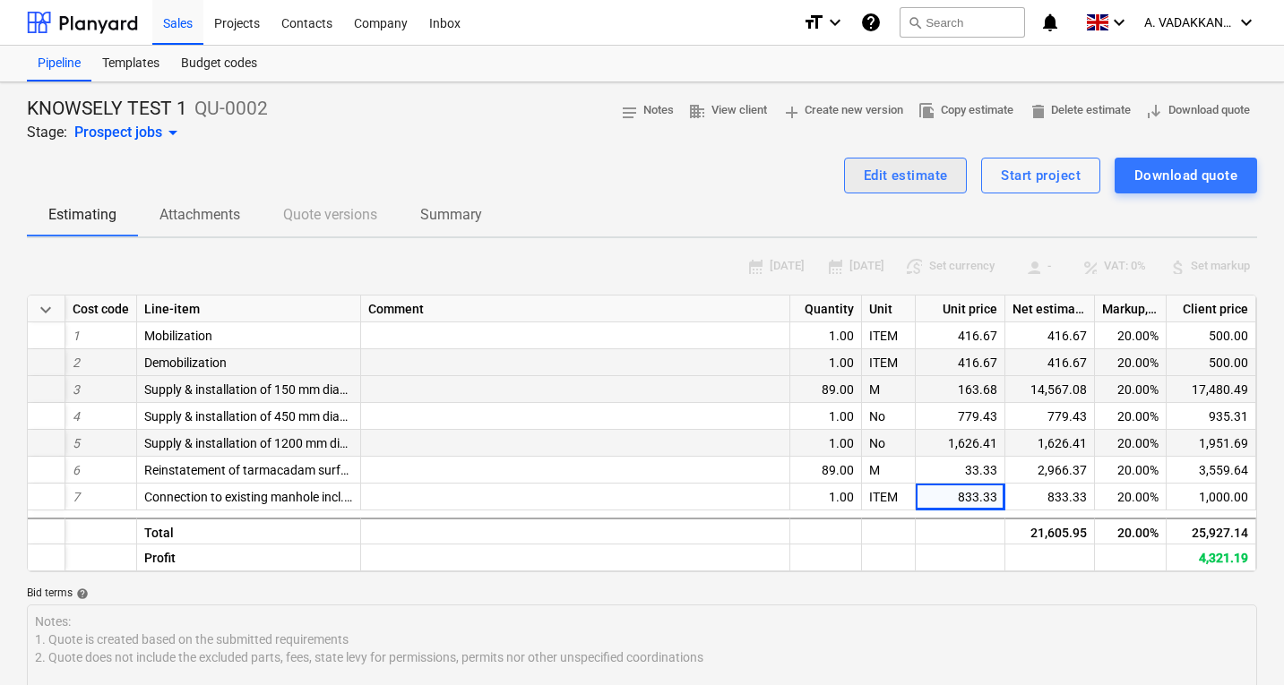
click at [930, 181] on div "Edit estimate" at bounding box center [905, 175] width 84 height 23
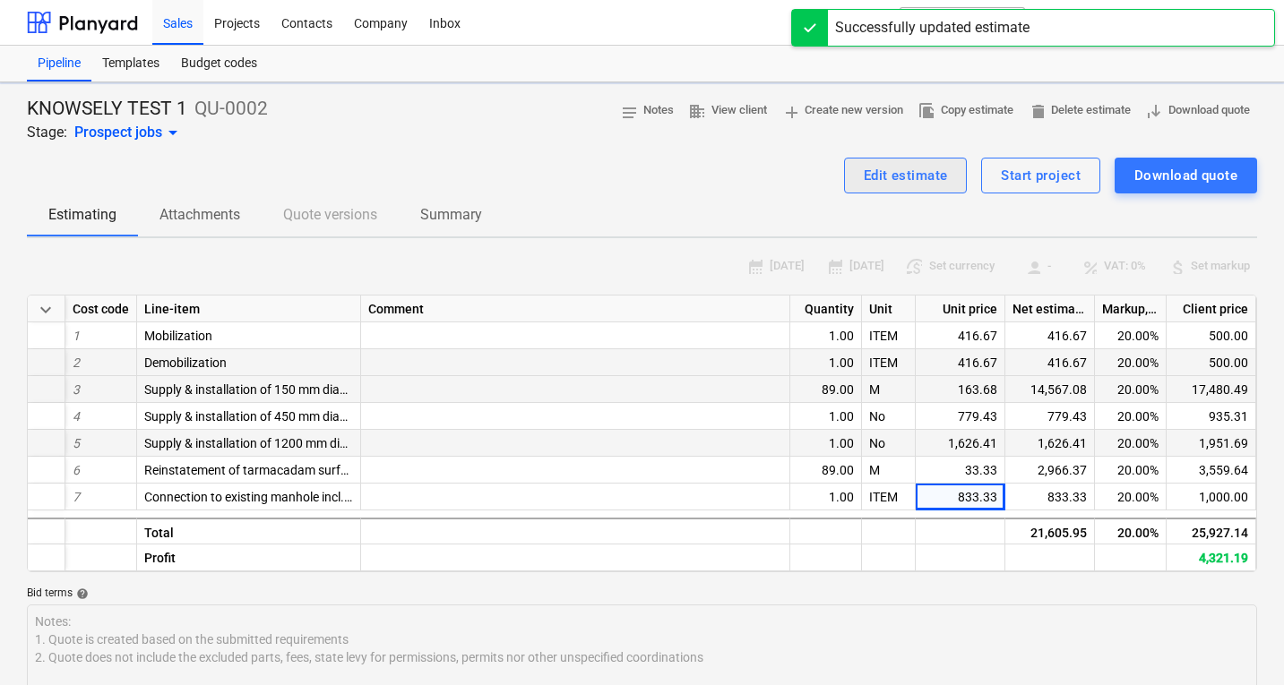
type textarea "x"
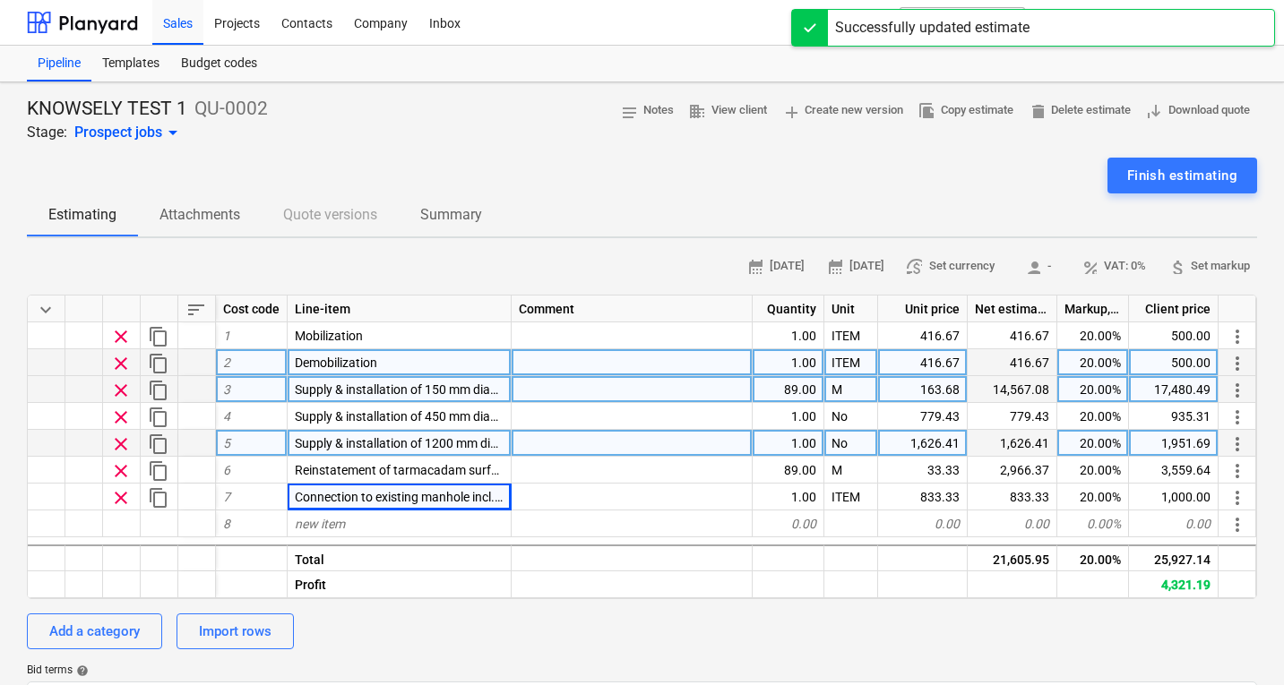
click at [952, 310] on div "Unit price" at bounding box center [923, 309] width 90 height 27
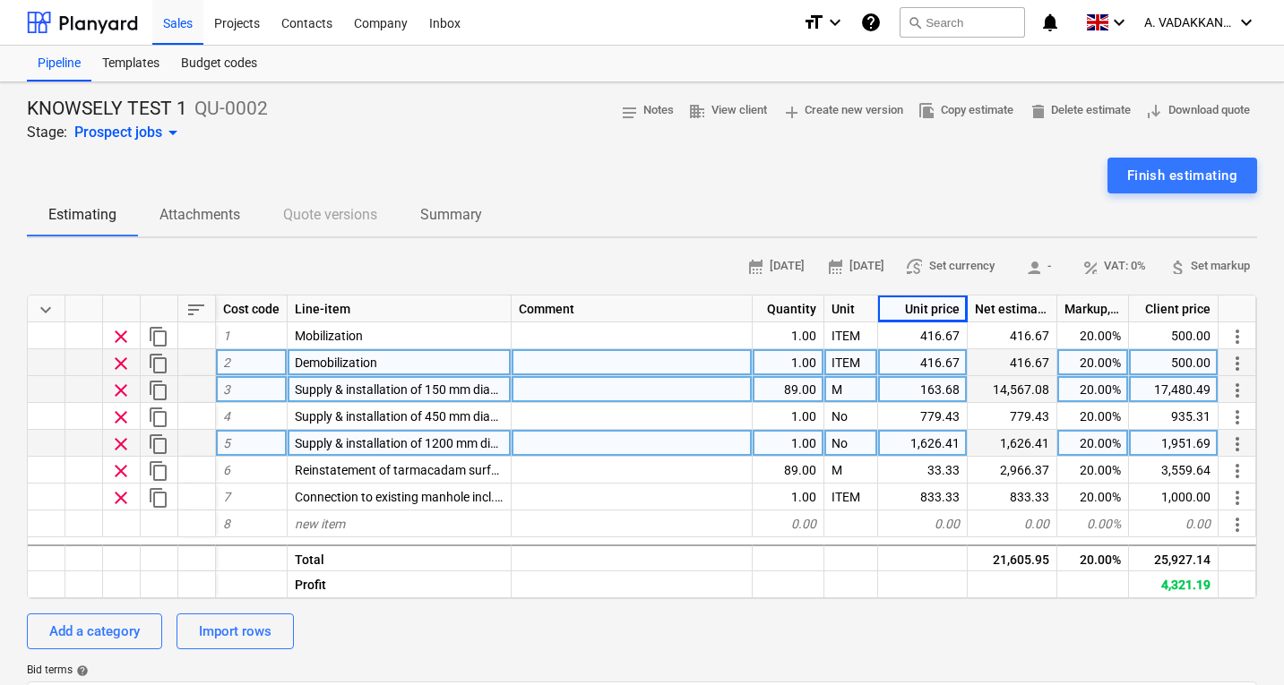
click at [932, 309] on div "Unit price" at bounding box center [923, 309] width 90 height 27
click at [1201, 265] on span "attach_money Set markup" at bounding box center [1208, 266] width 82 height 21
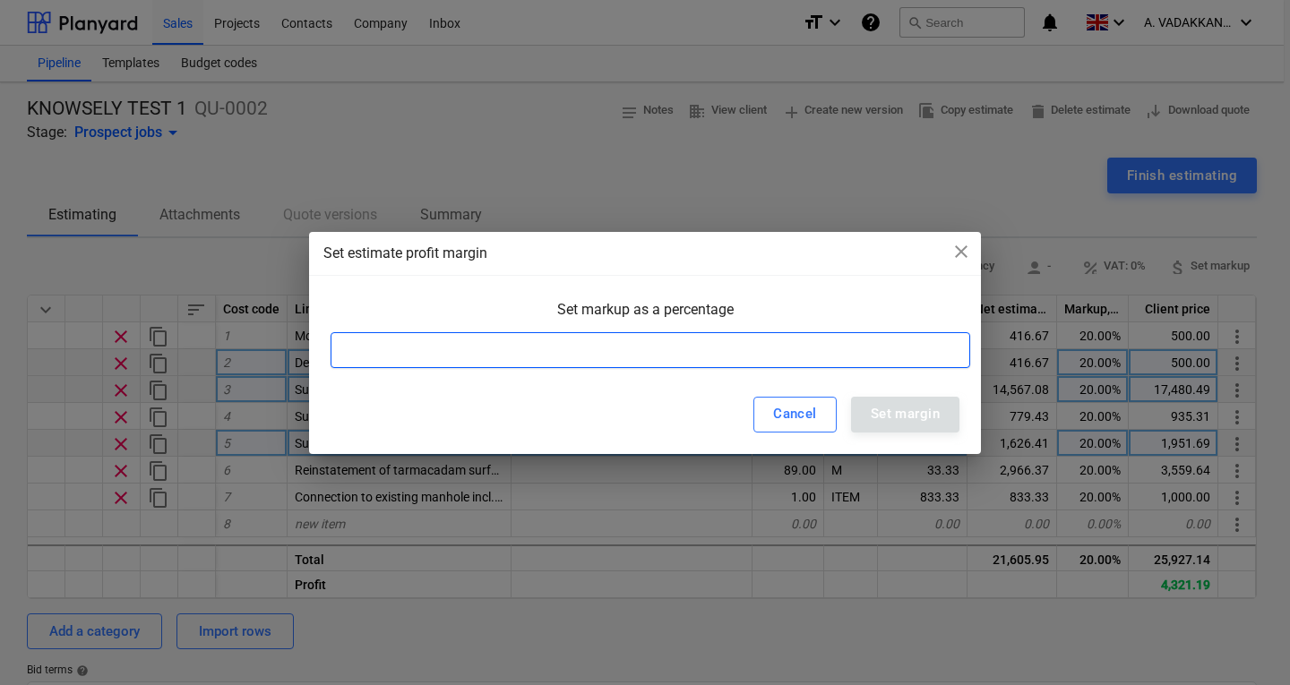
click at [675, 348] on input at bounding box center [651, 350] width 640 height 36
type input "20"
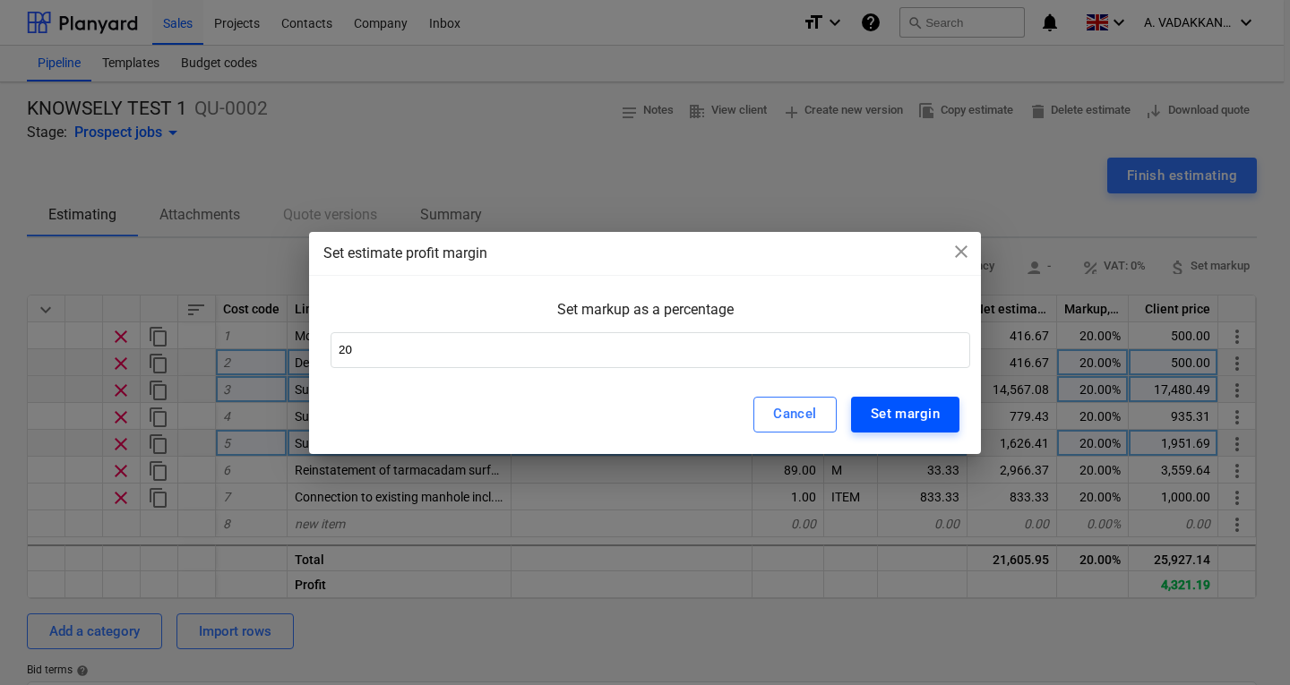
click at [878, 421] on div "Set margin" at bounding box center [905, 413] width 69 height 23
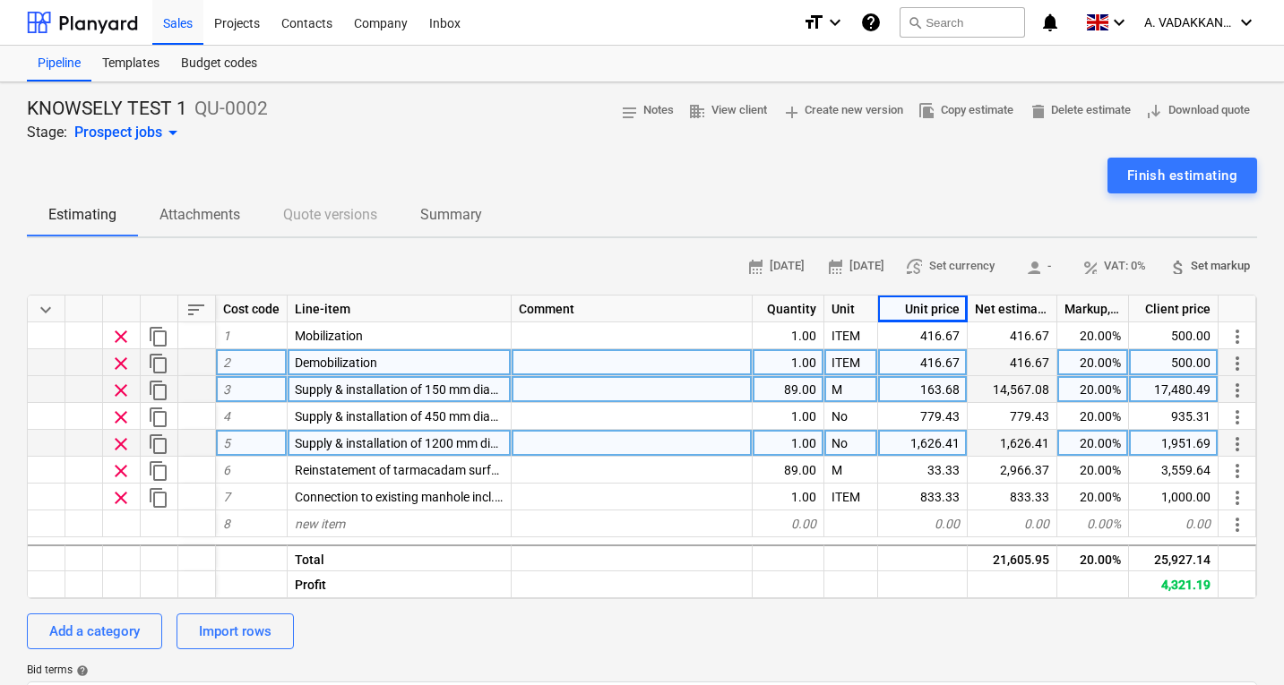
click at [1191, 267] on span "attach_money Set markup" at bounding box center [1208, 266] width 82 height 21
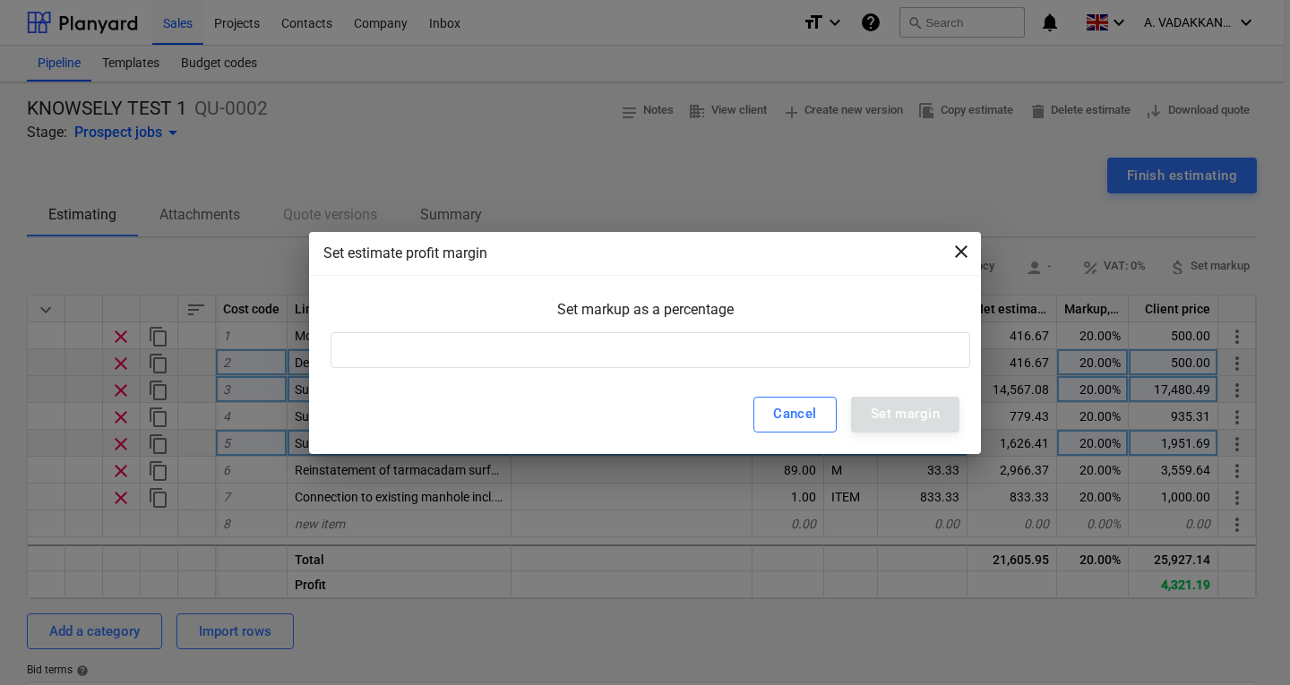
click at [965, 260] on span "close" at bounding box center [960, 251] width 21 height 21
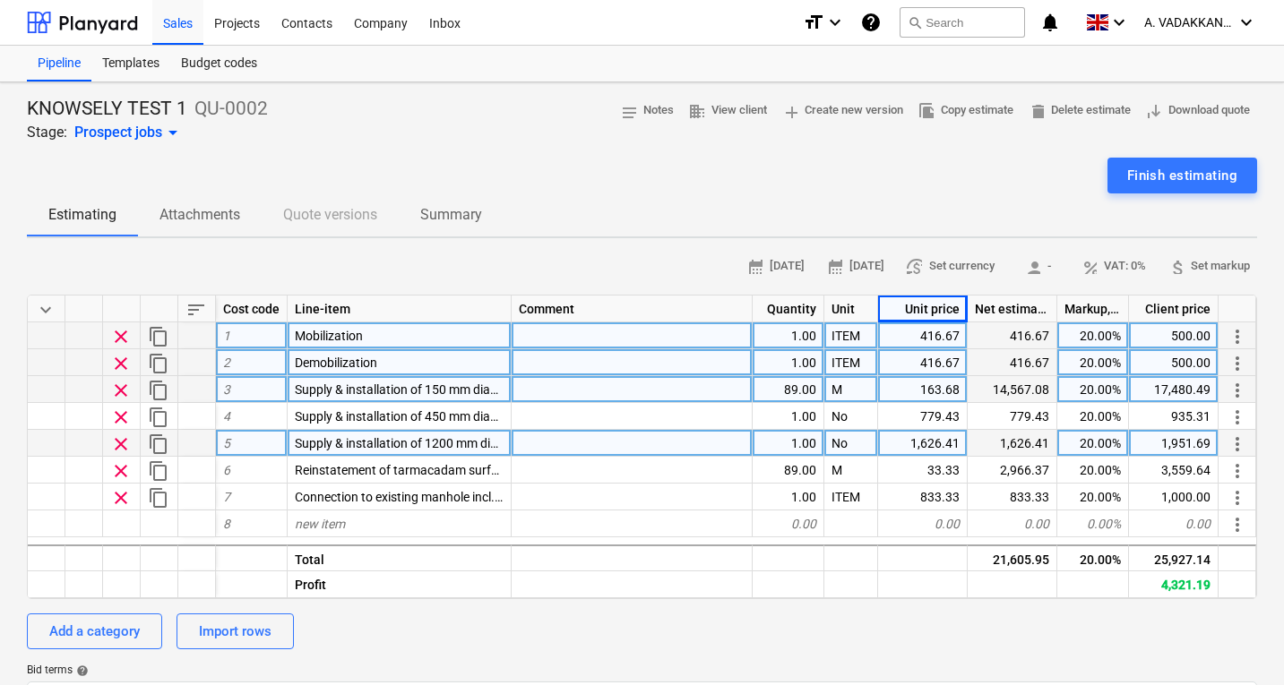
click at [229, 336] on span "1" at bounding box center [226, 336] width 7 height 14
click at [279, 392] on div "3" at bounding box center [252, 389] width 72 height 27
click at [216, 220] on p "Attachments" at bounding box center [199, 214] width 81 height 21
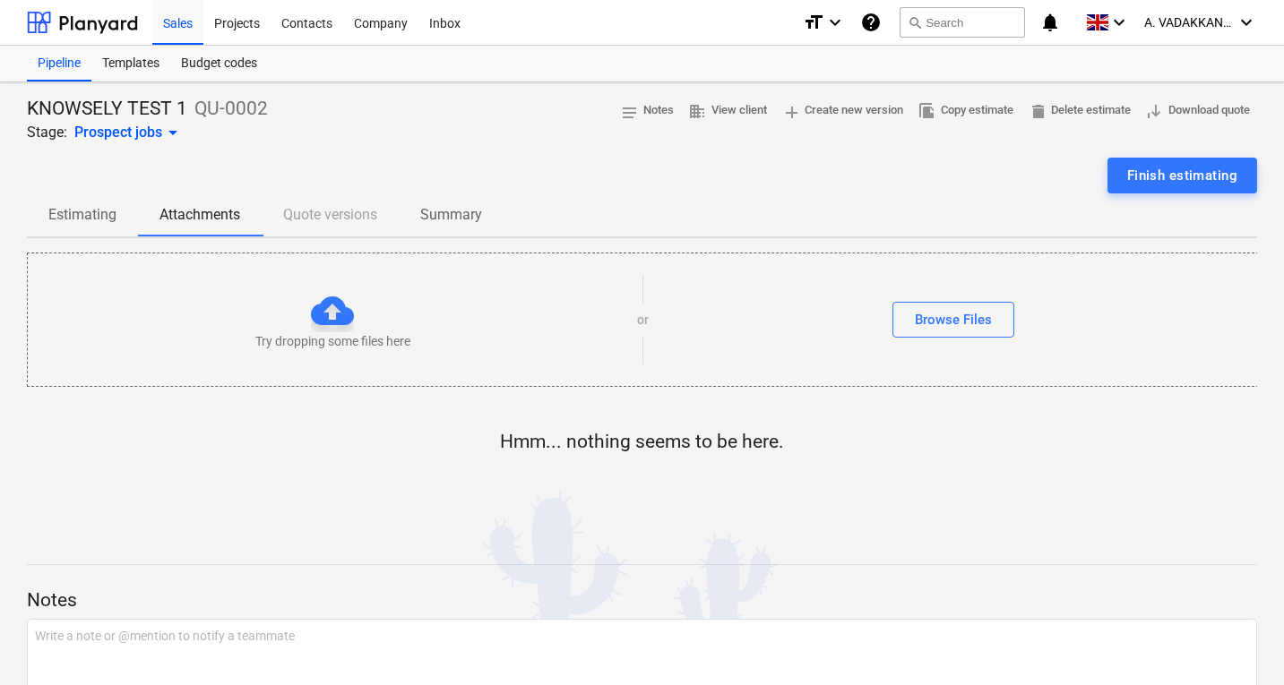
click at [331, 213] on div "Estimating Attachments Quote versions Summary" at bounding box center [642, 214] width 1230 height 43
click at [98, 217] on p "Estimating" at bounding box center [82, 214] width 68 height 21
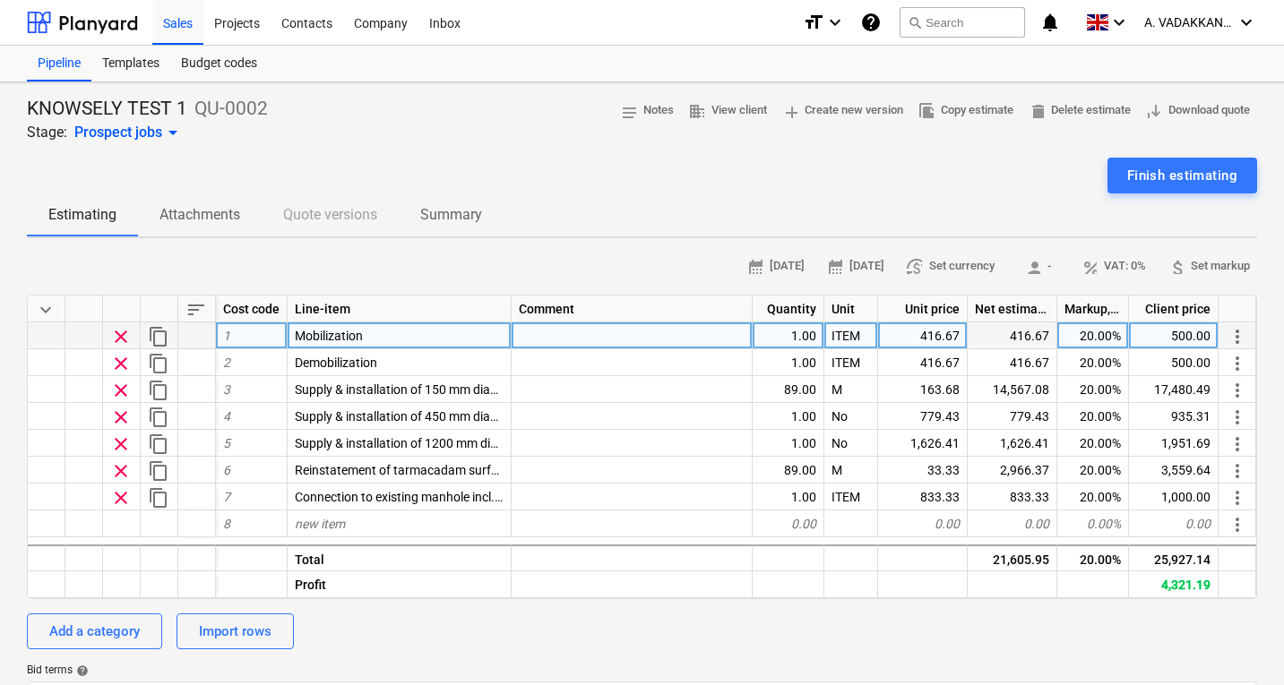
click at [1242, 341] on span "more_vert" at bounding box center [1236, 336] width 21 height 21
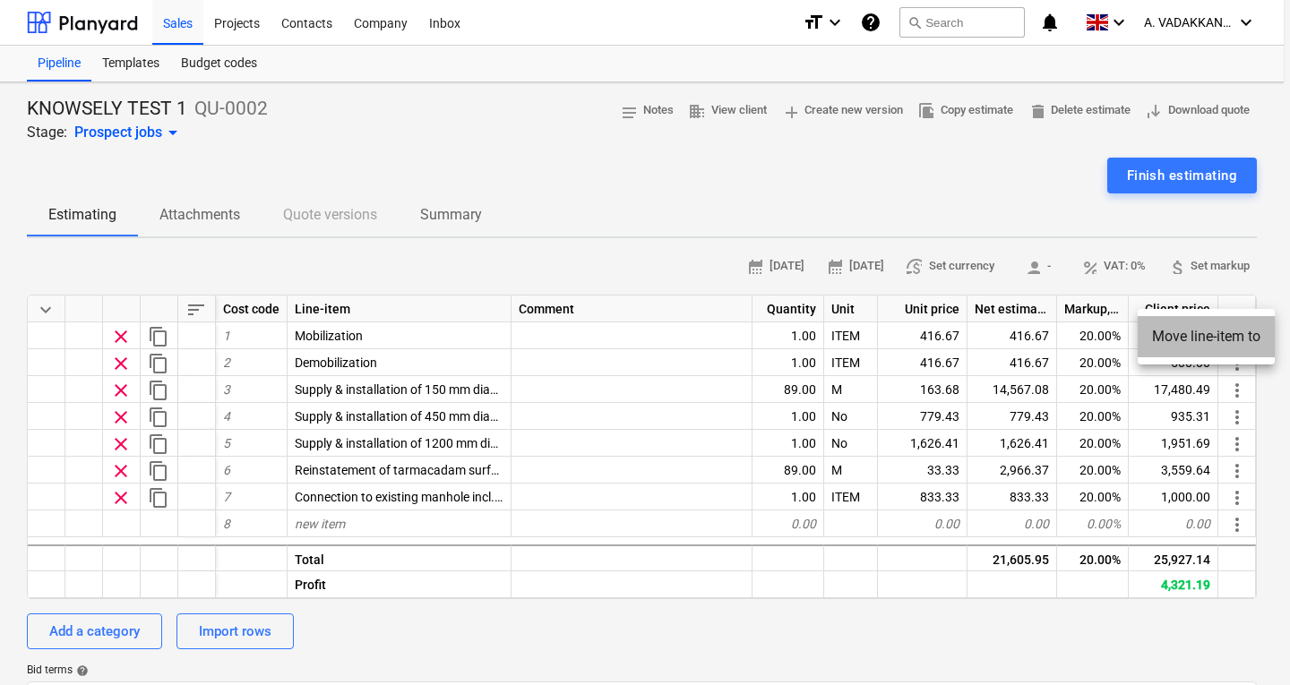
click at [1253, 337] on li "Move line-item to" at bounding box center [1206, 336] width 137 height 41
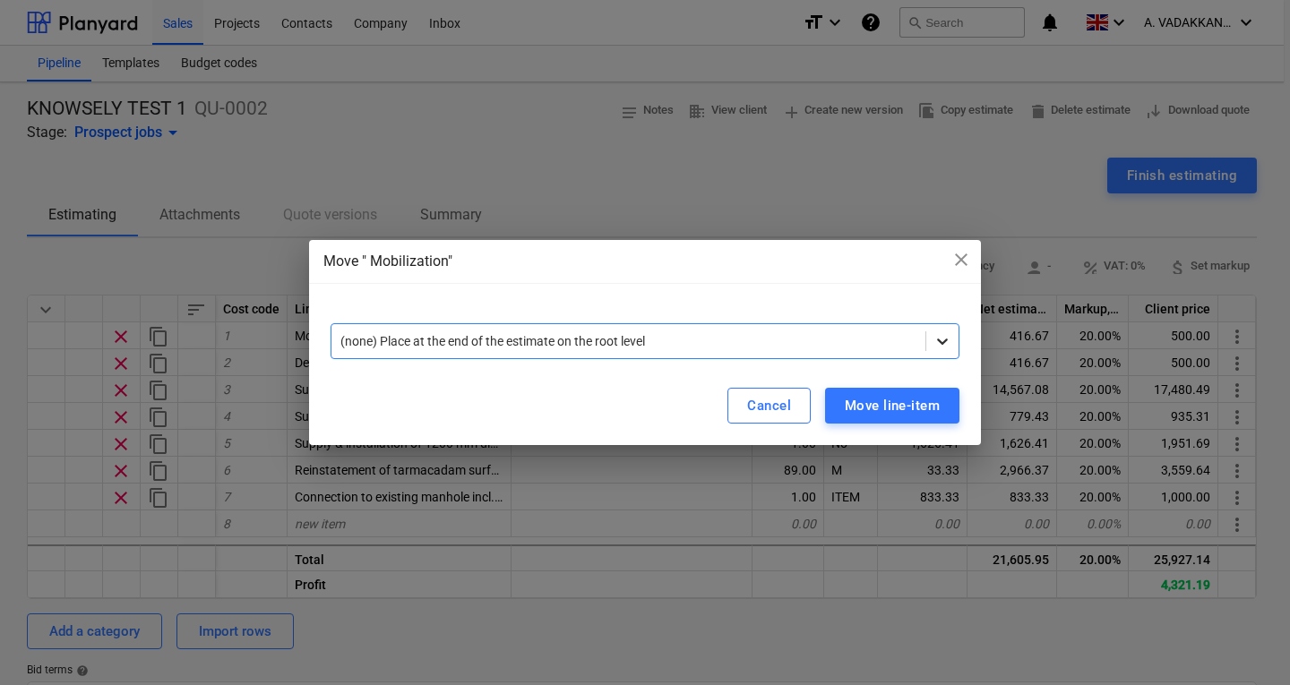
click at [951, 341] on div at bounding box center [942, 341] width 32 height 32
click at [955, 262] on span "close" at bounding box center [960, 259] width 21 height 21
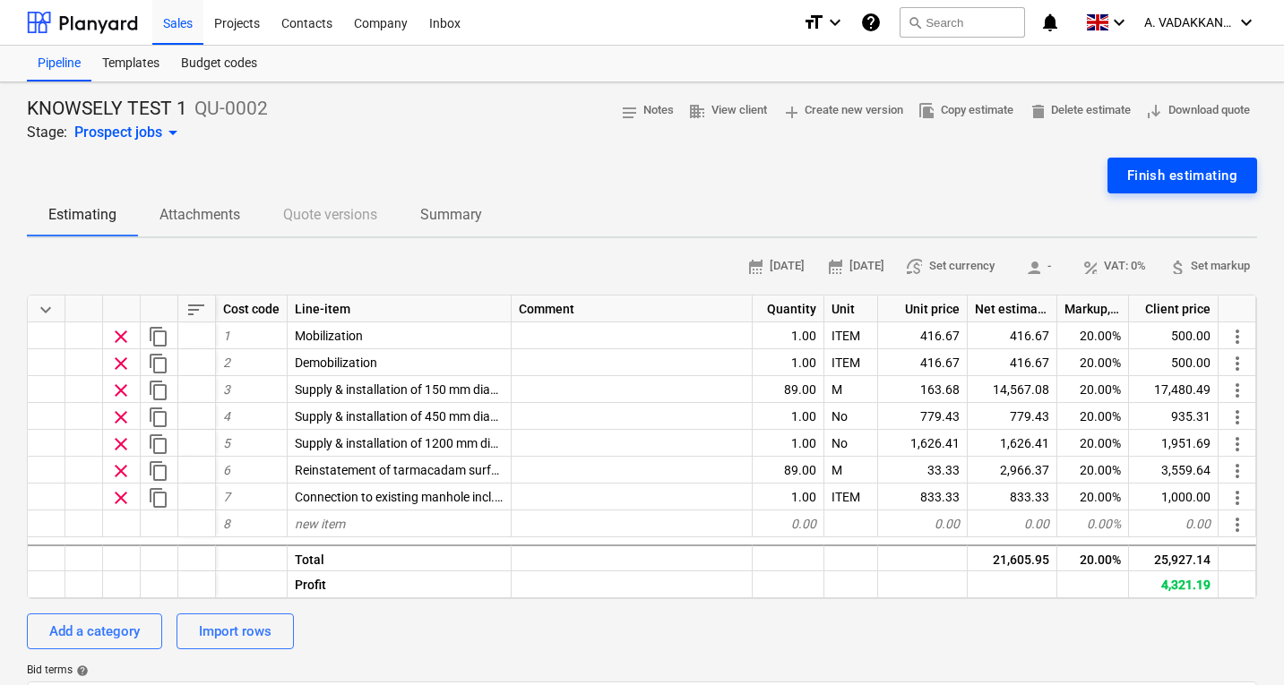
click at [1158, 177] on div "Finish estimating" at bounding box center [1182, 175] width 110 height 23
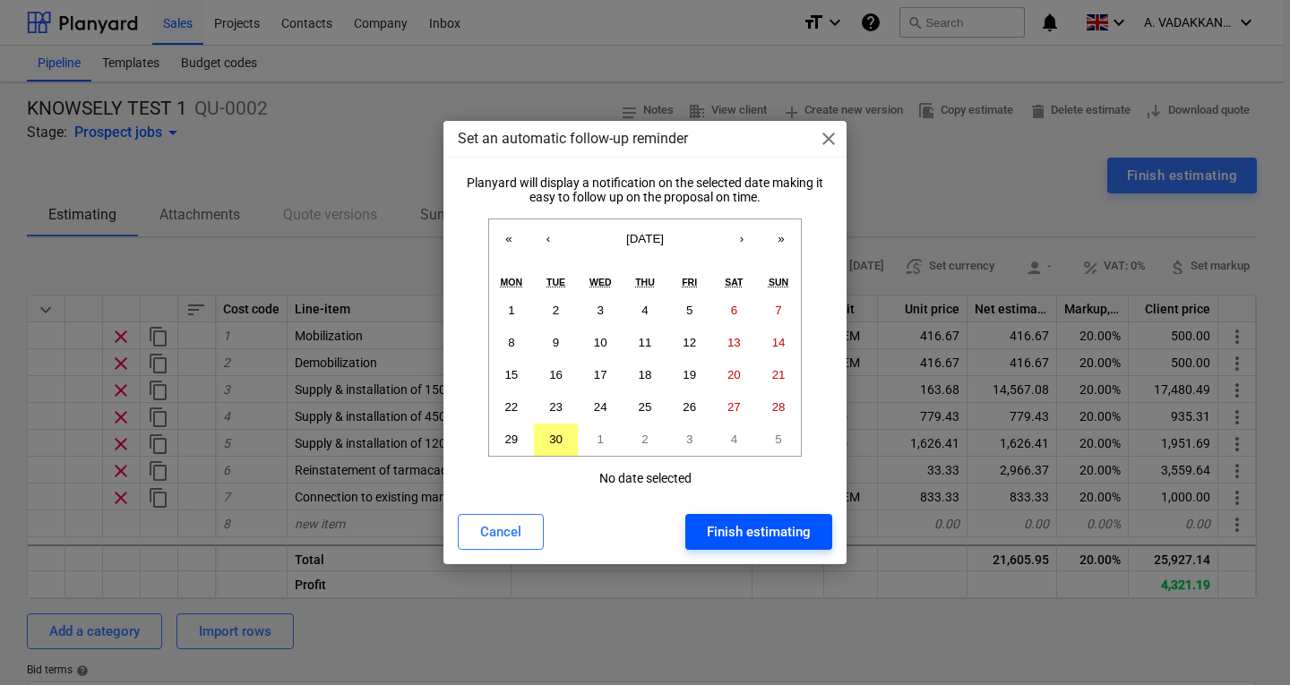
click at [727, 547] on button "Finish estimating" at bounding box center [758, 532] width 147 height 36
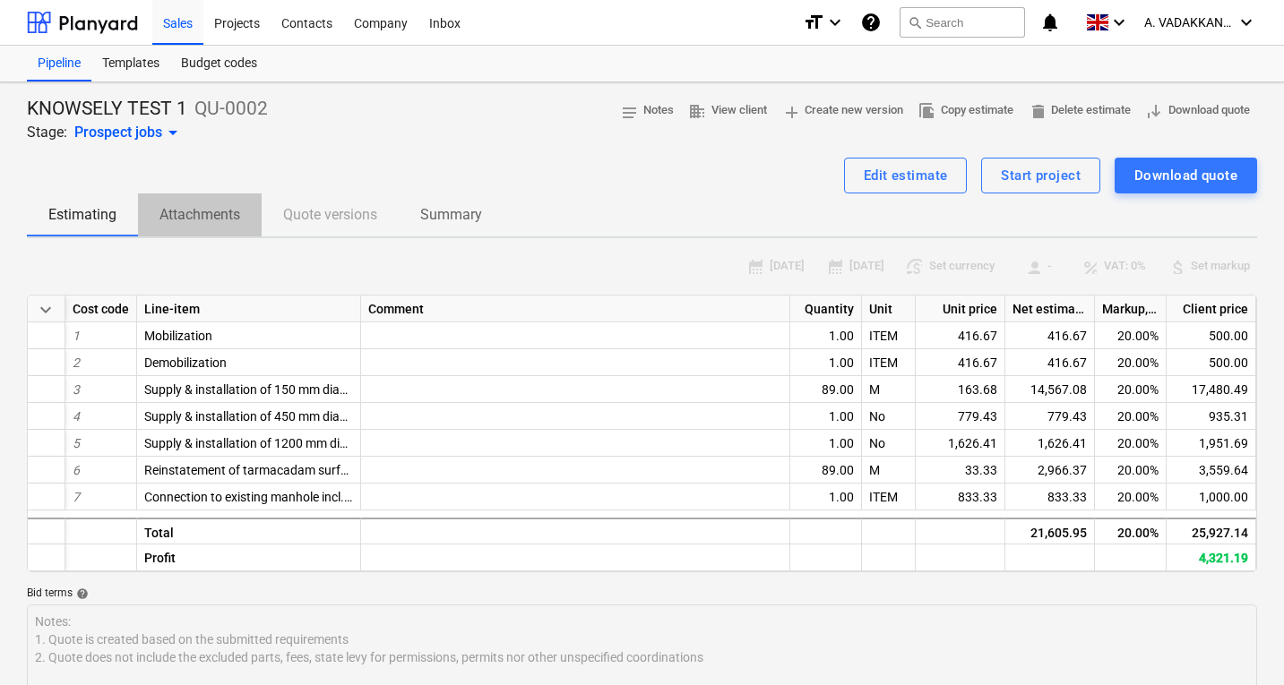
click at [208, 221] on p "Attachments" at bounding box center [199, 214] width 81 height 21
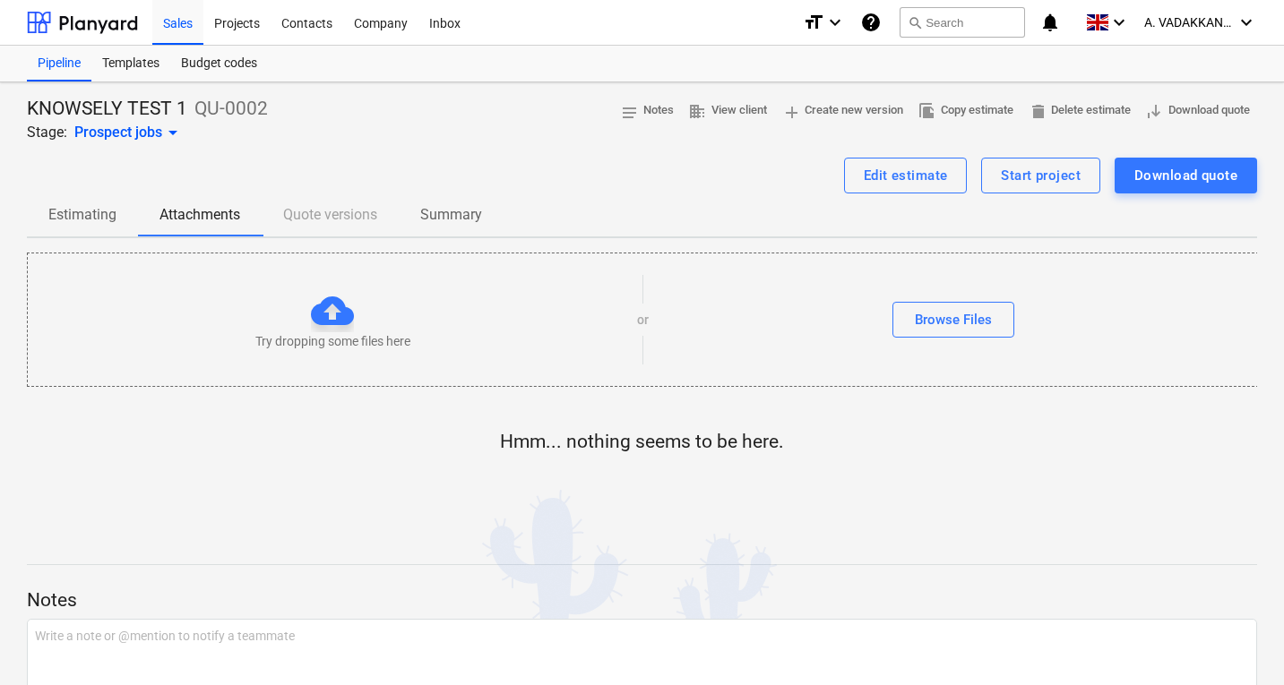
click at [323, 203] on div "Estimating Attachments Quote versions Summary" at bounding box center [642, 214] width 1230 height 43
click at [436, 210] on p "Summary" at bounding box center [451, 214] width 62 height 21
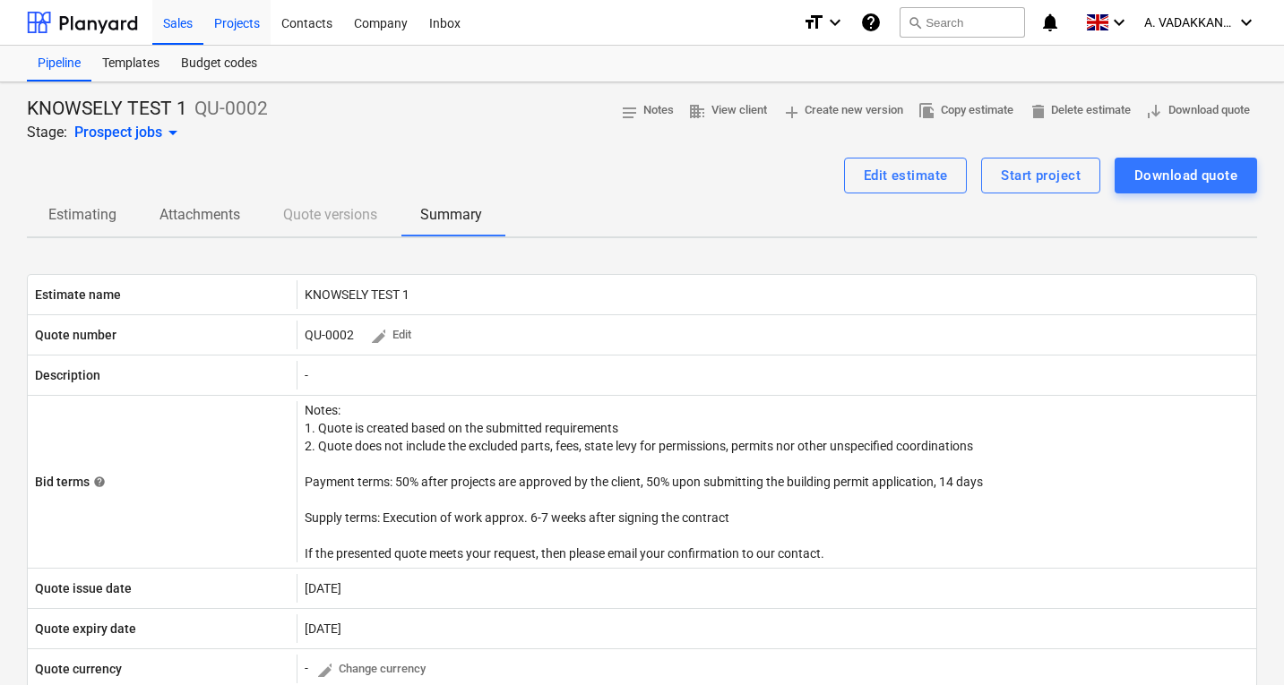
click at [226, 10] on div "Projects" at bounding box center [236, 22] width 67 height 46
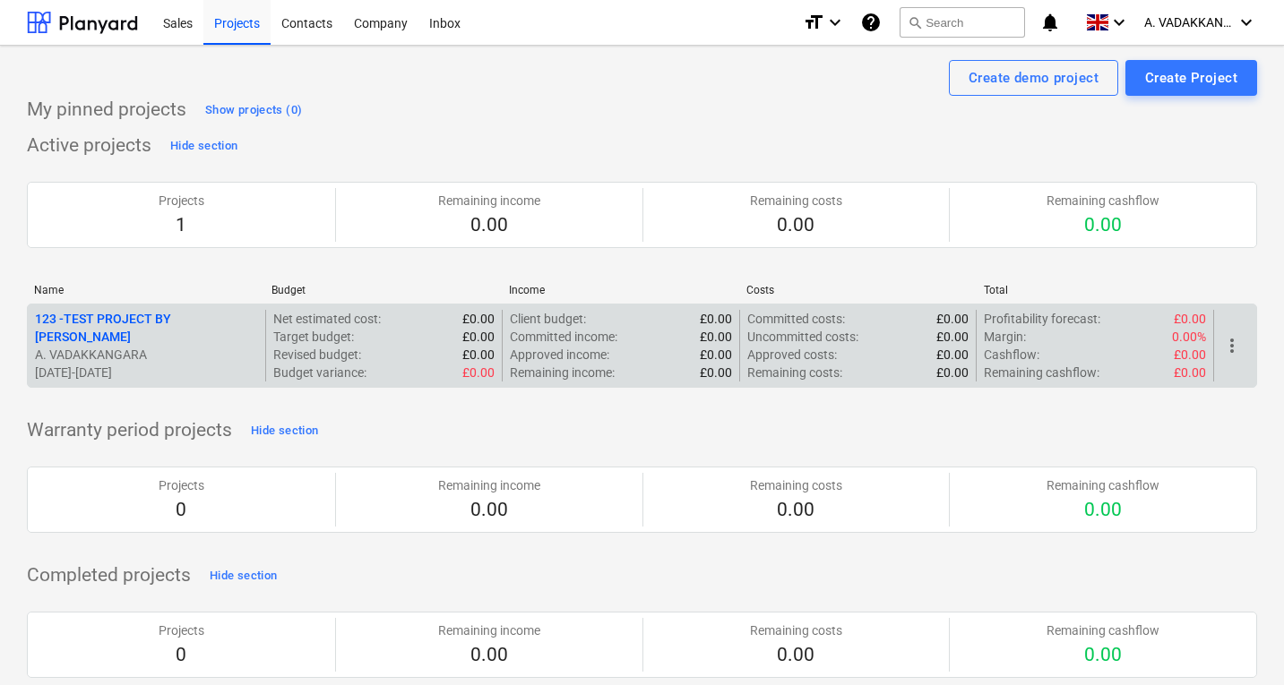
click at [220, 348] on p "A. VADAKKANGARA" at bounding box center [146, 355] width 223 height 18
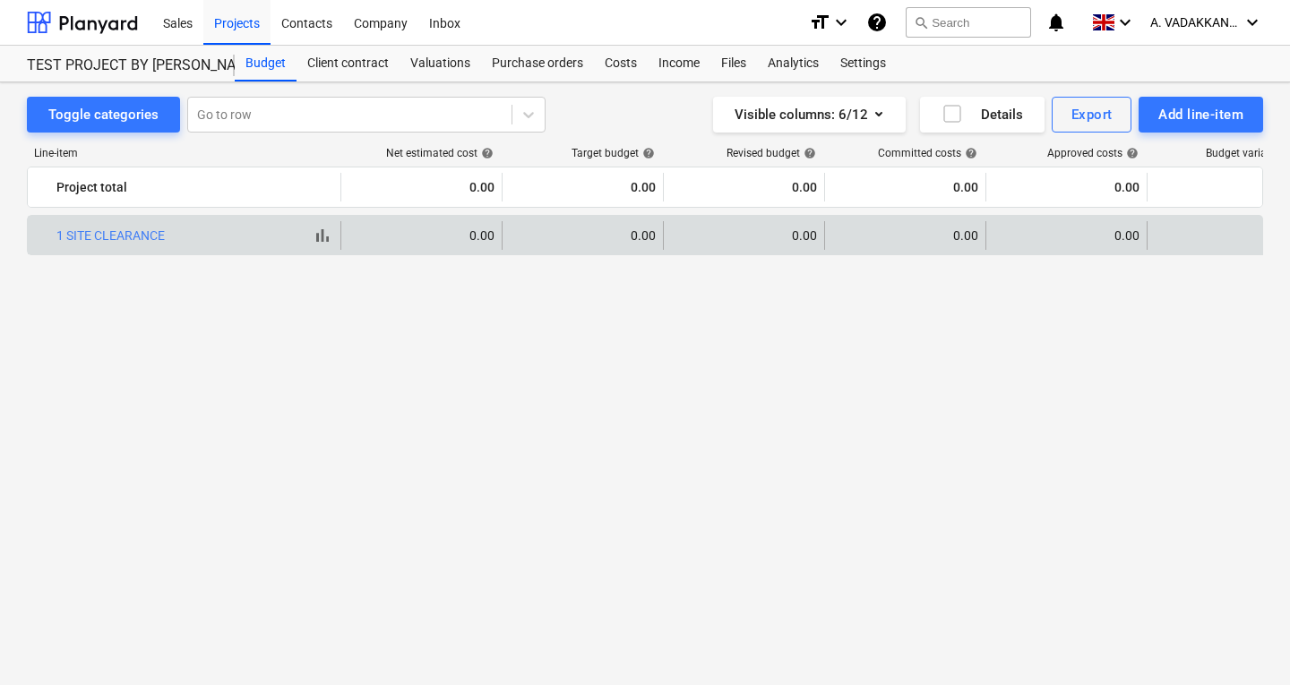
click at [206, 233] on div "bar_chart 1 SITE CLEARANCE" at bounding box center [194, 235] width 277 height 14
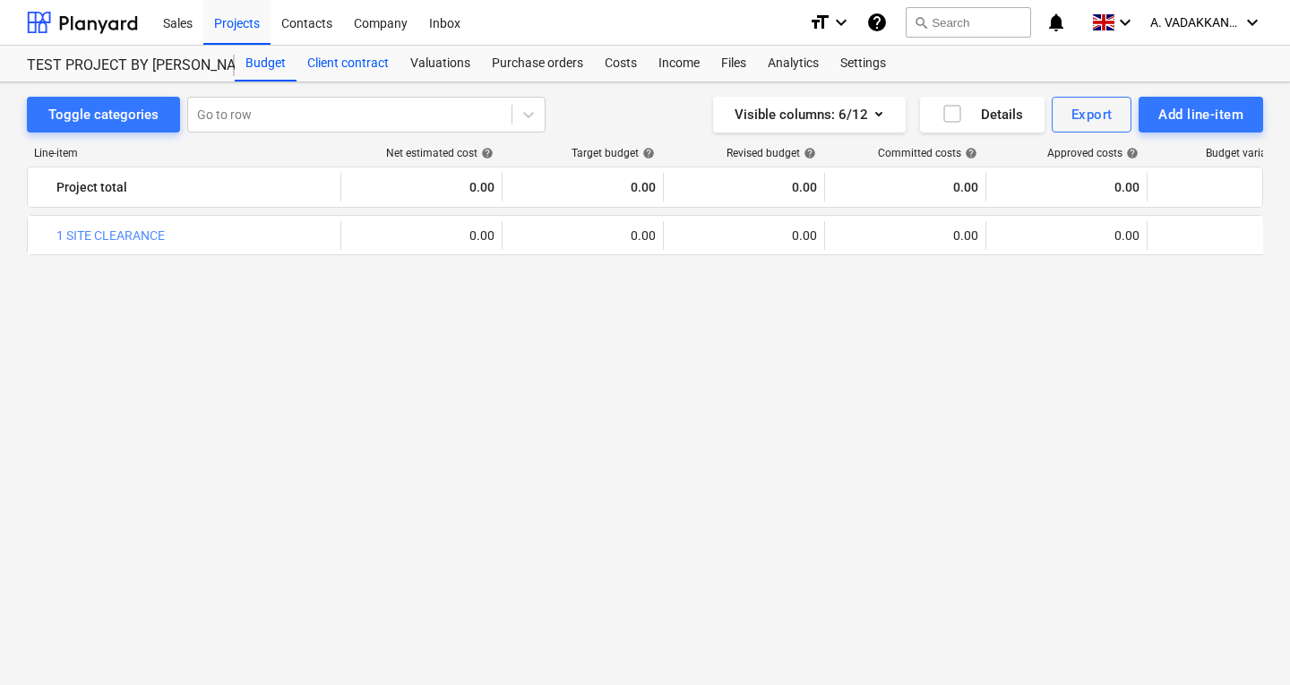
click at [333, 70] on div "Client contract" at bounding box center [347, 64] width 103 height 36
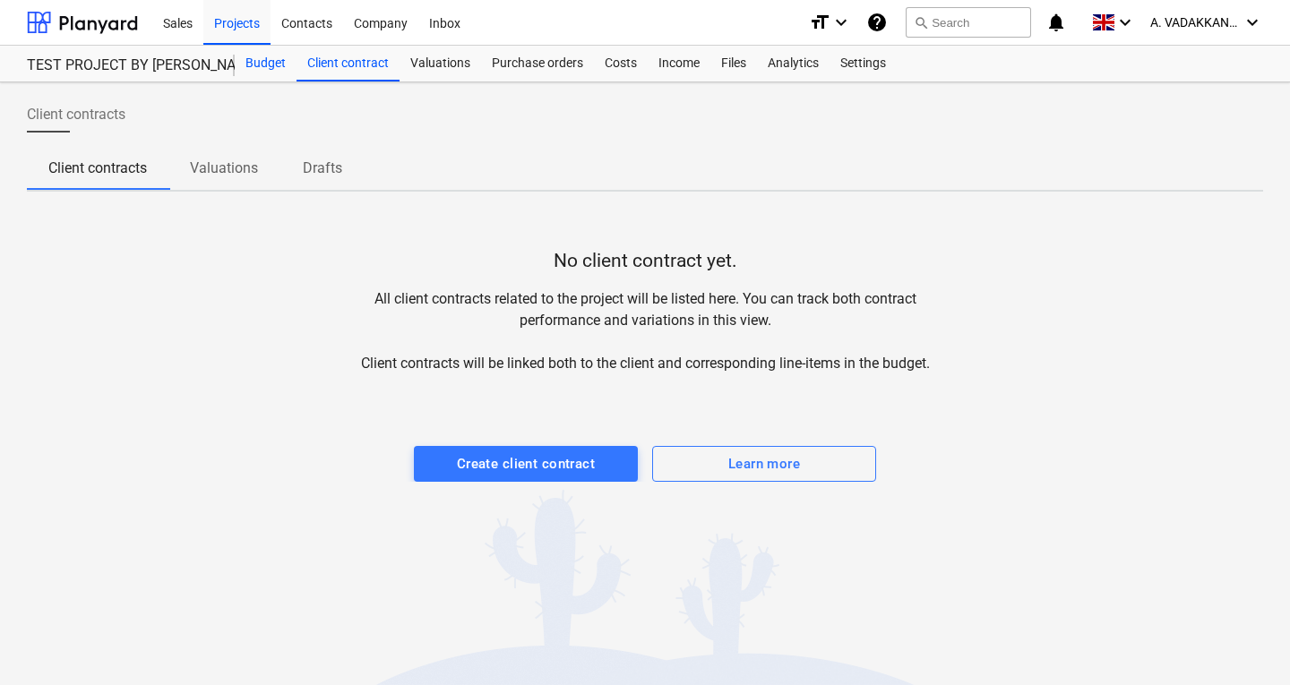
click at [264, 65] on div "Budget" at bounding box center [266, 64] width 62 height 36
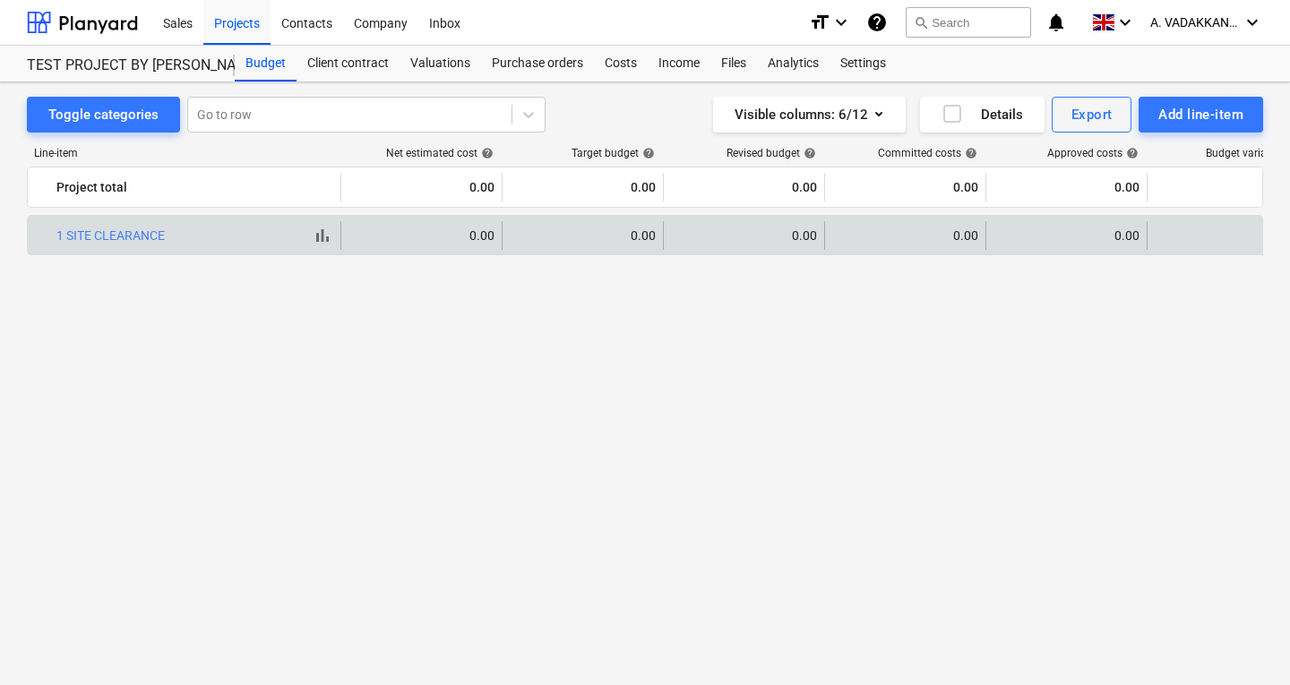
click at [232, 241] on div "bar_chart 1 SITE CLEARANCE" at bounding box center [194, 235] width 277 height 14
drag, startPoint x: 232, startPoint y: 241, endPoint x: 205, endPoint y: 238, distance: 27.0
click at [205, 238] on div "bar_chart 1 SITE CLEARANCE" at bounding box center [194, 235] width 277 height 14
drag, startPoint x: 177, startPoint y: 245, endPoint x: 116, endPoint y: 243, distance: 61.9
click at [176, 246] on div "bar_chart 1 SITE CLEARANCE" at bounding box center [194, 235] width 277 height 29
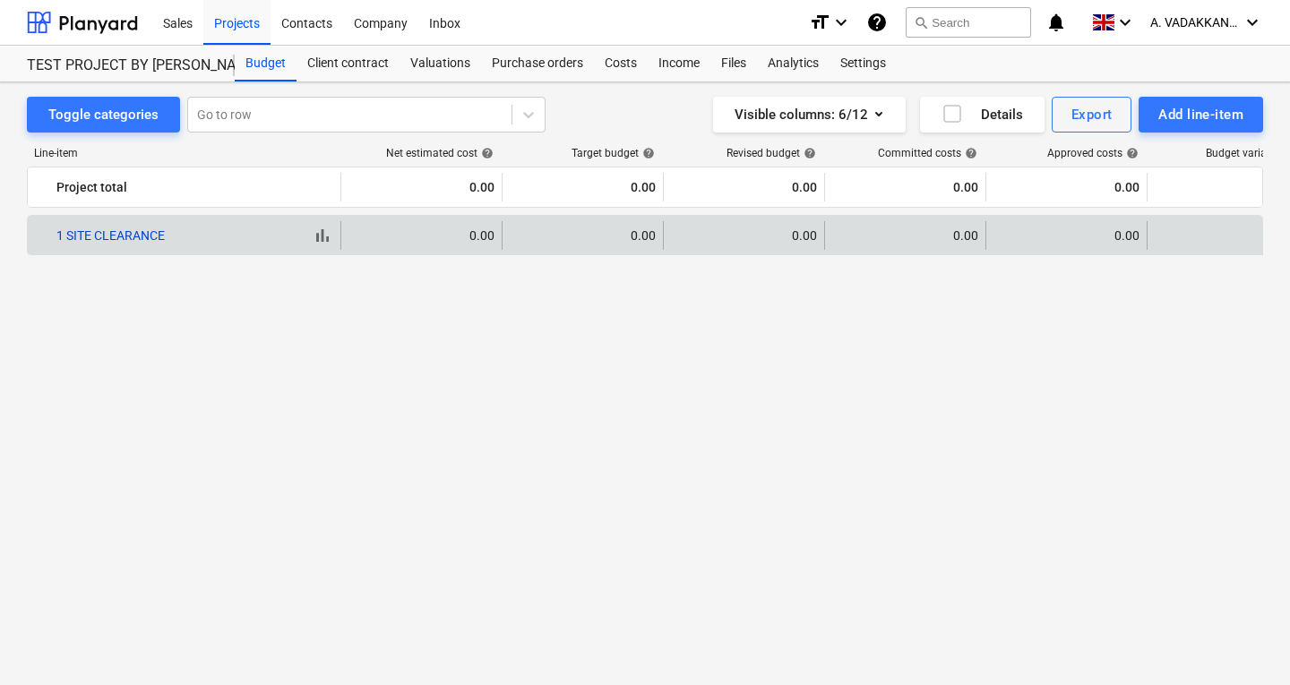
click at [106, 237] on link "1 SITE CLEARANCE" at bounding box center [110, 235] width 108 height 14
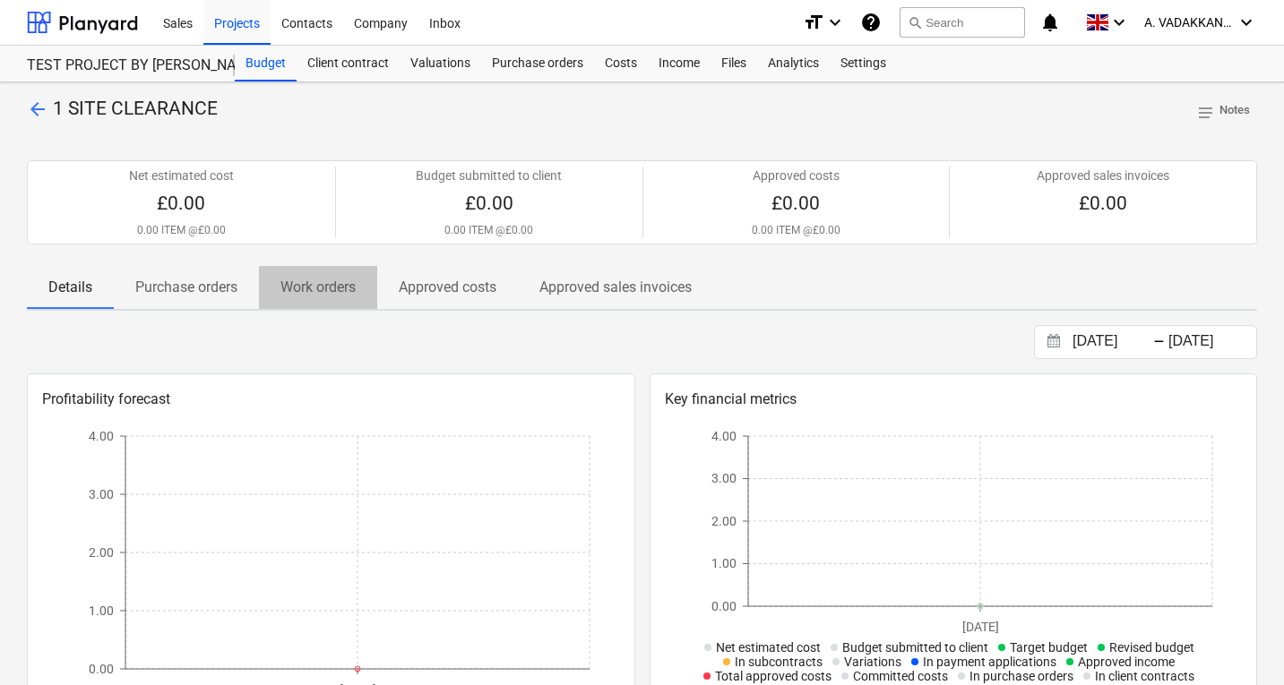
click at [287, 280] on p "Work orders" at bounding box center [317, 287] width 75 height 21
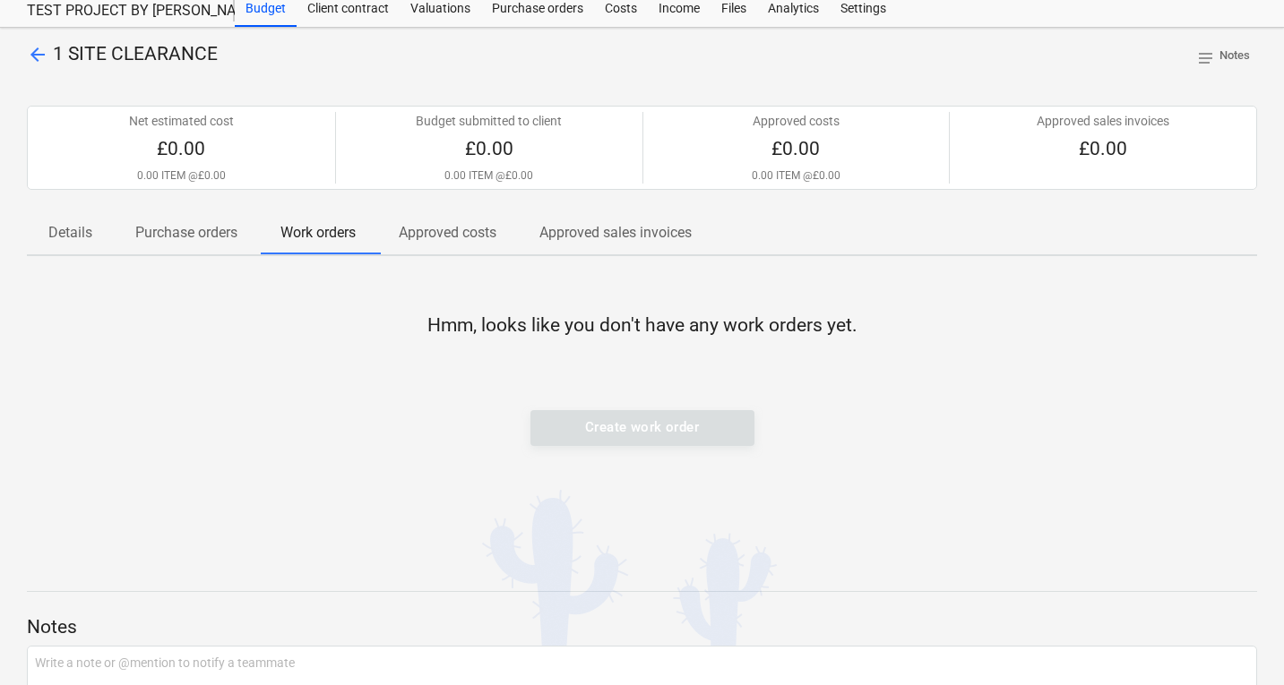
scroll to position [90, 0]
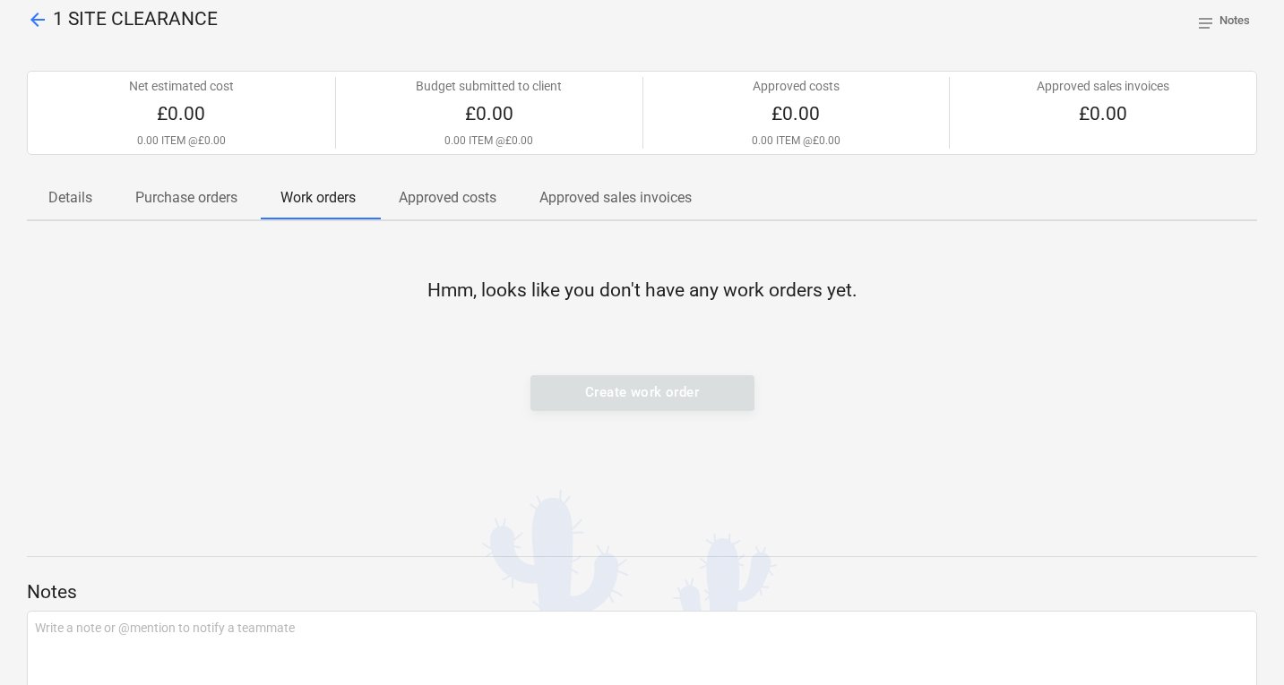
click at [654, 388] on div "Create work order" at bounding box center [642, 393] width 224 height 36
click at [623, 401] on div "Create work order" at bounding box center [642, 393] width 224 height 36
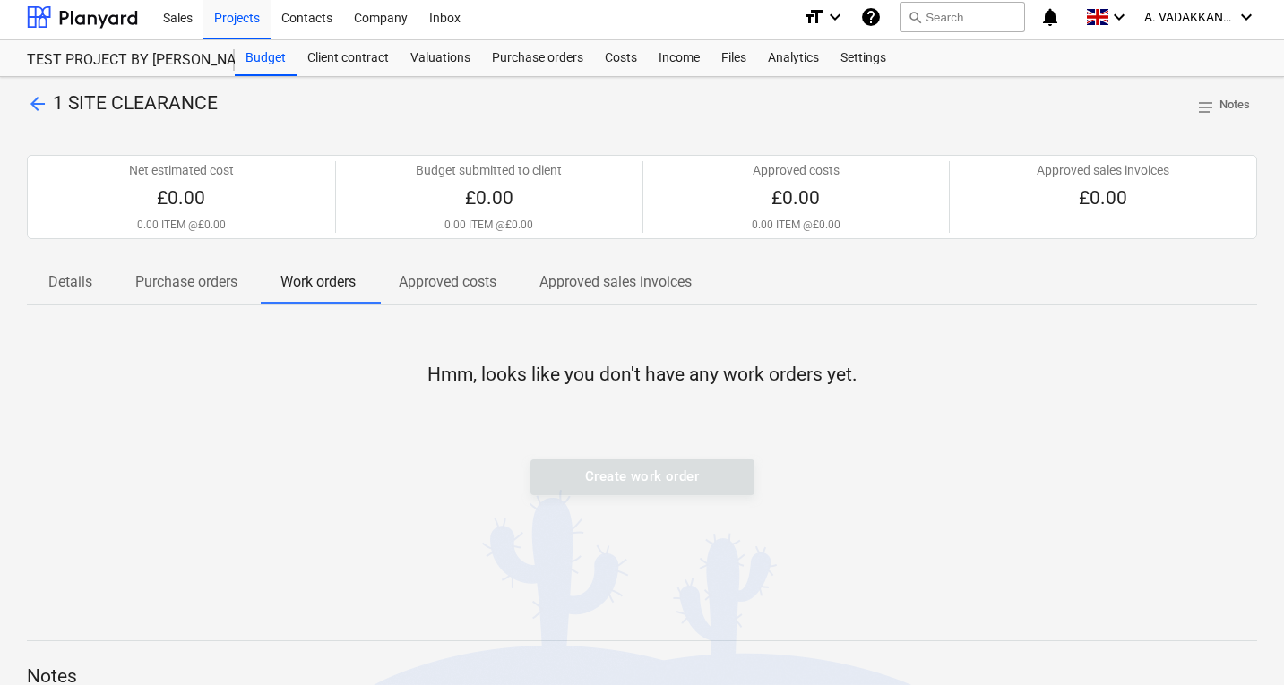
scroll to position [0, 0]
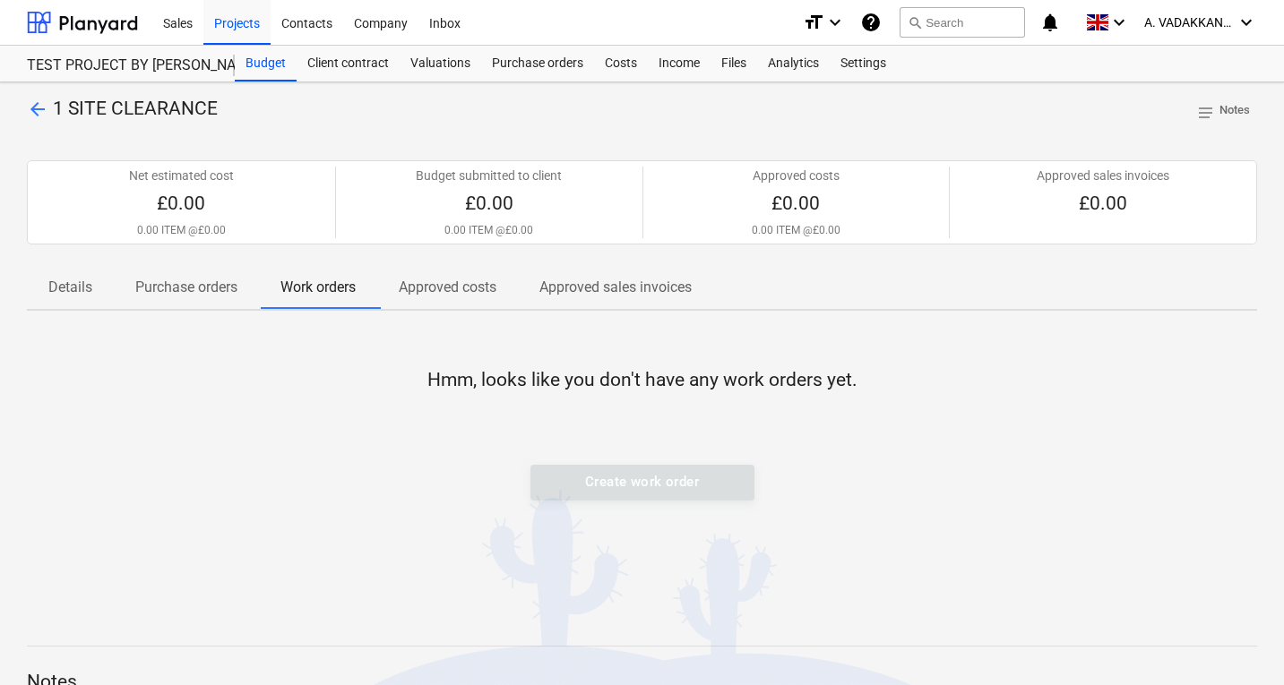
click at [653, 488] on div "Create work order" at bounding box center [642, 483] width 224 height 36
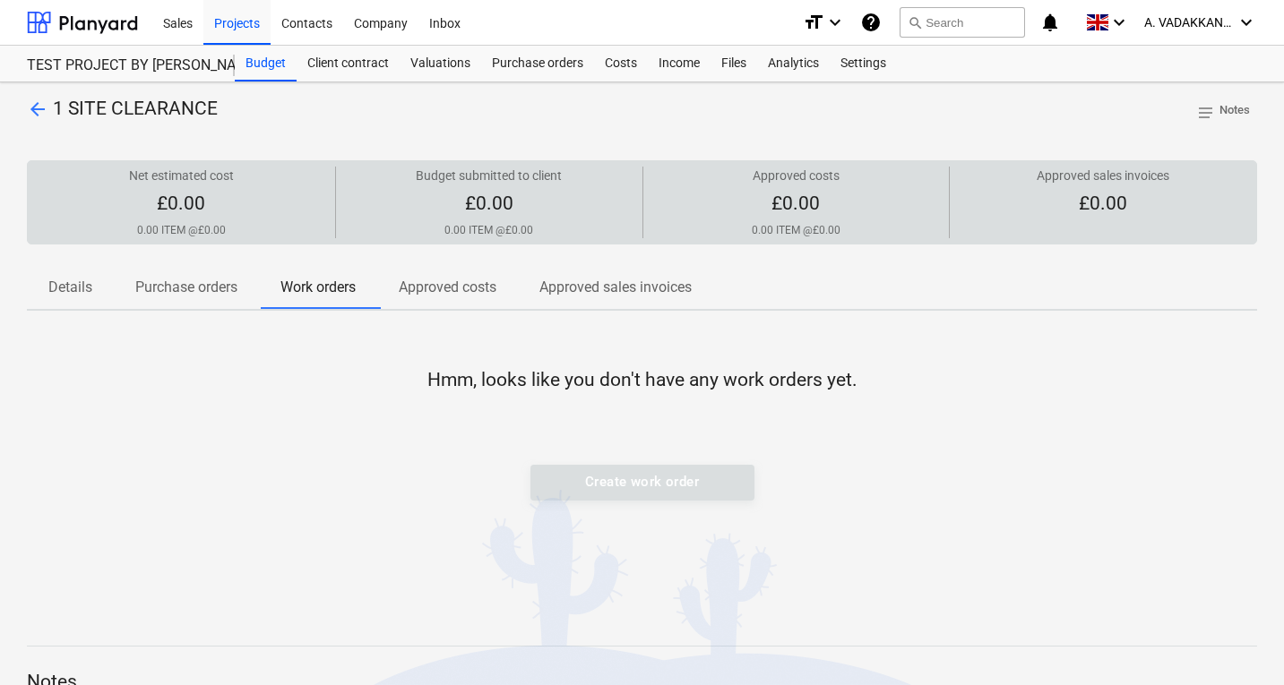
click at [586, 186] on div at bounding box center [489, 188] width 292 height 7
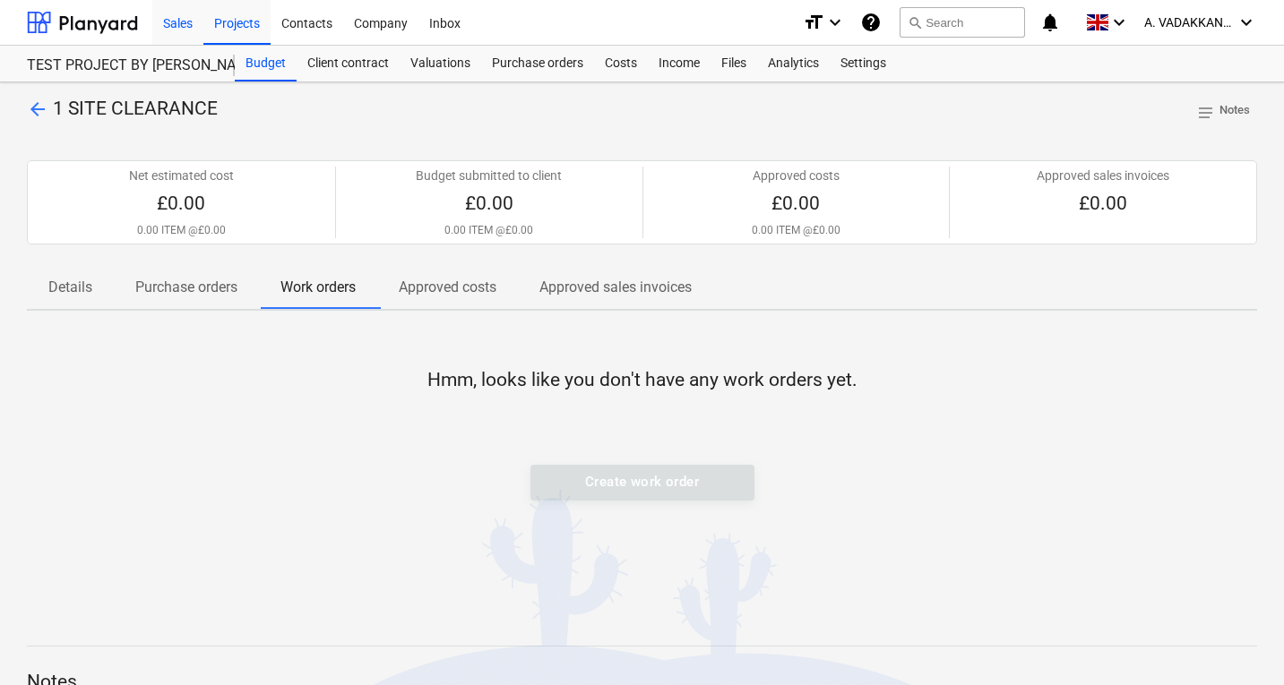
click at [180, 28] on div "Sales" at bounding box center [177, 22] width 51 height 46
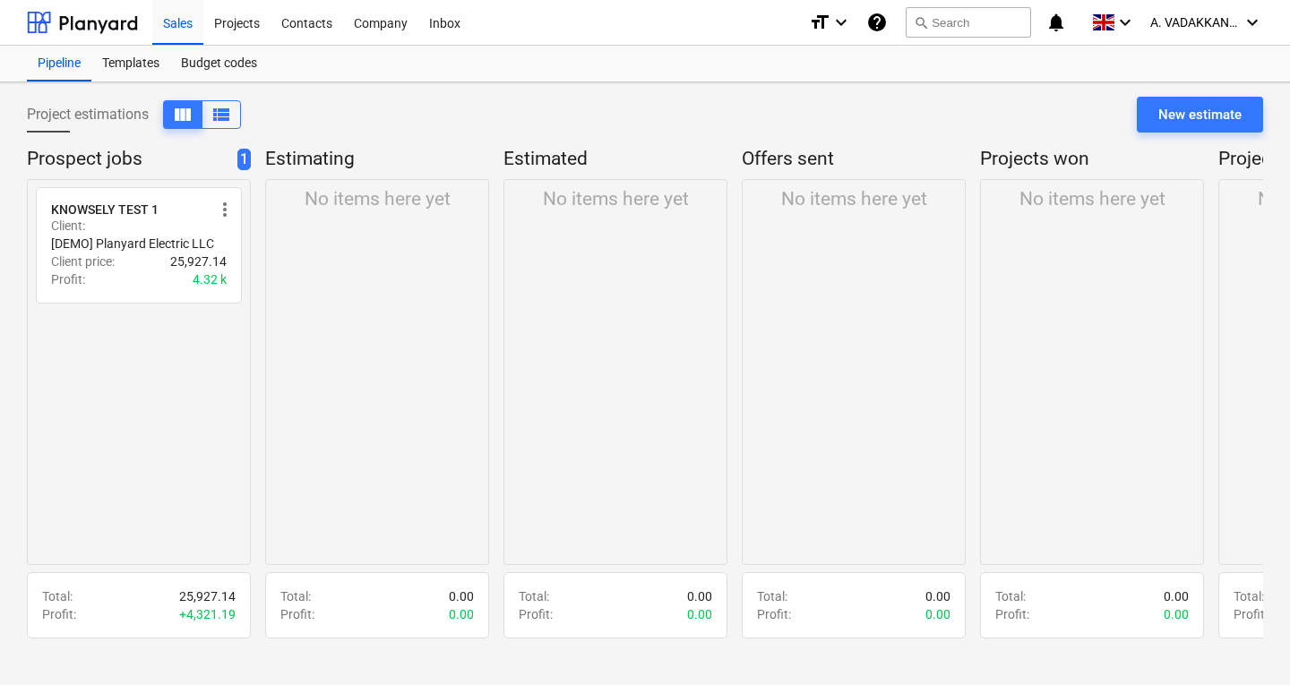
click at [146, 590] on div "Total : 25,927.14" at bounding box center [138, 597] width 193 height 18
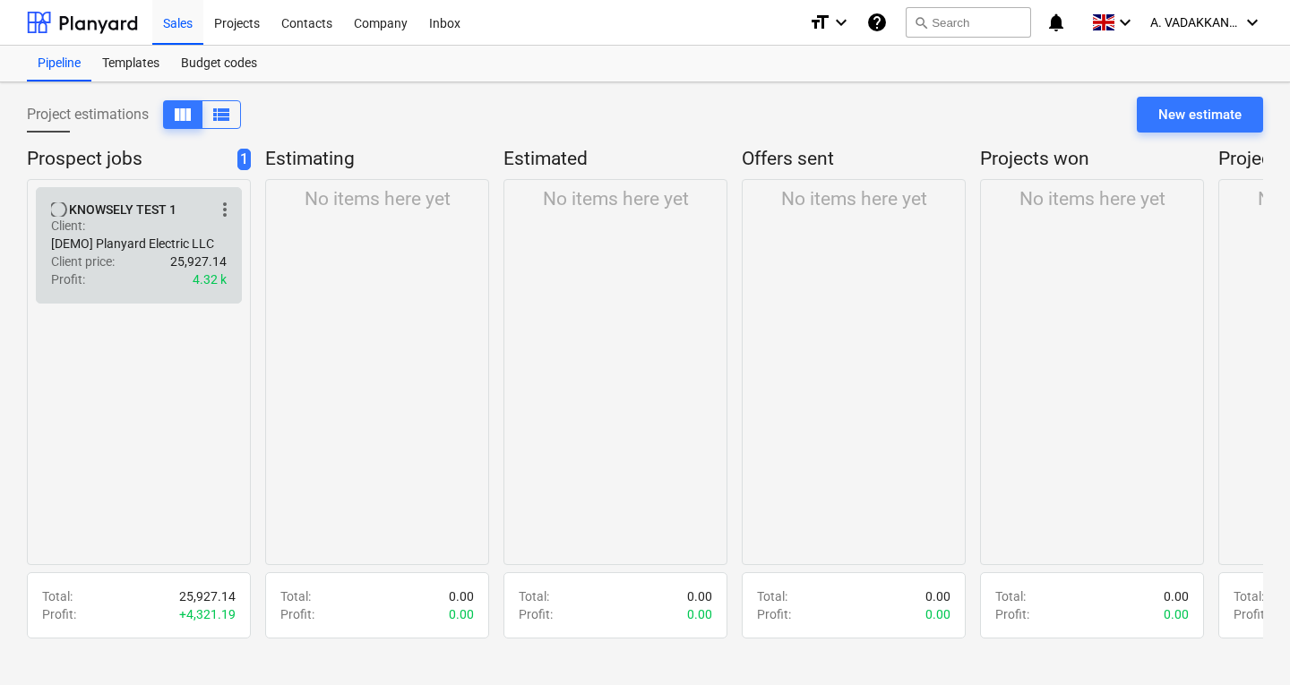
click at [142, 273] on div "Profit : 4.32 k" at bounding box center [139, 280] width 176 height 18
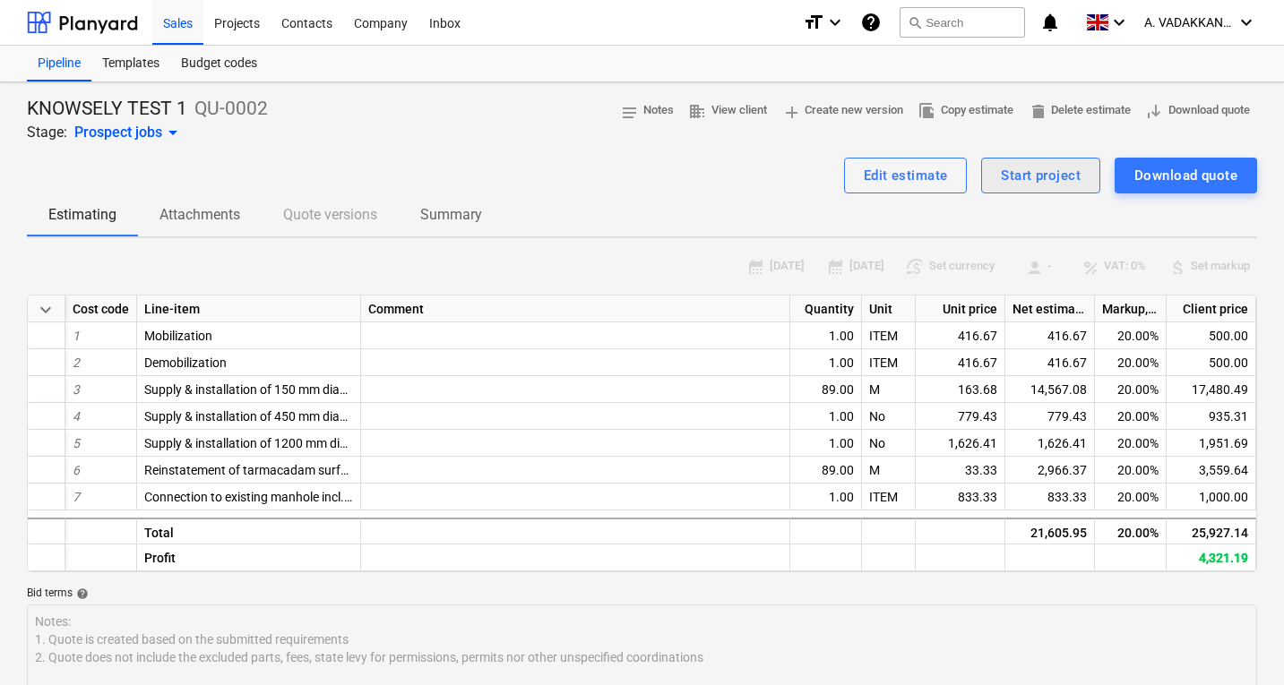
click at [1027, 180] on div "Start project" at bounding box center [1041, 175] width 80 height 23
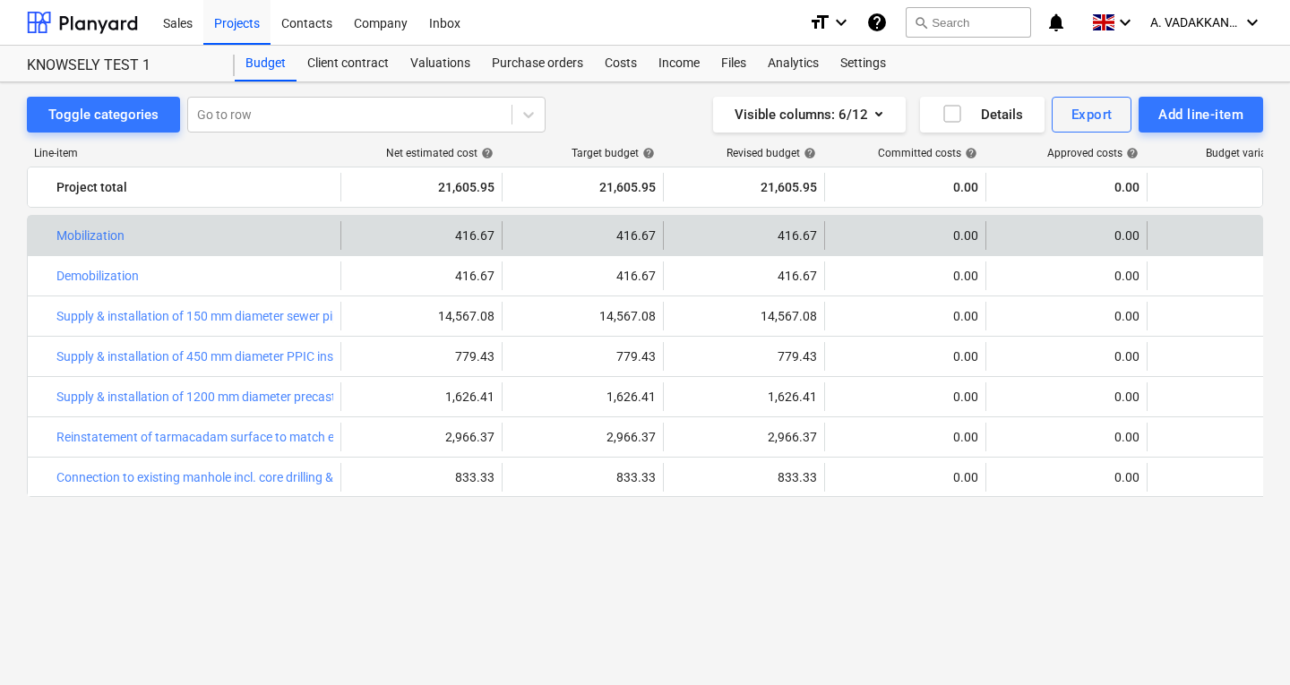
click at [1183, 228] on div "0.00" at bounding box center [1228, 236] width 146 height 18
click at [1192, 237] on div "0.00" at bounding box center [1228, 236] width 146 height 18
click at [684, 238] on span "edit" at bounding box center [681, 235] width 21 height 21
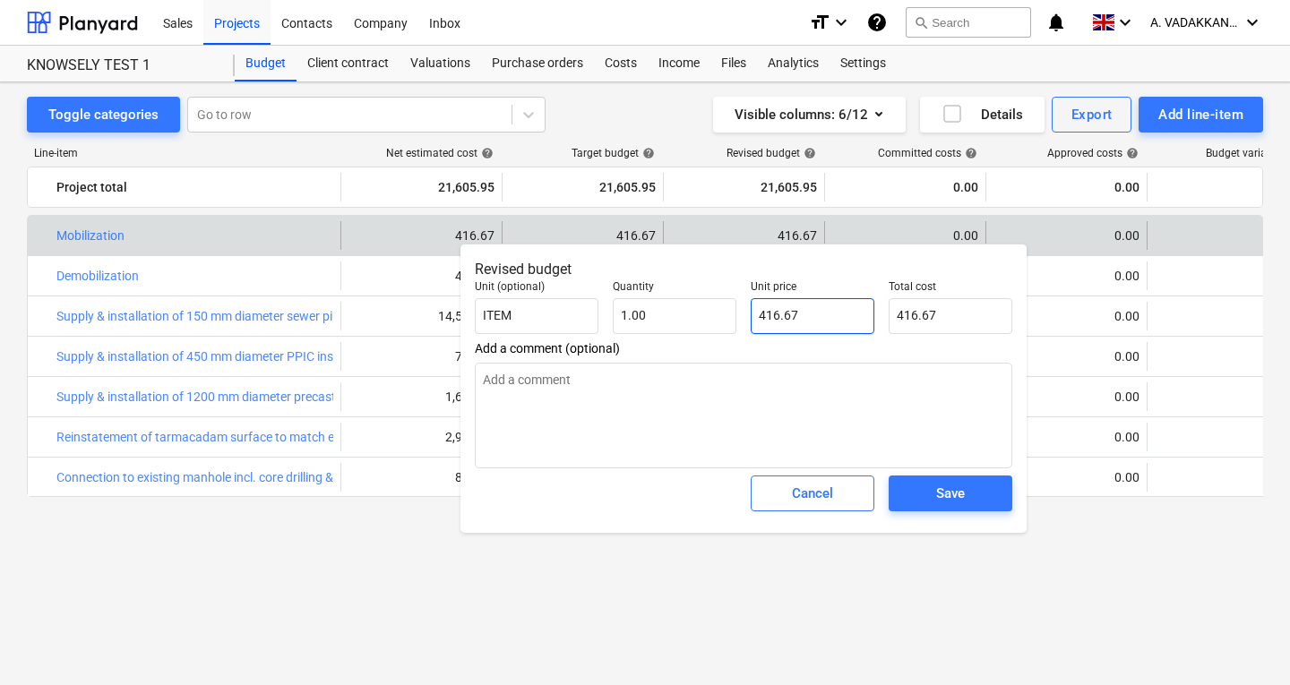
click at [770, 329] on input "416.67" at bounding box center [813, 316] width 124 height 36
click at [966, 323] on input "416.67" at bounding box center [951, 316] width 124 height 36
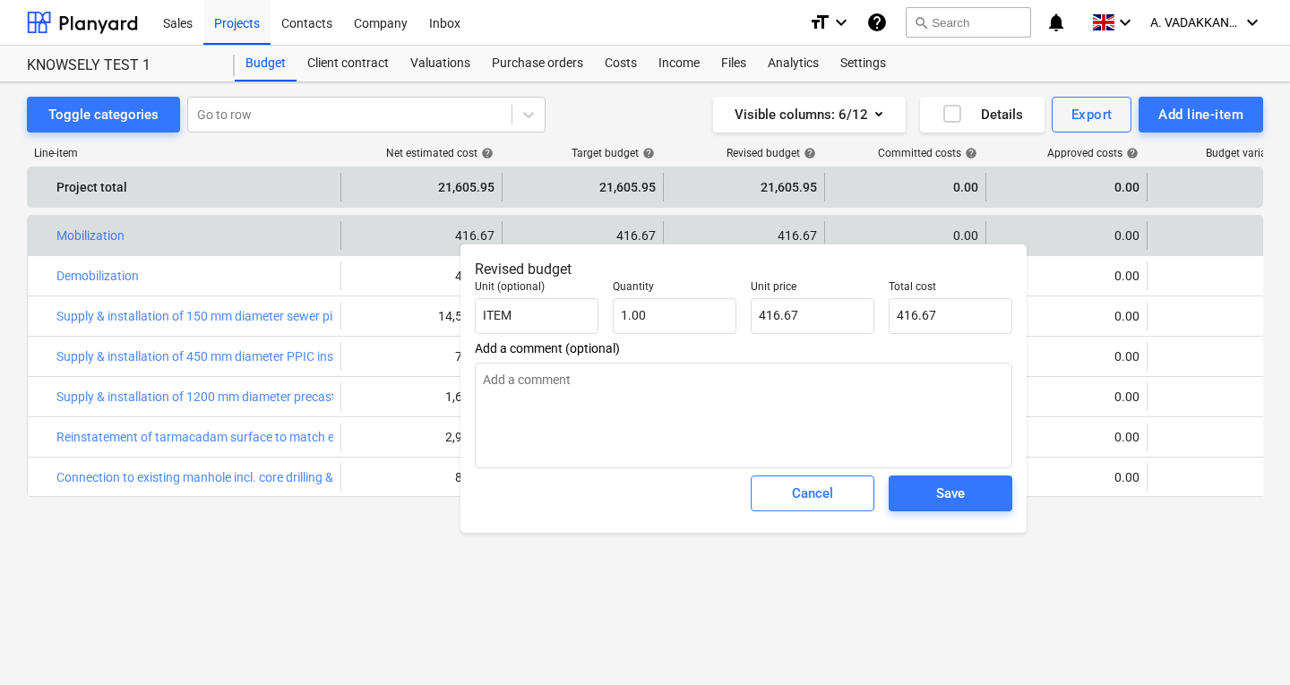
click at [700, 206] on div "Project total 21,605.95 21,605.95 21,605.95 0.00 0.00 0.00 more_vert" at bounding box center [691, 186] width 1326 height 39
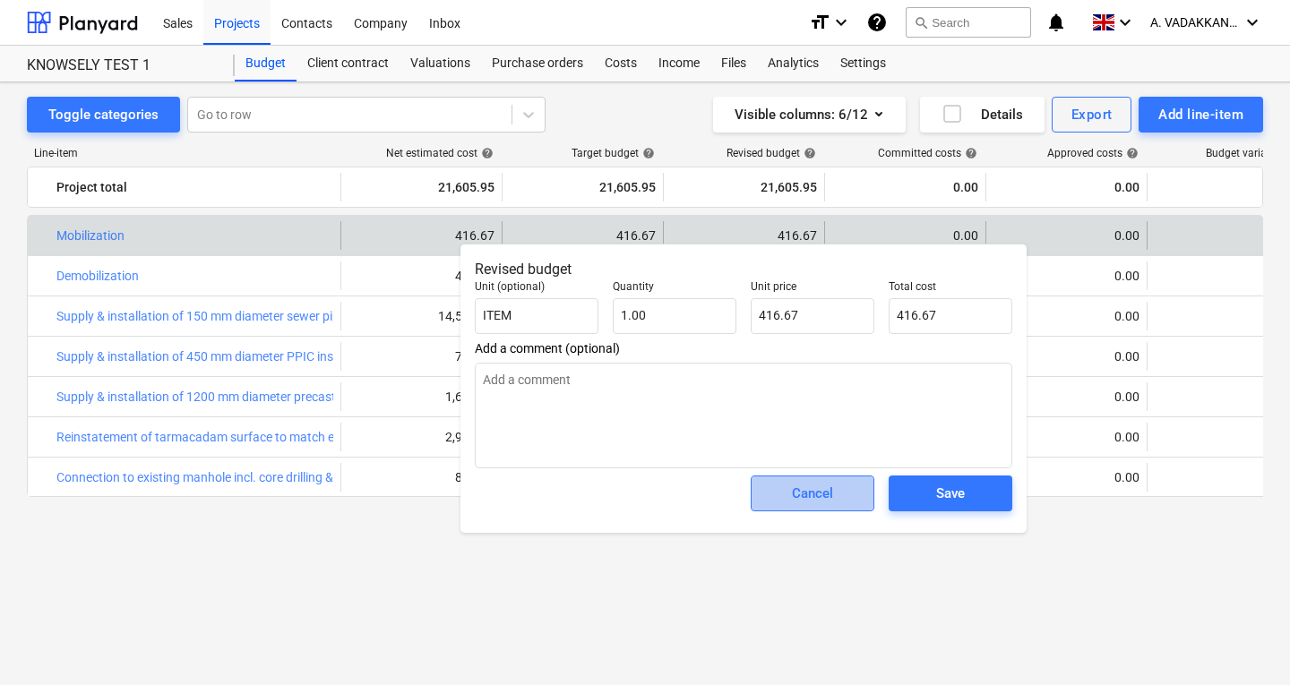
click at [833, 509] on button "Cancel" at bounding box center [813, 494] width 124 height 36
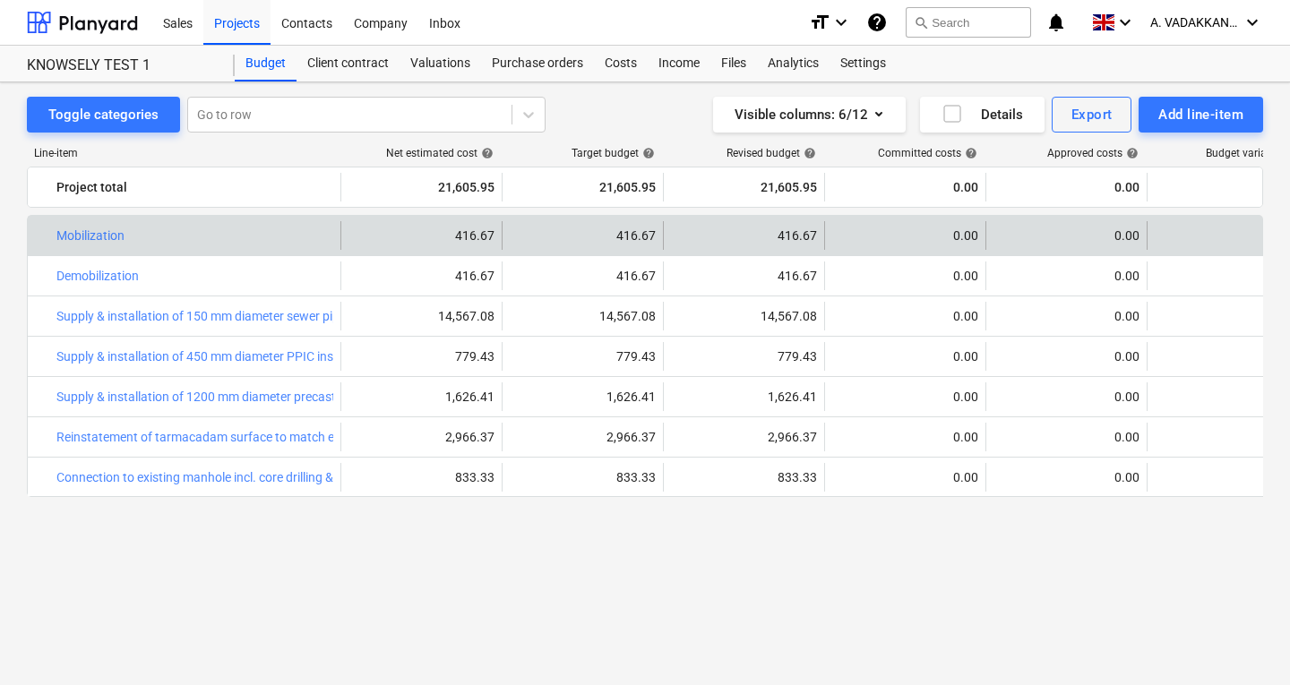
click at [147, 252] on div "bar_chart Mobilization 416.67 416.67 edit 416.67 0.00 0.00 0.00 more_vert" at bounding box center [691, 235] width 1326 height 39
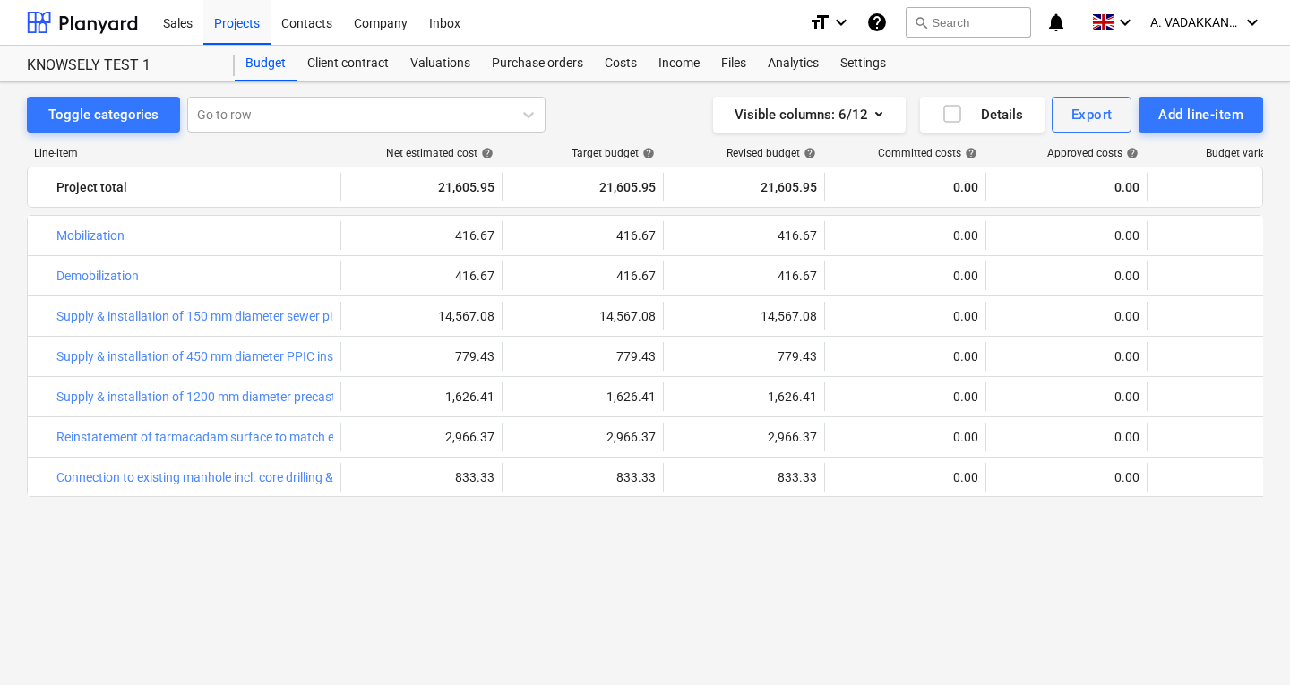
click at [944, 236] on div "0.00" at bounding box center [905, 235] width 146 height 14
click at [954, 240] on div "0.00" at bounding box center [905, 235] width 146 height 14
click at [613, 64] on div "Costs" at bounding box center [621, 64] width 54 height 36
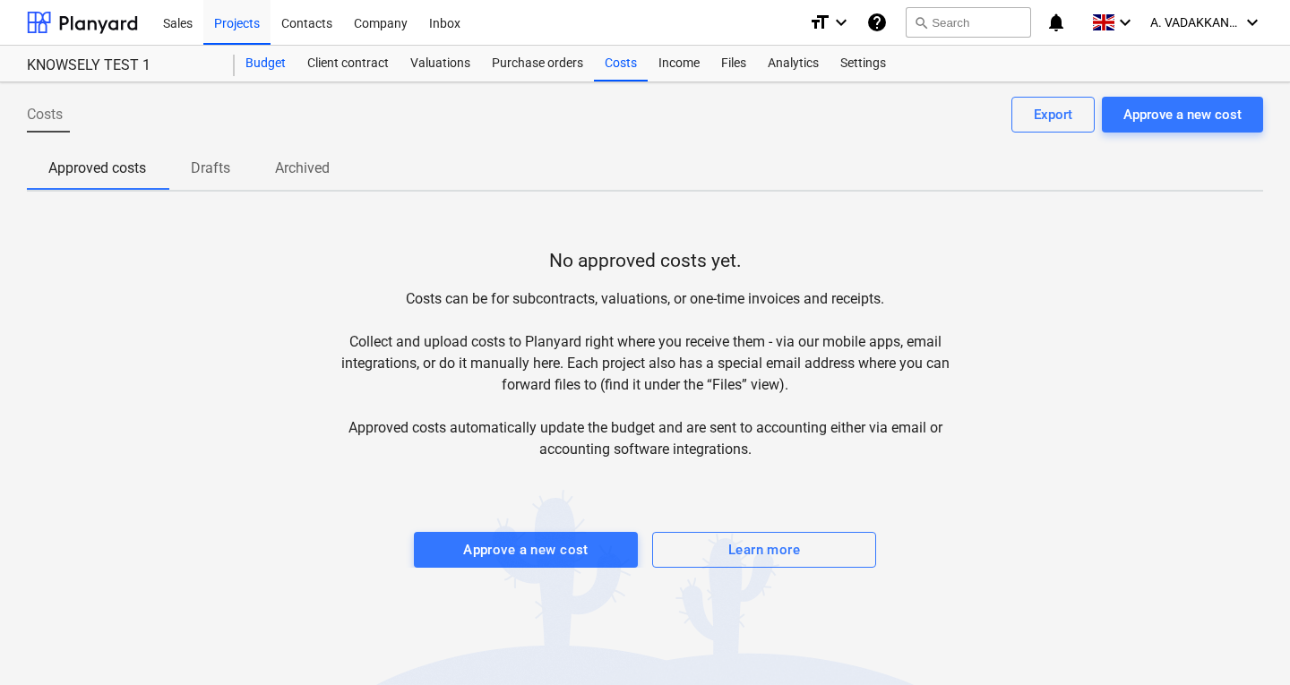
click at [280, 67] on div "Budget" at bounding box center [266, 64] width 62 height 36
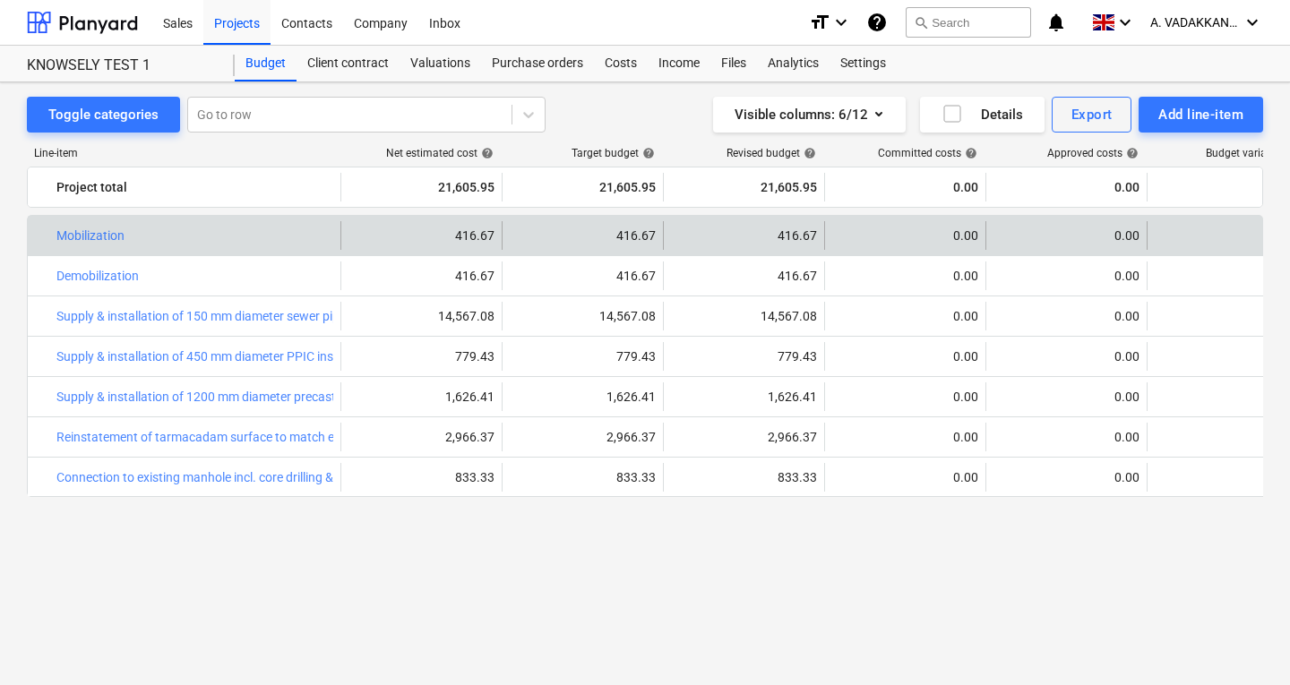
click at [468, 233] on div "416.67" at bounding box center [421, 235] width 146 height 14
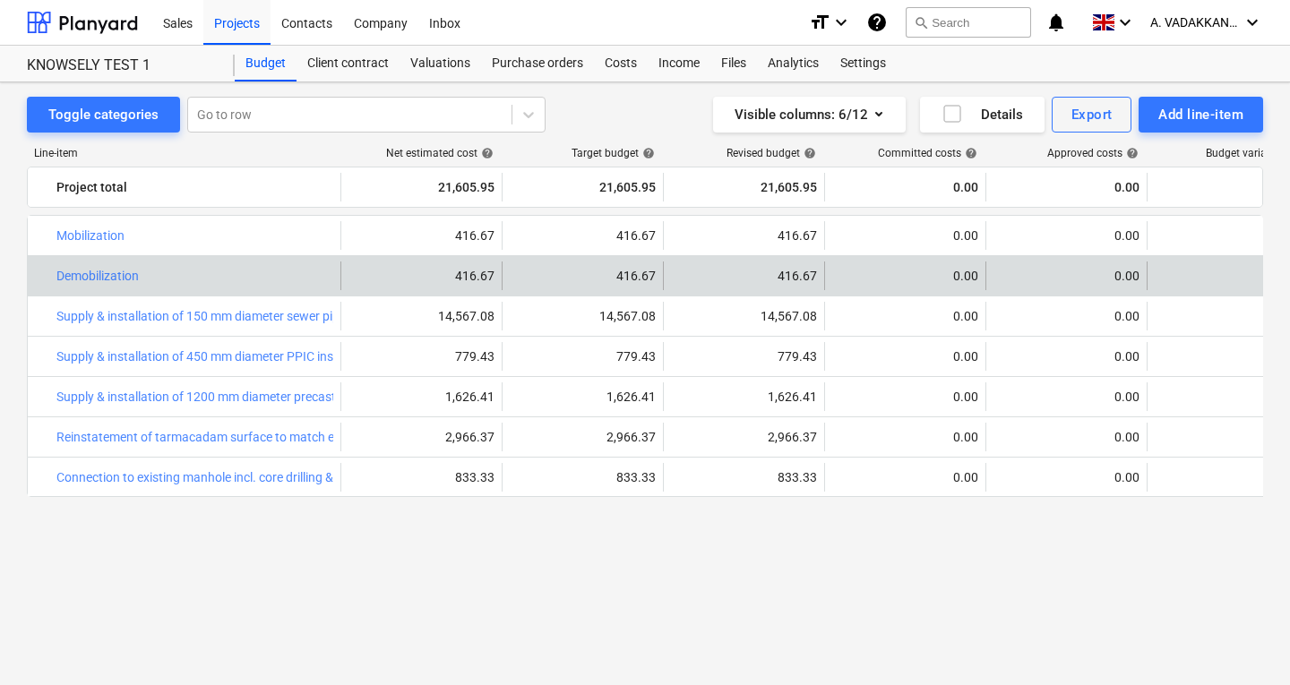
click at [477, 275] on div "416.67" at bounding box center [421, 276] width 146 height 14
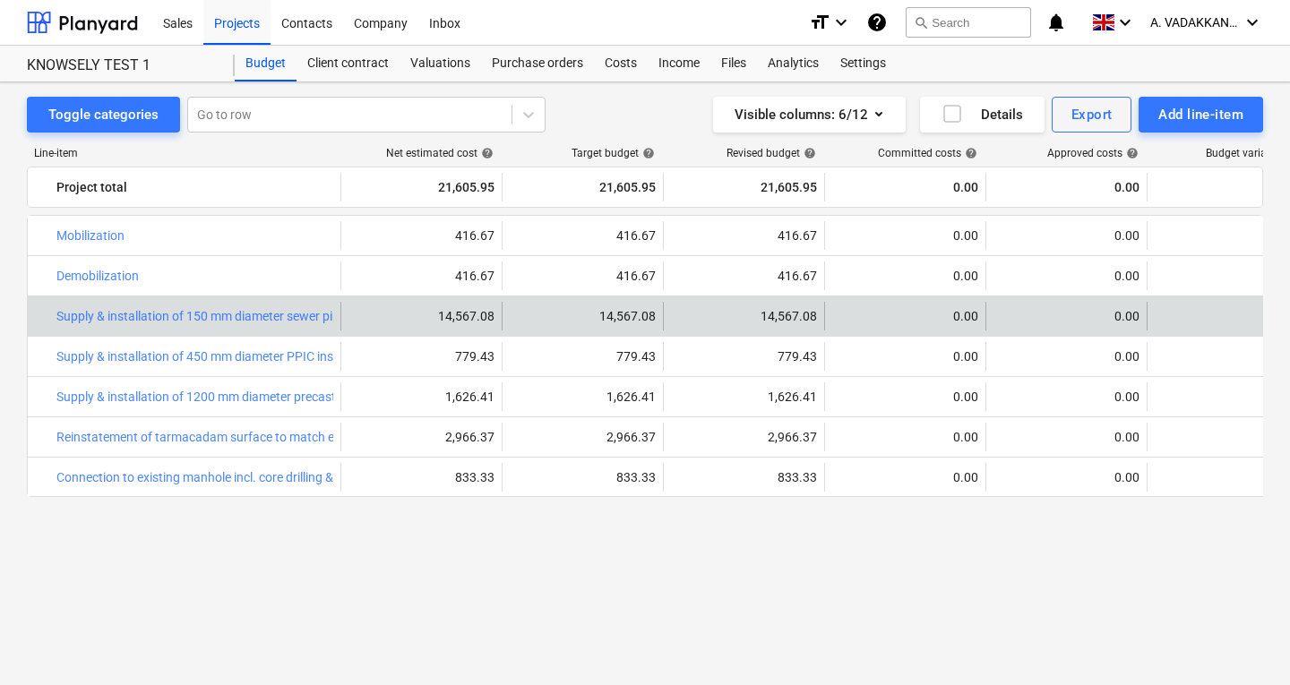
click at [474, 316] on div "14,567.08" at bounding box center [421, 316] width 146 height 14
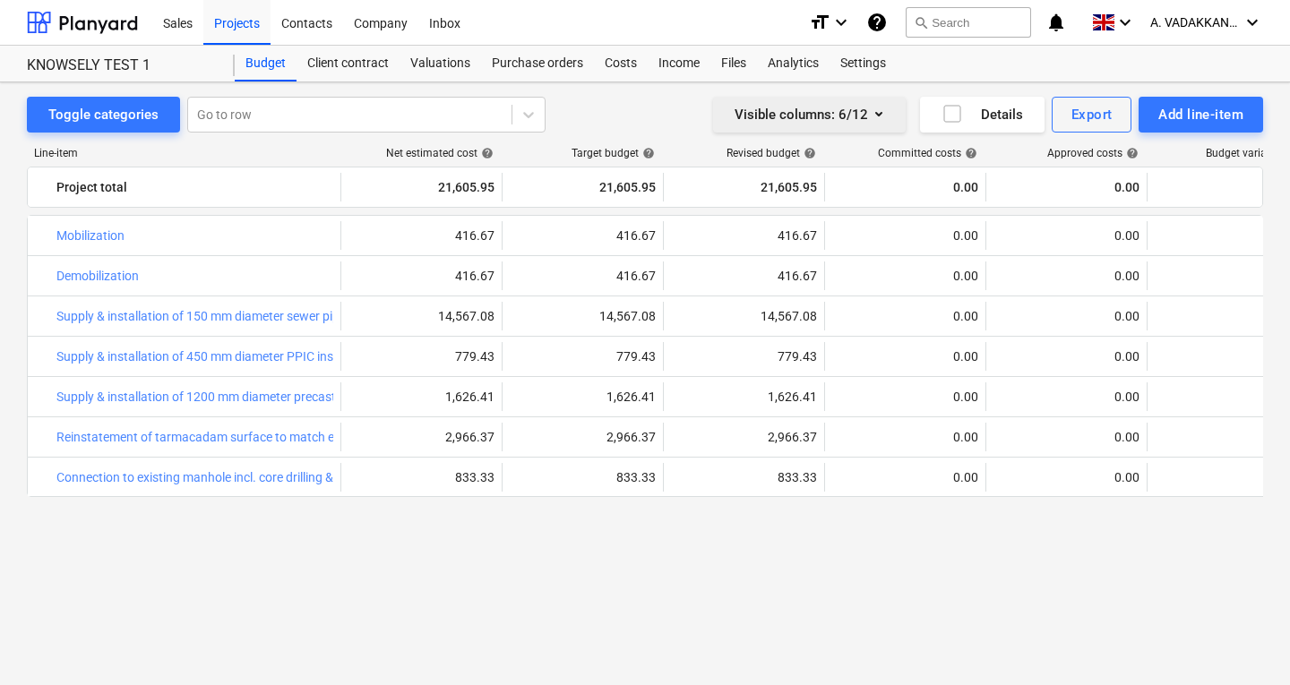
click at [876, 120] on icon "button" at bounding box center [878, 113] width 21 height 21
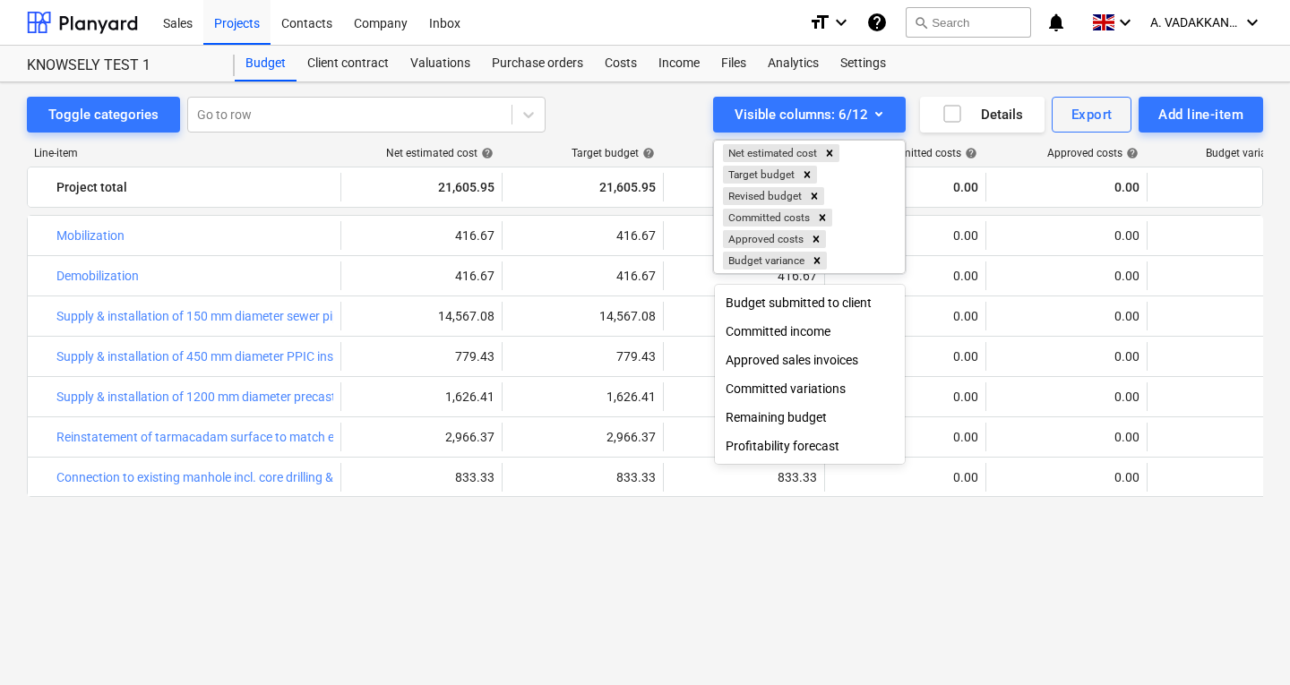
click at [1069, 184] on div at bounding box center [645, 342] width 1290 height 685
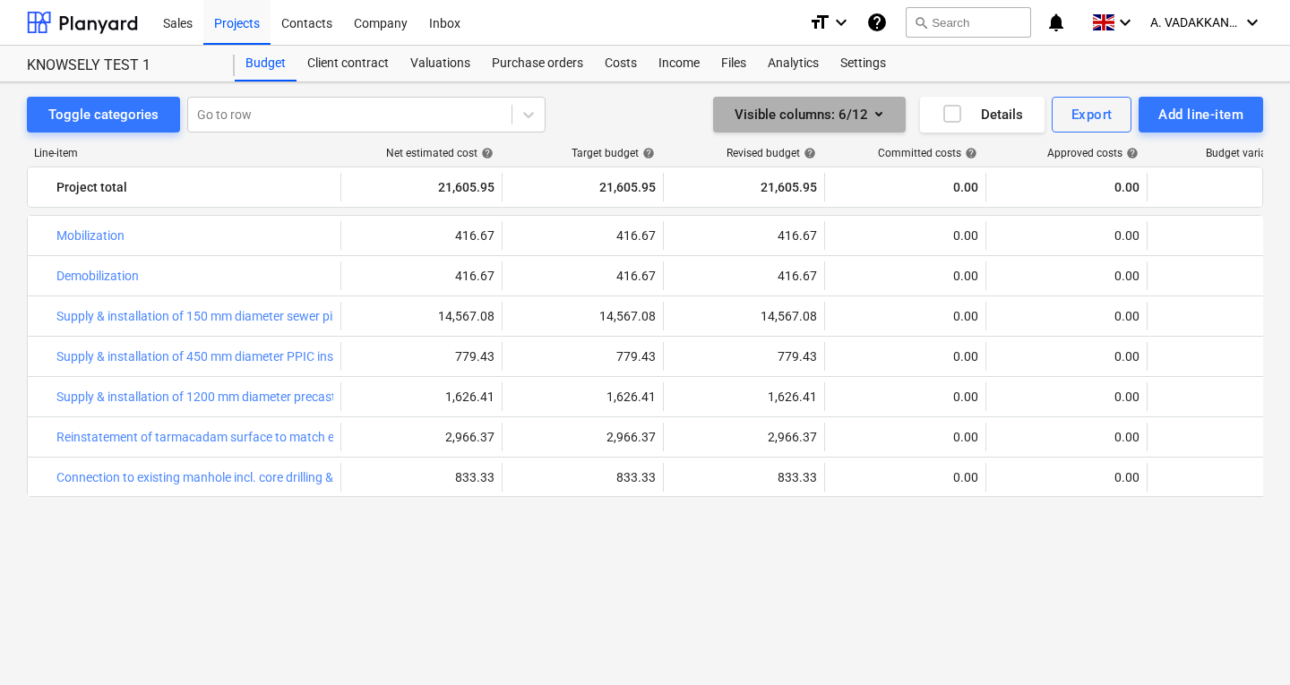
click at [889, 112] on button "Visible columns : 6/12" at bounding box center [809, 115] width 193 height 36
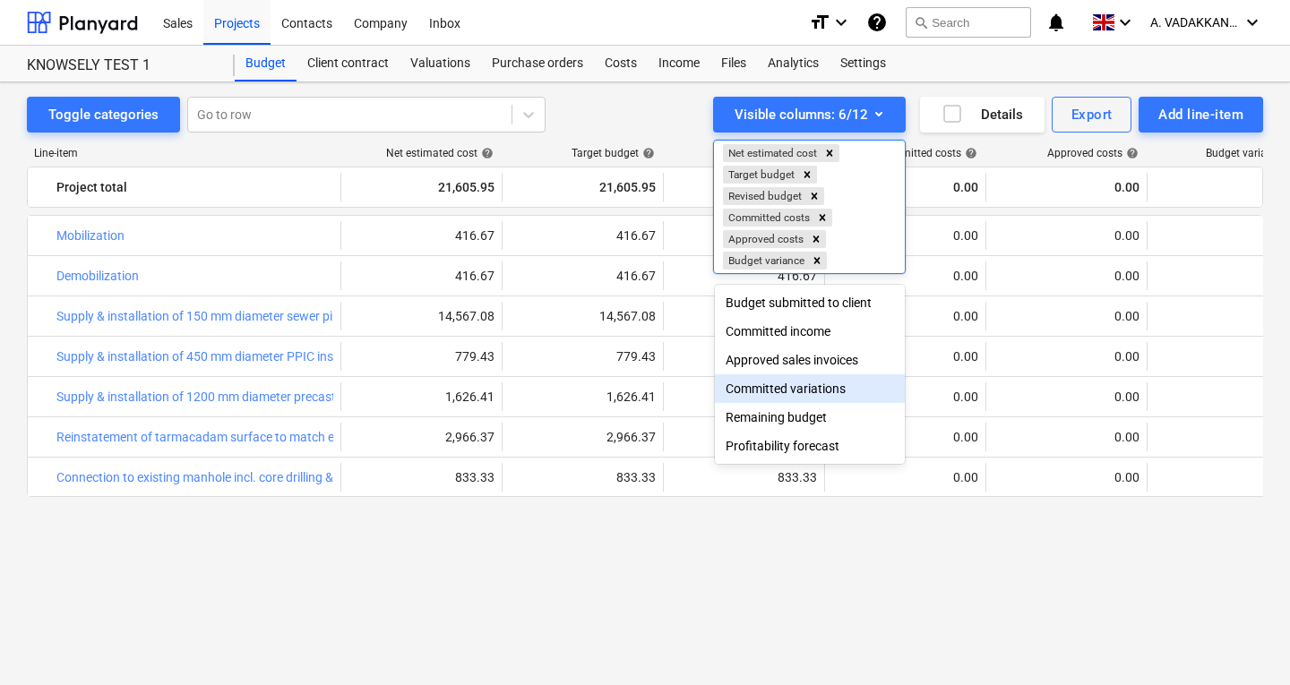
click at [1036, 367] on div at bounding box center [645, 342] width 1290 height 685
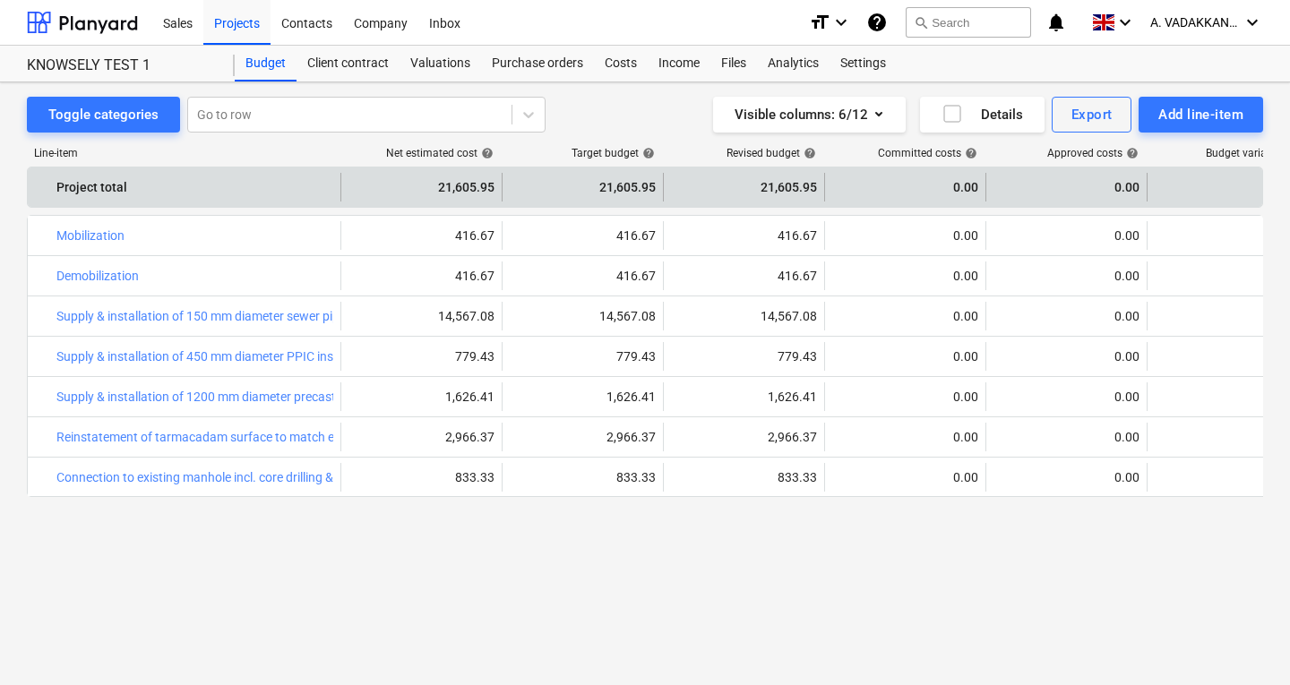
click at [927, 196] on div "0.00" at bounding box center [905, 187] width 146 height 29
click at [935, 186] on div "0.00" at bounding box center [905, 187] width 146 height 29
click at [935, 182] on div "0.00" at bounding box center [905, 187] width 146 height 29
click at [950, 183] on div "0.00" at bounding box center [905, 187] width 146 height 29
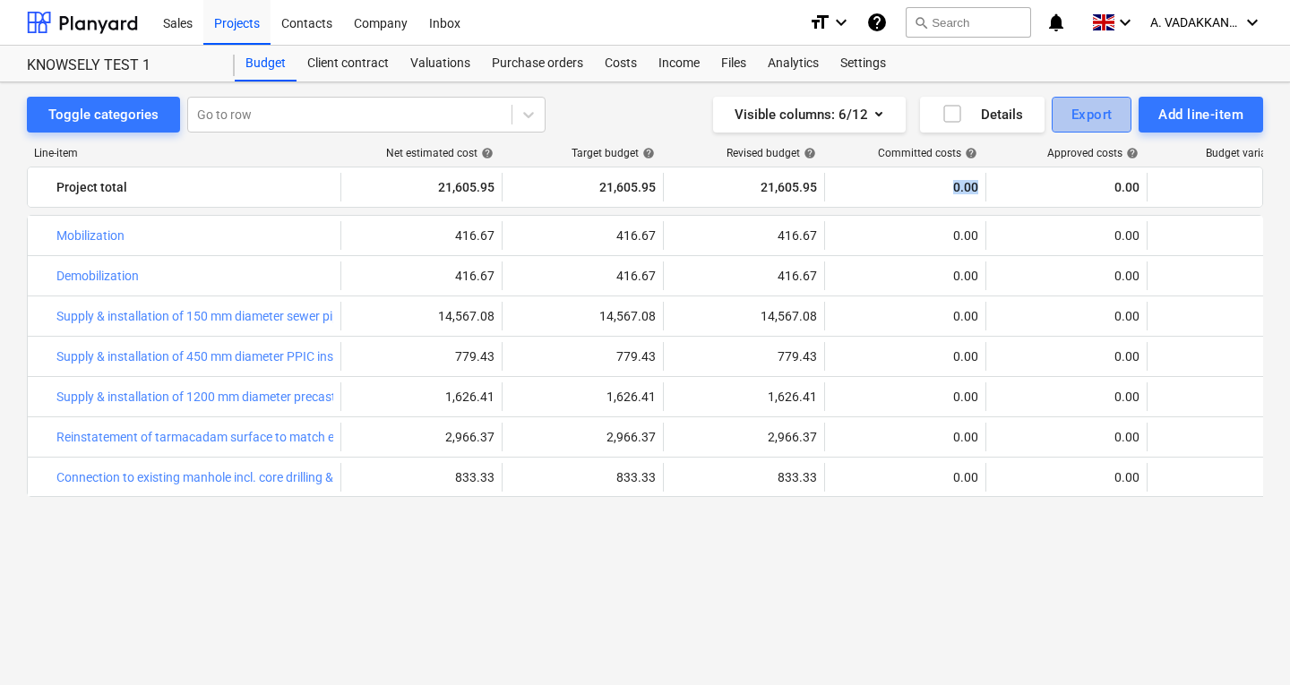
click at [1097, 116] on div "Export" at bounding box center [1091, 114] width 41 height 23
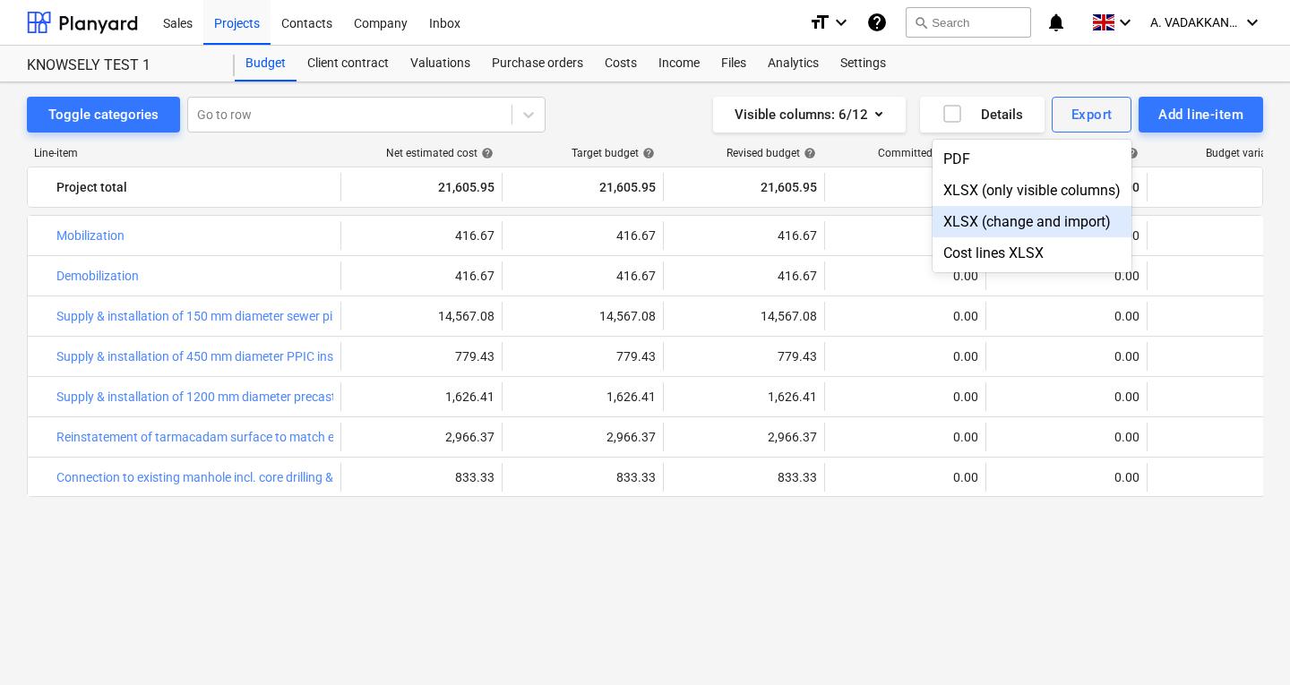
click at [1181, 305] on div at bounding box center [645, 342] width 1290 height 685
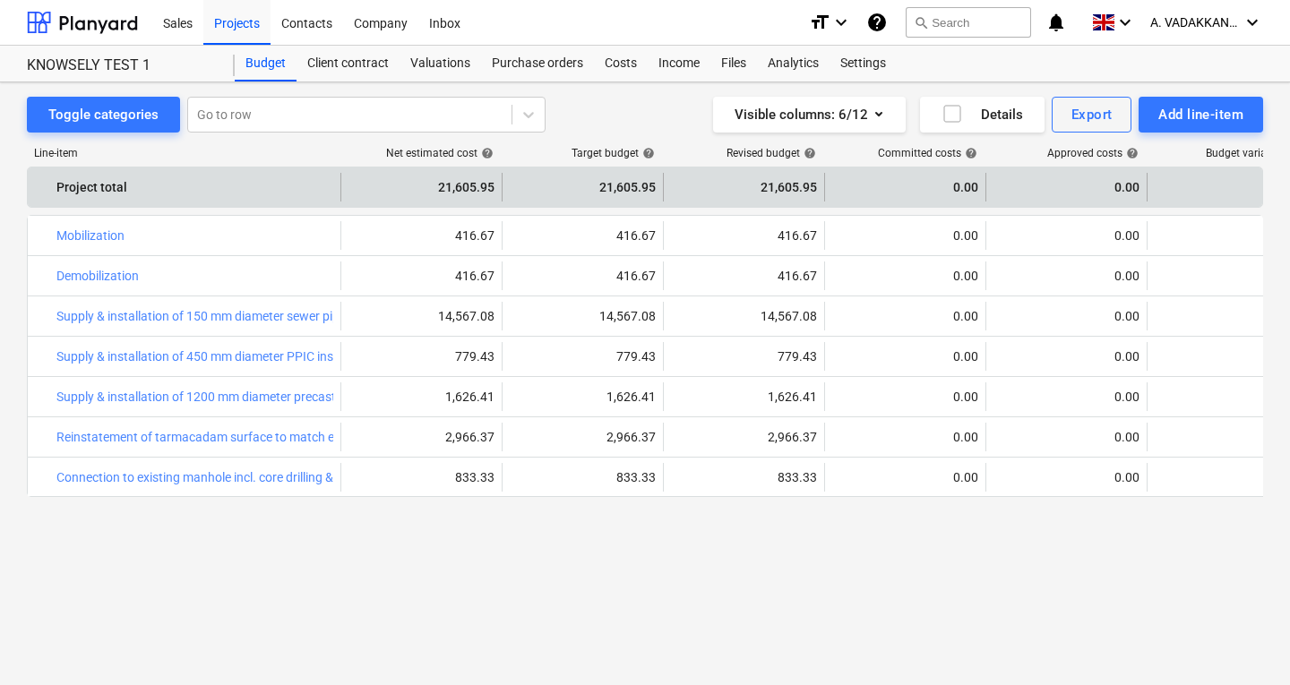
click at [1052, 187] on div "0.00" at bounding box center [1066, 187] width 146 height 29
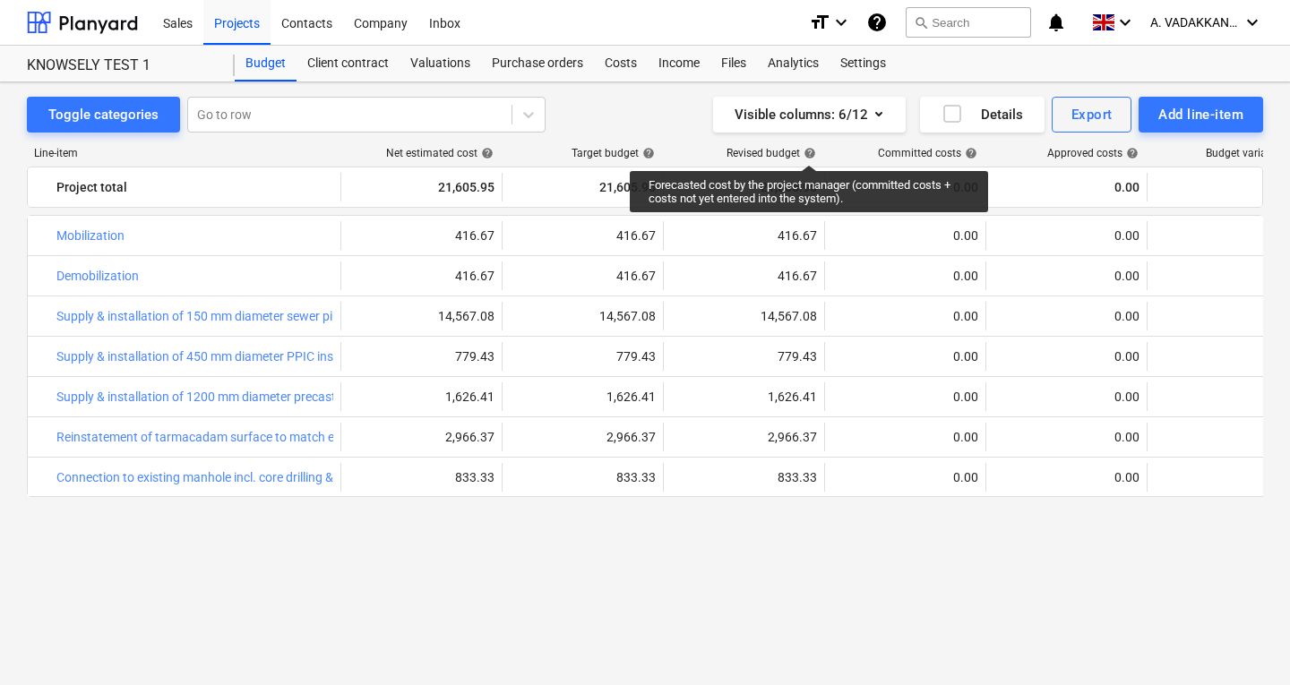
click at [809, 149] on span "help" at bounding box center [808, 153] width 16 height 13
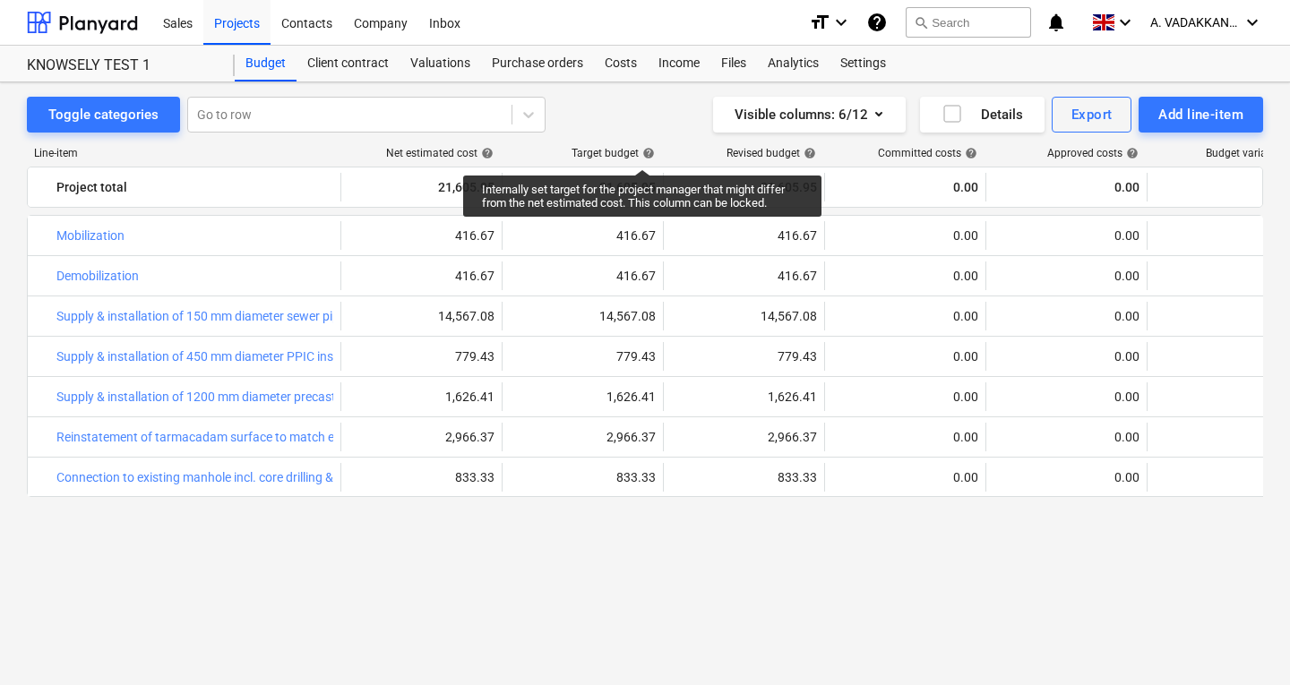
click at [642, 153] on span "help" at bounding box center [647, 153] width 16 height 13
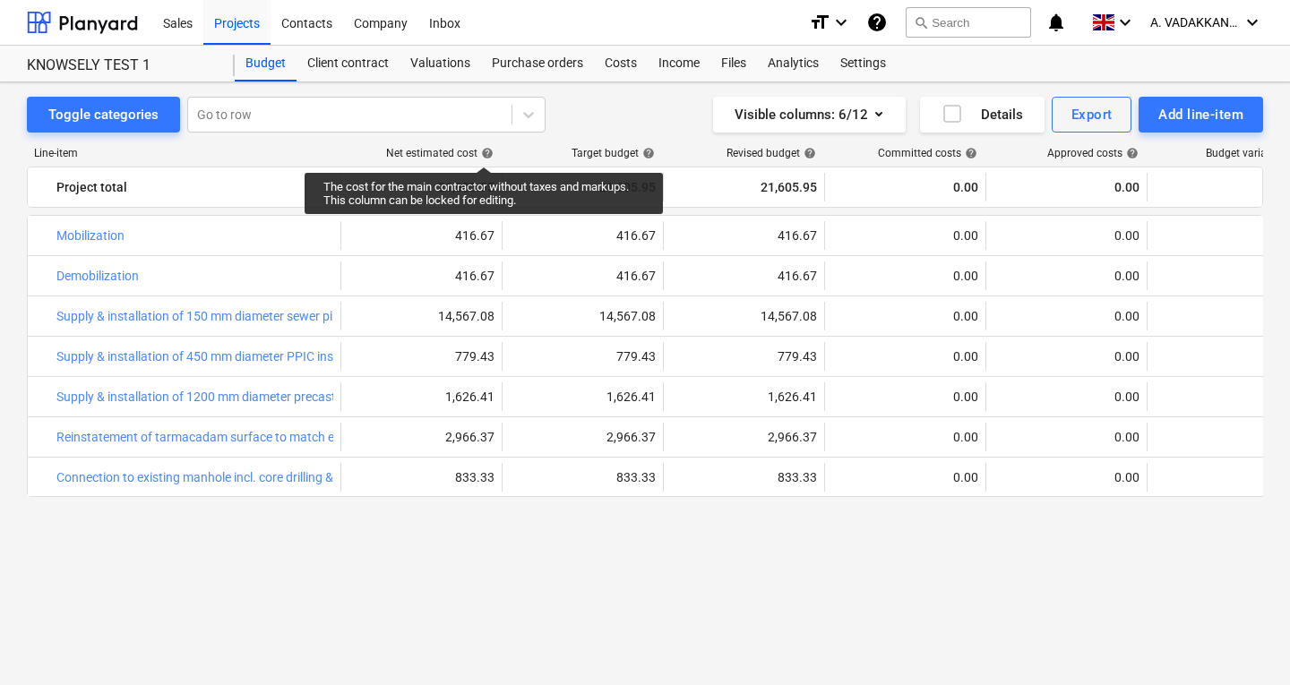
click at [484, 150] on span "help" at bounding box center [485, 153] width 16 height 13
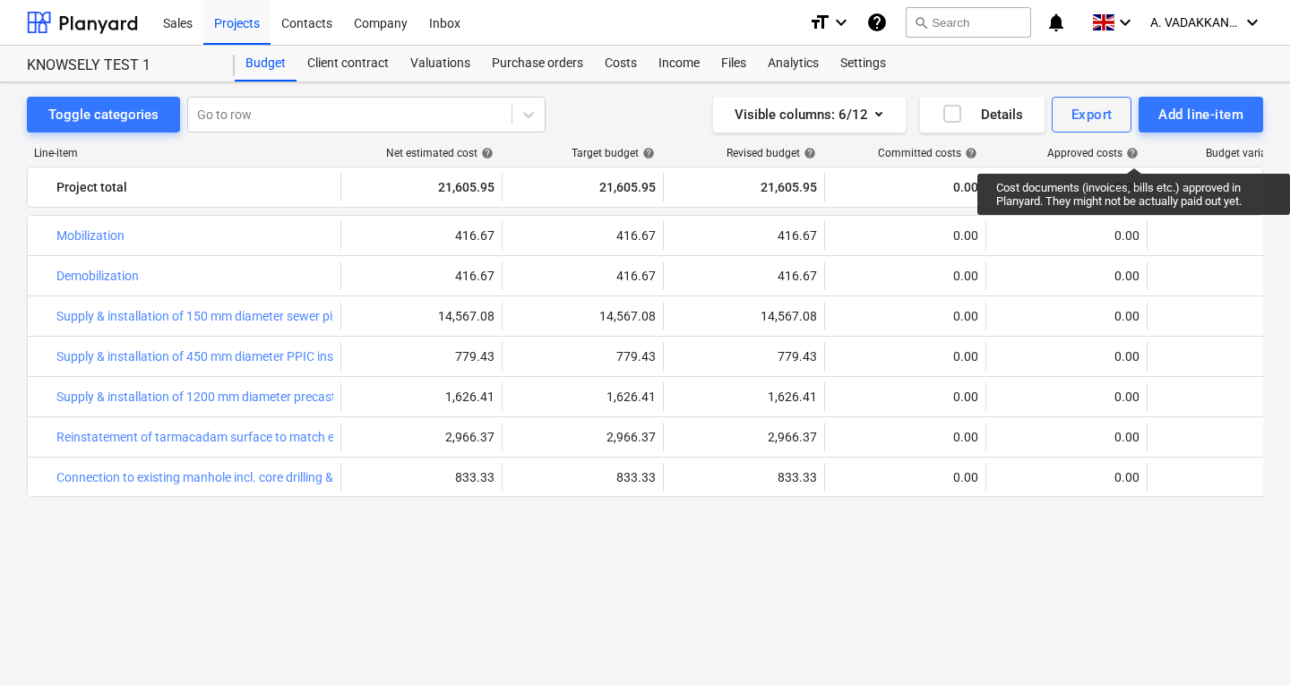
click at [1135, 151] on span "help" at bounding box center [1130, 153] width 16 height 13
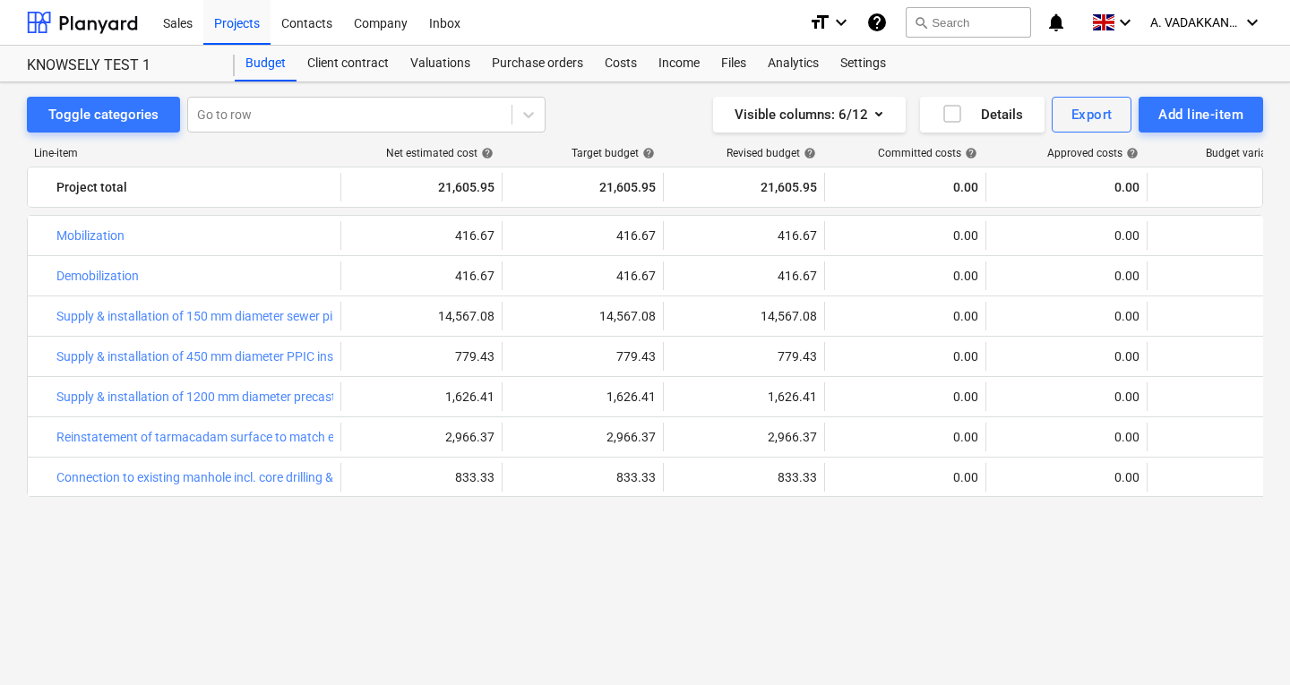
click at [1213, 147] on div "Budget variance help" at bounding box center [1253, 153] width 94 height 13
click at [743, 59] on div "Files" at bounding box center [733, 64] width 47 height 36
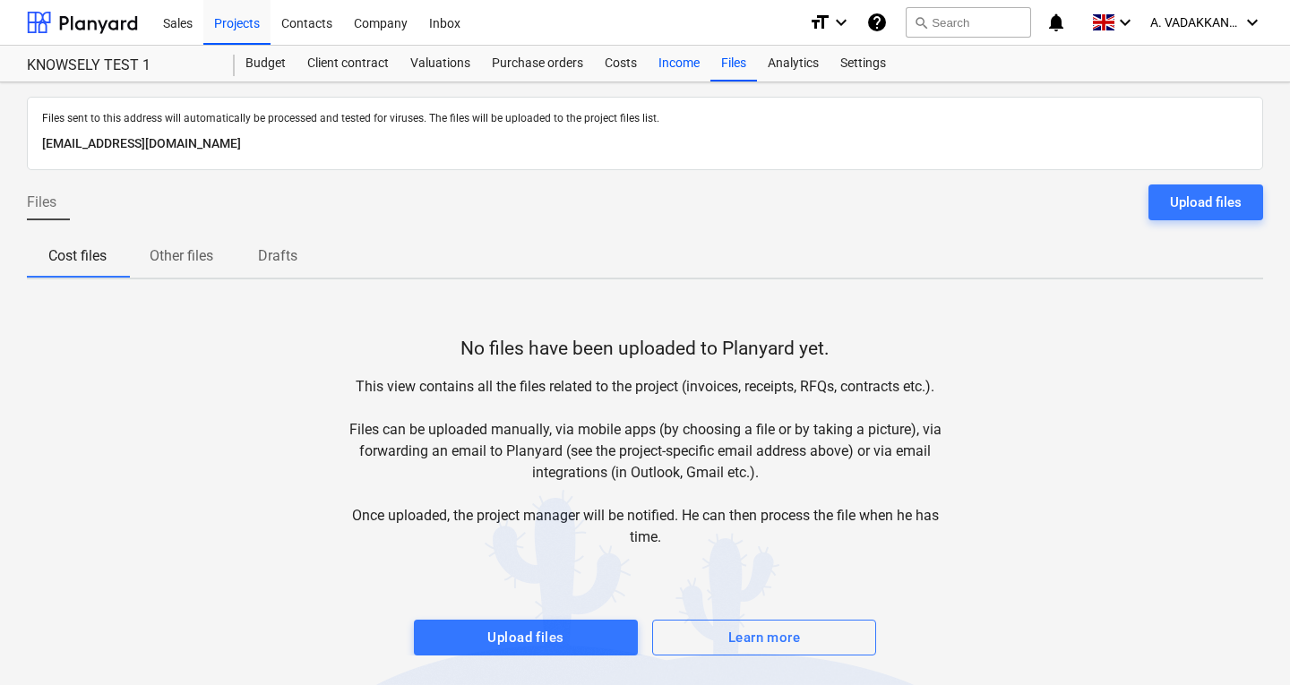
click at [670, 74] on div "Income" at bounding box center [679, 64] width 63 height 36
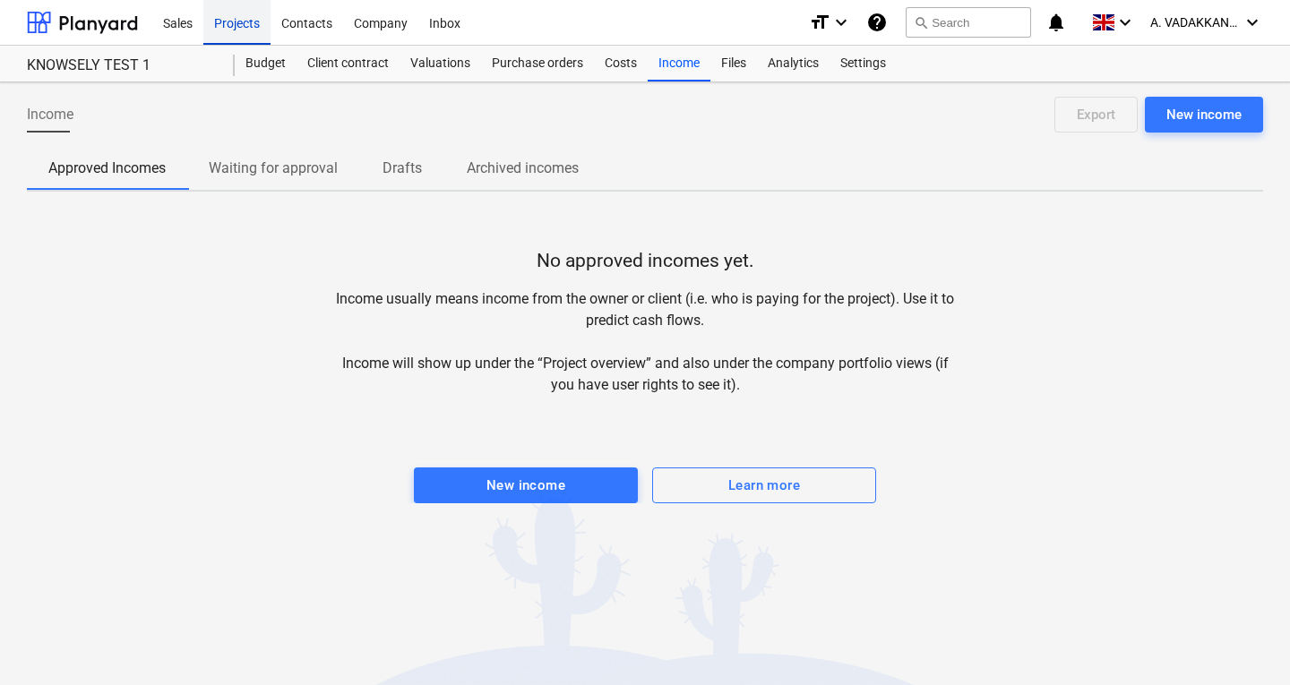
click at [245, 26] on div "Projects" at bounding box center [236, 22] width 67 height 46
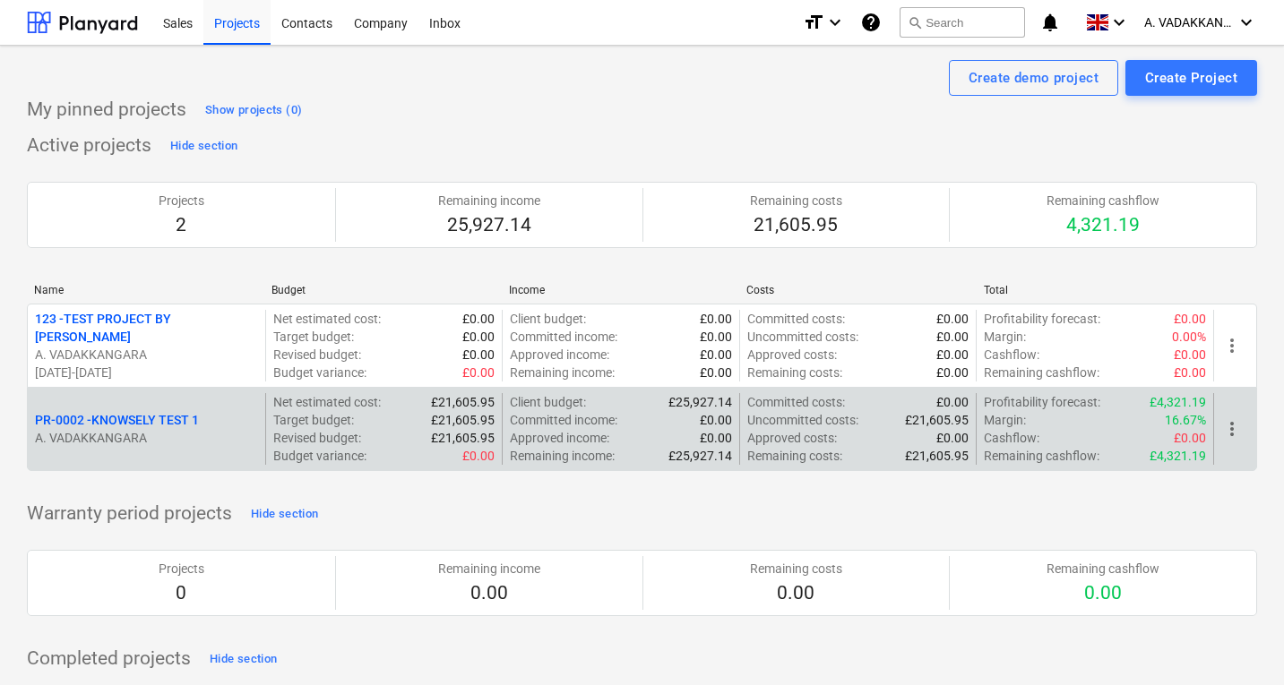
click at [1235, 432] on span "more_vert" at bounding box center [1231, 428] width 21 height 21
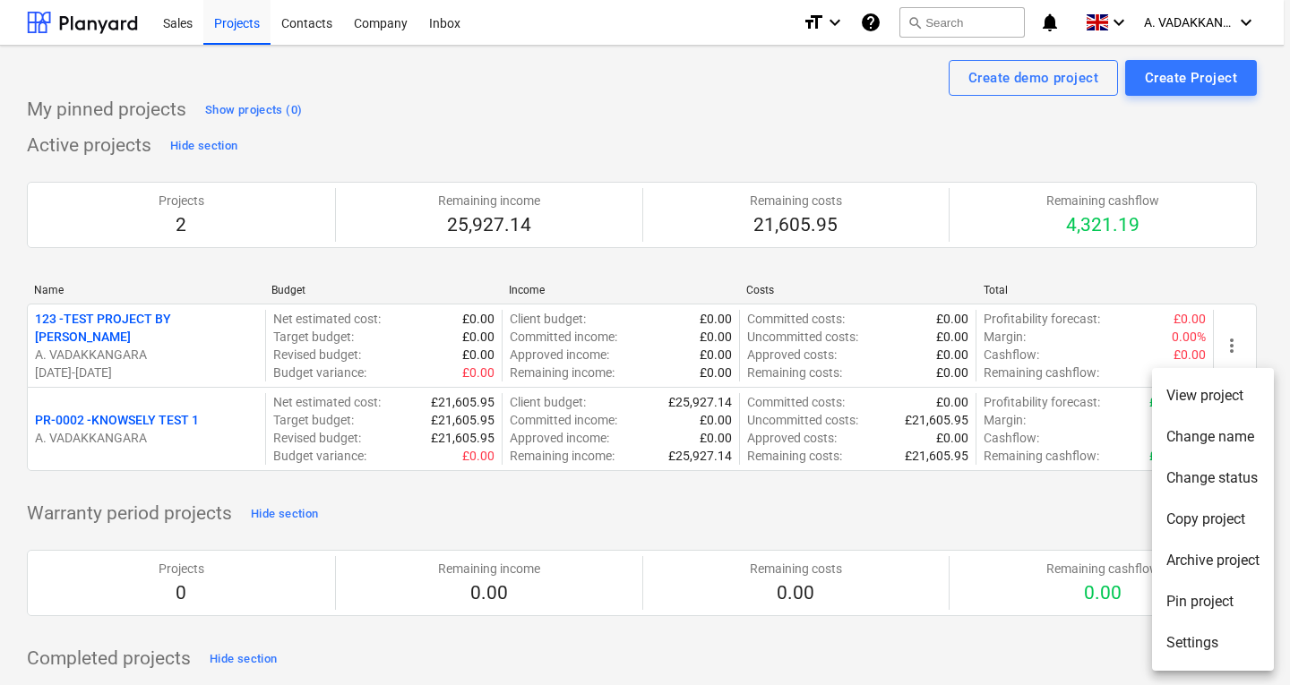
click at [1216, 393] on li "View project" at bounding box center [1213, 395] width 122 height 41
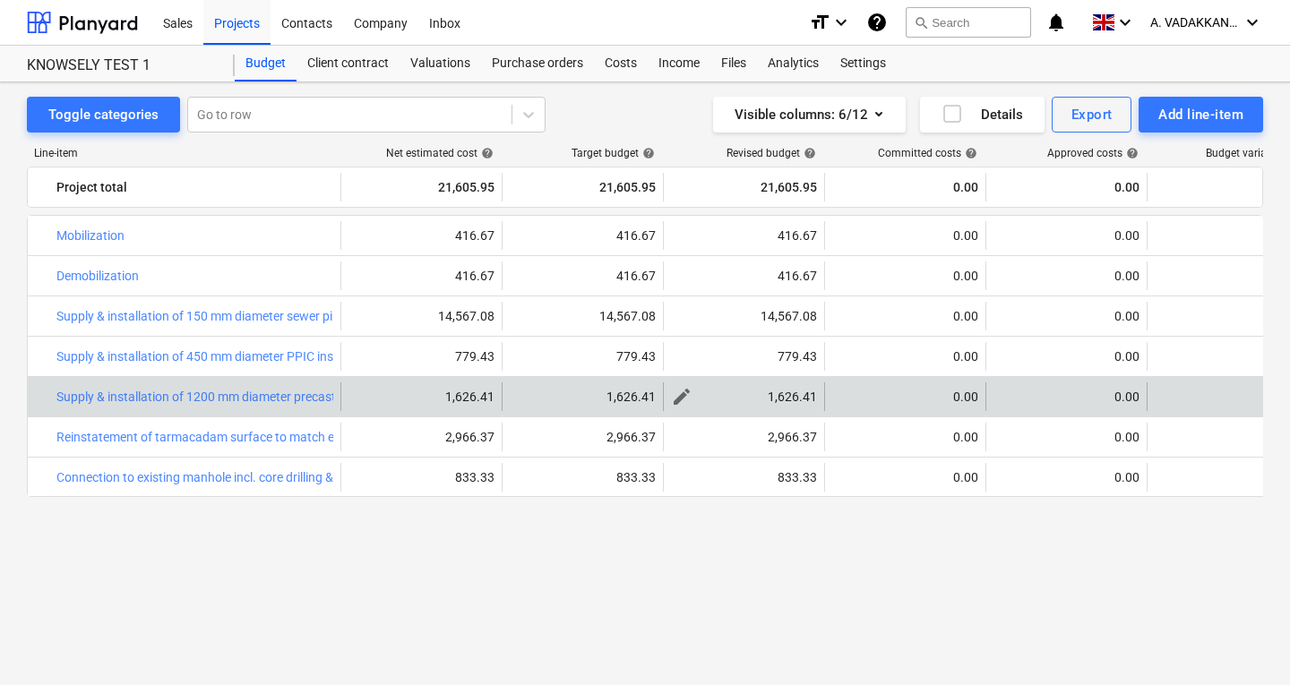
click at [683, 403] on span "edit" at bounding box center [681, 396] width 21 height 21
type textarea "x"
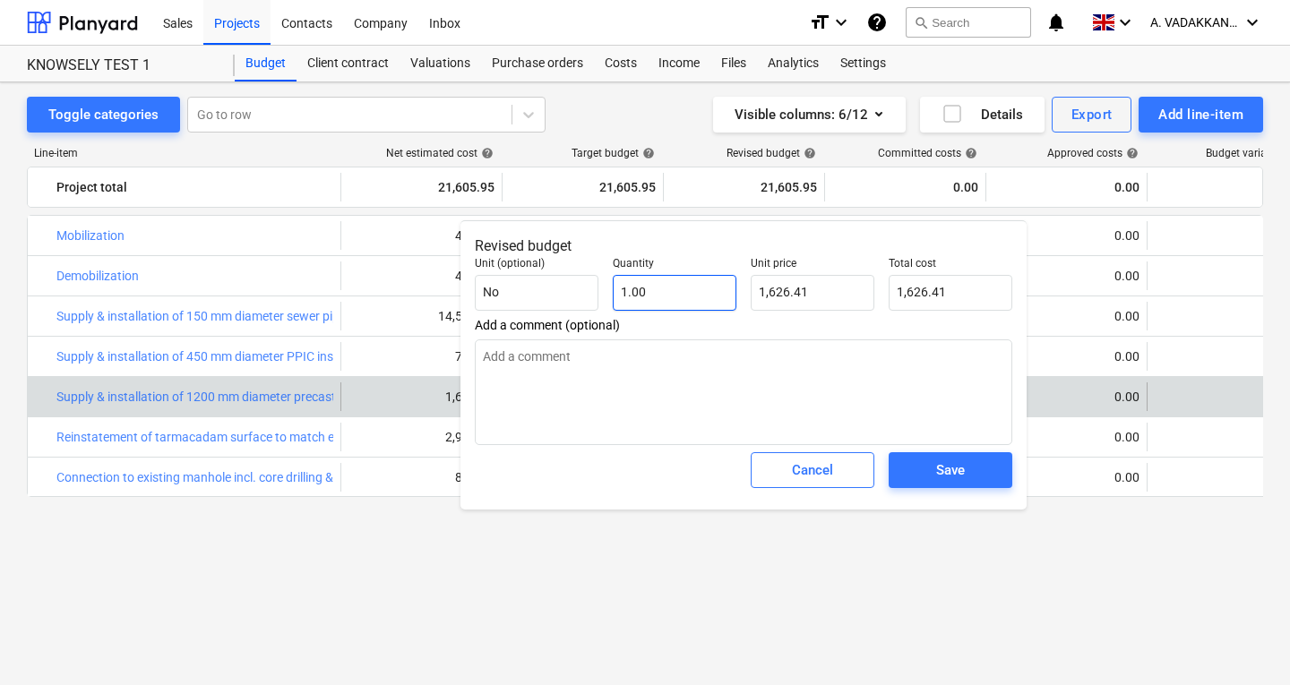
type input "1"
click at [669, 302] on input "1" at bounding box center [675, 293] width 124 height 36
type textarea "x"
type input "1.00"
type input "1626.41"
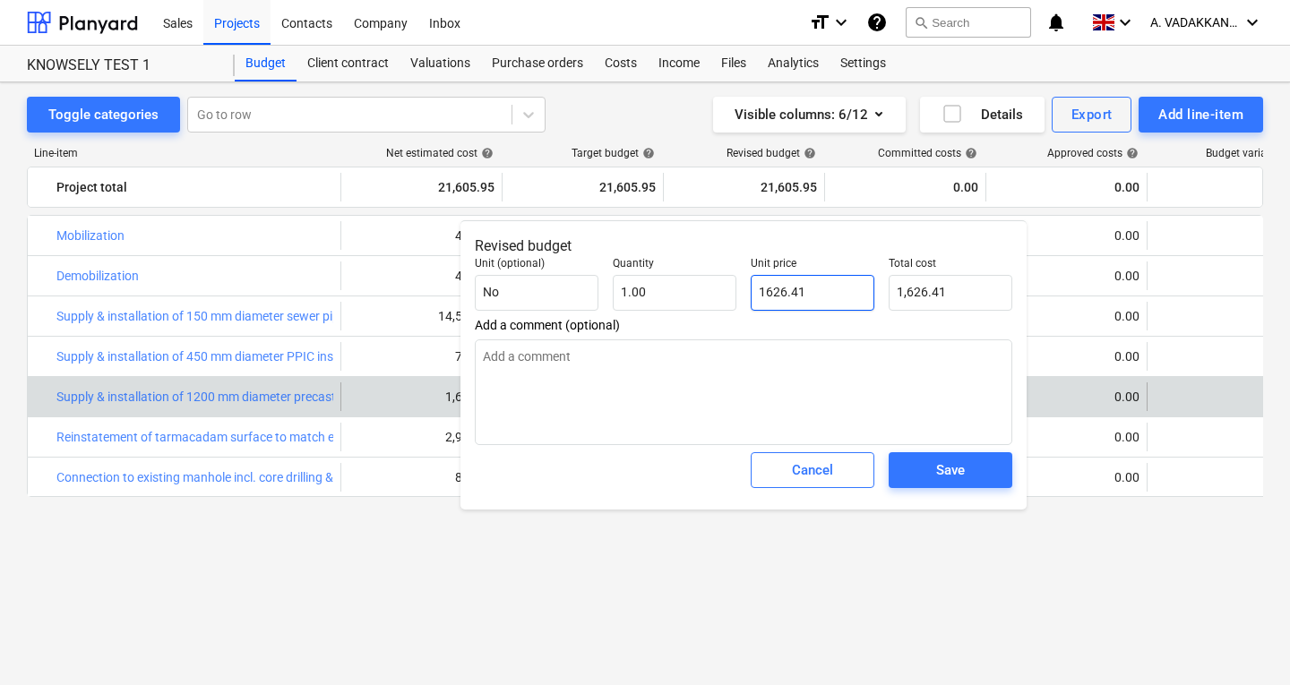
click at [846, 288] on input "1626.41" at bounding box center [813, 293] width 124 height 36
type textarea "x"
type input "1,626.41"
type input "1626.41"
click at [935, 293] on input "1626.41" at bounding box center [951, 293] width 124 height 36
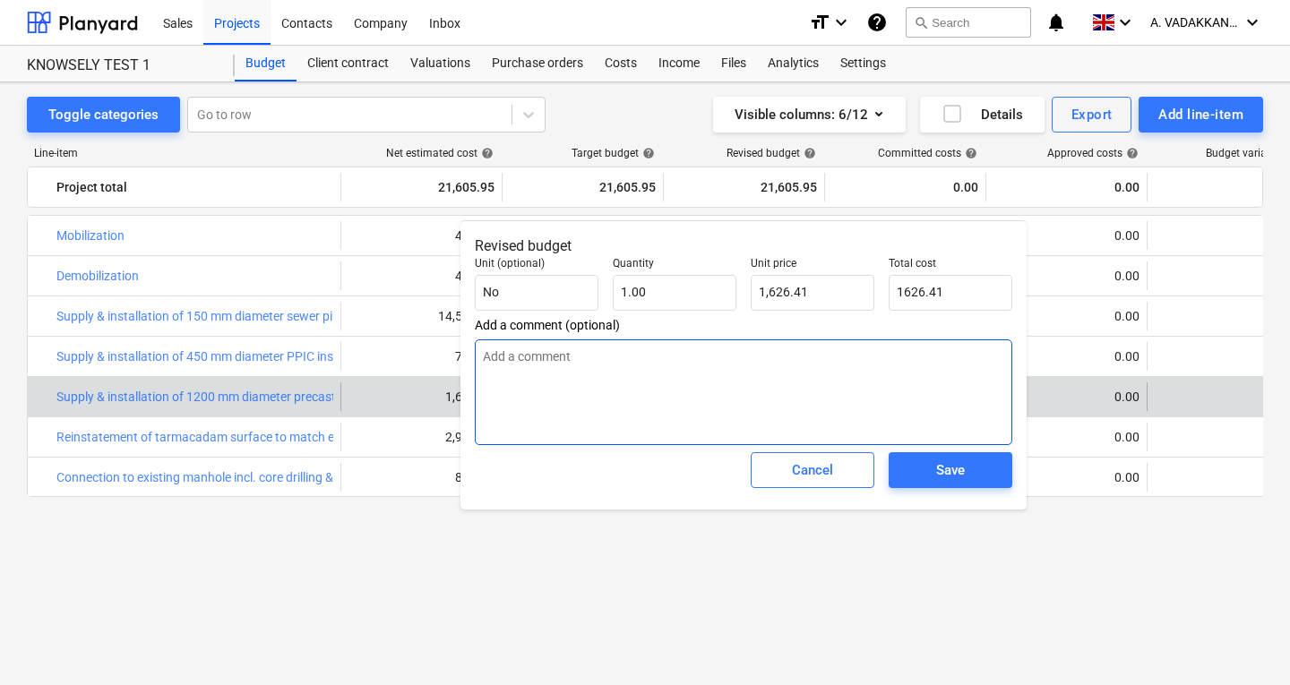
type textarea "x"
type input "1,626.41"
click at [782, 398] on textarea at bounding box center [743, 392] width 537 height 106
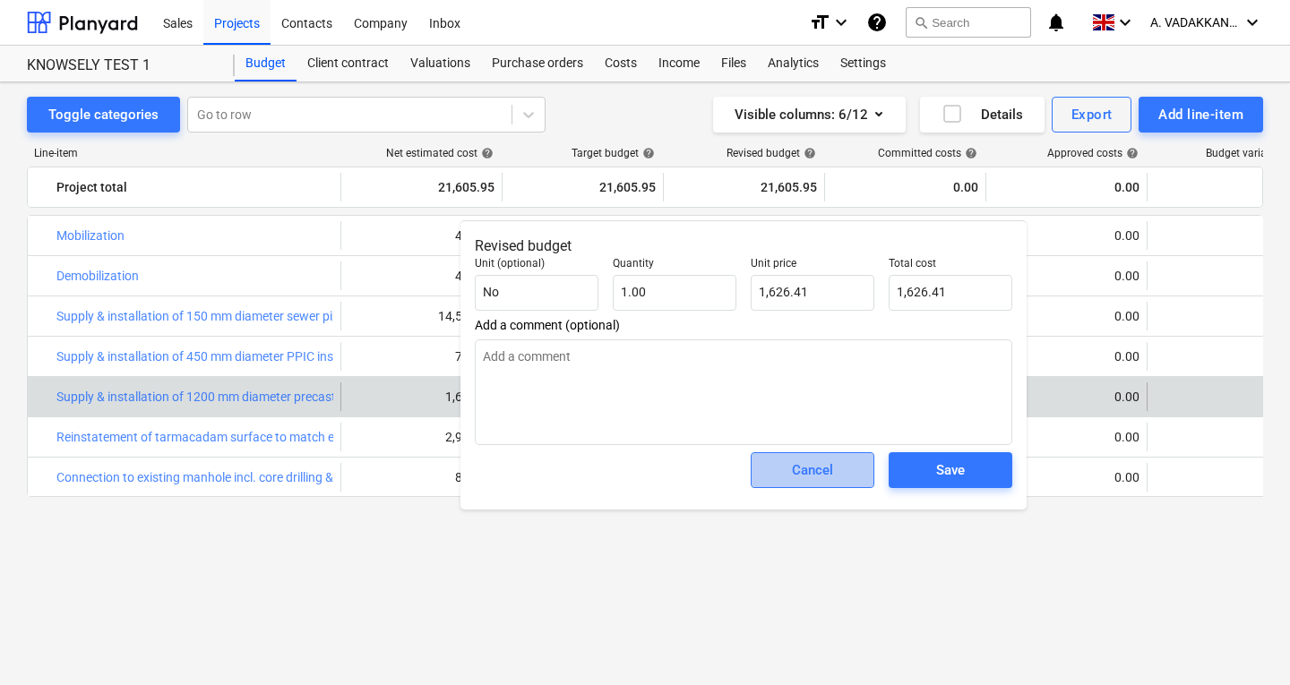
click at [804, 482] on div "Cancel" at bounding box center [812, 470] width 41 height 23
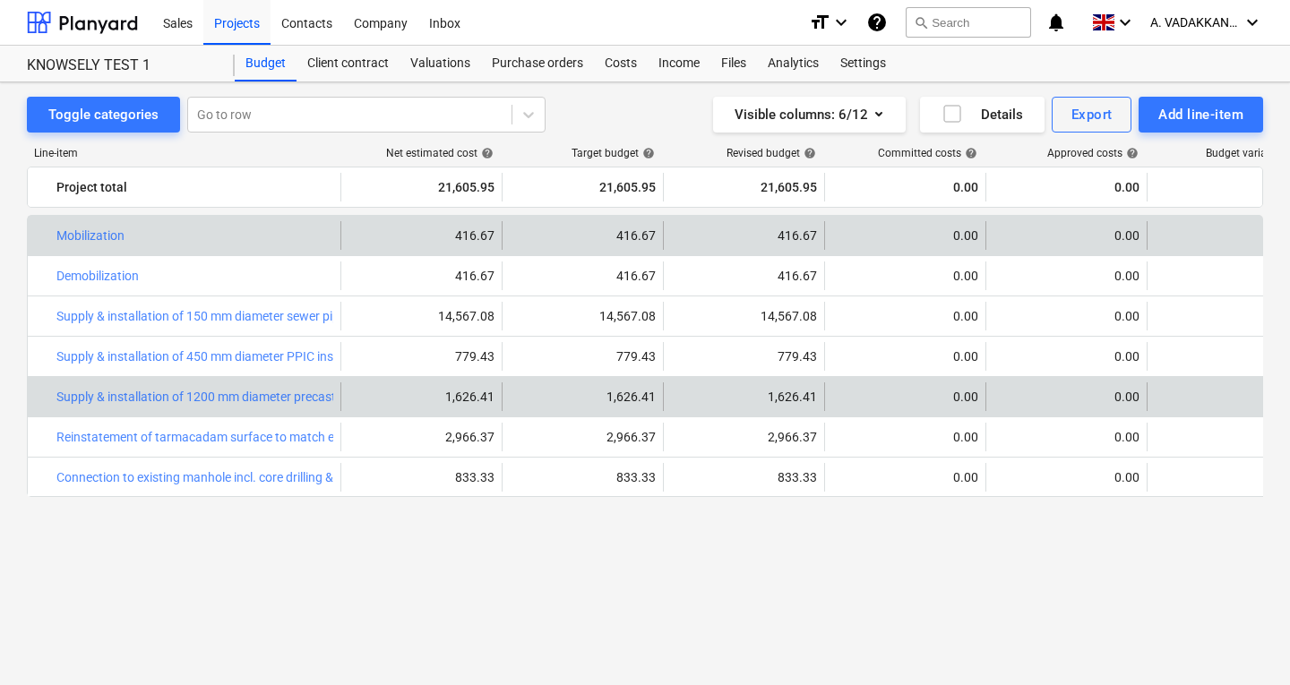
click at [872, 229] on div "0.00" at bounding box center [905, 235] width 146 height 14
click at [866, 234] on div "0.00" at bounding box center [905, 235] width 146 height 14
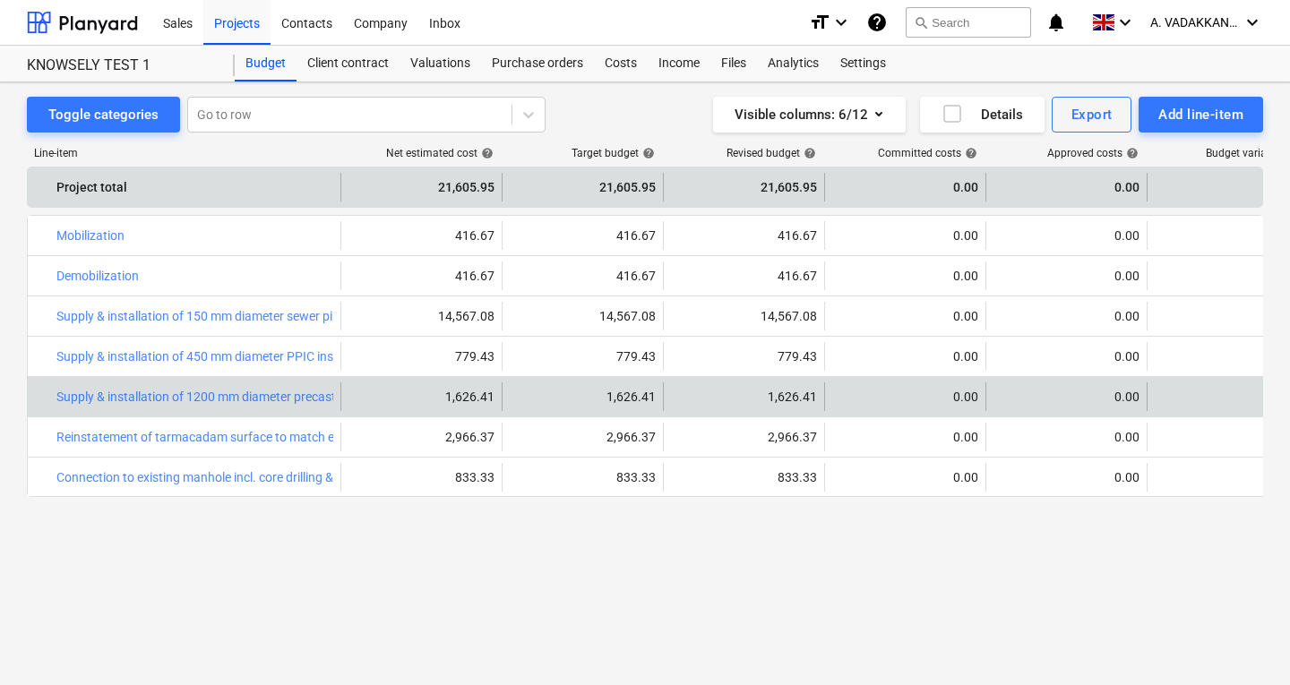
click at [889, 199] on div "0.00" at bounding box center [905, 187] width 146 height 29
click at [872, 195] on div "0.00" at bounding box center [905, 187] width 146 height 29
drag, startPoint x: 871, startPoint y: 194, endPoint x: 855, endPoint y: 187, distance: 16.8
click at [855, 187] on div "0.00" at bounding box center [905, 187] width 146 height 29
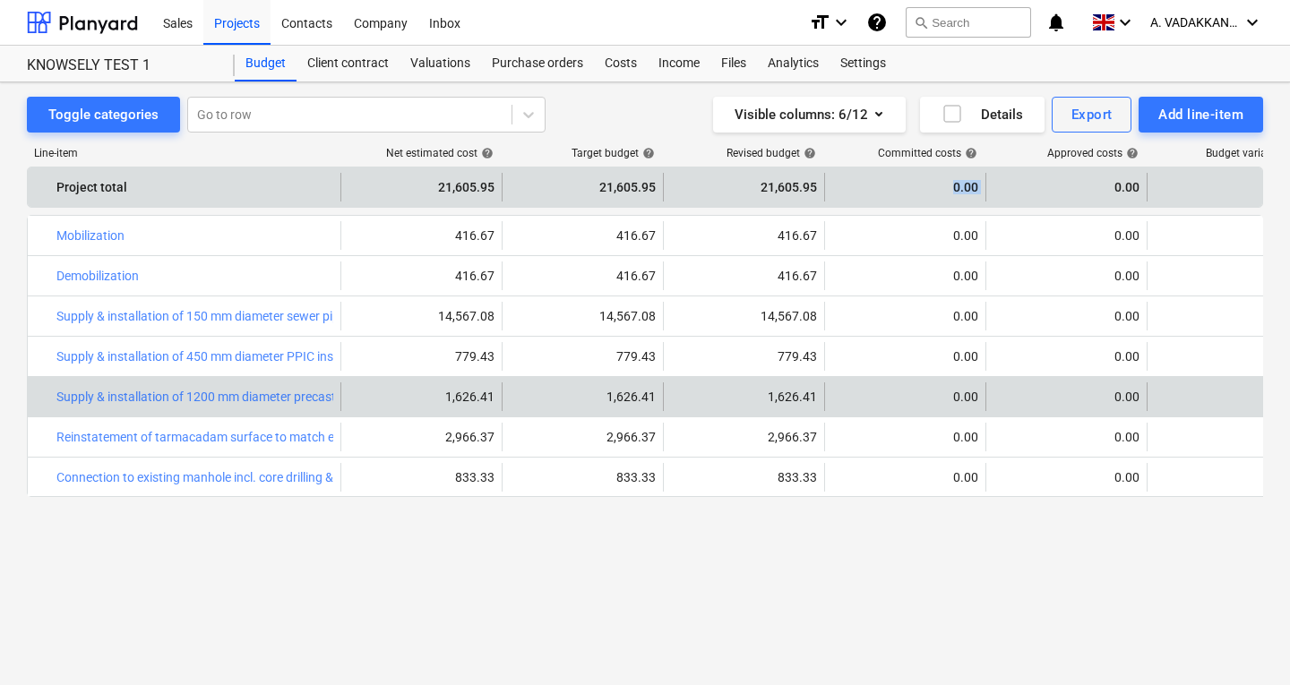
click at [855, 187] on div "0.00" at bounding box center [905, 187] width 146 height 29
click at [863, 190] on div "0.00" at bounding box center [905, 187] width 146 height 29
click at [870, 183] on div "0.00" at bounding box center [905, 187] width 146 height 29
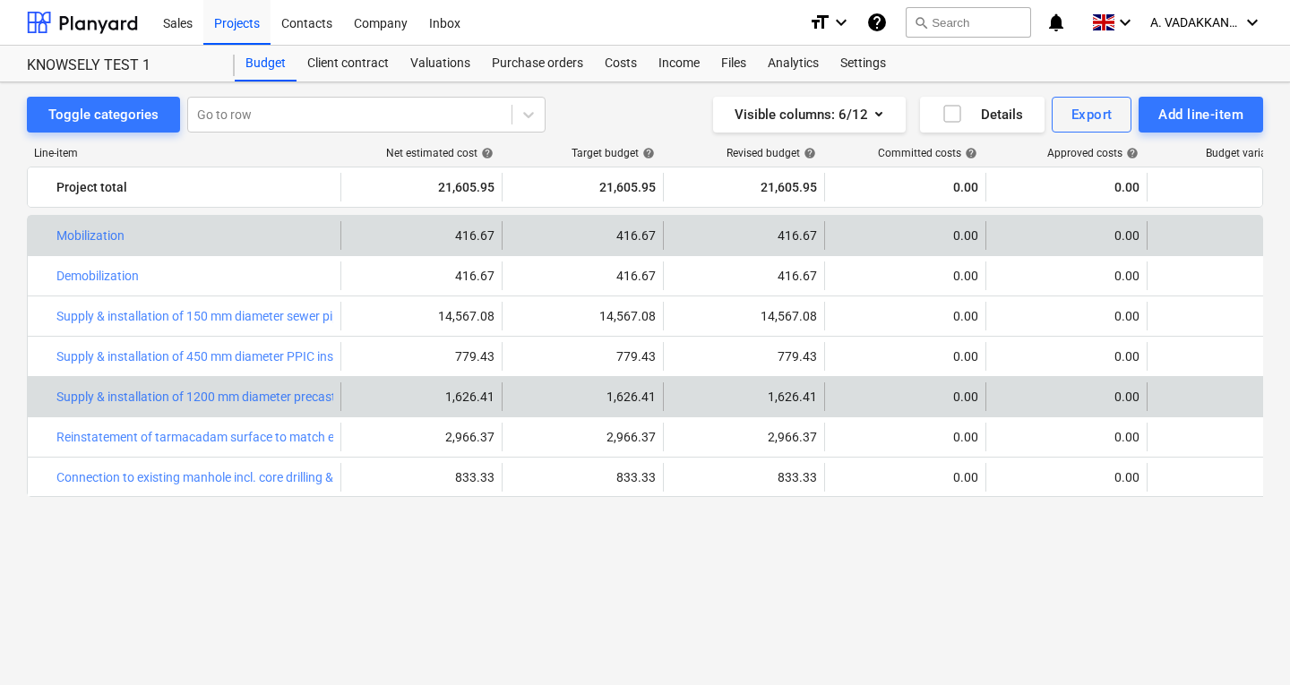
click at [865, 236] on div "0.00" at bounding box center [905, 235] width 146 height 14
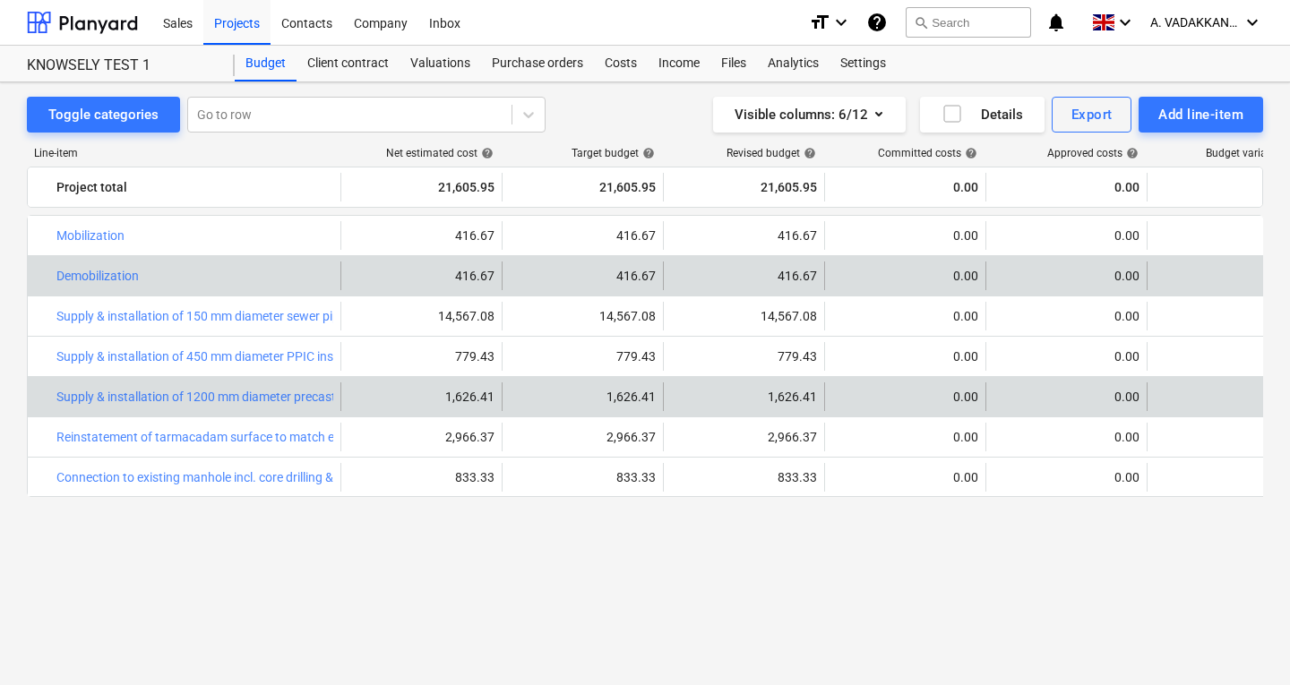
click at [902, 292] on div "bar_chart Demobilization 416.67 416.67 edit 416.67 0.00 0.00 0.00 more_vert" at bounding box center [691, 275] width 1326 height 39
click at [863, 281] on div "0.00" at bounding box center [905, 276] width 146 height 14
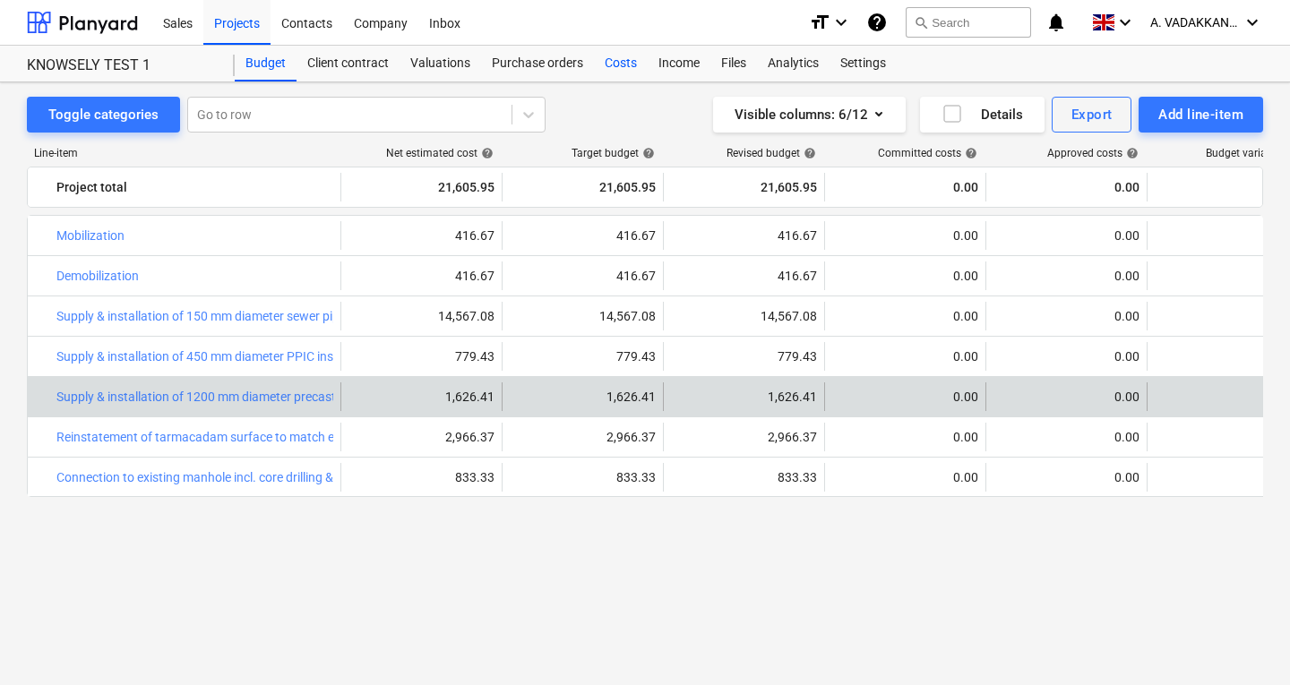
click at [631, 65] on div "Costs" at bounding box center [621, 64] width 54 height 36
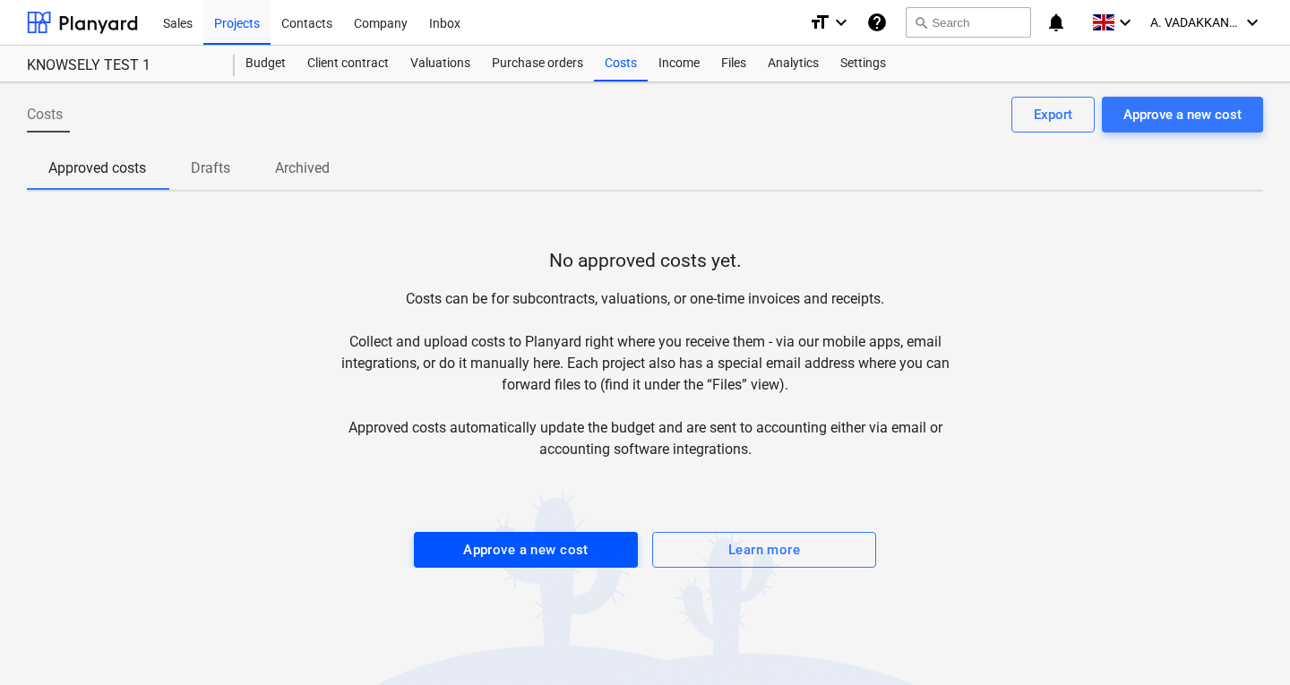
click at [571, 560] on div "Approve a new cost" at bounding box center [525, 549] width 125 height 23
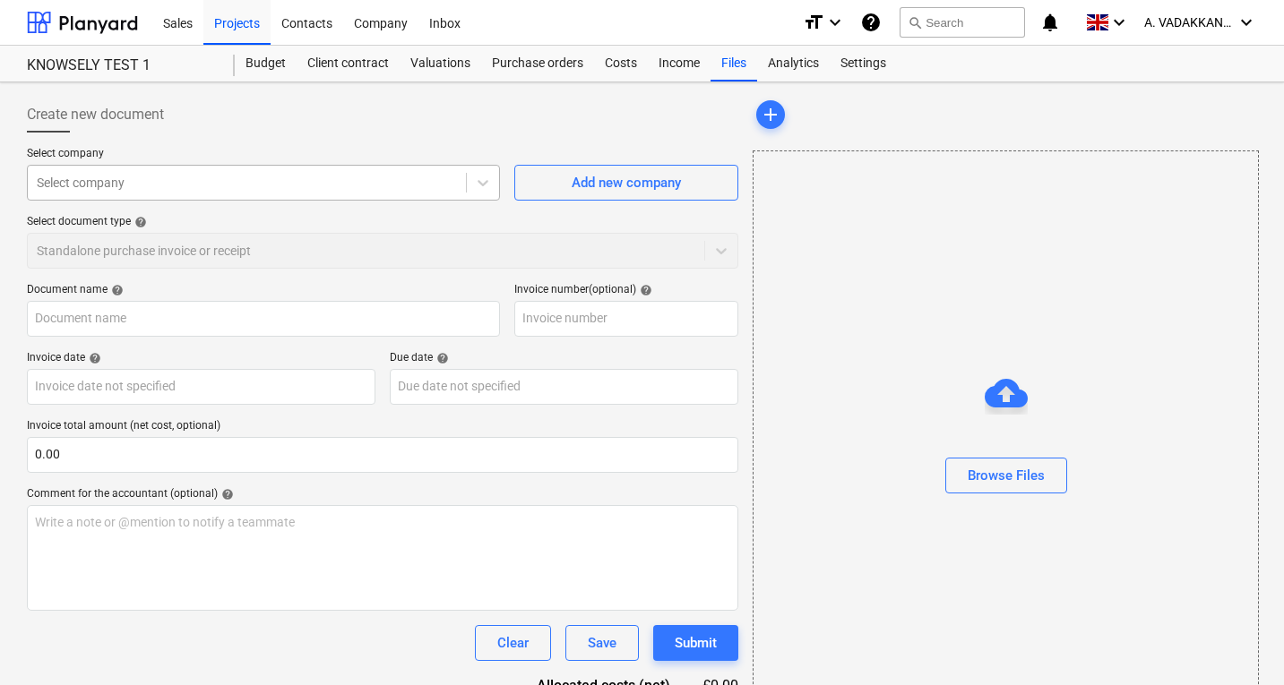
click at [153, 190] on div at bounding box center [247, 183] width 420 height 18
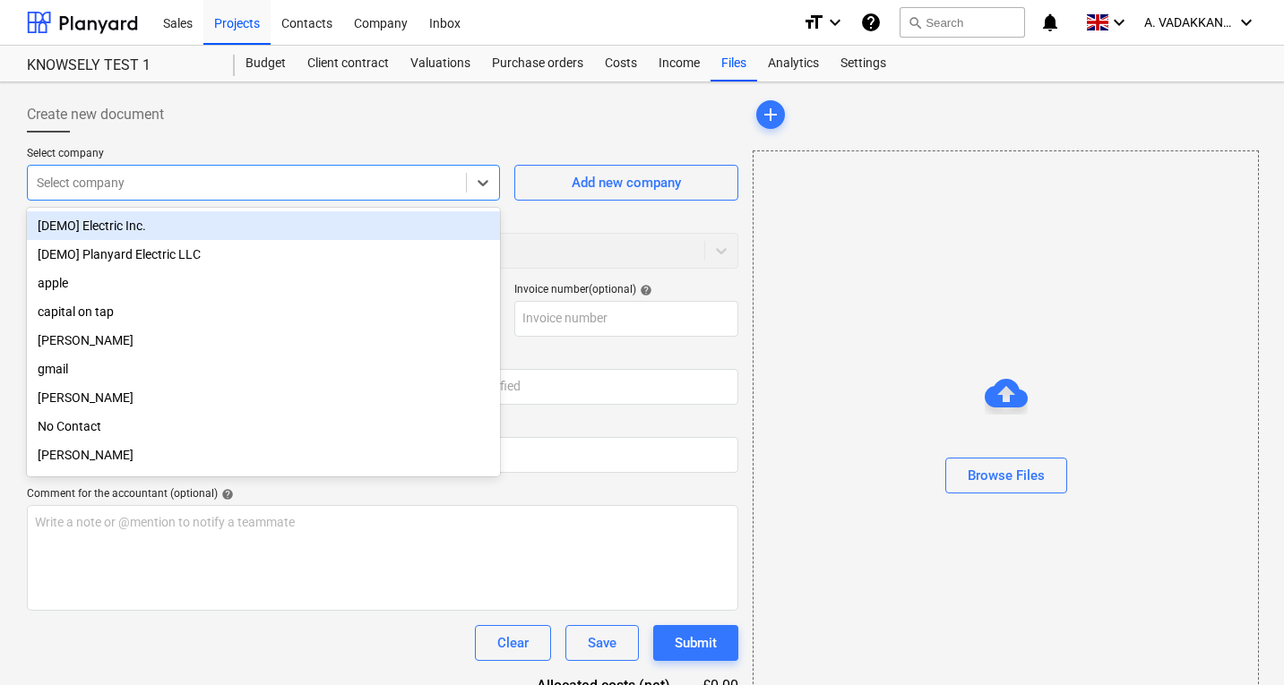
click at [153, 190] on div at bounding box center [247, 183] width 420 height 18
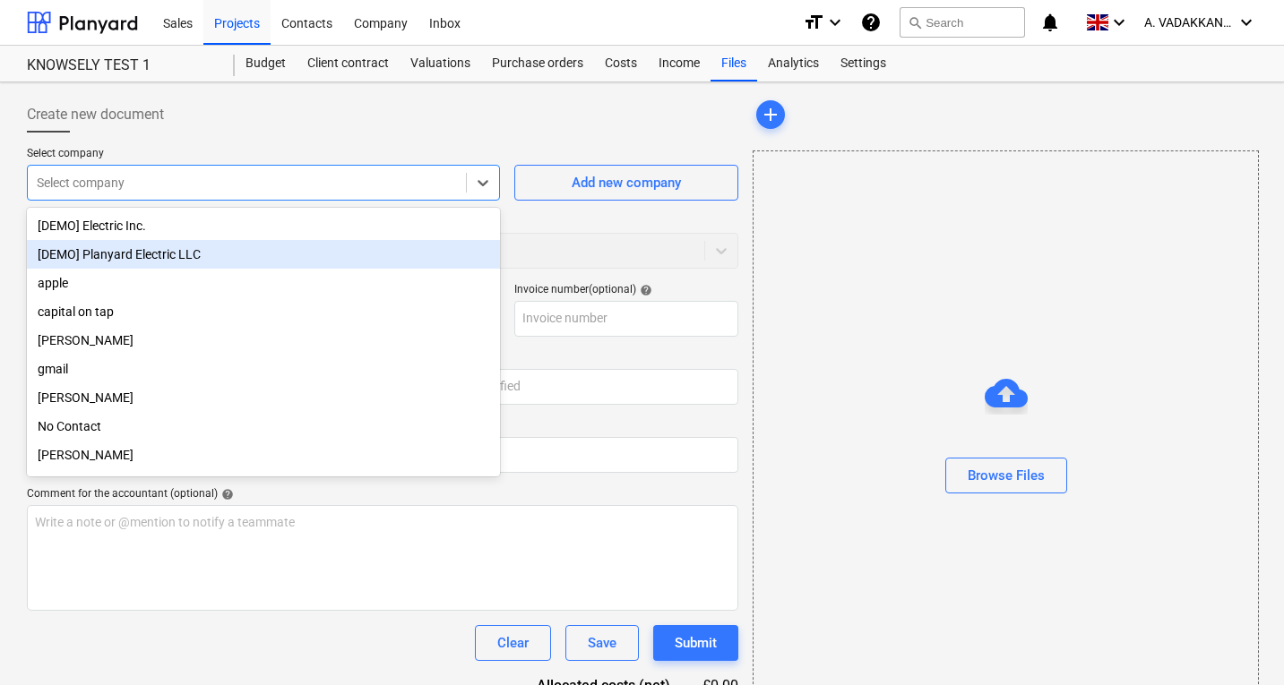
click at [142, 253] on div "[DEMO] Planyard Electric LLC" at bounding box center [263, 254] width 473 height 29
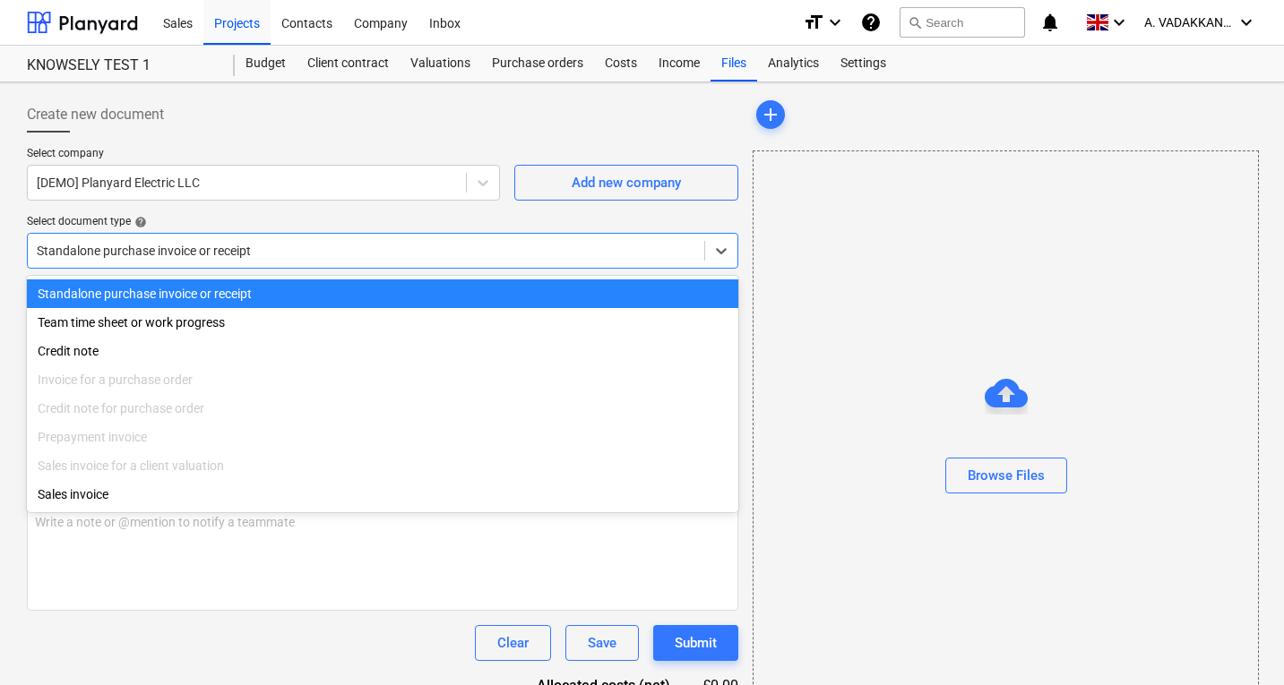
click at [339, 255] on div at bounding box center [366, 251] width 658 height 18
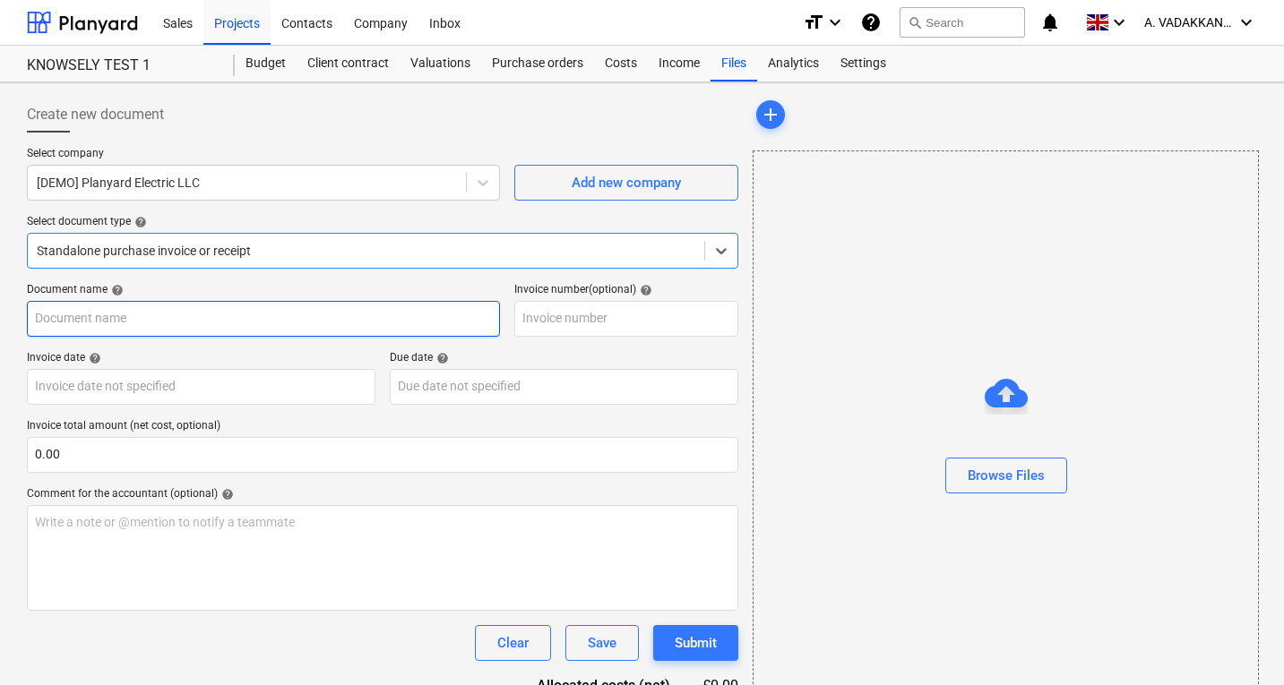
click at [344, 320] on input "text" at bounding box center [263, 319] width 473 height 36
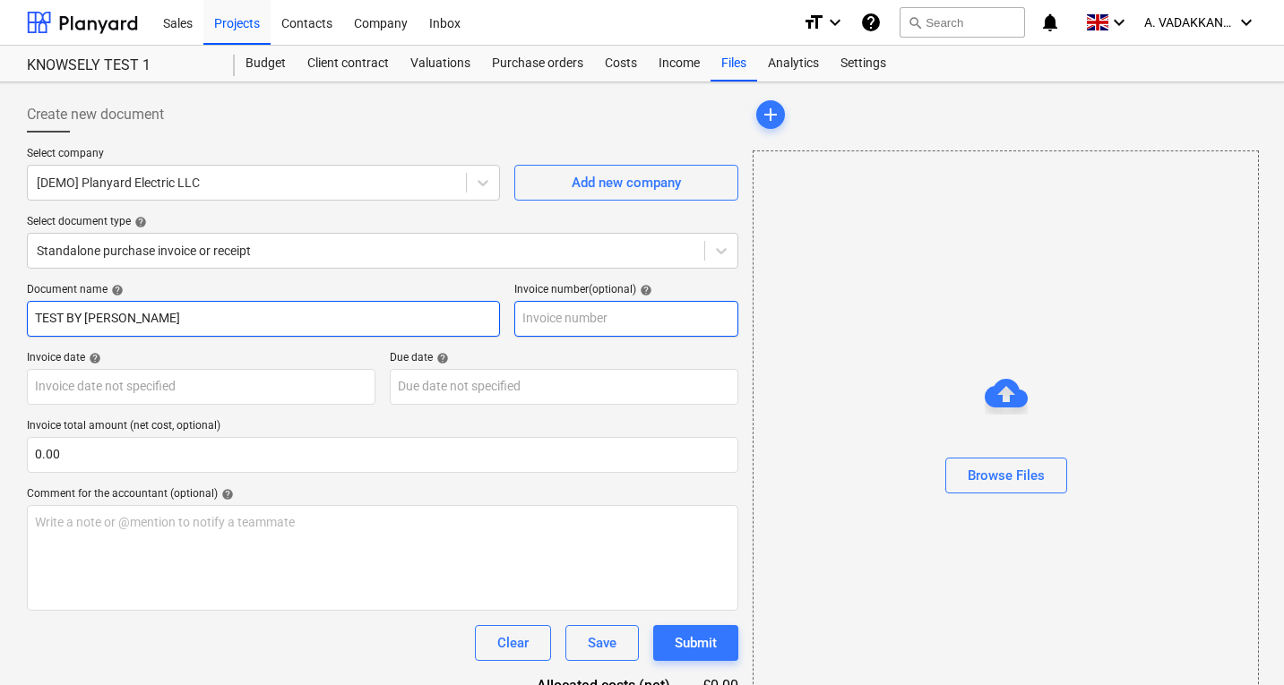
type input "TEST BY [PERSON_NAME]"
click at [605, 322] on input "text" at bounding box center [626, 319] width 224 height 36
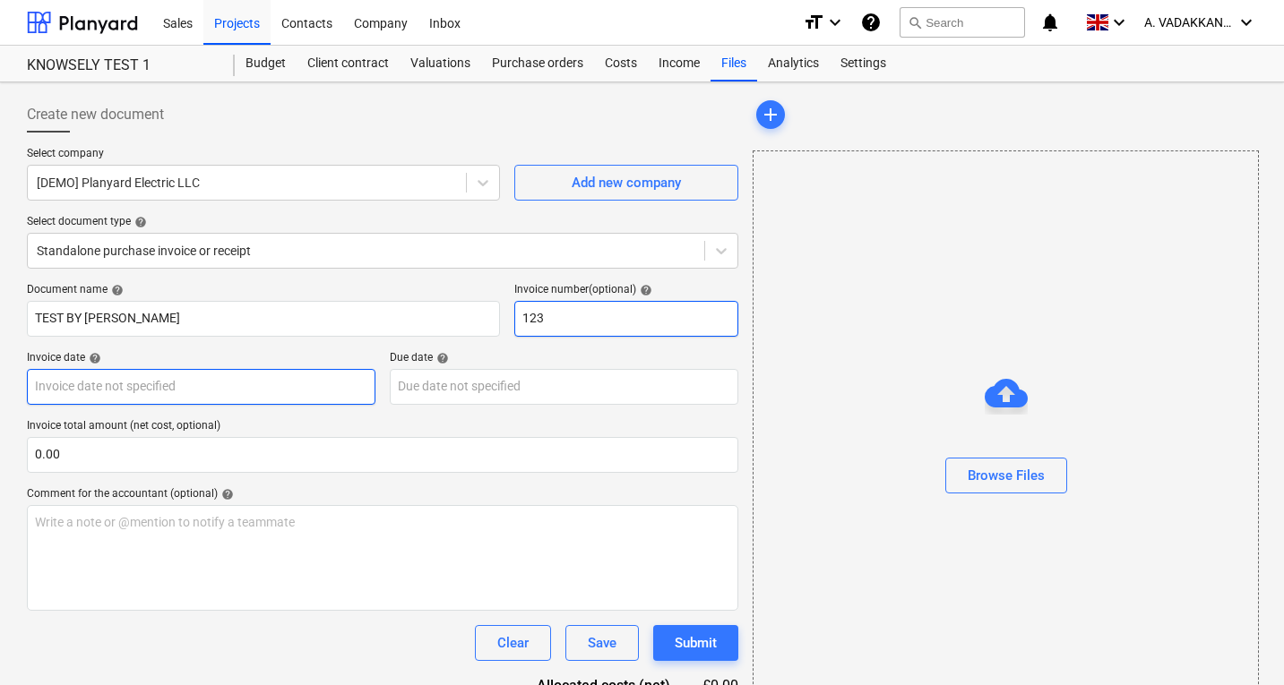
type input "123"
click at [275, 382] on body "Sales Projects Contacts Company Inbox format_size keyboard_arrow_down help sear…" at bounding box center [642, 342] width 1284 height 685
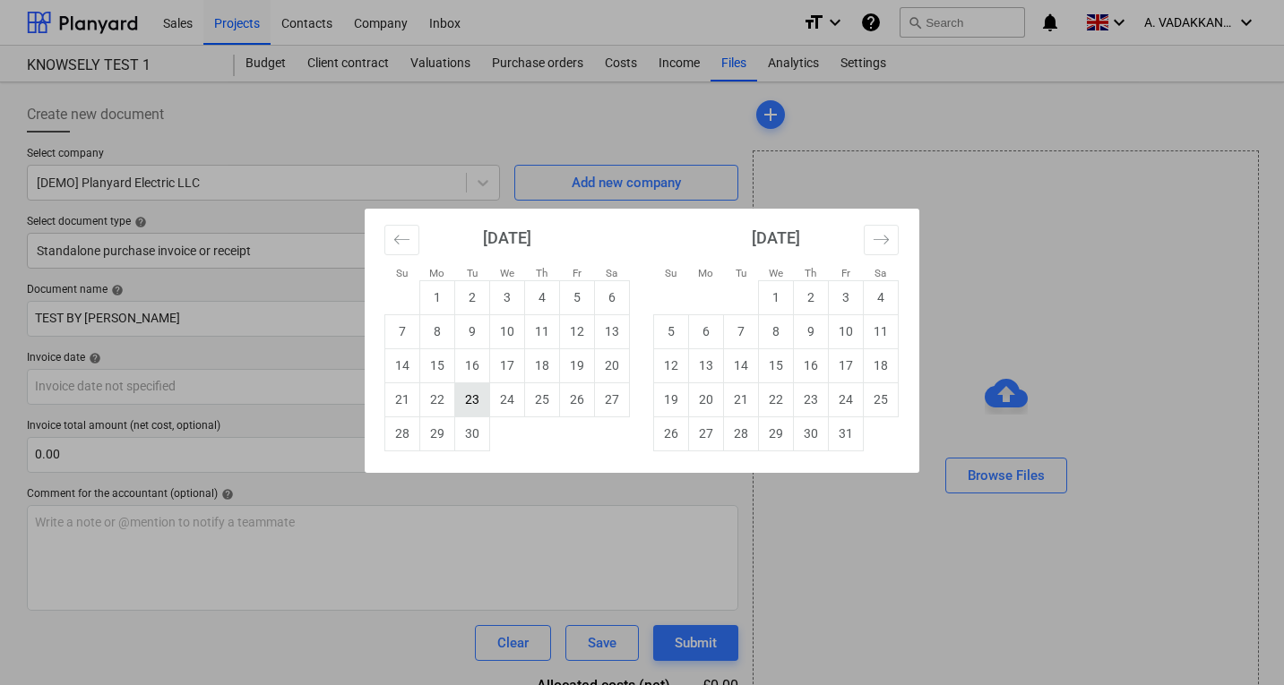
click at [469, 416] on td "23" at bounding box center [472, 399] width 35 height 34
type input "[DATE]"
click at [482, 390] on body "Sales Projects Contacts Company Inbox format_size keyboard_arrow_down help sear…" at bounding box center [642, 342] width 1284 height 685
click at [482, 425] on td "30" at bounding box center [472, 434] width 35 height 34
type input "[DATE]"
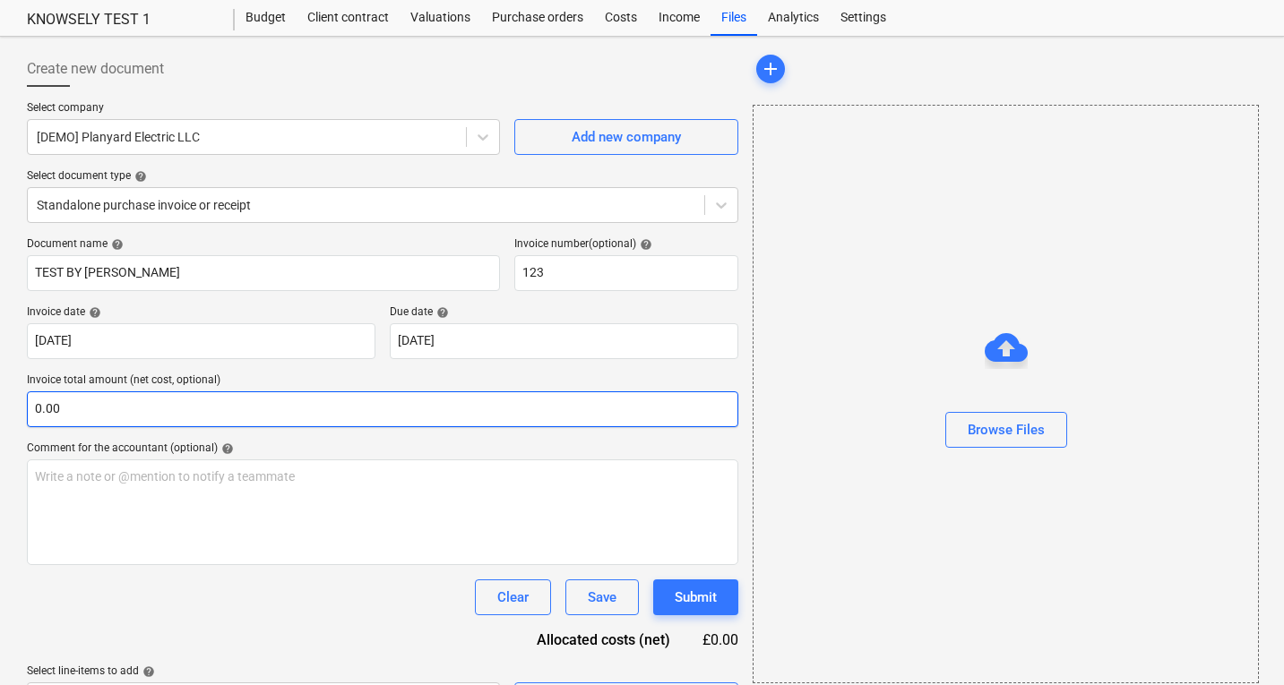
scroll to position [90, 0]
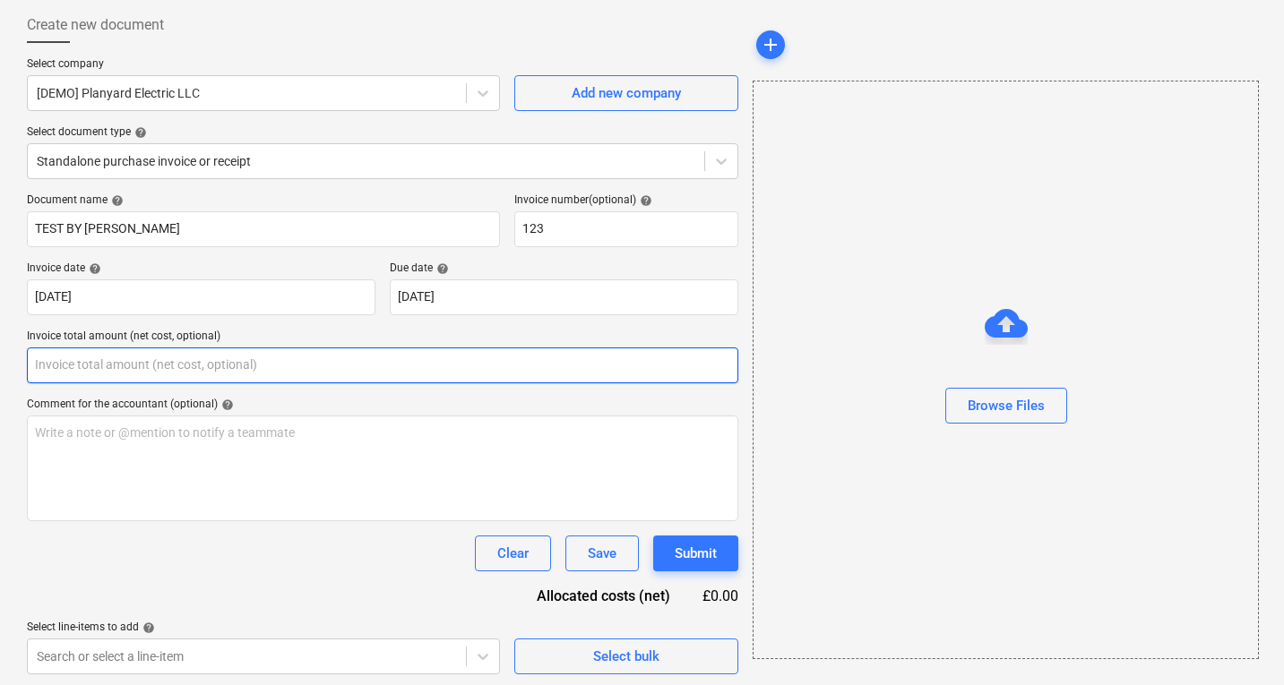
click at [106, 365] on input "text" at bounding box center [382, 366] width 711 height 36
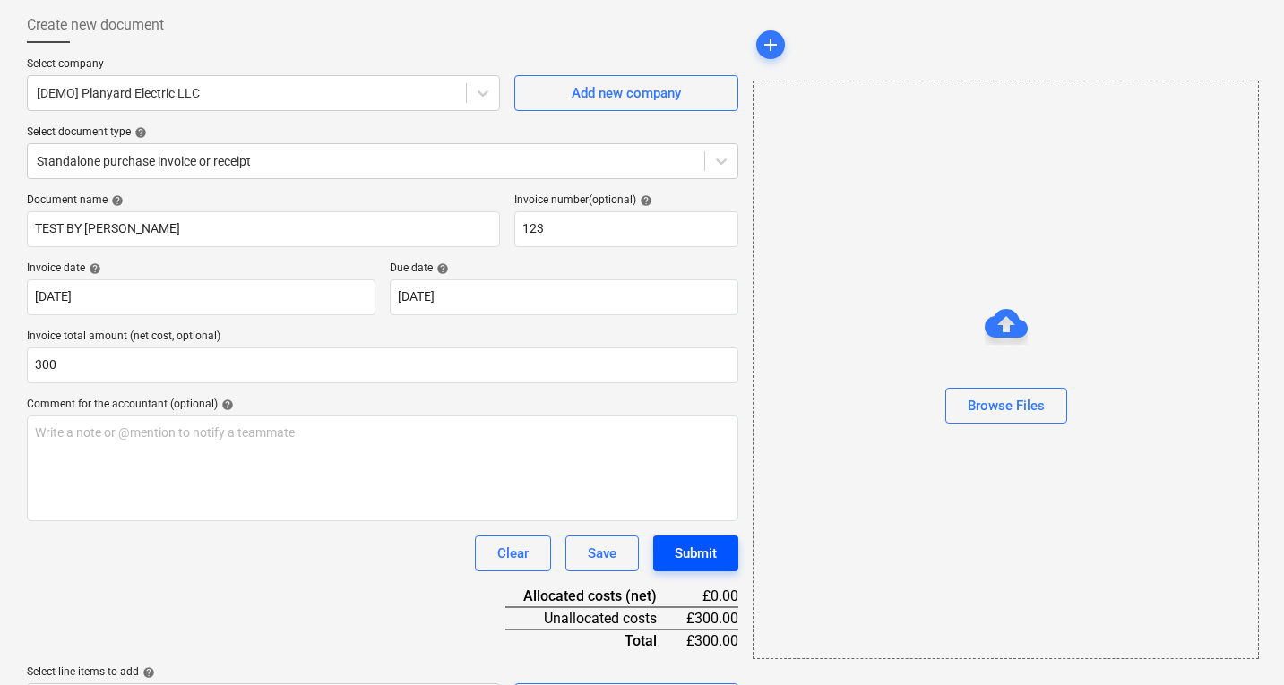
type input "300.00"
click at [683, 551] on div "Submit" at bounding box center [695, 553] width 42 height 23
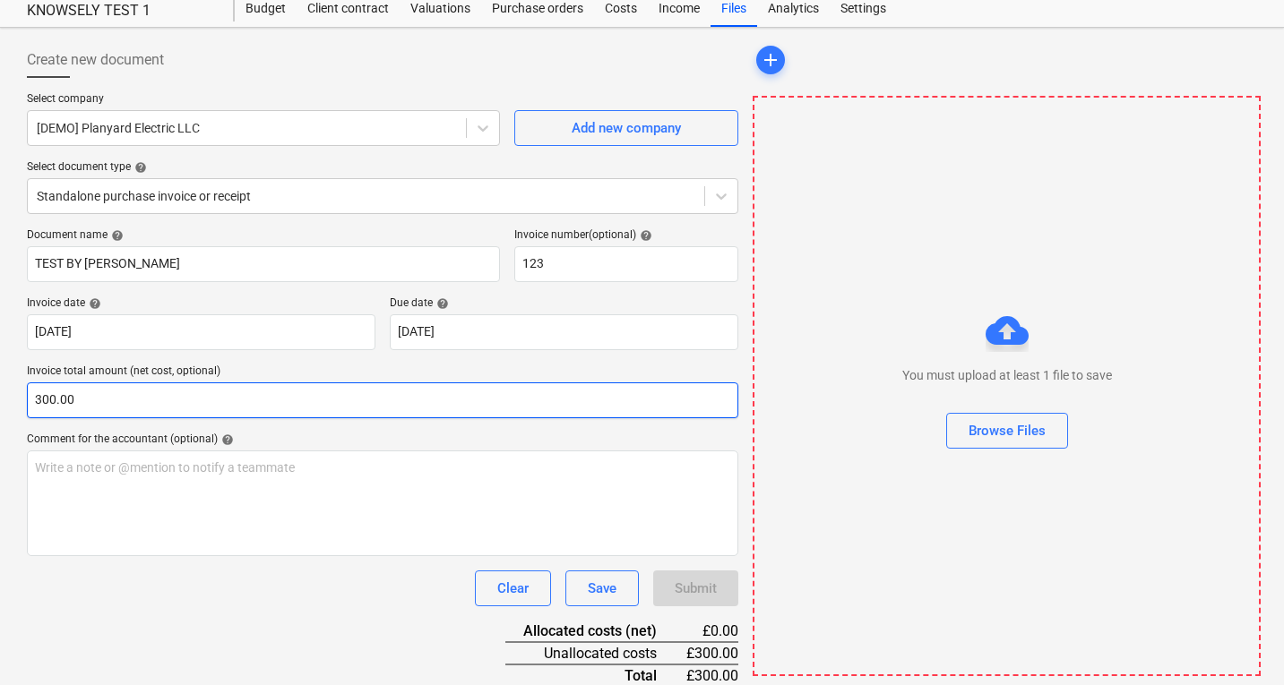
scroll to position [137, 0]
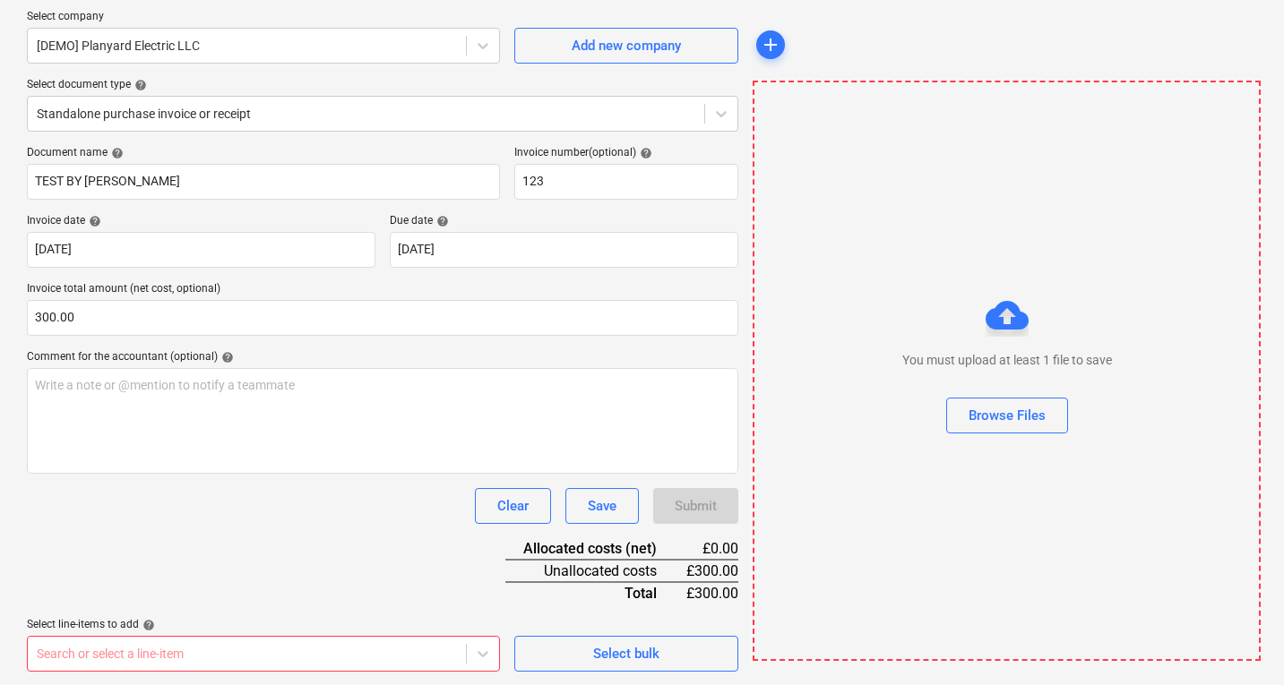
click at [335, 548] on body "Sales Projects Contacts Company Inbox format_size keyboard_arrow_down help sear…" at bounding box center [642, 205] width 1284 height 685
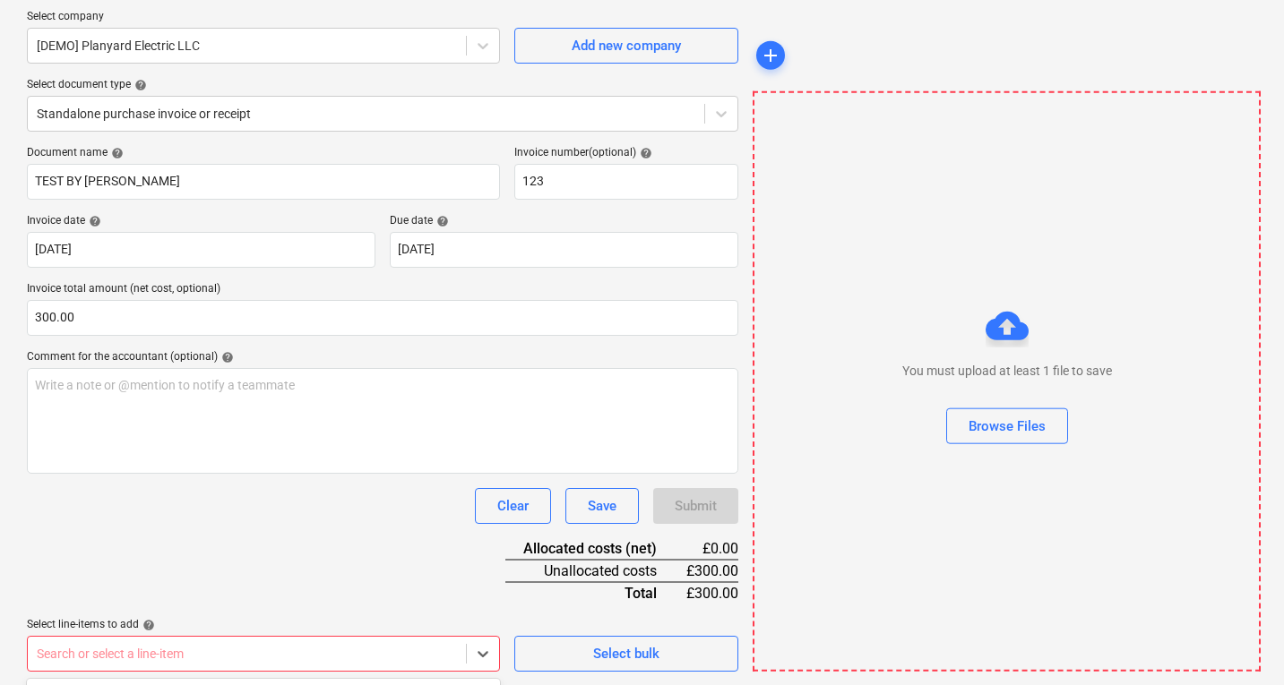
scroll to position [399, 0]
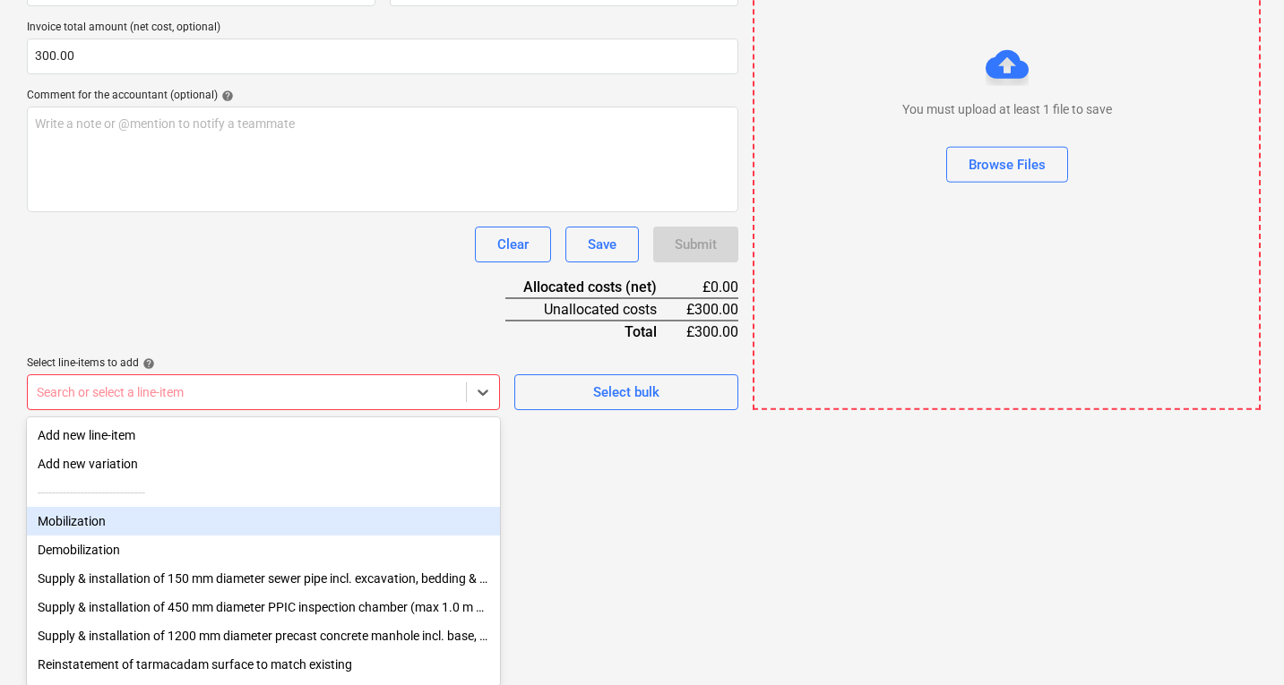
click at [142, 519] on div "Mobilization" at bounding box center [263, 521] width 473 height 29
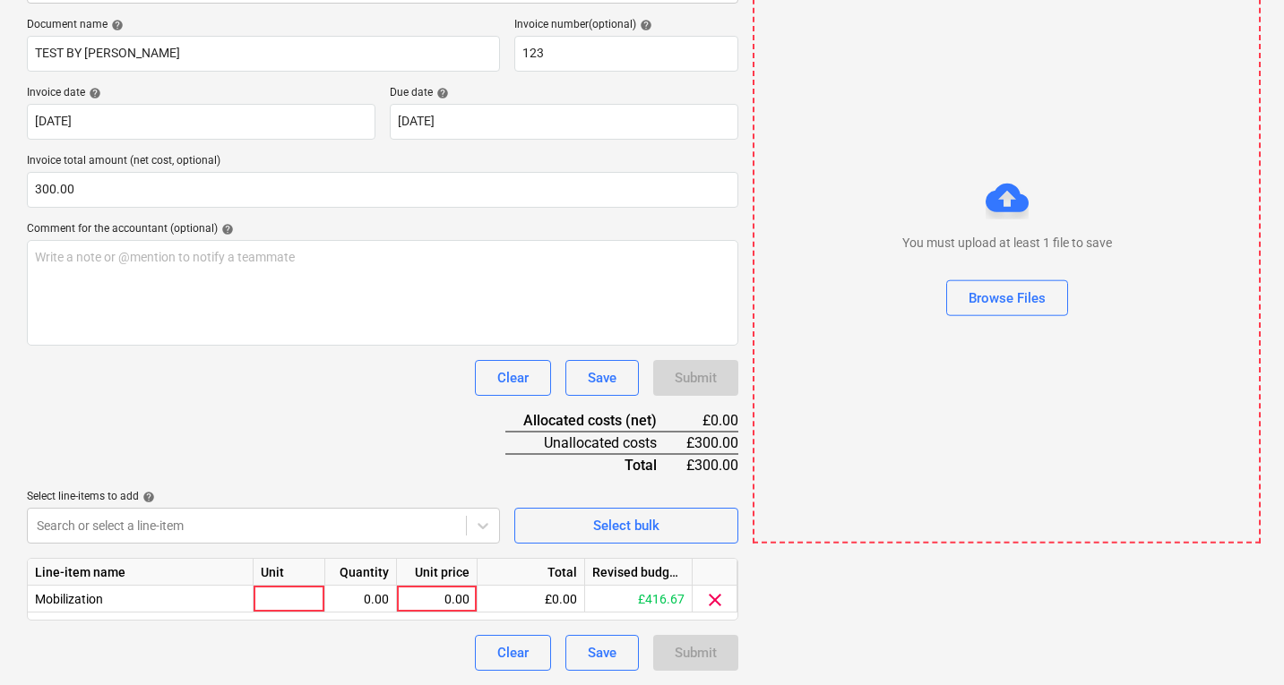
click at [643, 420] on html "Sales Projects Contacts Company Inbox format_size keyboard_arrow_down help sear…" at bounding box center [642, 77] width 1284 height 685
click at [303, 600] on div at bounding box center [289, 600] width 72 height 27
type input "1"
click at [379, 604] on div "0.00" at bounding box center [360, 600] width 56 height 27
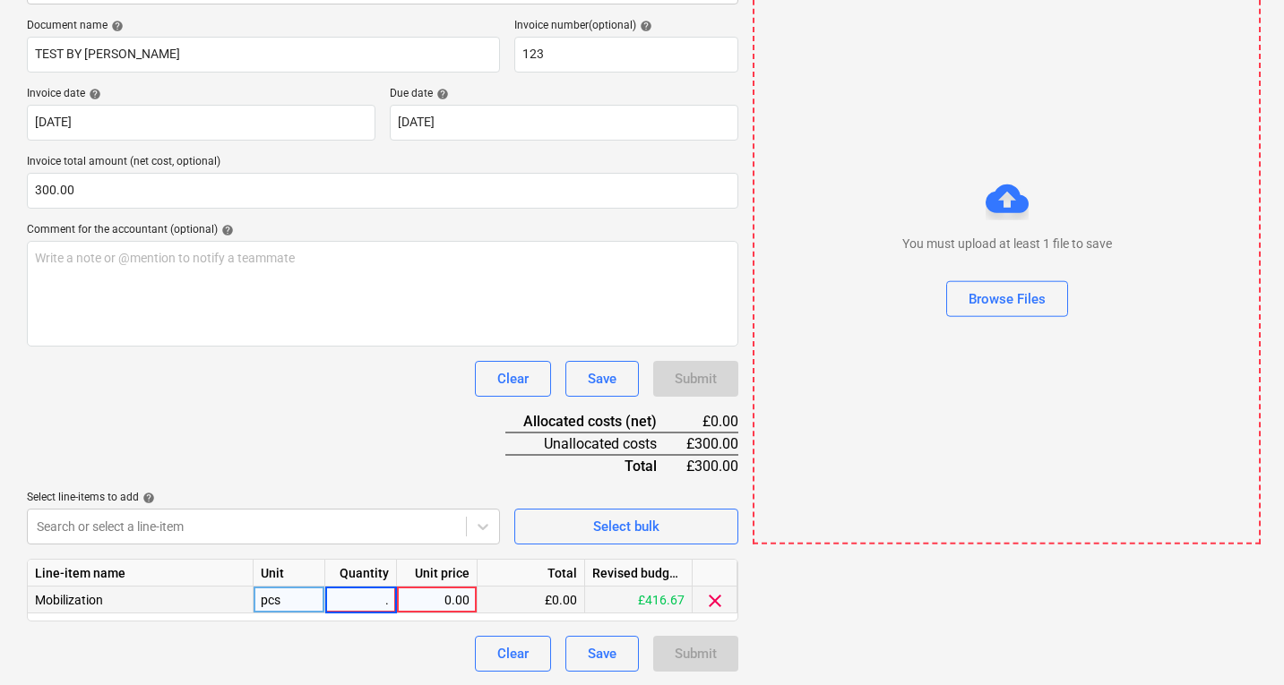
type input ".9"
click at [428, 599] on div "0.00" at bounding box center [436, 600] width 65 height 27
click at [599, 653] on div "Save" at bounding box center [602, 653] width 29 height 23
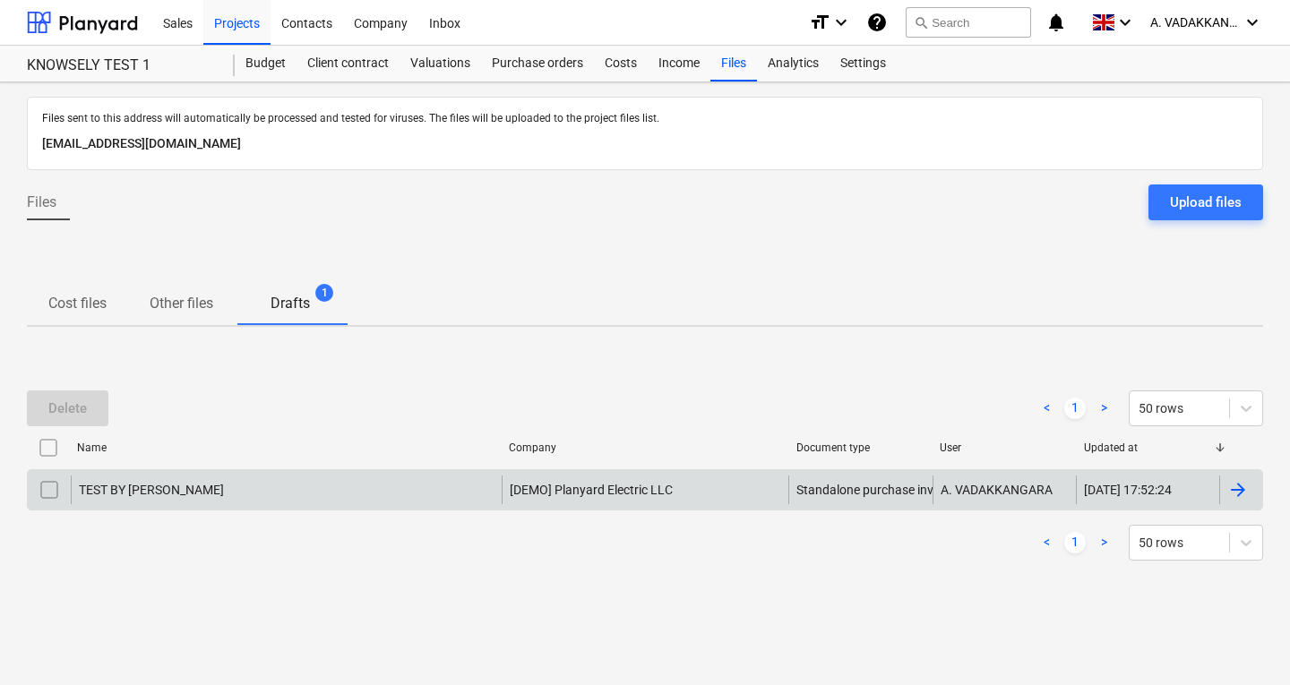
click at [1233, 487] on div at bounding box center [1237, 489] width 21 height 21
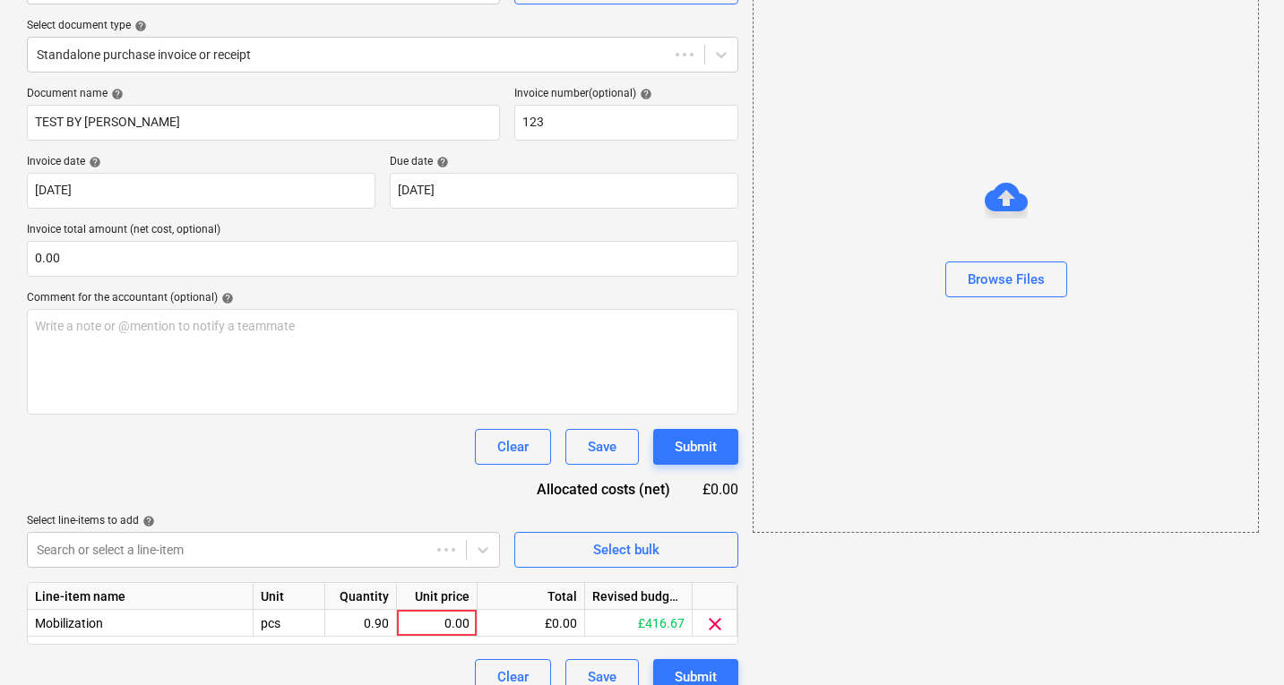
scroll to position [219, 0]
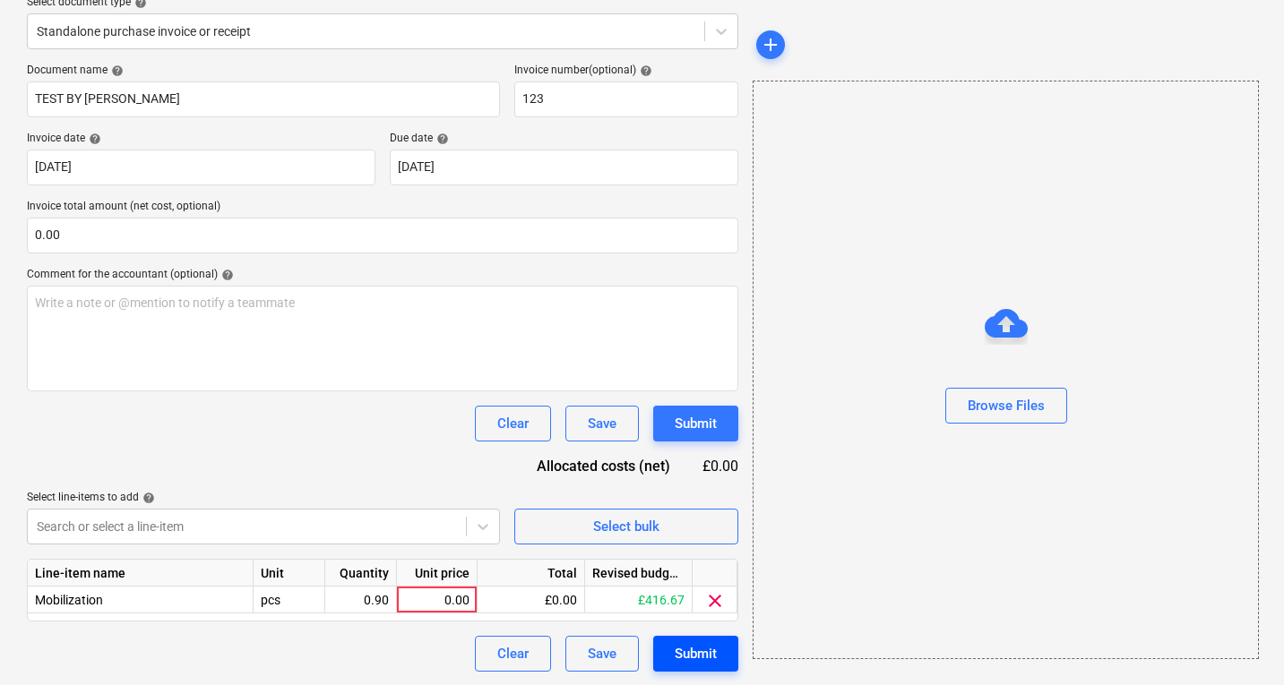
click at [697, 652] on div "Submit" at bounding box center [695, 653] width 42 height 23
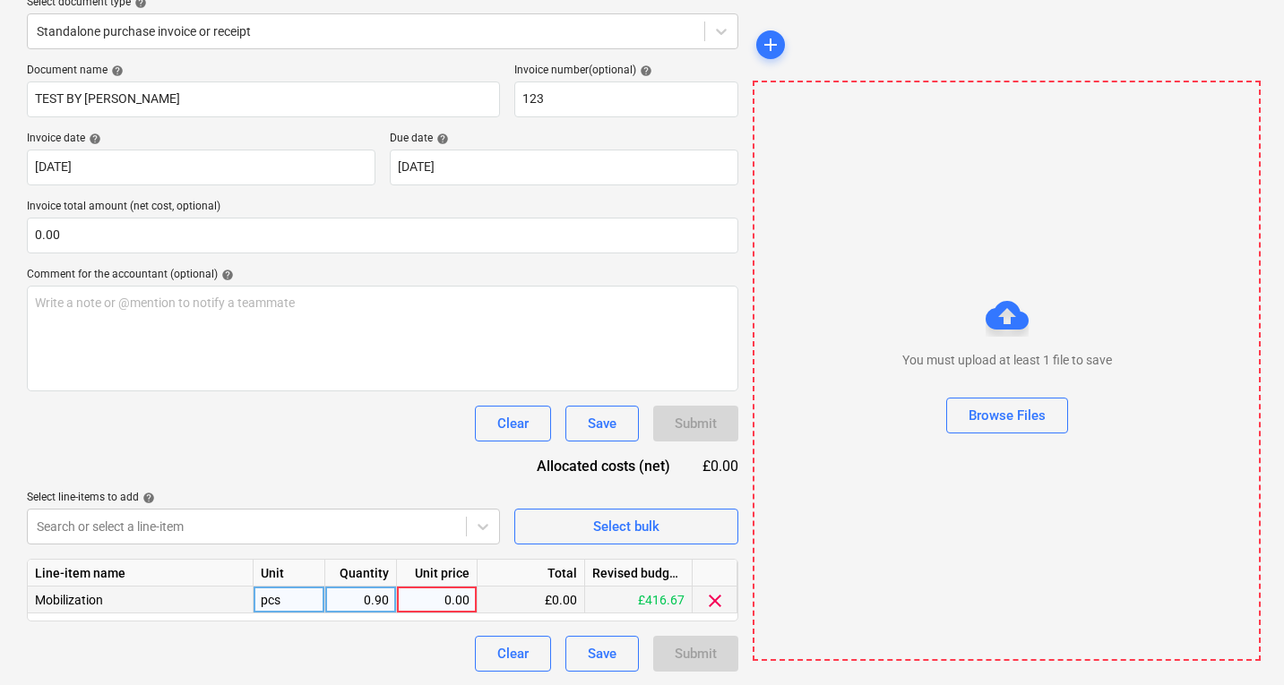
click at [437, 604] on div "0.00" at bounding box center [436, 600] width 65 height 27
type input "300"
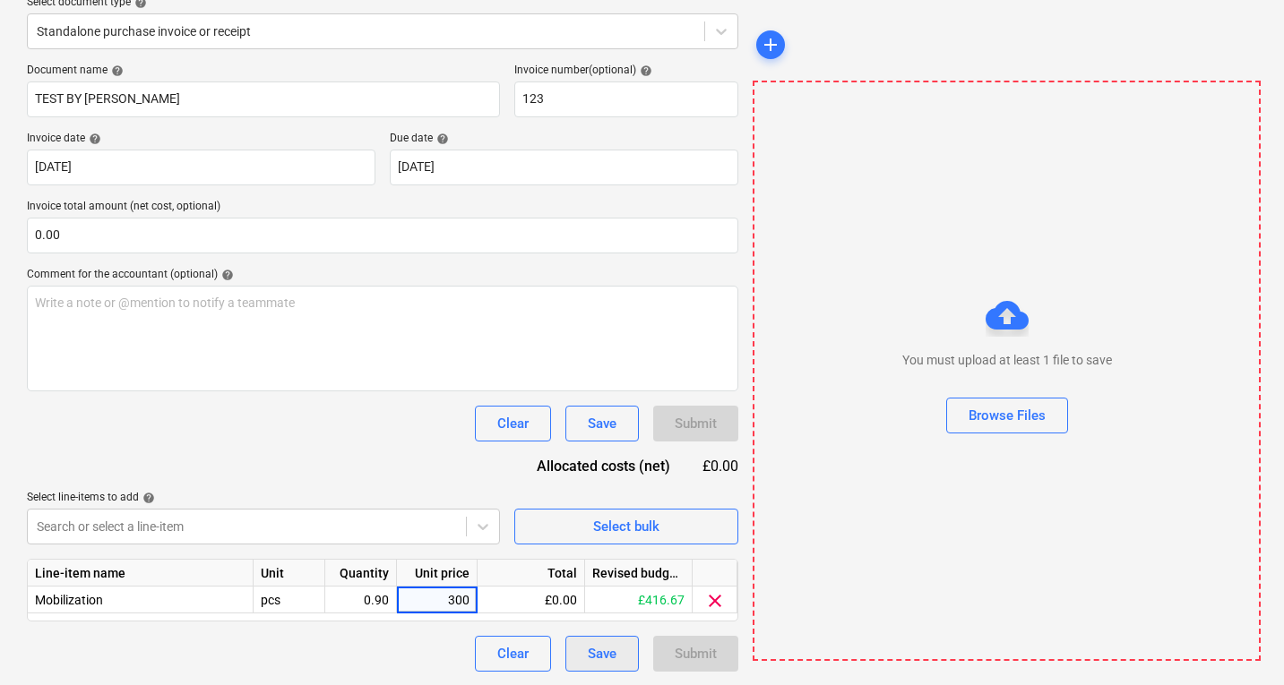
click at [587, 653] on button "Save" at bounding box center [601, 654] width 73 height 36
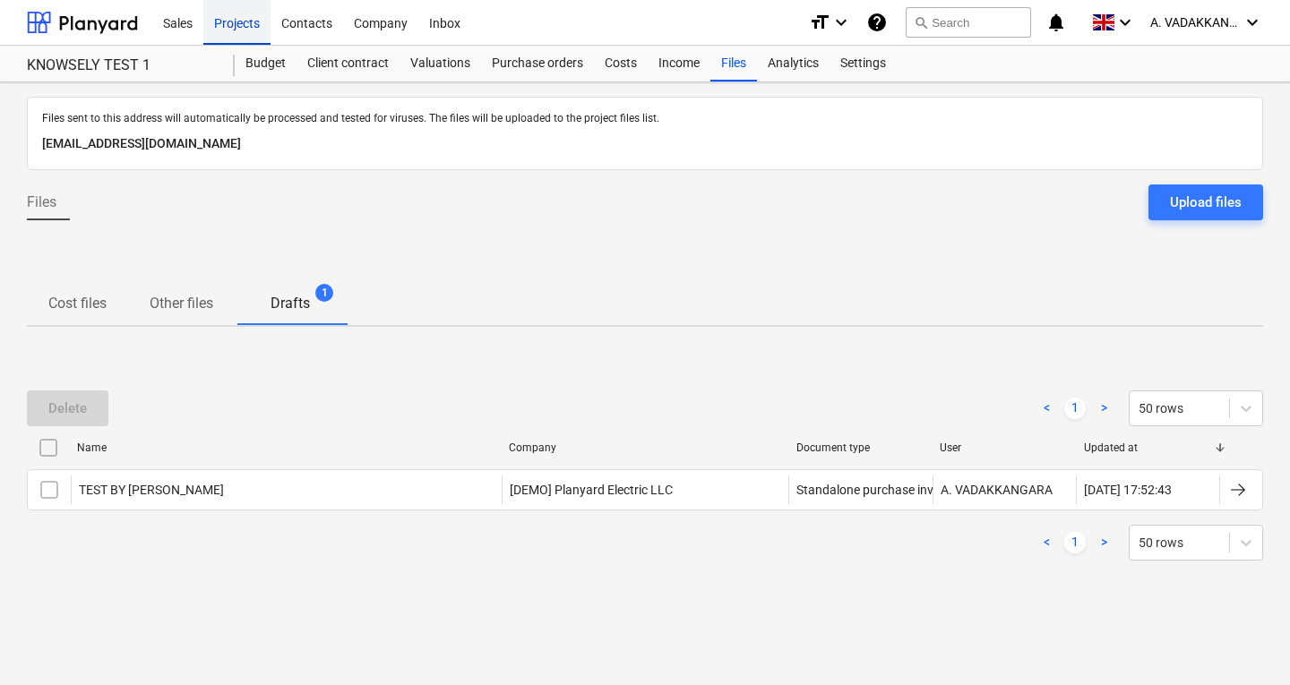
click at [227, 26] on div "Projects" at bounding box center [236, 22] width 67 height 46
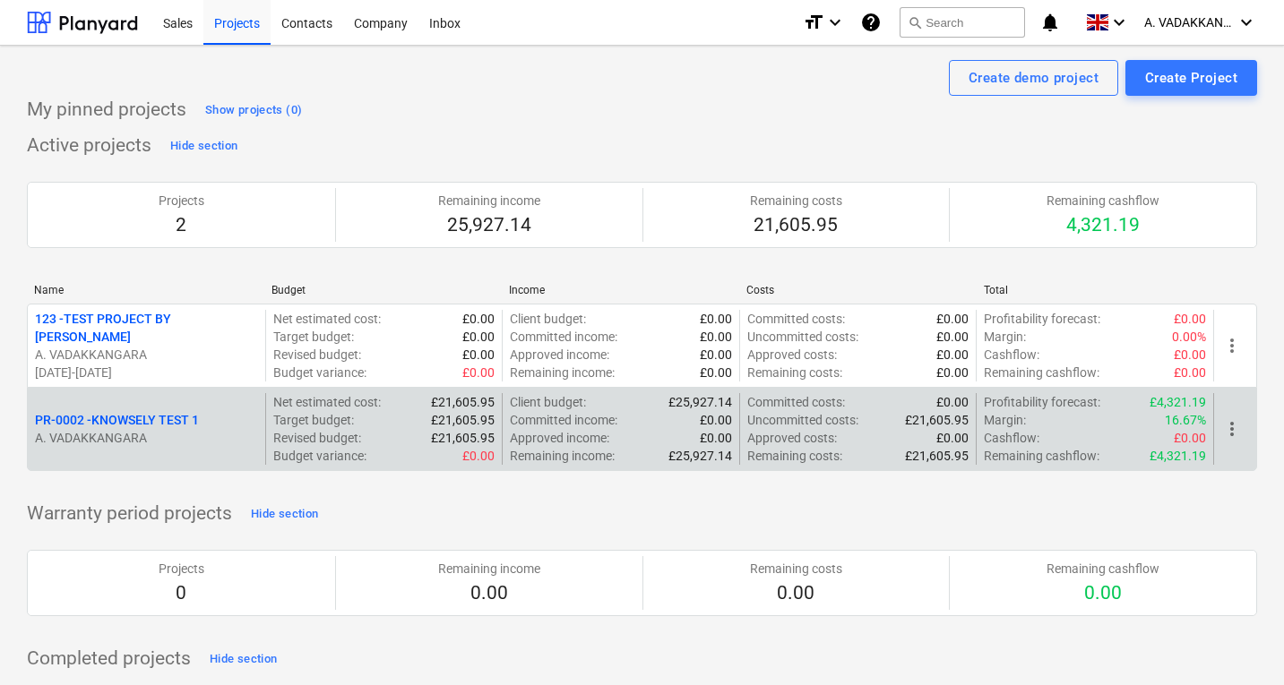
click at [197, 433] on p "A. VADAKKANGARA" at bounding box center [146, 438] width 223 height 18
